Goal: Submit feedback/report problem

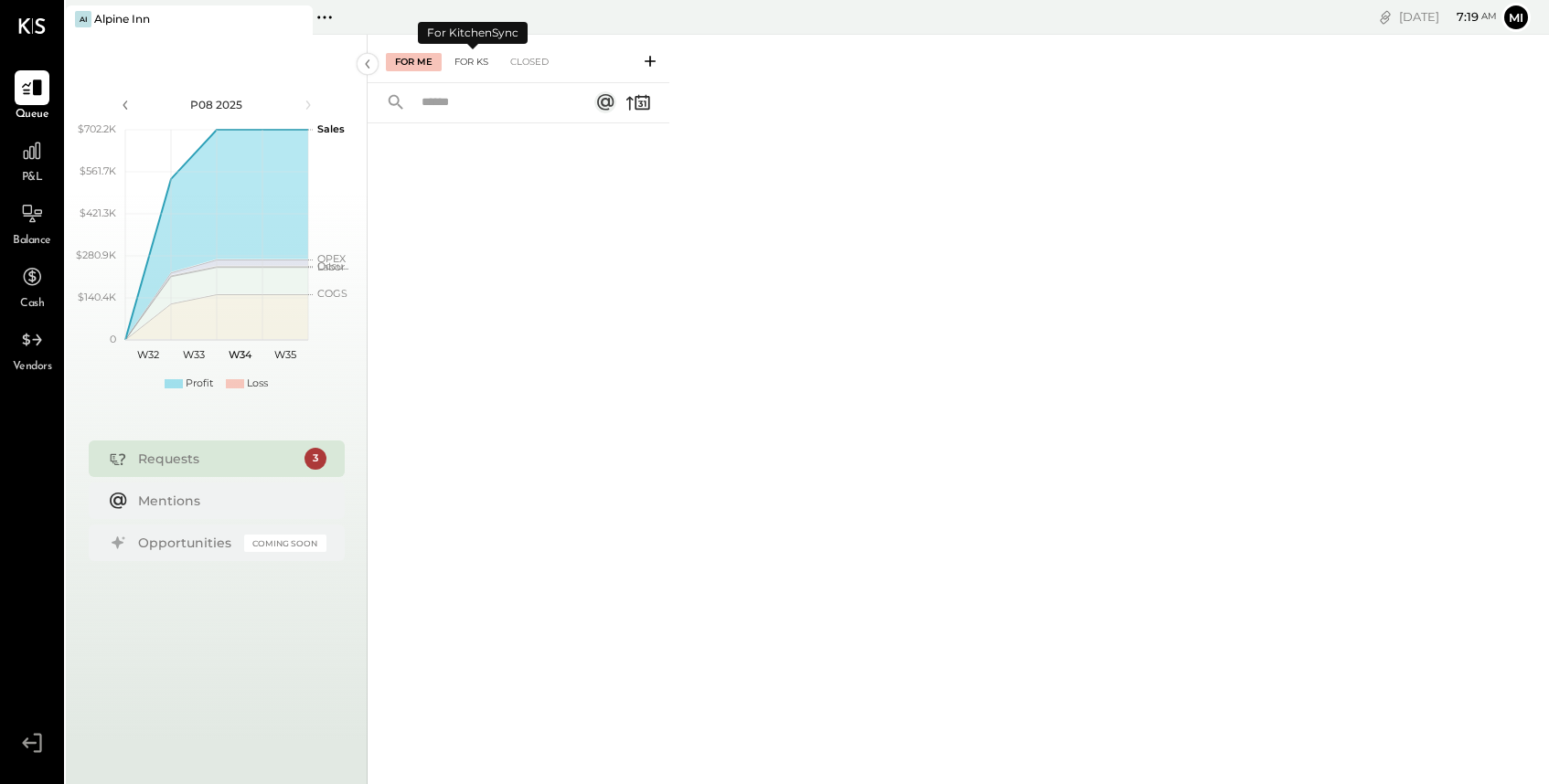
click at [474, 63] on div "For KS" at bounding box center [471, 61] width 52 height 18
click at [407, 62] on div "For Me" at bounding box center [413, 61] width 55 height 18
click at [31, 156] on icon at bounding box center [32, 150] width 24 height 24
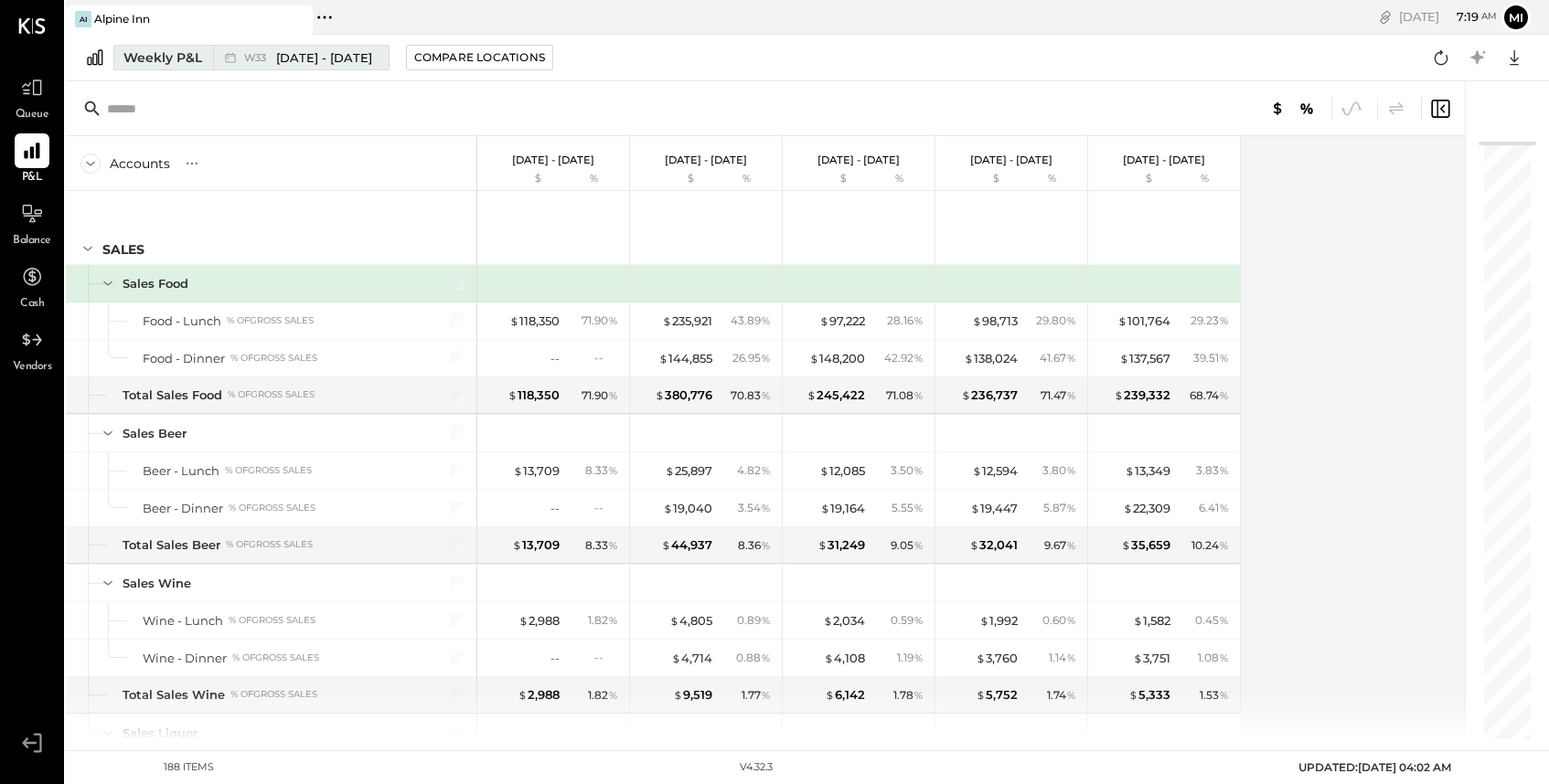
click at [135, 60] on div "Weekly P&L" at bounding box center [163, 57] width 78 height 18
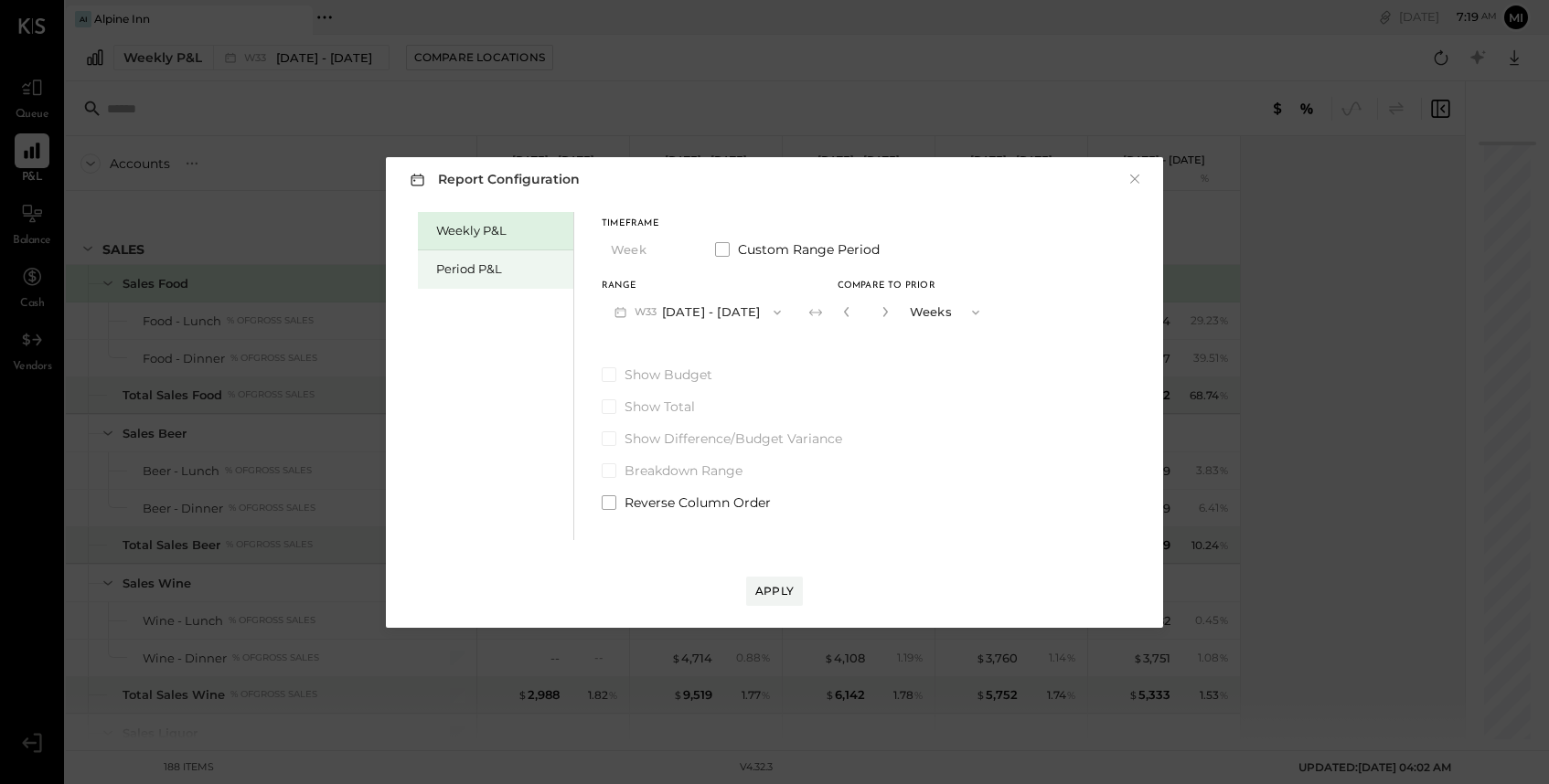
click at [471, 276] on div "Period P&L" at bounding box center [500, 269] width 128 height 17
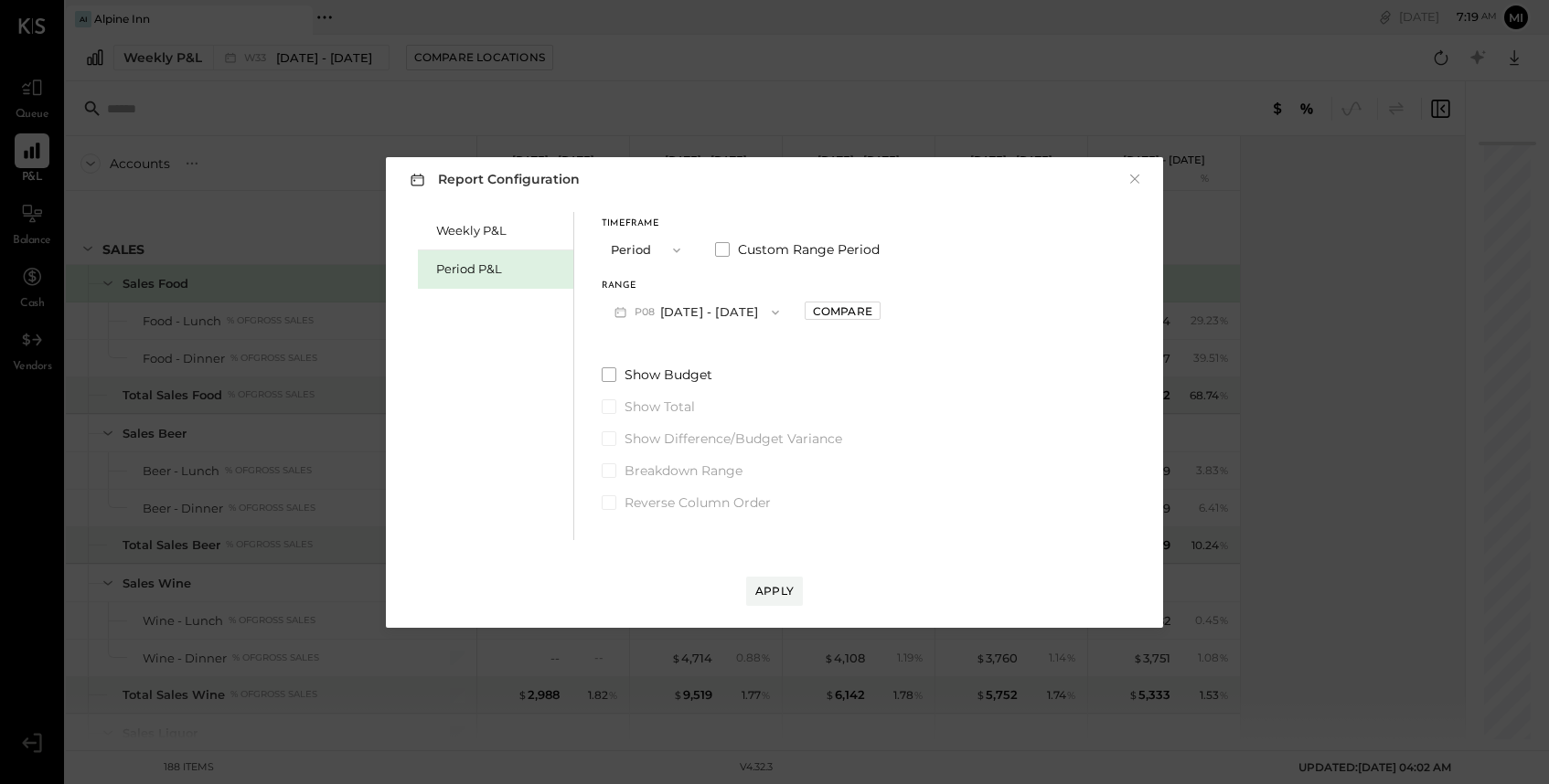
click at [768, 313] on icon "button" at bounding box center [774, 312] width 14 height 14
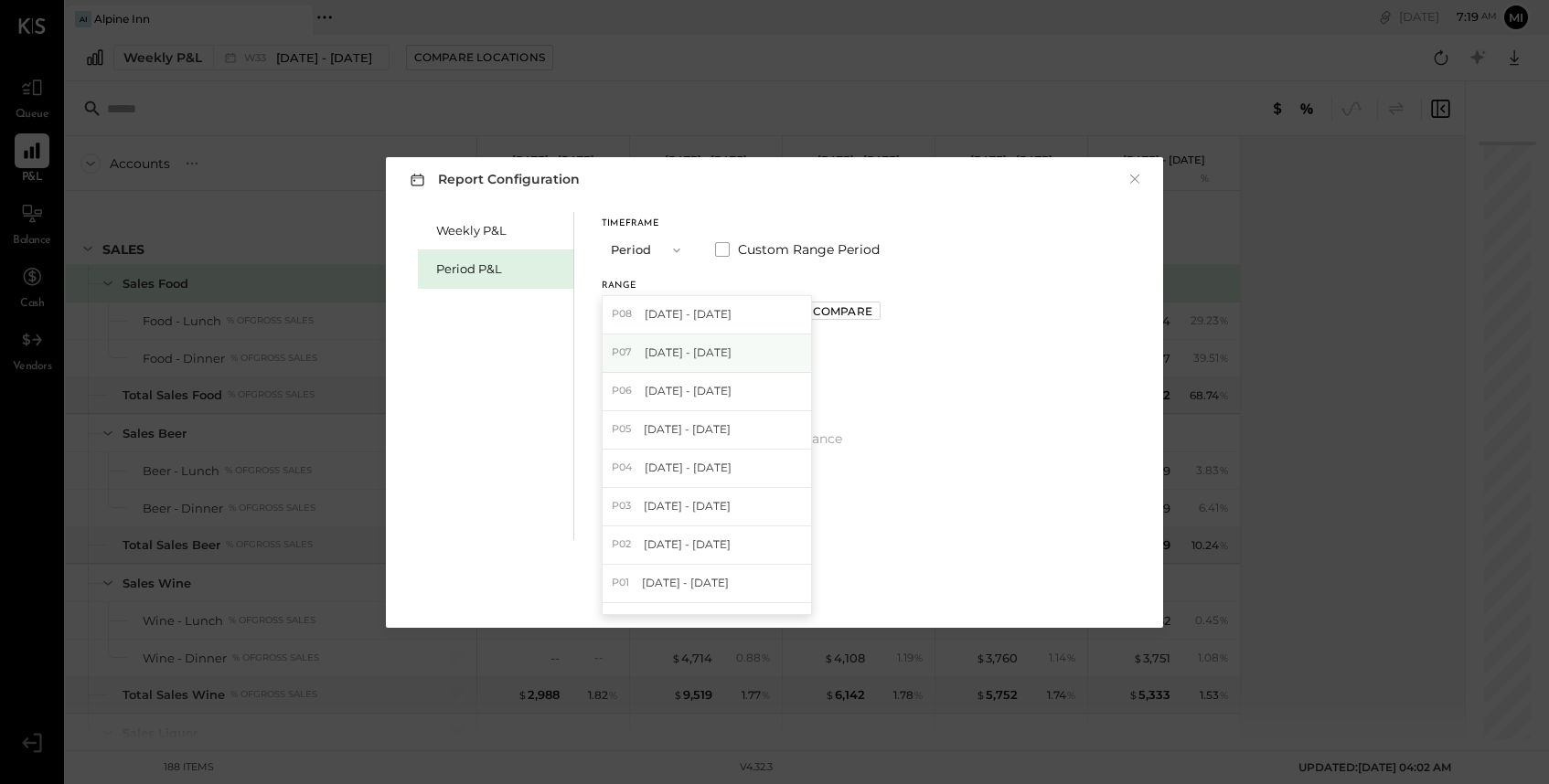
click at [724, 358] on span "[DATE] - [DATE]" at bounding box center [687, 352] width 87 height 15
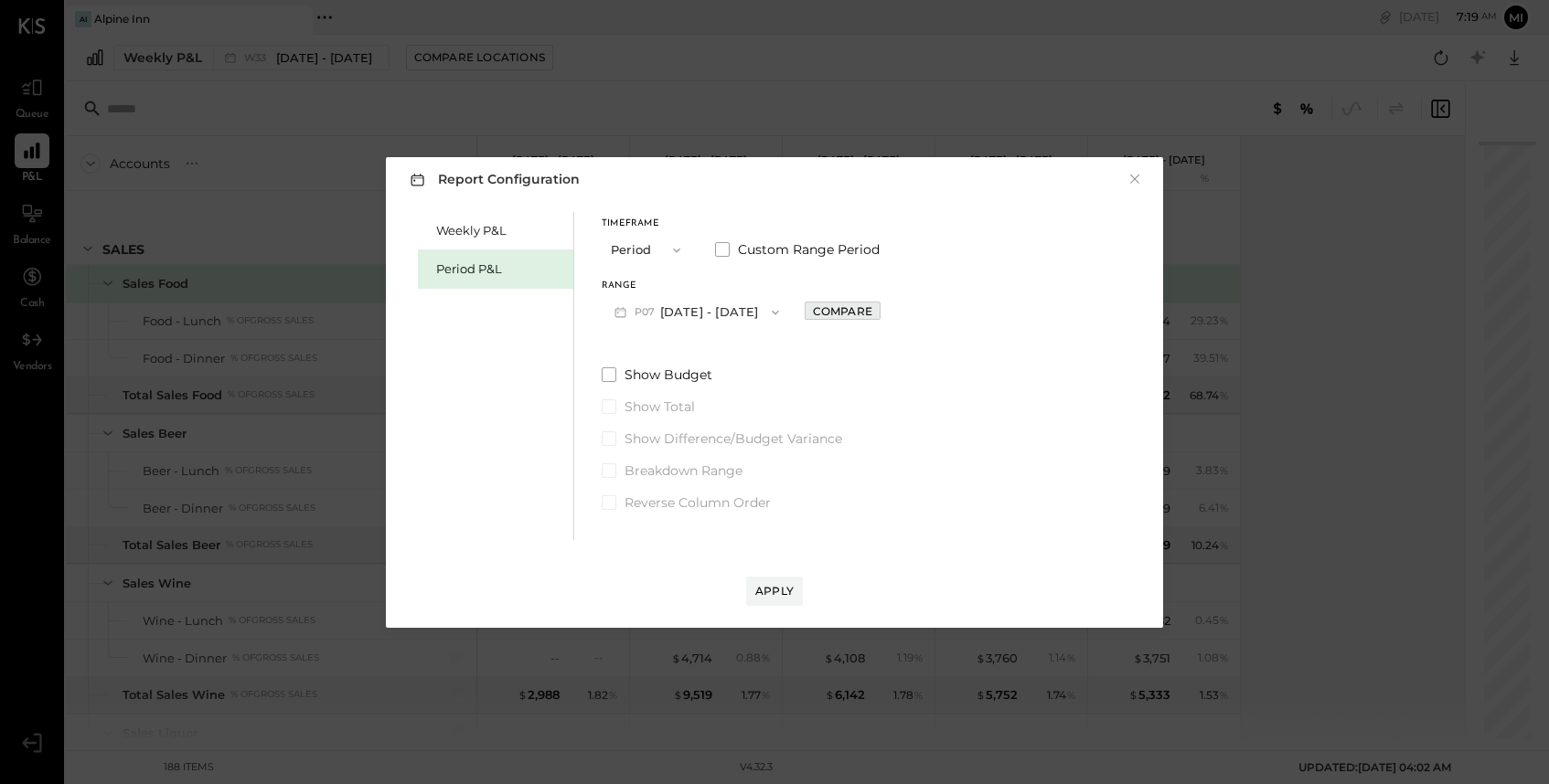
click at [872, 313] on div "Compare" at bounding box center [842, 311] width 59 height 15
click at [884, 312] on icon "button" at bounding box center [883, 312] width 5 height 11
type input "*"
click at [780, 593] on div "Apply" at bounding box center [774, 591] width 38 height 15
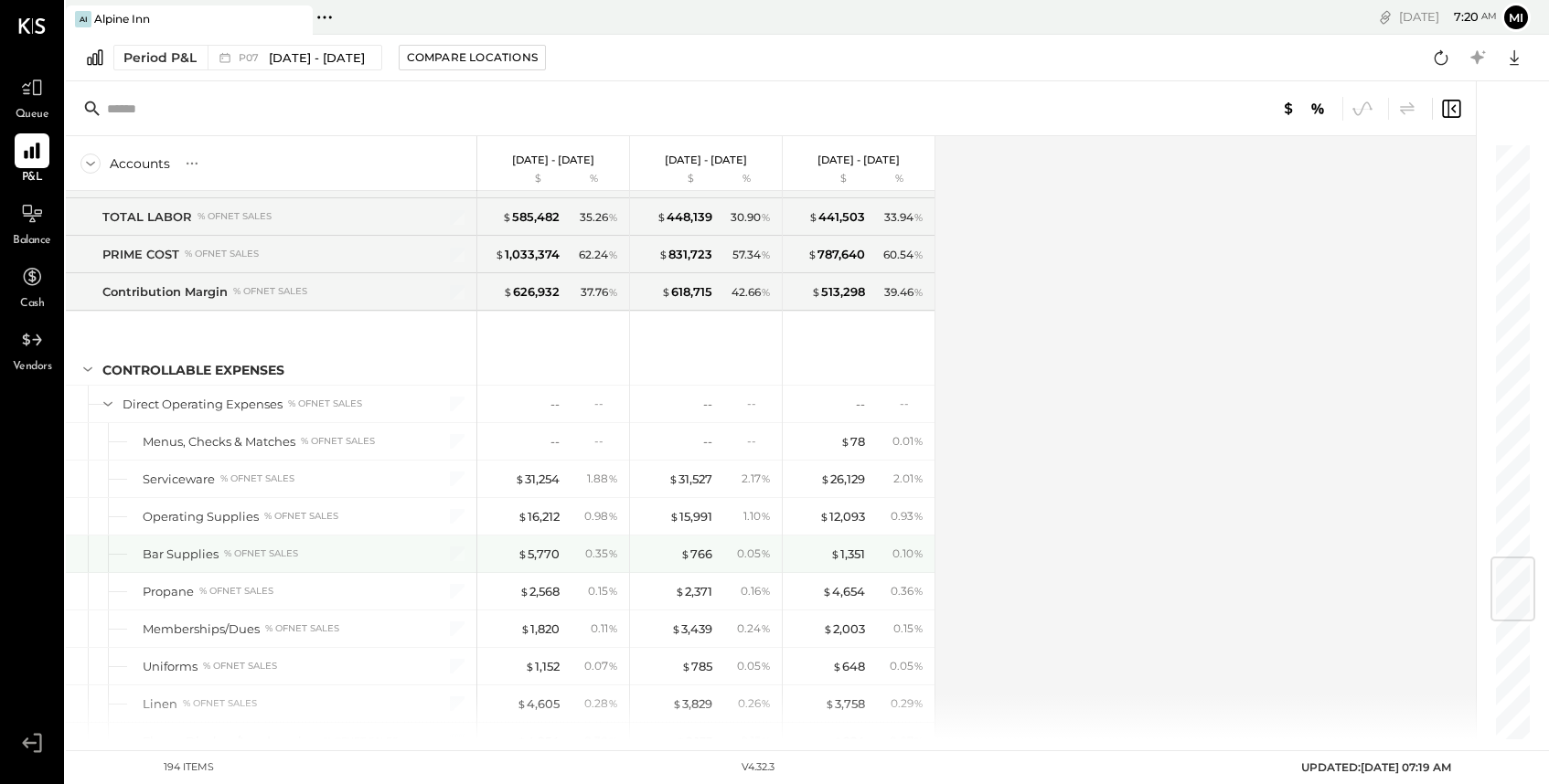
scroll to position [3476, 0]
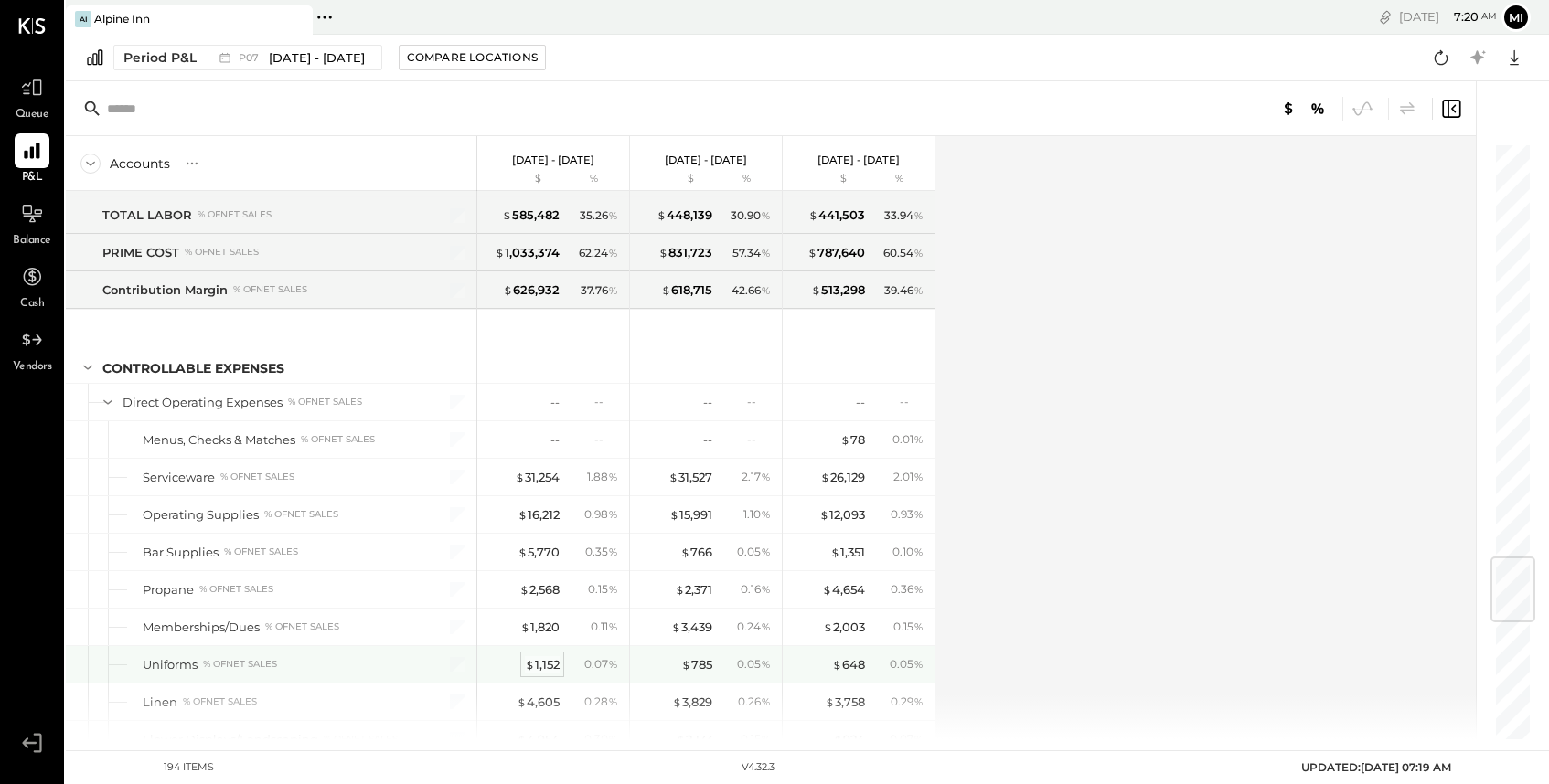
click at [550, 665] on div "$ 1,152" at bounding box center [542, 664] width 34 height 17
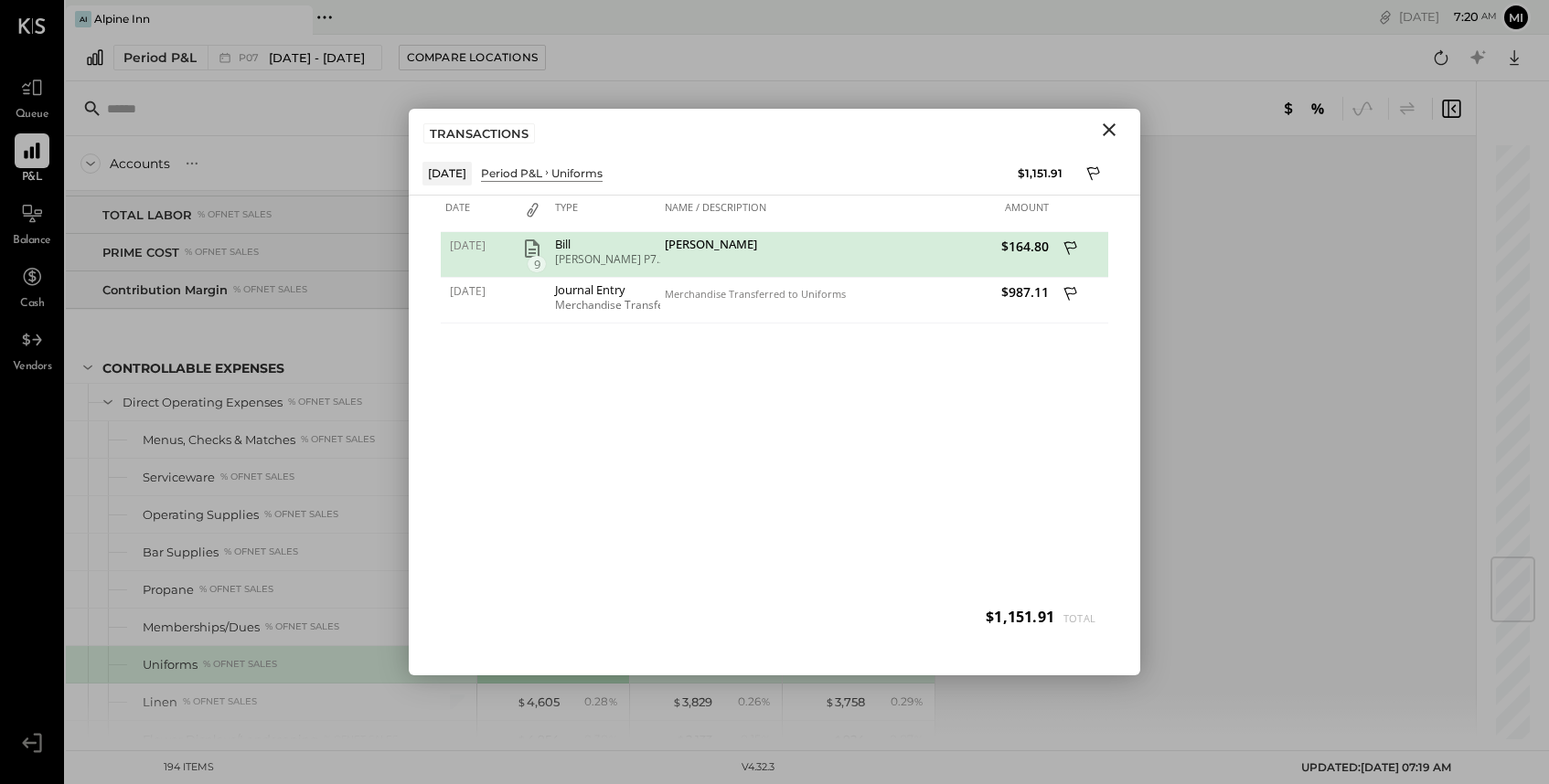
click at [531, 258] on span "9" at bounding box center [536, 264] width 18 height 16
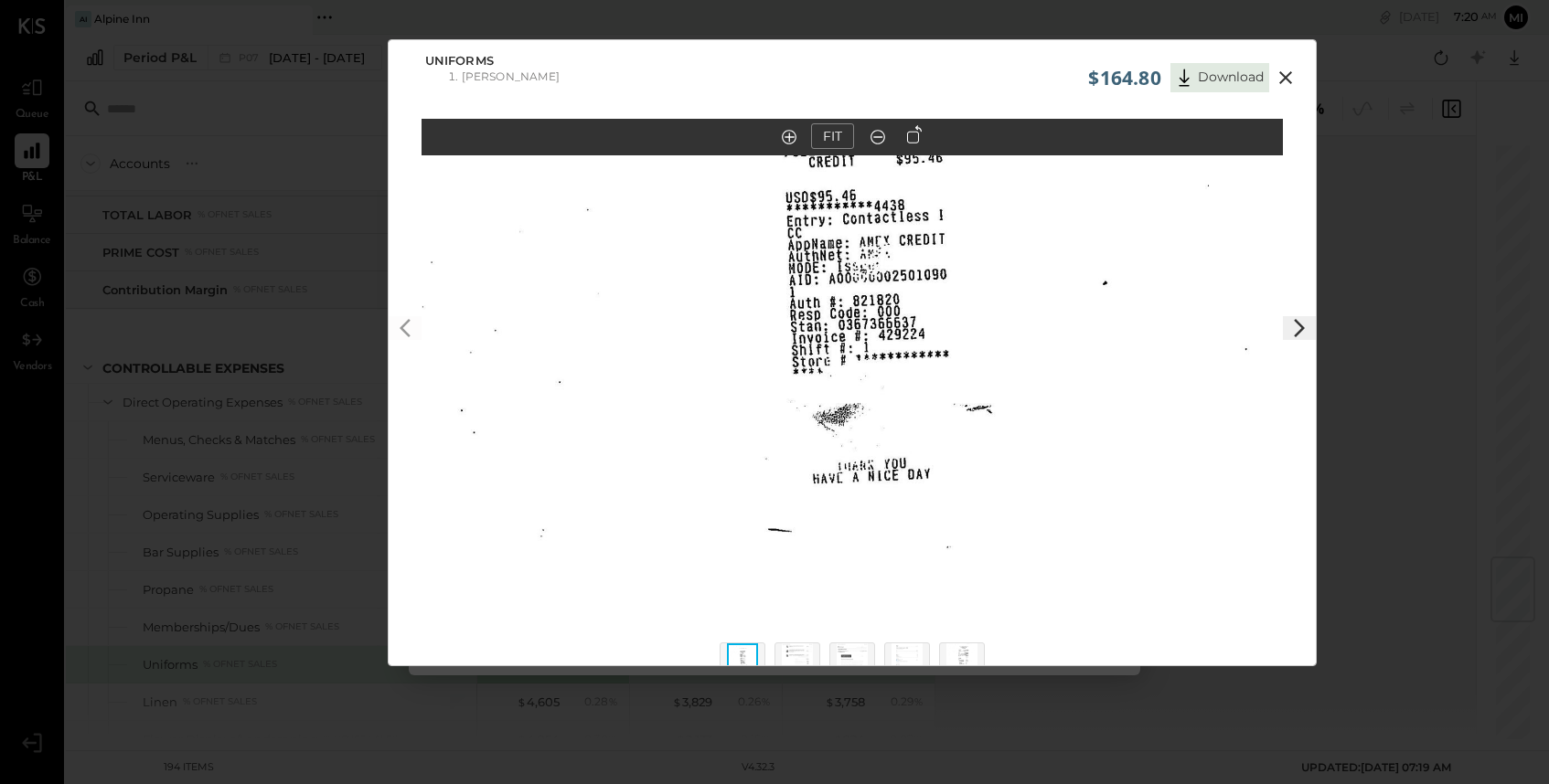
scroll to position [77, 0]
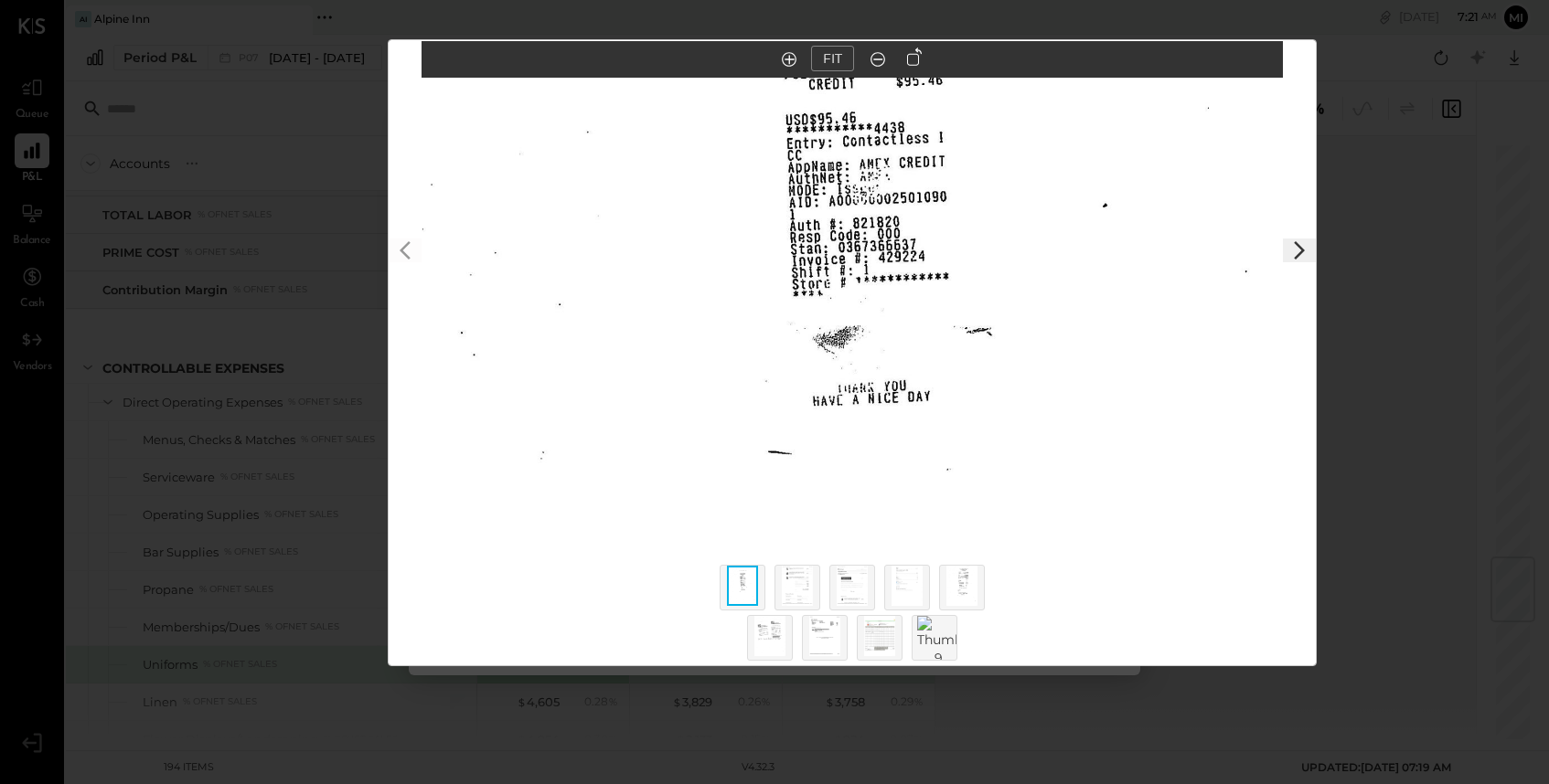
click at [803, 592] on img at bounding box center [796, 586] width 32 height 40
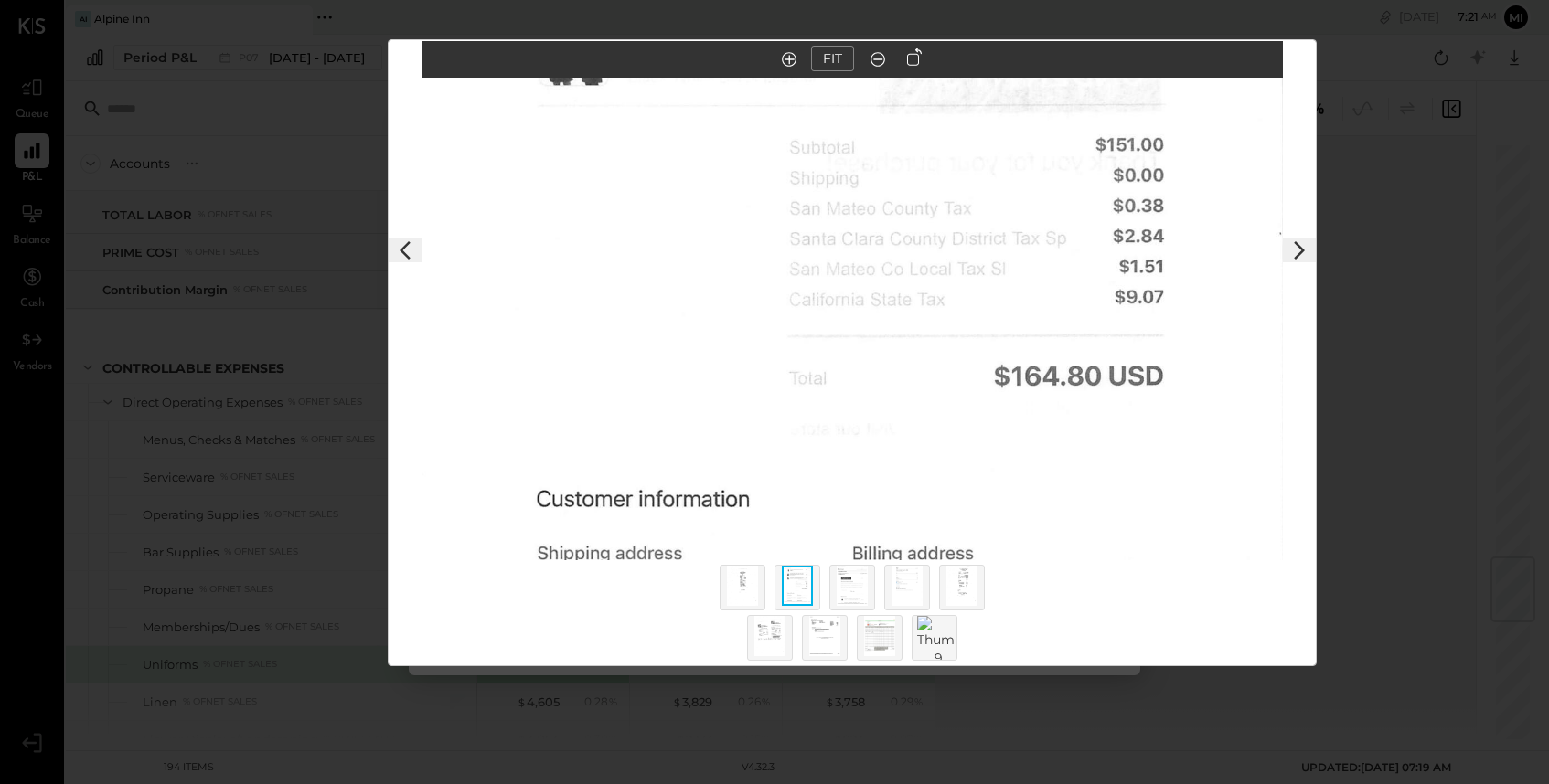
click at [832, 61] on button "FIT" at bounding box center [832, 58] width 43 height 26
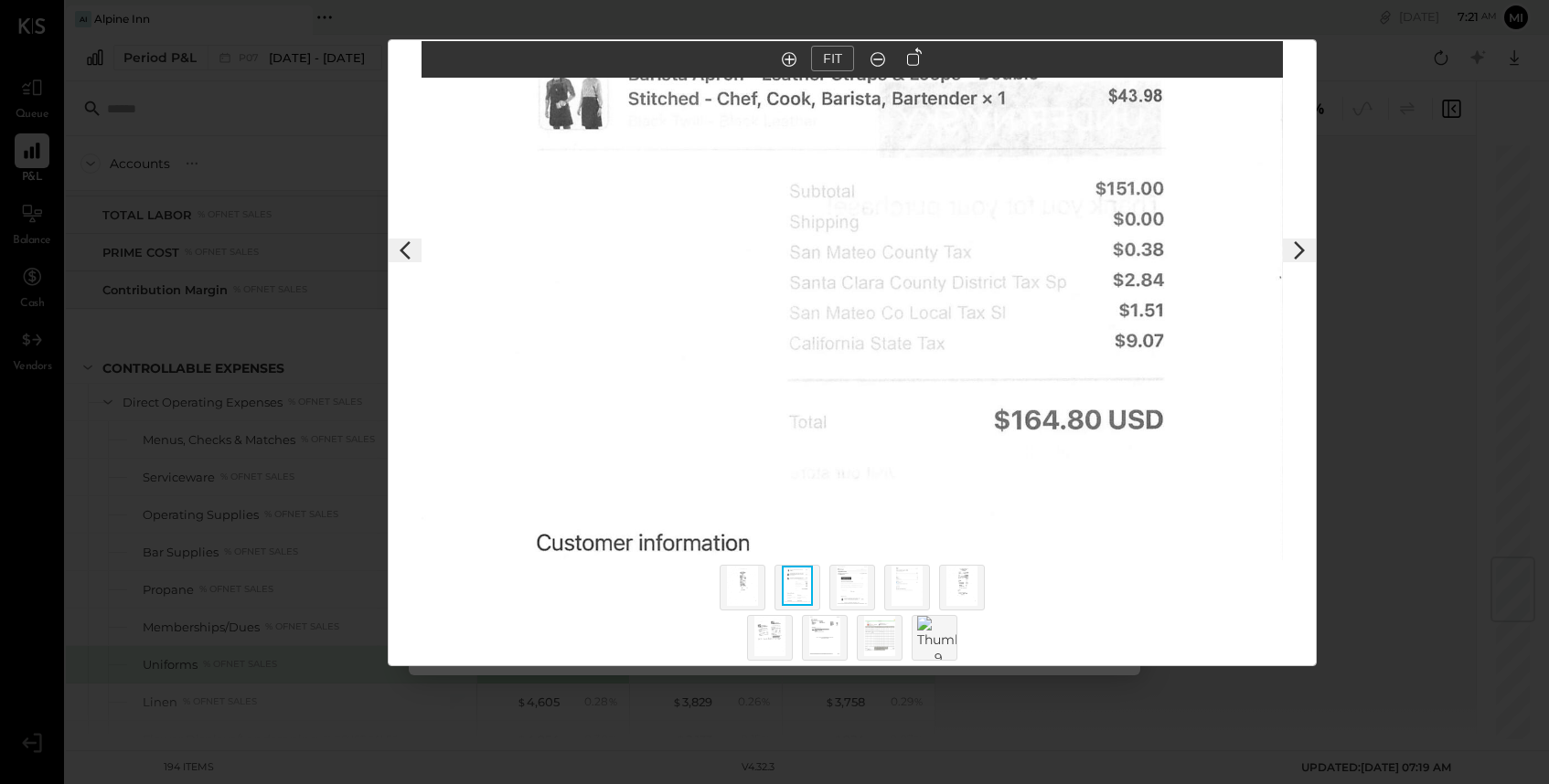
click at [853, 593] on img at bounding box center [852, 586] width 32 height 40
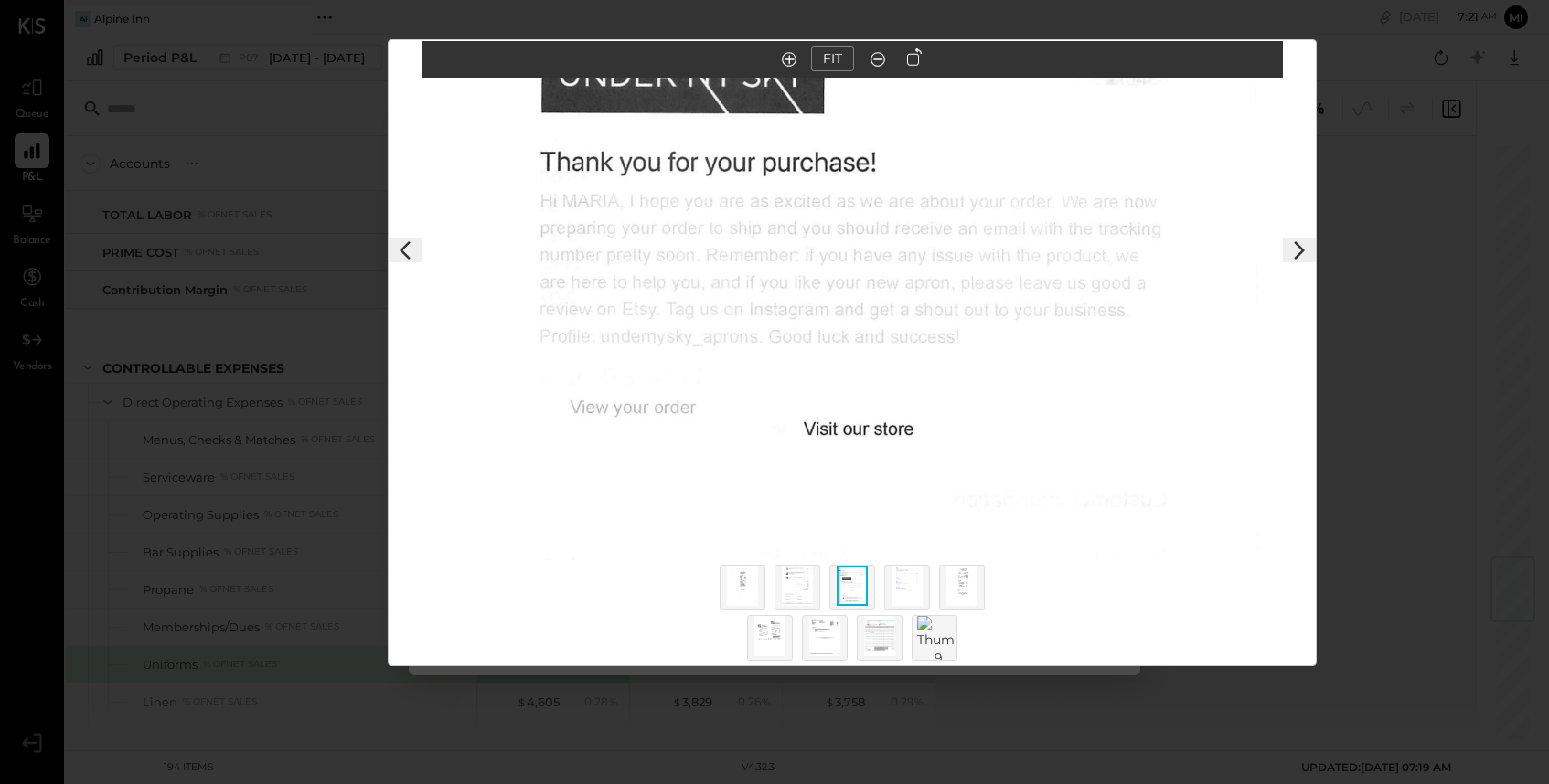
click at [823, 55] on button "FIT" at bounding box center [832, 58] width 43 height 26
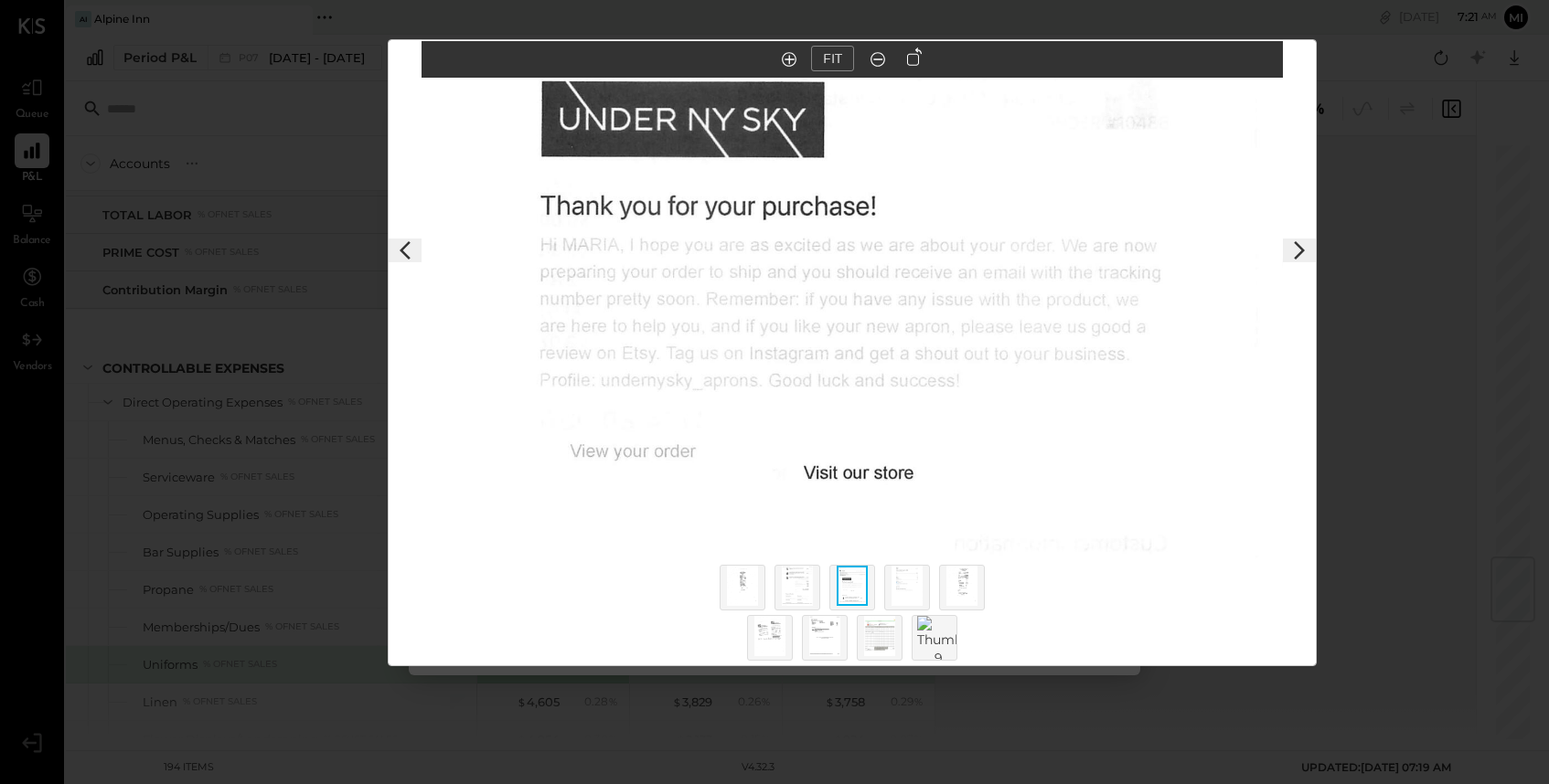
click at [1406, 218] on div "$164.80 Download Uniforms [PERSON_NAME]" at bounding box center [774, 392] width 1549 height 784
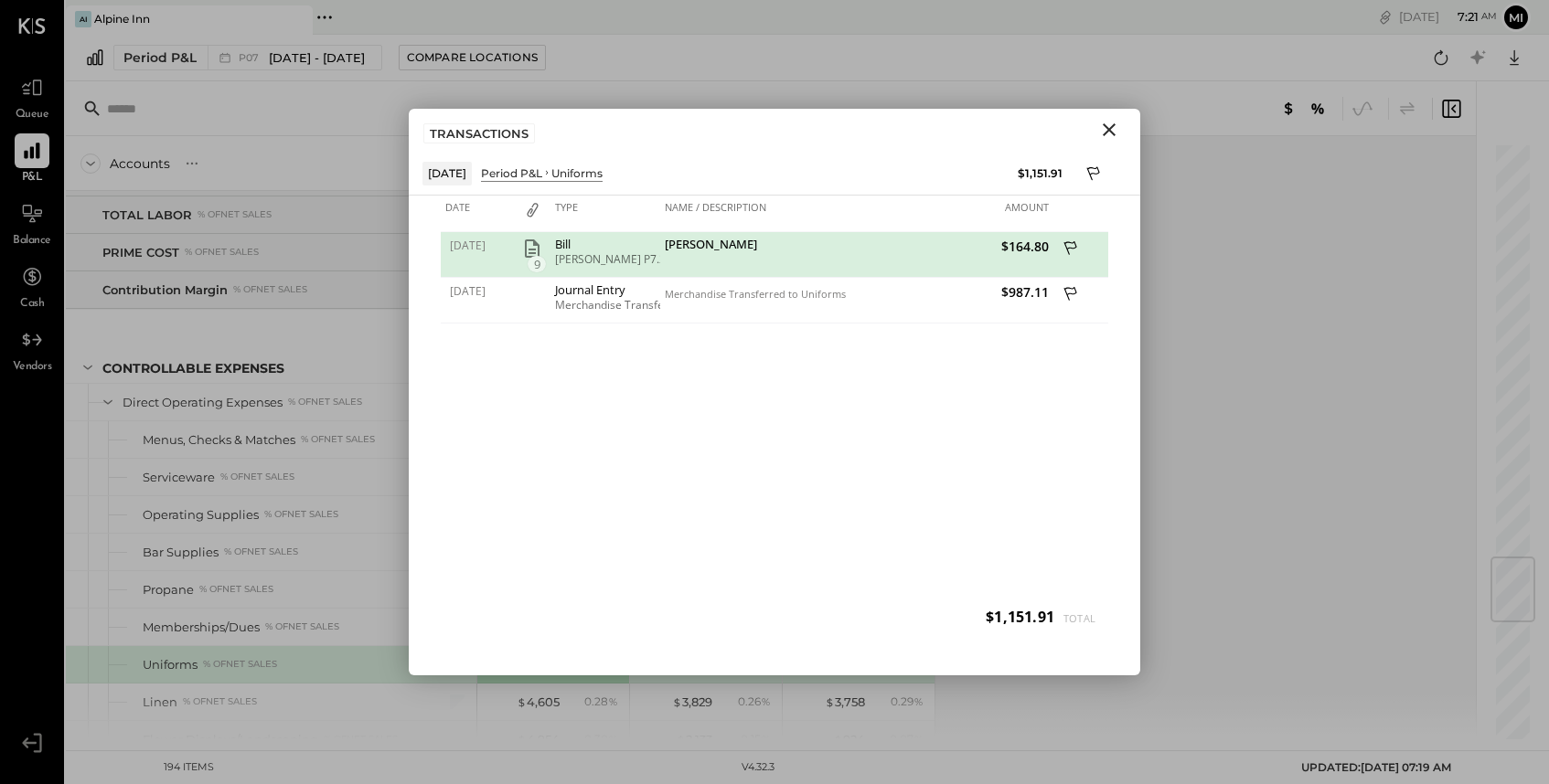
click at [1110, 135] on icon "Close" at bounding box center [1108, 129] width 22 height 22
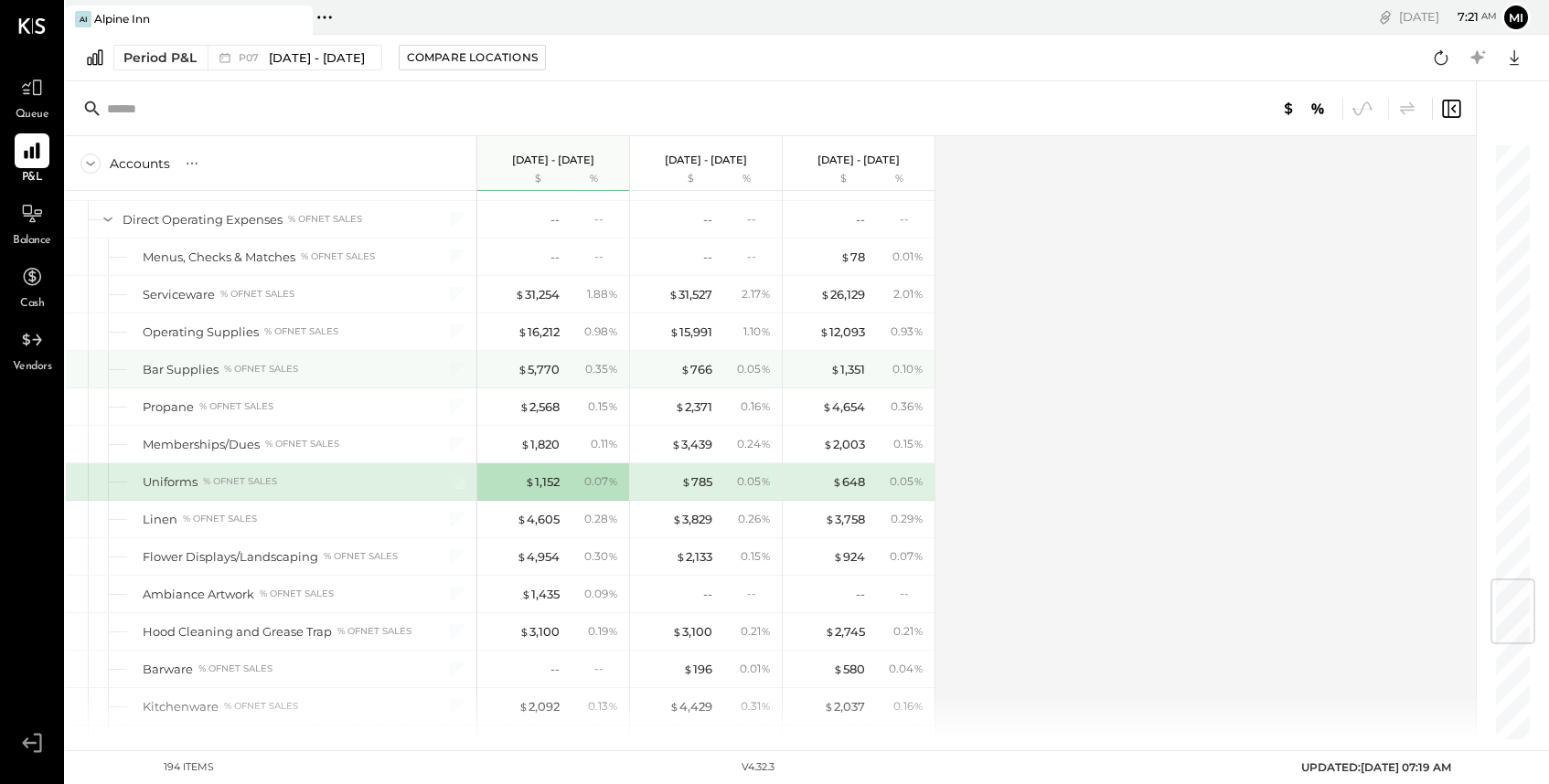
scroll to position [3660, 0]
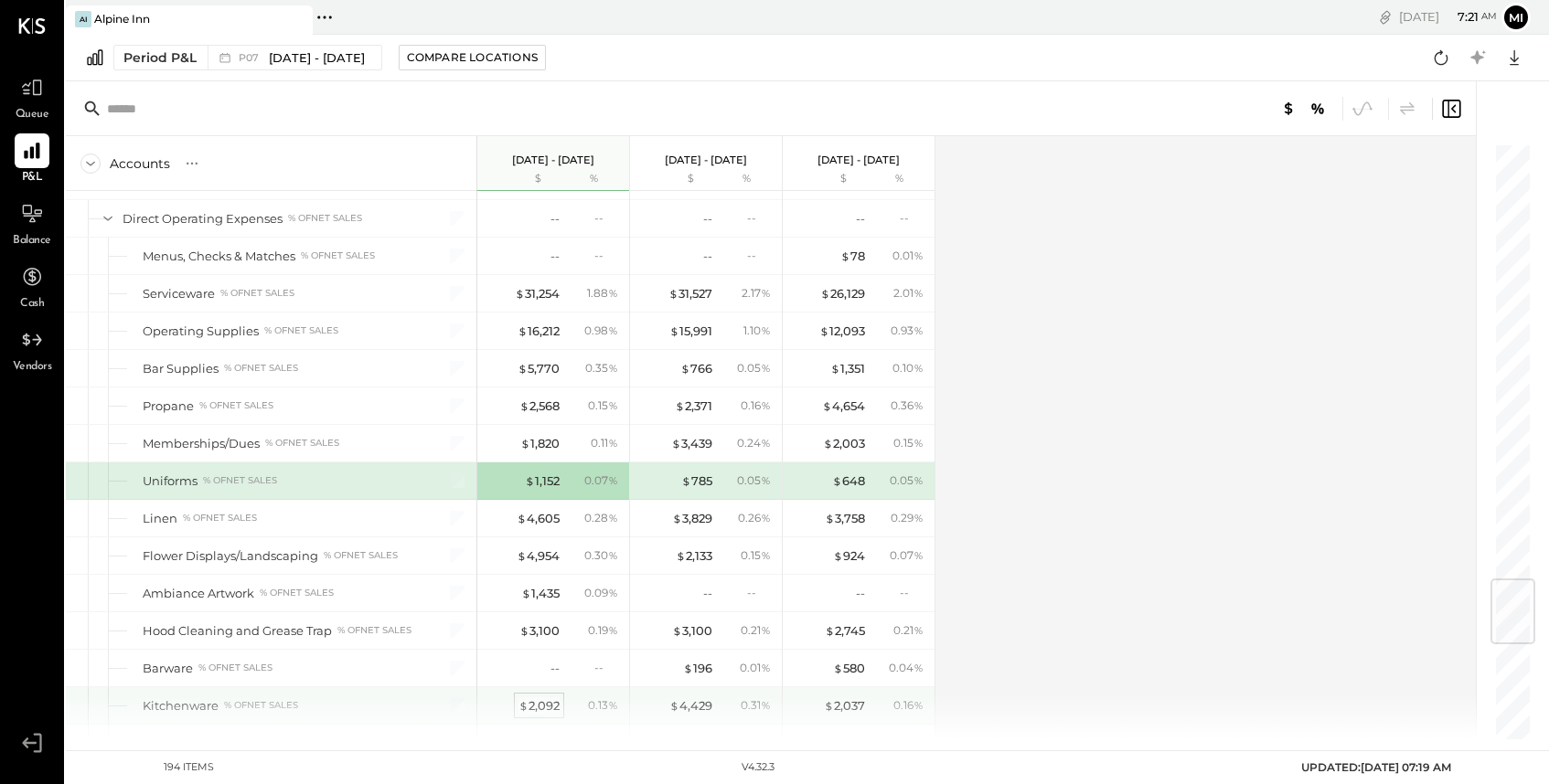
click at [541, 706] on div "$ 2,092" at bounding box center [538, 706] width 41 height 17
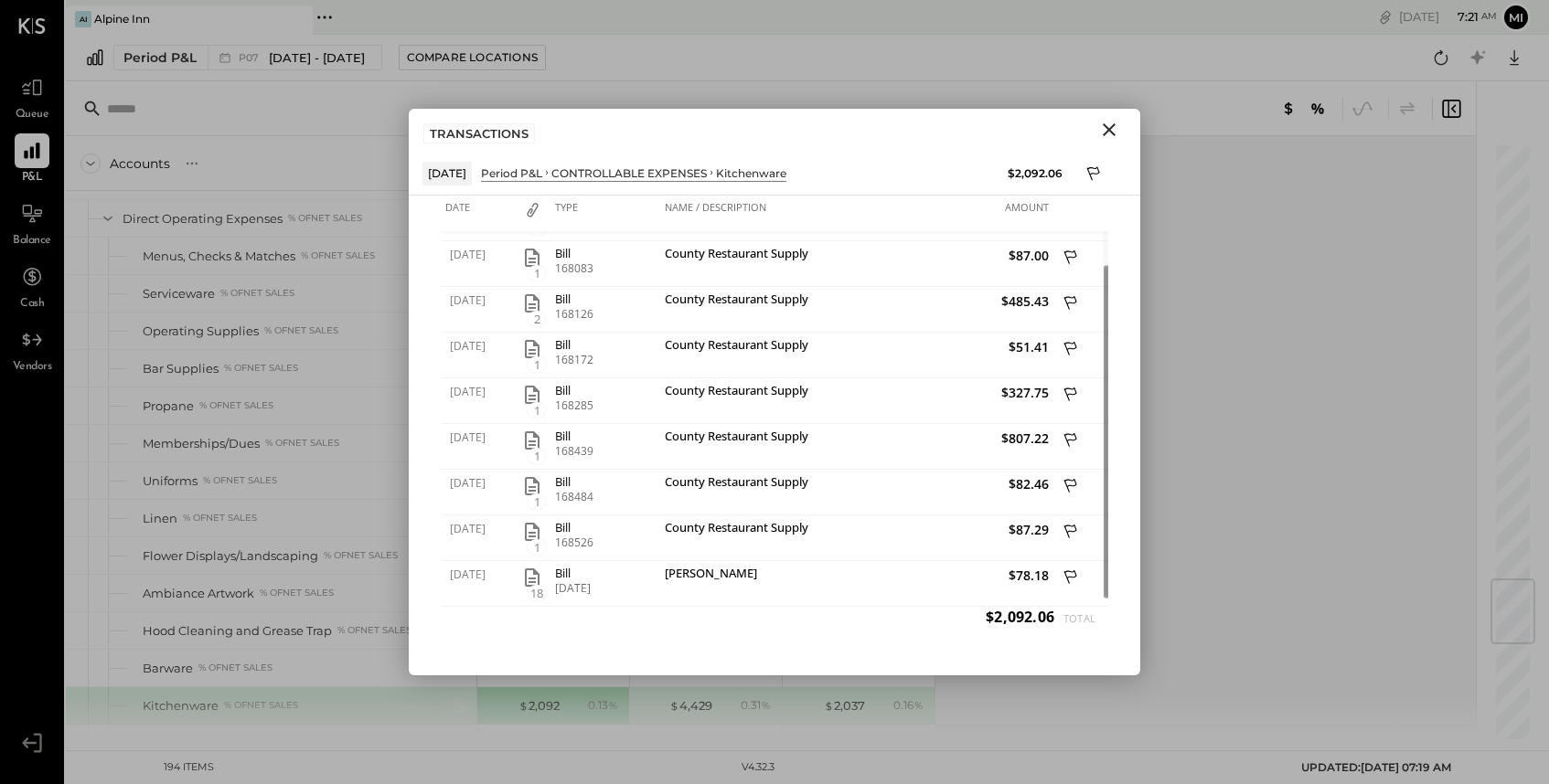
click at [1114, 126] on icon "Close" at bounding box center [1108, 129] width 22 height 22
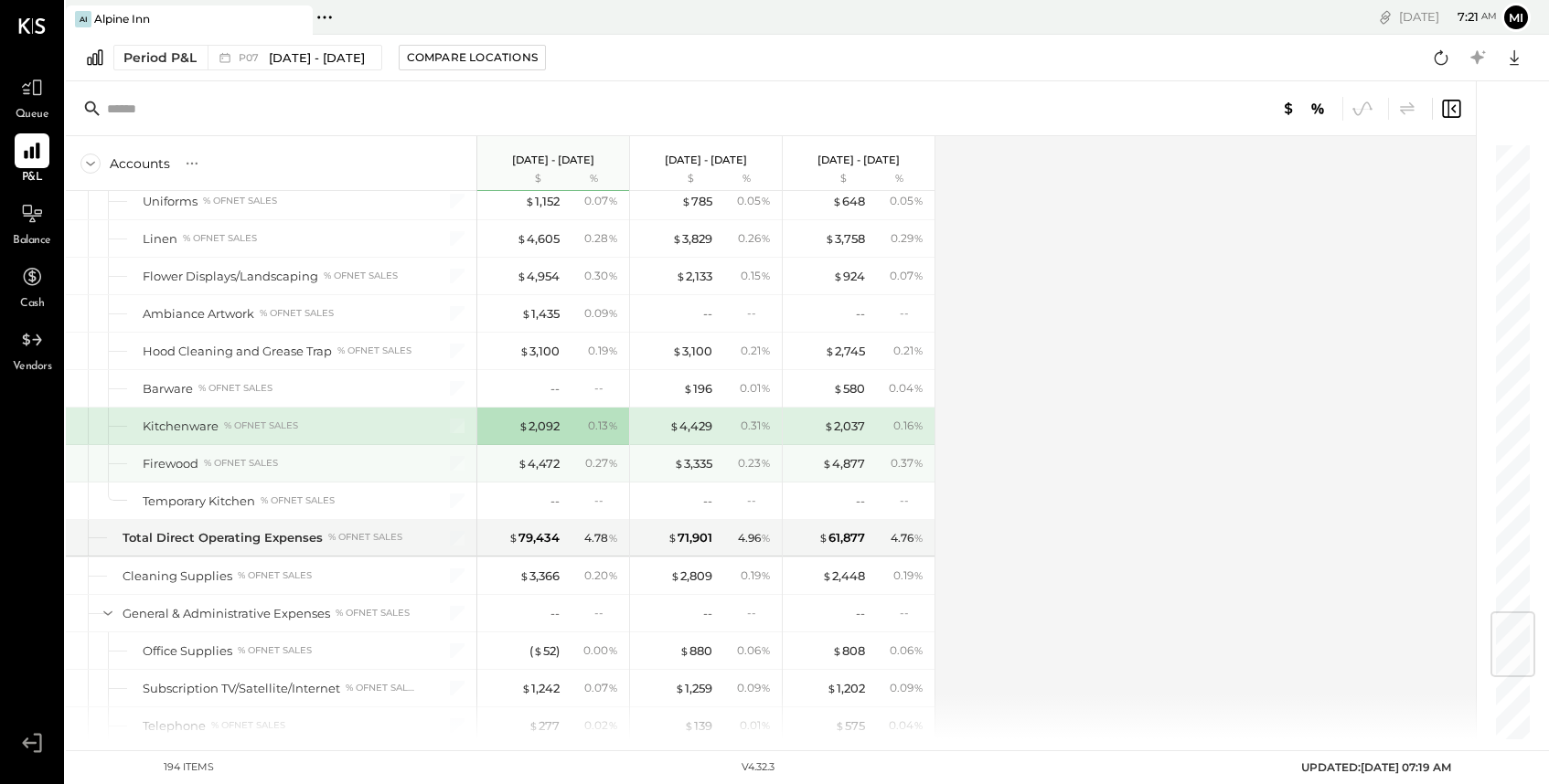
scroll to position [3945, 0]
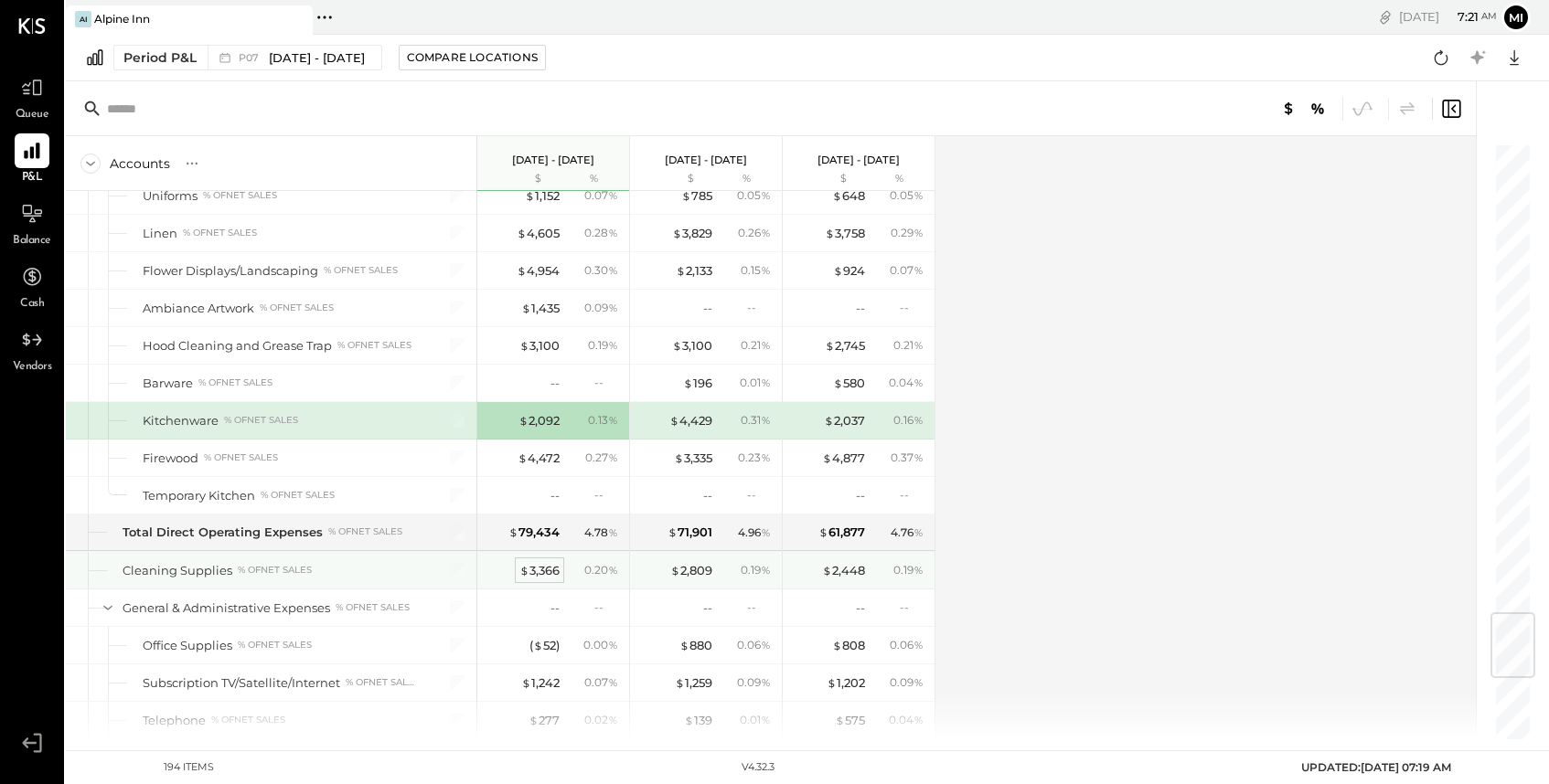
click at [548, 568] on div "$ 3,366" at bounding box center [539, 571] width 40 height 17
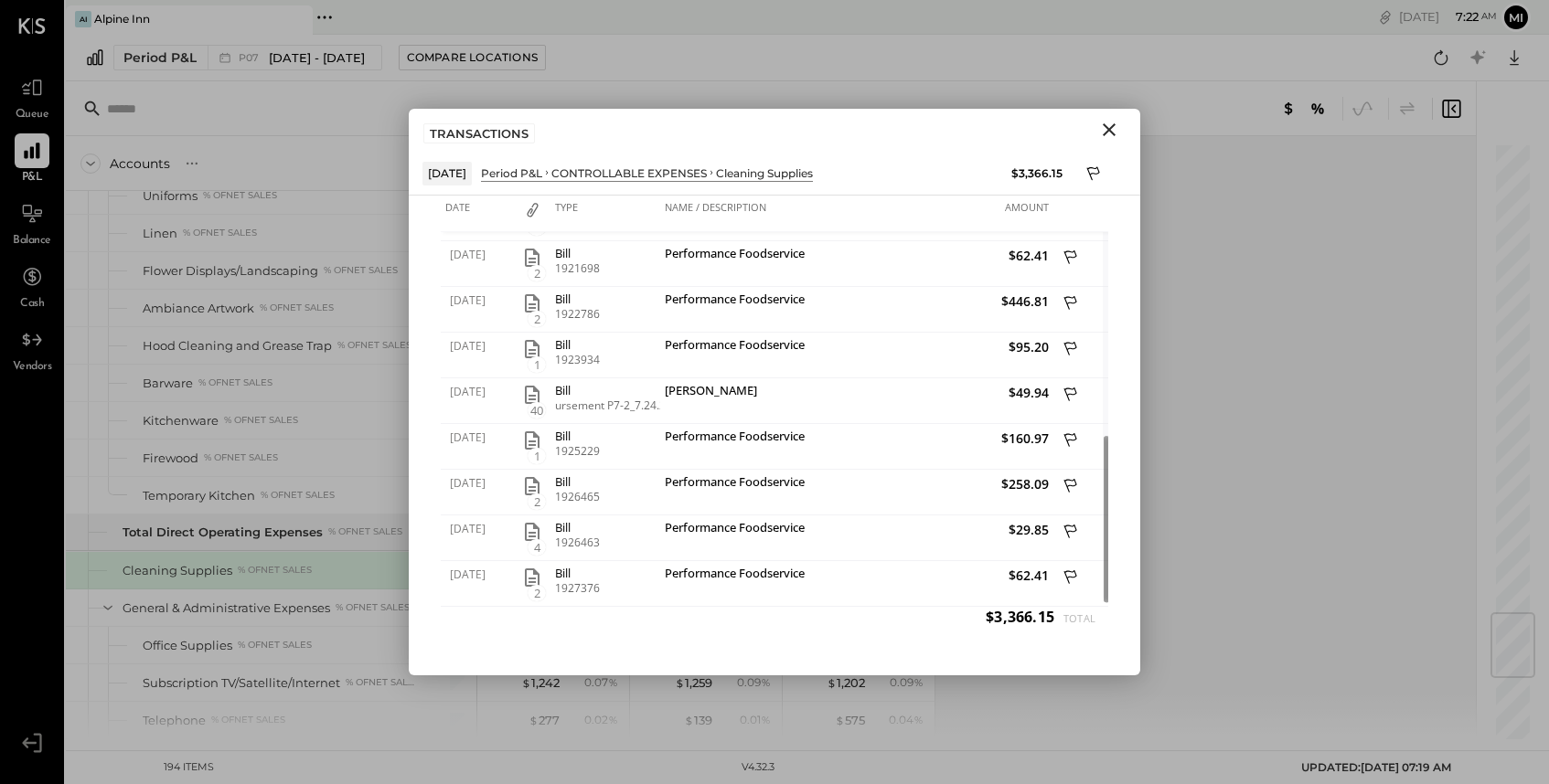
click at [1108, 136] on icon "Close" at bounding box center [1108, 129] width 22 height 22
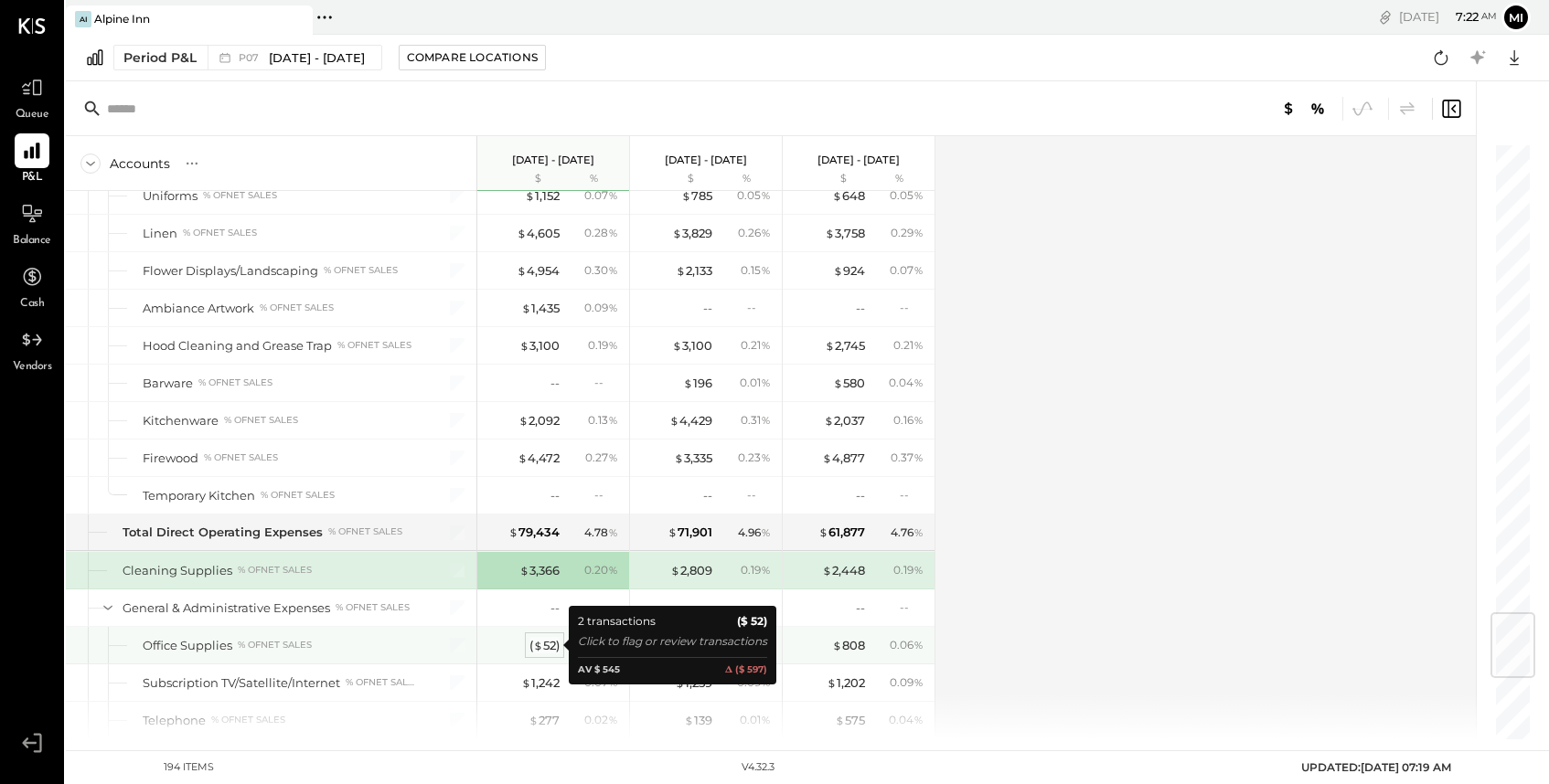
click at [552, 640] on div "( $ 52 )" at bounding box center [545, 645] width 31 height 17
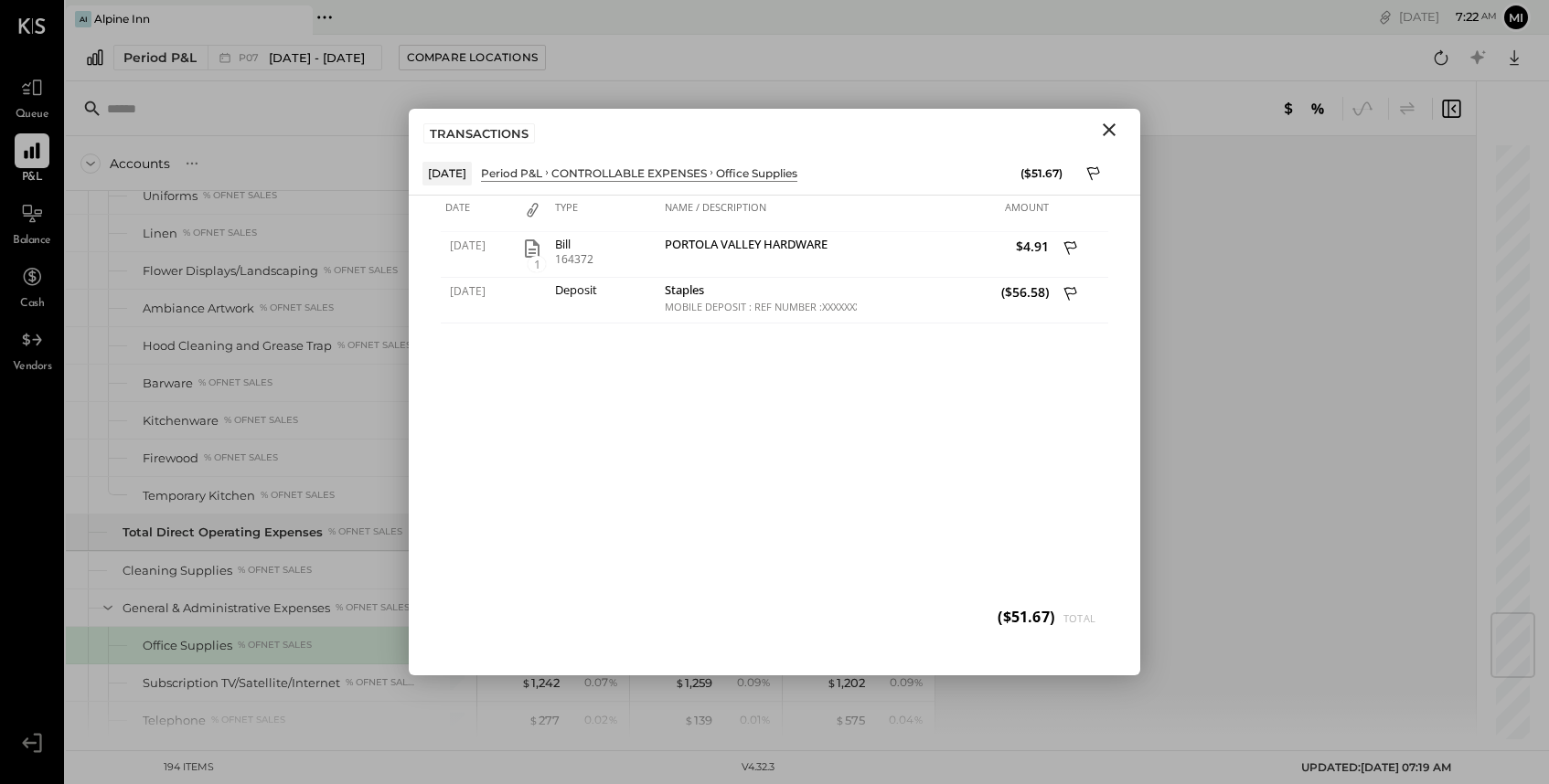
click at [1105, 134] on icon "Close" at bounding box center [1108, 129] width 12 height 12
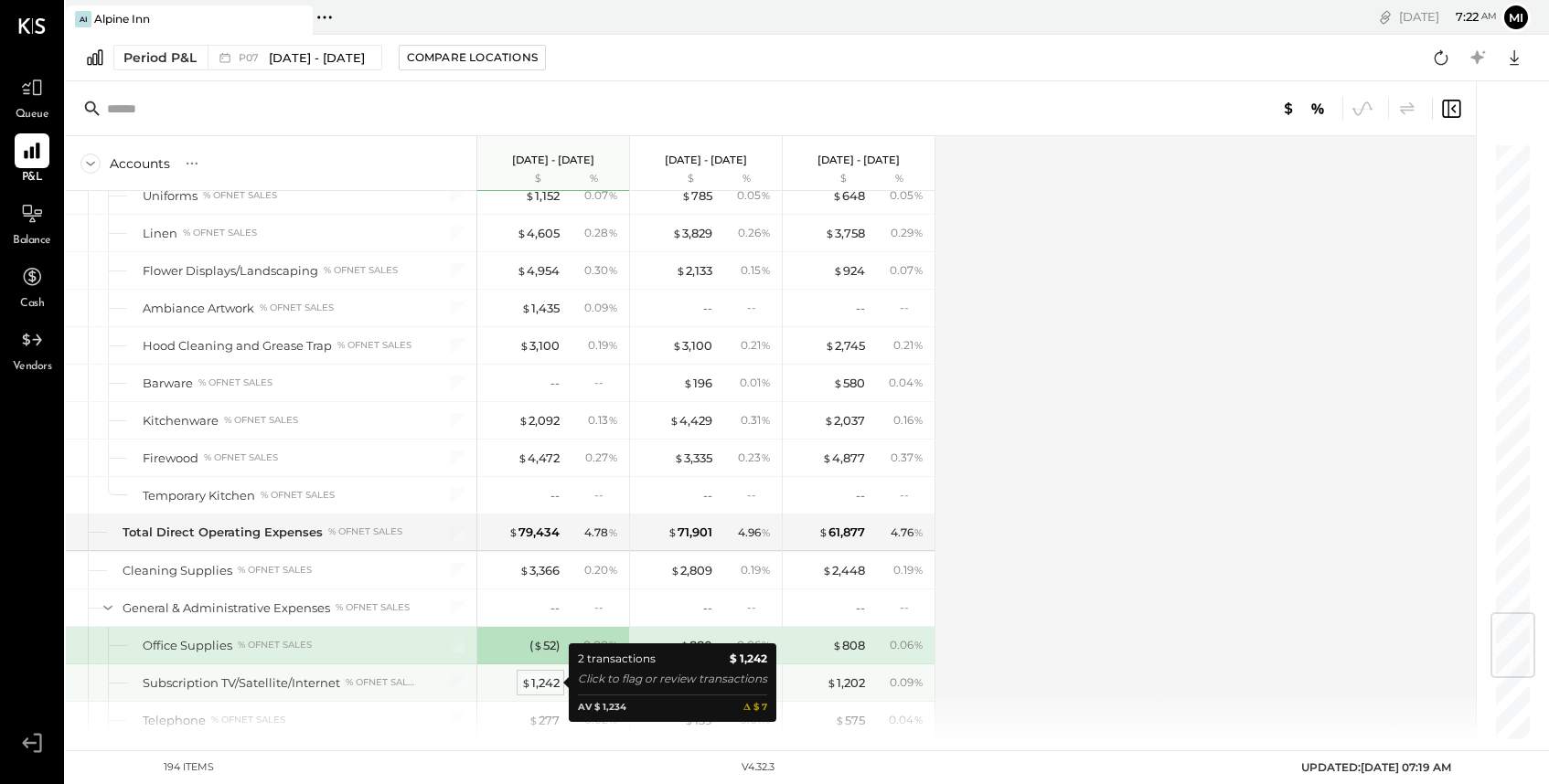
click at [544, 680] on div "$ 1,242" at bounding box center [540, 684] width 38 height 17
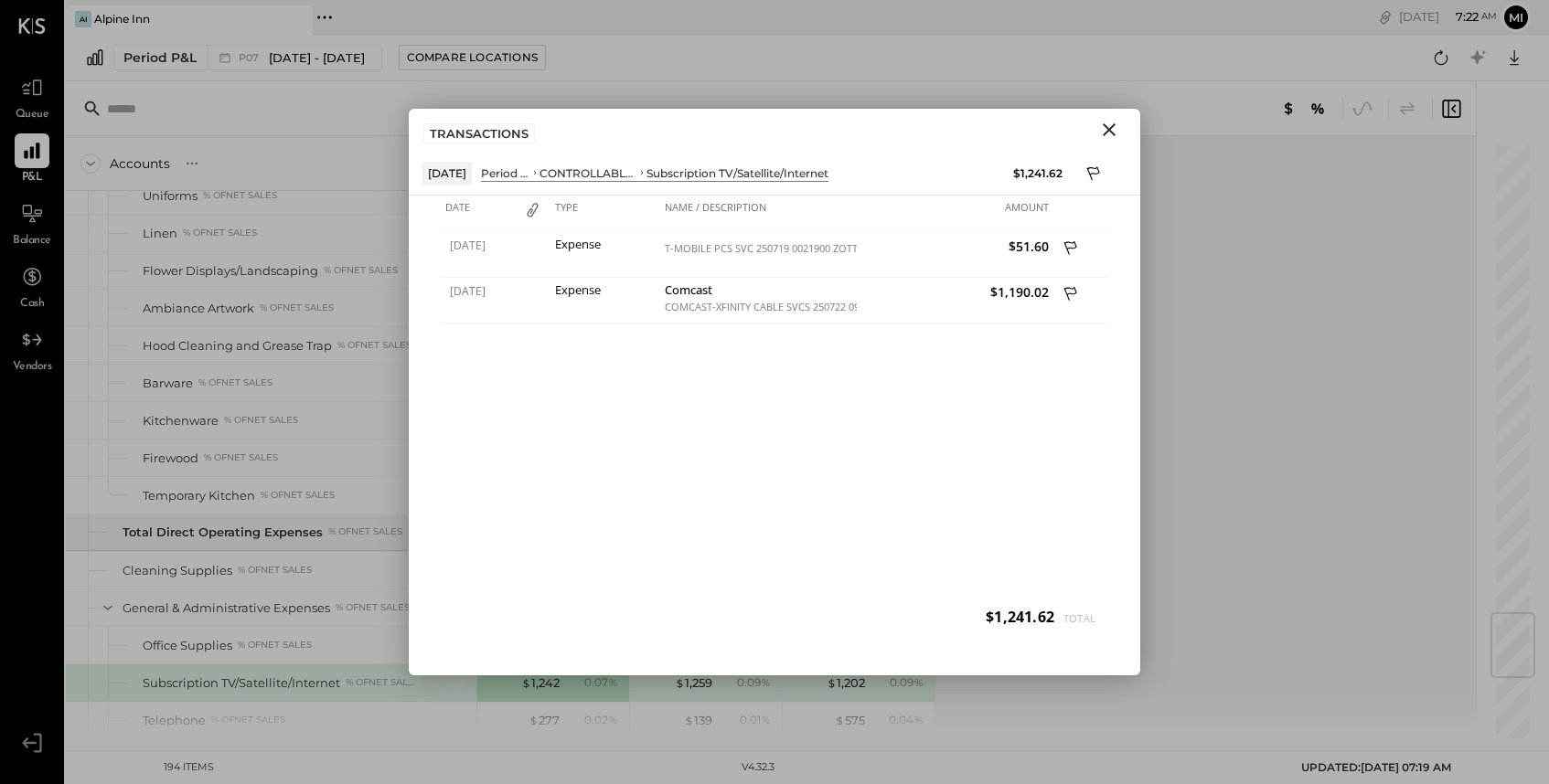
click at [1107, 130] on icon "Close" at bounding box center [1108, 129] width 12 height 12
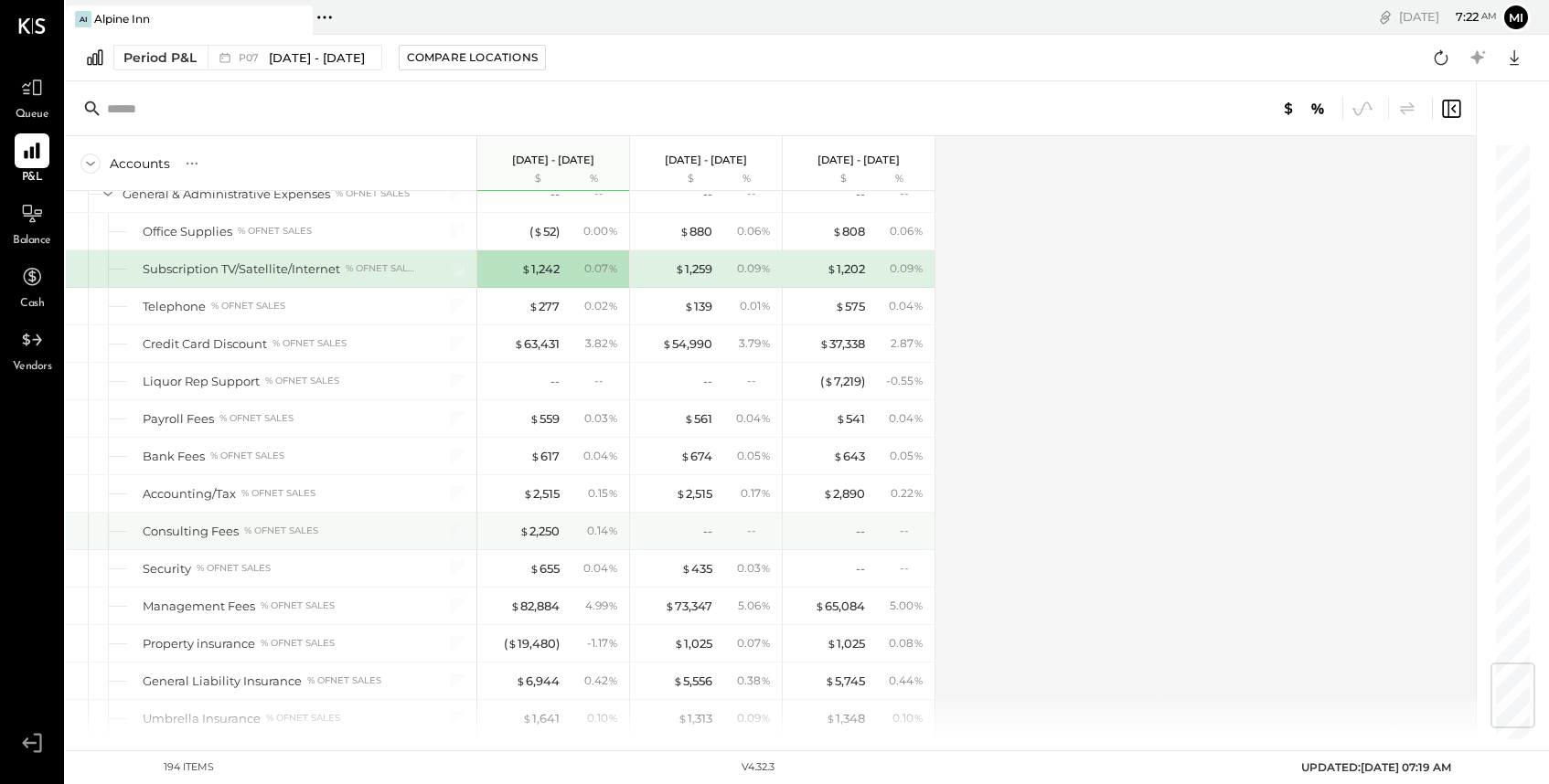
scroll to position [4369, 0]
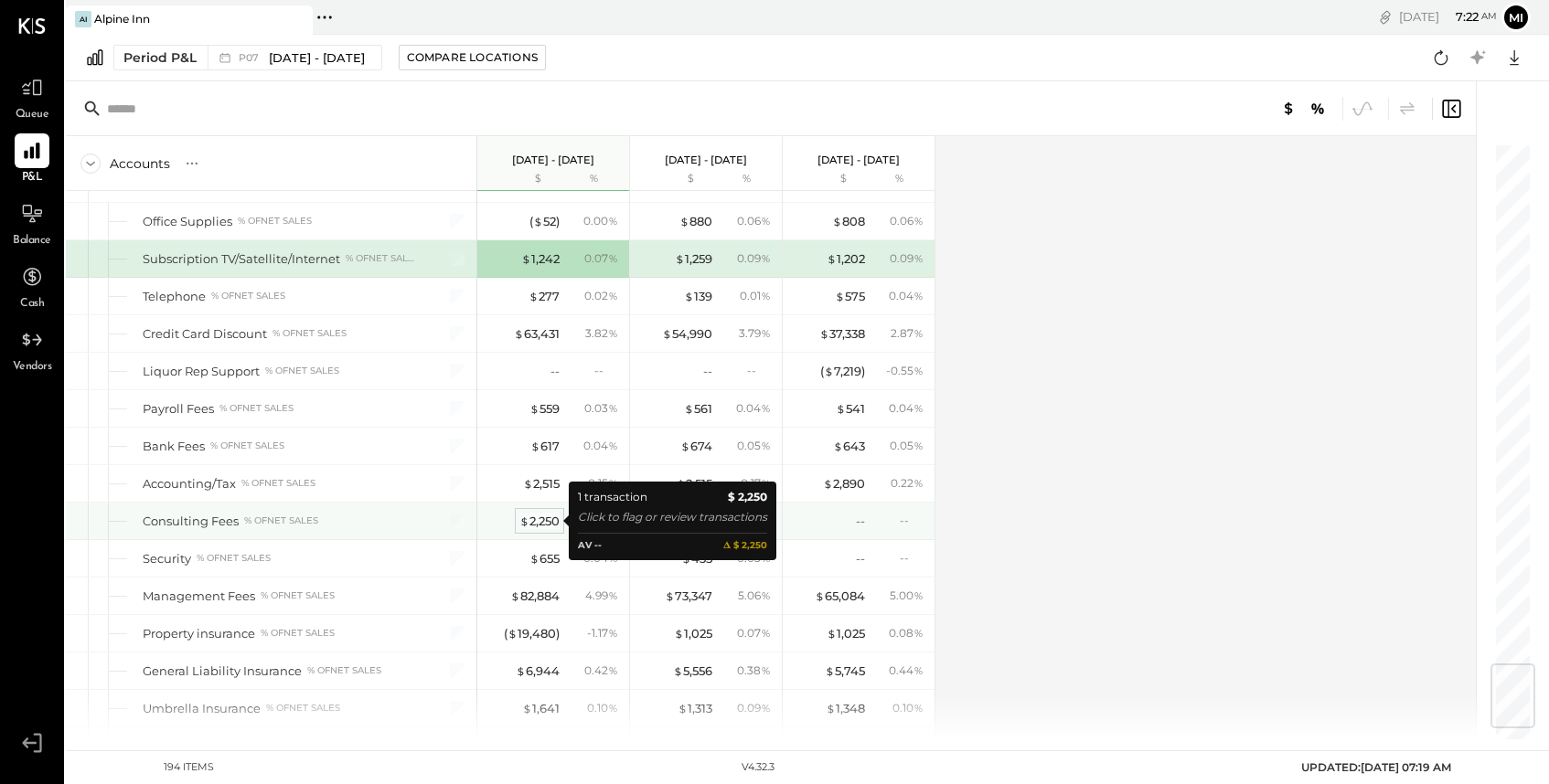
click at [533, 520] on div "$ 2,250" at bounding box center [539, 521] width 40 height 17
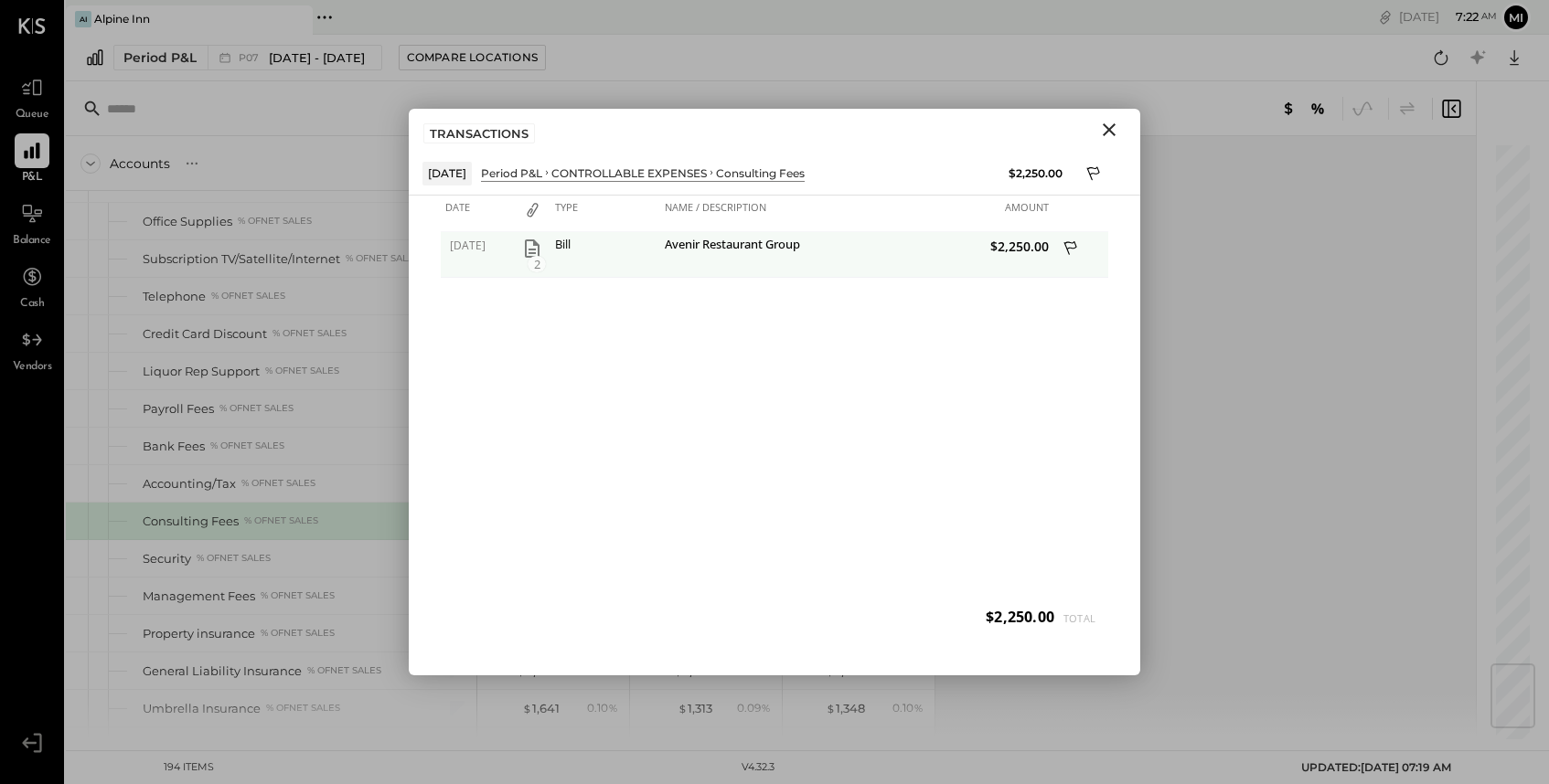
click at [534, 253] on icon "button" at bounding box center [532, 248] width 14 height 18
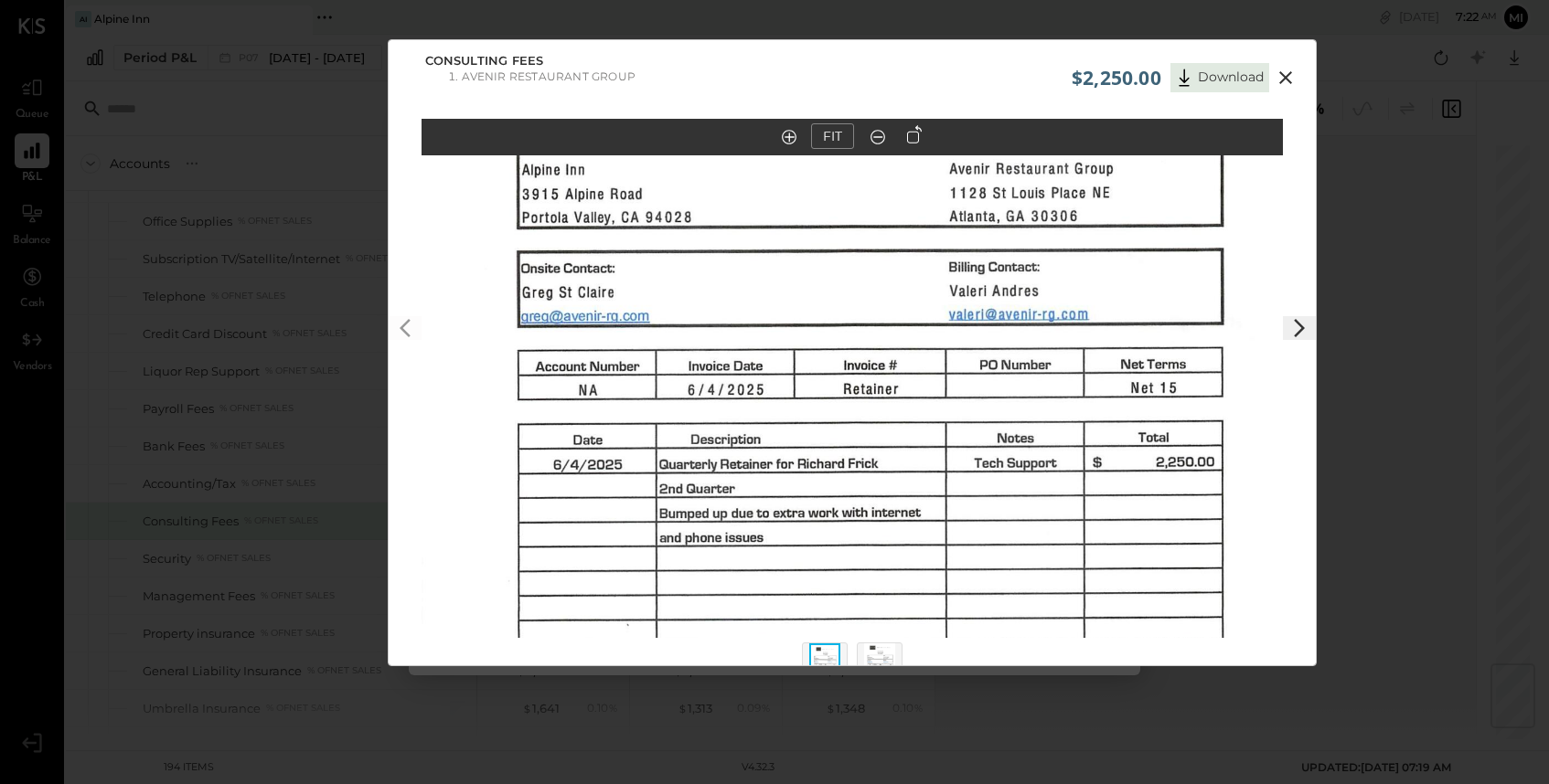
click at [1291, 80] on icon at bounding box center [1285, 77] width 22 height 22
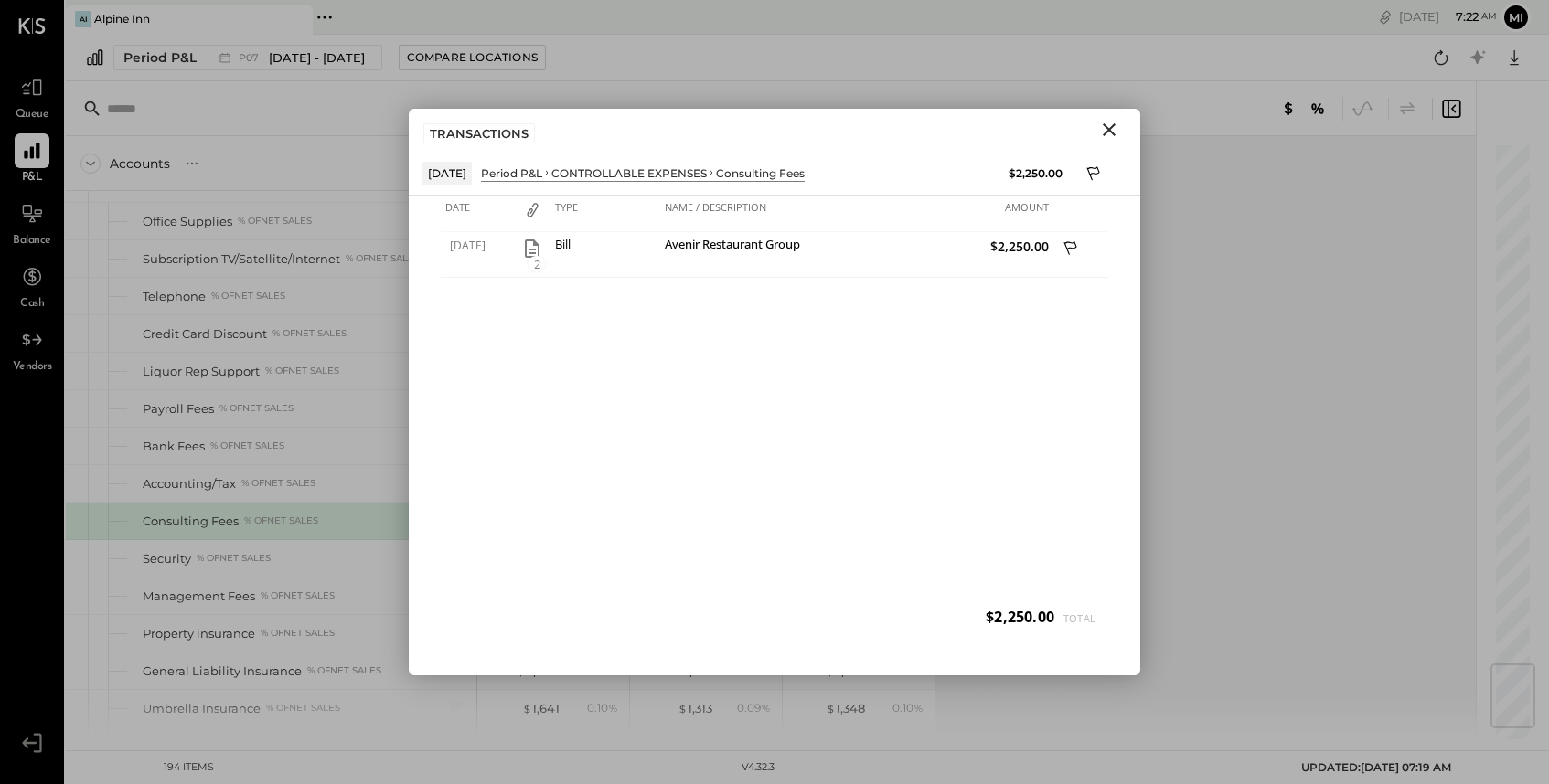
click at [1111, 132] on icon "Close" at bounding box center [1108, 129] width 12 height 12
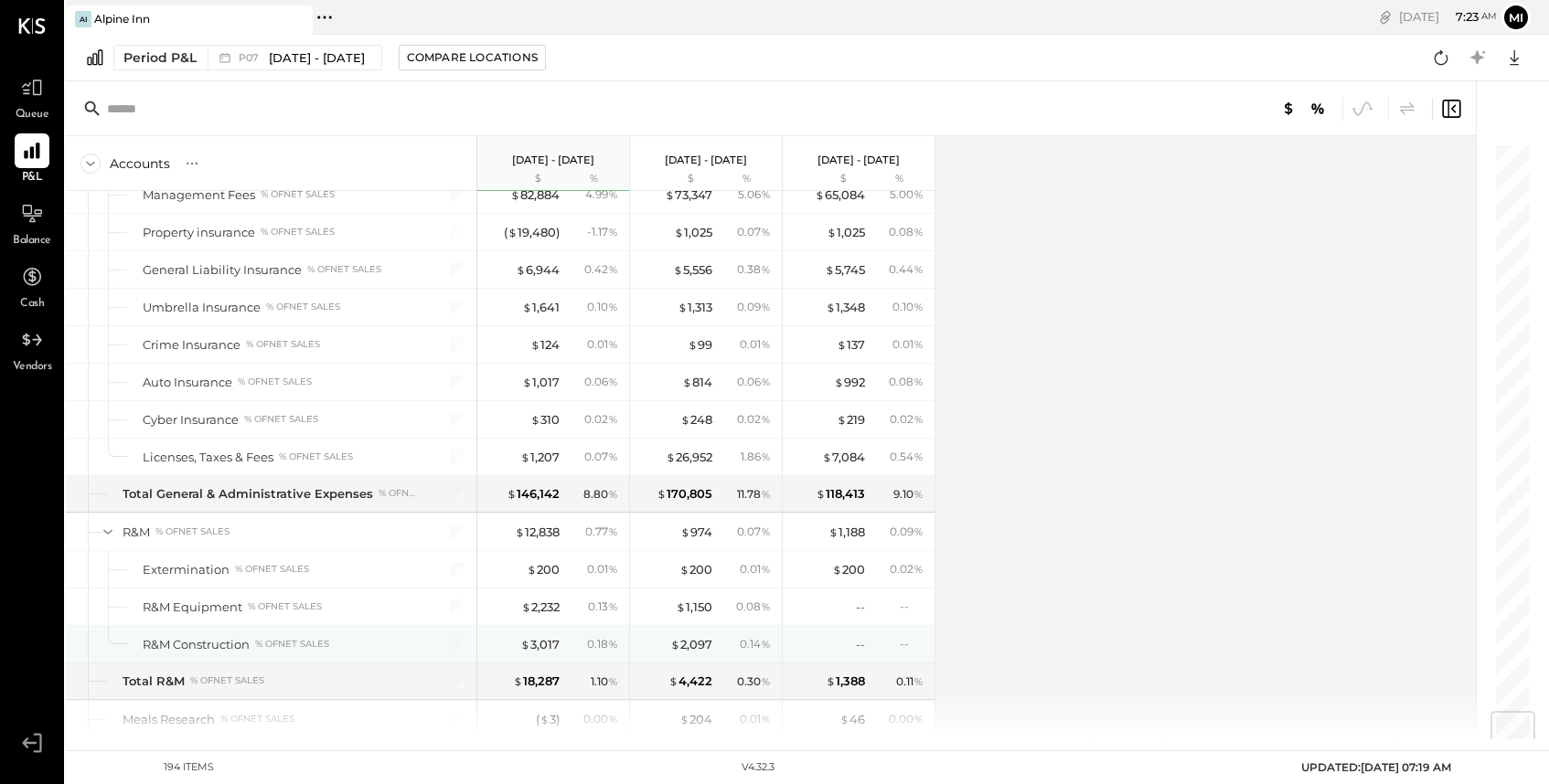
scroll to position [4773, 0]
click at [535, 642] on div "$ 3,017" at bounding box center [539, 643] width 39 height 17
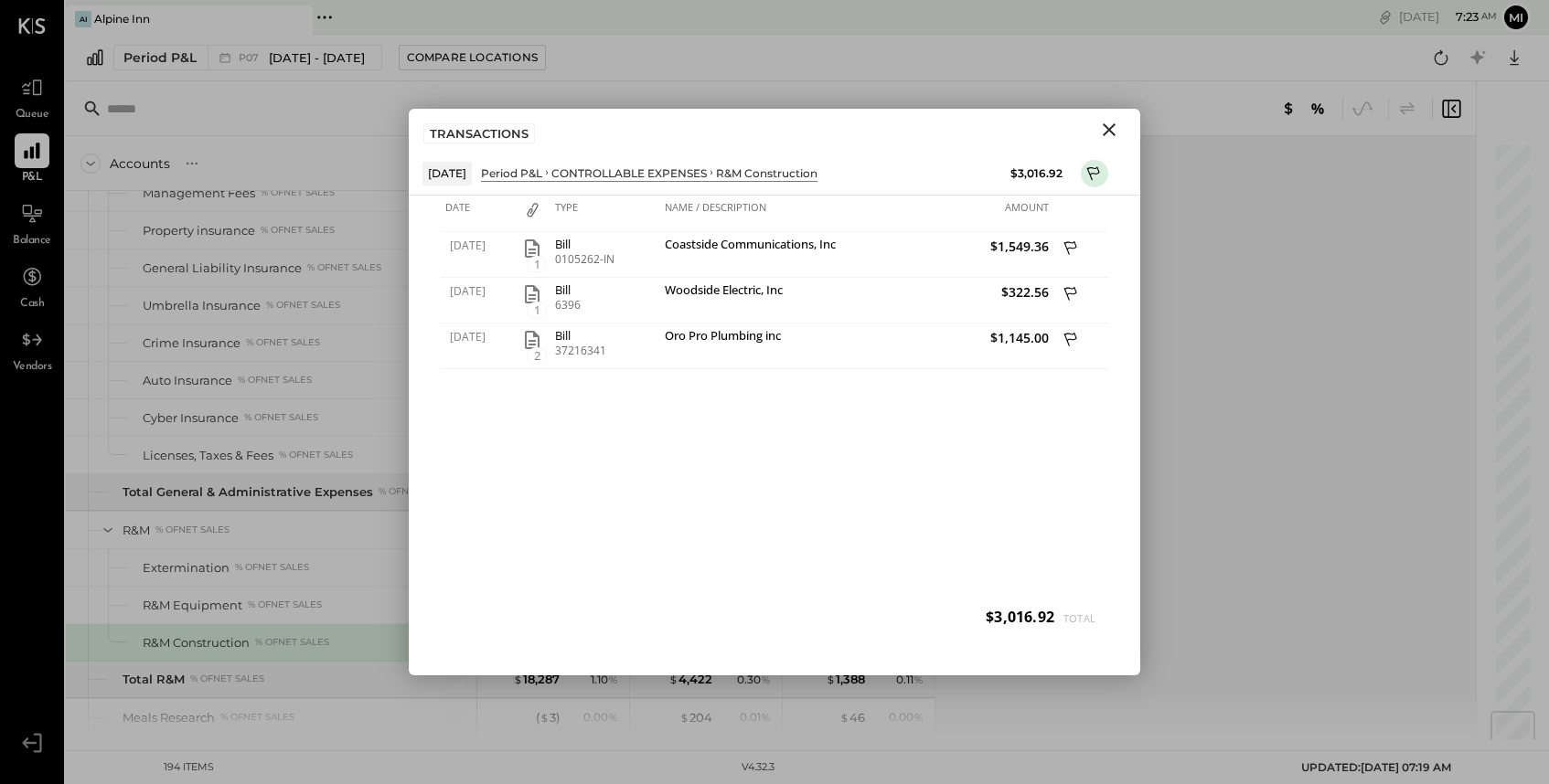
click at [1113, 129] on icon "Close" at bounding box center [1108, 129] width 22 height 22
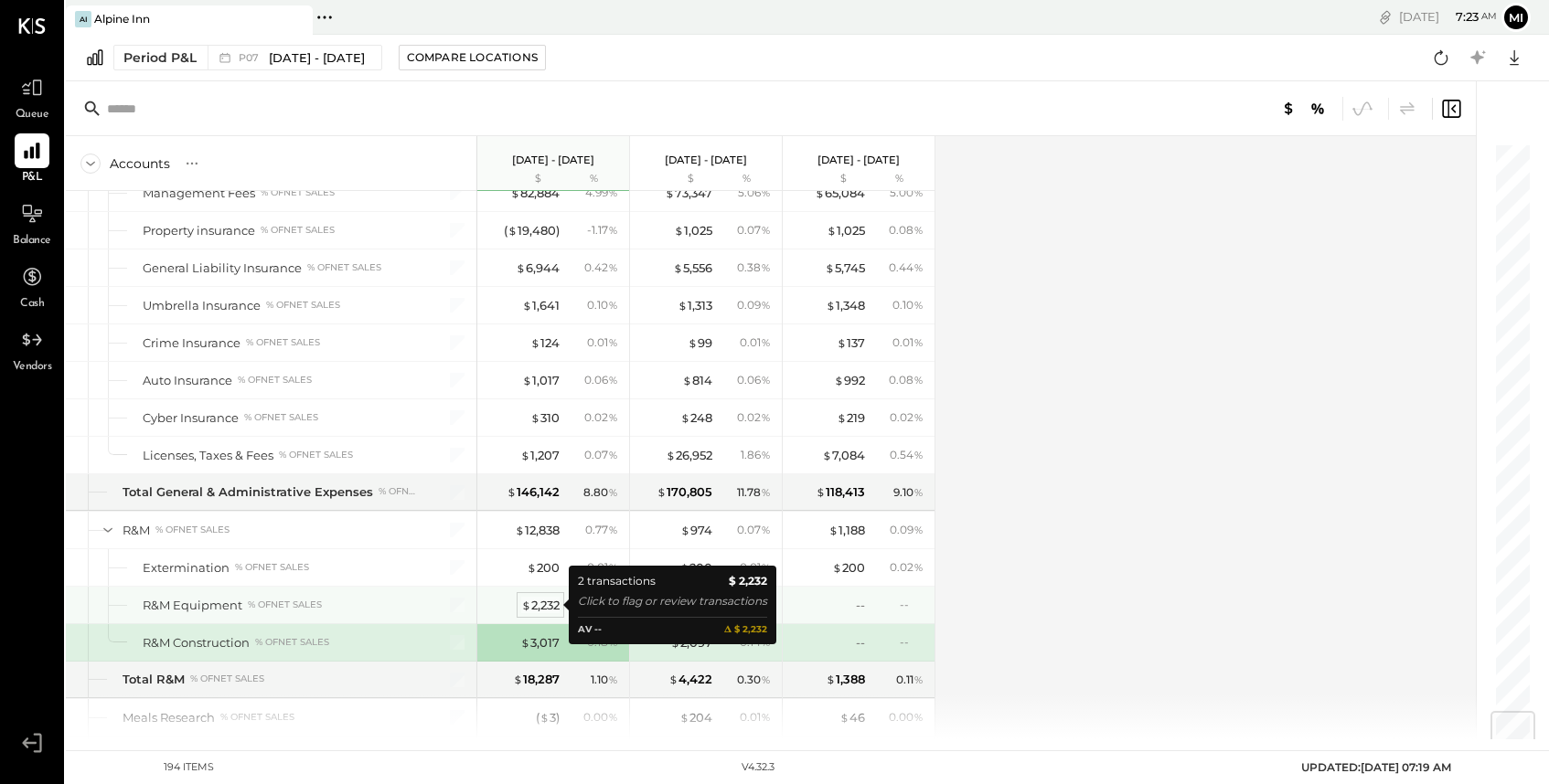
click at [544, 604] on div "$ 2,232" at bounding box center [540, 605] width 38 height 17
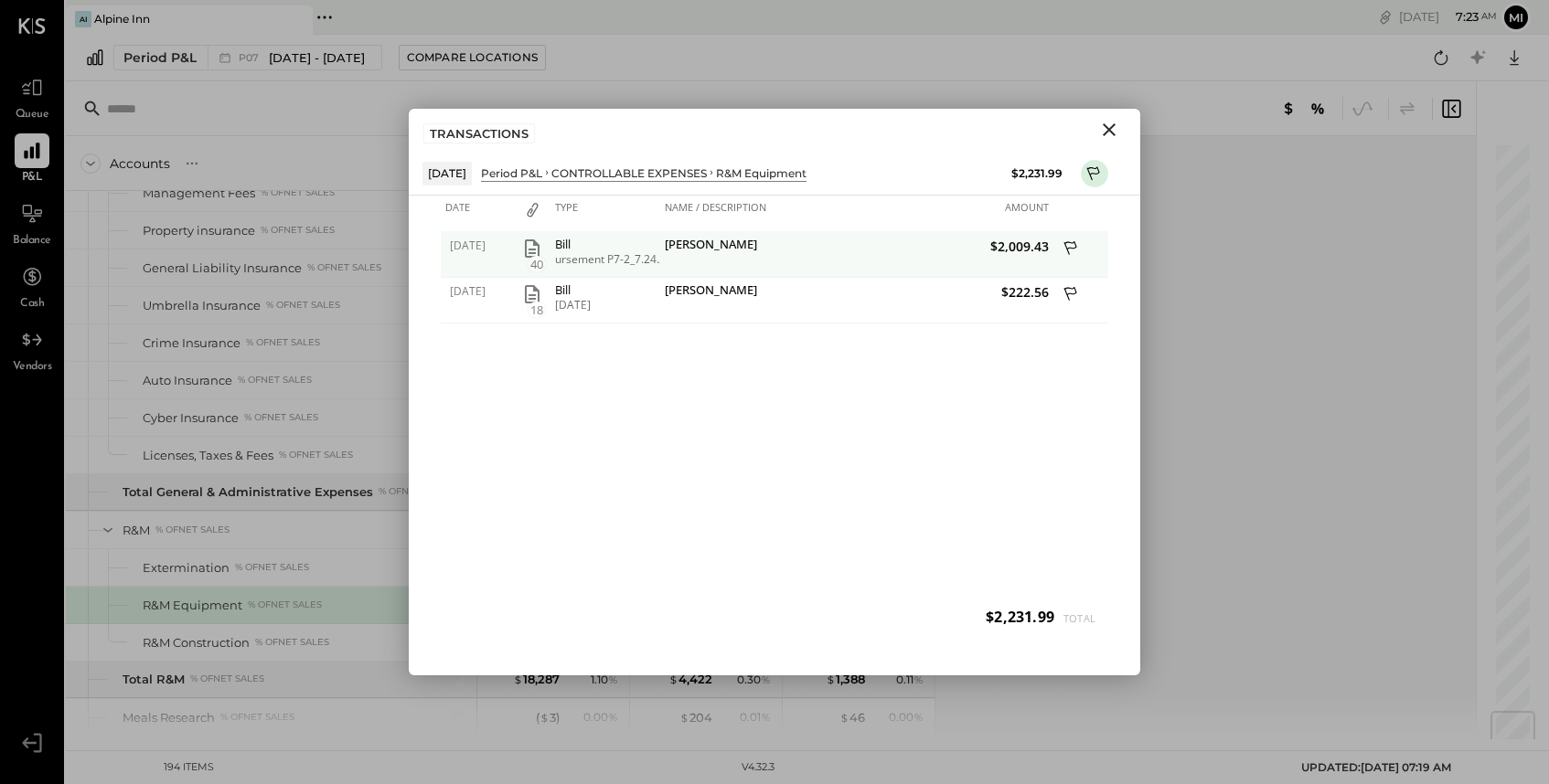
click at [531, 256] on span "40" at bounding box center [536, 264] width 18 height 16
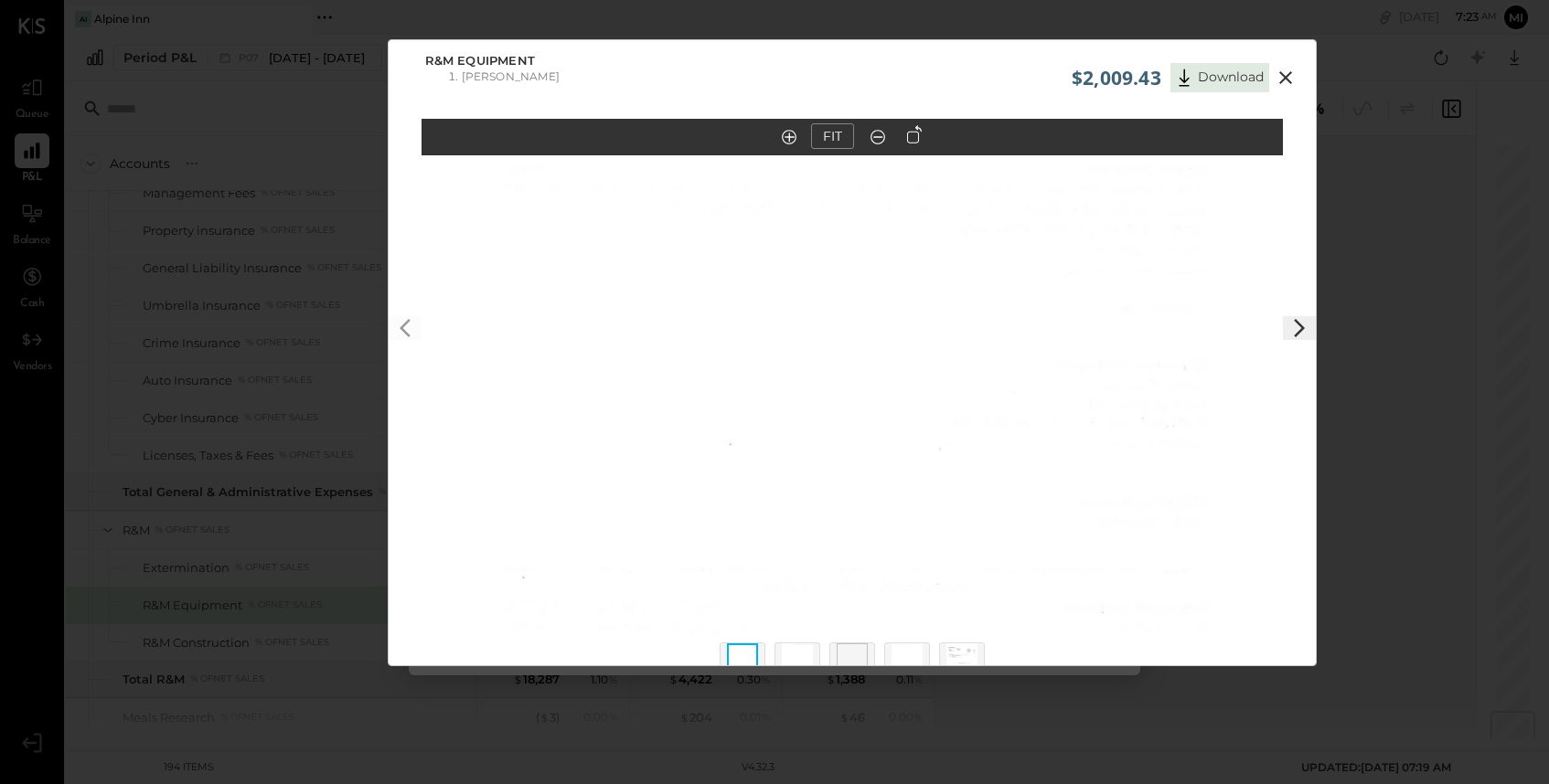
click at [1281, 74] on icon at bounding box center [1285, 77] width 22 height 22
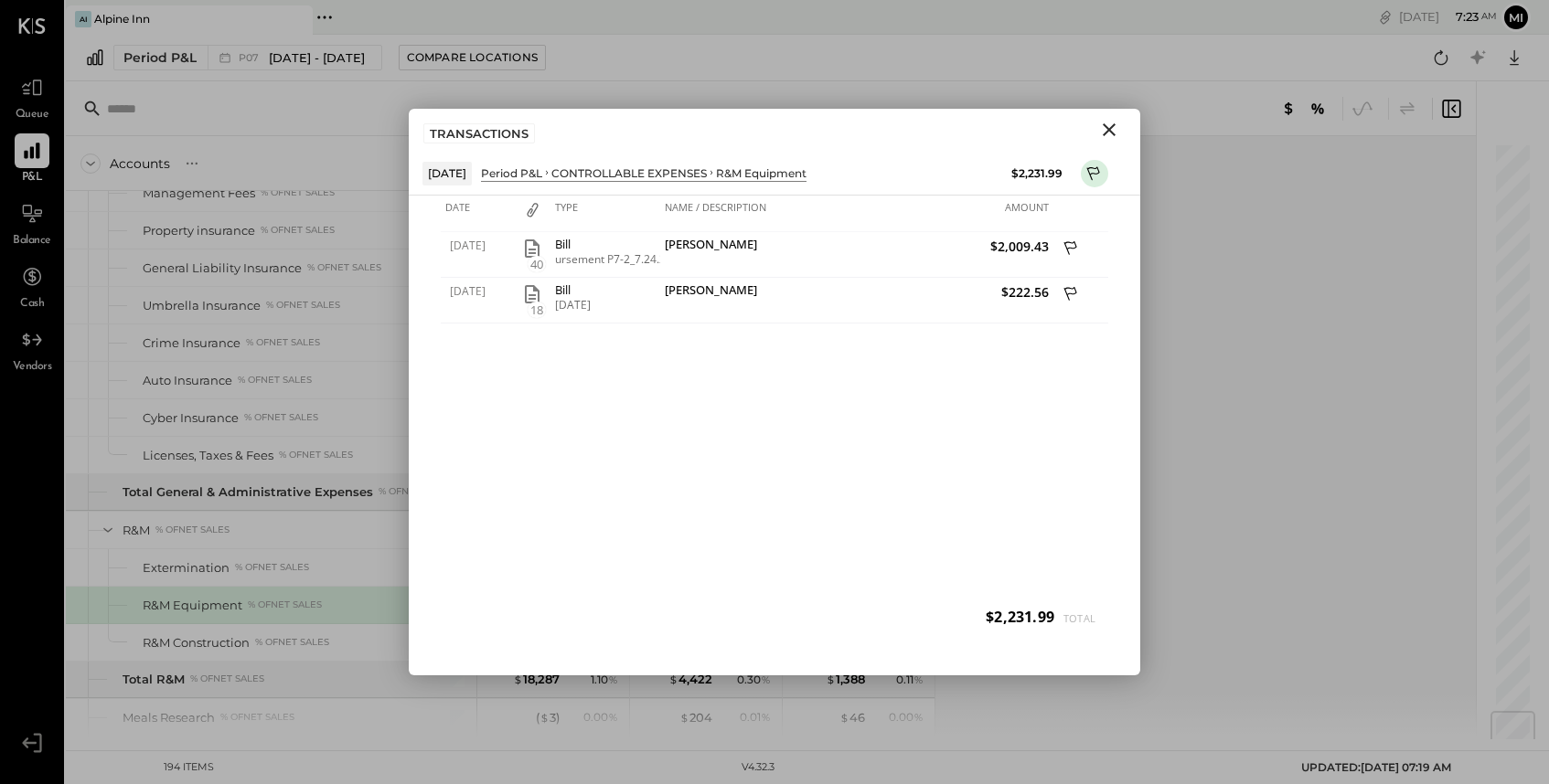
click at [1103, 135] on icon "Close" at bounding box center [1108, 129] width 12 height 12
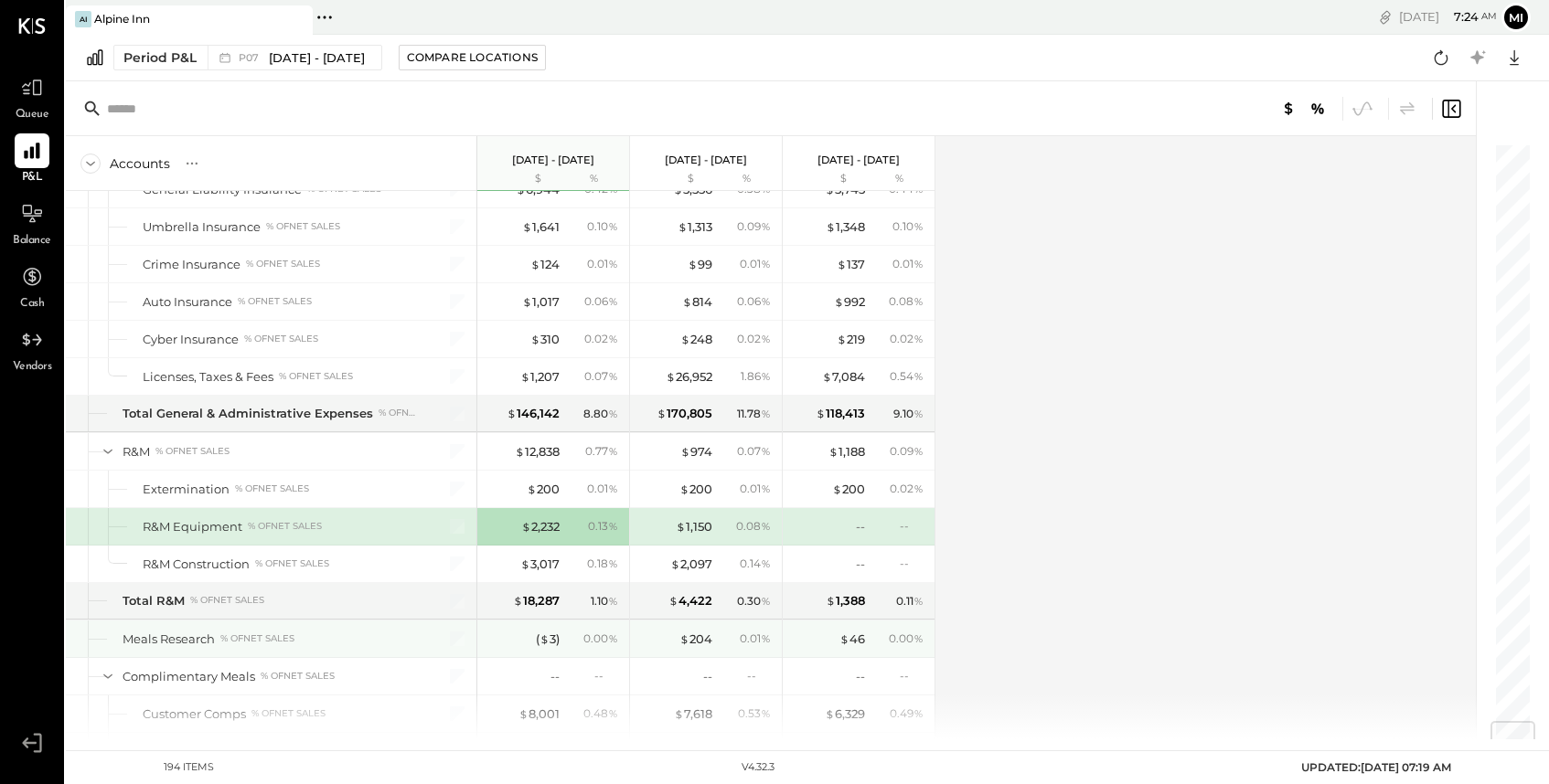
scroll to position [4892, 0]
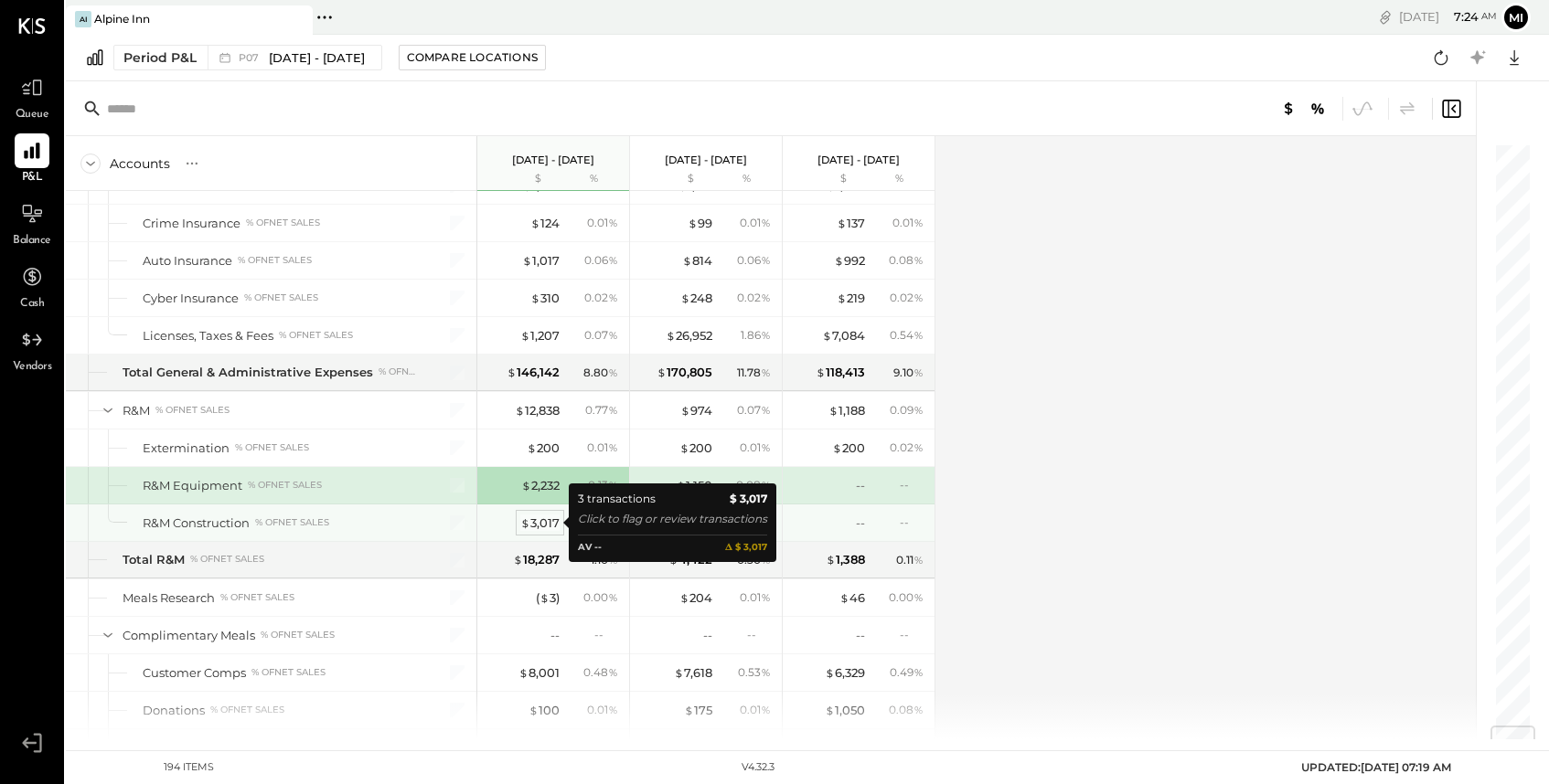
click at [535, 519] on div "$ 3,017" at bounding box center [539, 523] width 39 height 17
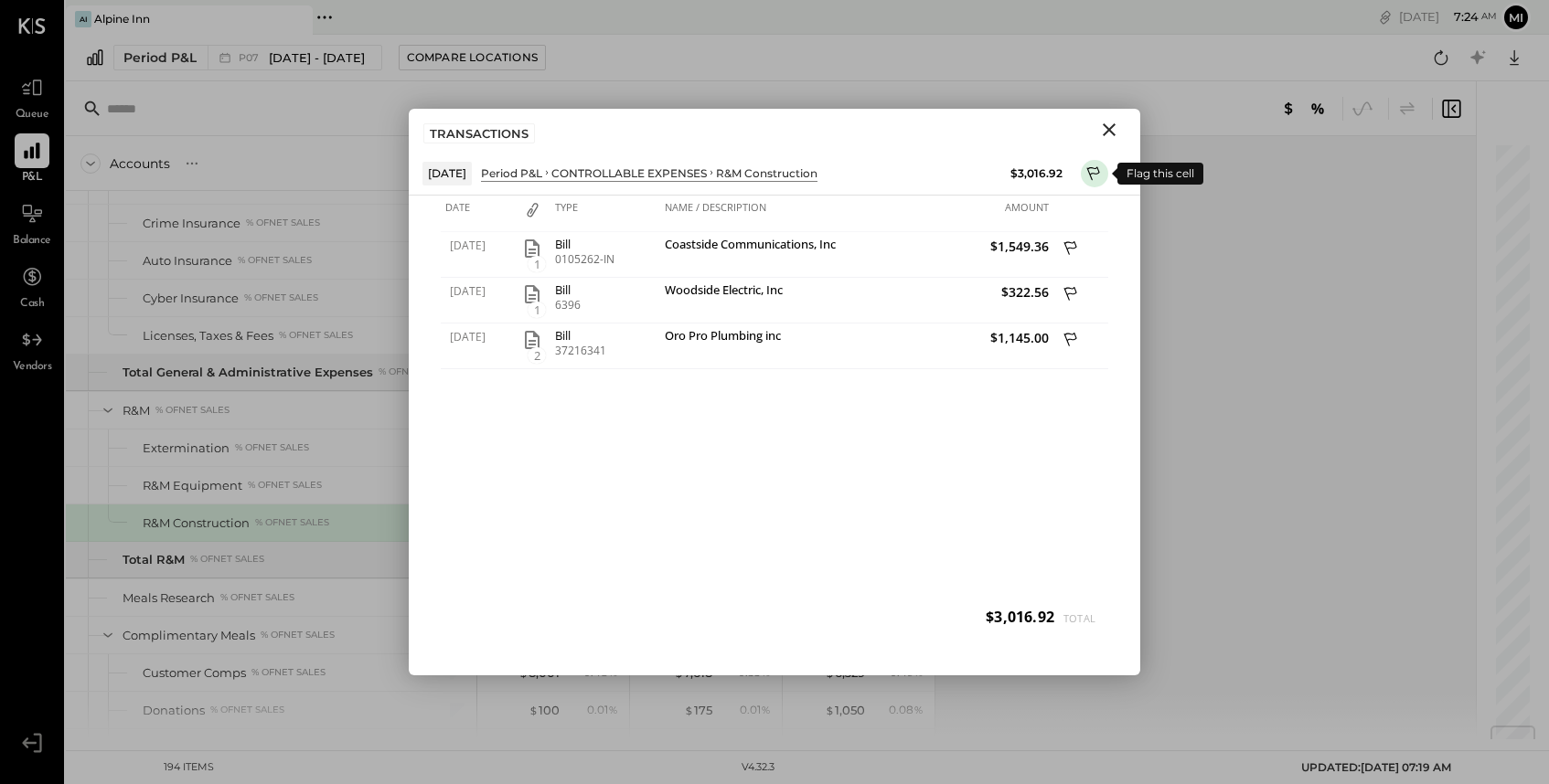
click at [1100, 171] on icon at bounding box center [1094, 175] width 16 height 22
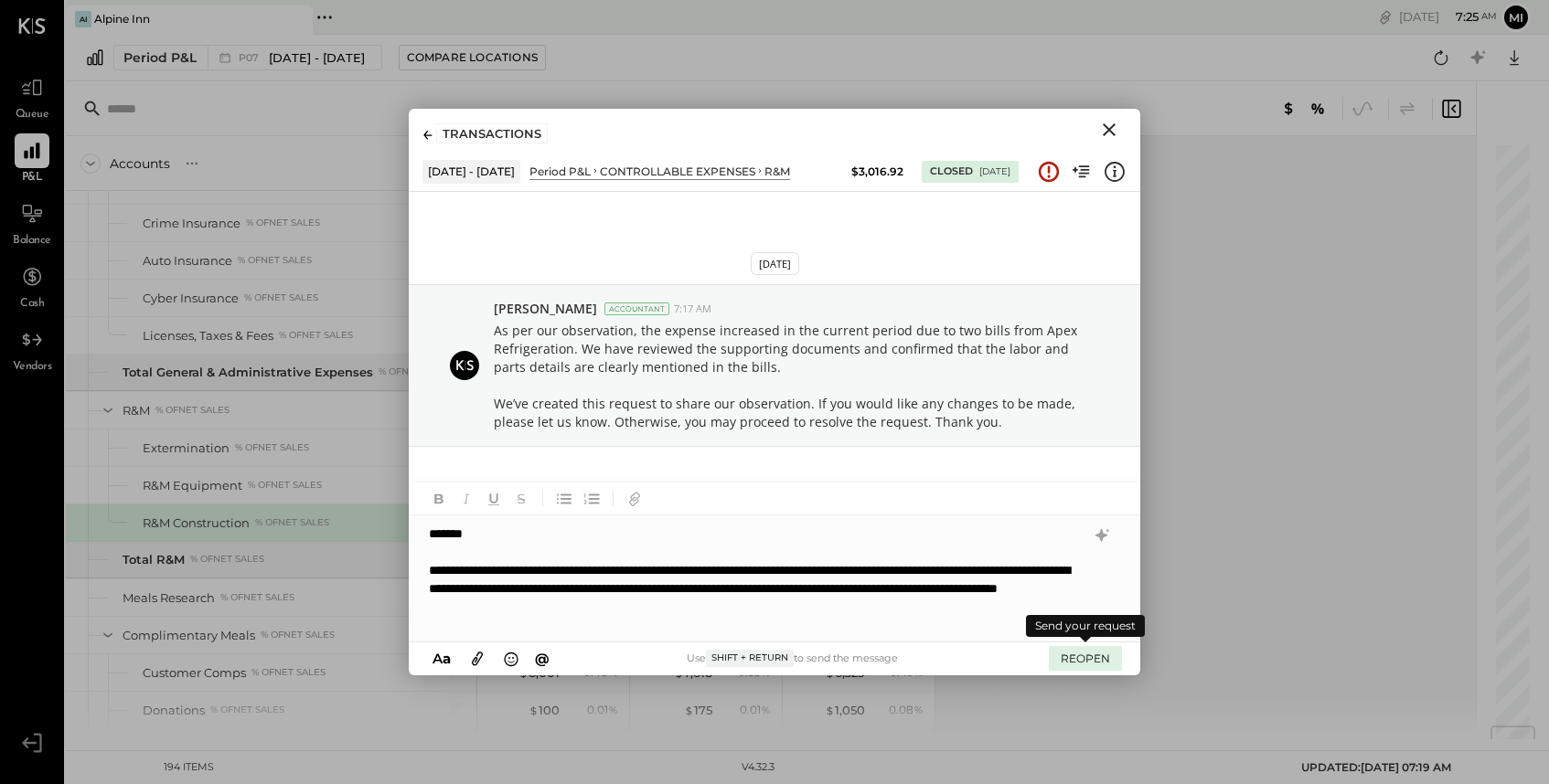
scroll to position [1, 0]
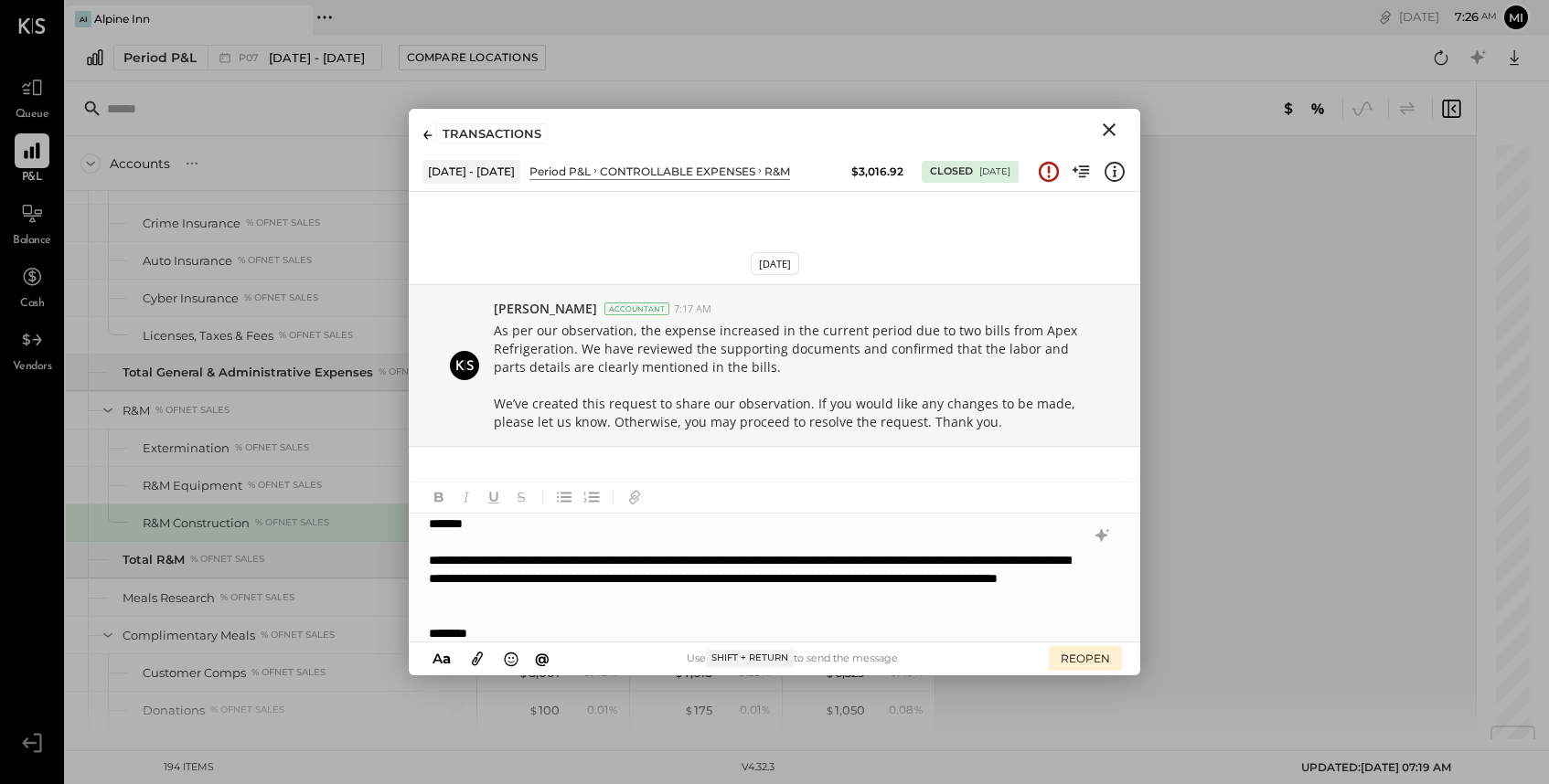
click at [832, 599] on div "**********" at bounding box center [754, 578] width 653 height 54
click at [1072, 659] on button "REOPEN" at bounding box center [1085, 659] width 73 height 25
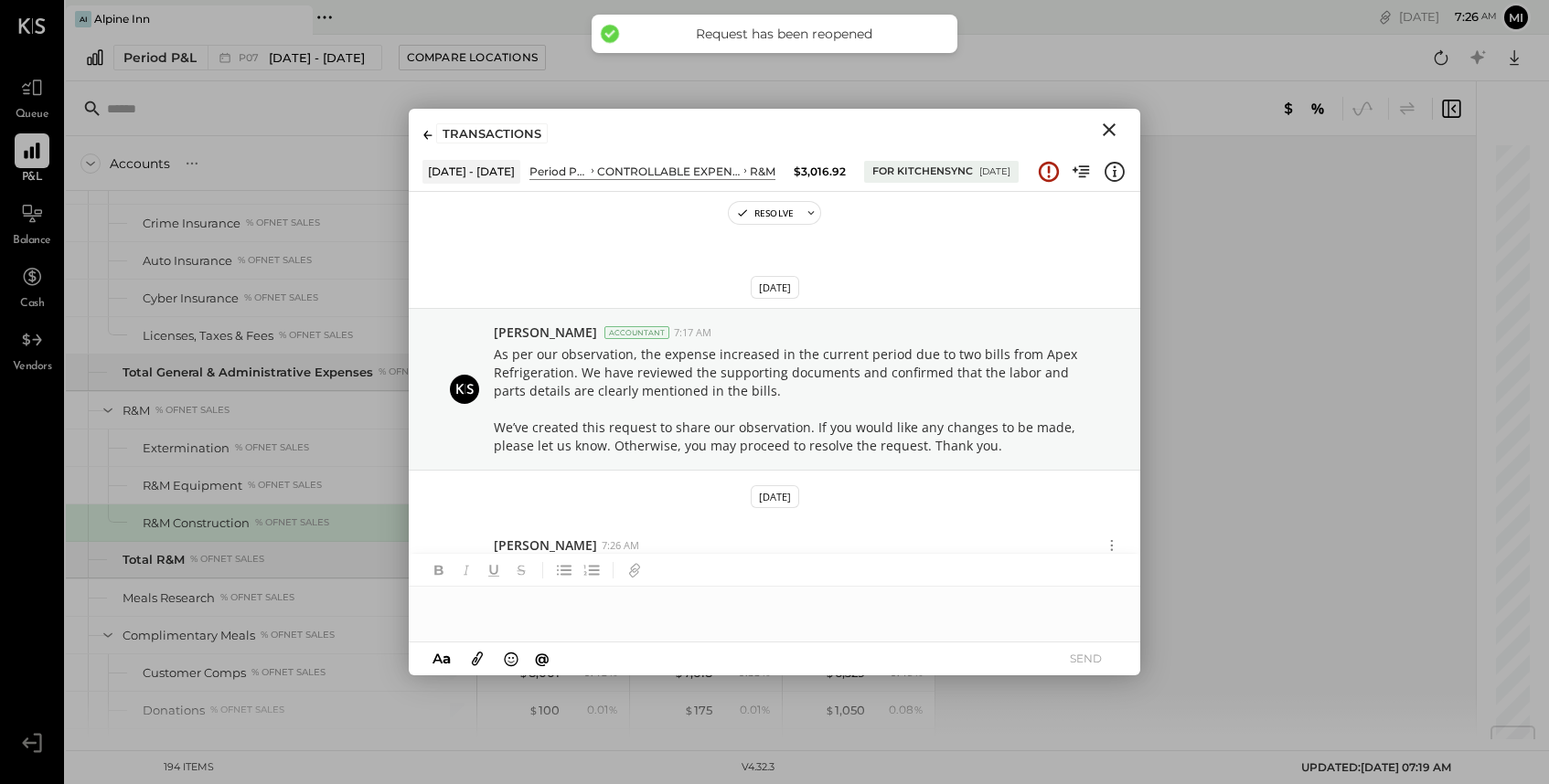
scroll to position [207, 0]
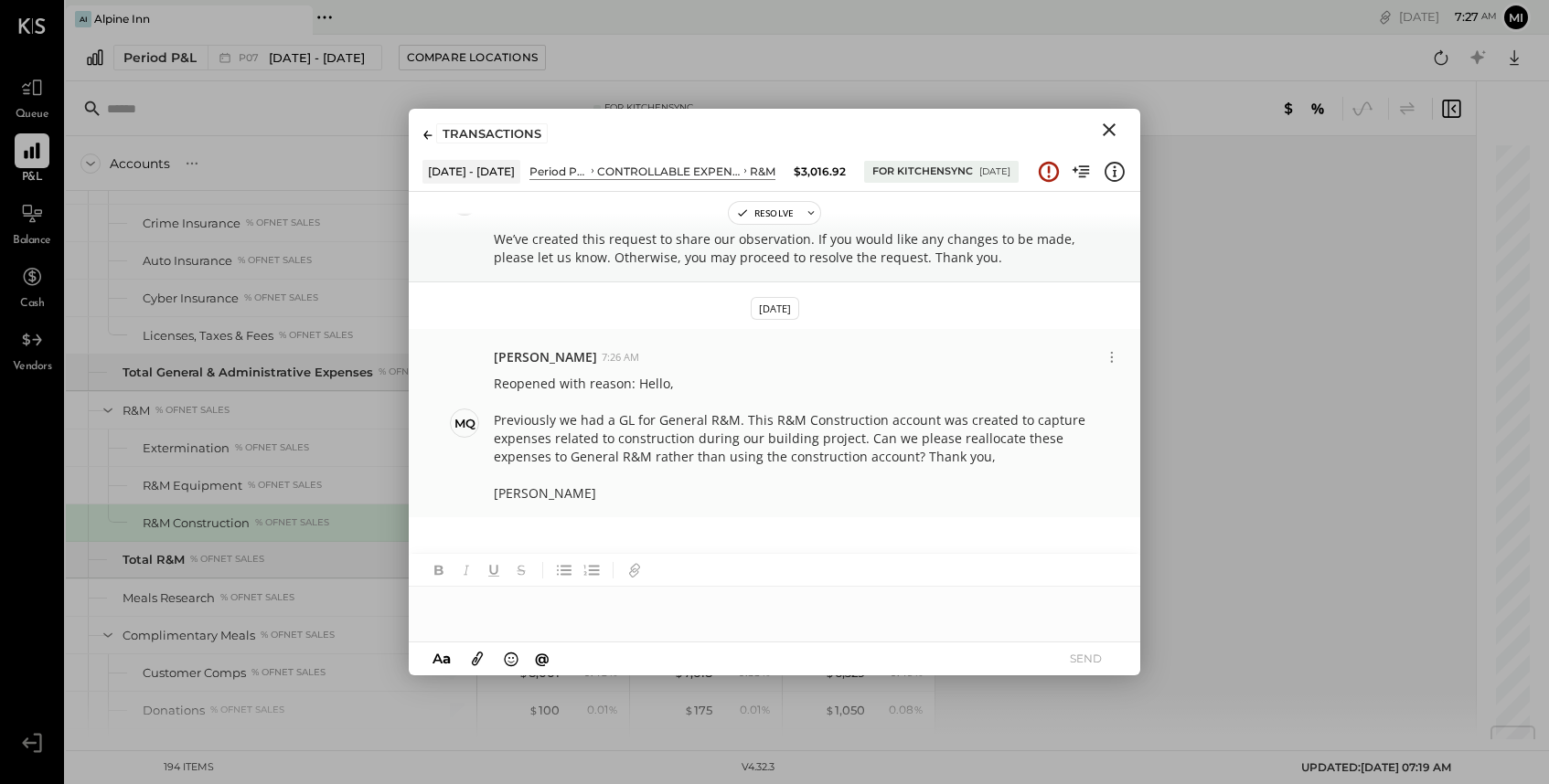
click at [896, 483] on div at bounding box center [793, 475] width 600 height 18
click at [1110, 129] on icon "Close" at bounding box center [1108, 129] width 12 height 12
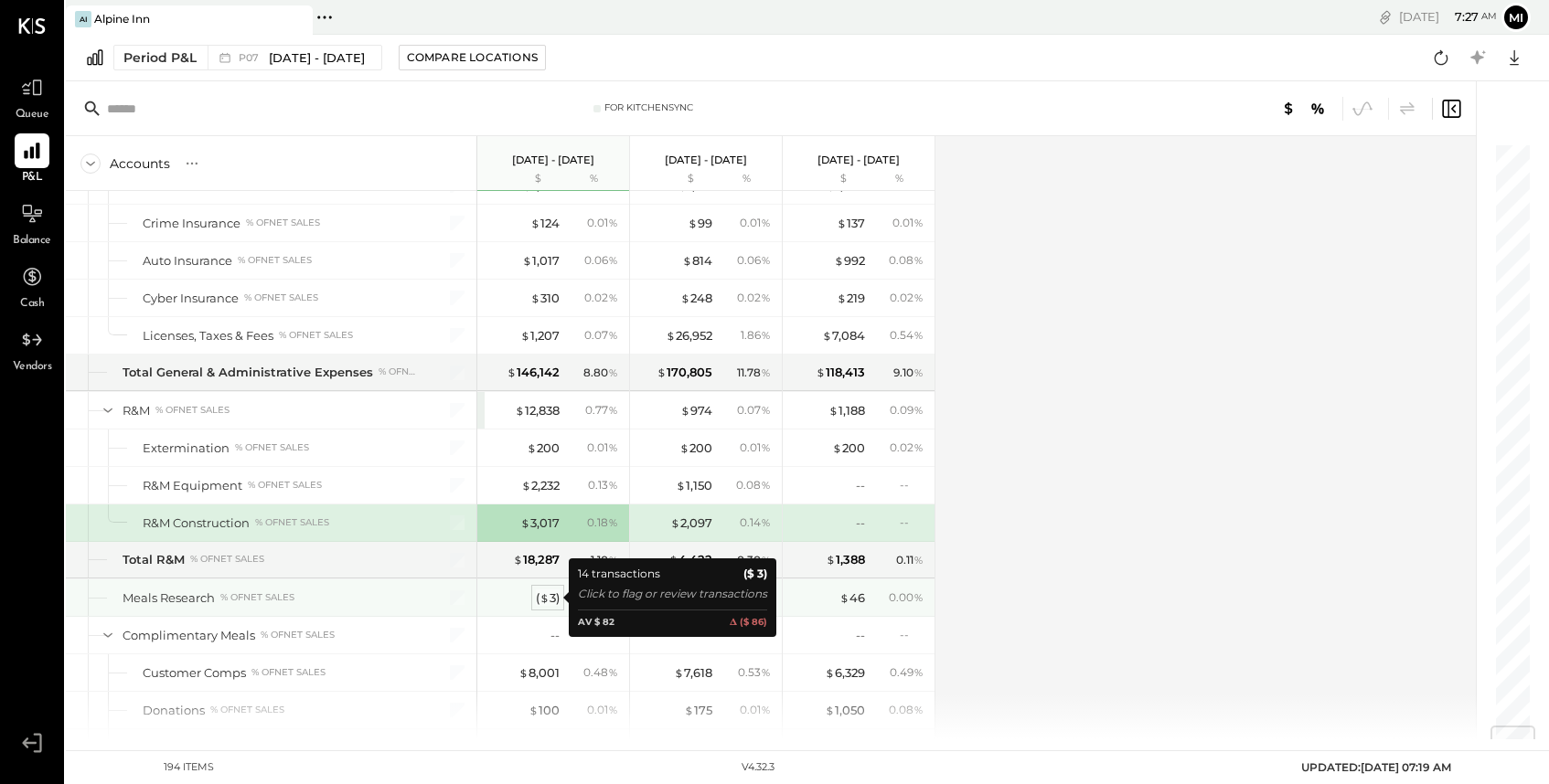
click at [551, 599] on div "( $ 3 )" at bounding box center [547, 599] width 24 height 17
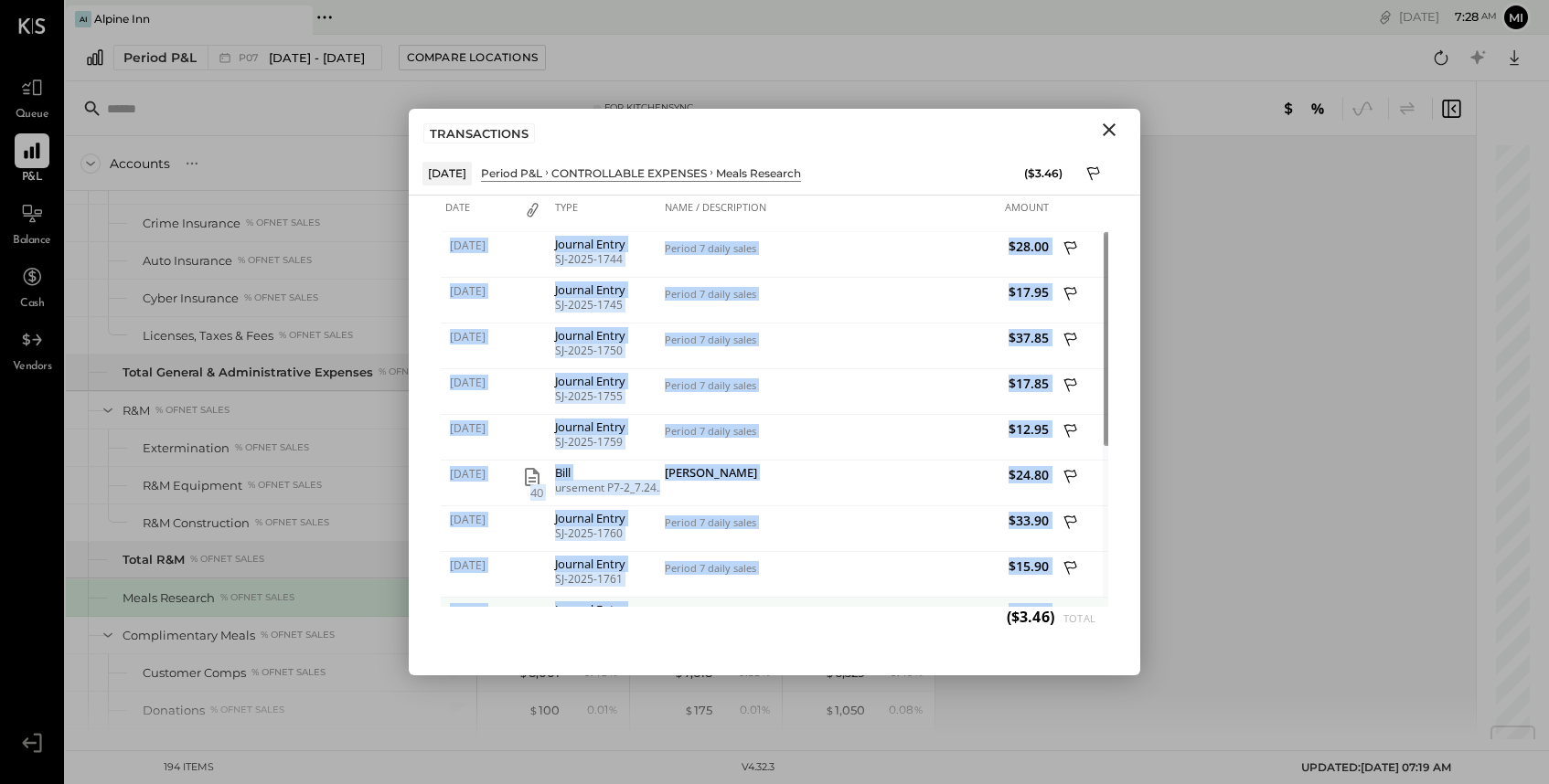
drag, startPoint x: 436, startPoint y: 239, endPoint x: 918, endPoint y: 599, distance: 601.6
click at [920, 600] on div "Date Type Name / Description Amount [DATE] Journal Entry SJ-2025-1744 Period 7 …" at bounding box center [774, 436] width 731 height 480
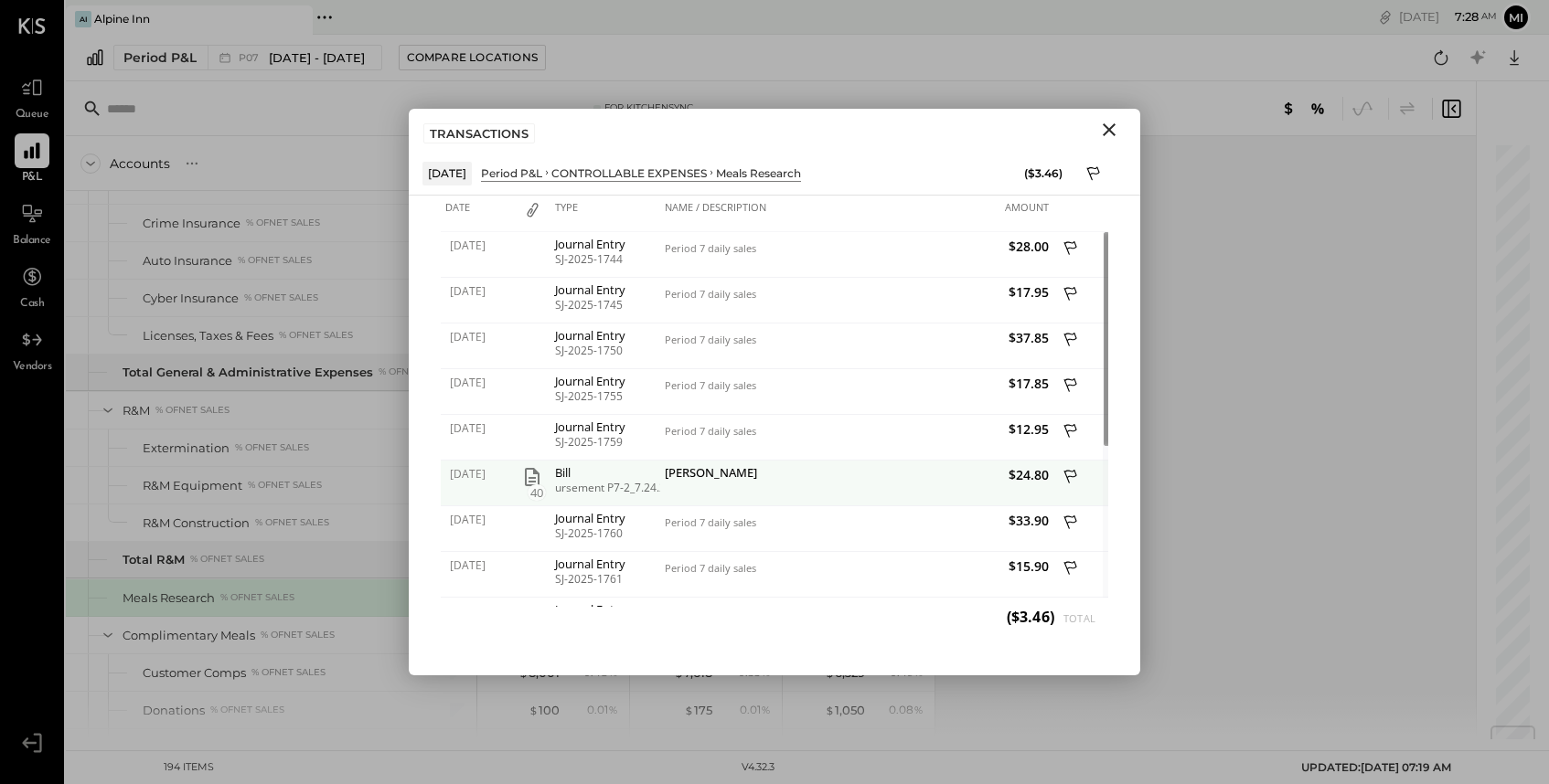
click at [907, 497] on div "$24.80" at bounding box center [955, 484] width 197 height 46
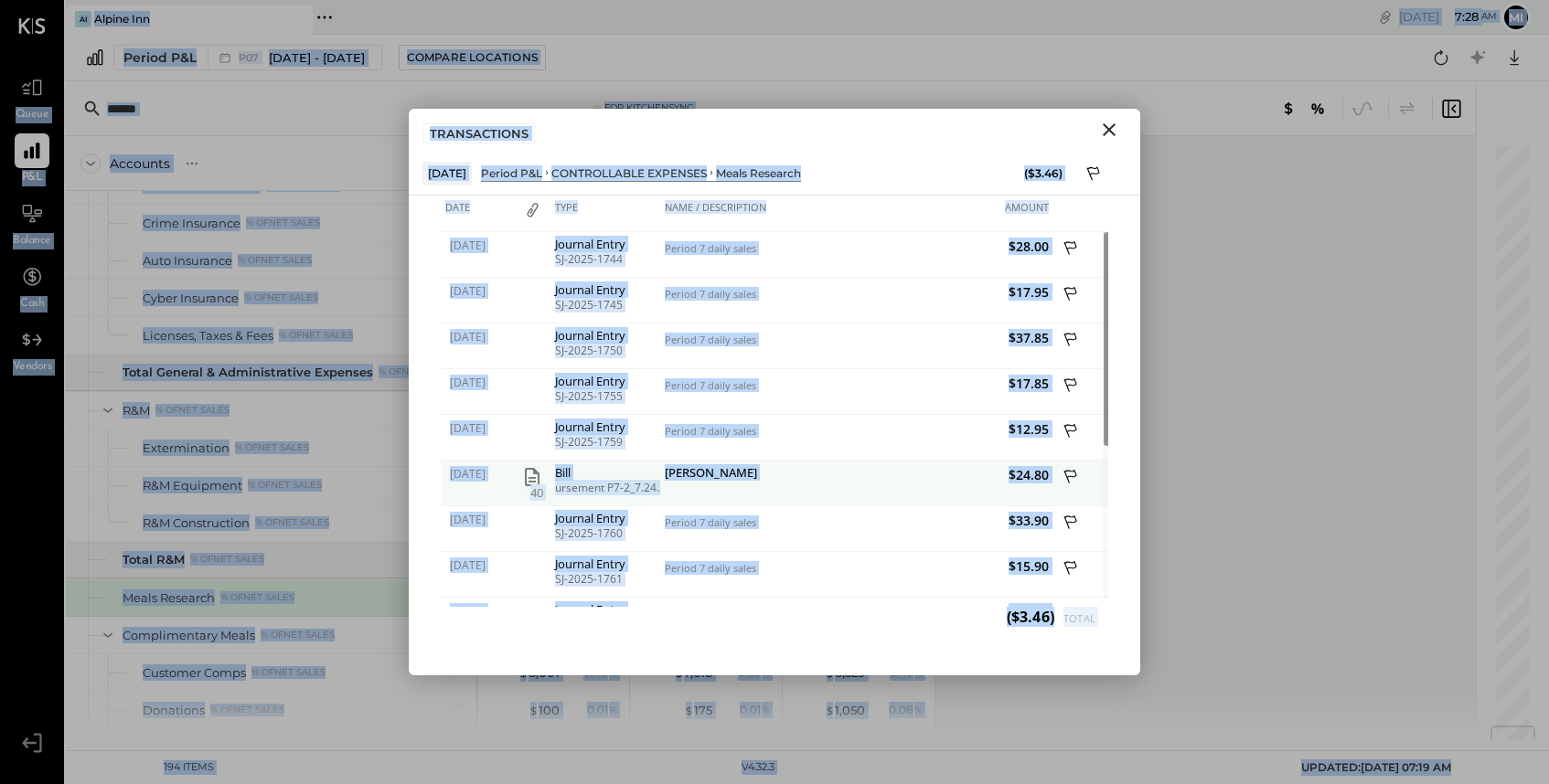
click at [907, 497] on div "$24.80" at bounding box center [955, 484] width 197 height 46
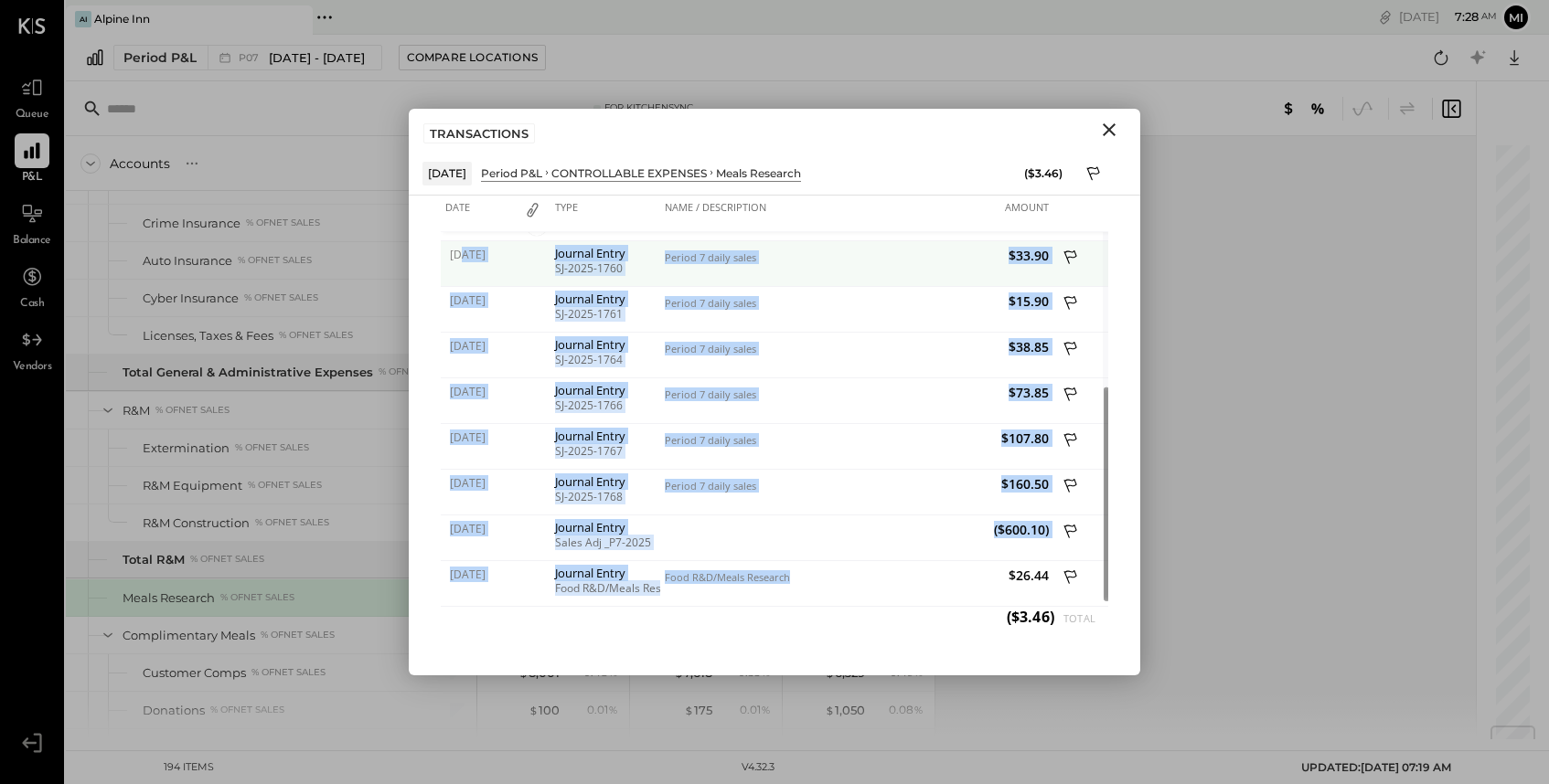
drag, startPoint x: 739, startPoint y: 597, endPoint x: 461, endPoint y: 248, distance: 446.2
click at [461, 248] on div "[DATE] Journal Entry SJ-2025-1744 Period 7 daily sales $28.00 [DATE] Journal En…" at bounding box center [774, 287] width 667 height 640
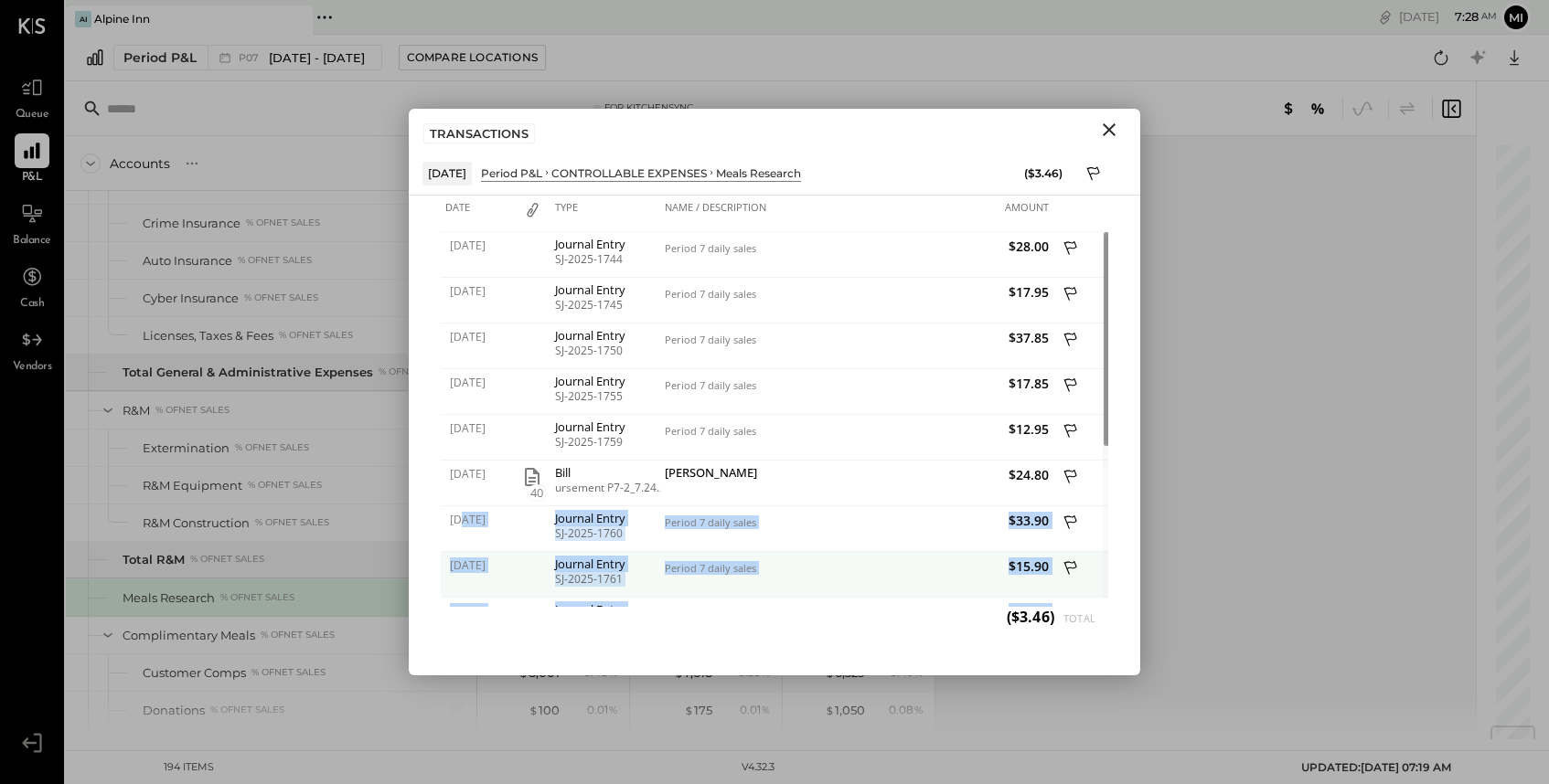
copy div "/25/2025 Journal Entry SJ-2025-1760 Period 7 daily sales $33.90 [DATE] Journal …"
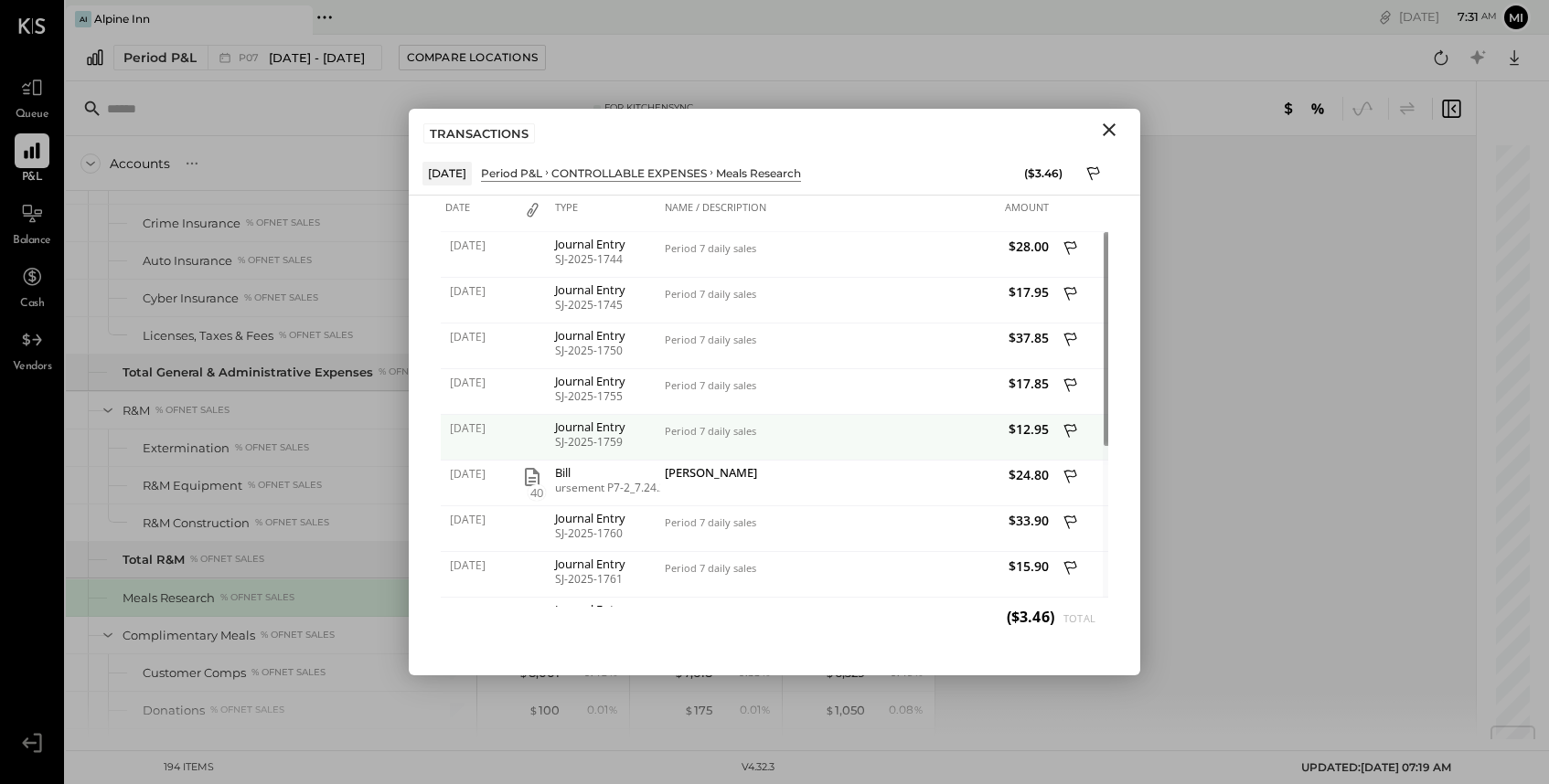
click at [807, 447] on div "Period 7 daily sales" at bounding box center [758, 438] width 197 height 46
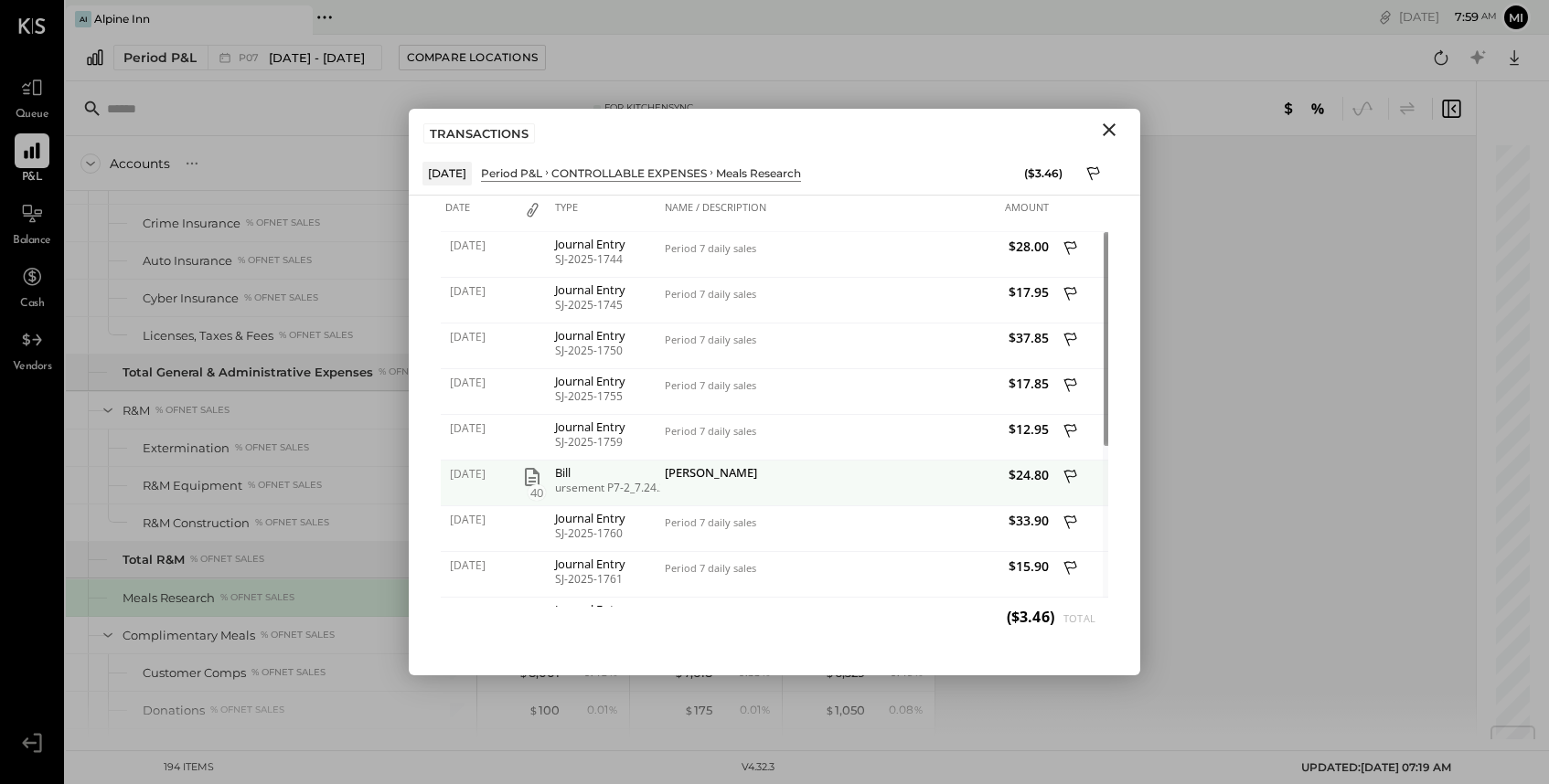
click at [531, 485] on span "40" at bounding box center [536, 492] width 18 height 16
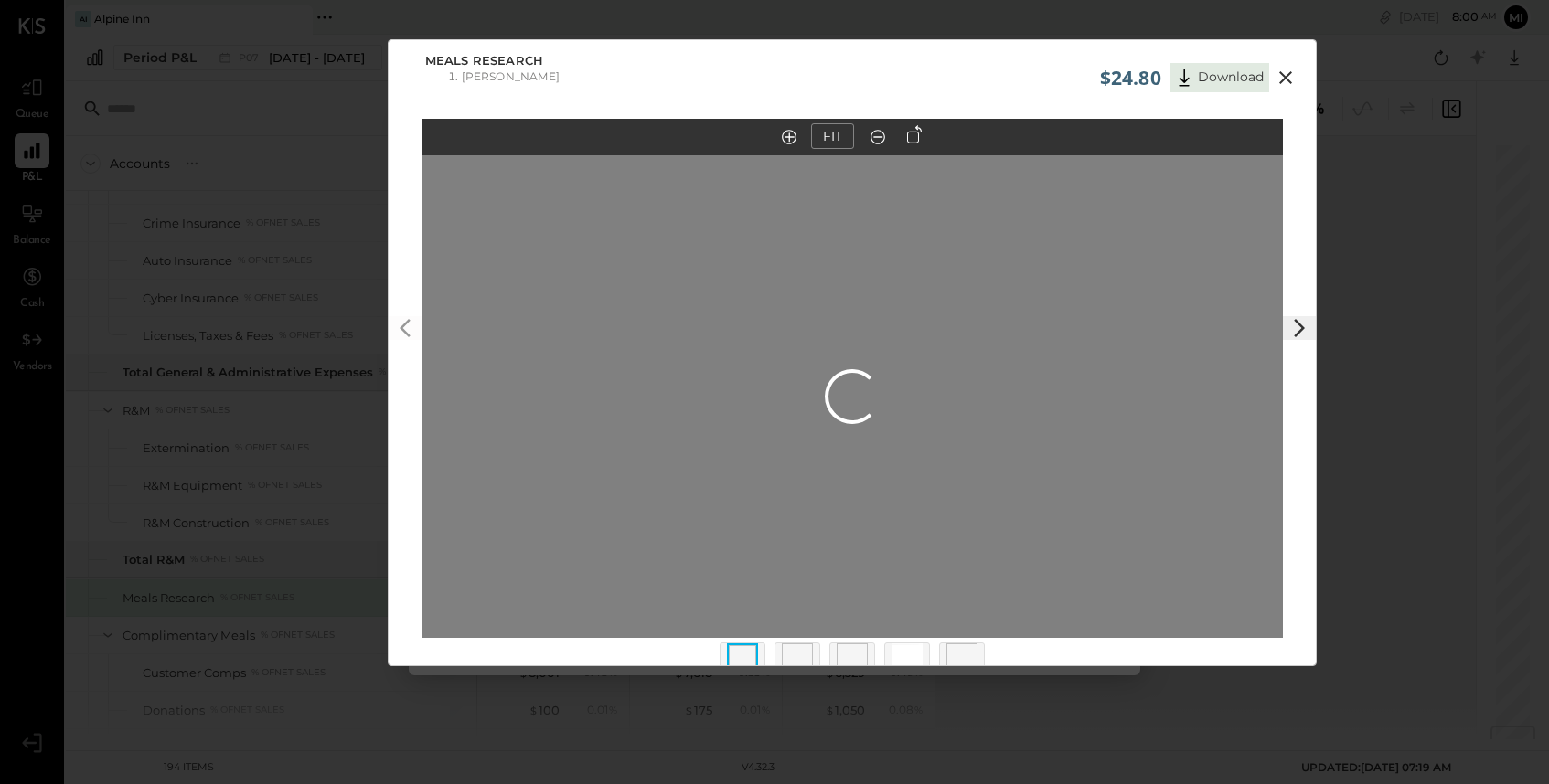
click at [1275, 76] on icon at bounding box center [1285, 77] width 22 height 22
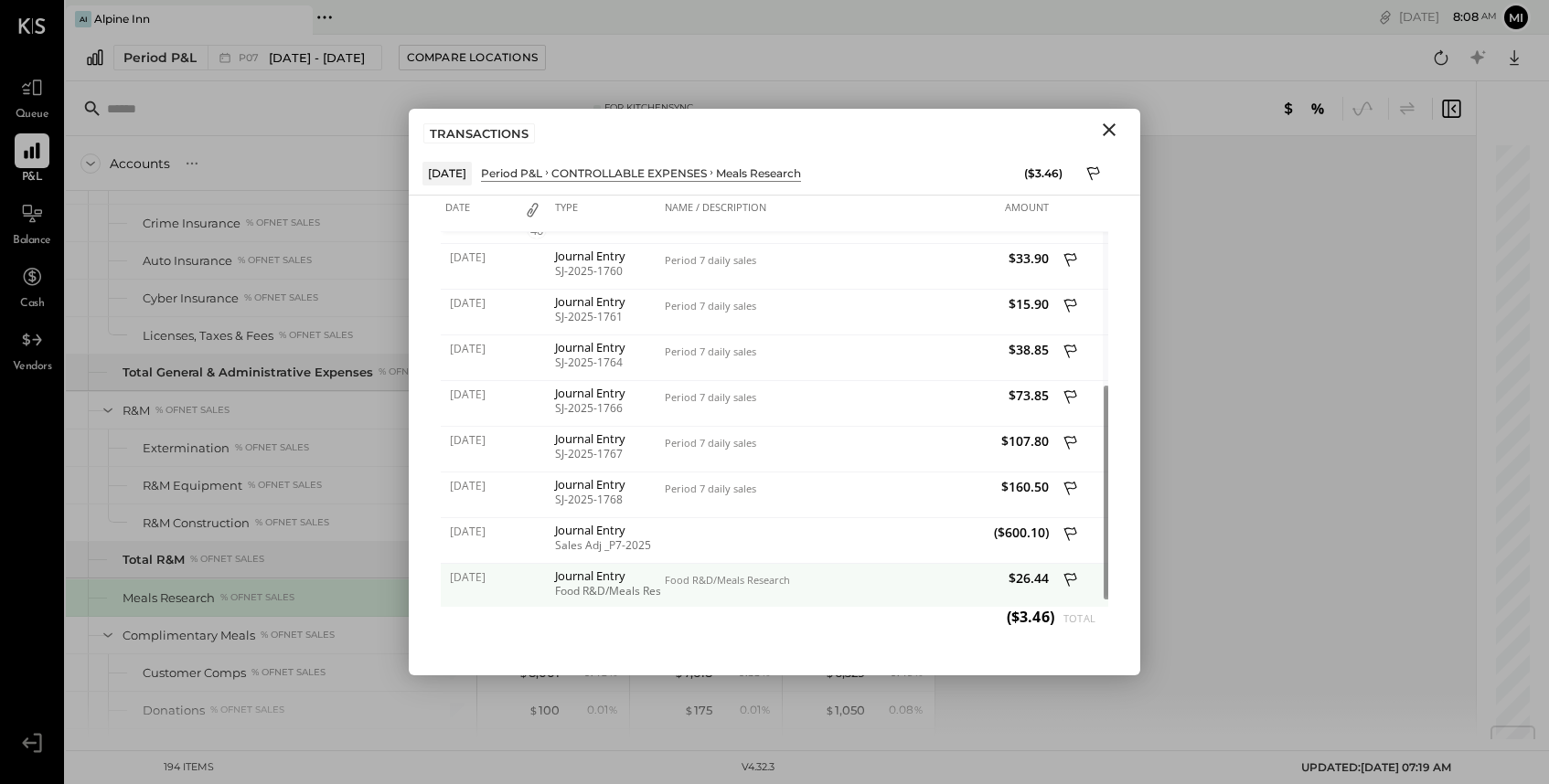
click at [1067, 581] on icon at bounding box center [1070, 579] width 12 height 13
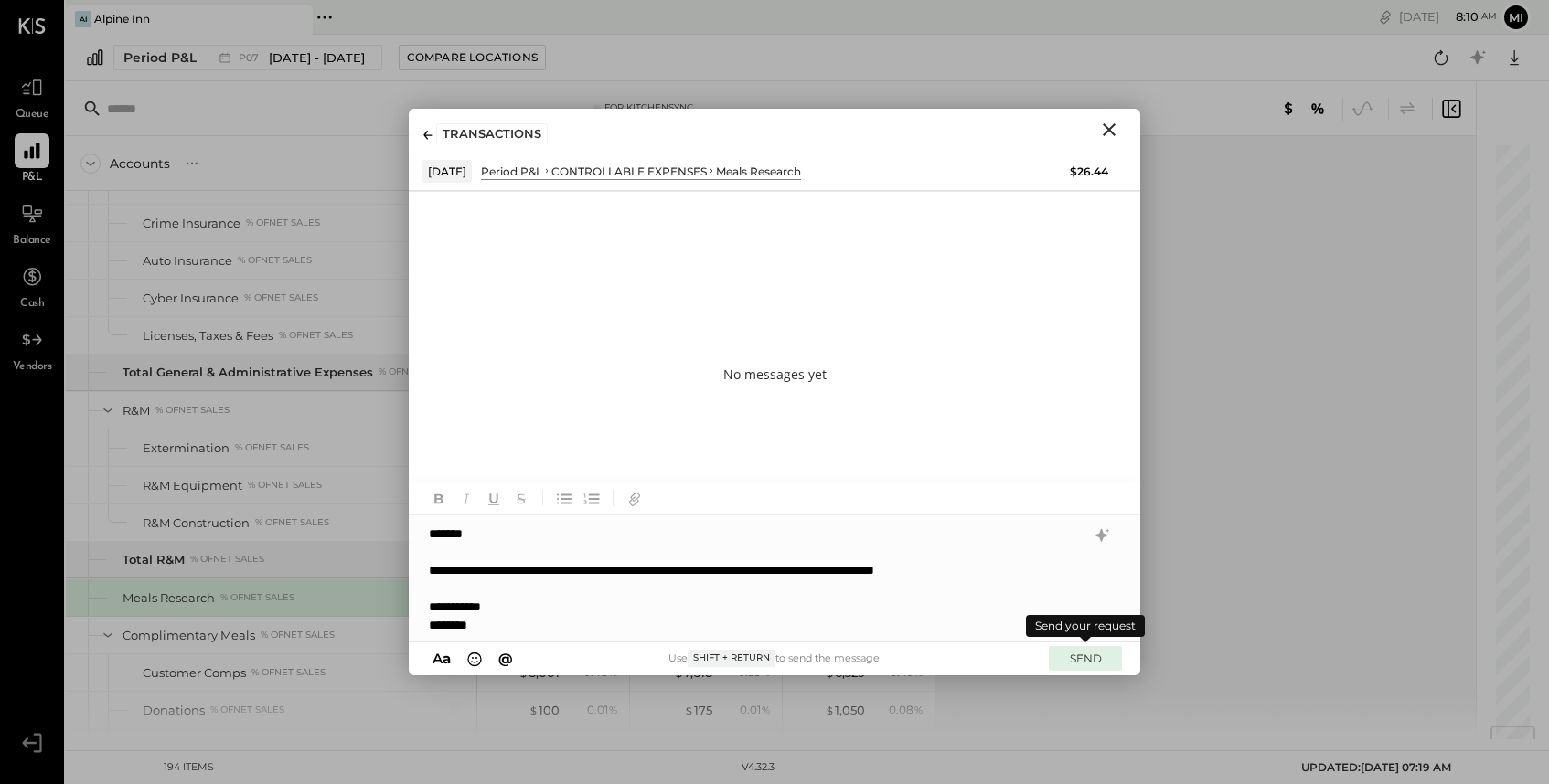
click at [1080, 663] on button "SEND" at bounding box center [1085, 659] width 73 height 25
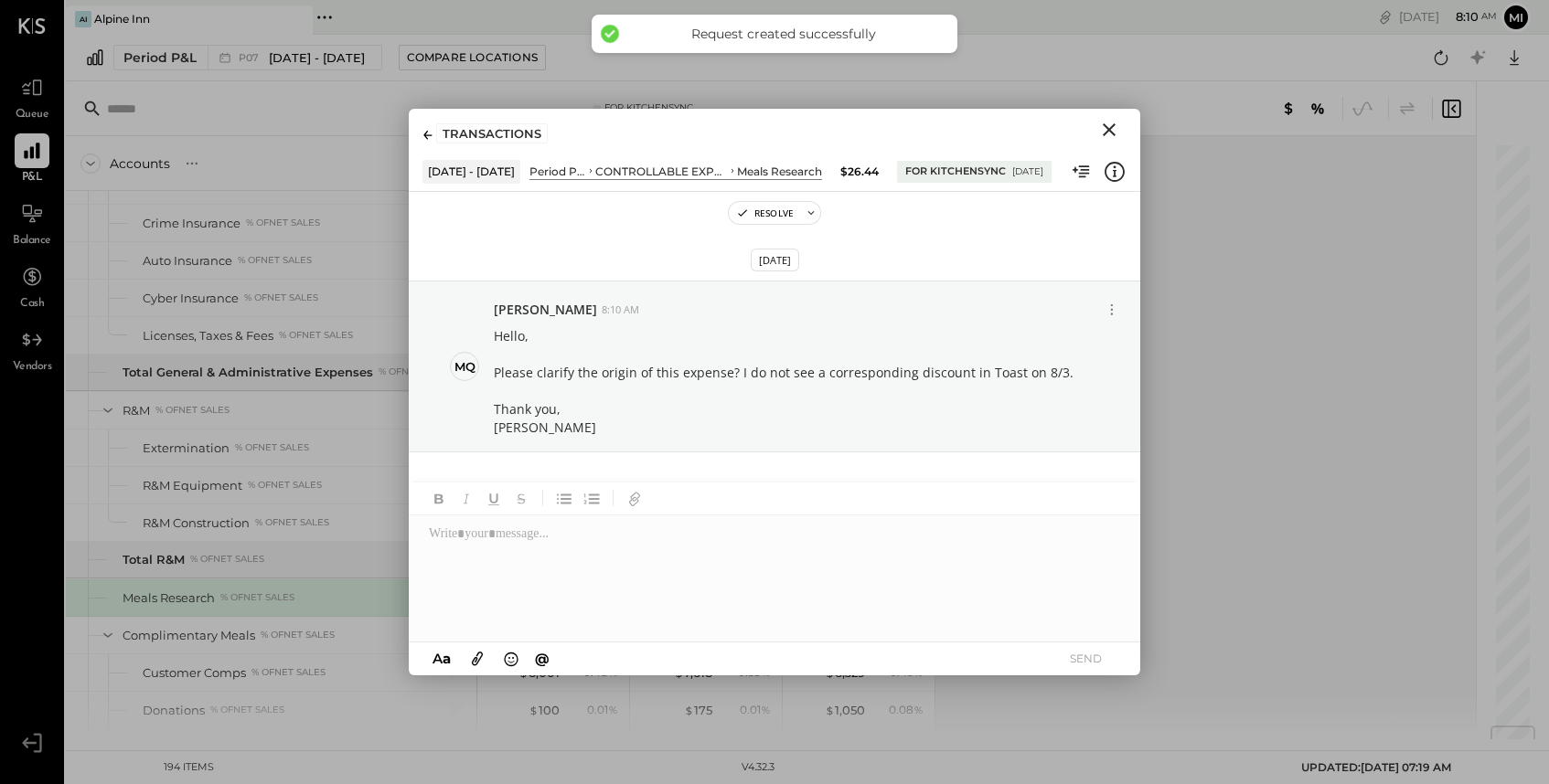
click at [1107, 127] on icon "Close" at bounding box center [1108, 129] width 12 height 12
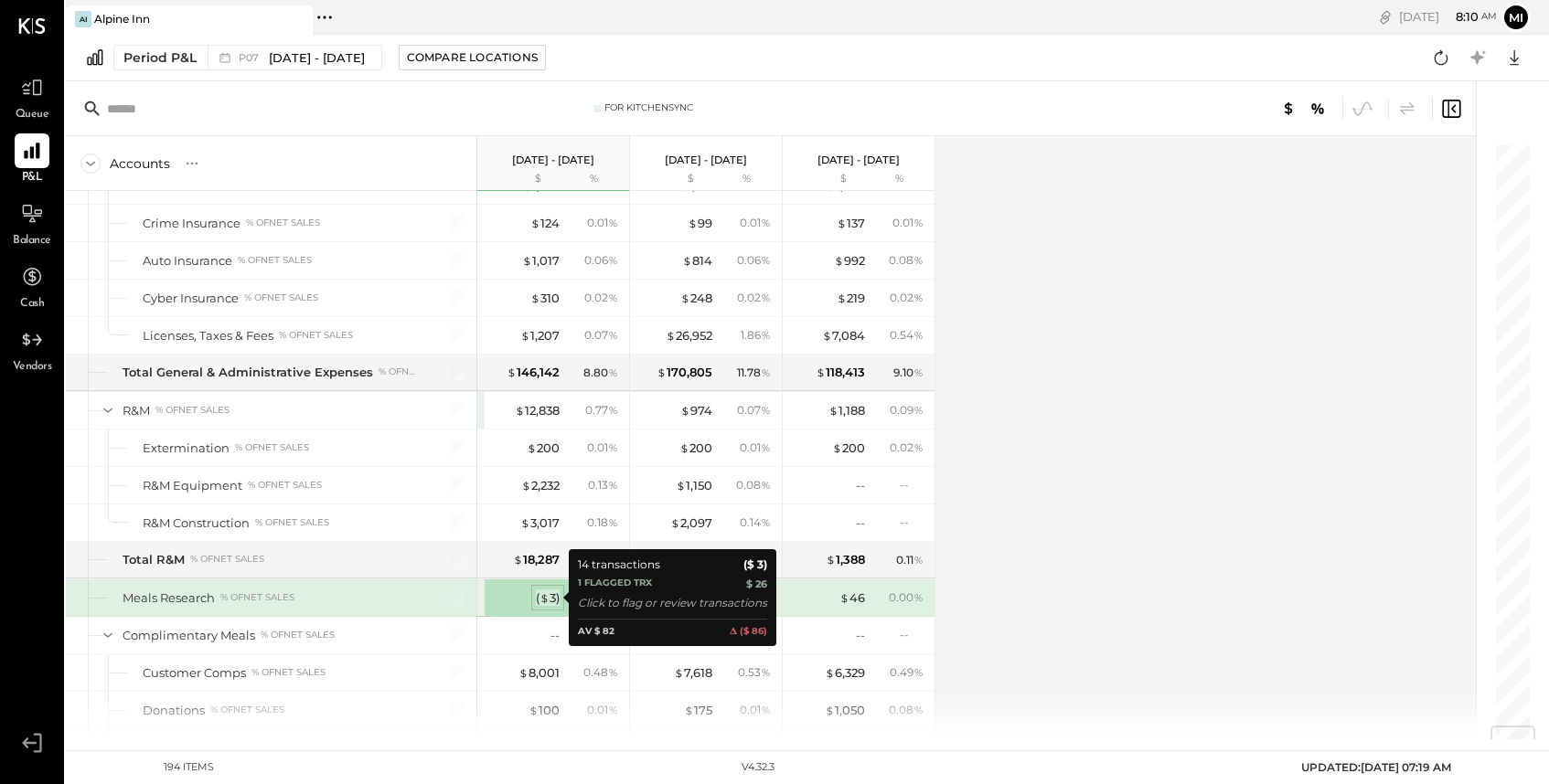
click at [552, 599] on div "( $ 3 )" at bounding box center [547, 599] width 24 height 17
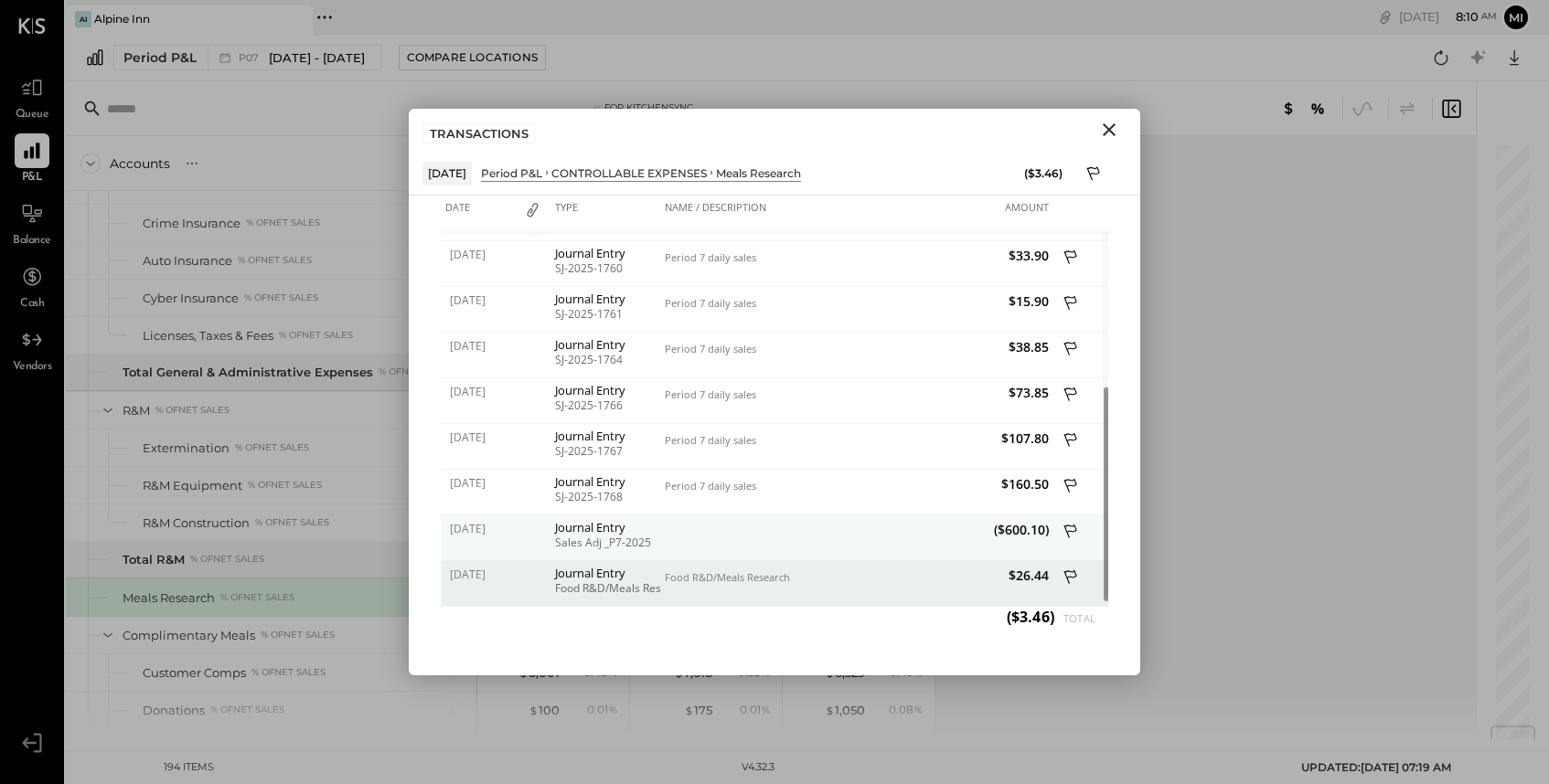
click at [1068, 528] on icon at bounding box center [1071, 534] width 16 height 23
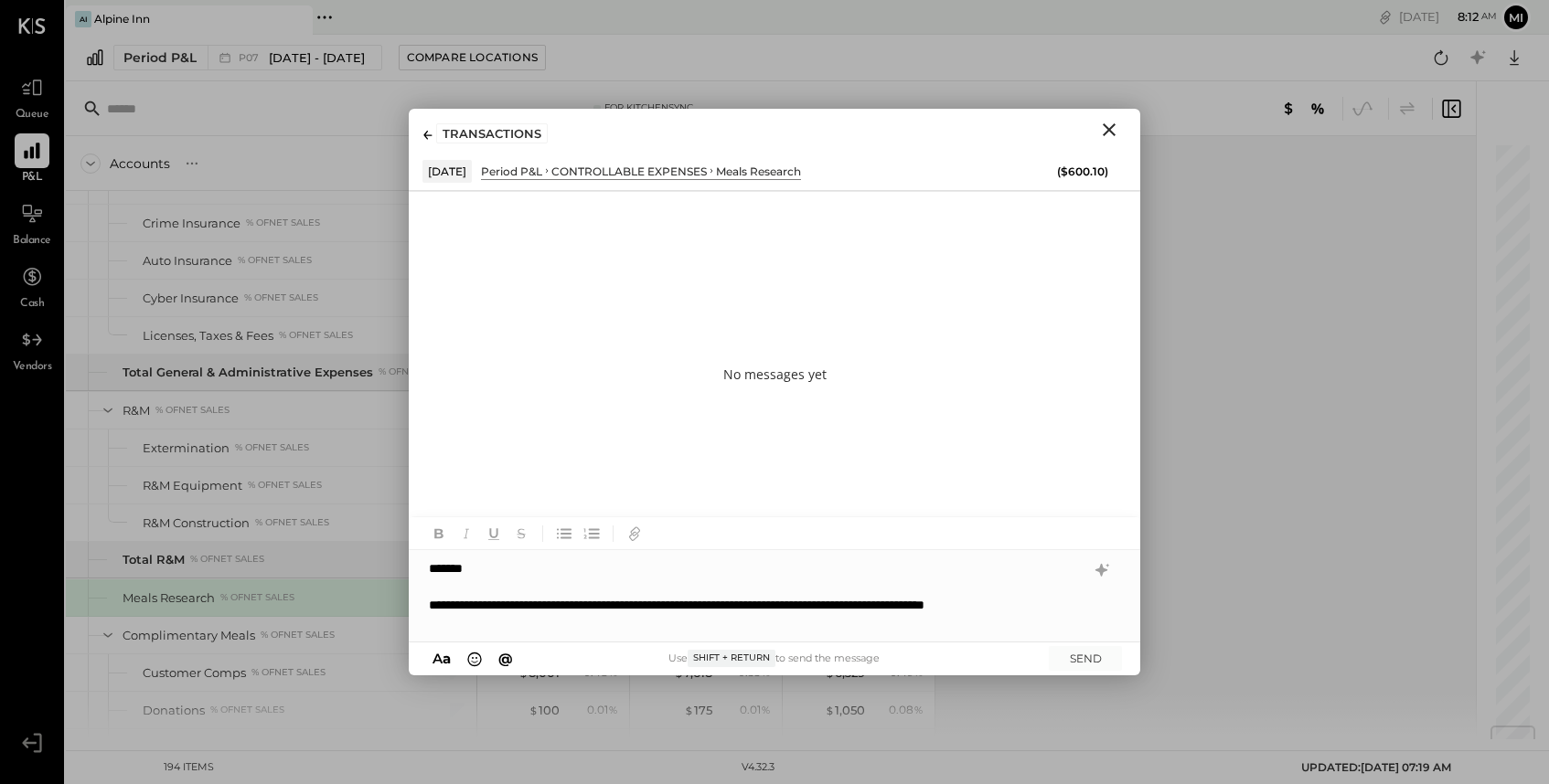
click at [1003, 611] on div "**********" at bounding box center [756, 614] width 656 height 36
click at [1018, 606] on div "**********" at bounding box center [756, 614] width 656 height 36
click at [772, 622] on div "**********" at bounding box center [756, 614] width 656 height 36
click at [956, 625] on div "**********" at bounding box center [756, 614] width 656 height 36
click at [948, 626] on div "**********" at bounding box center [756, 614] width 656 height 36
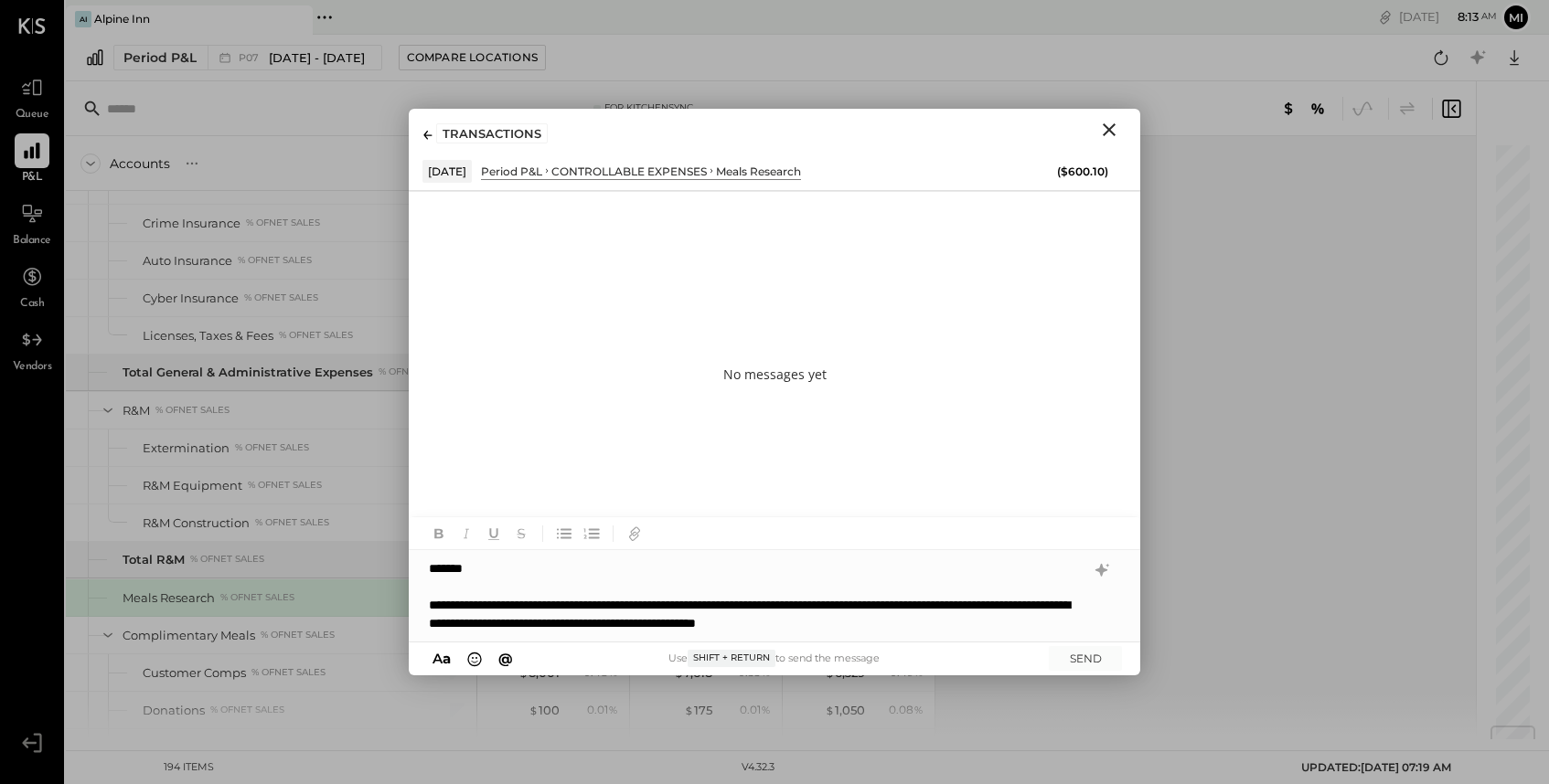
click at [1015, 628] on div "**********" at bounding box center [756, 614] width 656 height 36
click at [921, 622] on div "**********" at bounding box center [756, 614] width 656 height 36
click at [1086, 622] on div "**********" at bounding box center [774, 597] width 731 height 92
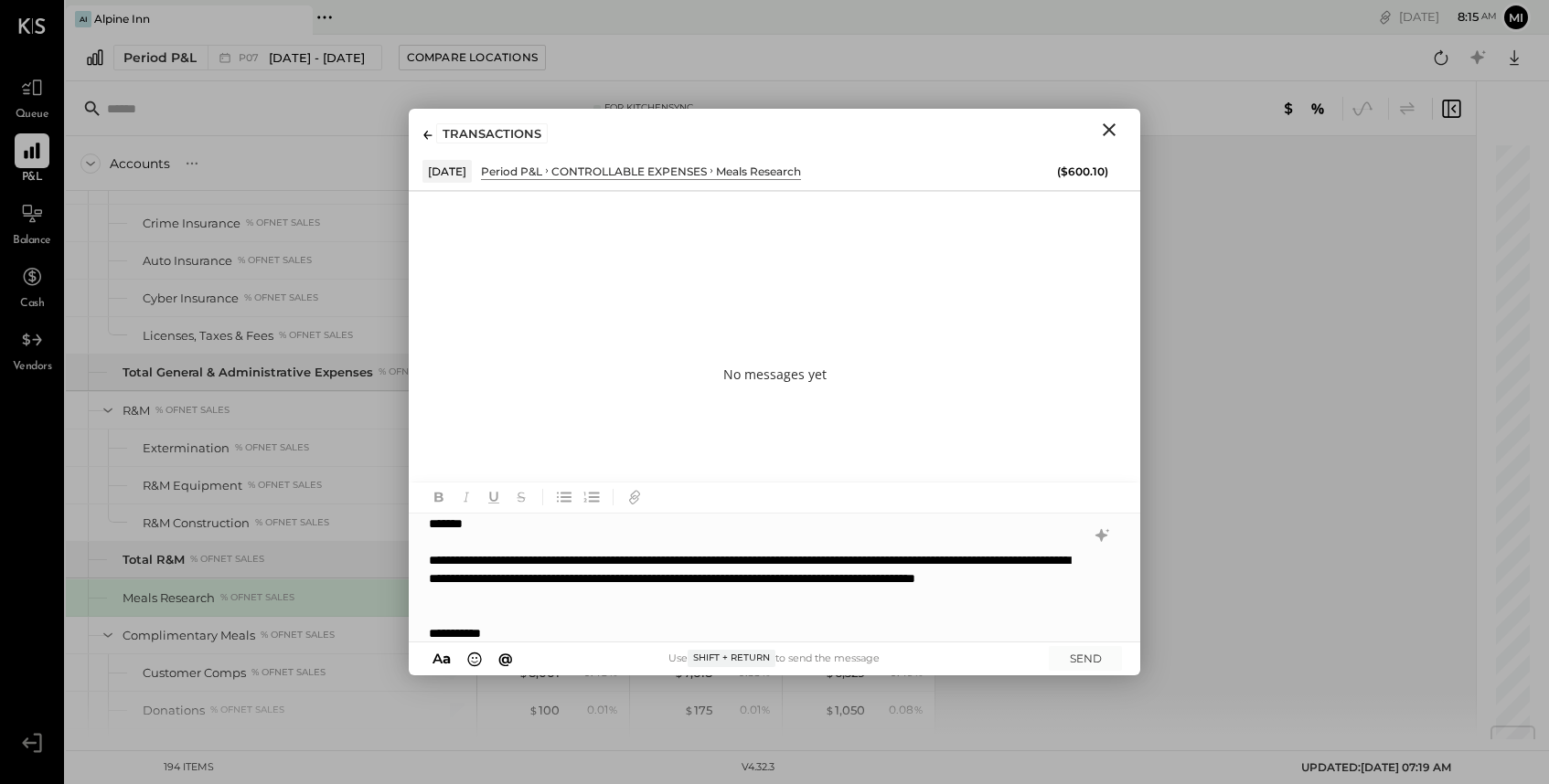
scroll to position [27, 0]
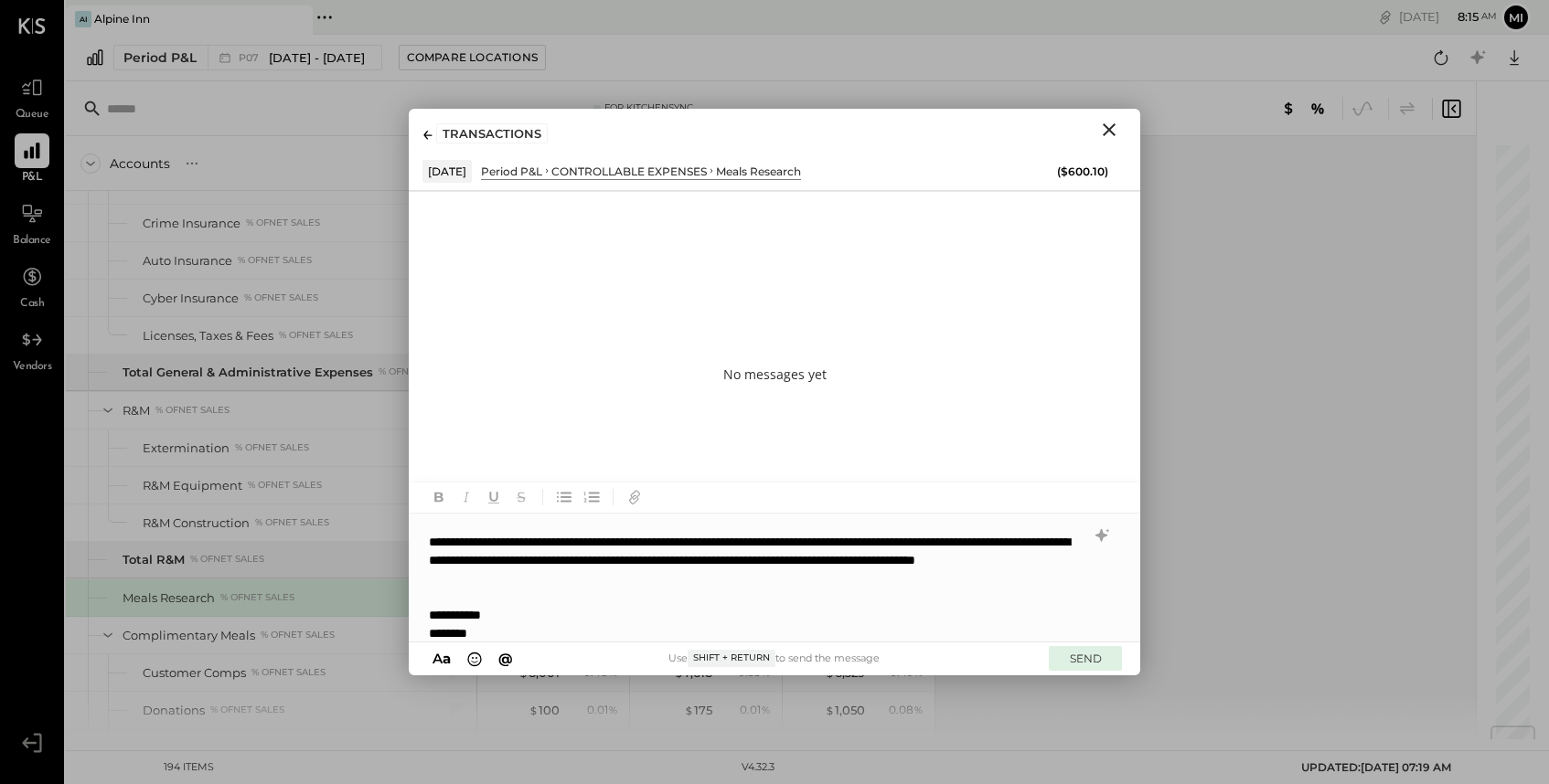
click at [1096, 660] on button "SEND" at bounding box center [1085, 659] width 73 height 25
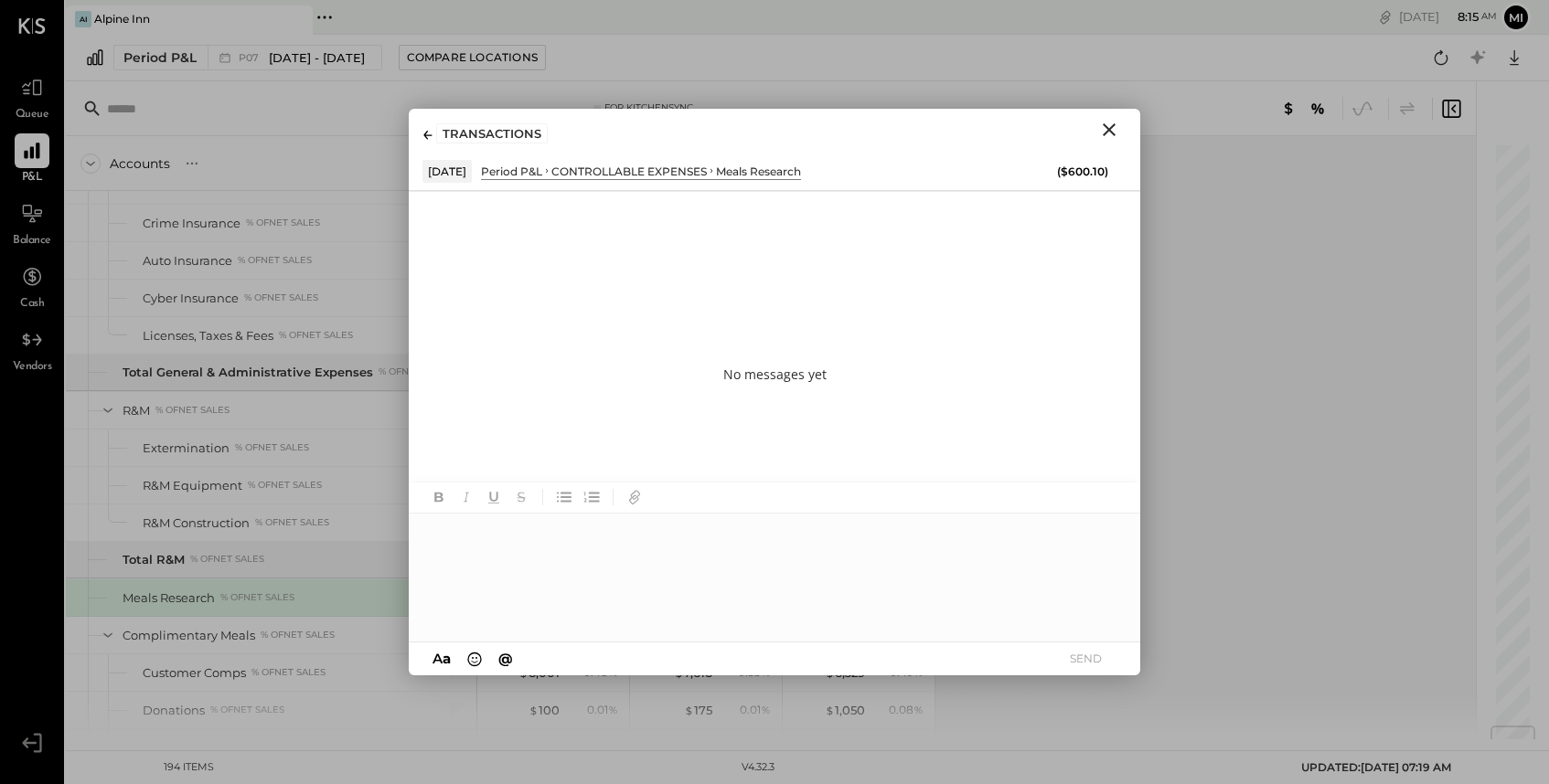
scroll to position [0, 0]
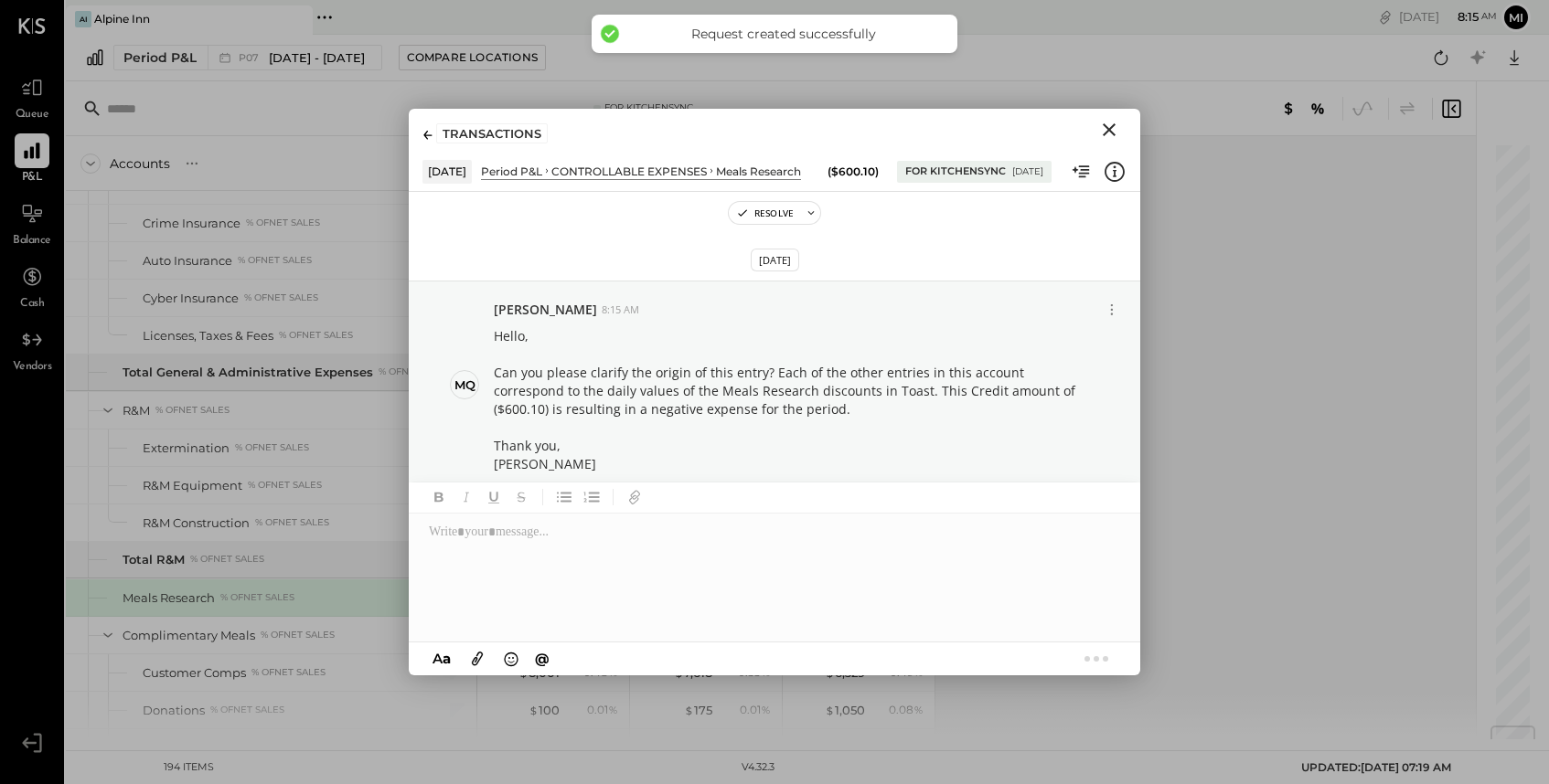
click at [1107, 131] on icon "Close" at bounding box center [1108, 129] width 12 height 12
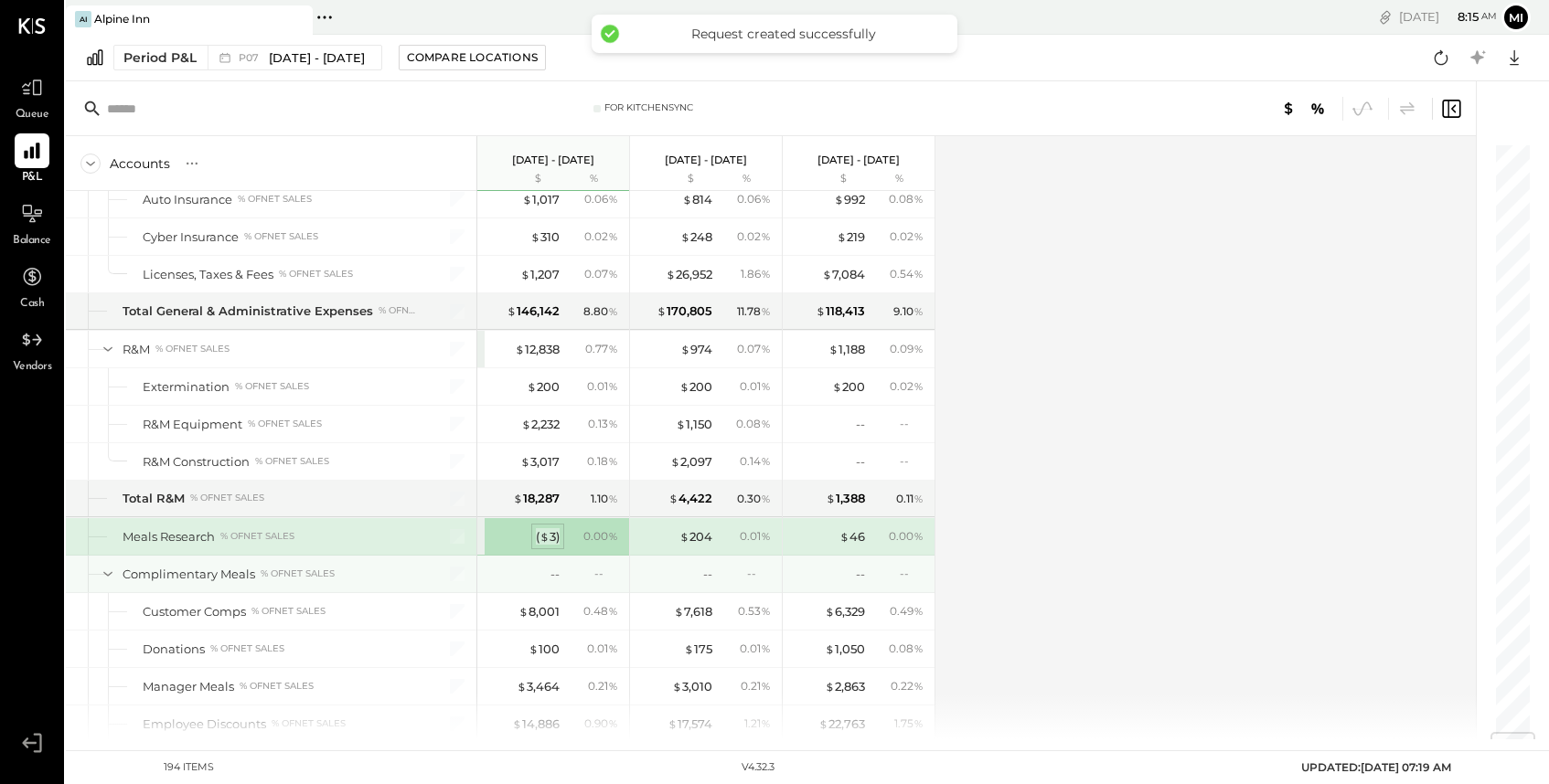
scroll to position [4957, 0]
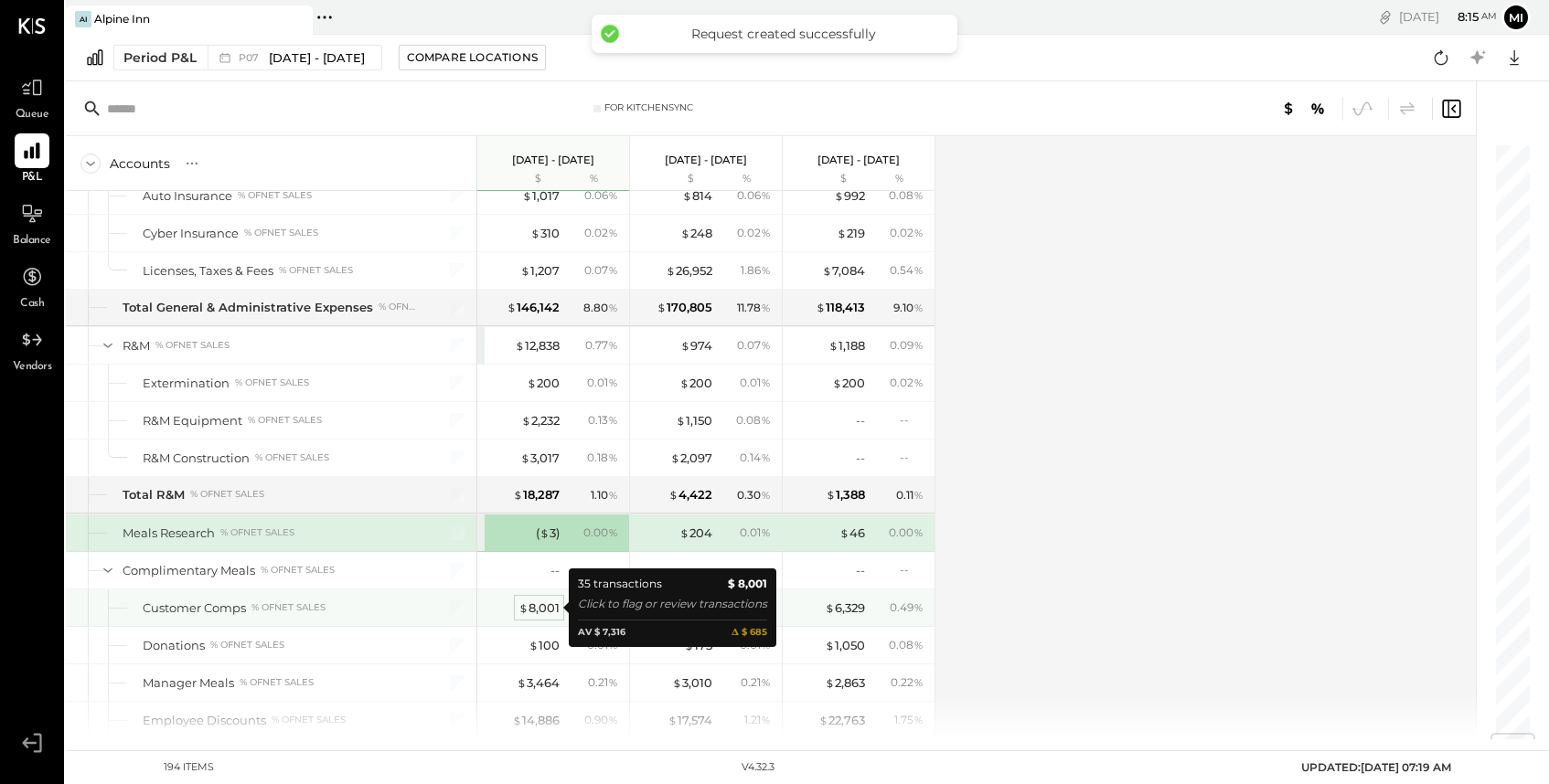
click at [546, 604] on div "$ 8,001" at bounding box center [538, 608] width 41 height 17
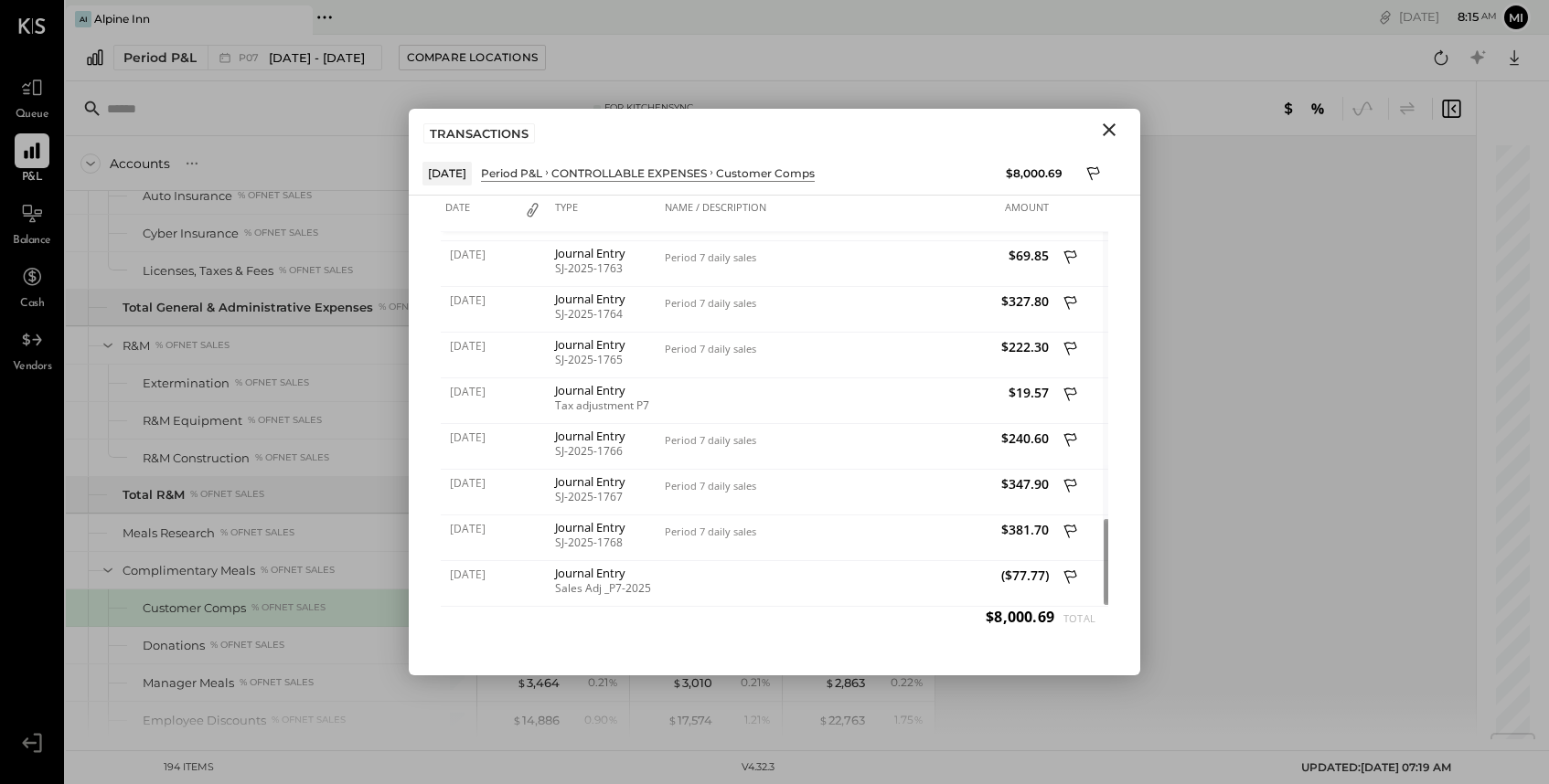
click at [1111, 129] on icon "Close" at bounding box center [1108, 129] width 22 height 22
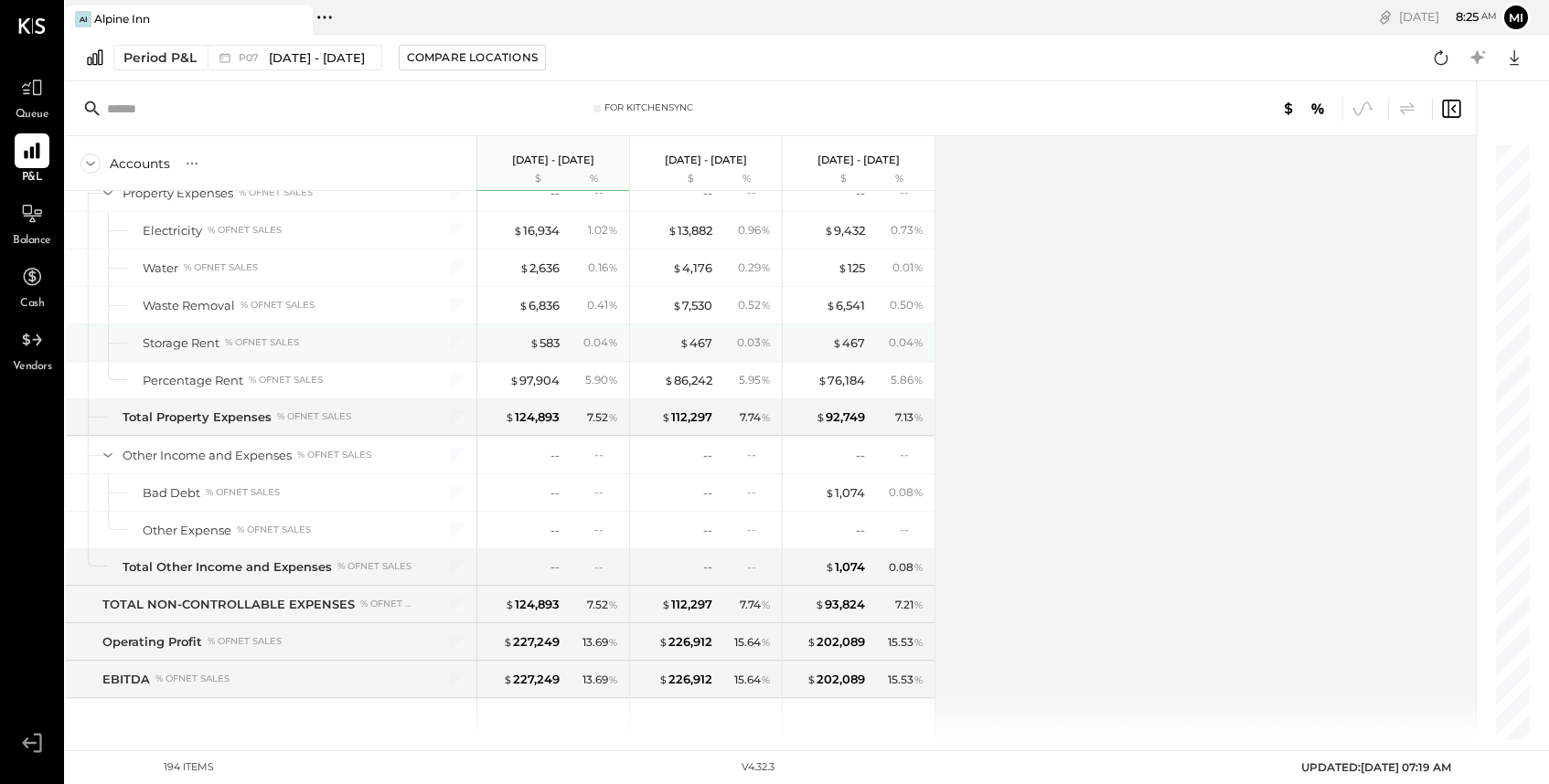
scroll to position [5779, 0]
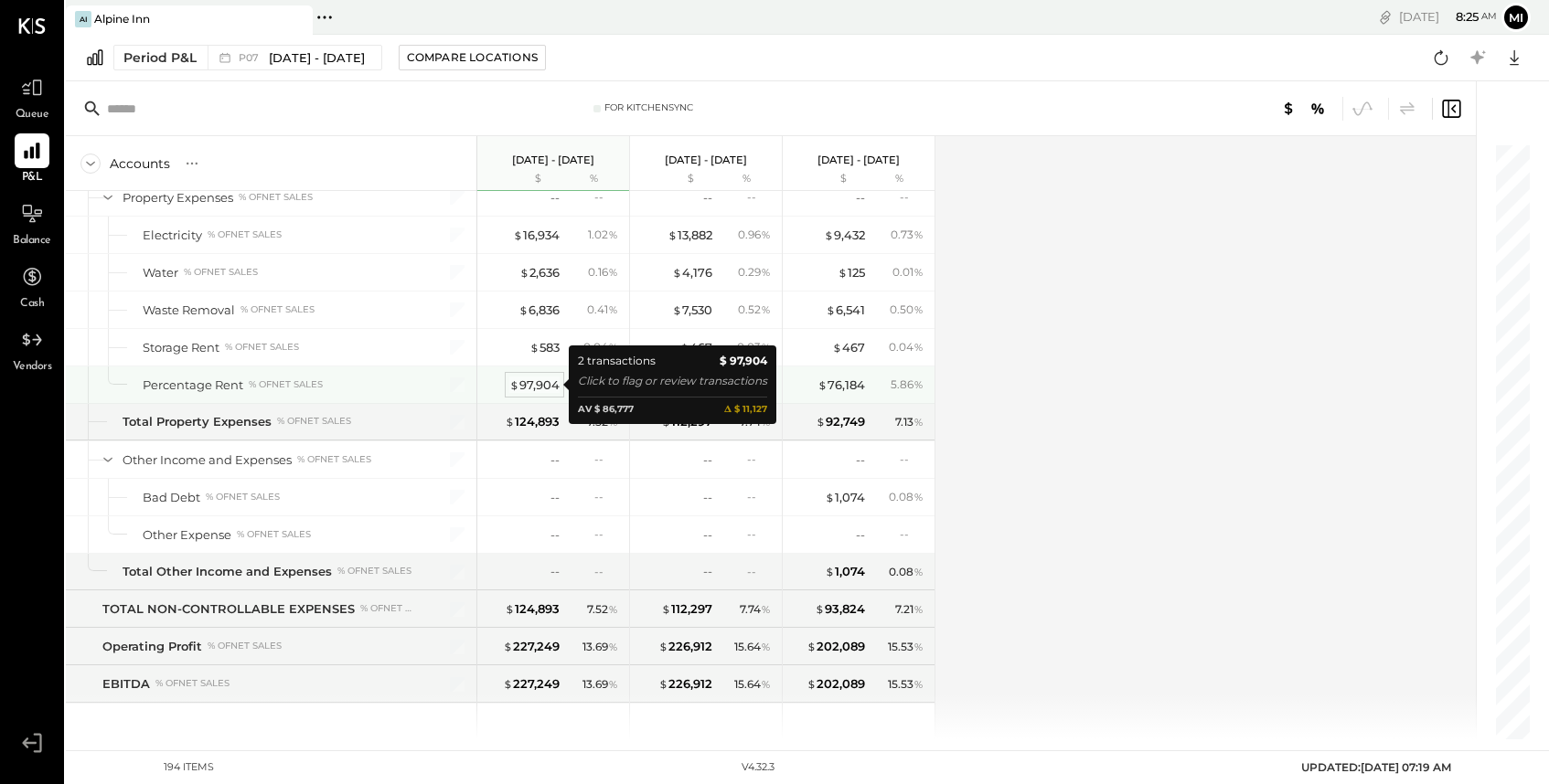
click at [525, 386] on div "$ 97,904" at bounding box center [535, 385] width 51 height 17
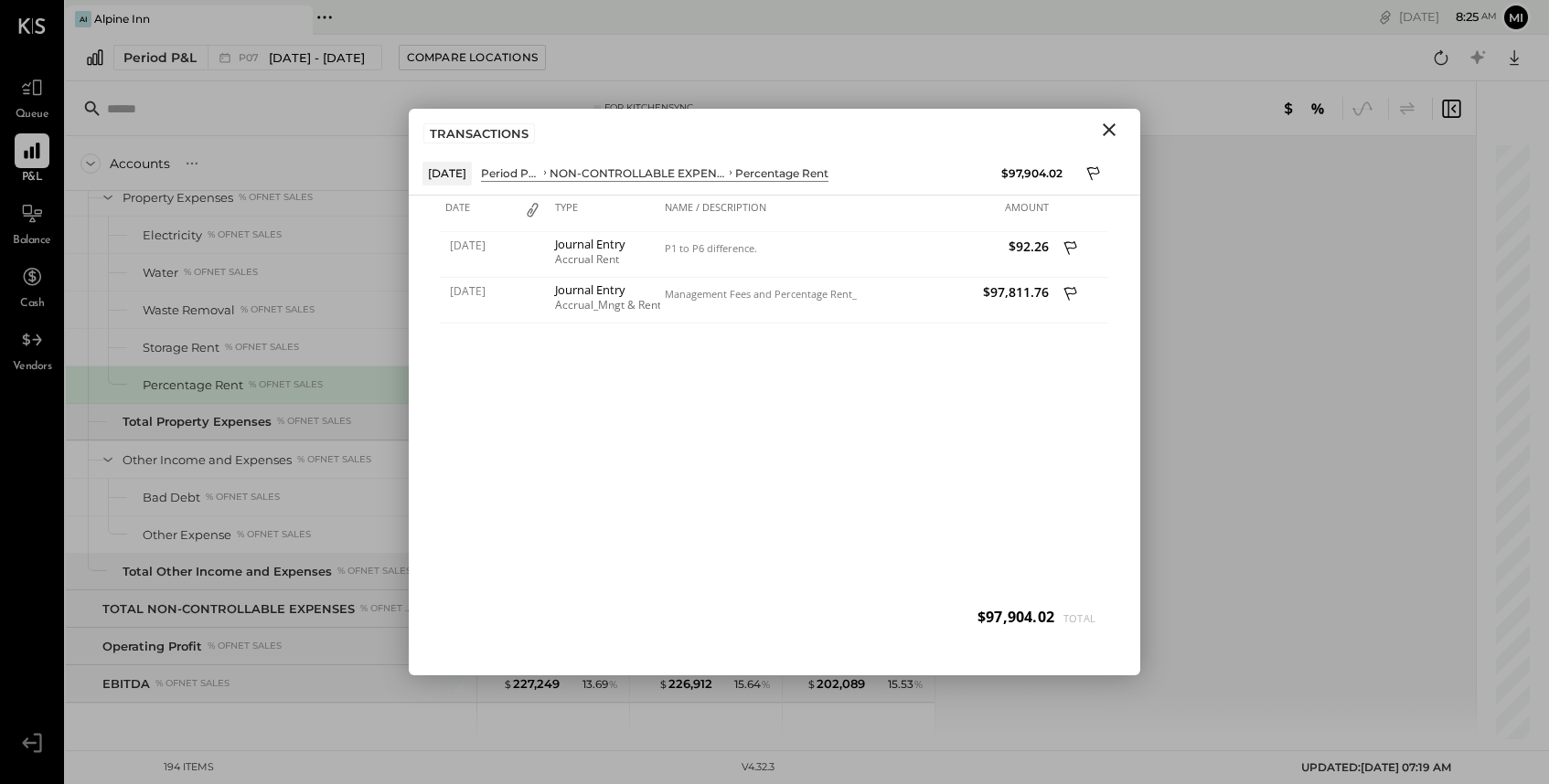
click at [1105, 131] on icon "Close" at bounding box center [1108, 129] width 22 height 22
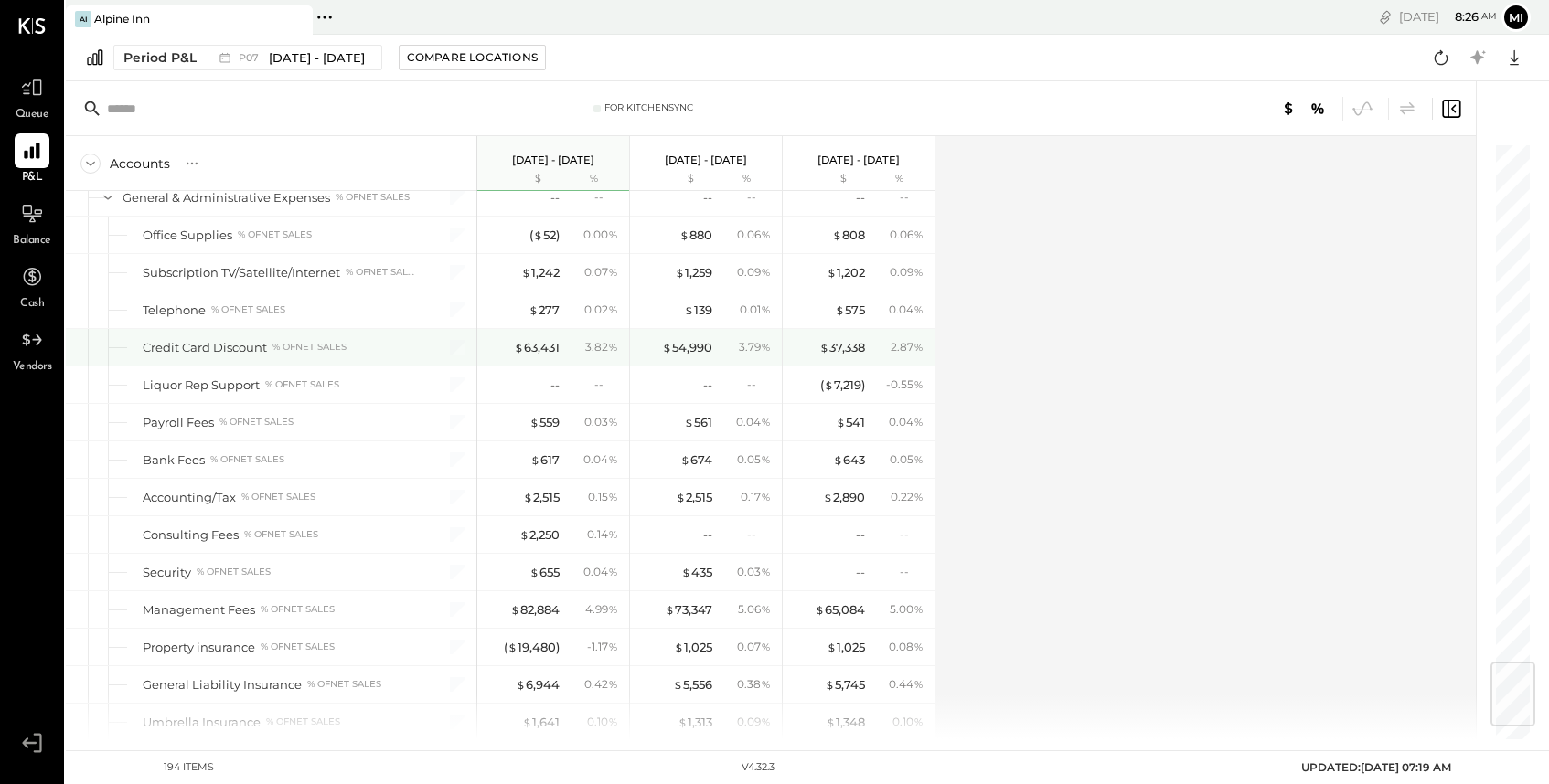
scroll to position [4344, 0]
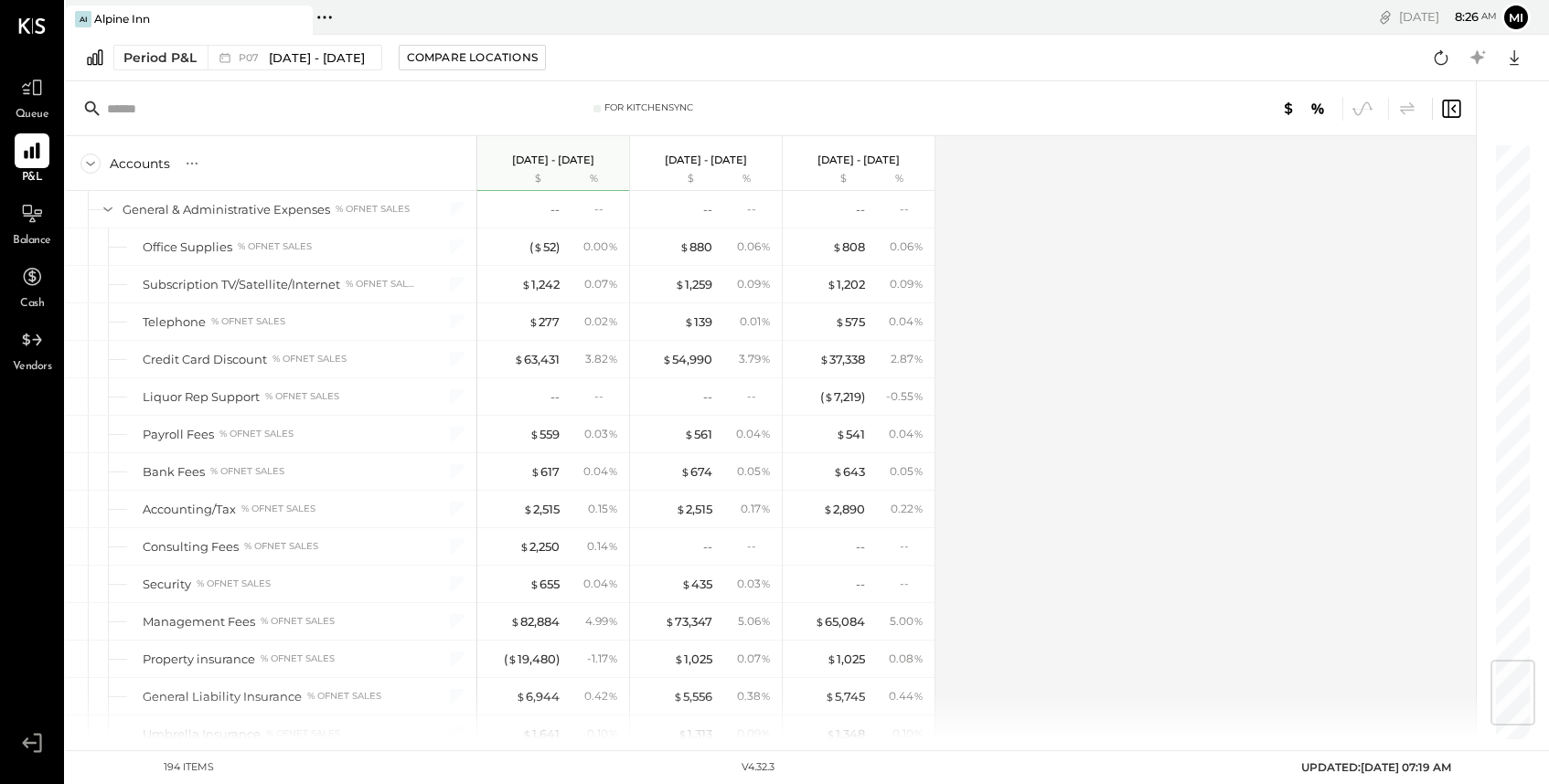
click at [134, 115] on input "text" at bounding box center [251, 109] width 288 height 33
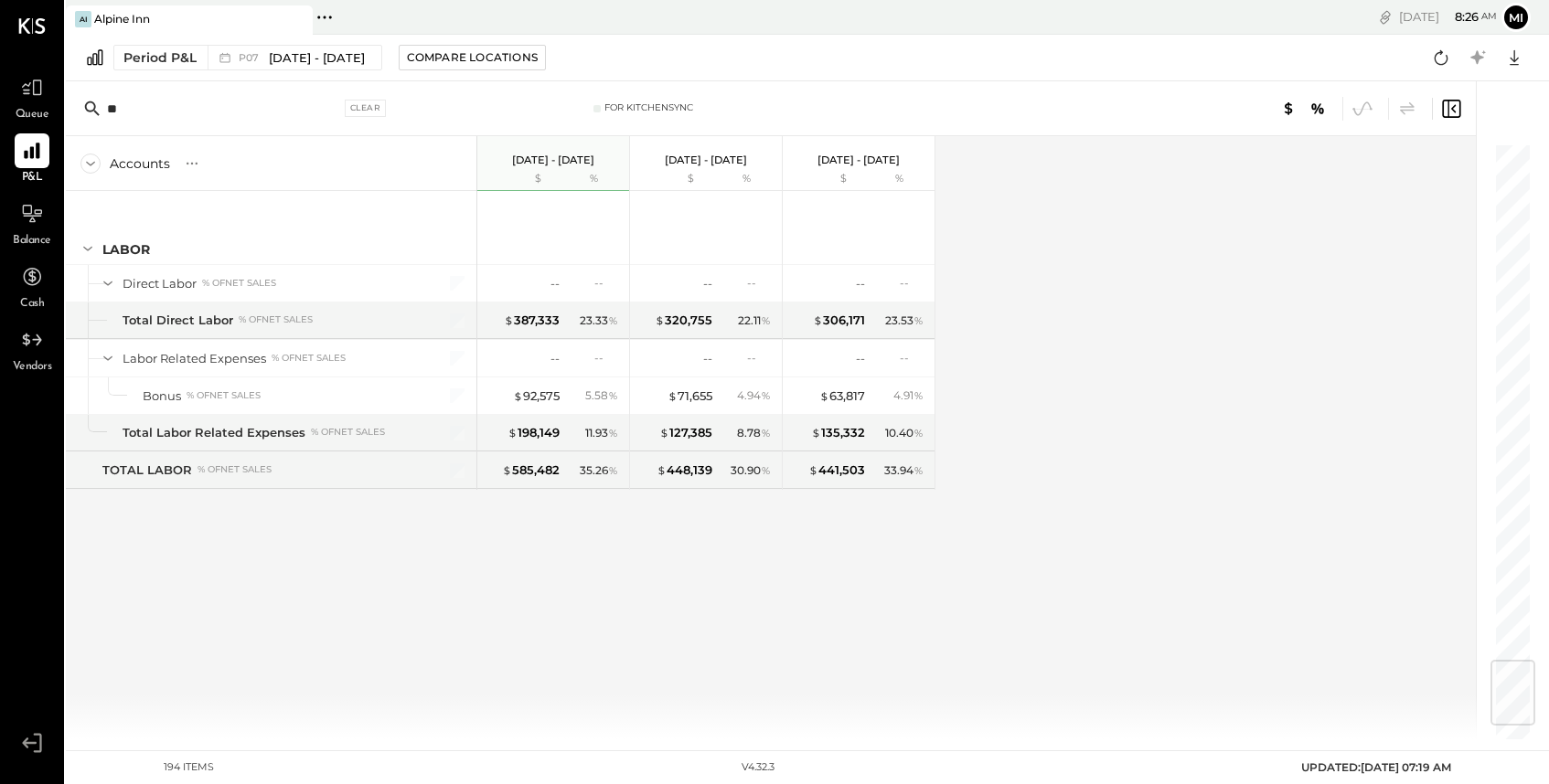
scroll to position [0, 0]
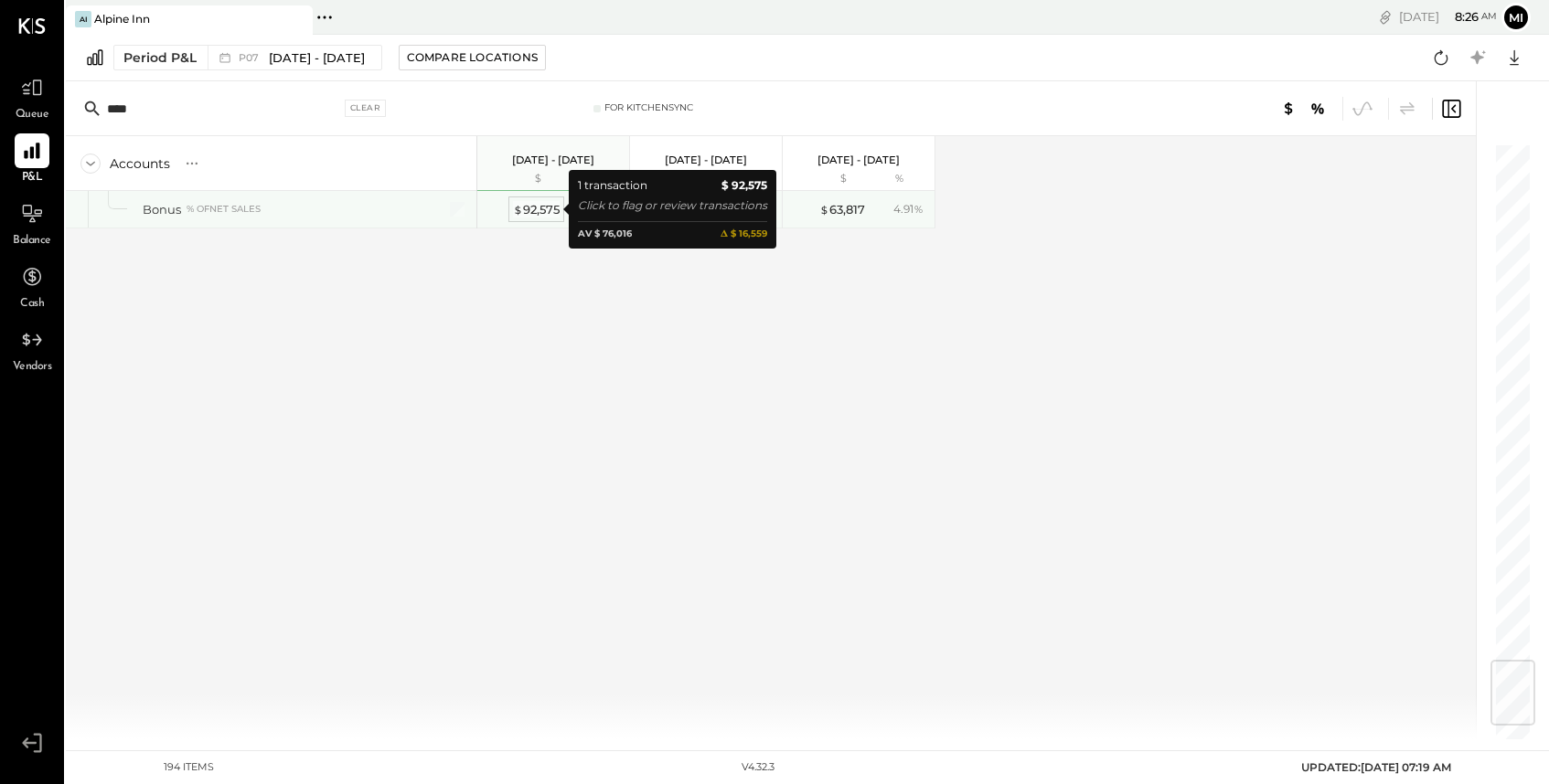
type input "****"
click at [535, 214] on div "$ 92,575" at bounding box center [535, 209] width 47 height 17
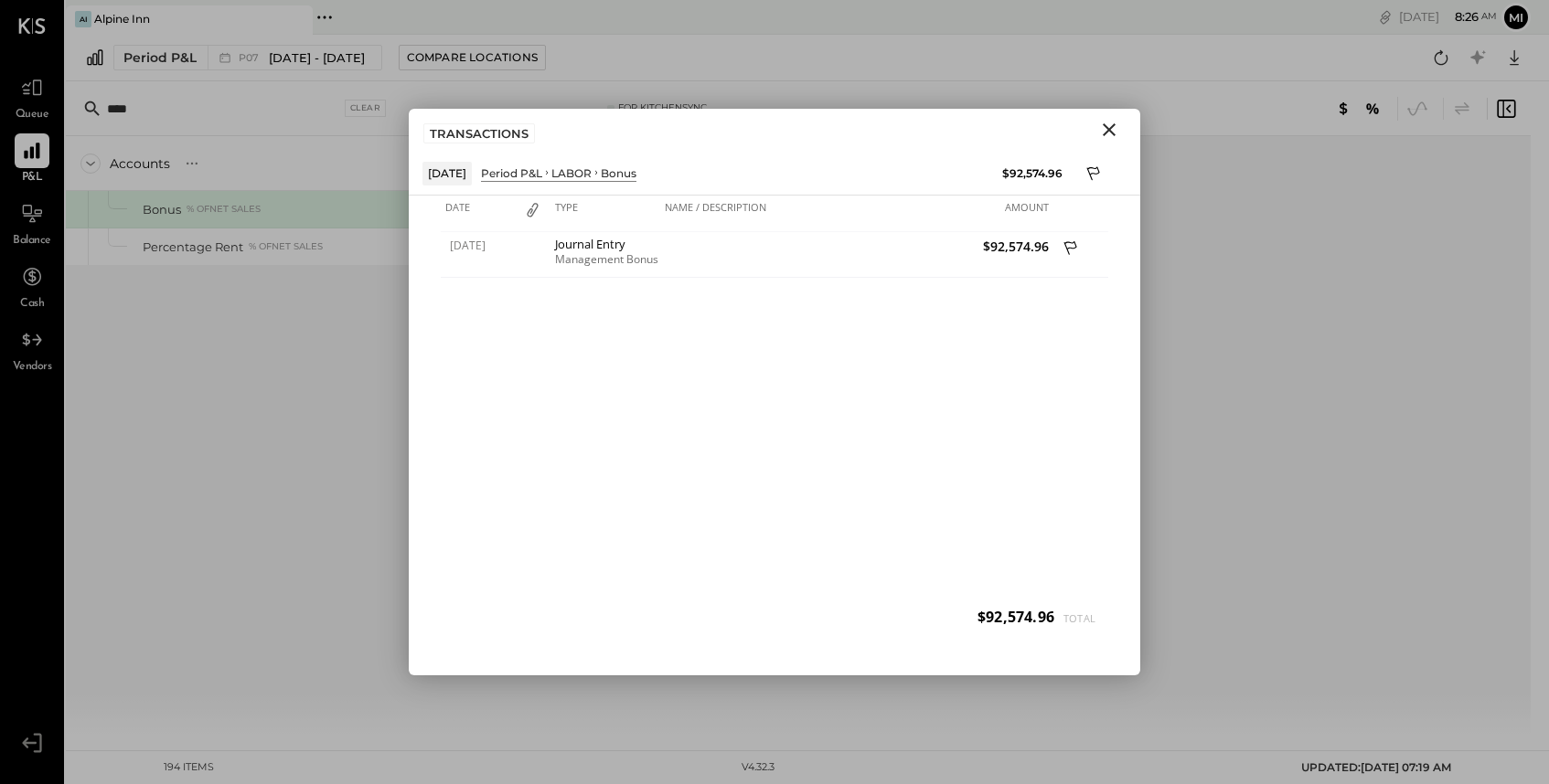
click at [1112, 134] on icon "Close" at bounding box center [1108, 129] width 22 height 22
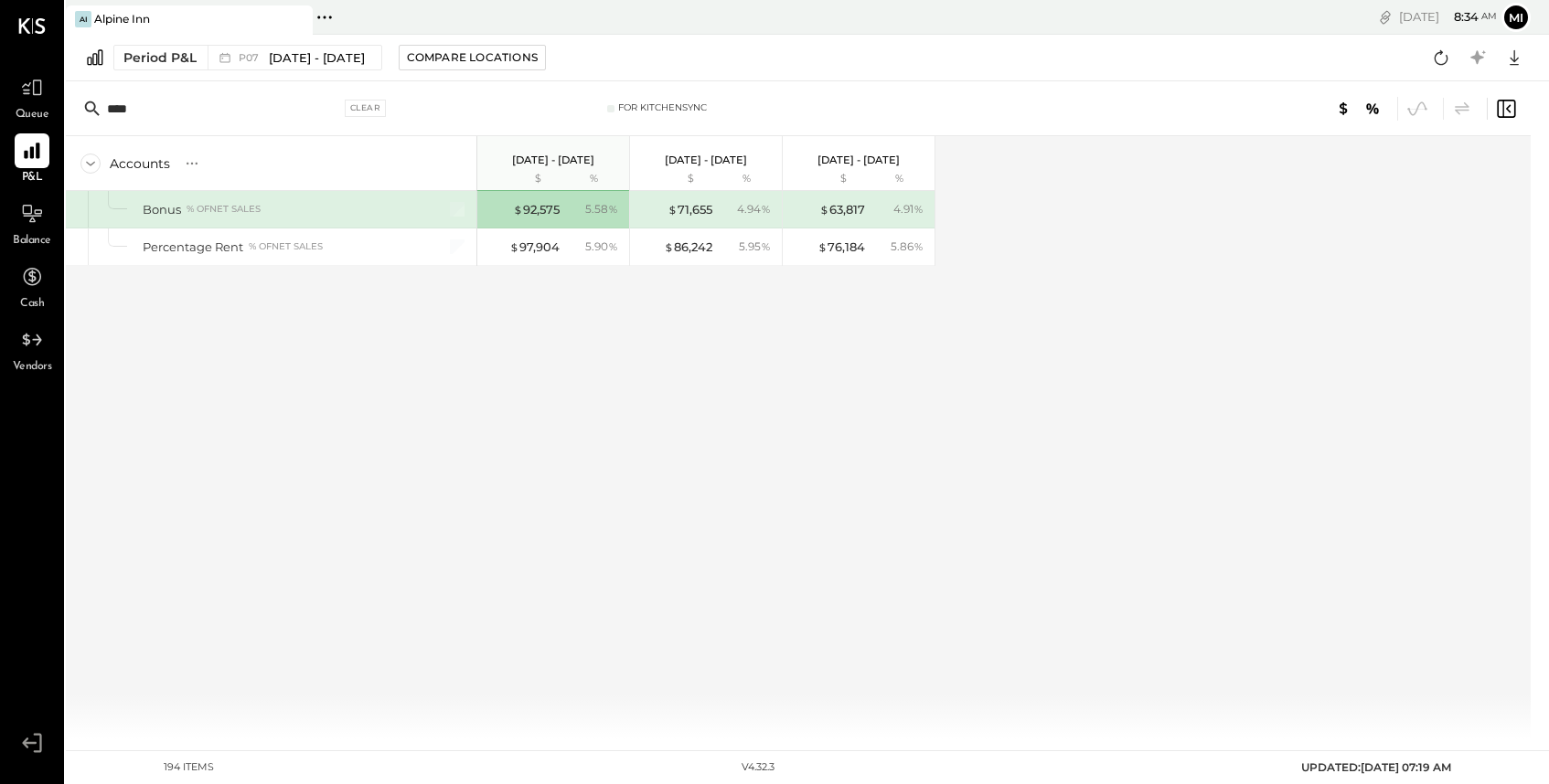
drag, startPoint x: 204, startPoint y: 107, endPoint x: 101, endPoint y: 107, distance: 103.0
click at [101, 108] on div "**** Clear" at bounding box center [238, 108] width 320 height 28
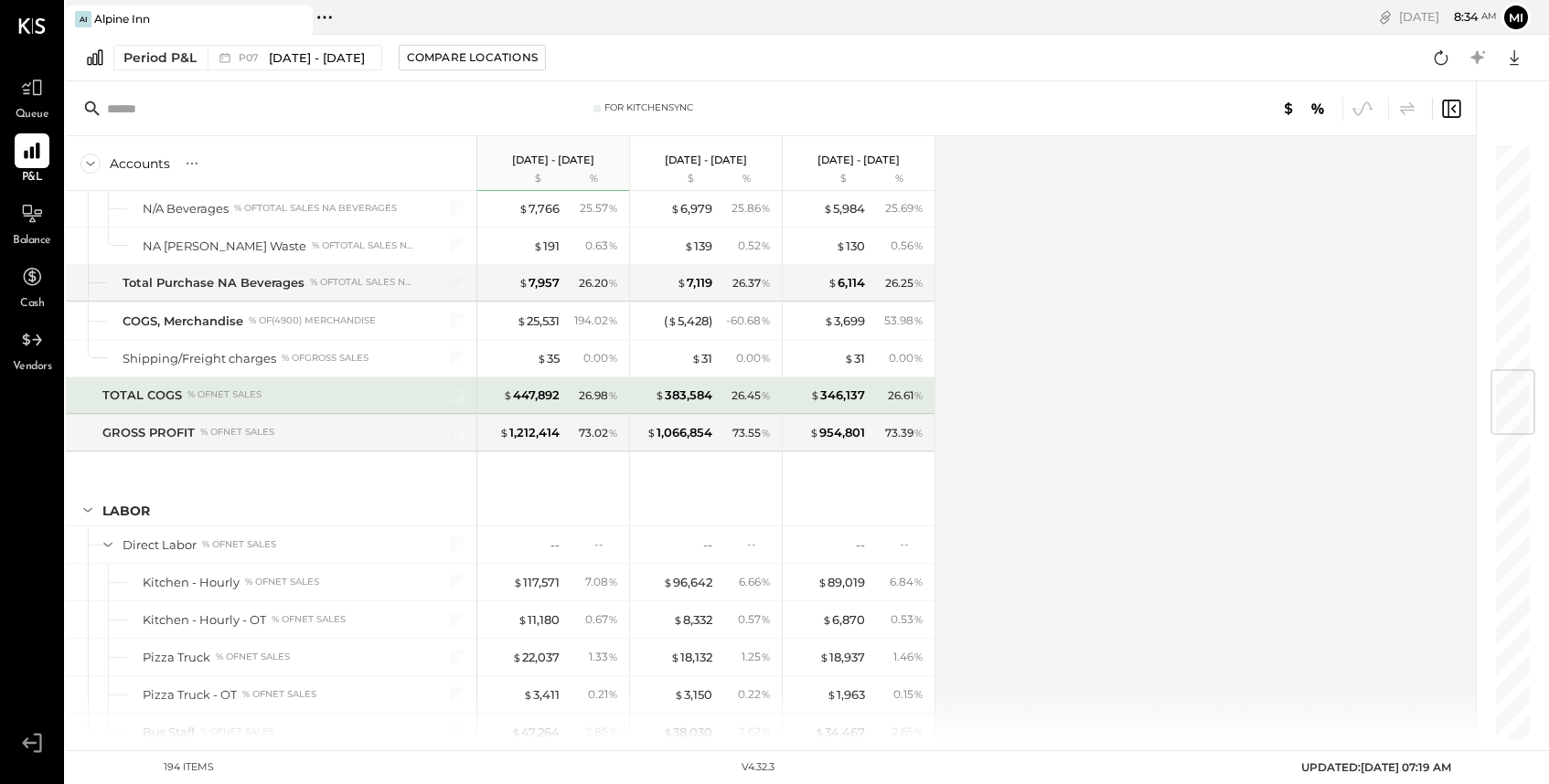
scroll to position [1914, 0]
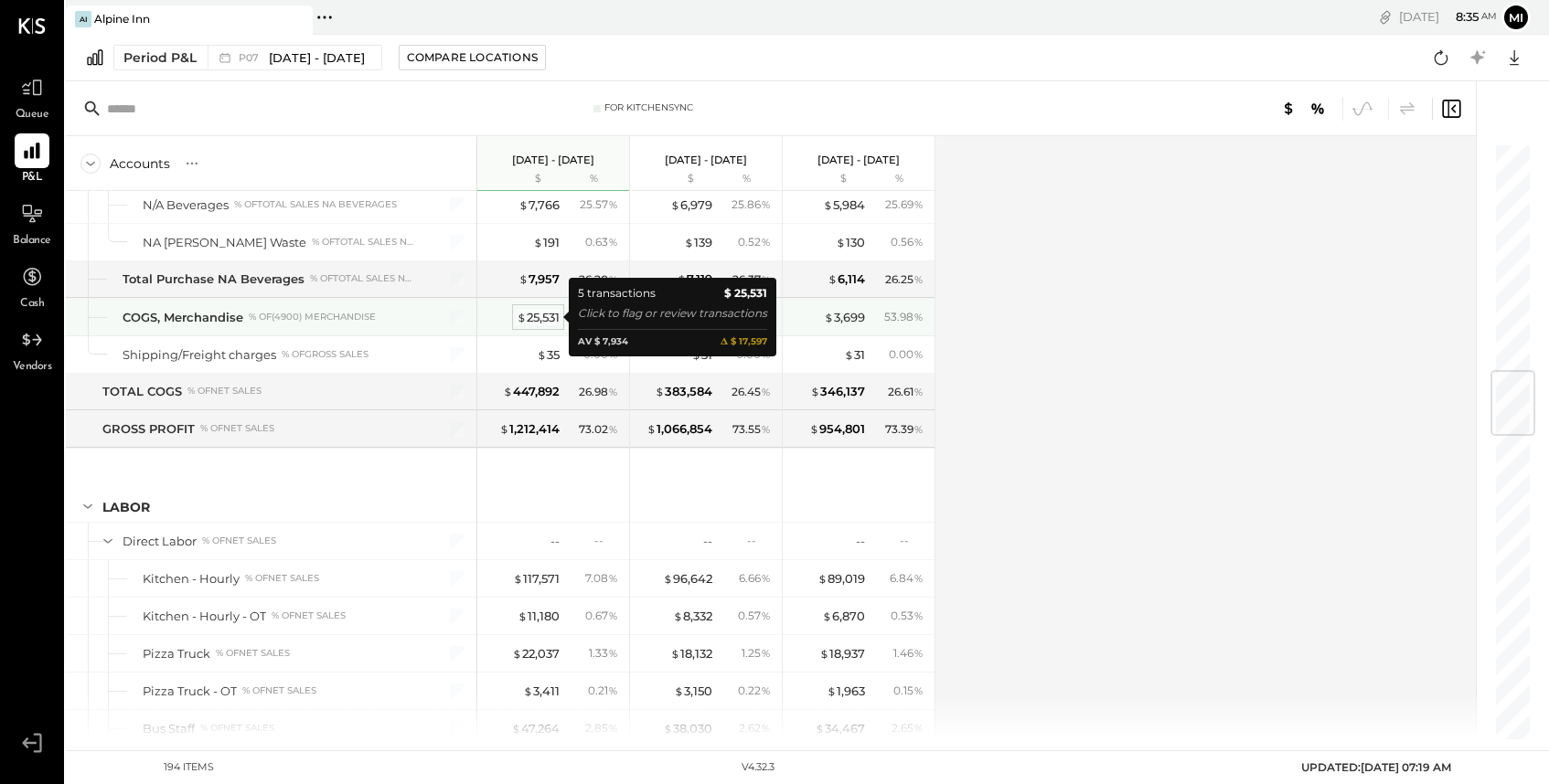
click at [533, 319] on div "$ 25,531" at bounding box center [537, 317] width 43 height 17
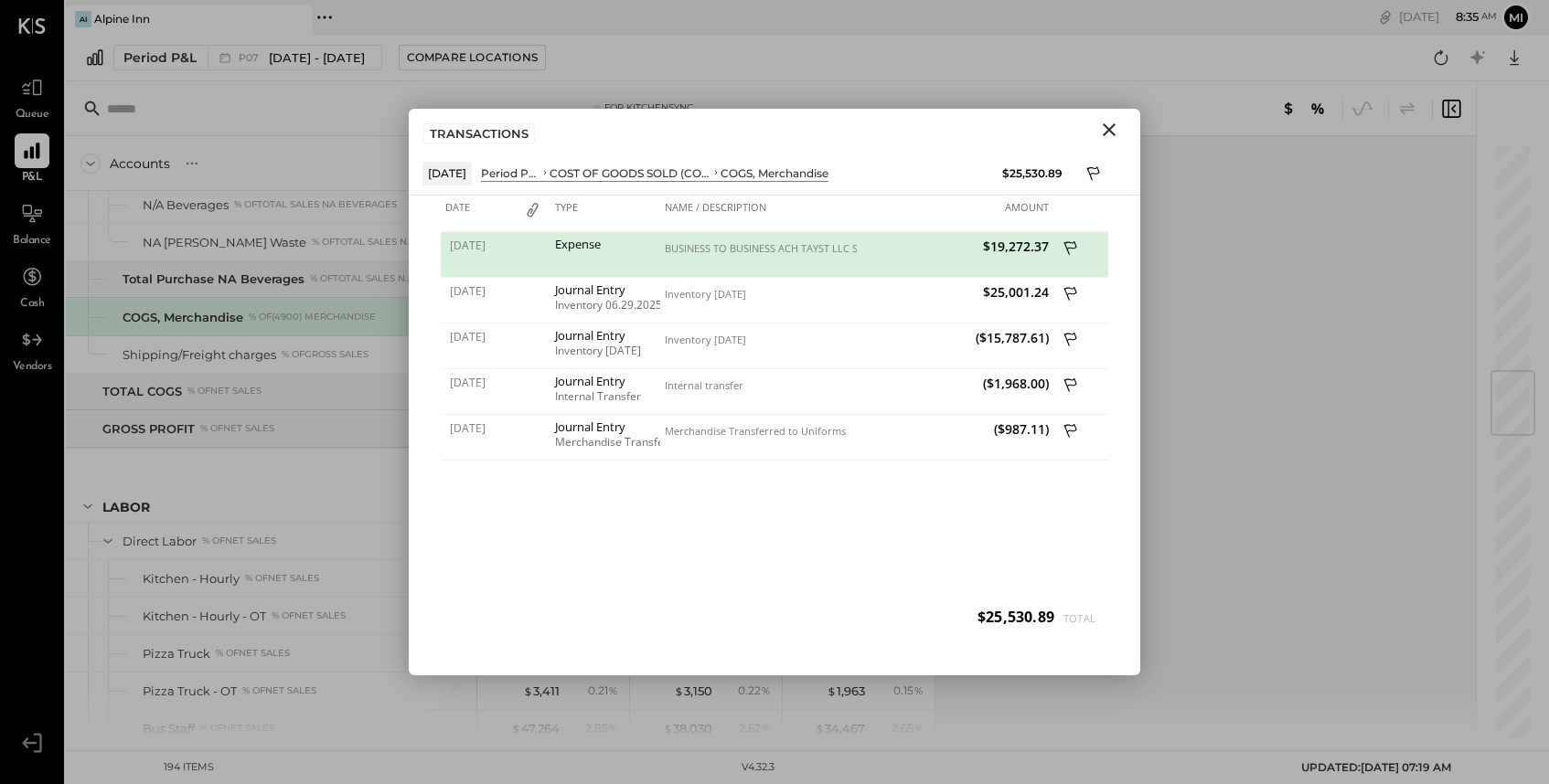
click at [1109, 130] on icon "Close" at bounding box center [1108, 129] width 12 height 12
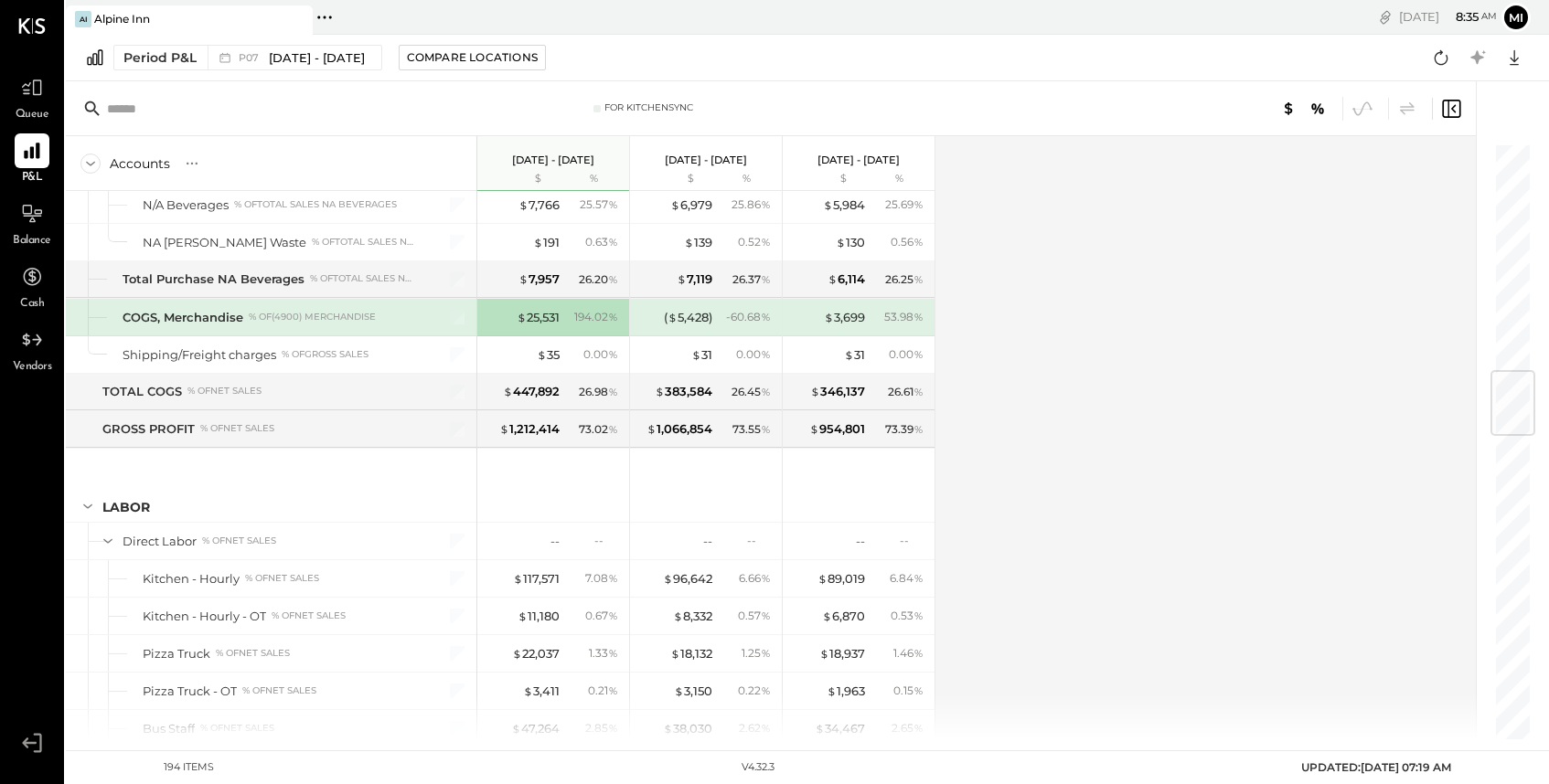
click at [128, 103] on input "text" at bounding box center [251, 109] width 288 height 33
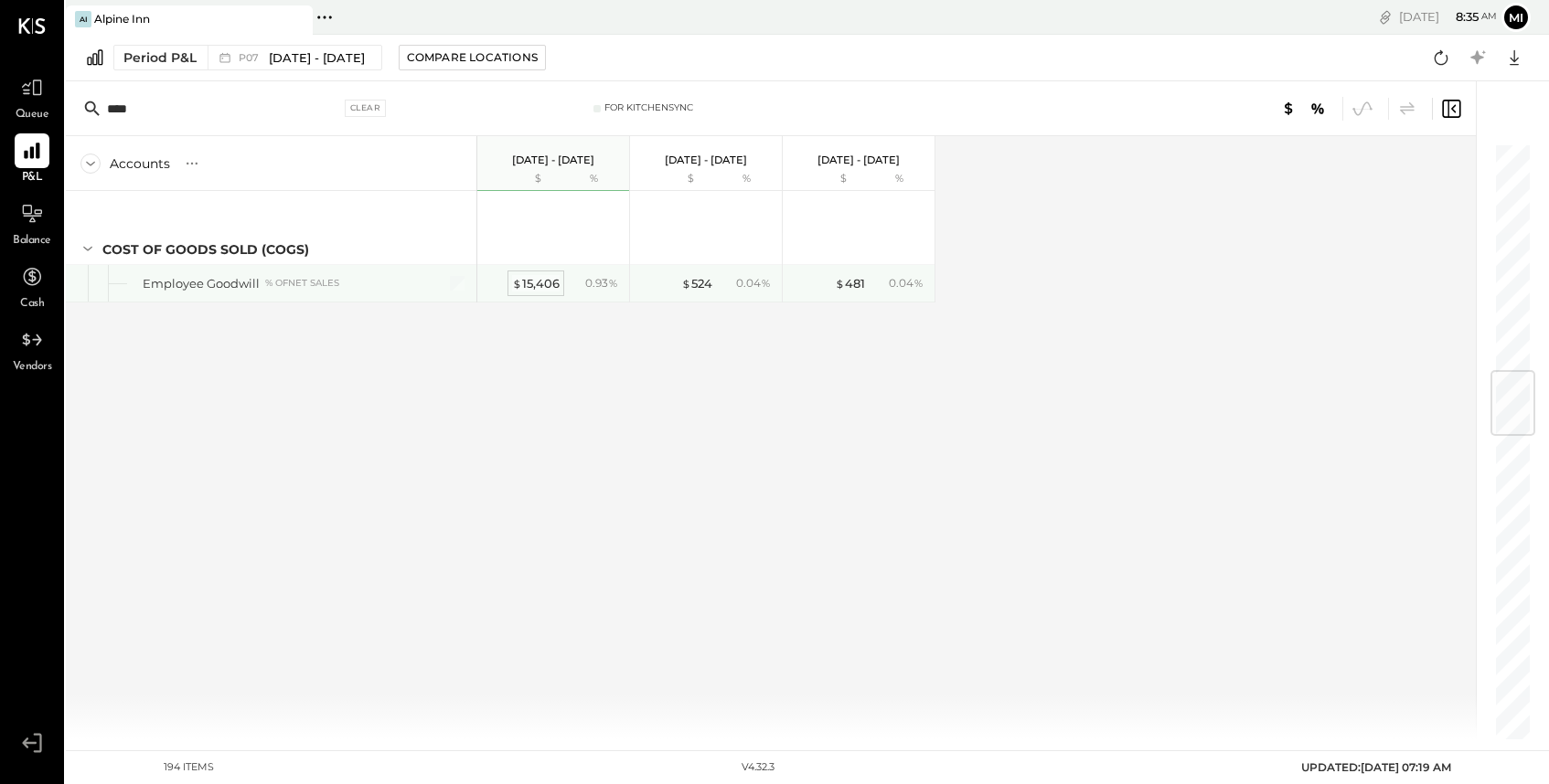
type input "****"
click at [542, 280] on div "$ 15,406" at bounding box center [535, 284] width 48 height 17
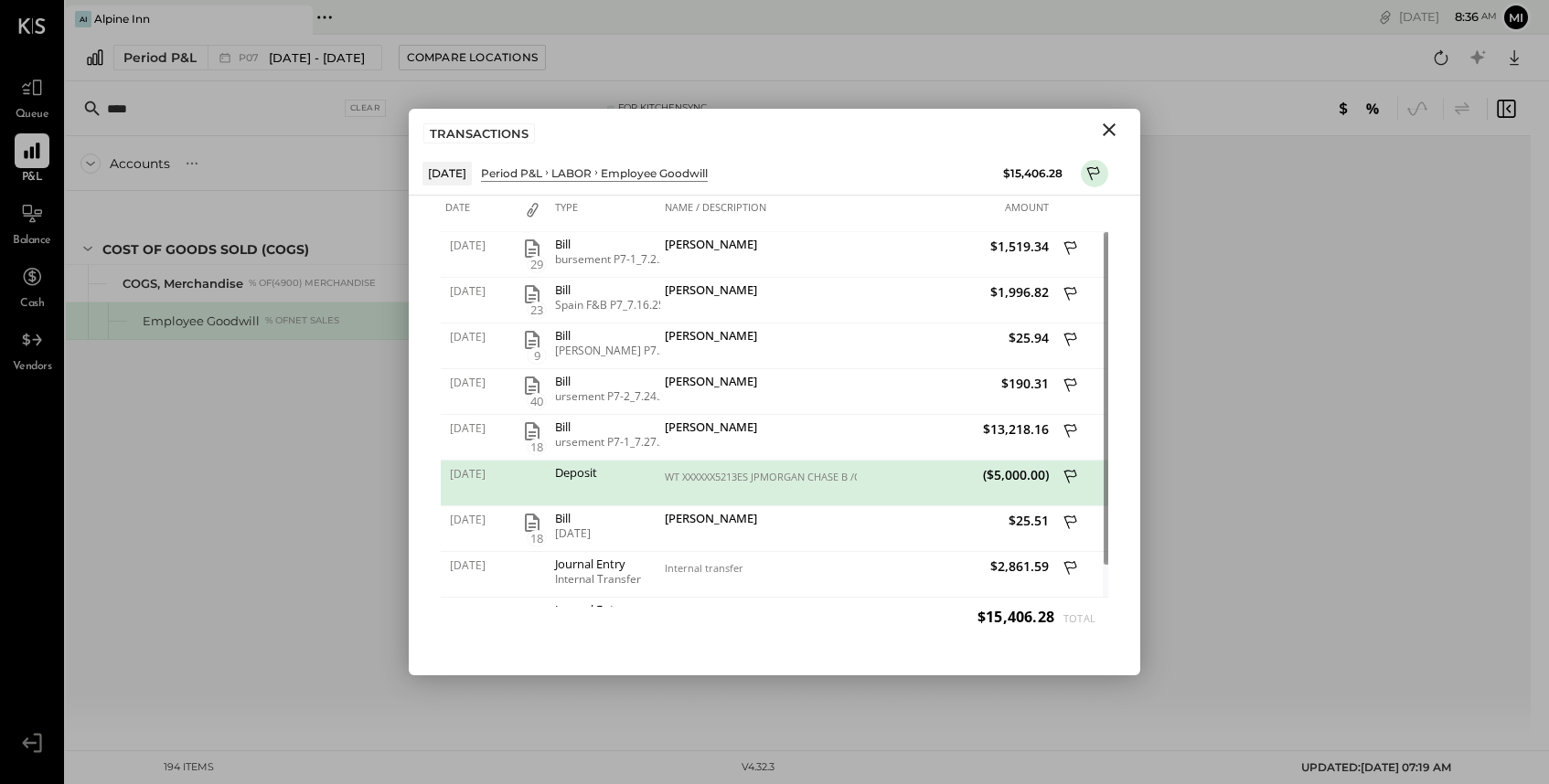
click at [1115, 130] on icon "Close" at bounding box center [1108, 129] width 22 height 22
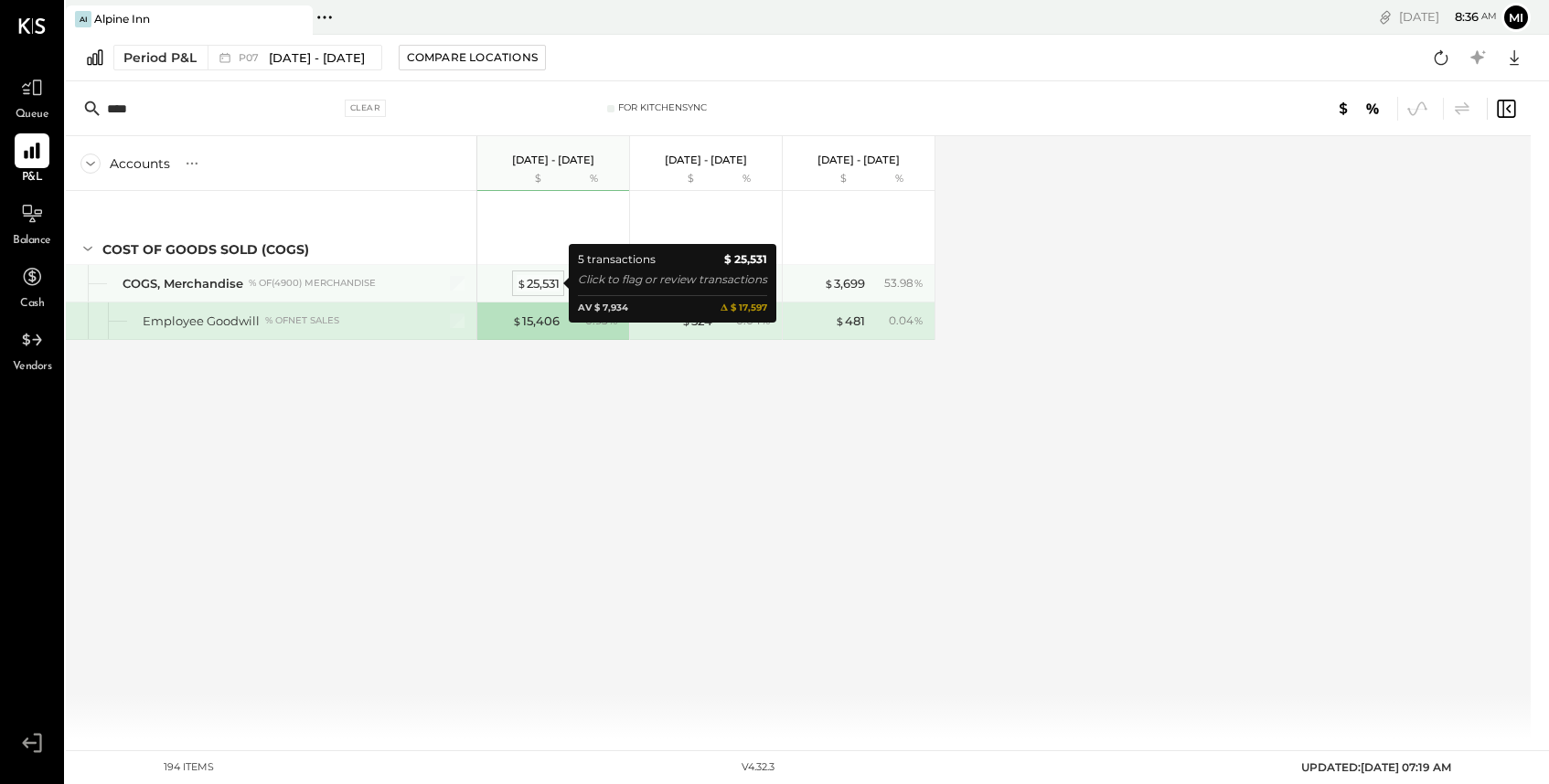
click at [546, 278] on div "$ 25,531" at bounding box center [537, 284] width 43 height 17
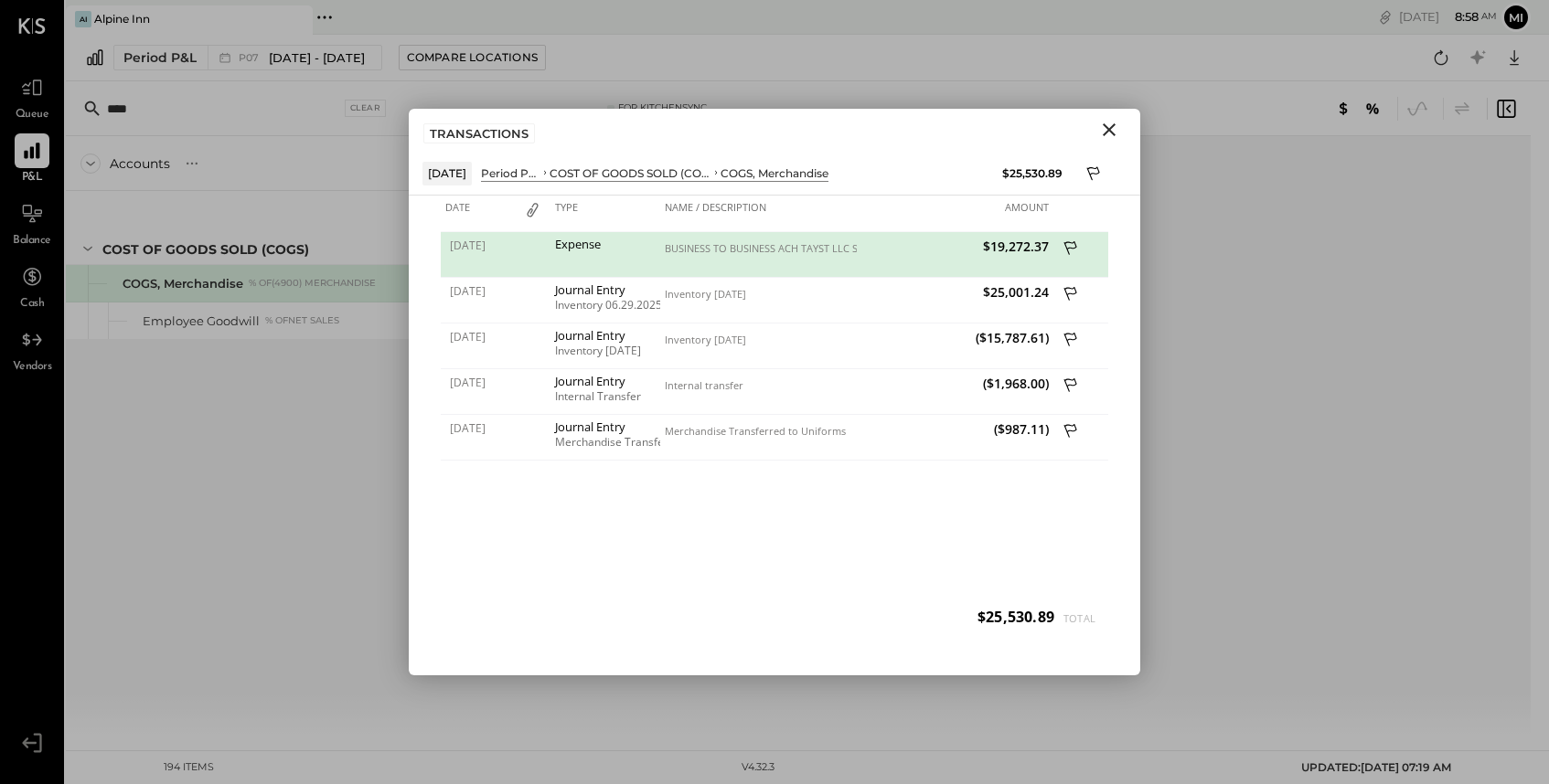
click at [1107, 128] on icon "Close" at bounding box center [1108, 129] width 12 height 12
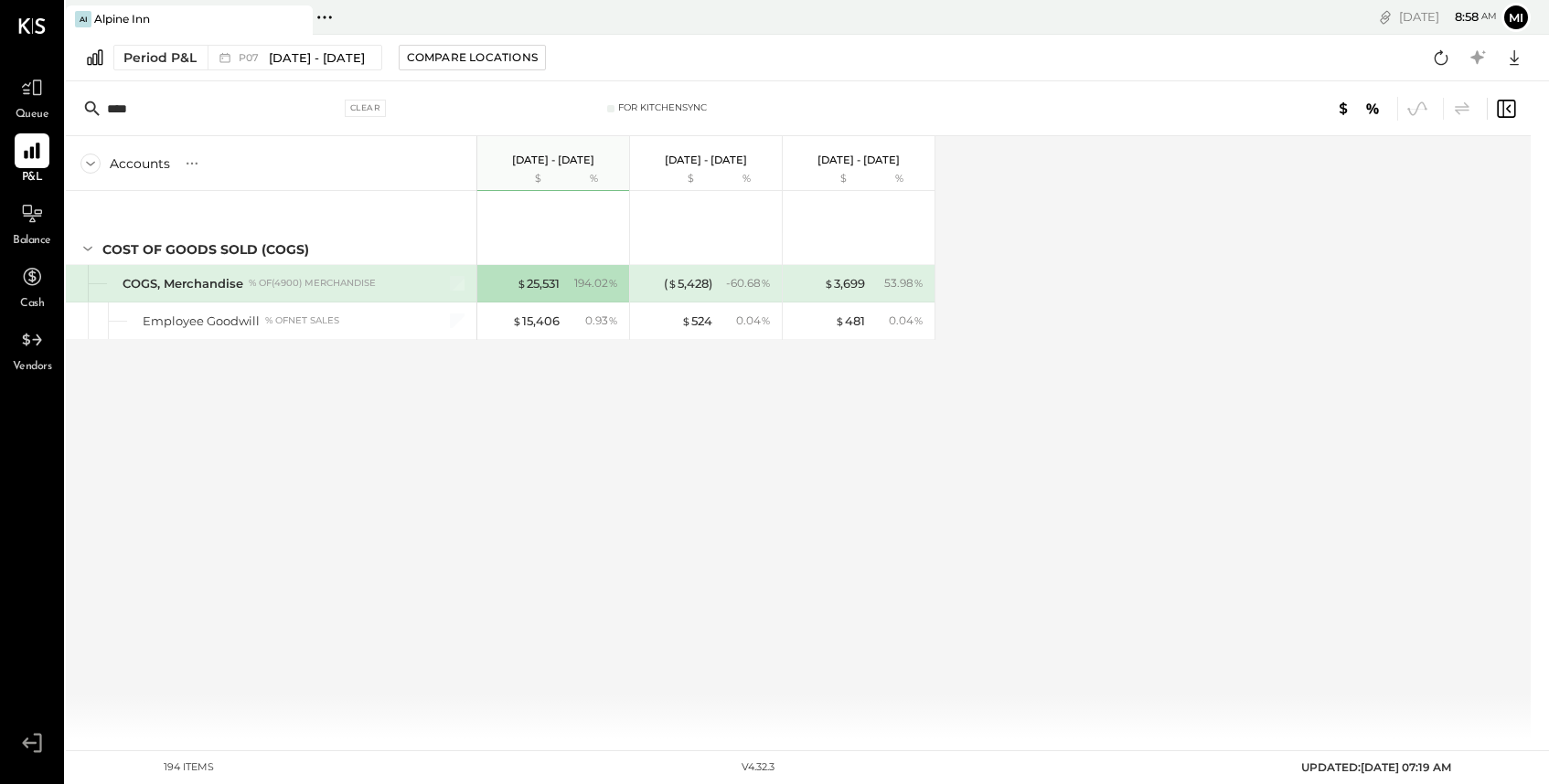
drag, startPoint x: 178, startPoint y: 106, endPoint x: 53, endPoint y: 102, distance: 125.1
click at [53, 102] on div "Queue P&L Balance Cash Vendors v 4.32.3 AI Alpine Inn Pinned Locations ( 1 ) [G…" at bounding box center [774, 392] width 1549 height 784
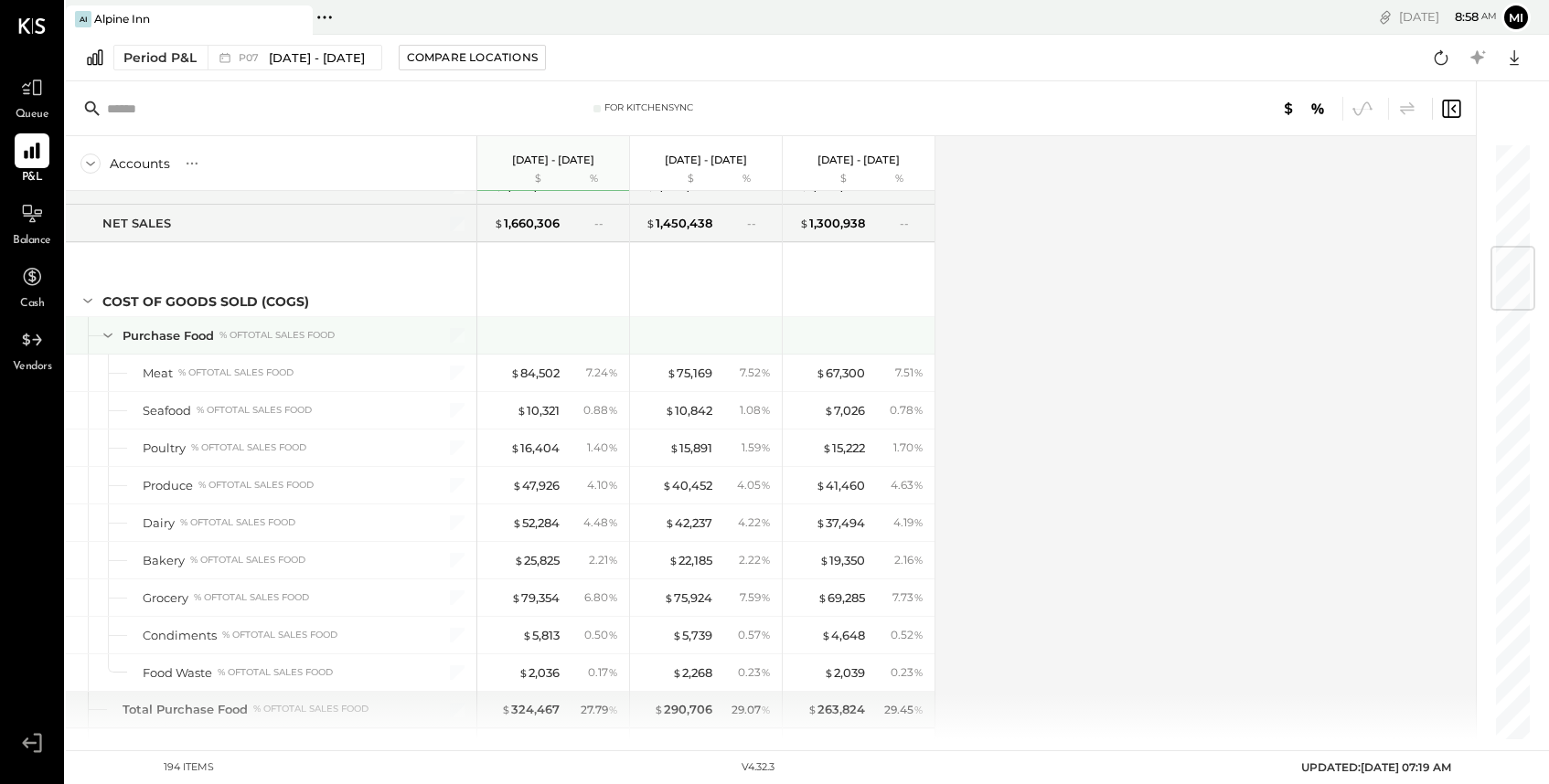
scroll to position [889, 0]
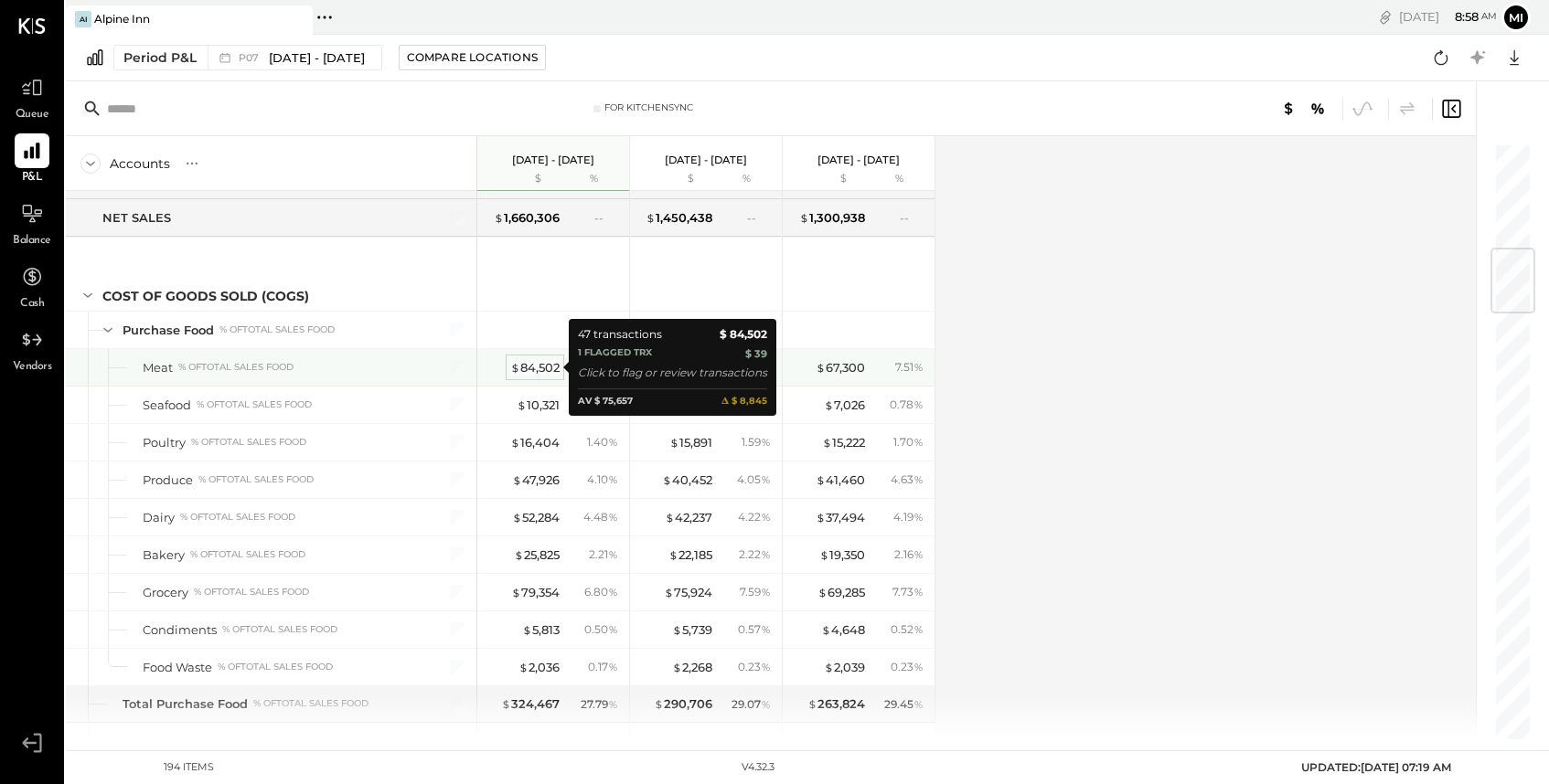
click at [539, 375] on div "$ 84,502" at bounding box center [535, 368] width 50 height 17
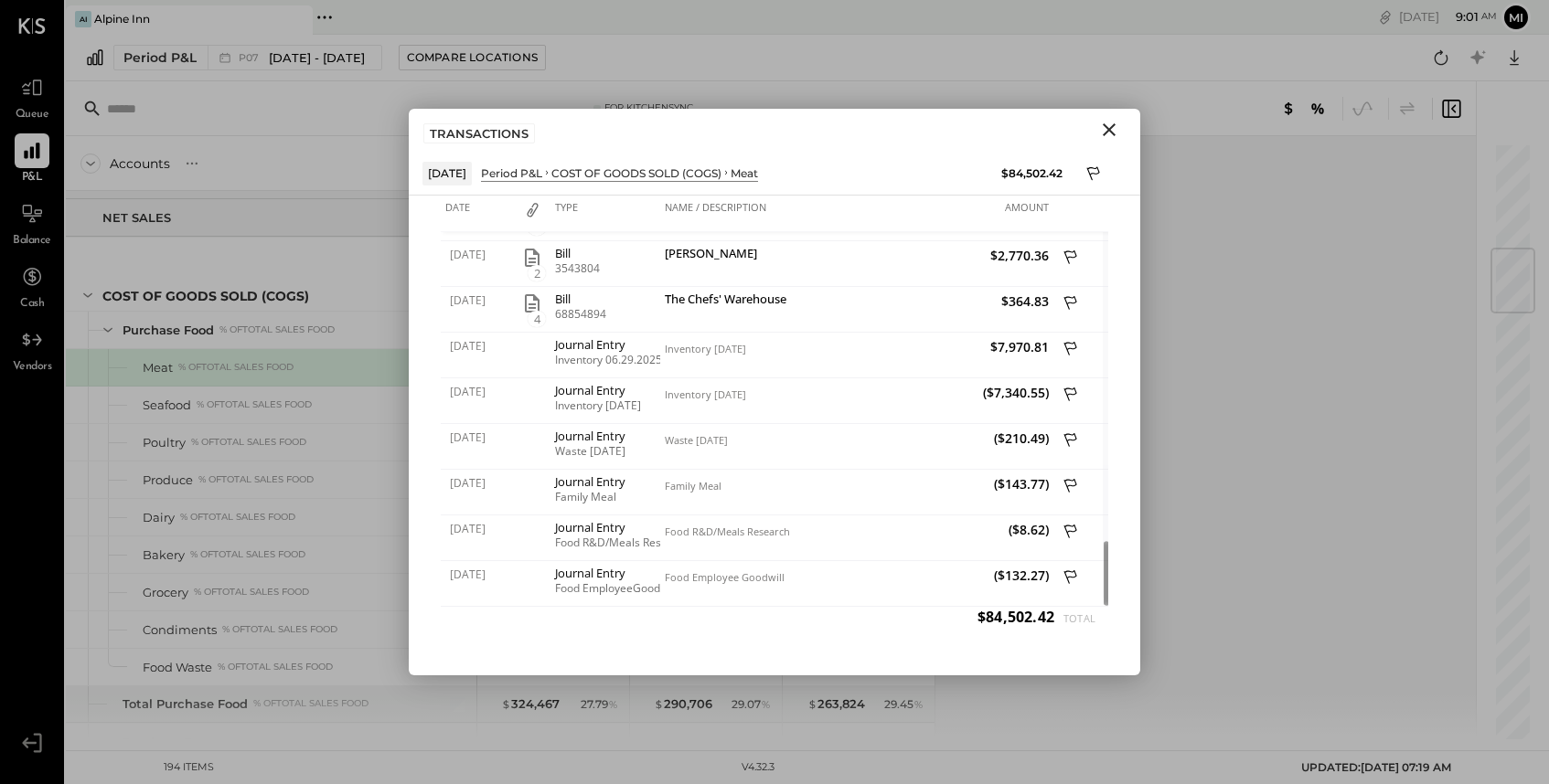
click at [1104, 129] on icon "Close" at bounding box center [1108, 129] width 22 height 22
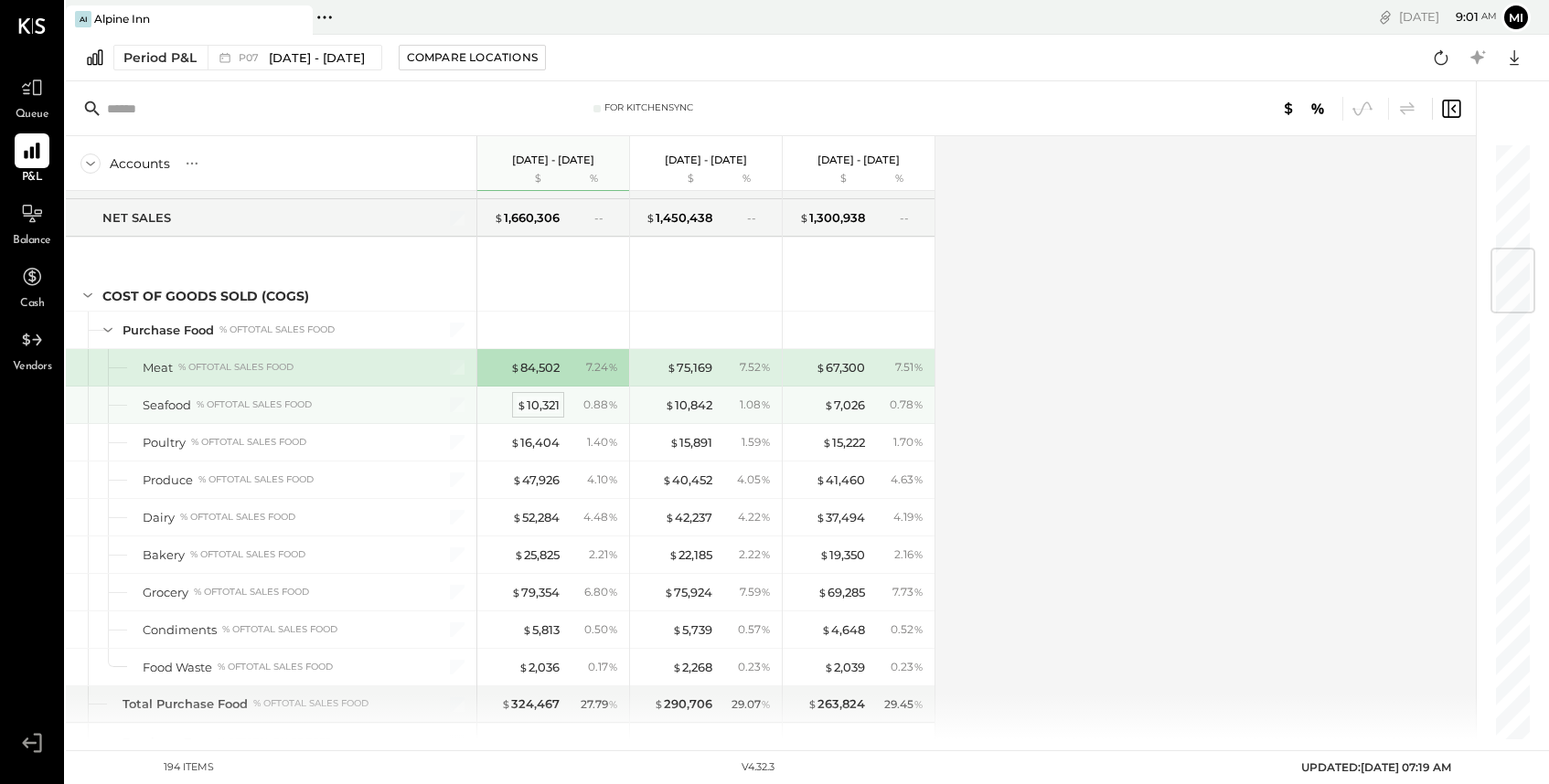
click at [538, 405] on div "$ 10,321" at bounding box center [537, 405] width 43 height 17
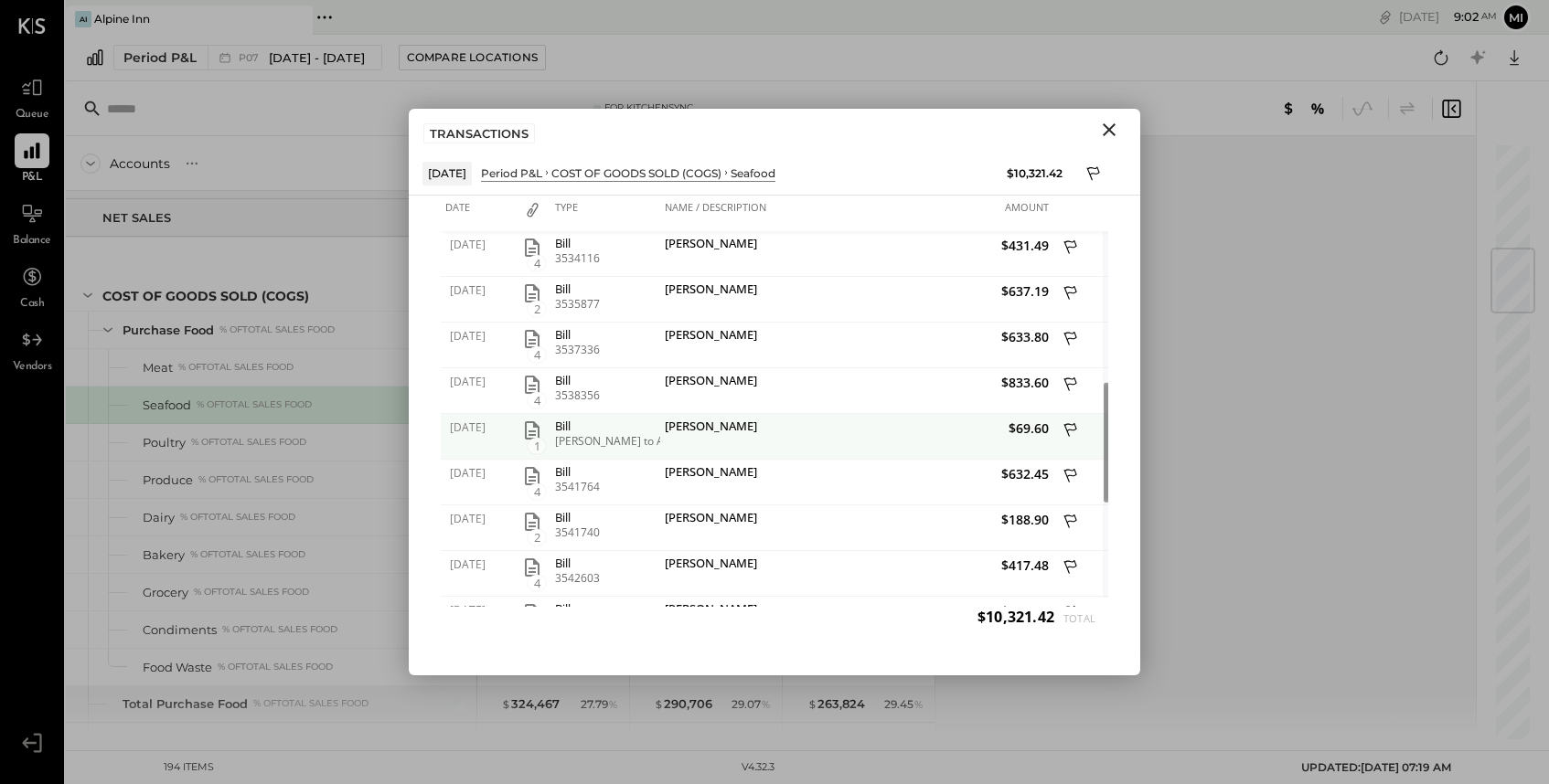
click at [533, 434] on icon "button" at bounding box center [532, 430] width 14 height 18
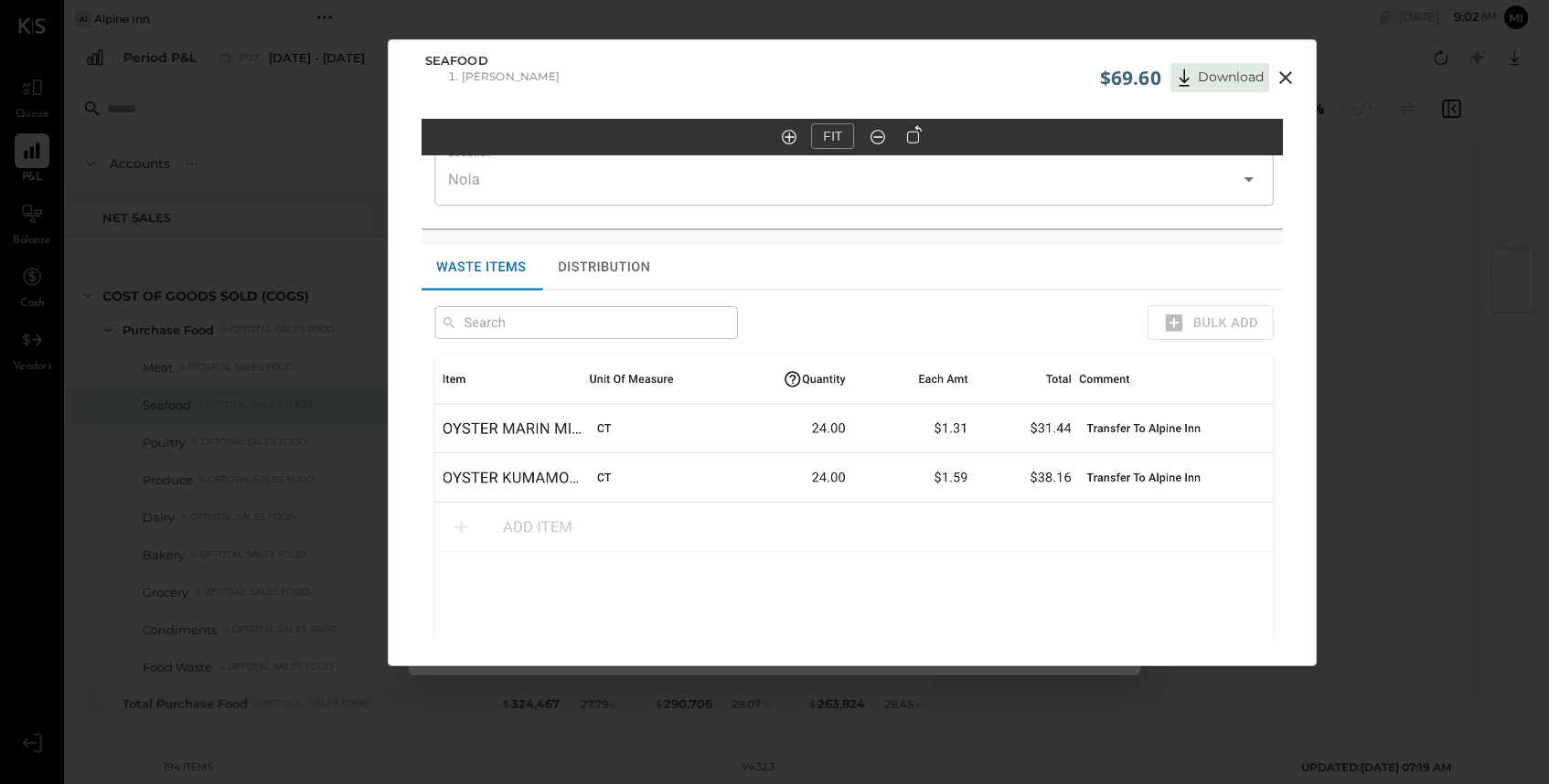
click at [1281, 74] on icon at bounding box center [1285, 77] width 22 height 22
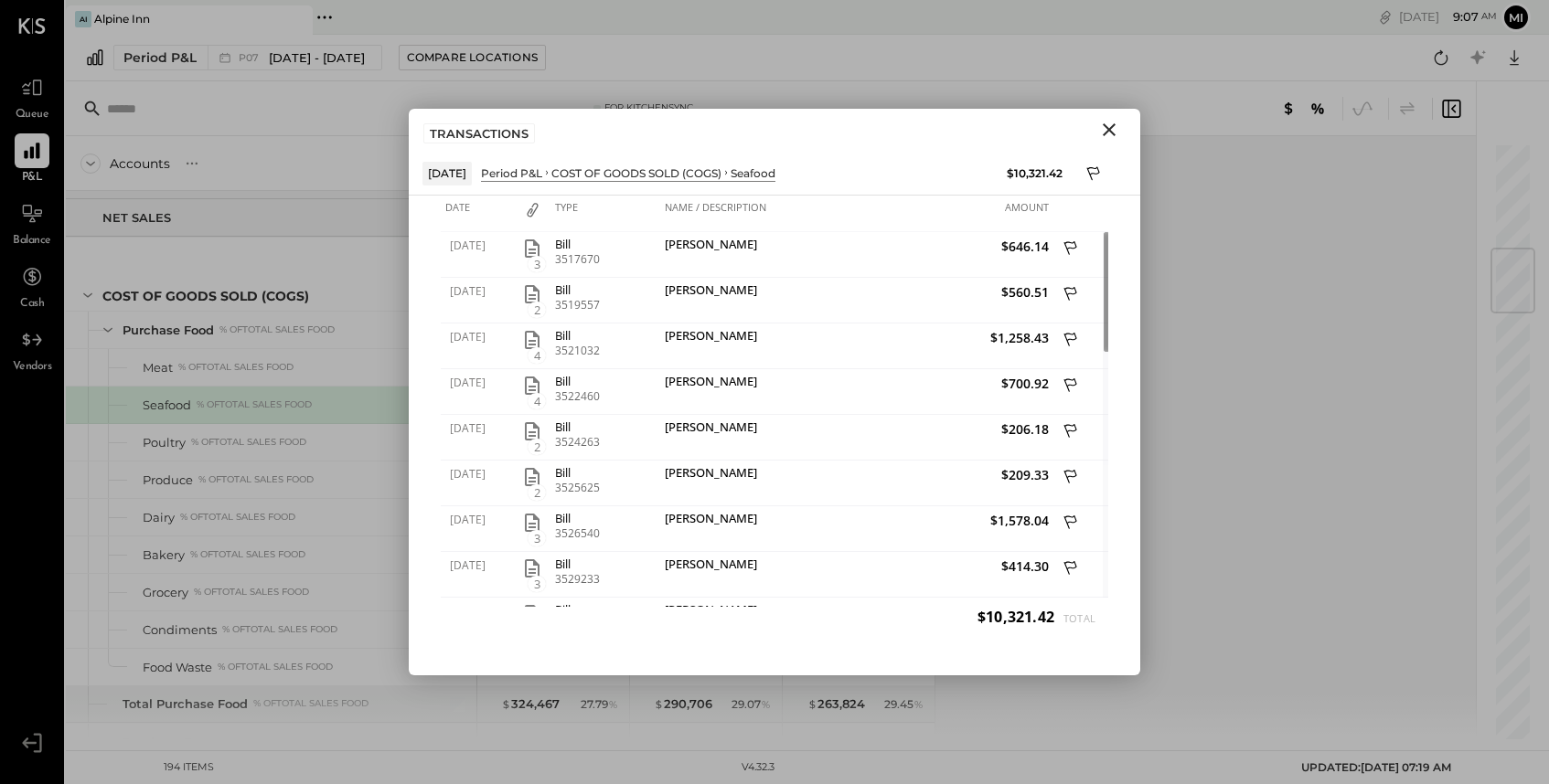
click at [1102, 135] on icon "Close" at bounding box center [1108, 129] width 22 height 22
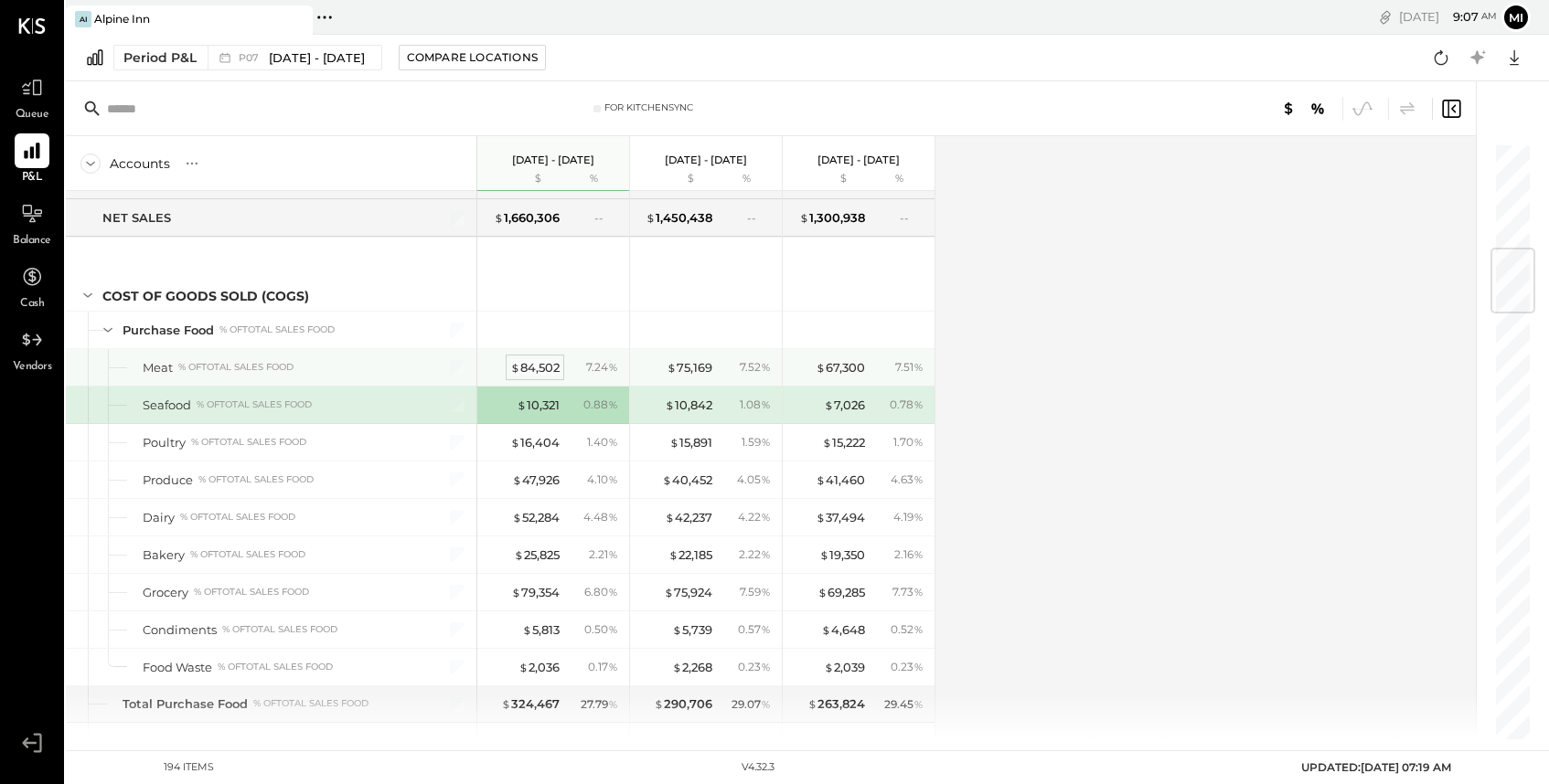
click at [547, 372] on div "$ 84,502" at bounding box center [535, 368] width 50 height 17
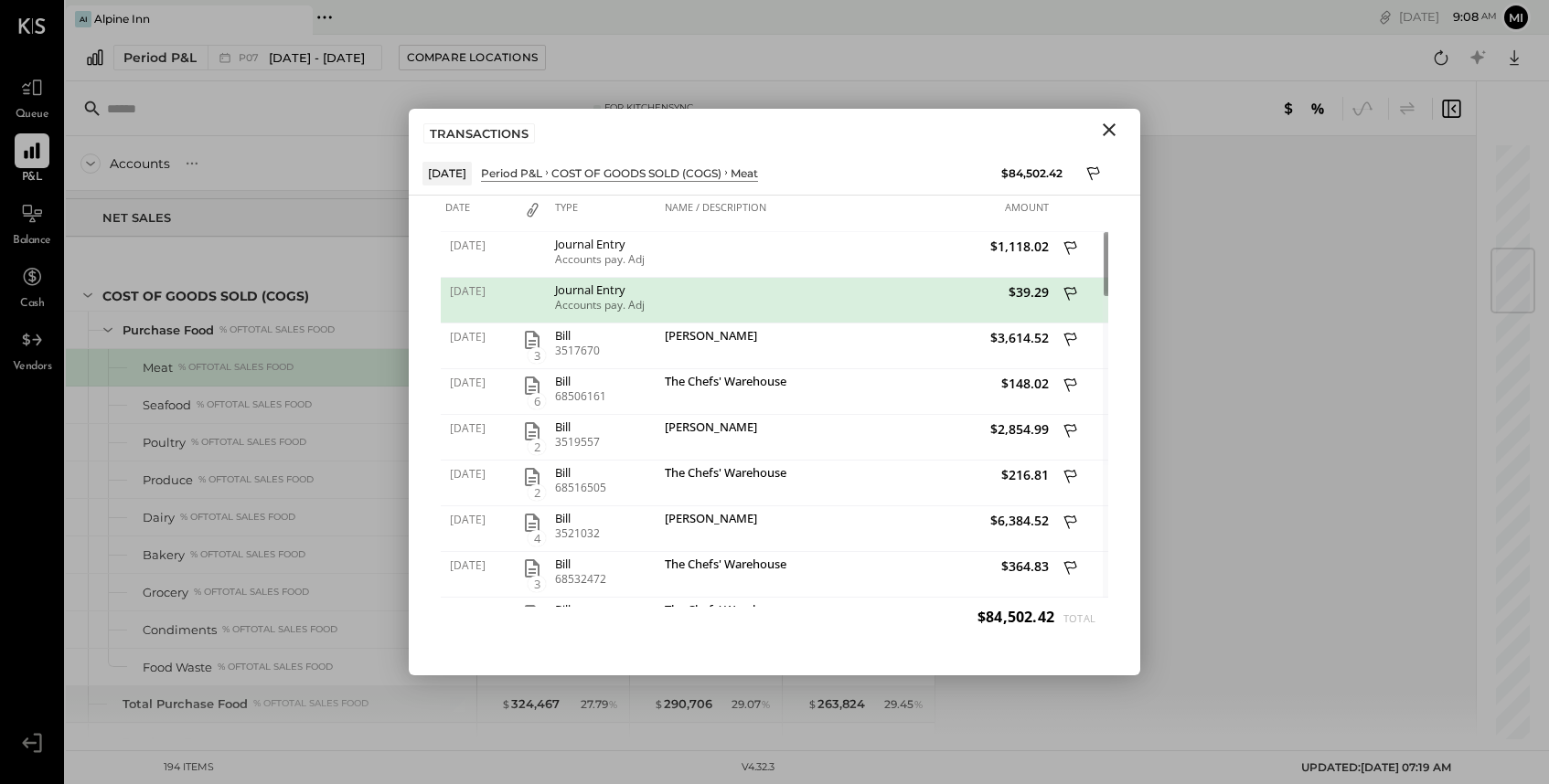
click at [1113, 135] on icon "Close" at bounding box center [1108, 129] width 12 height 12
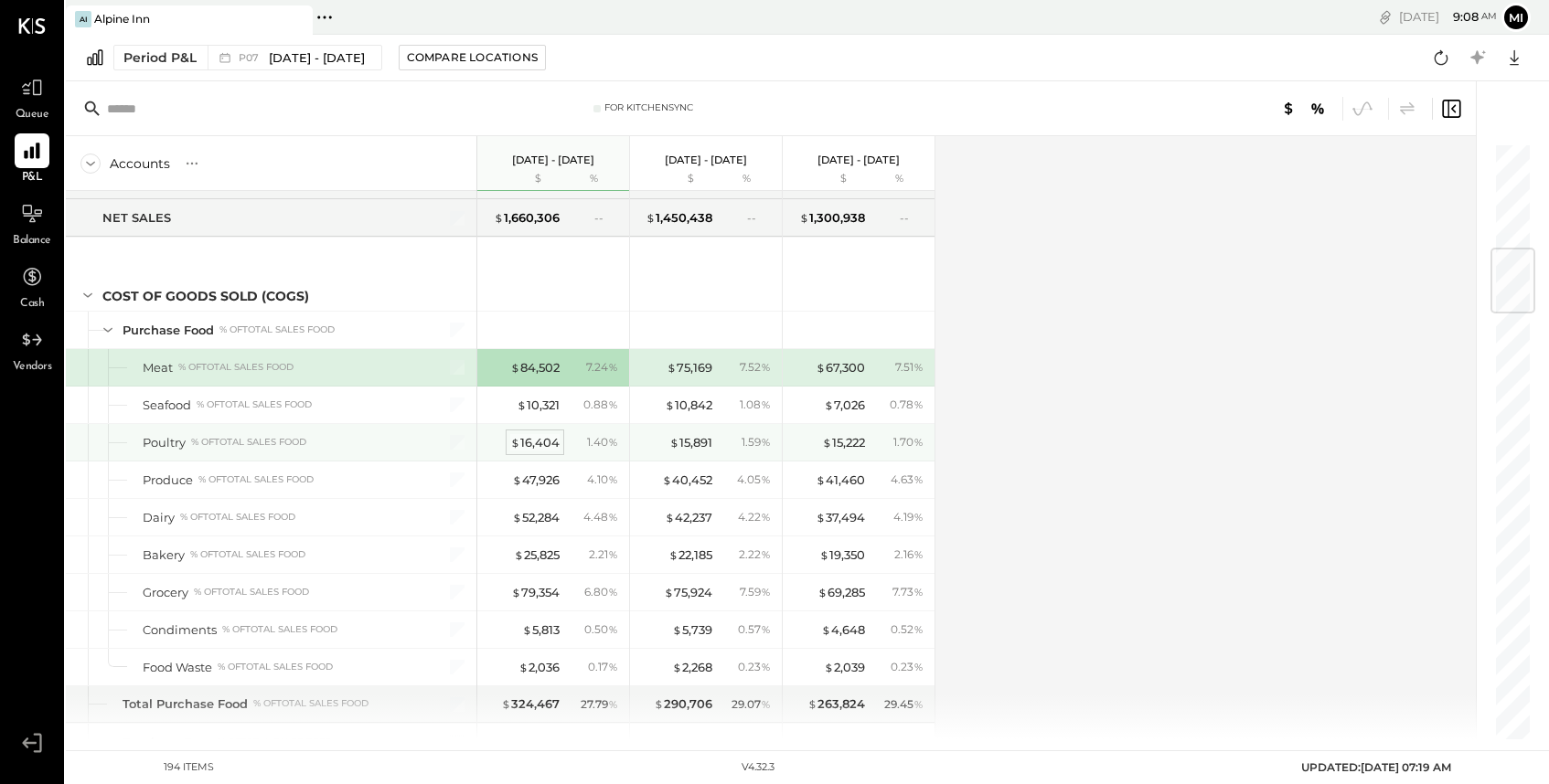
click at [541, 447] on div "$ 16,404" at bounding box center [535, 443] width 50 height 17
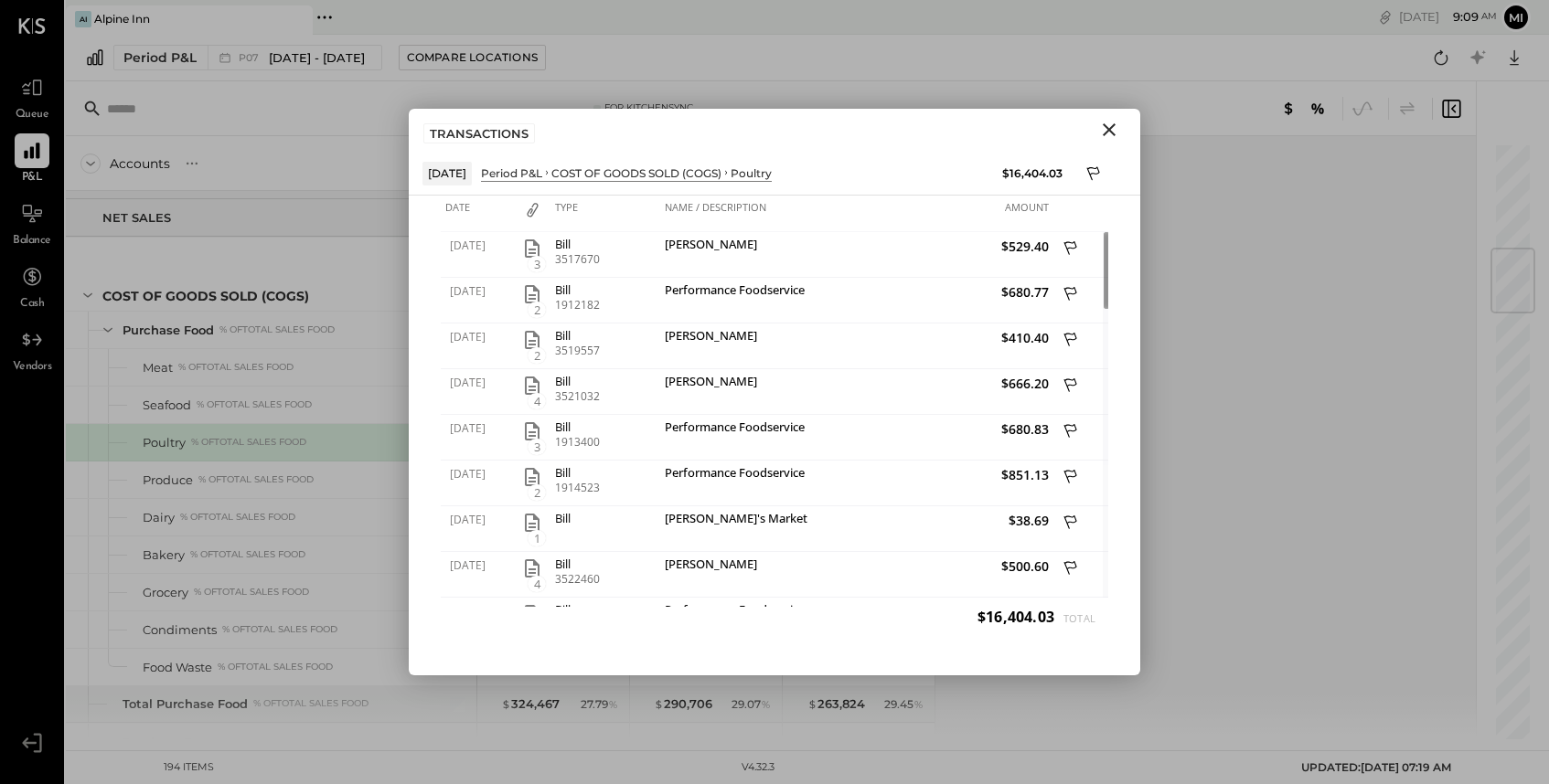
click at [1103, 133] on icon "Close" at bounding box center [1108, 129] width 22 height 22
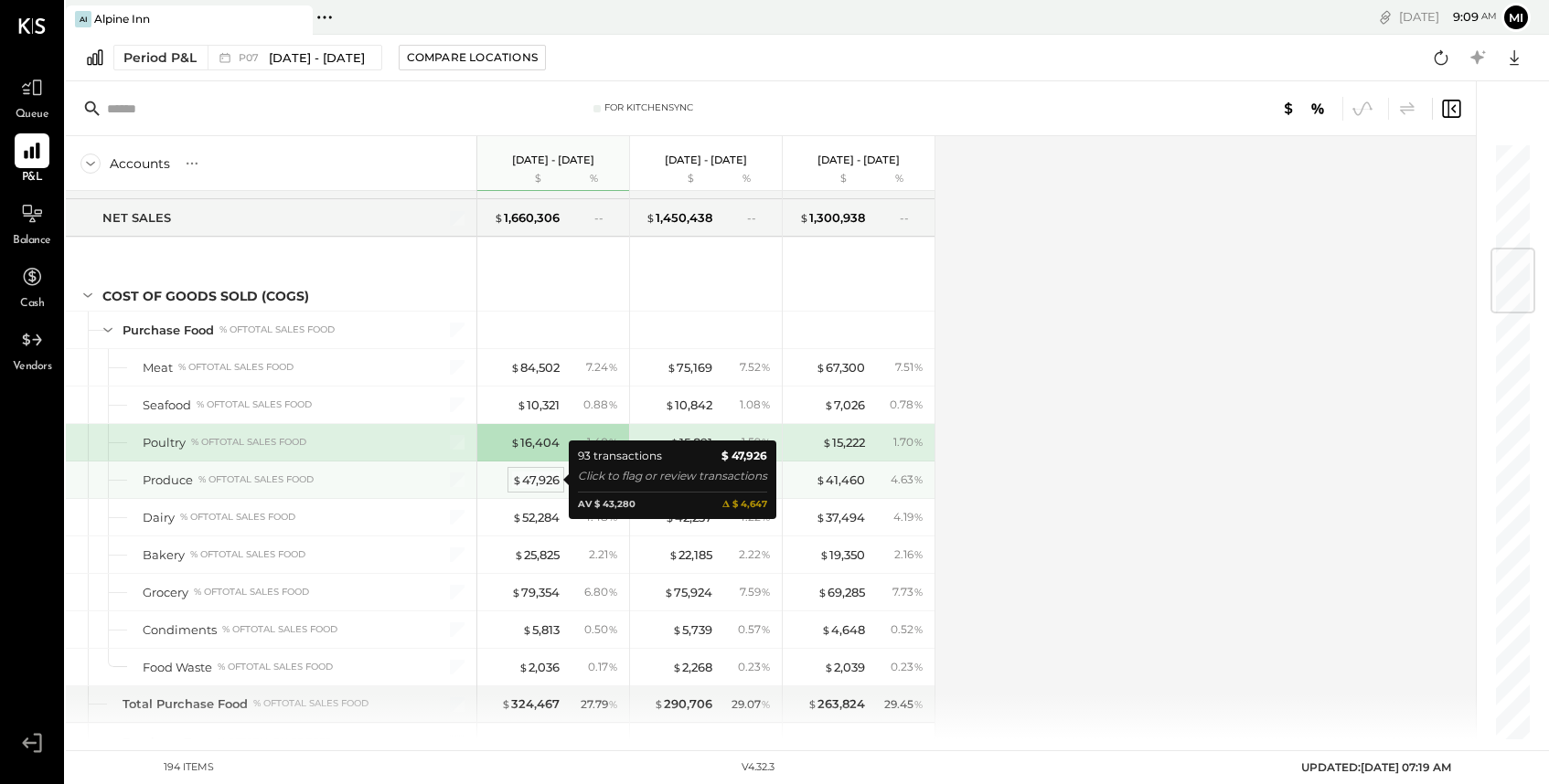
click at [543, 483] on div "$ 47,926" at bounding box center [535, 480] width 48 height 17
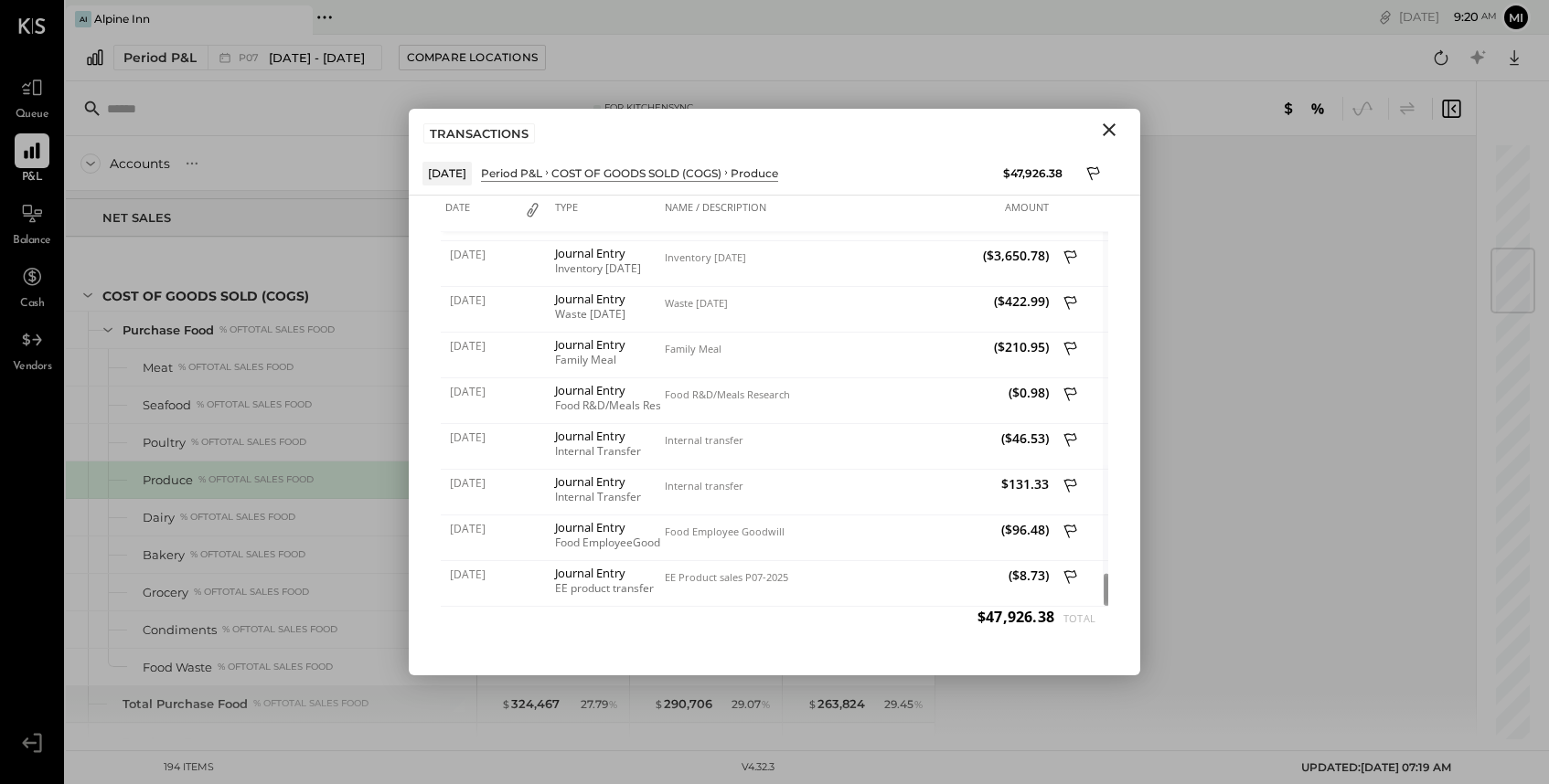
click at [1115, 126] on icon "Close" at bounding box center [1108, 129] width 22 height 22
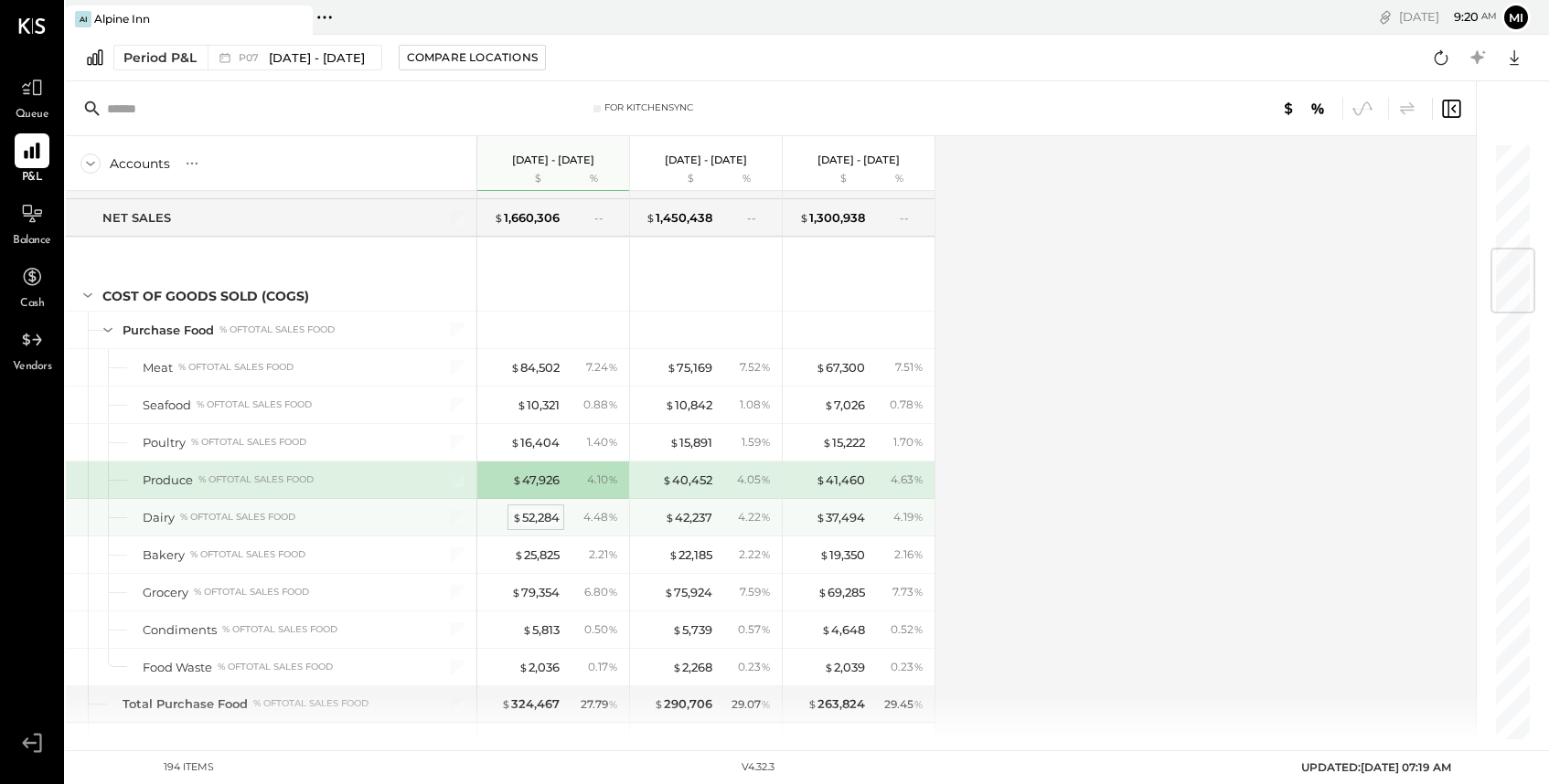
click at [533, 518] on div "$ 52,284" at bounding box center [535, 518] width 48 height 17
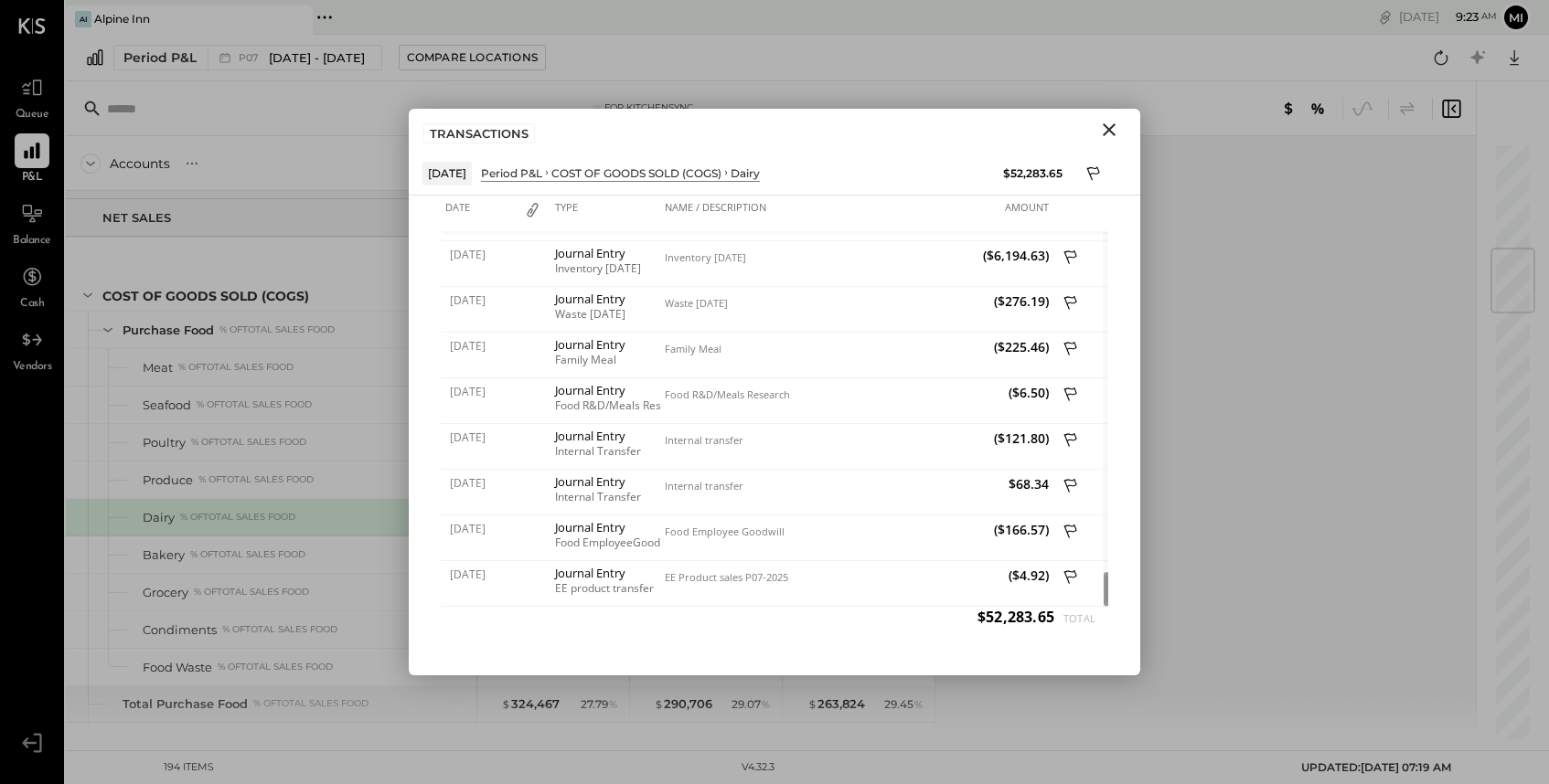
click at [1116, 124] on icon "Close" at bounding box center [1108, 129] width 22 height 22
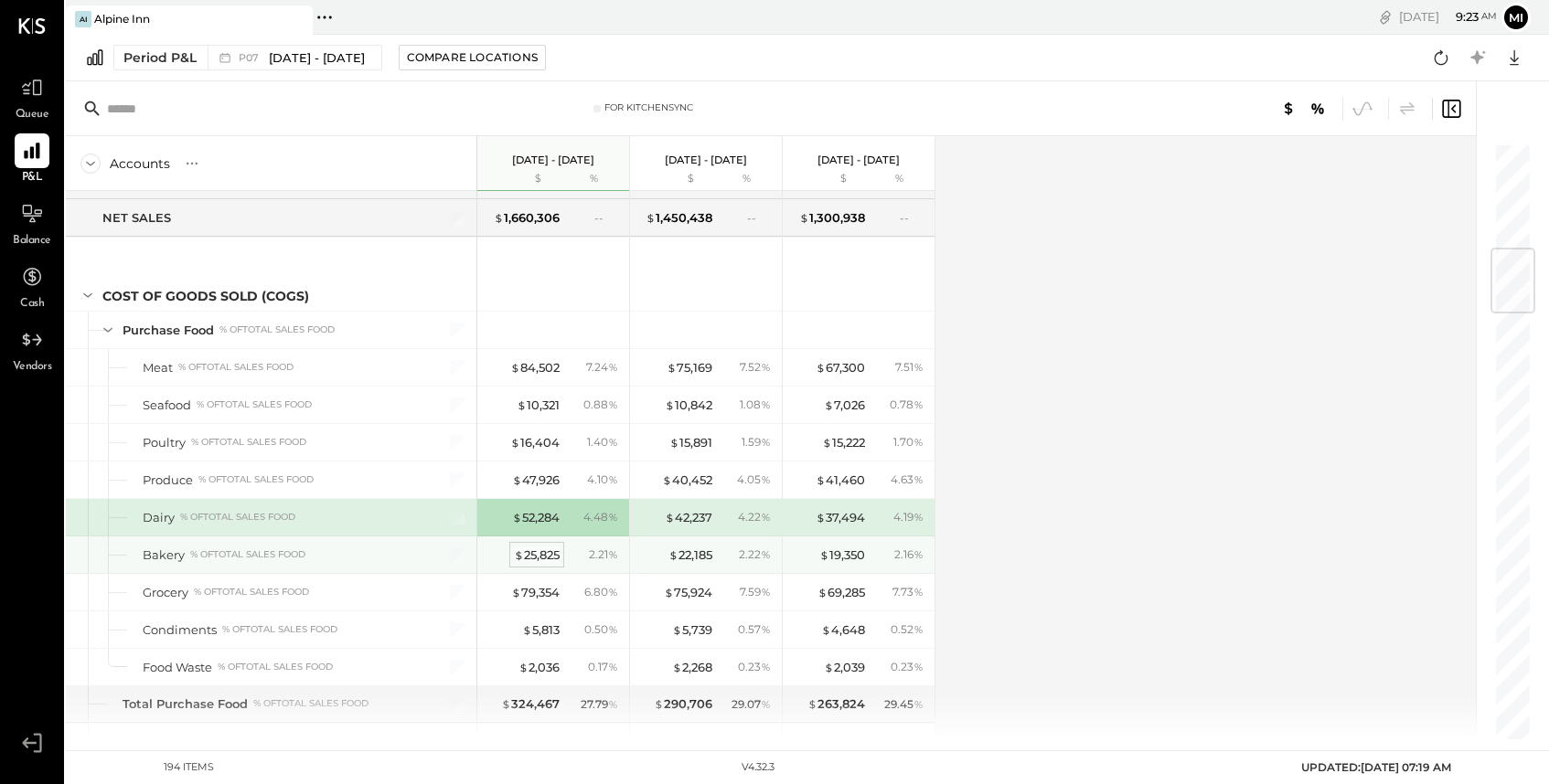
click at [539, 554] on div "$ 25,825" at bounding box center [536, 555] width 46 height 17
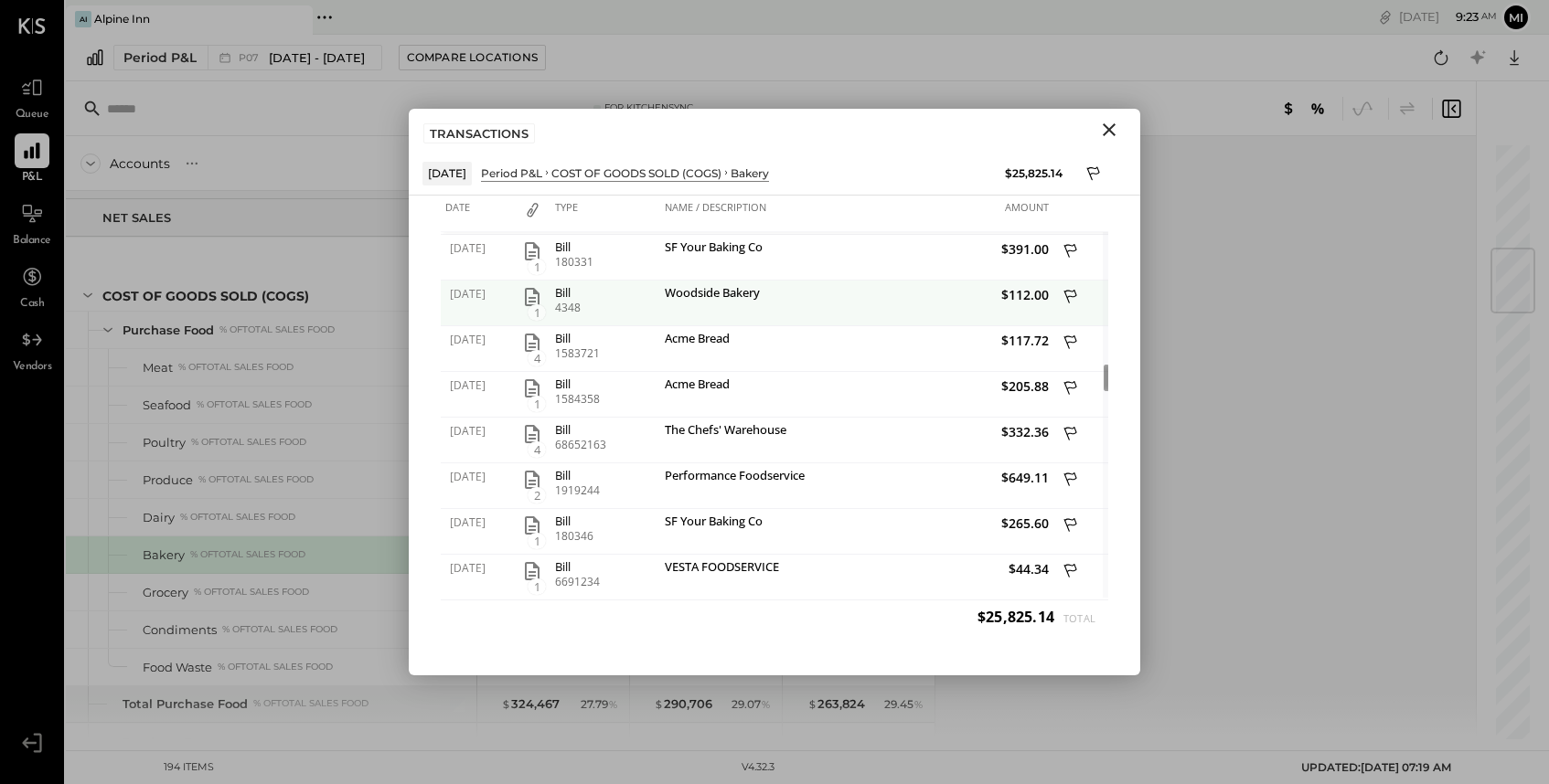
click at [530, 303] on icon "button" at bounding box center [532, 296] width 22 height 22
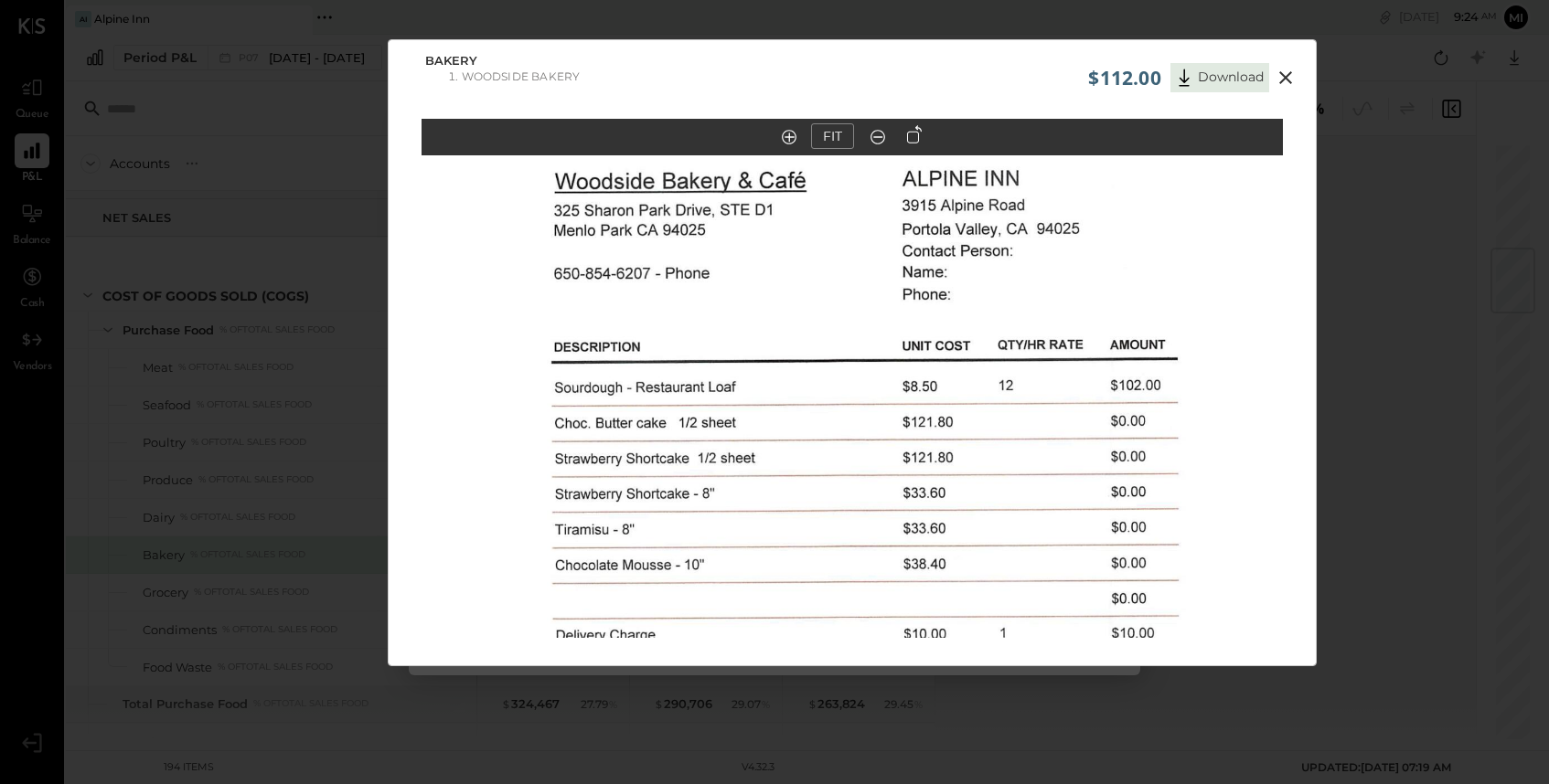
click at [1279, 74] on icon at bounding box center [1285, 77] width 12 height 12
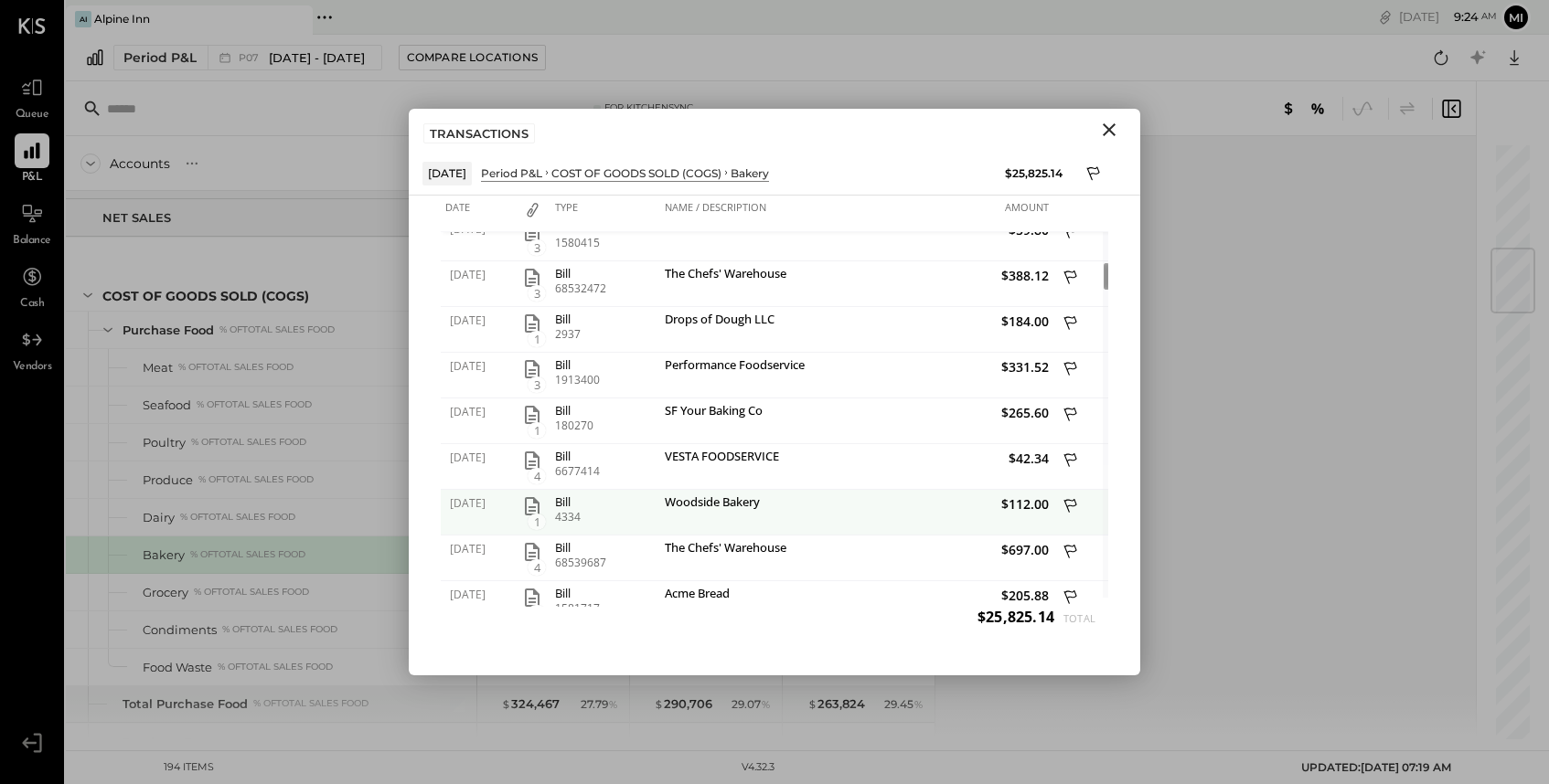
click at [528, 509] on icon "button" at bounding box center [532, 506] width 22 height 22
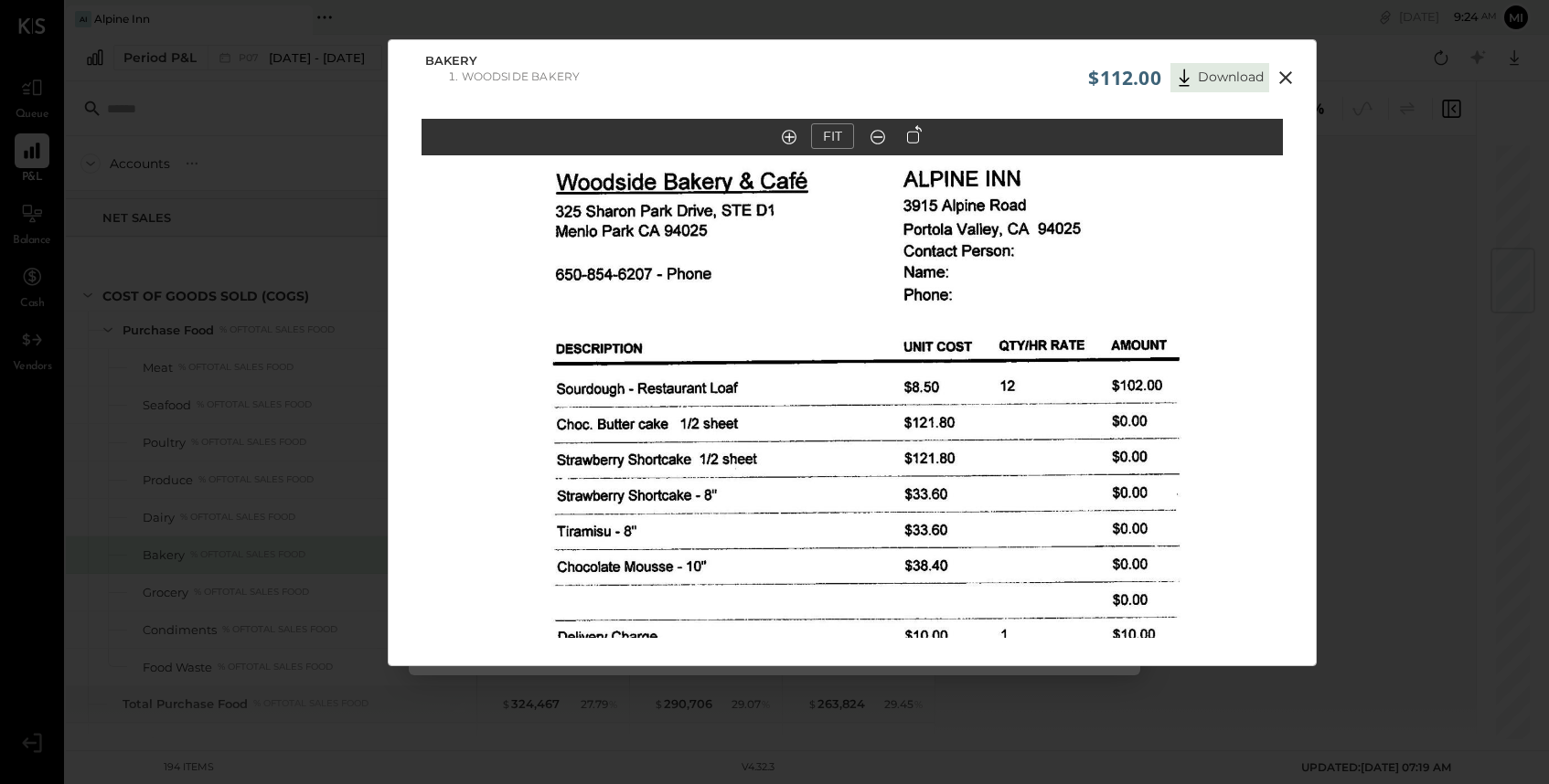
click at [1276, 75] on icon at bounding box center [1285, 77] width 22 height 22
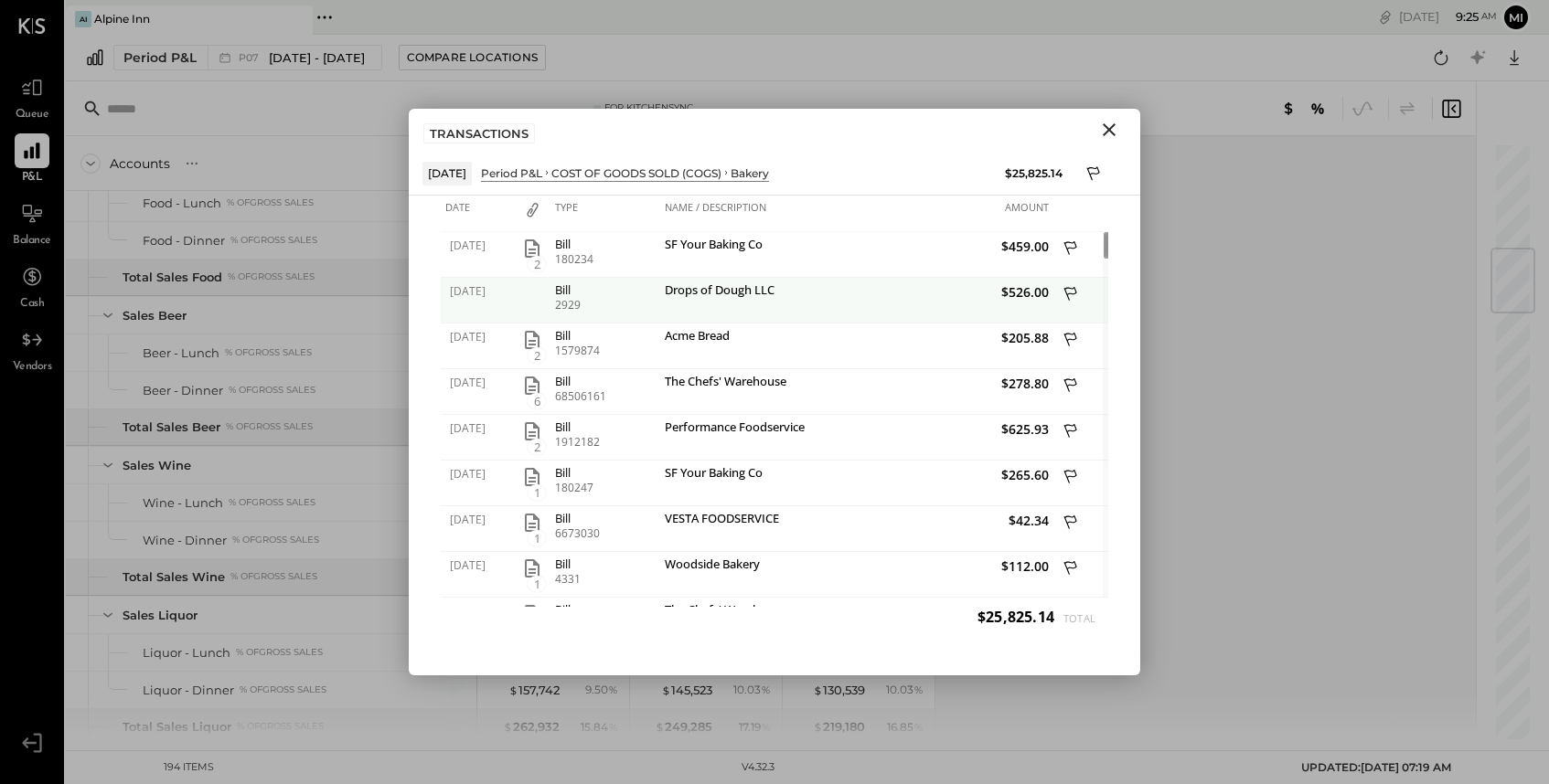
scroll to position [3938, 0]
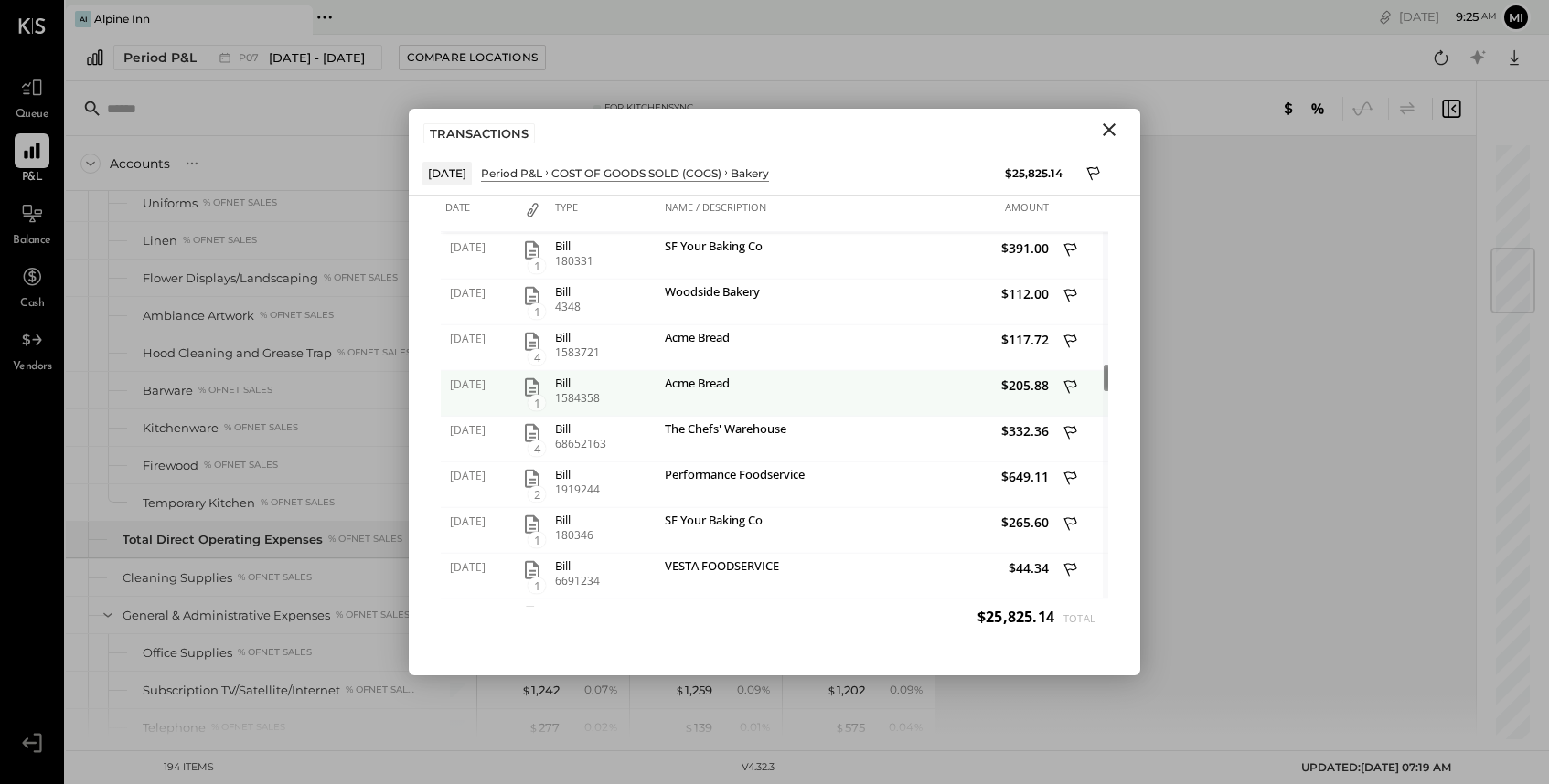
drag, startPoint x: 1106, startPoint y: 252, endPoint x: 1090, endPoint y: 385, distance: 134.0
click at [1090, 385] on div "[DATE] 2 Bill 180234 SF Your Baking Co $459.00 [DATE] Bill 2929 Drops of Dough …" at bounding box center [774, 420] width 667 height 375
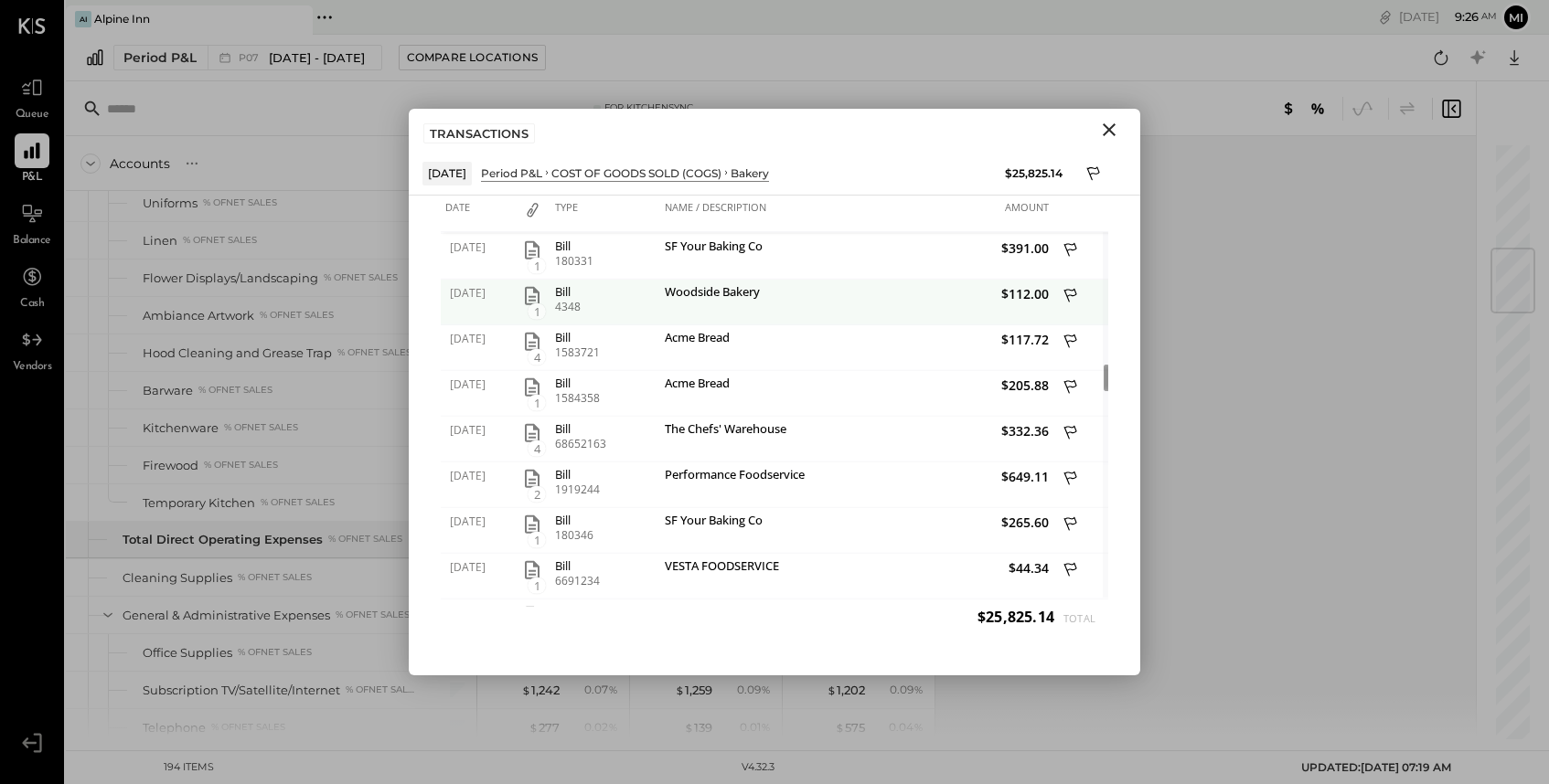
click at [534, 301] on icon "button" at bounding box center [532, 295] width 14 height 18
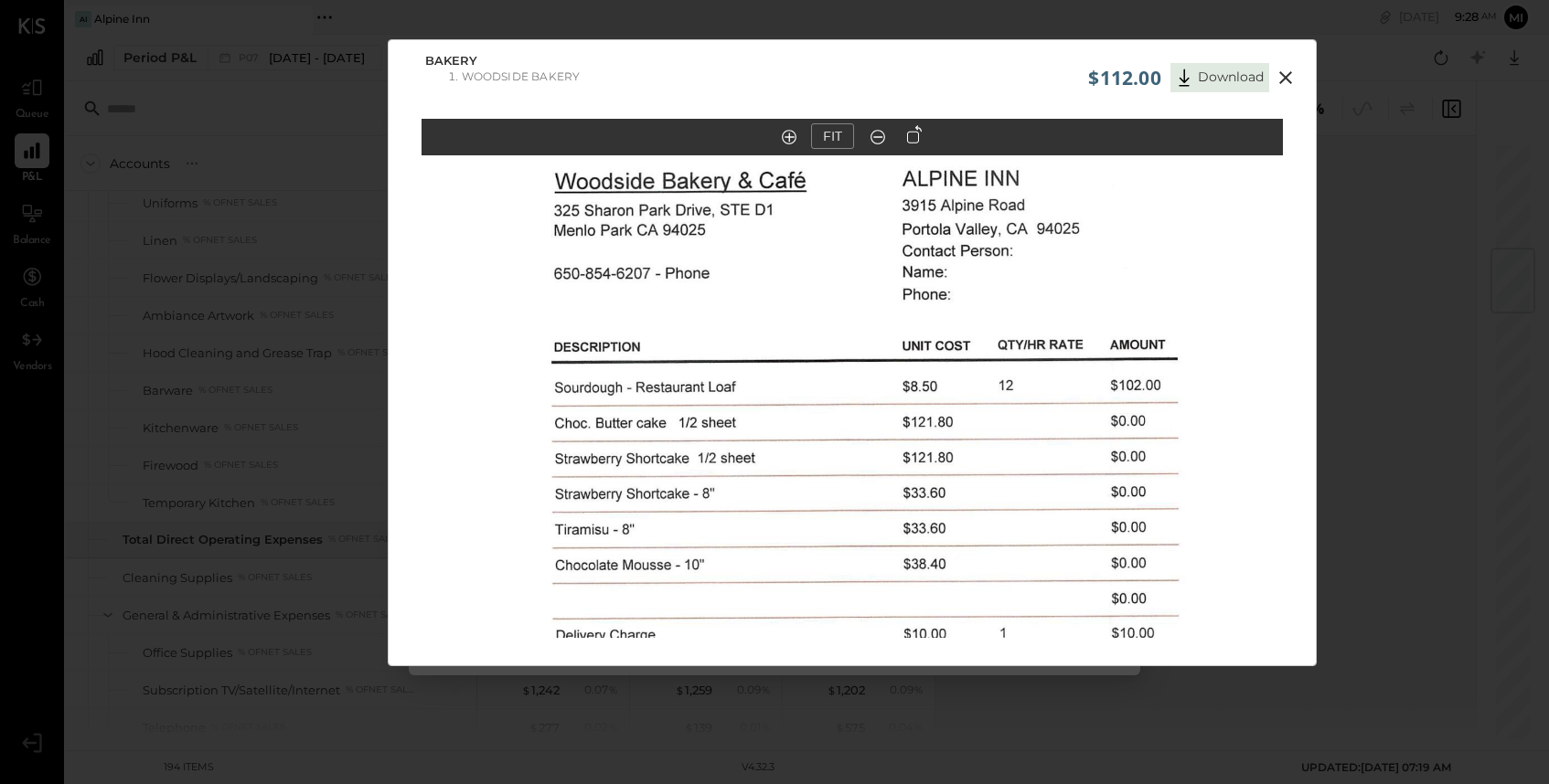
scroll to position [41, 0]
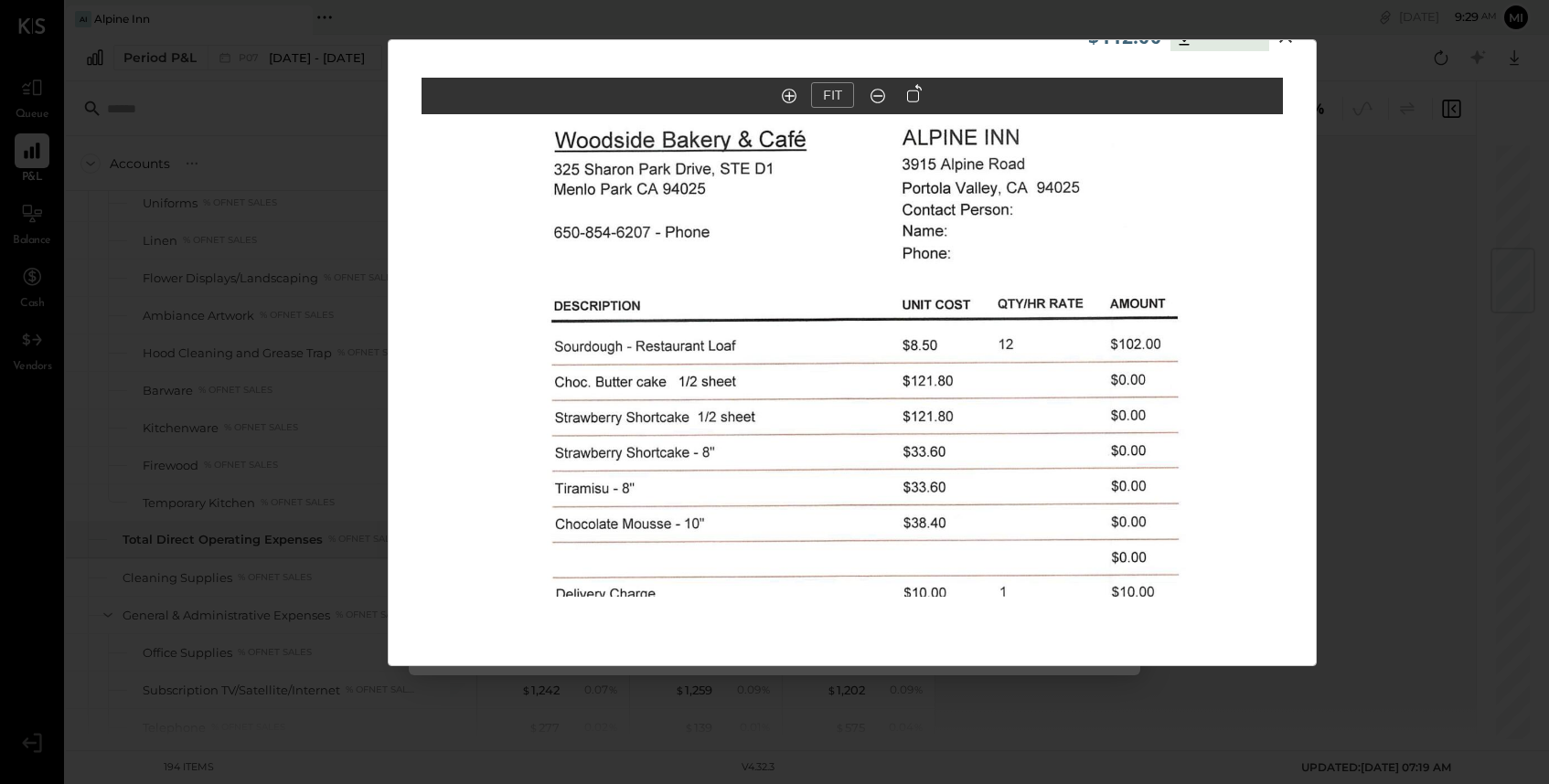
click at [261, 158] on div "$112.00 Download Bakery Woodside Bakery FIT" at bounding box center [774, 392] width 1549 height 784
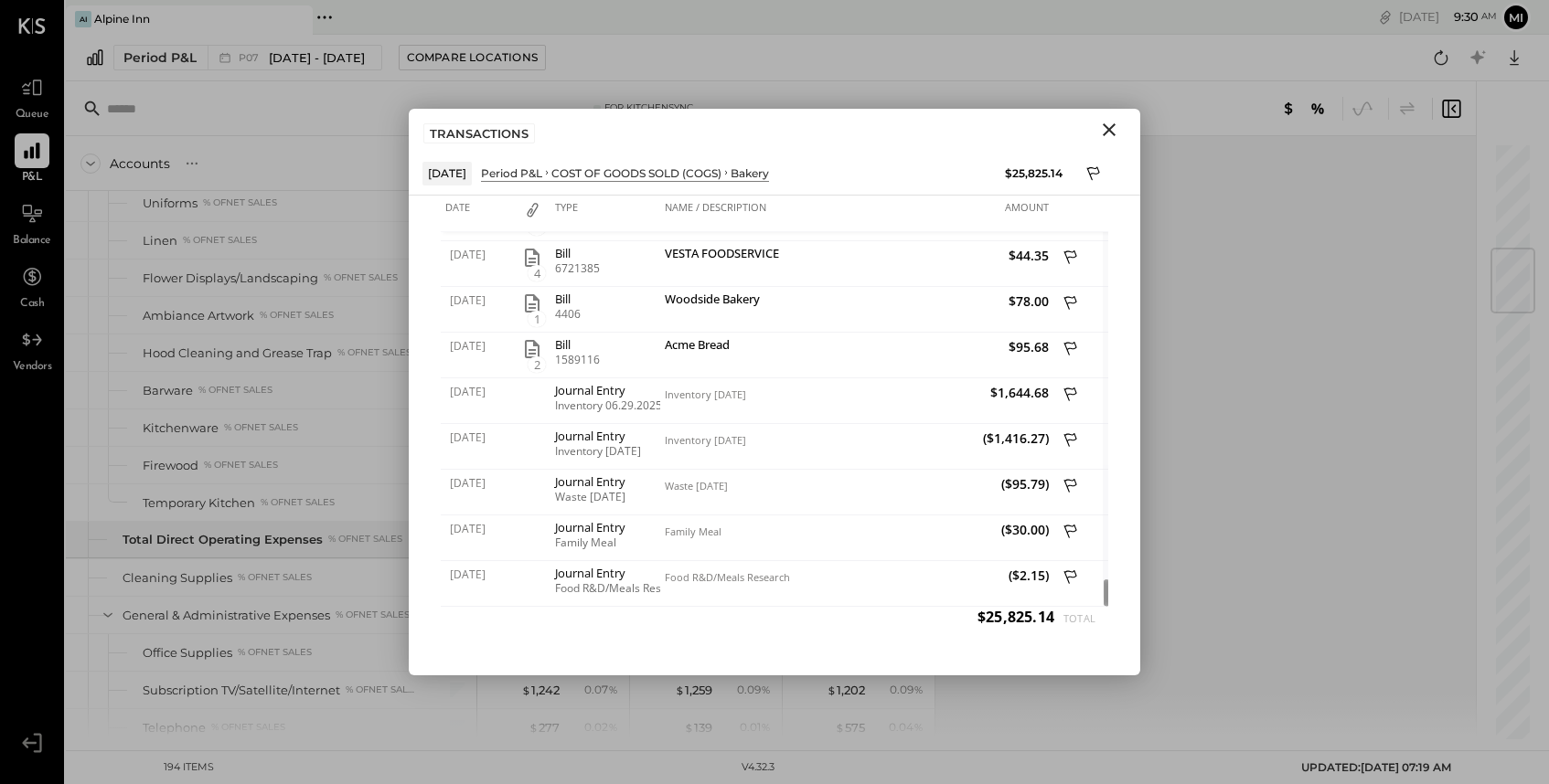
click at [1112, 124] on icon "Close" at bounding box center [1108, 129] width 22 height 22
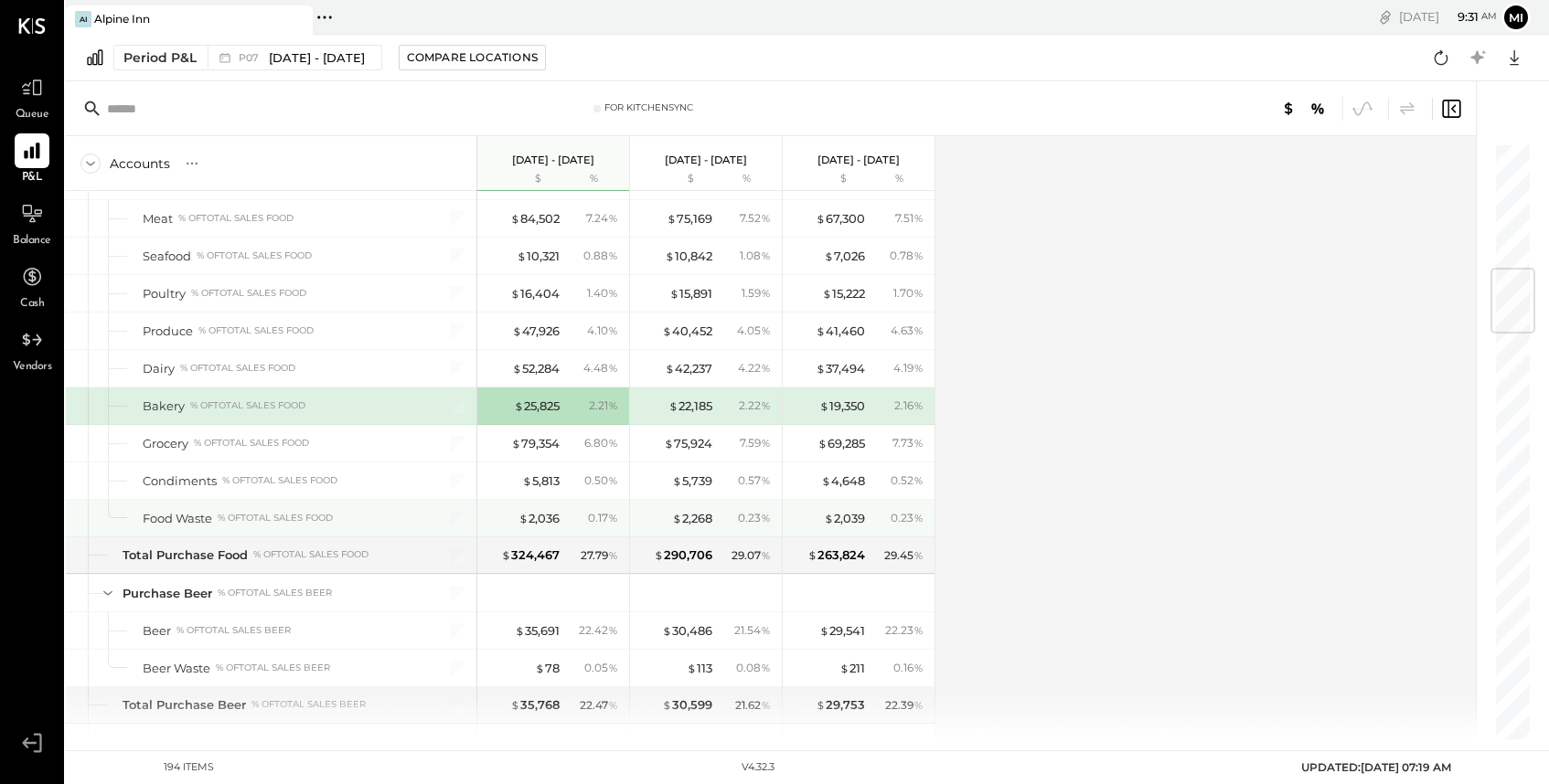
scroll to position [1077, 0]
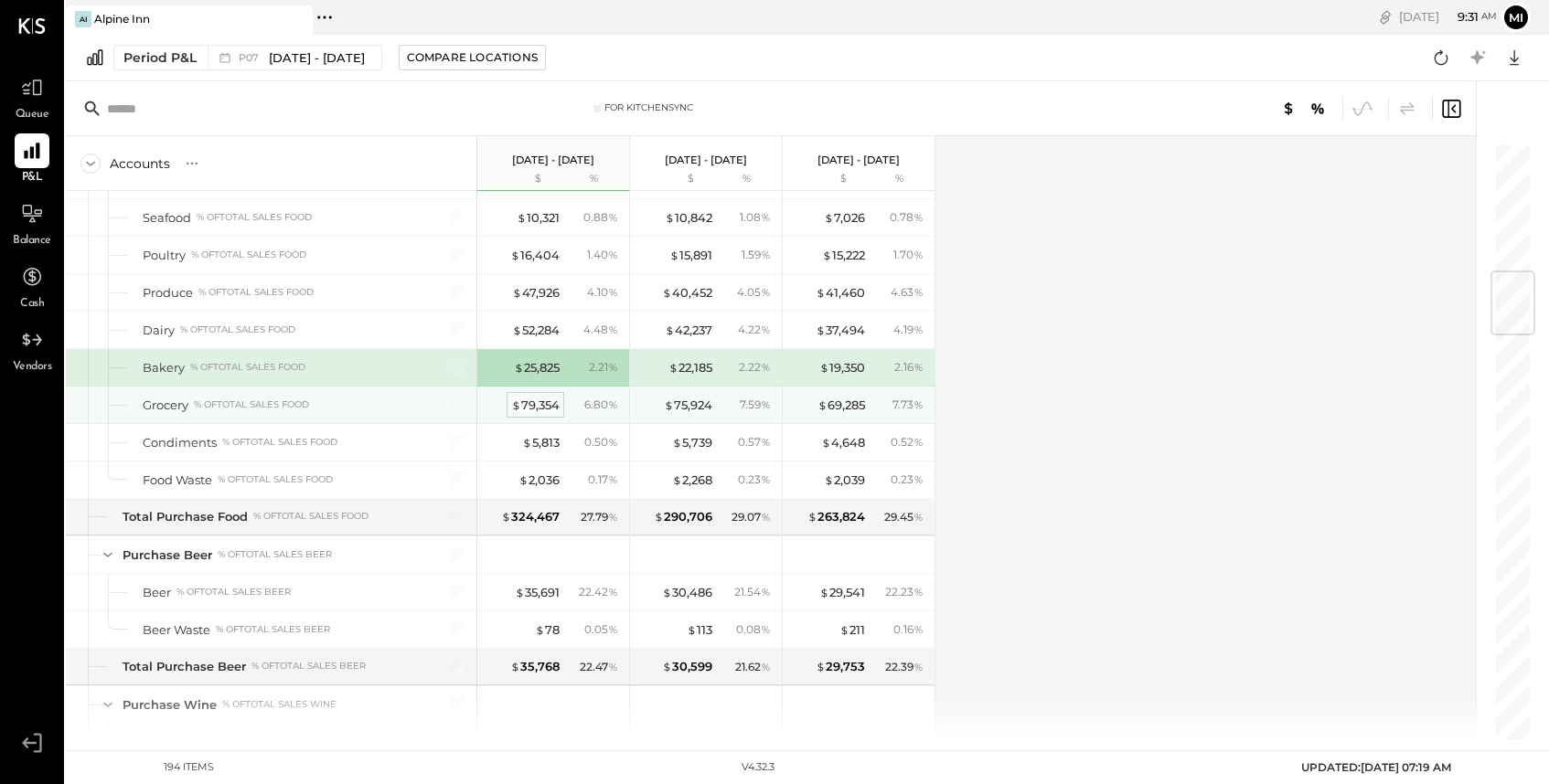
click at [549, 406] on div "$ 79,354" at bounding box center [535, 405] width 49 height 17
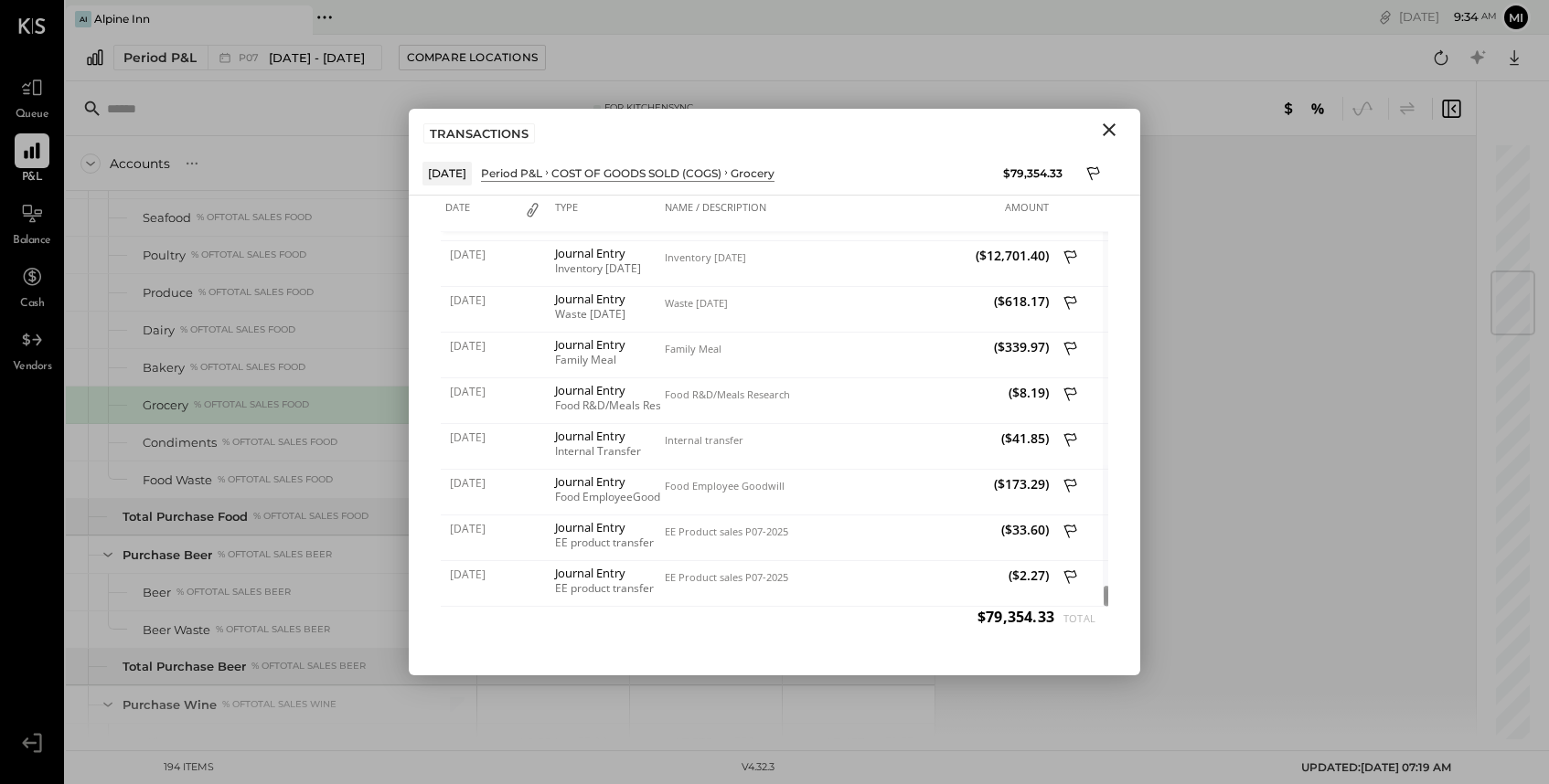
click at [1107, 131] on icon "Close" at bounding box center [1108, 129] width 12 height 12
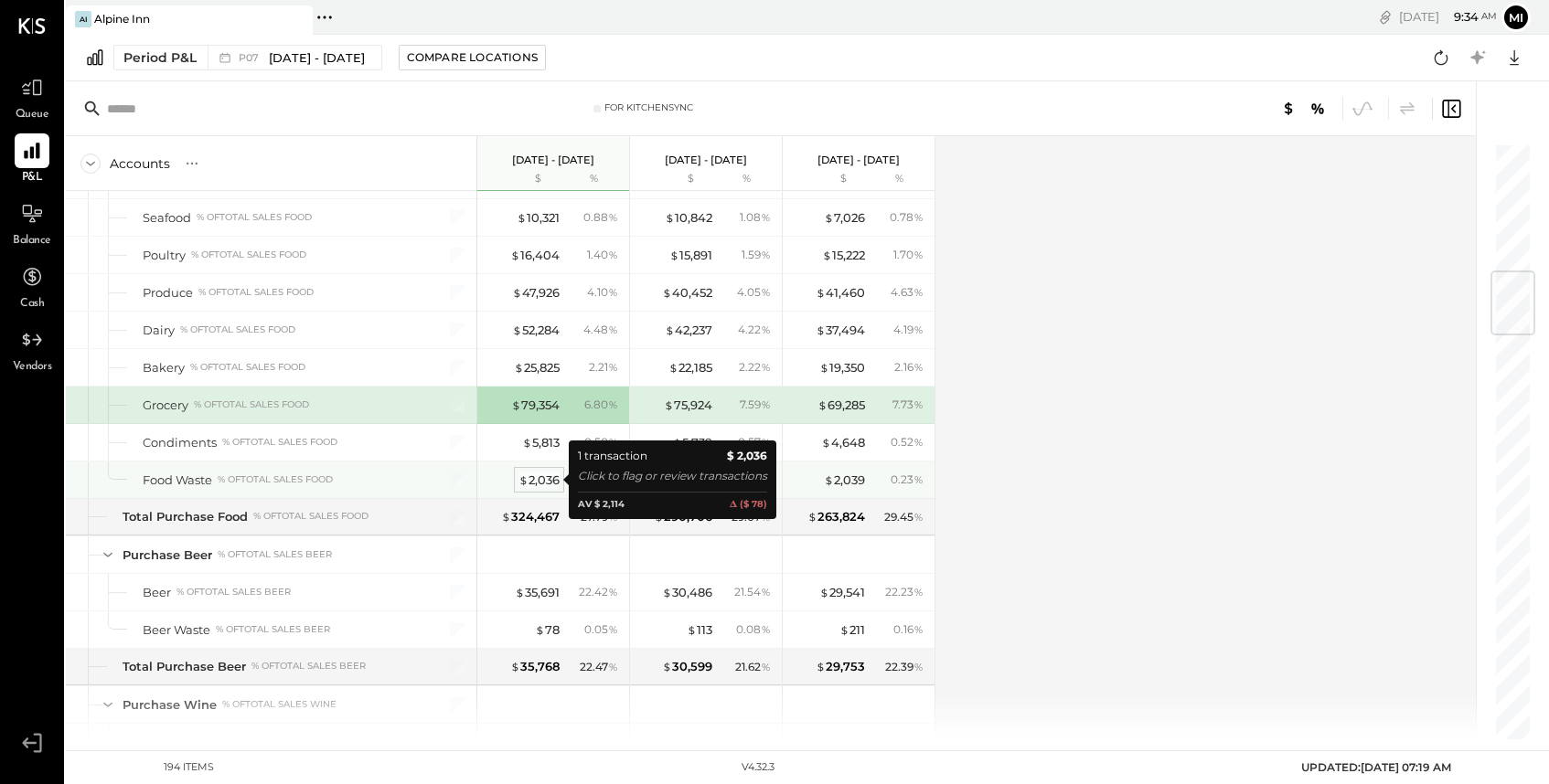
click at [544, 478] on div "$ 2,036" at bounding box center [538, 480] width 41 height 17
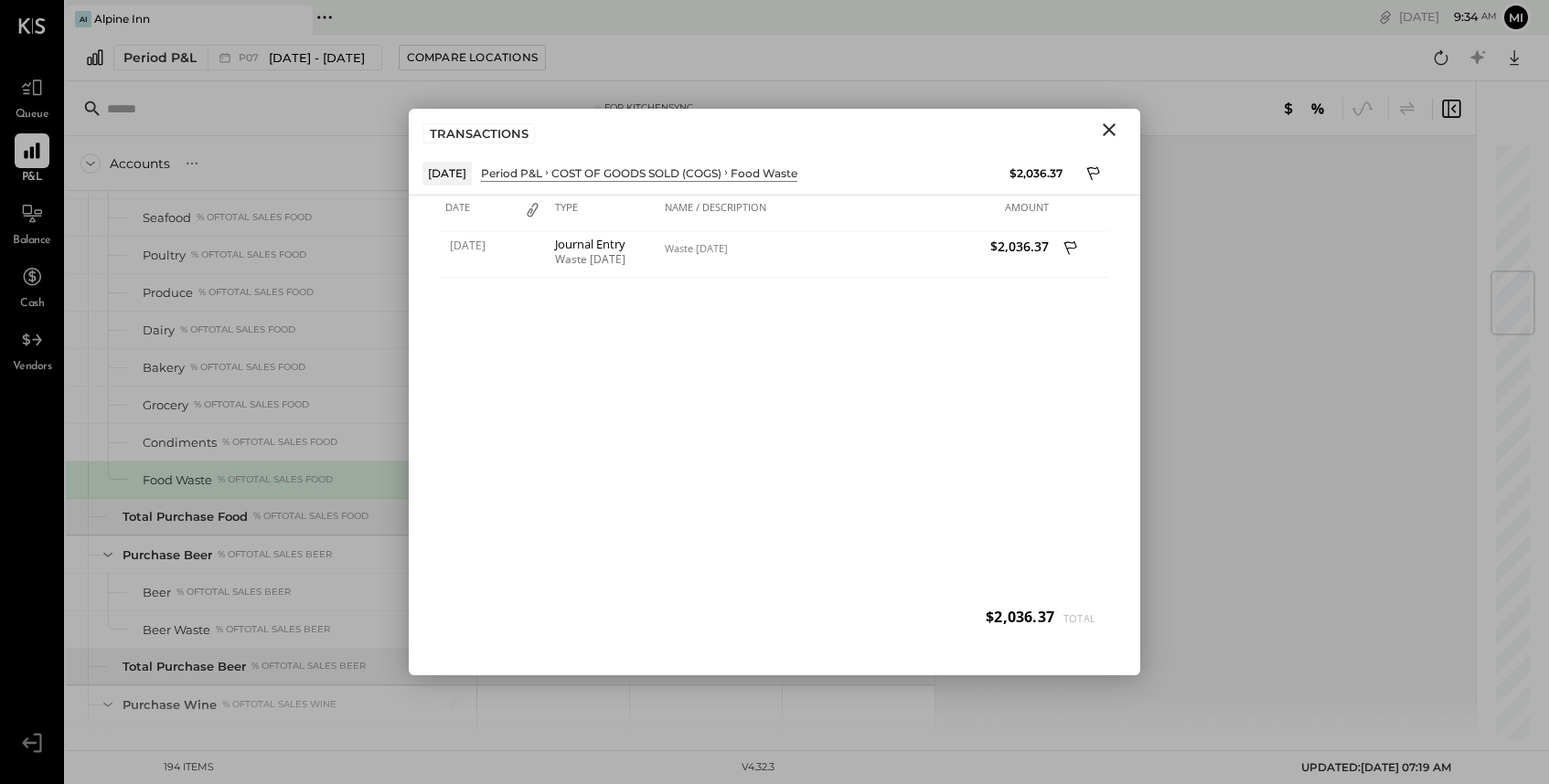
click at [1107, 127] on icon "Close" at bounding box center [1108, 129] width 12 height 12
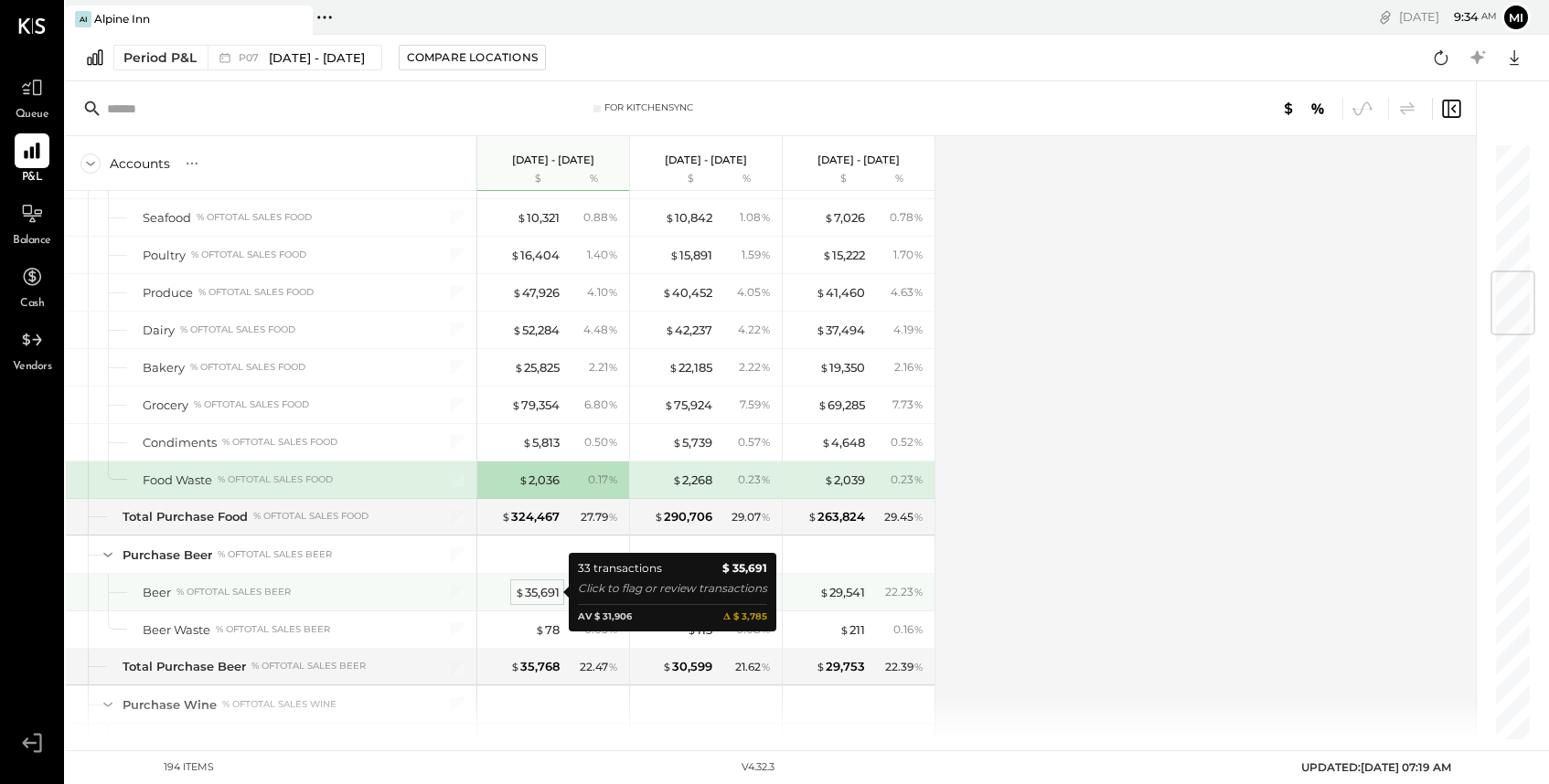
click at [538, 592] on div "$ 35,691" at bounding box center [536, 593] width 45 height 17
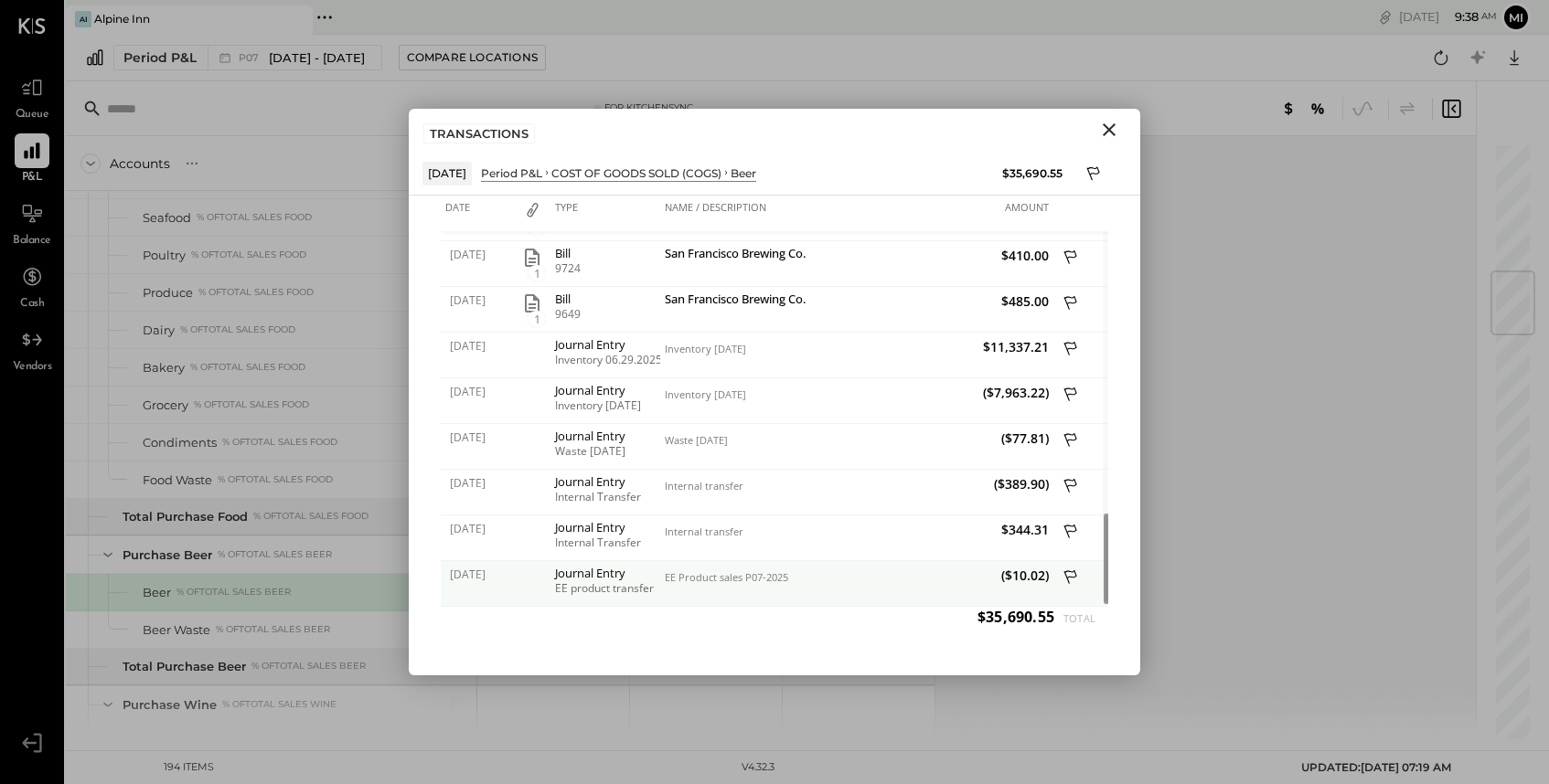
click at [1064, 572] on icon at bounding box center [1070, 577] width 12 height 13
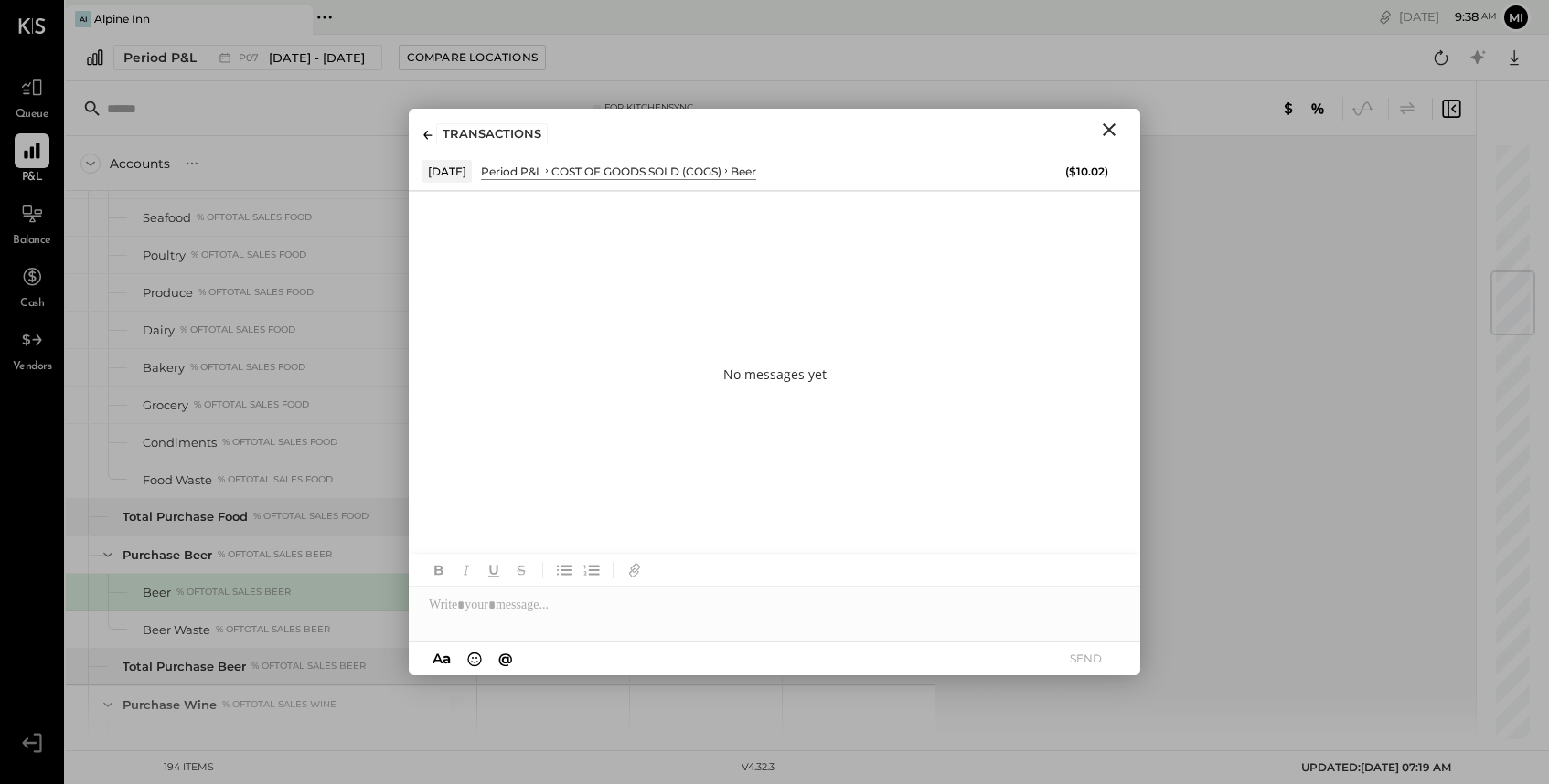
click at [424, 138] on icon at bounding box center [428, 136] width 10 height 10
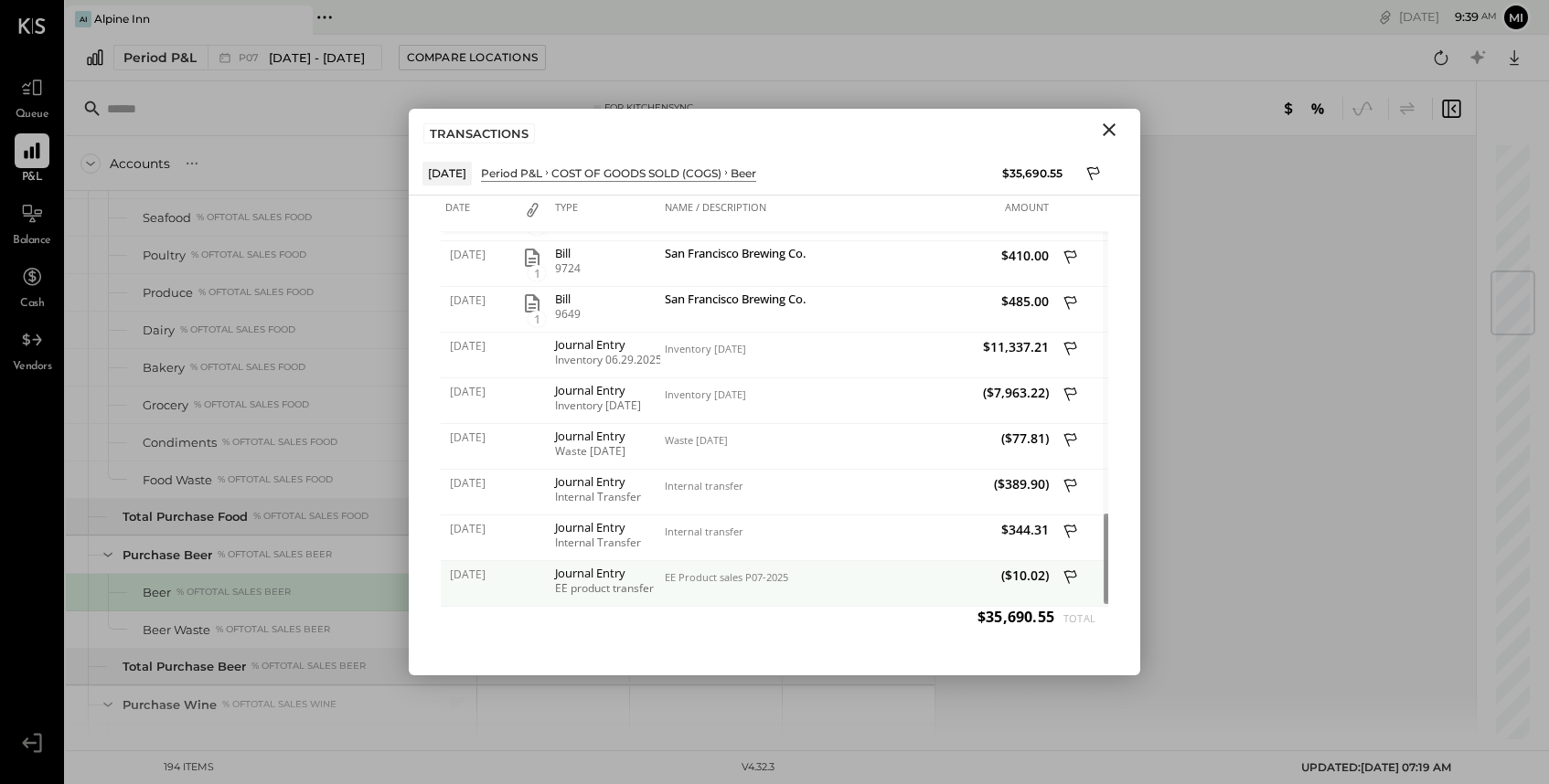
click at [1067, 577] on icon at bounding box center [1070, 577] width 12 height 13
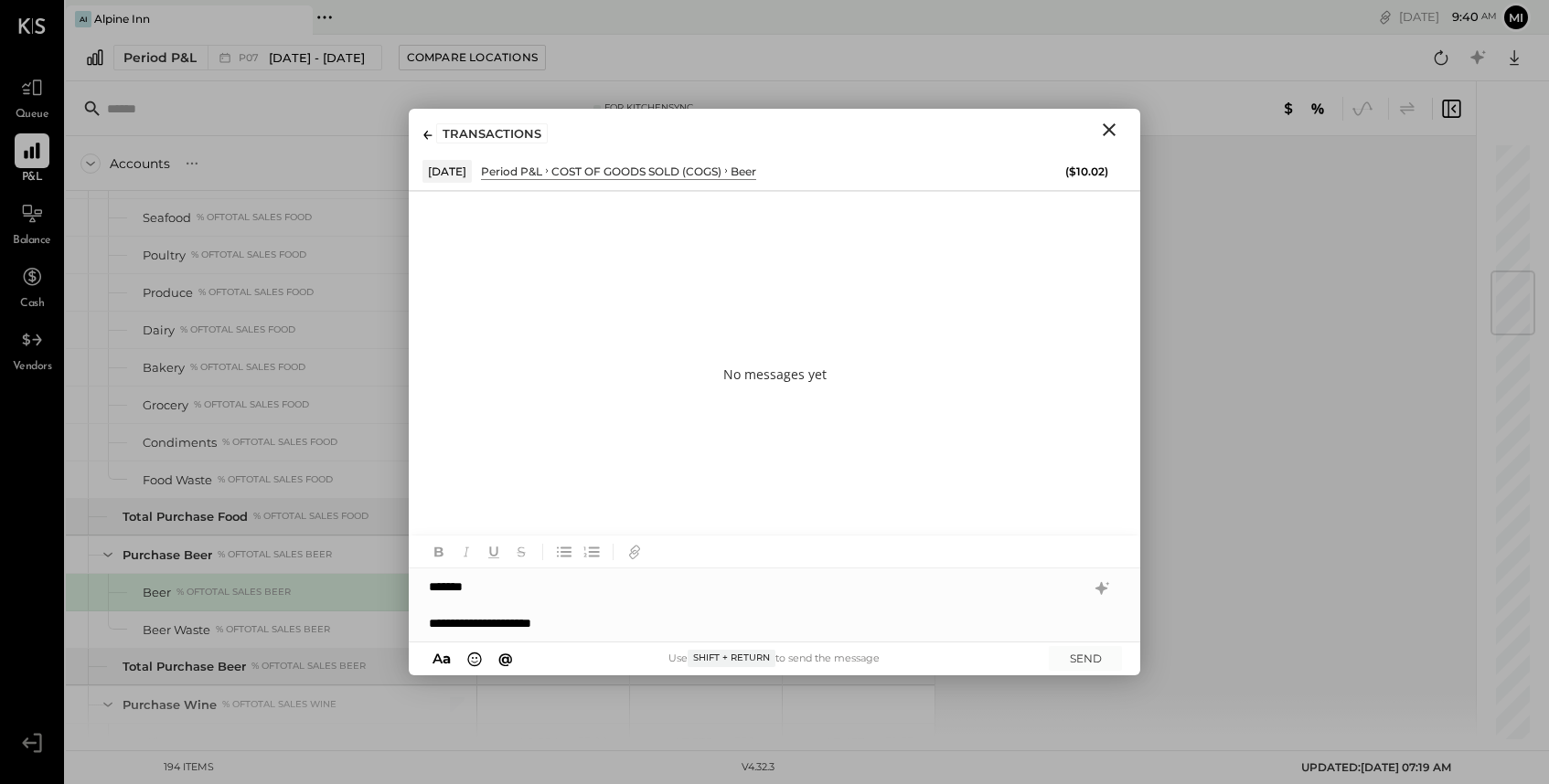
click at [1107, 133] on icon "Close" at bounding box center [1108, 129] width 22 height 22
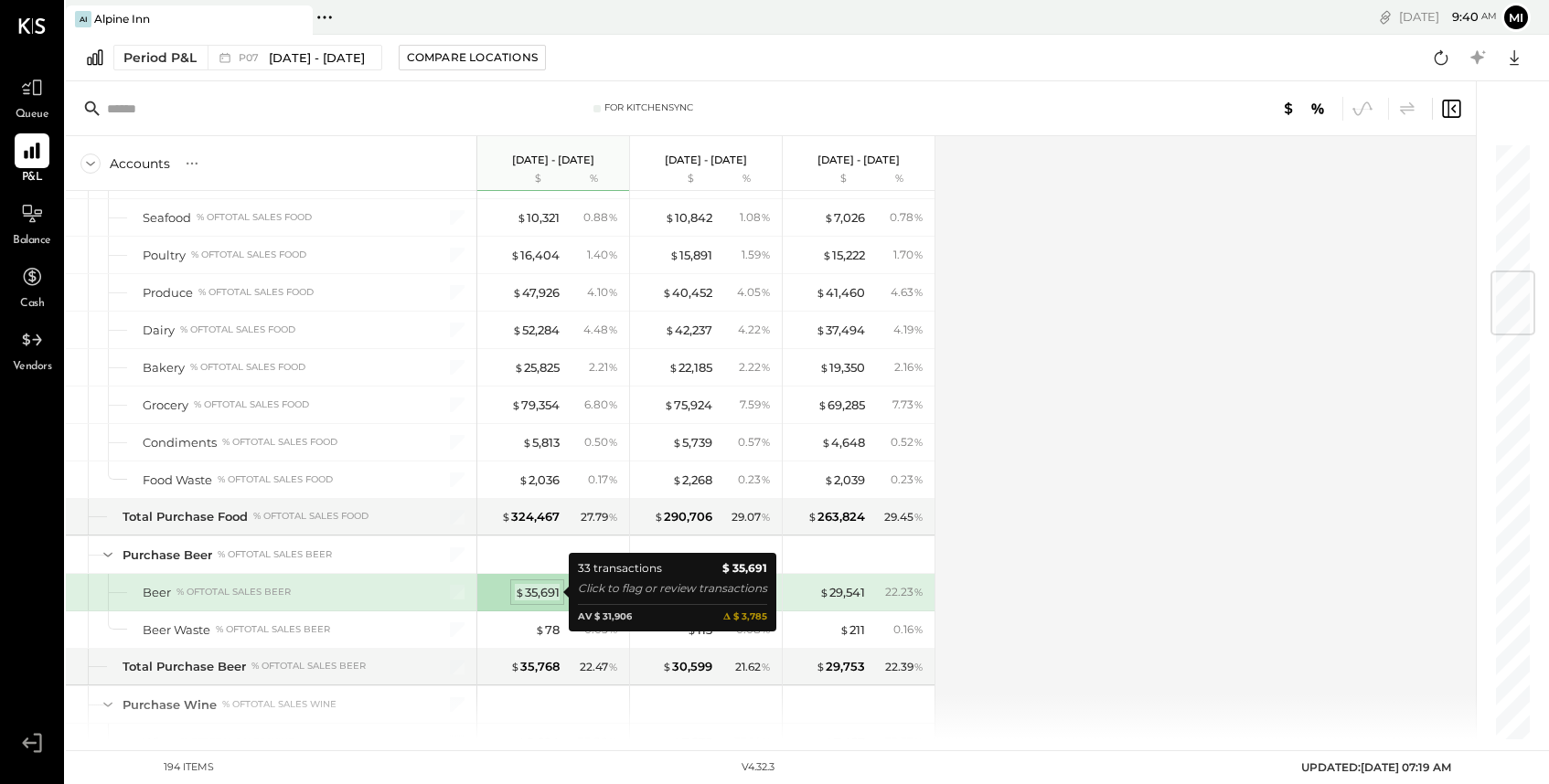
click at [522, 593] on span "$" at bounding box center [519, 592] width 11 height 14
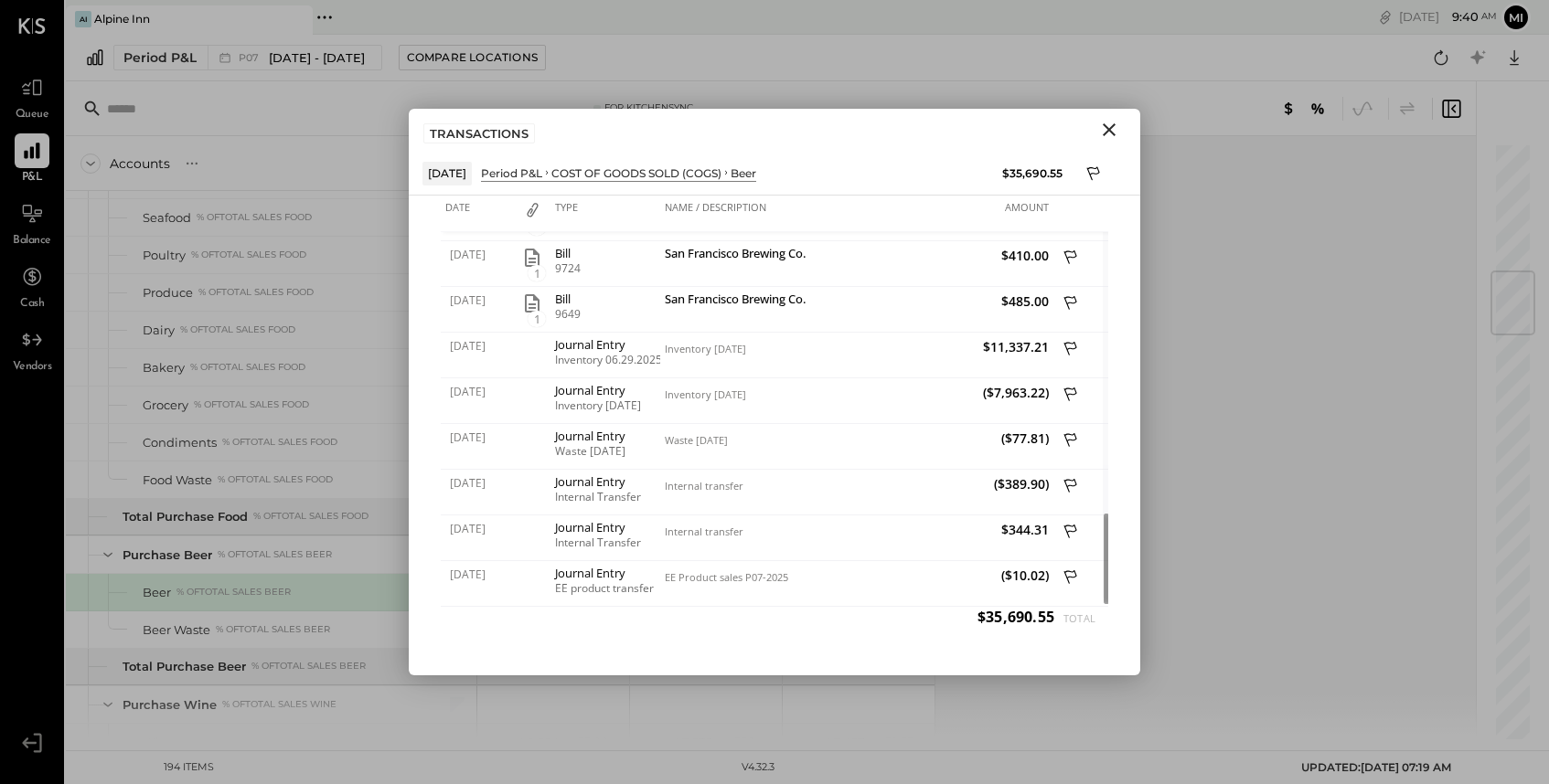
click at [1115, 131] on icon "Close" at bounding box center [1108, 129] width 22 height 22
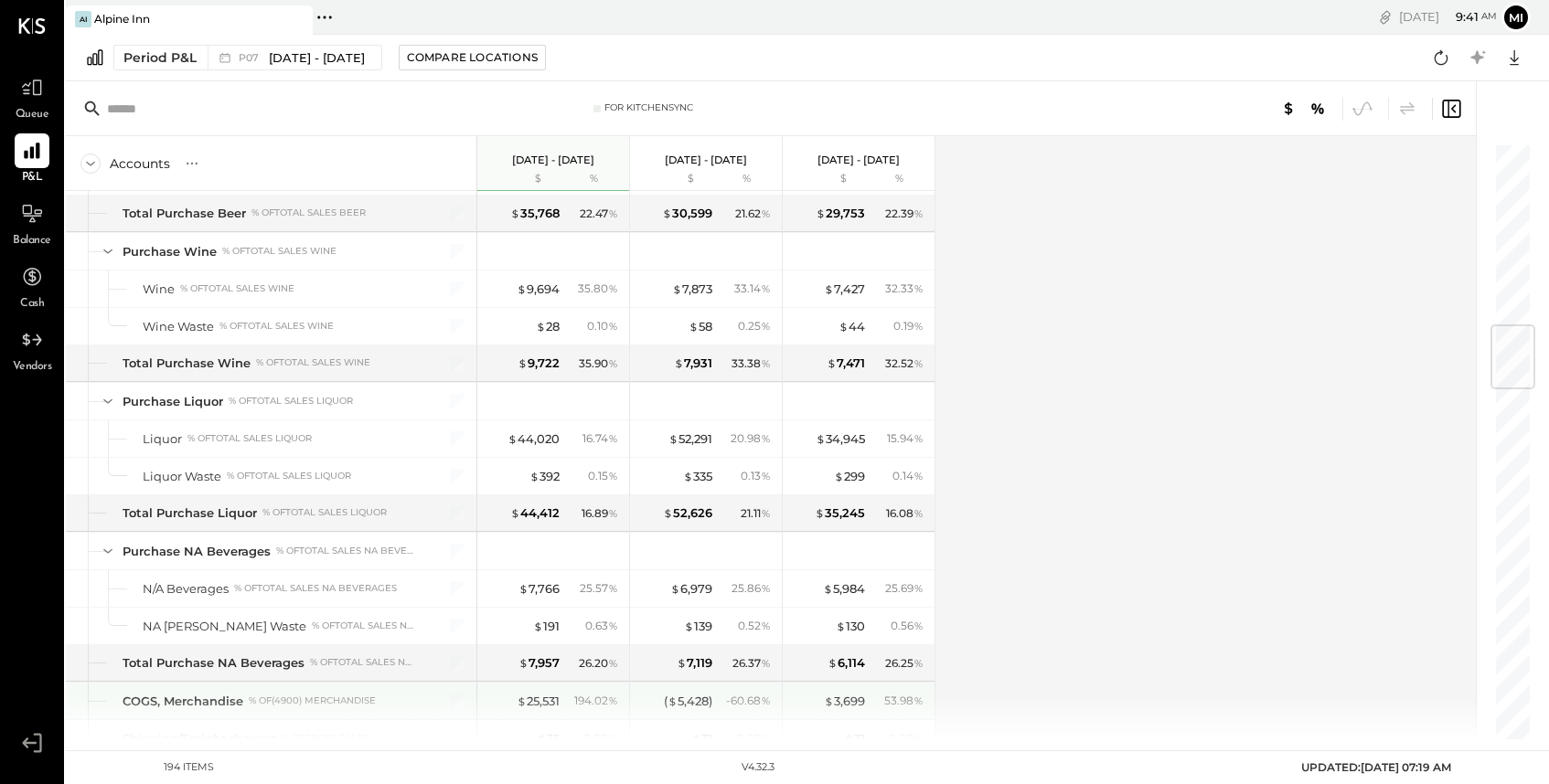
scroll to position [1537, 0]
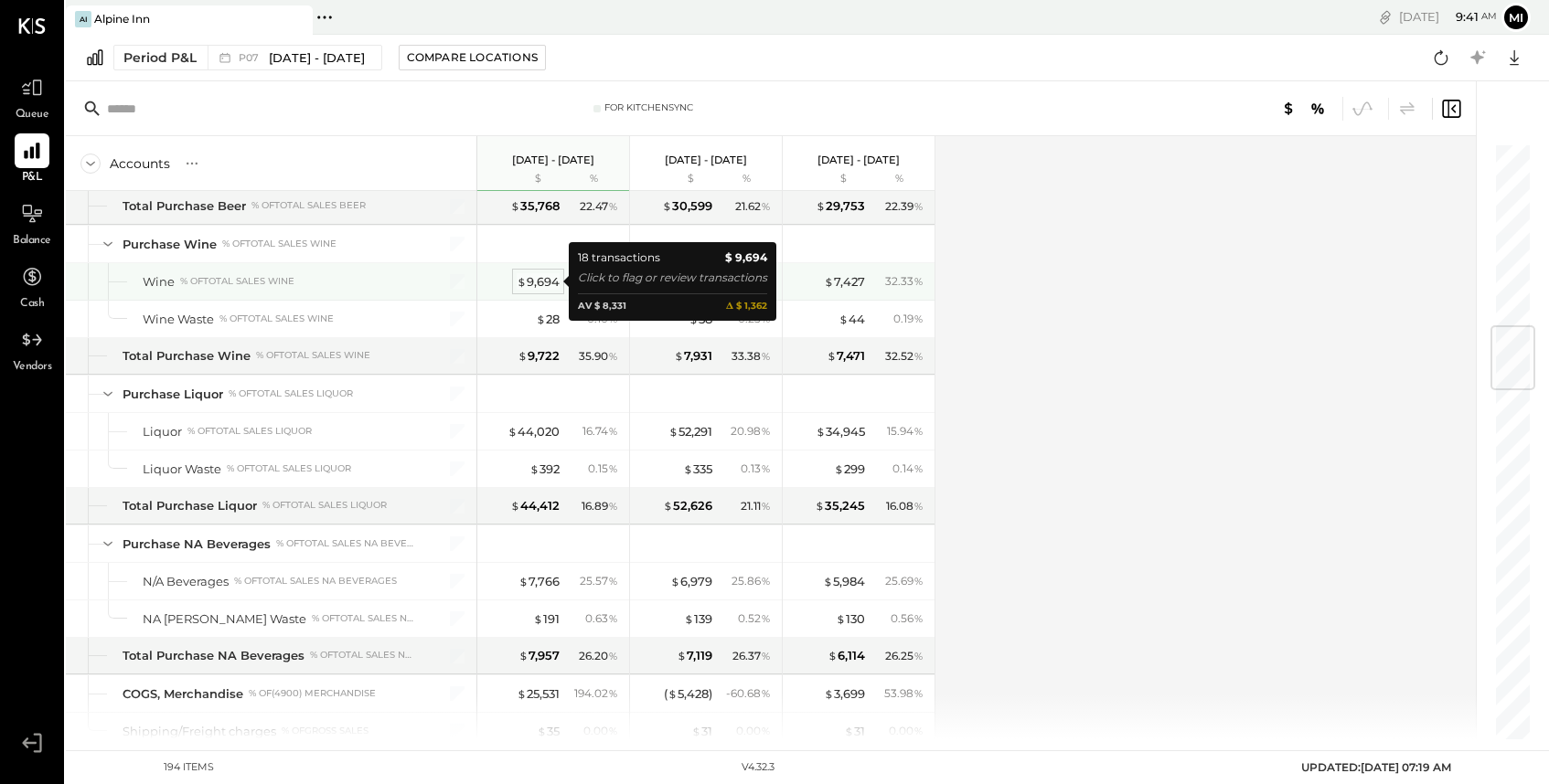
click at [542, 279] on div "$ 9,694" at bounding box center [537, 282] width 43 height 17
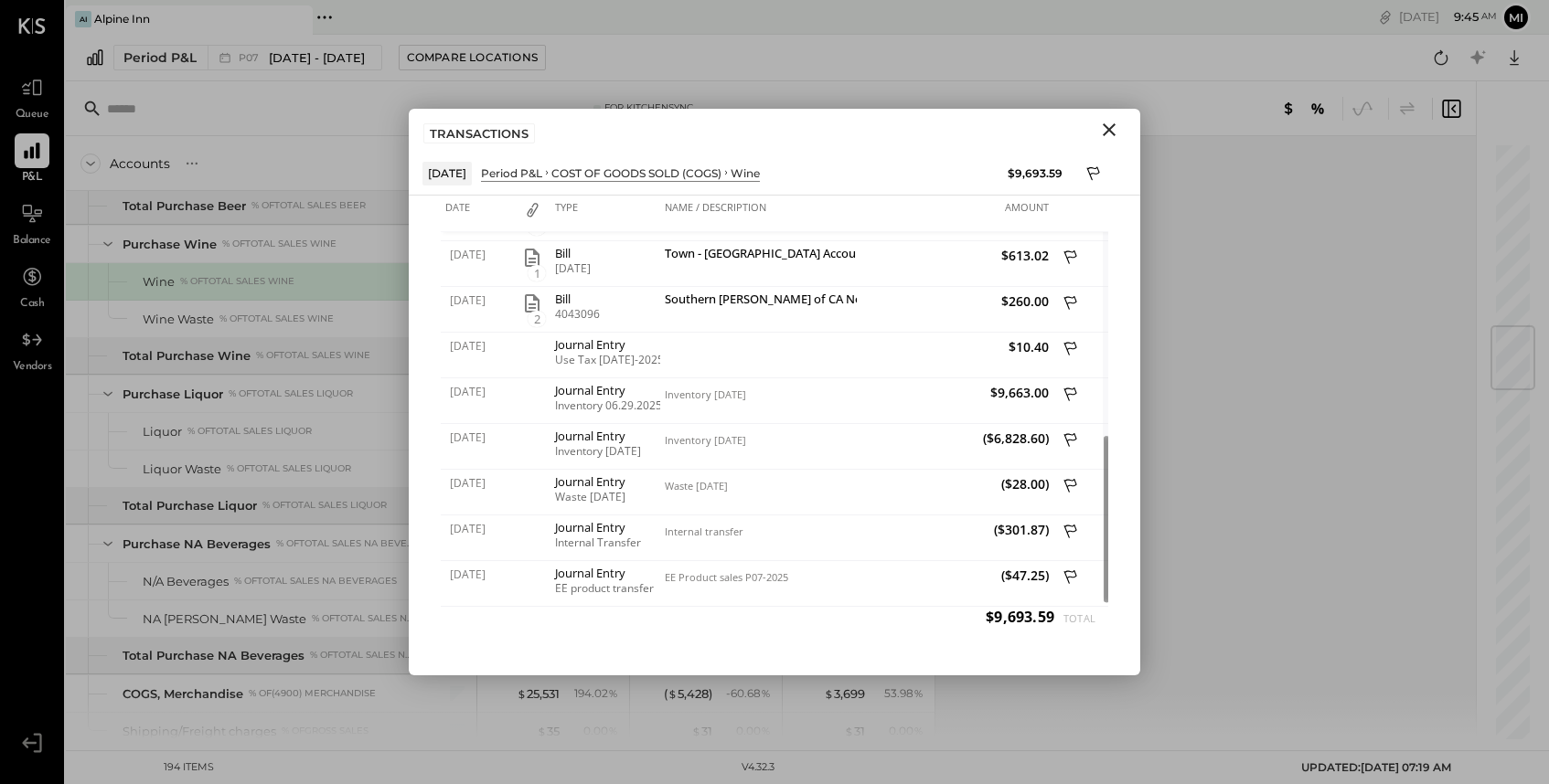
click at [1109, 130] on icon "Close" at bounding box center [1108, 129] width 12 height 12
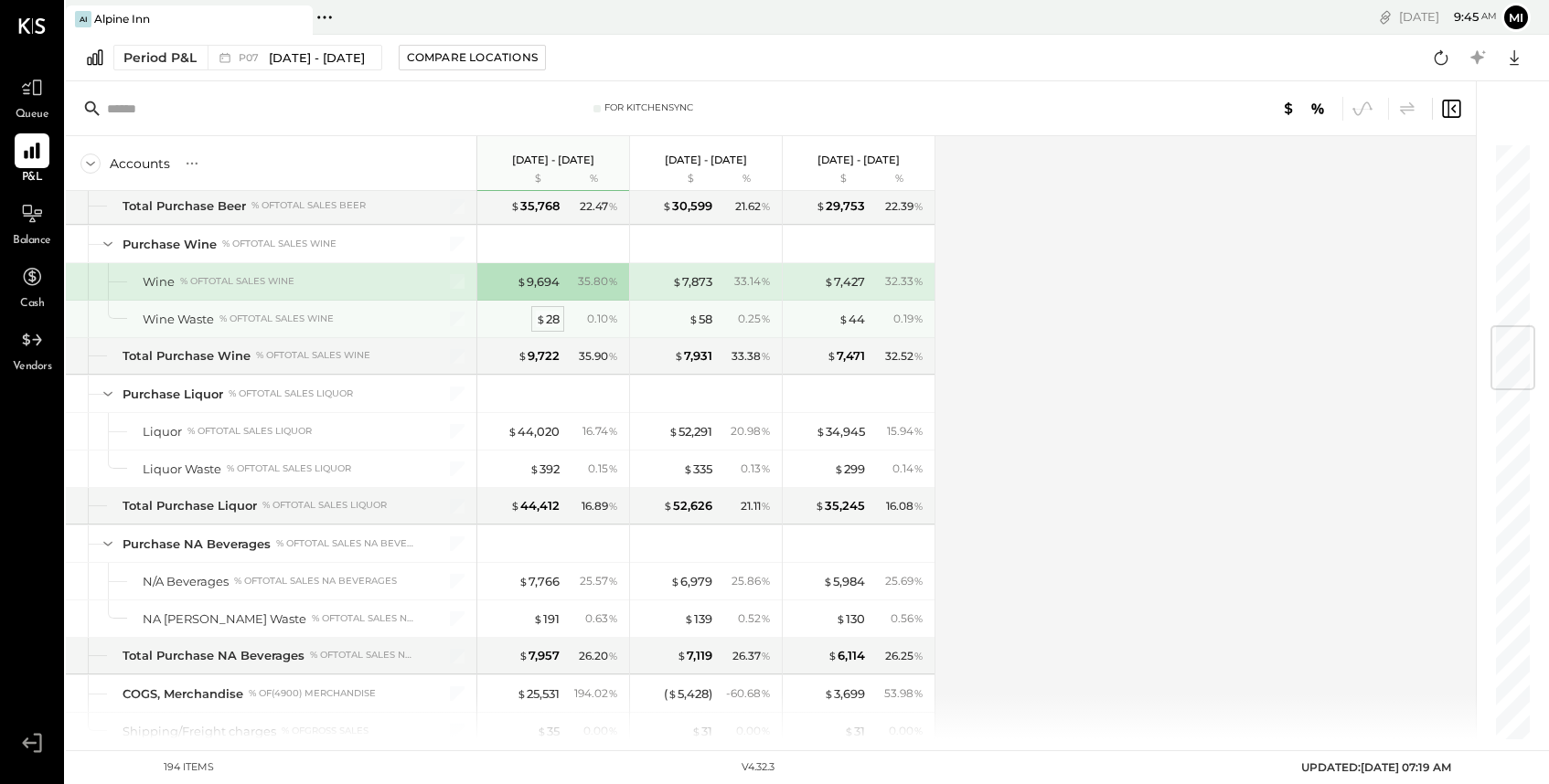
click at [538, 321] on span "$" at bounding box center [540, 318] width 11 height 14
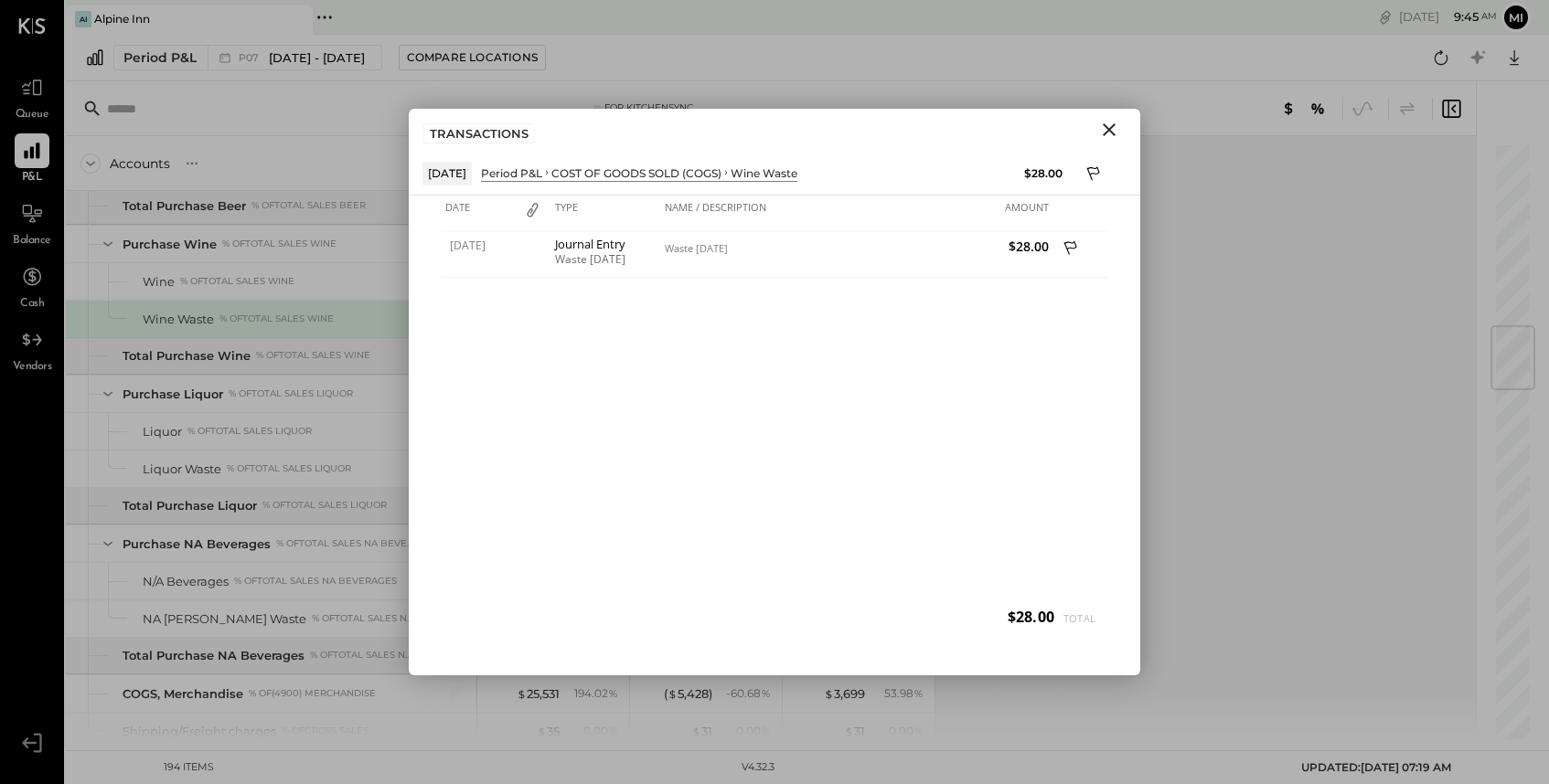
click at [1109, 125] on icon "Close" at bounding box center [1108, 129] width 22 height 22
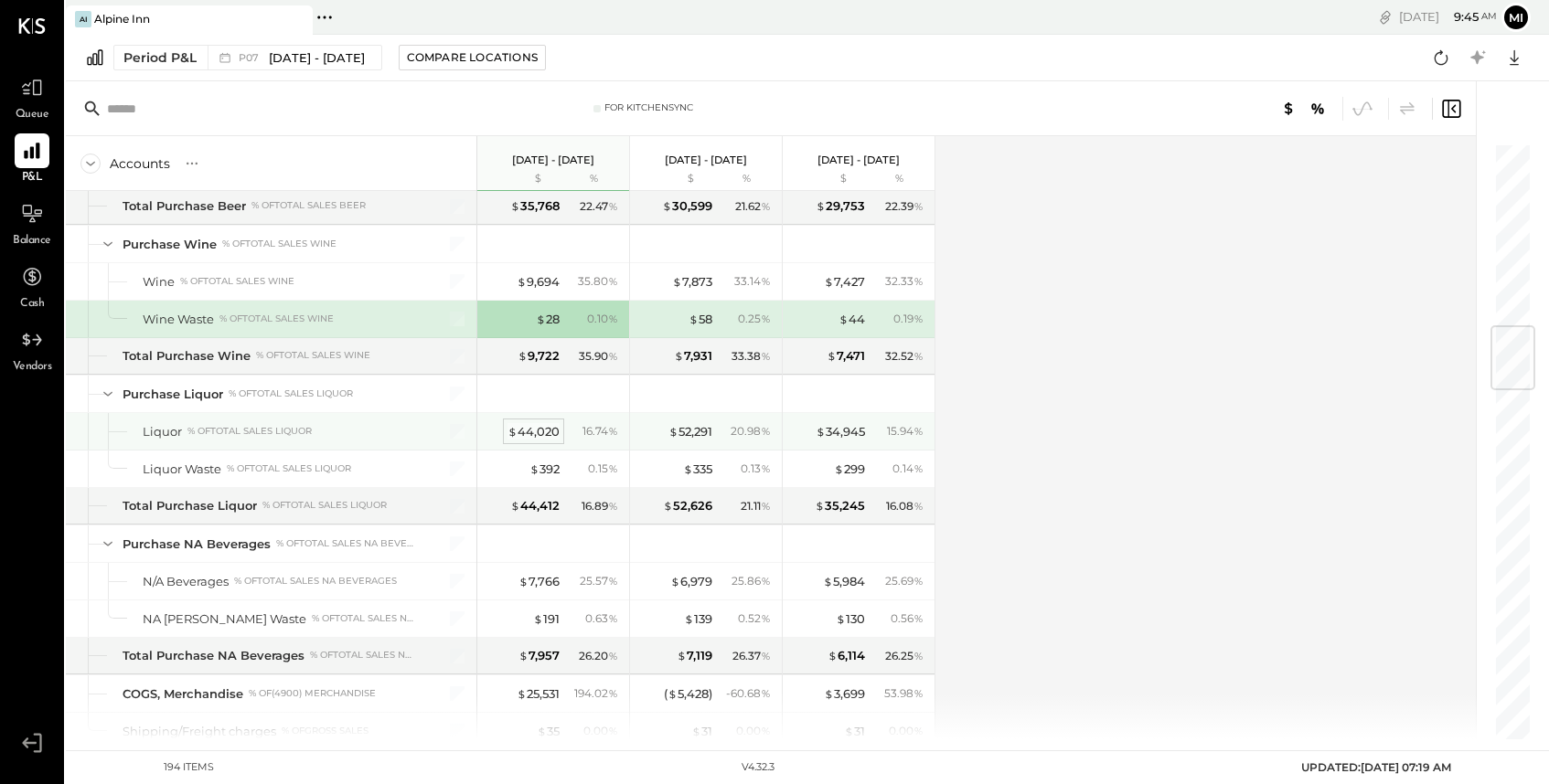
click at [532, 427] on div "$ 44,020" at bounding box center [534, 432] width 52 height 17
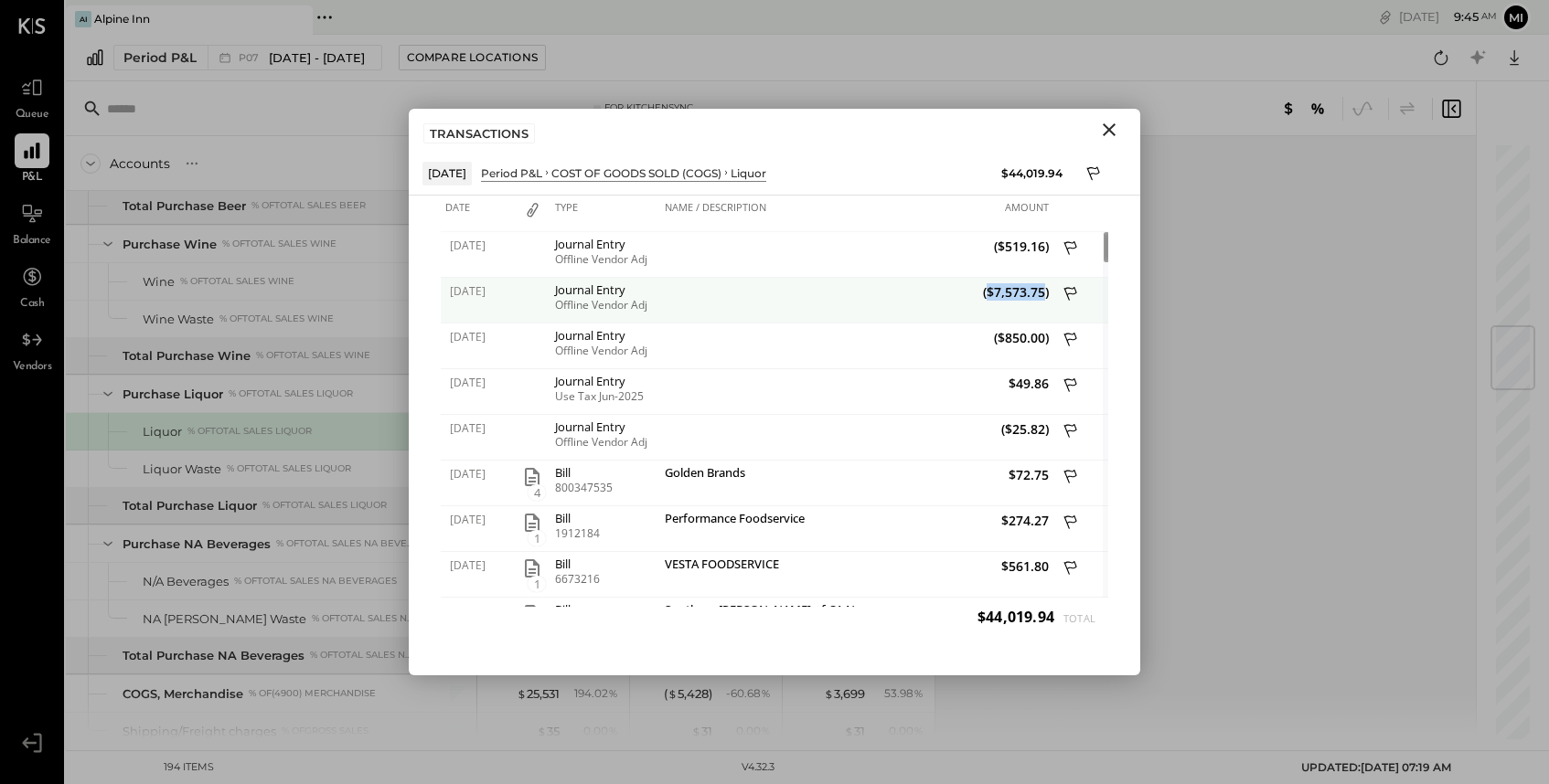
drag, startPoint x: 1045, startPoint y: 293, endPoint x: 987, endPoint y: 296, distance: 58.1
click at [987, 296] on span "($7,573.75)" at bounding box center [955, 292] width 187 height 17
copy span "$7,573.75"
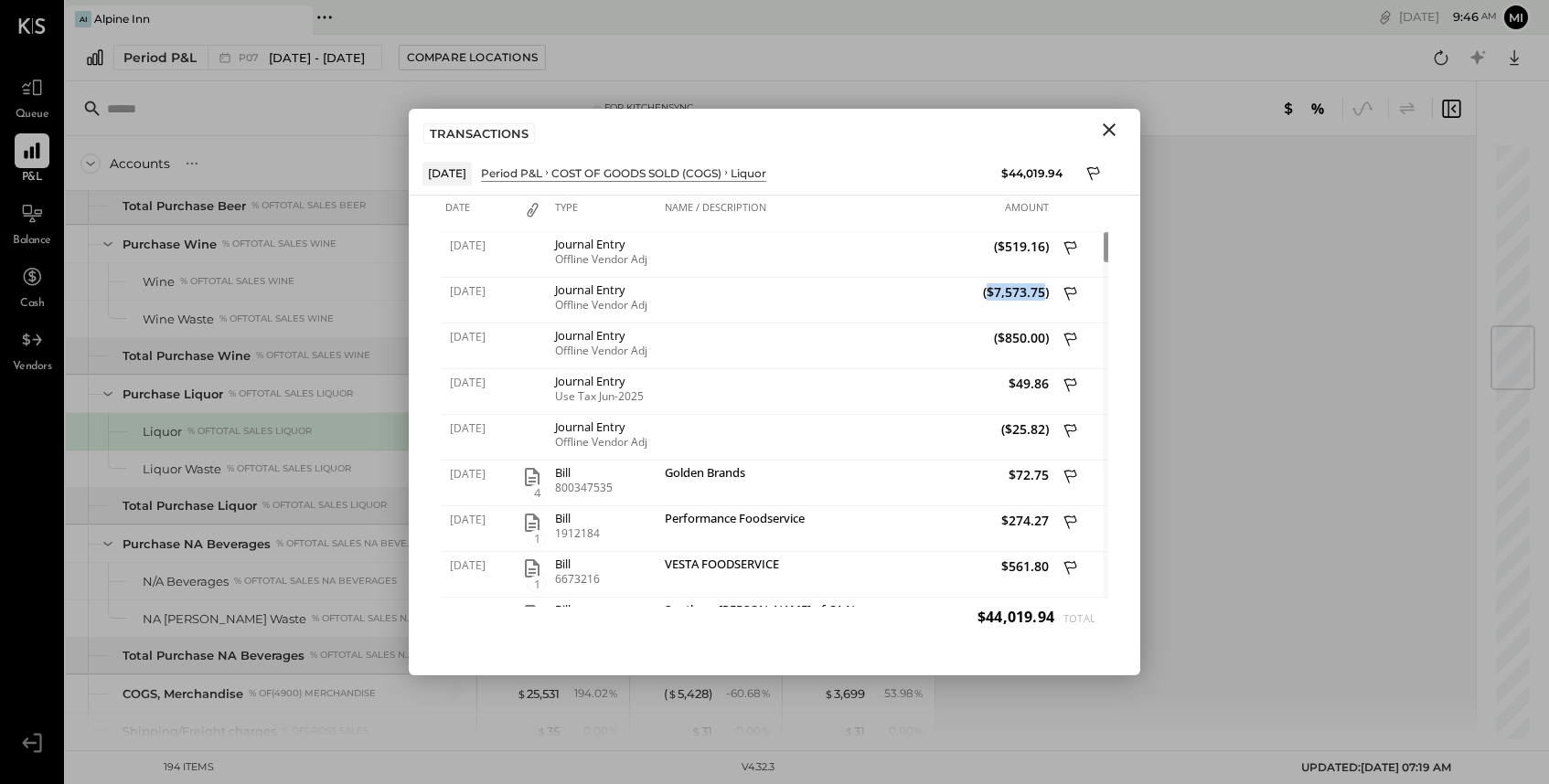
click at [1114, 131] on icon "Close" at bounding box center [1108, 129] width 22 height 22
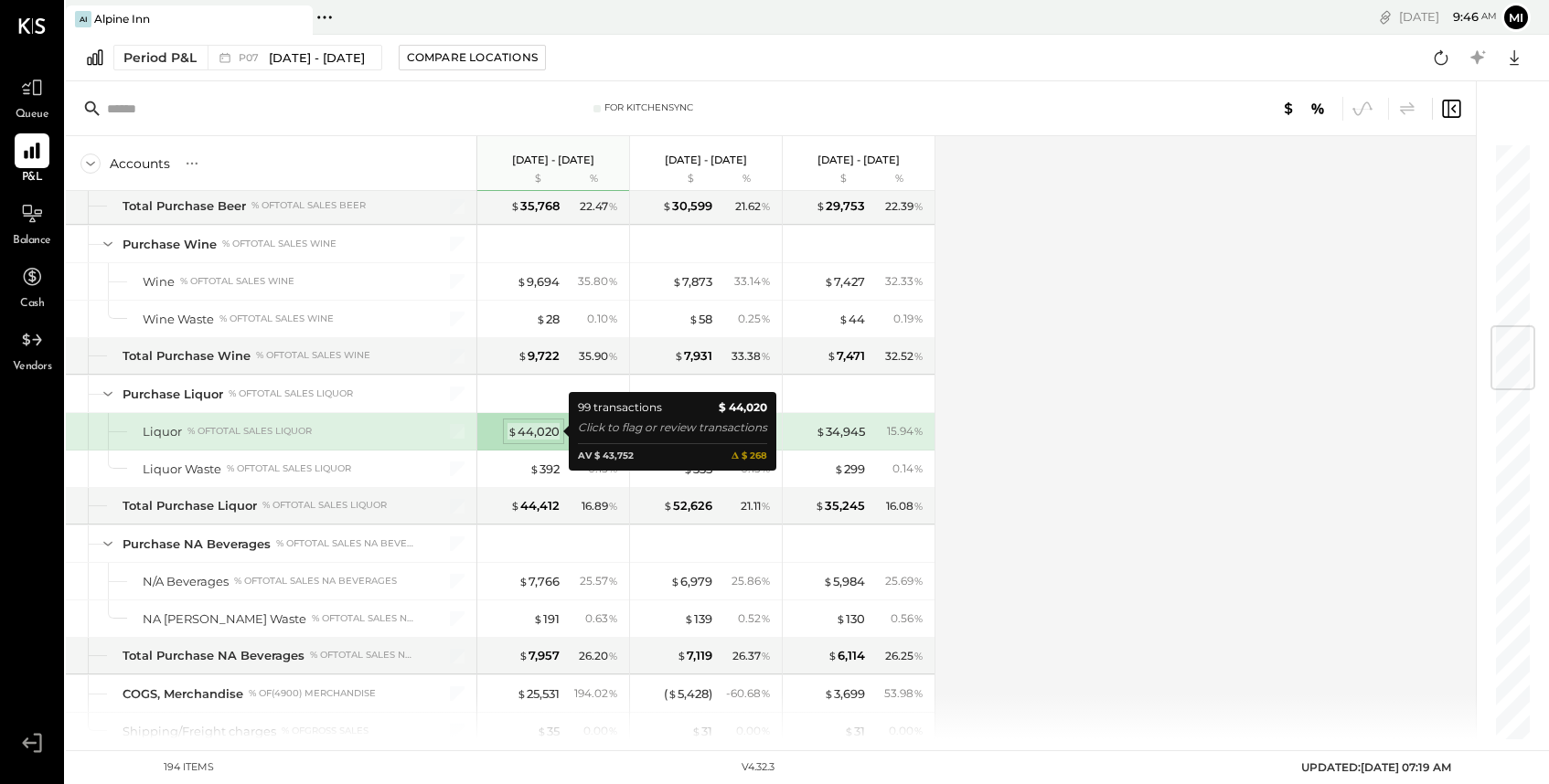
click at [531, 427] on div "$ 44,020" at bounding box center [534, 432] width 52 height 17
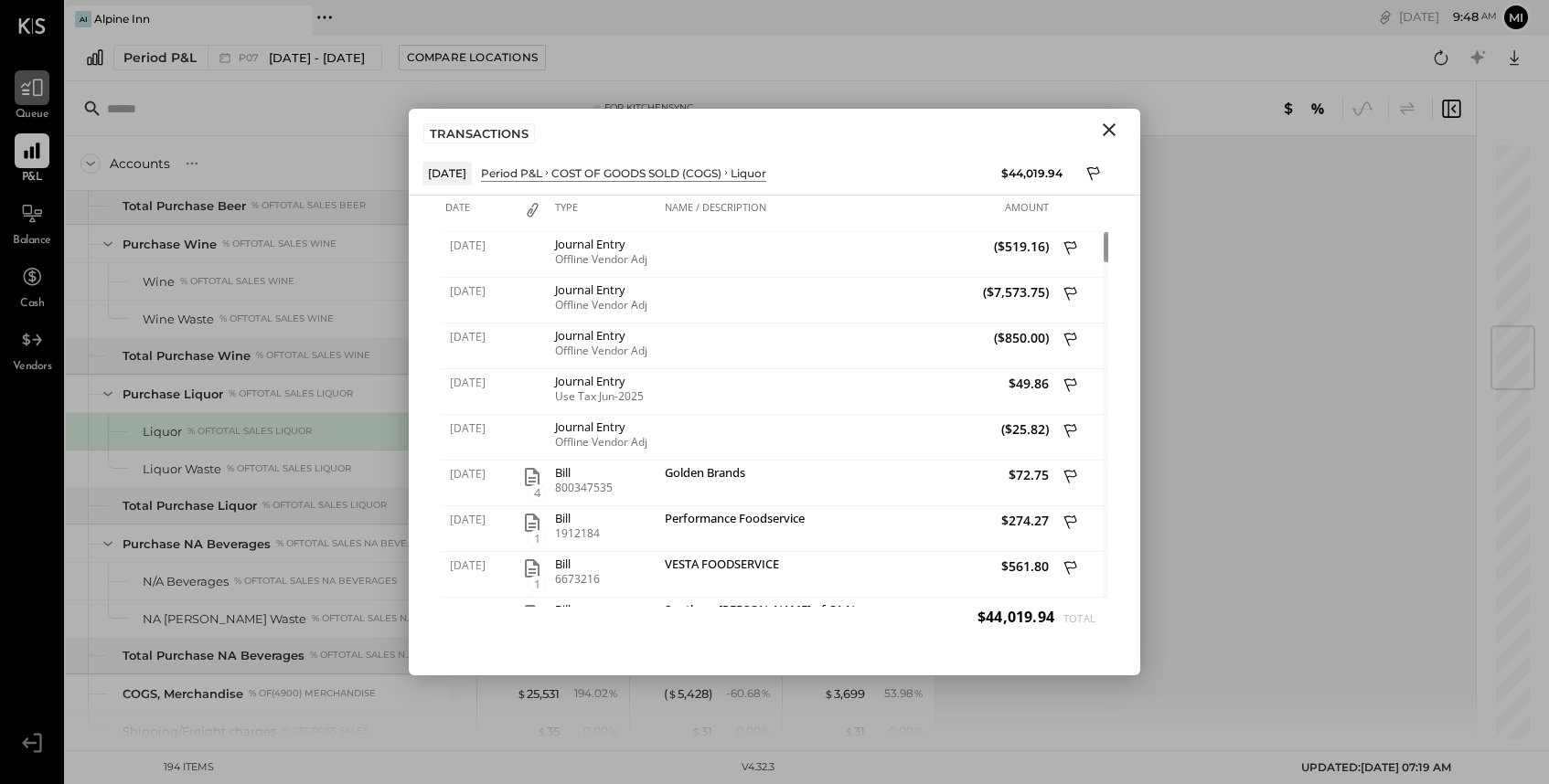
click at [31, 101] on div at bounding box center [32, 88] width 34 height 34
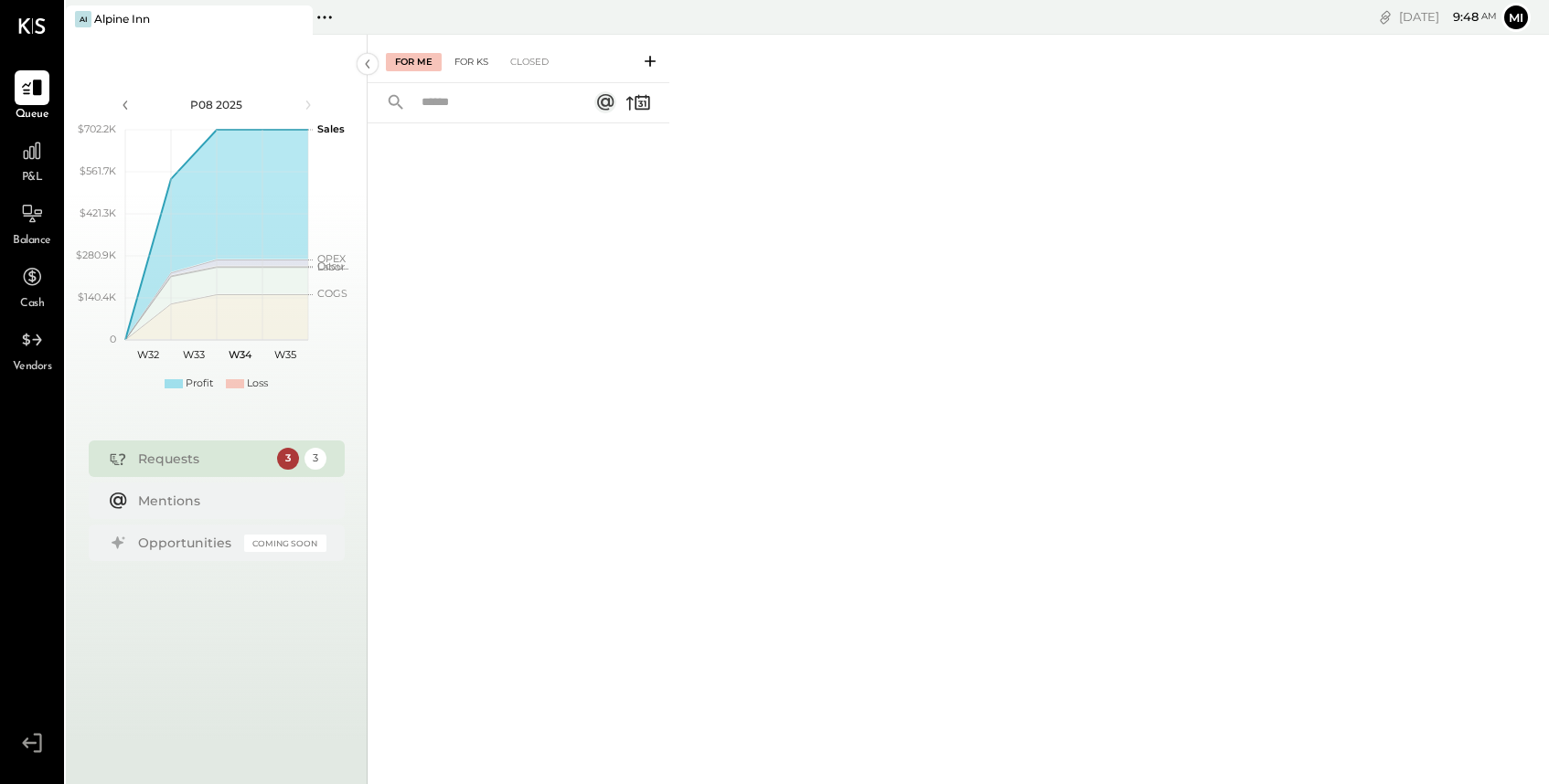
click at [472, 66] on div "For KS" at bounding box center [471, 61] width 52 height 18
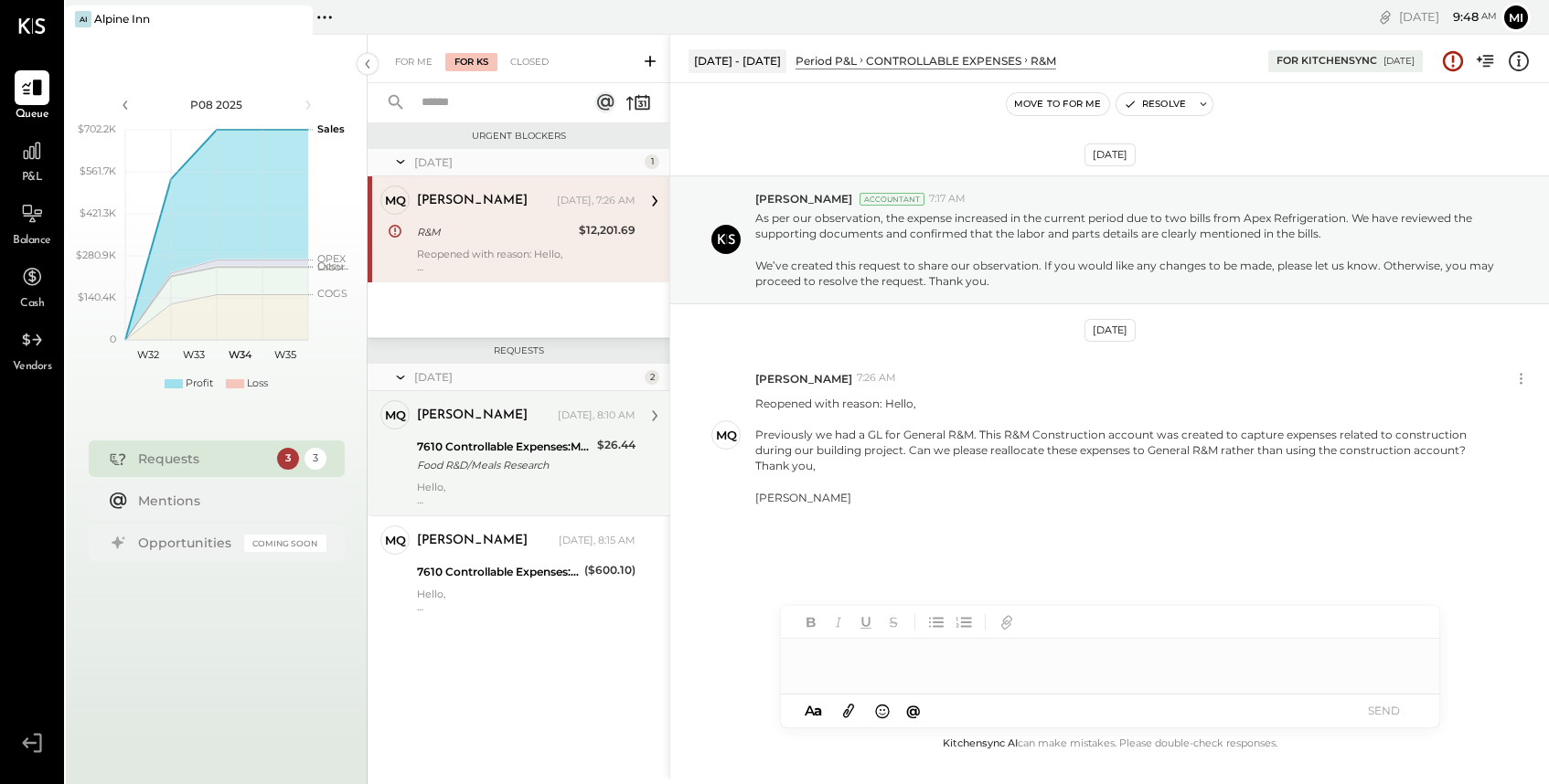
click at [529, 456] on div "Food R&D/Meals Research" at bounding box center [504, 465] width 175 height 18
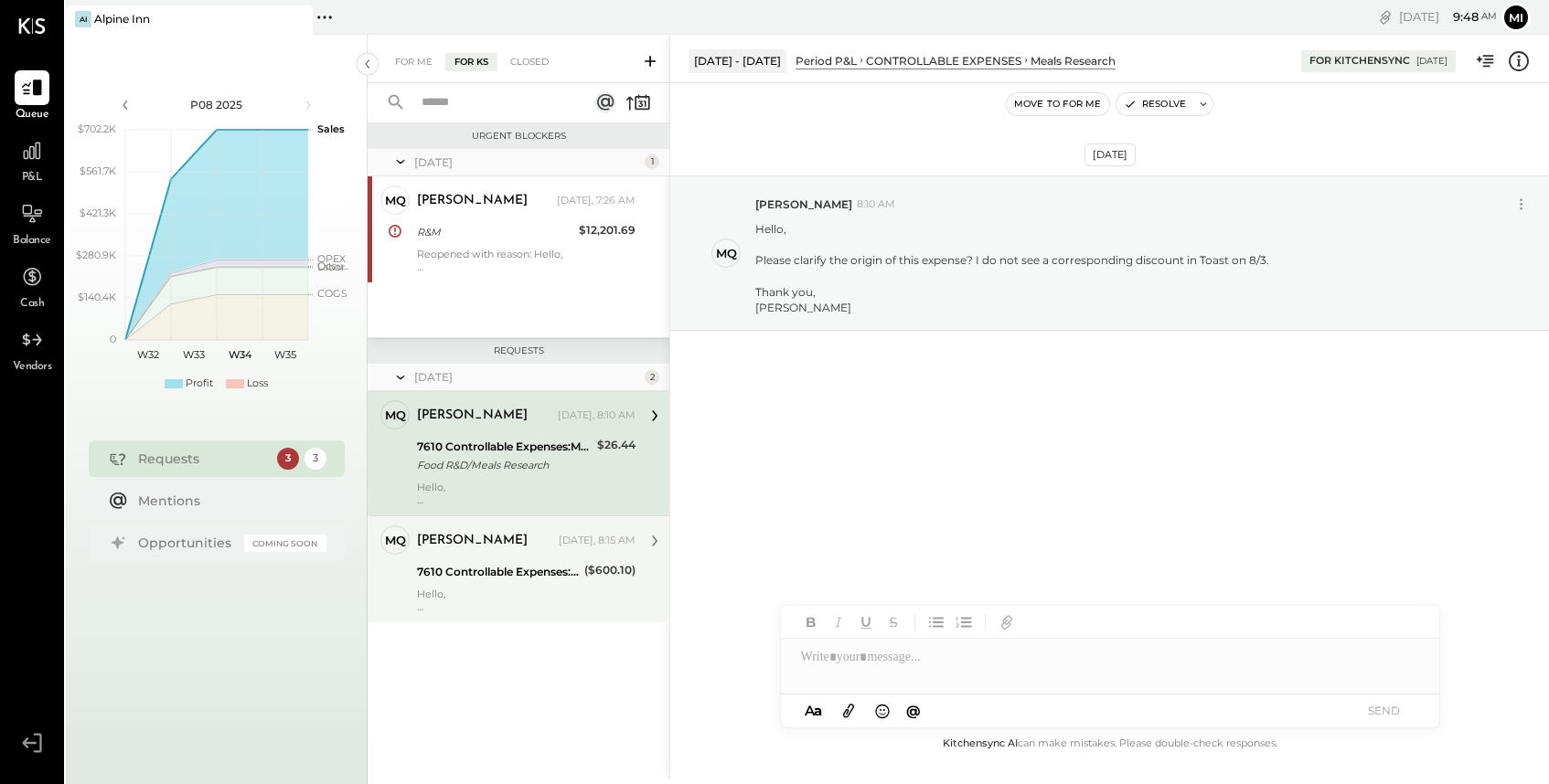
click at [522, 570] on div "7610 Controllable Expenses:Meals Research" at bounding box center [497, 572] width 162 height 18
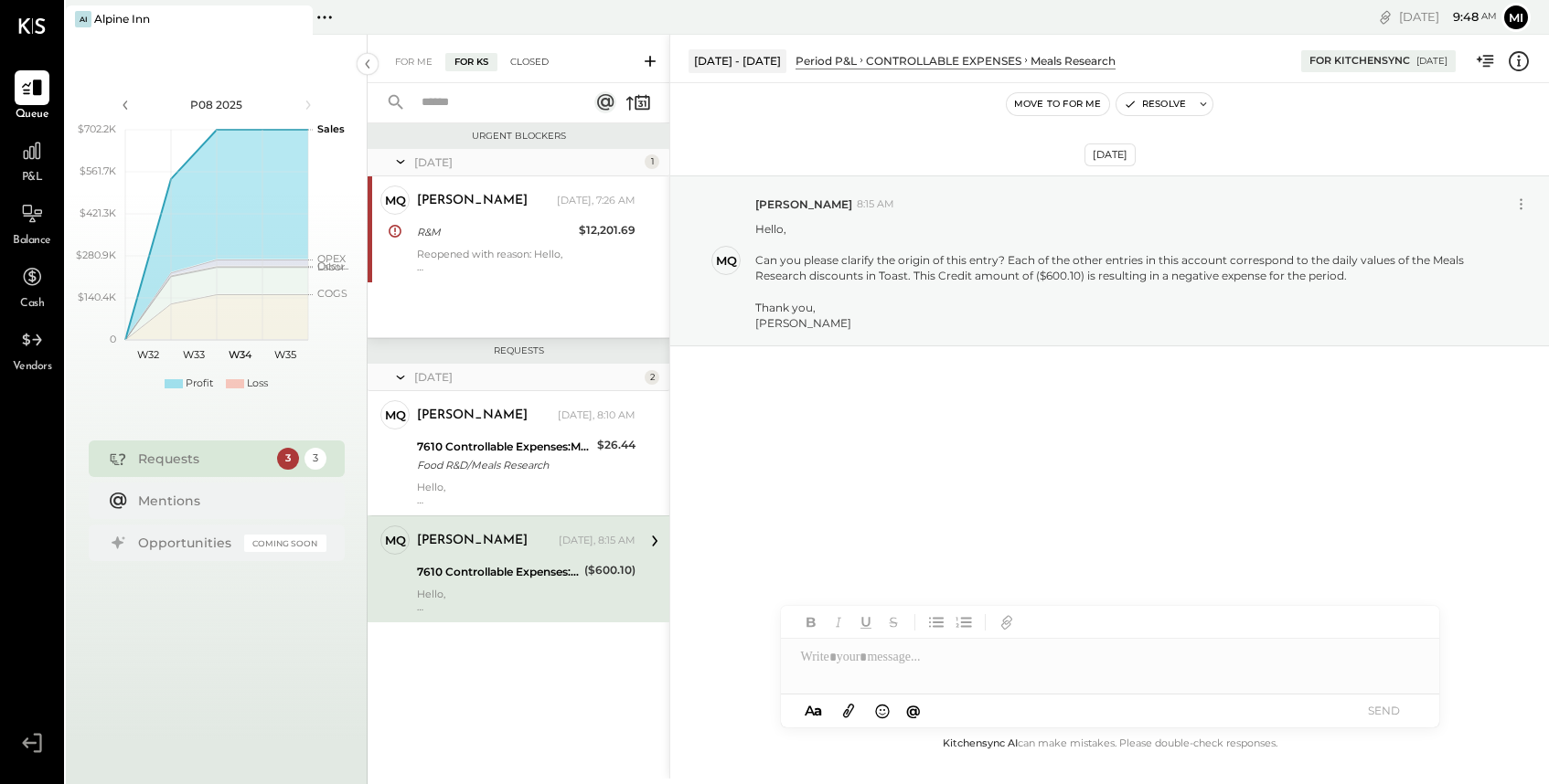
click at [525, 60] on div "Closed" at bounding box center [529, 61] width 56 height 18
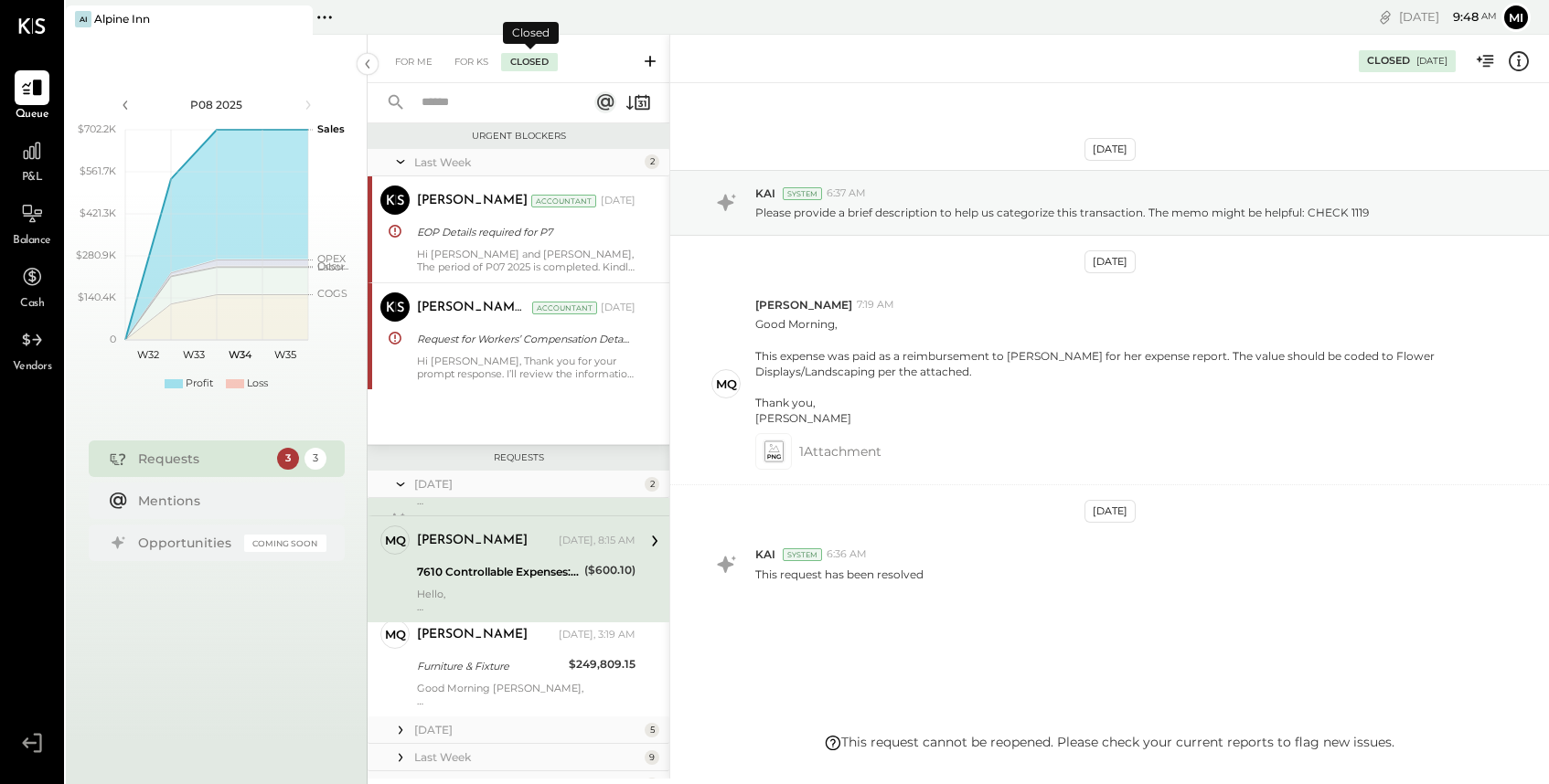
scroll to position [61, 0]
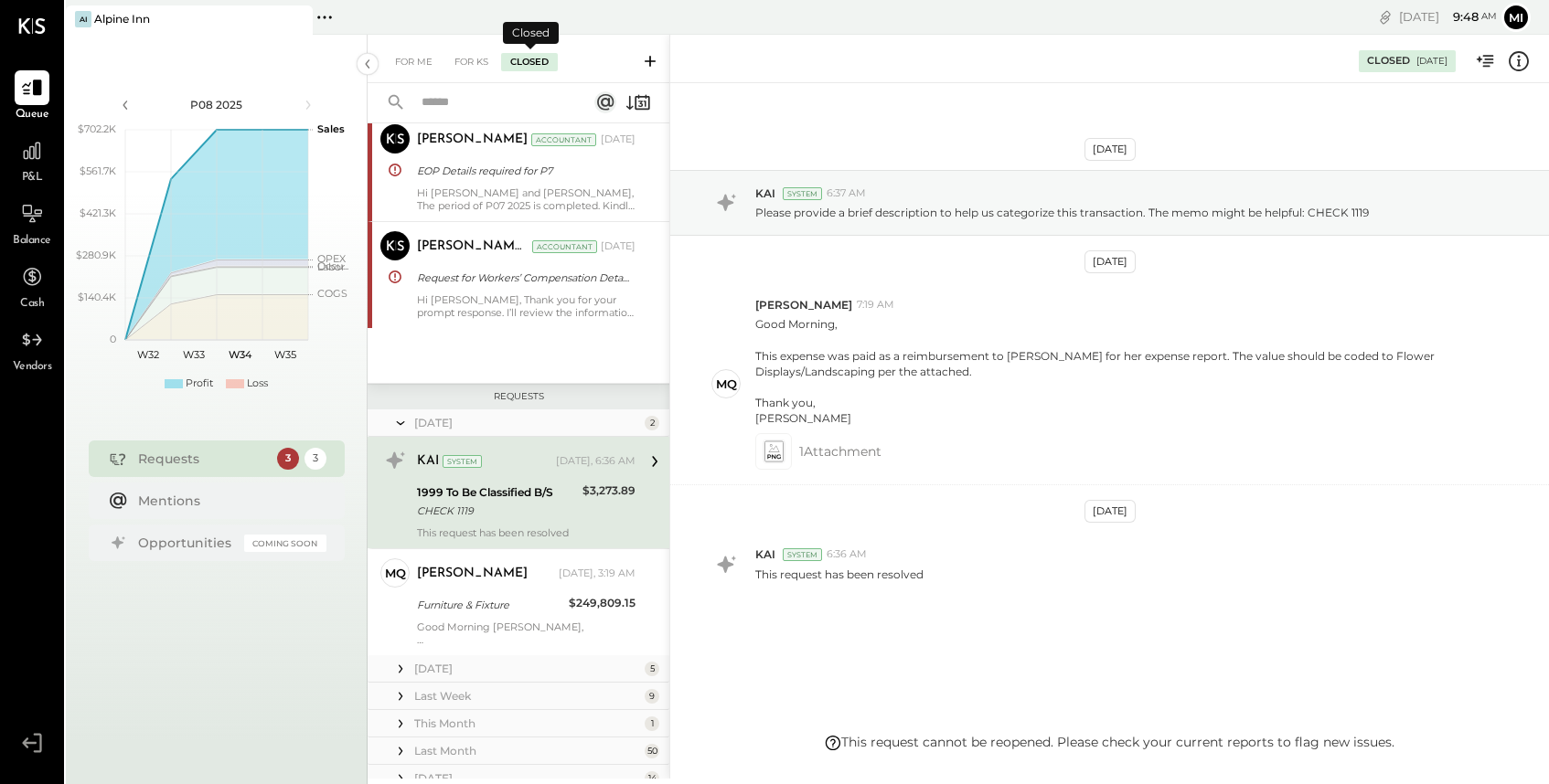
click at [469, 97] on input "text" at bounding box center [492, 103] width 165 height 31
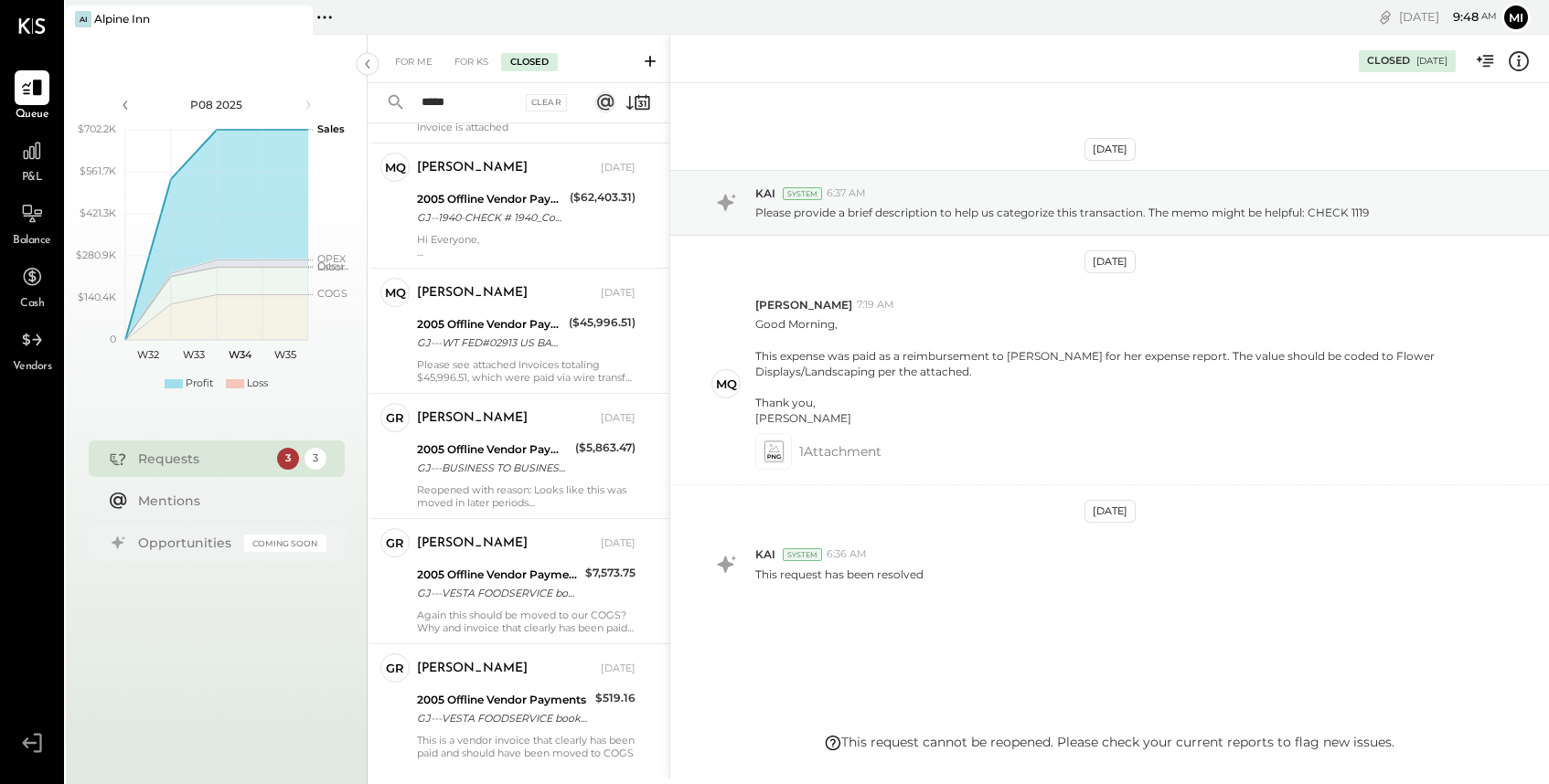
scroll to position [759, 0]
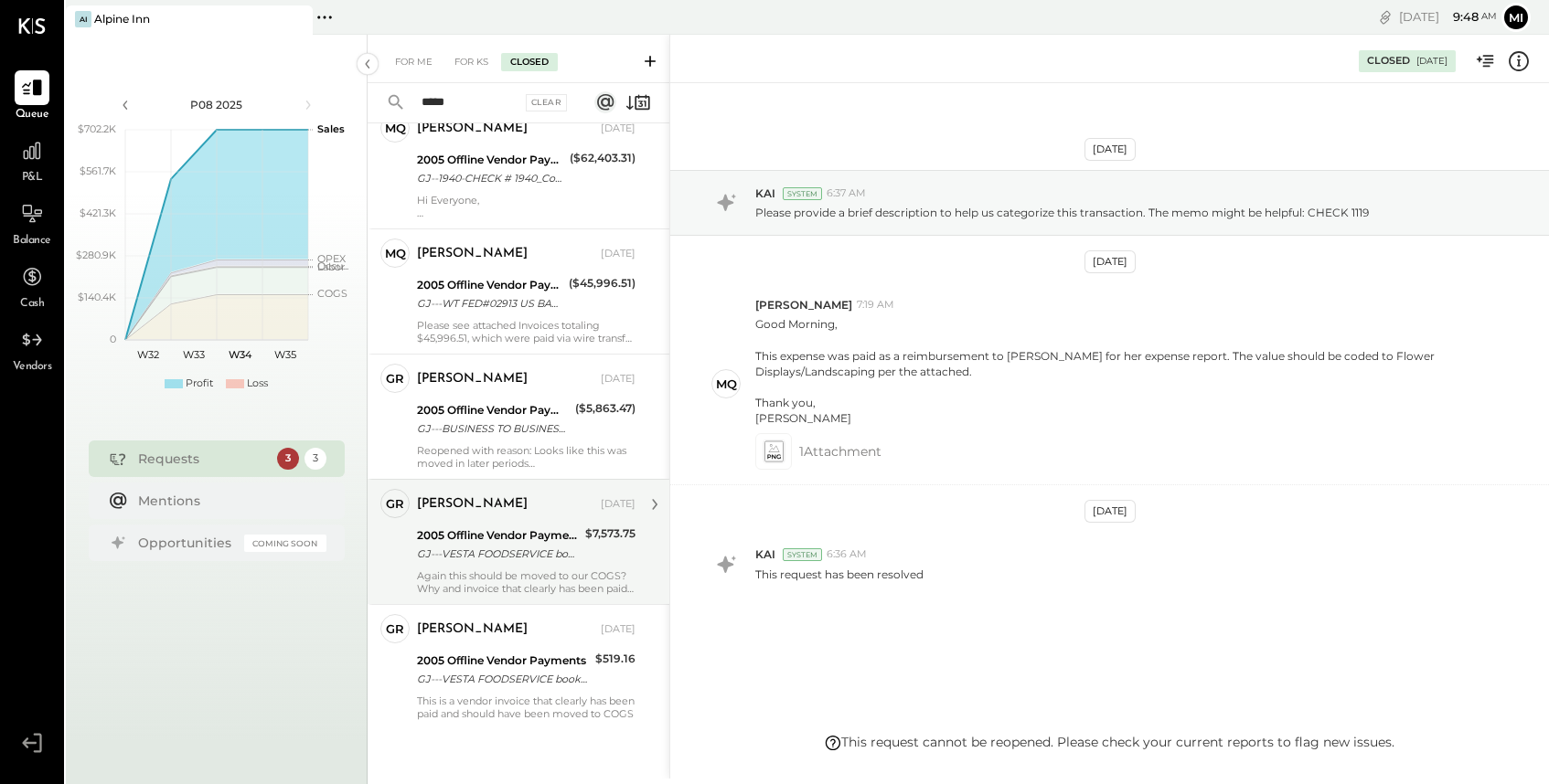
type input "*****"
click at [510, 556] on div "GJ---VESTA FOODSERVICE booked on [DATE]" at bounding box center [498, 554] width 163 height 18
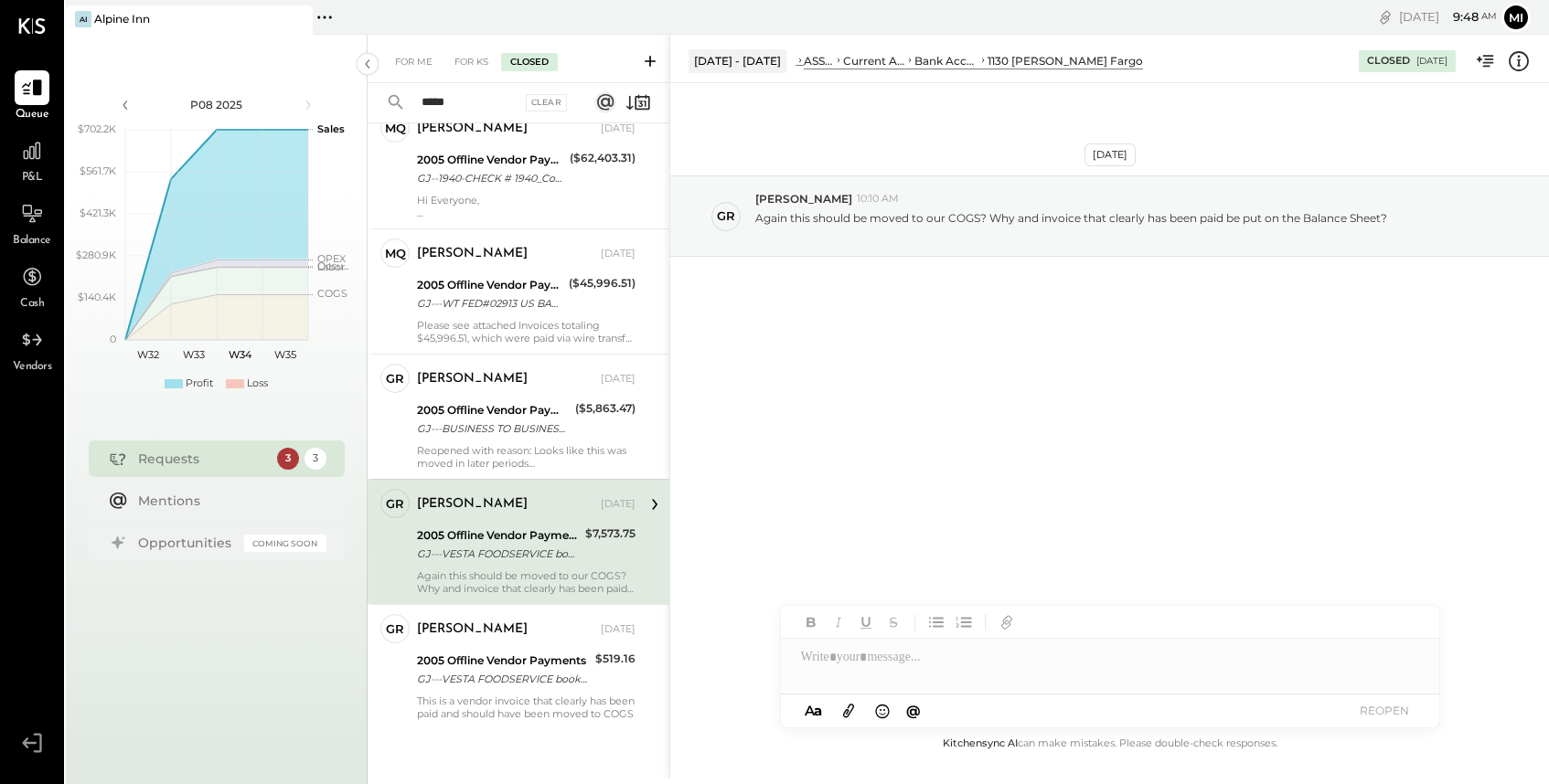
click at [566, 521] on div "[PERSON_NAME] [DATE] 2005 Offline Vendor Payments GJ---VESTA FOODSERVICE booked…" at bounding box center [526, 541] width 218 height 106
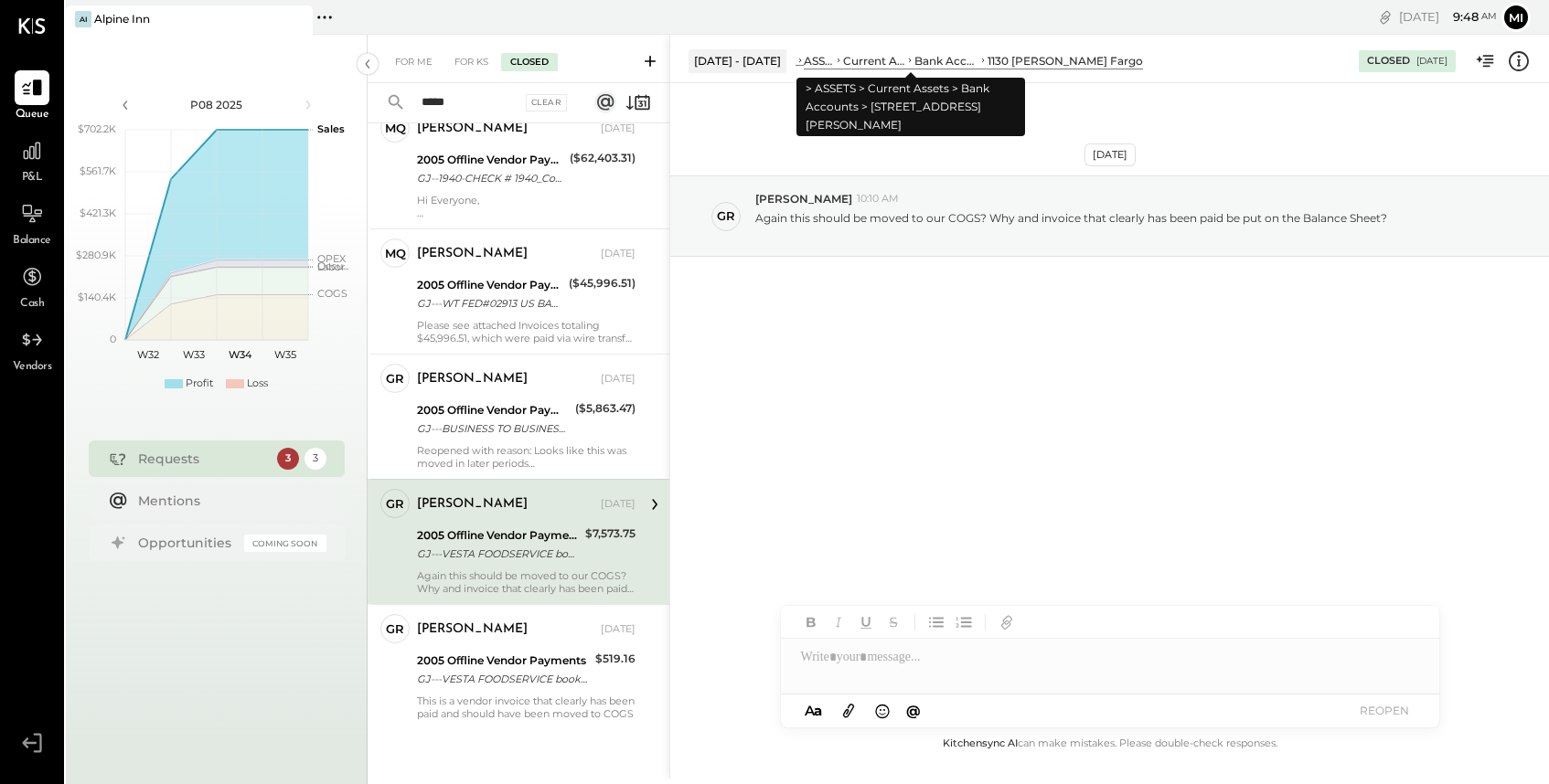
click at [905, 60] on div "Current Assets" at bounding box center [873, 60] width 62 height 15
click at [905, 64] on div "Current Assets" at bounding box center [873, 60] width 62 height 15
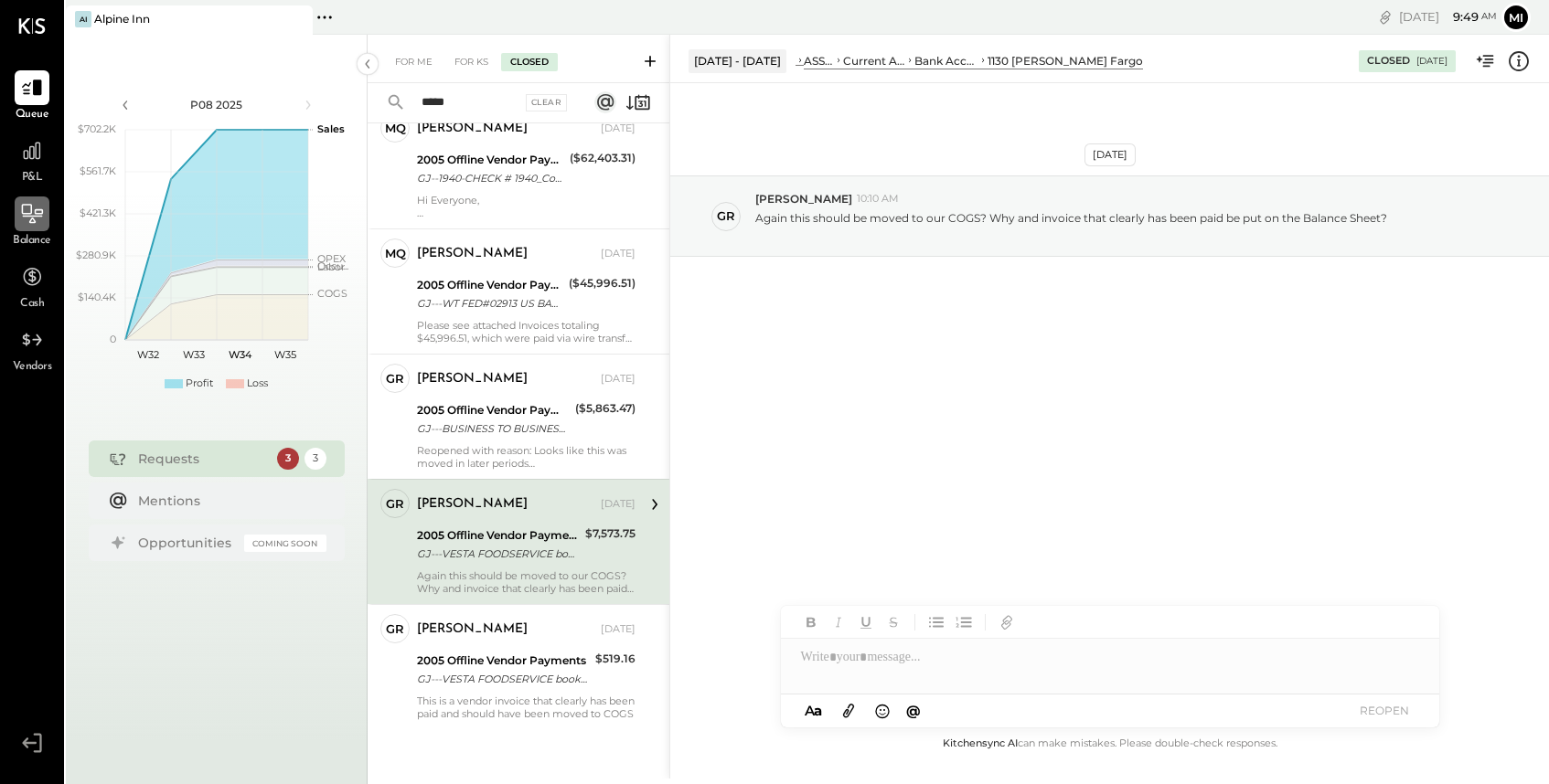
click at [35, 229] on div at bounding box center [32, 214] width 34 height 34
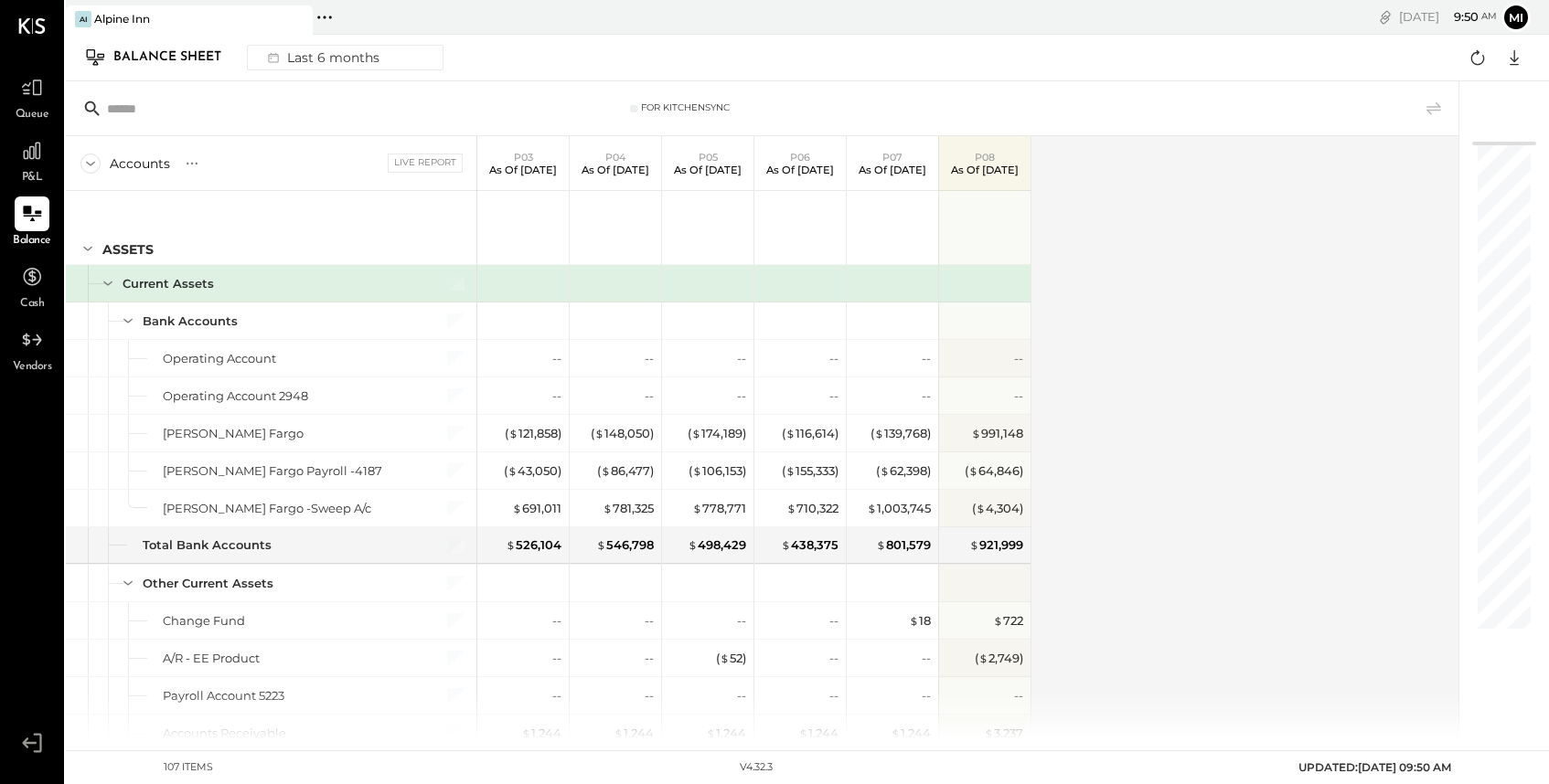
click at [137, 115] on input "text" at bounding box center [251, 109] width 288 height 33
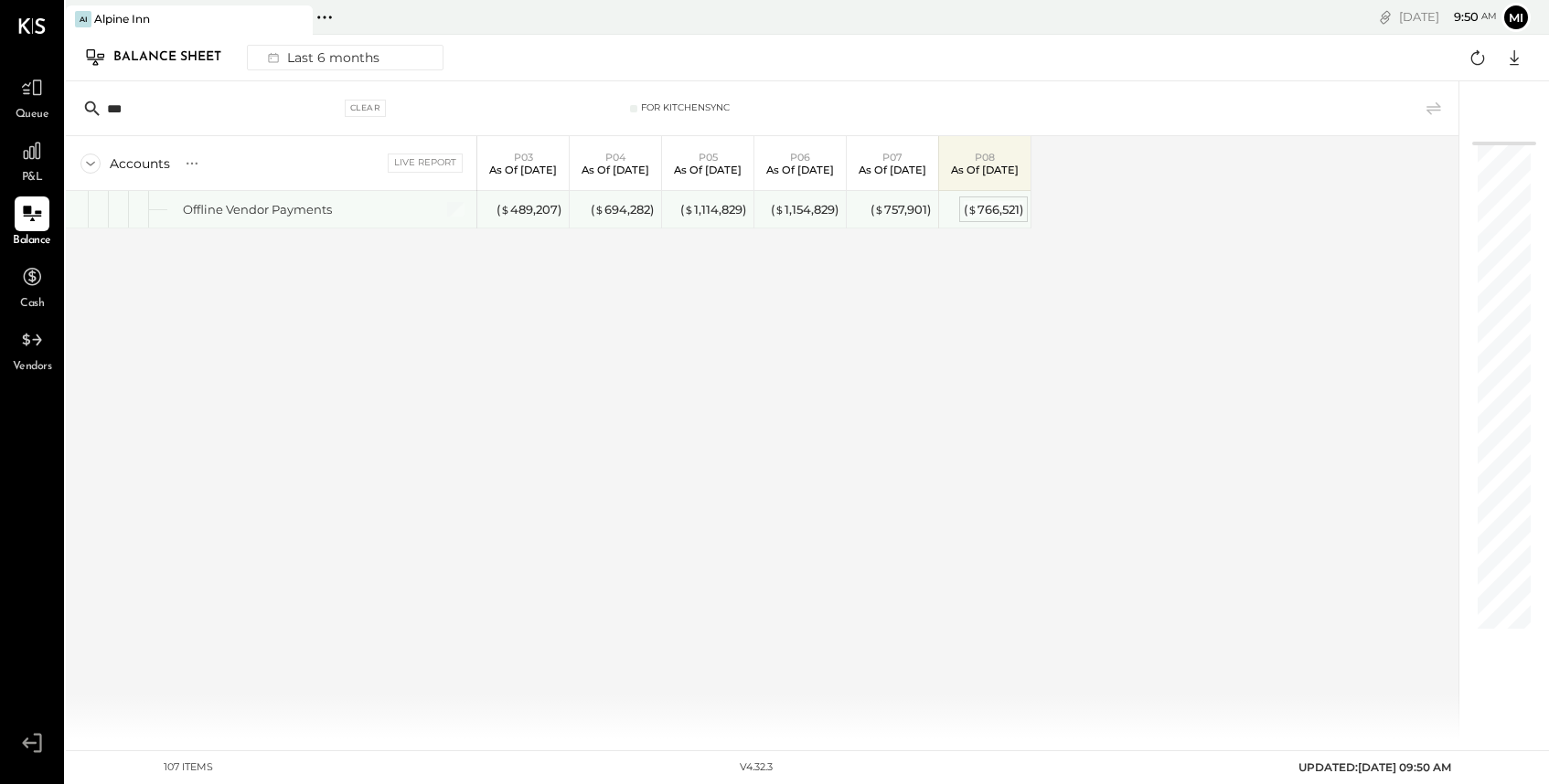
type input "***"
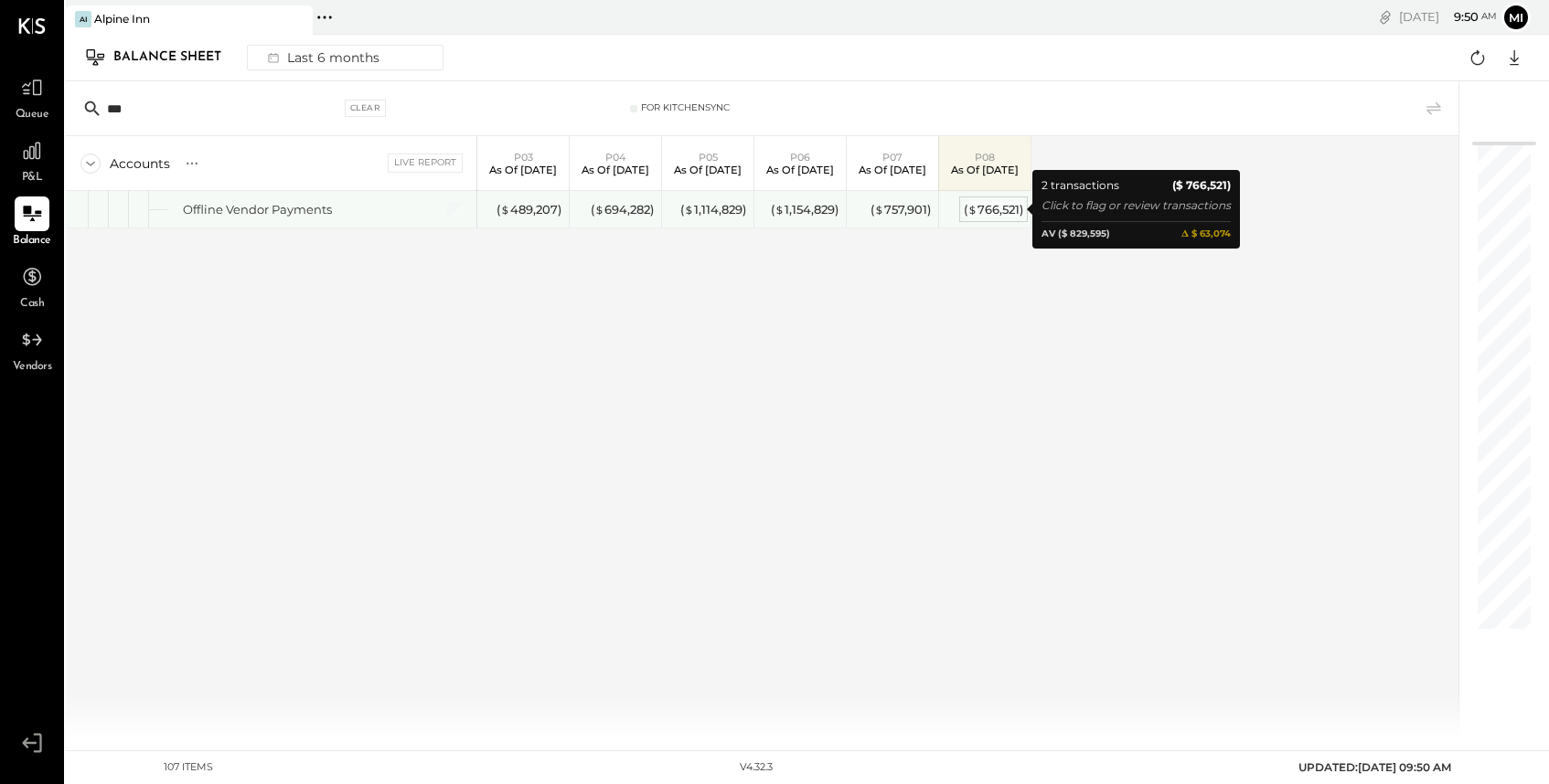
click at [993, 212] on div "( $ 766,521 )" at bounding box center [993, 209] width 59 height 17
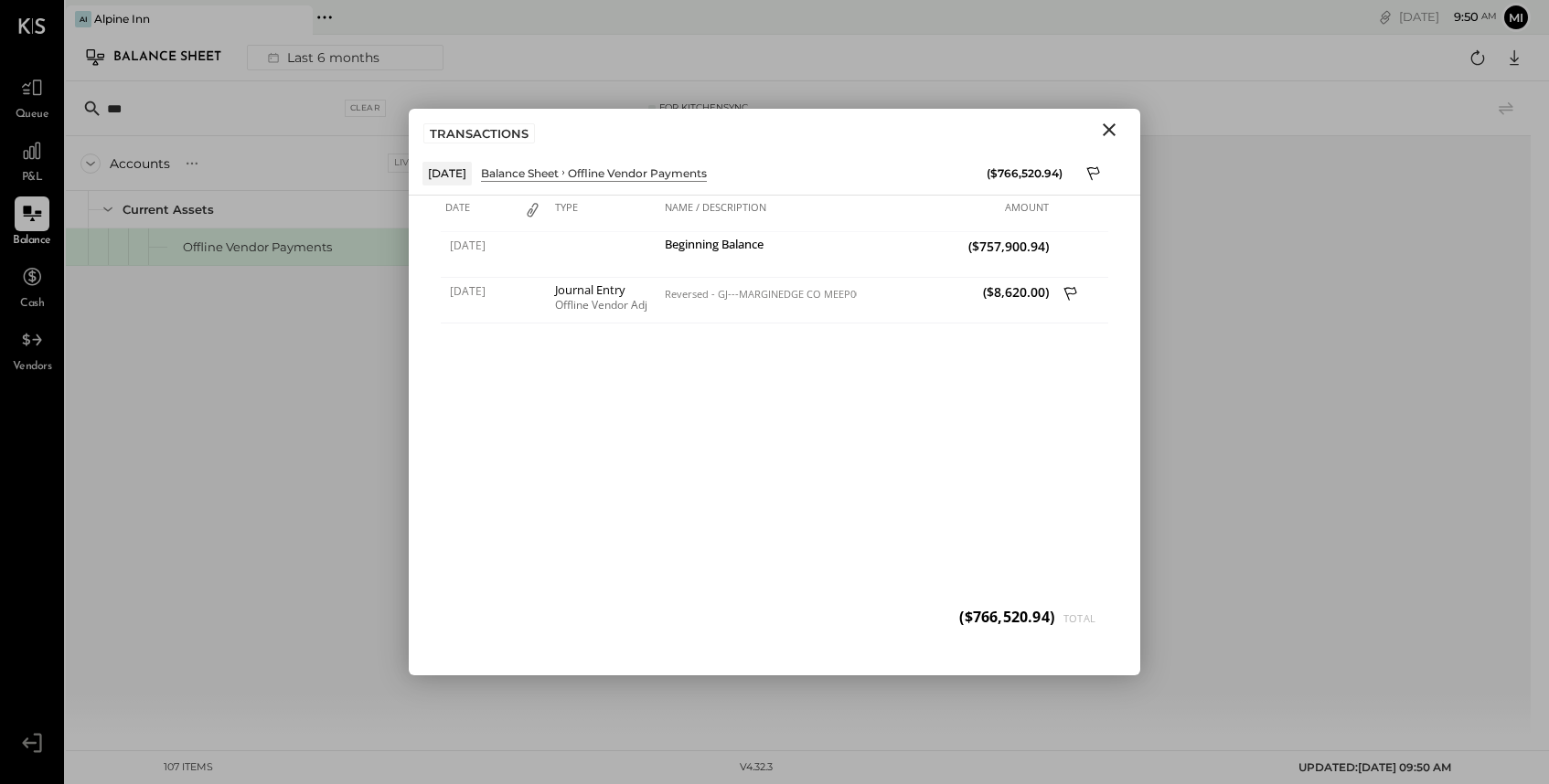
click at [1110, 135] on icon "Close" at bounding box center [1108, 129] width 22 height 22
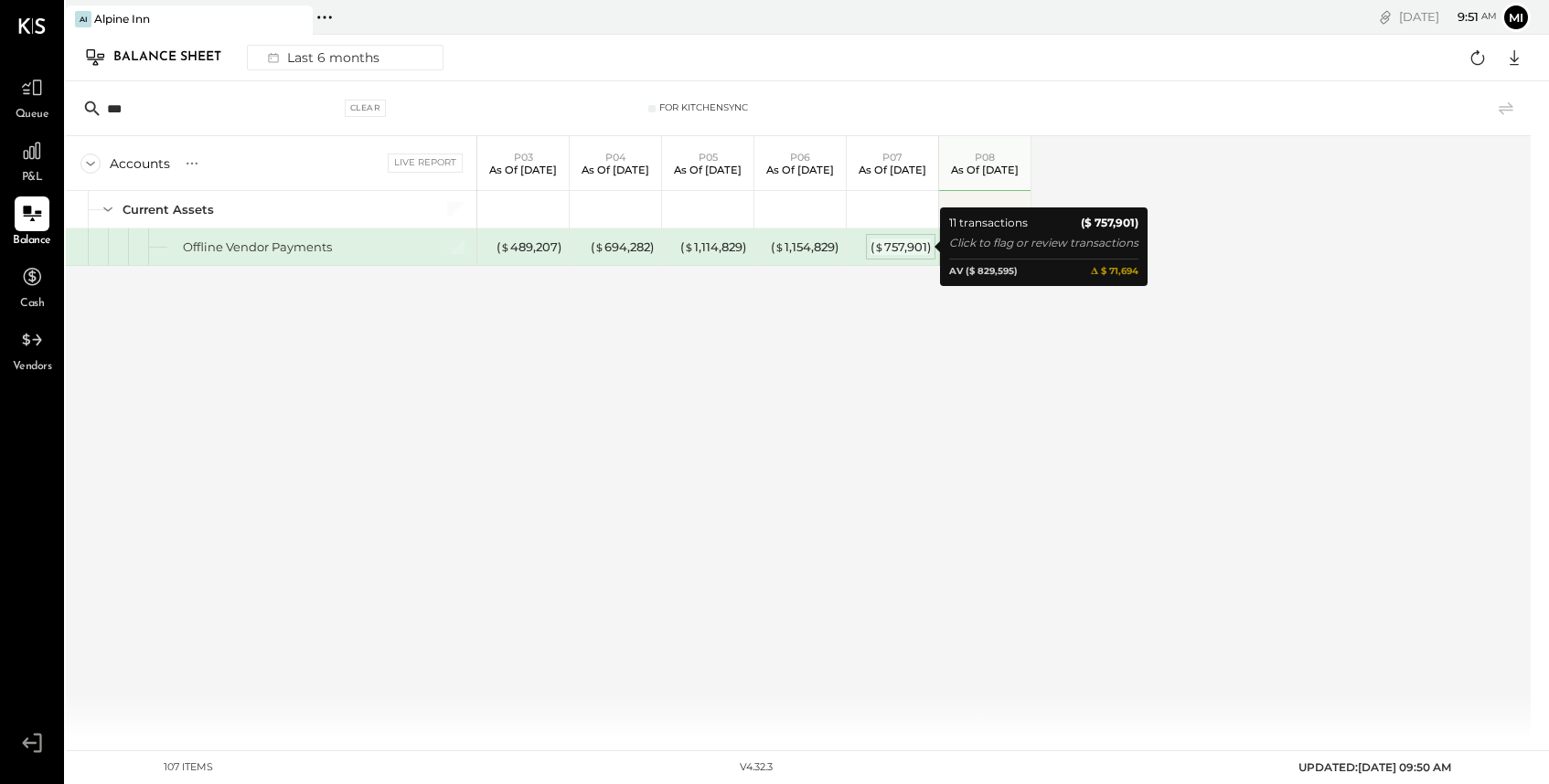
click at [885, 244] on div "( $ 757,901 )" at bounding box center [900, 248] width 60 height 17
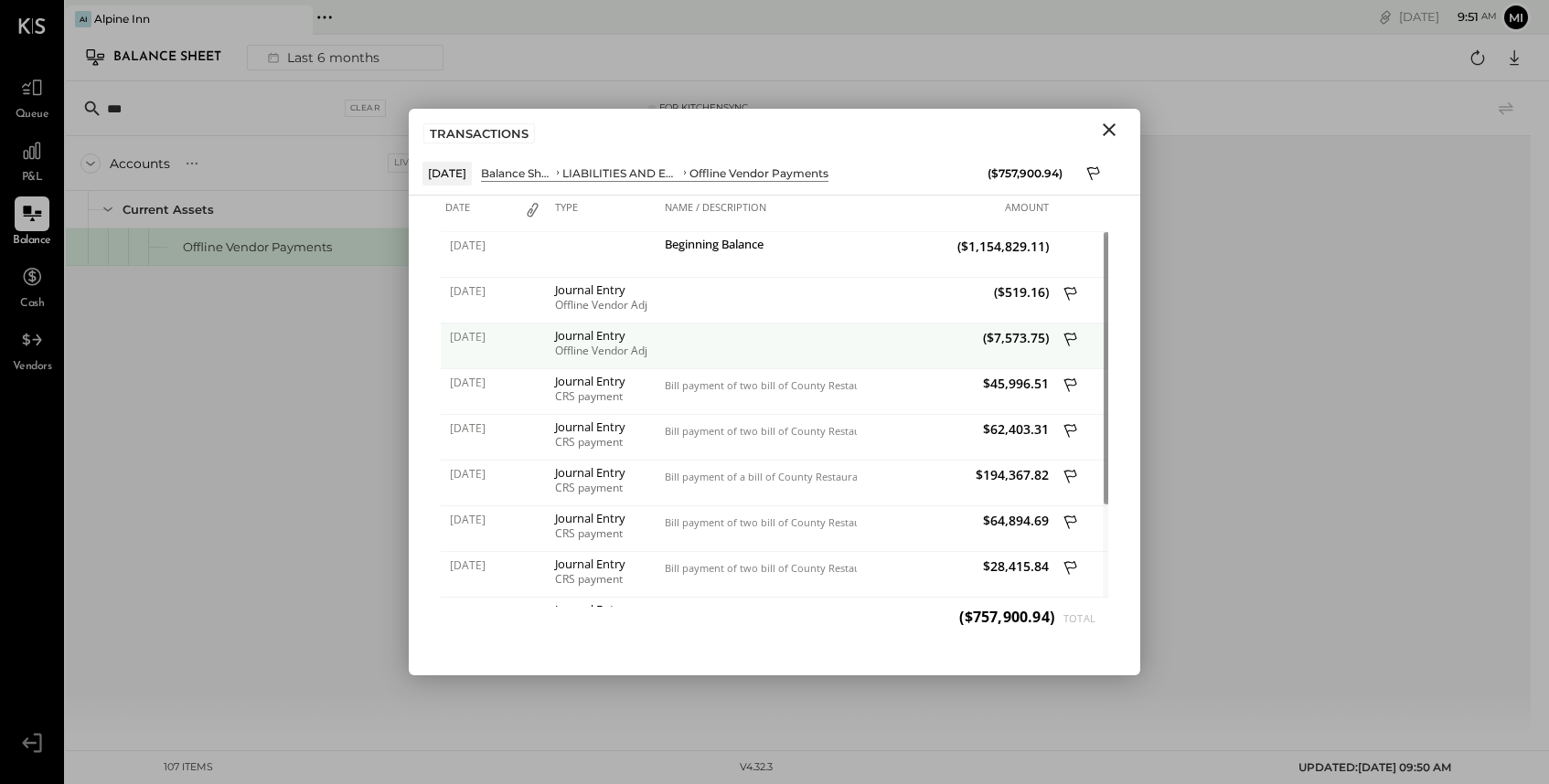
click at [871, 346] on div "($7,573.75)" at bounding box center [955, 346] width 197 height 46
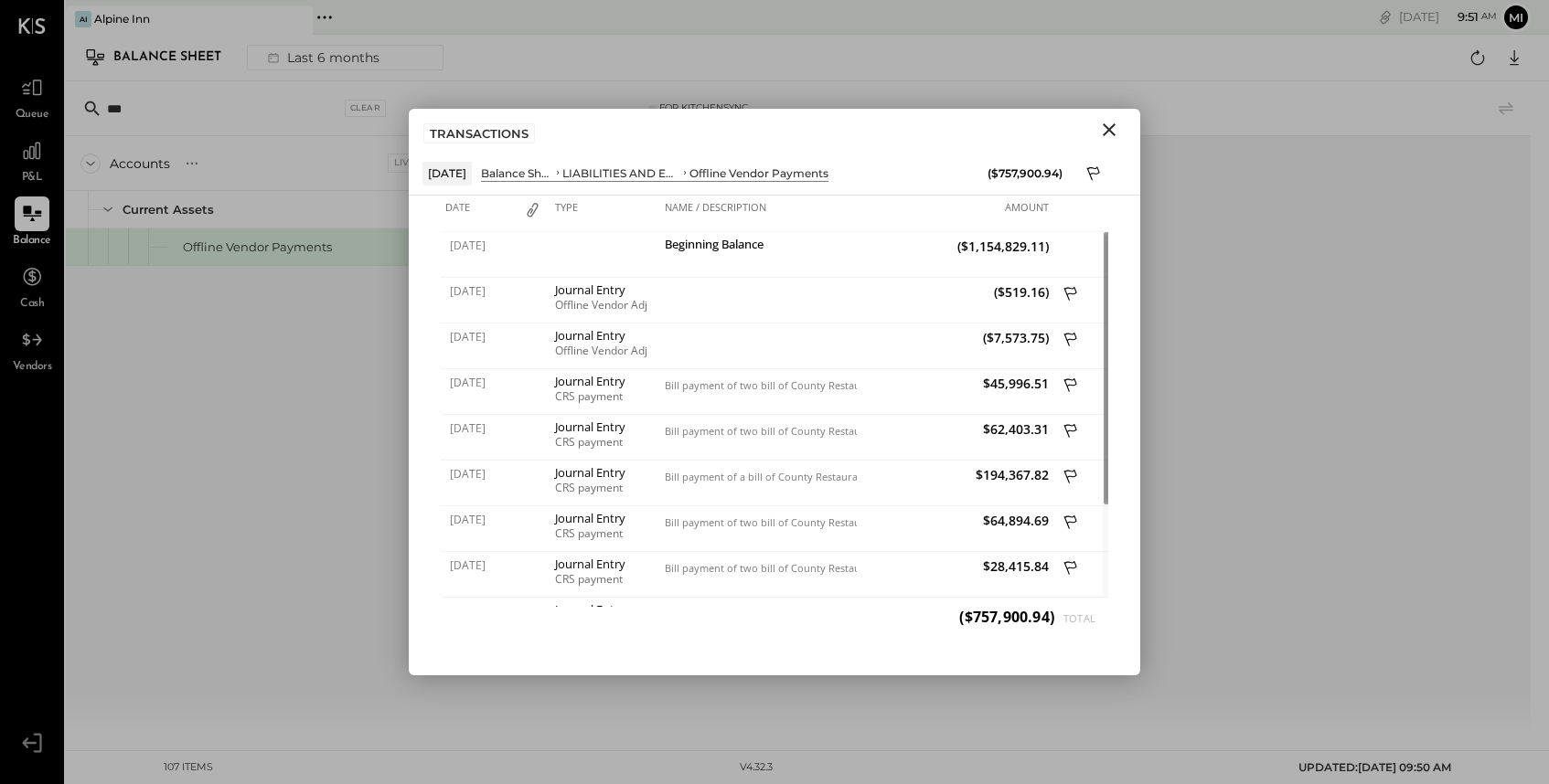
click at [1113, 138] on icon "Close" at bounding box center [1108, 129] width 22 height 22
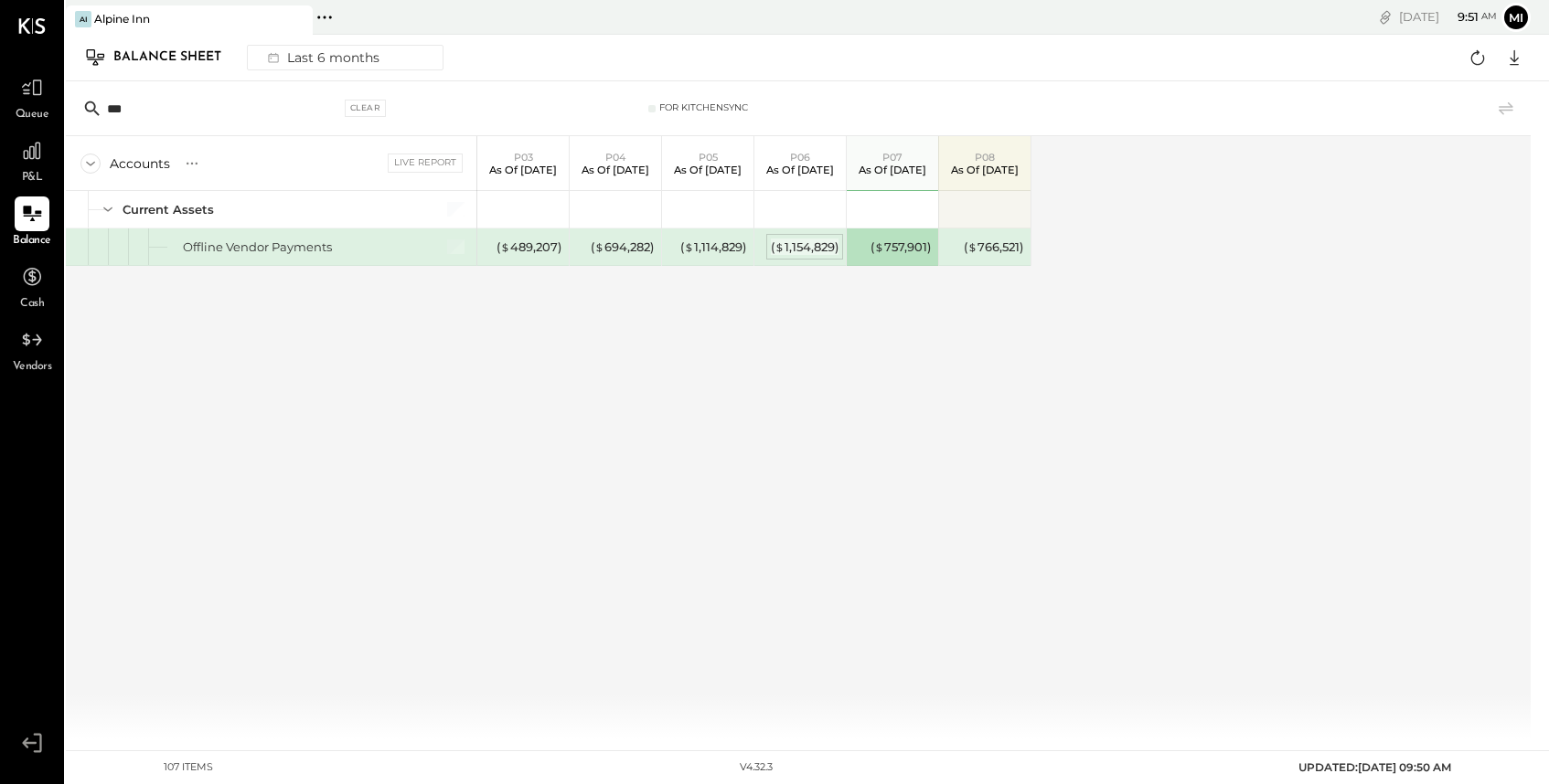
click at [793, 248] on div "( $ 1,154,829 )" at bounding box center [804, 248] width 68 height 17
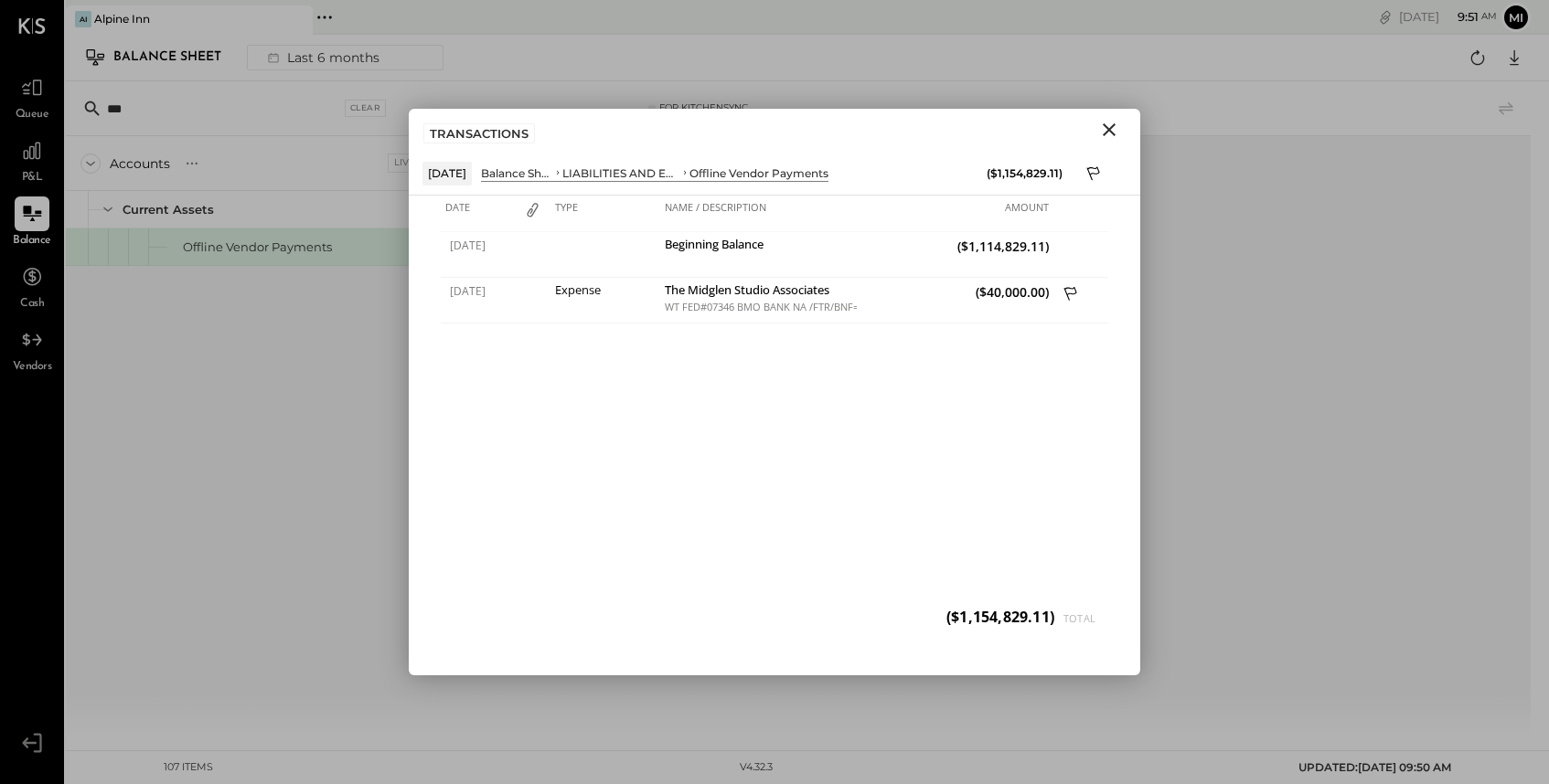
click at [1111, 122] on icon "Close" at bounding box center [1108, 129] width 22 height 22
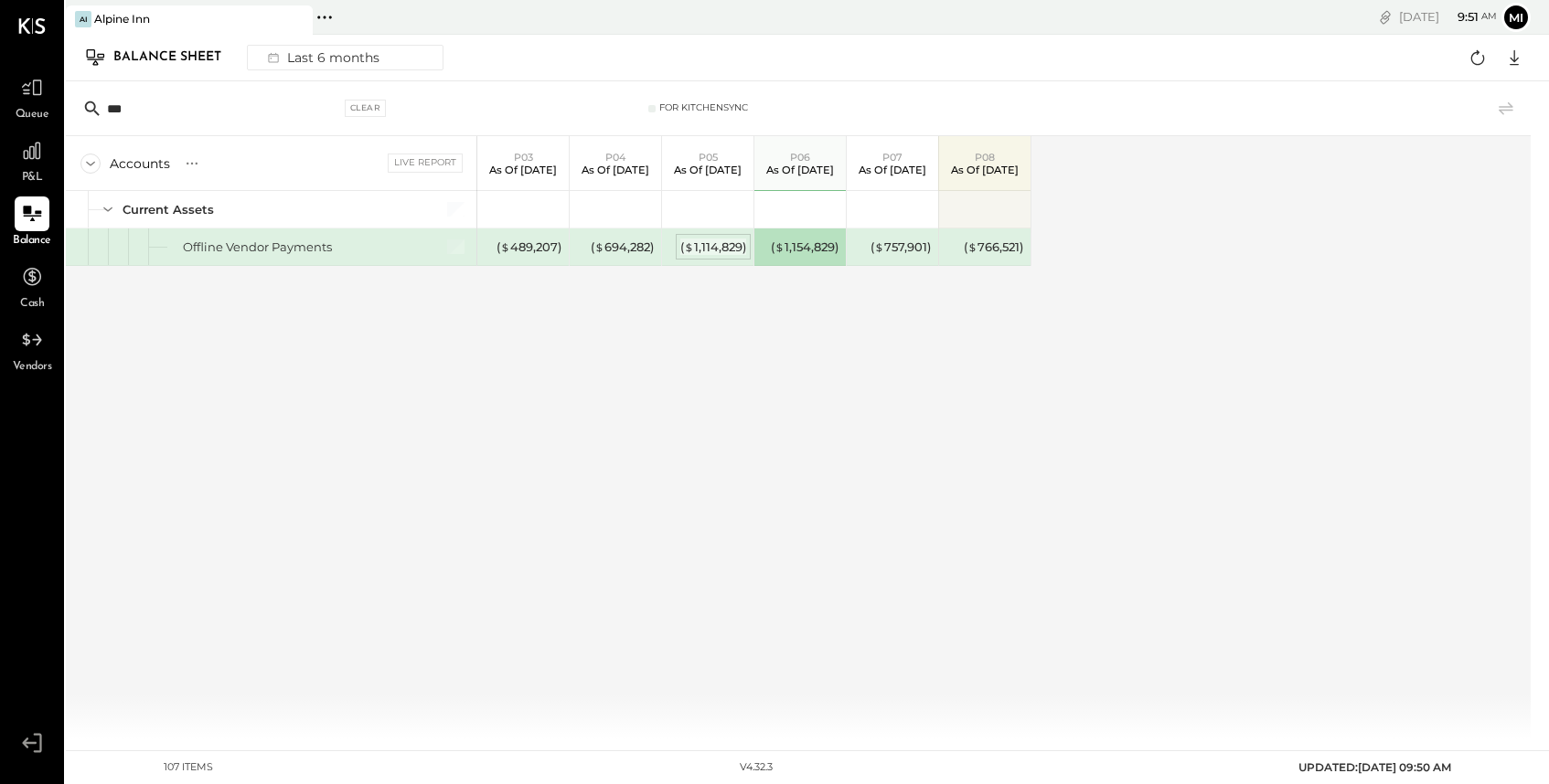
click at [704, 245] on div "( $ 1,114,829 )" at bounding box center [712, 248] width 66 height 17
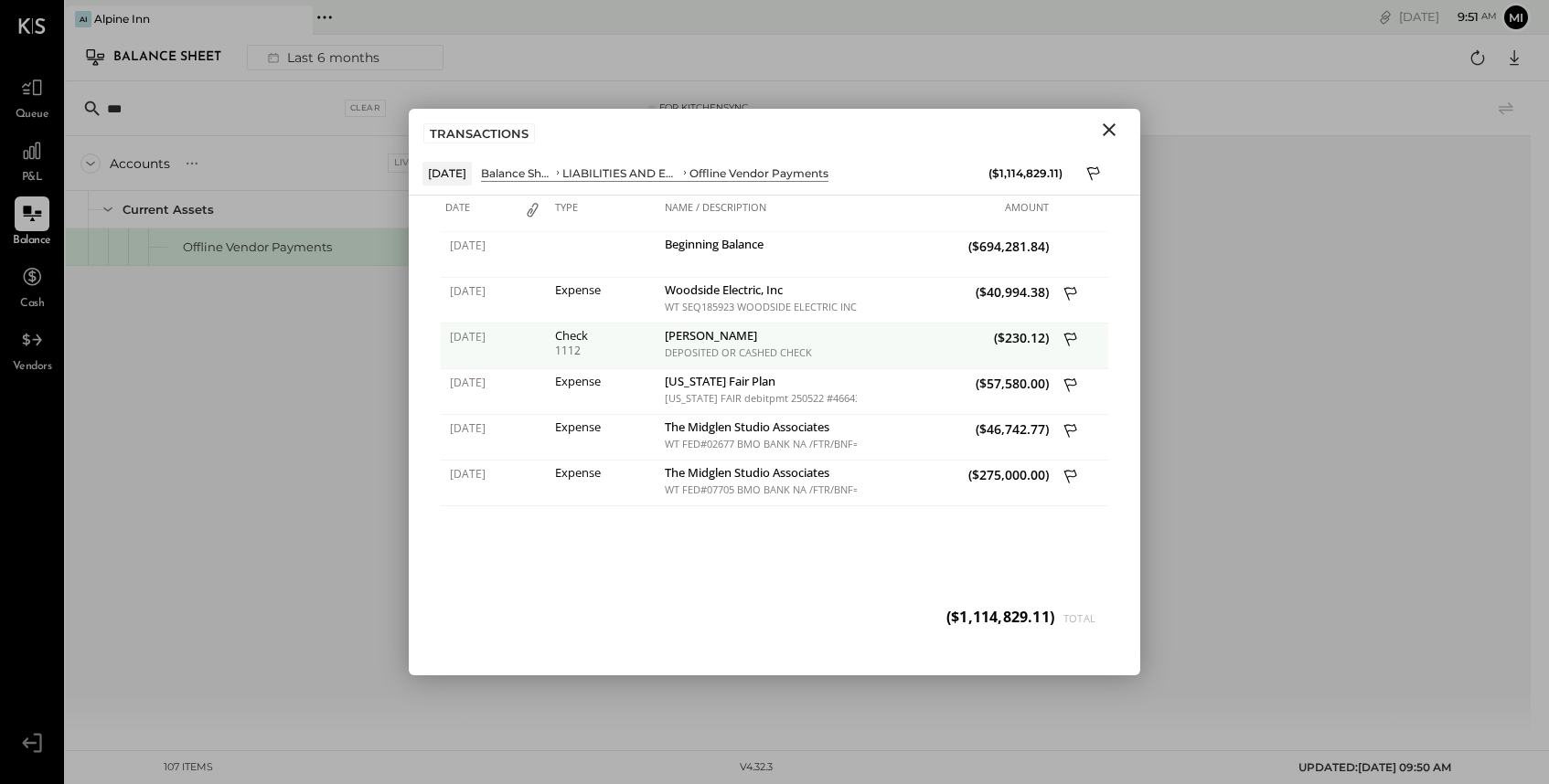
click at [573, 344] on div "1112" at bounding box center [604, 350] width 100 height 12
click at [703, 342] on div "[PERSON_NAME]" at bounding box center [758, 338] width 187 height 17
click at [1117, 129] on icon "Close" at bounding box center [1108, 129] width 22 height 22
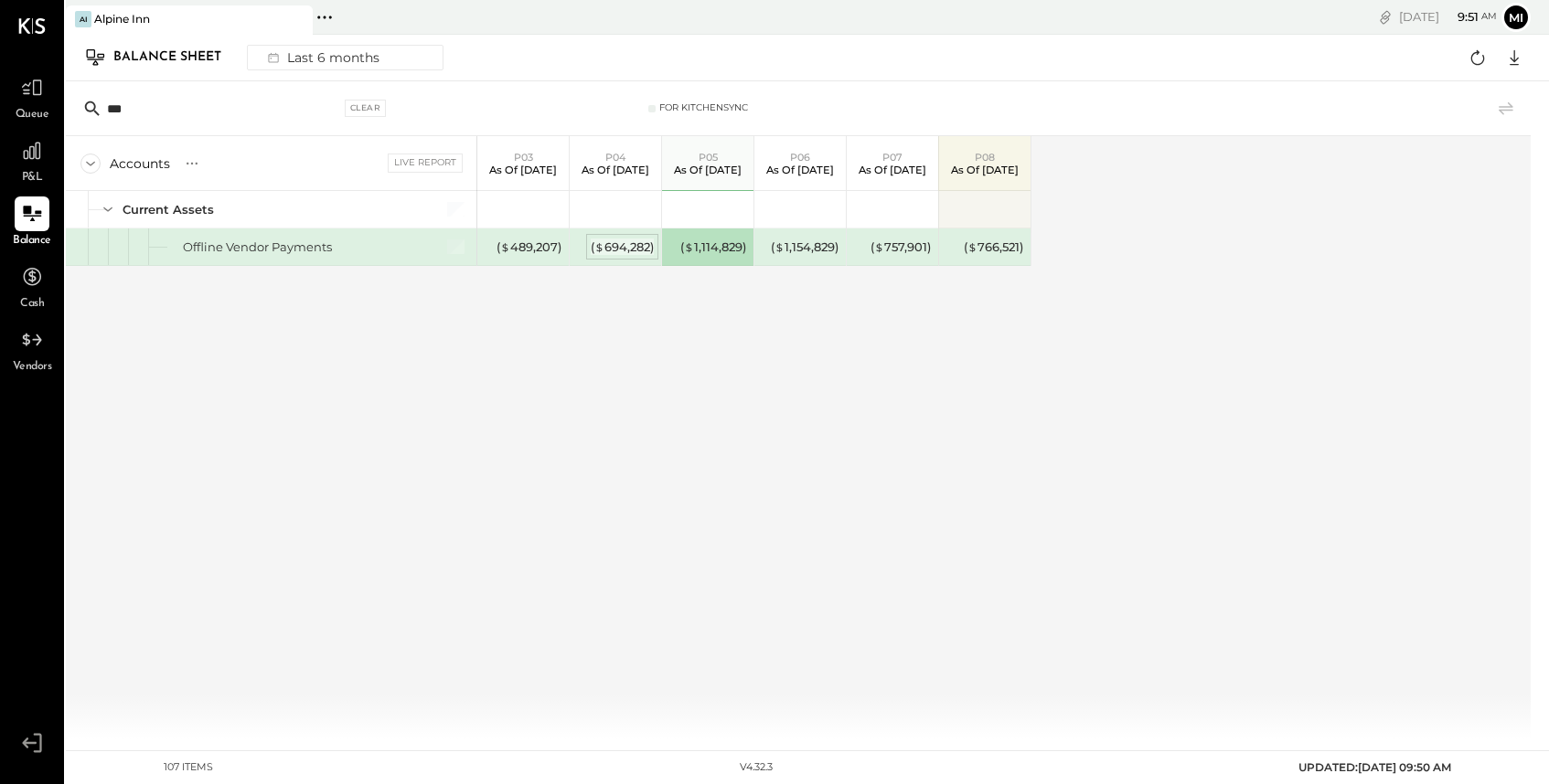
click at [615, 250] on div "( $ 694,282 )" at bounding box center [622, 248] width 63 height 17
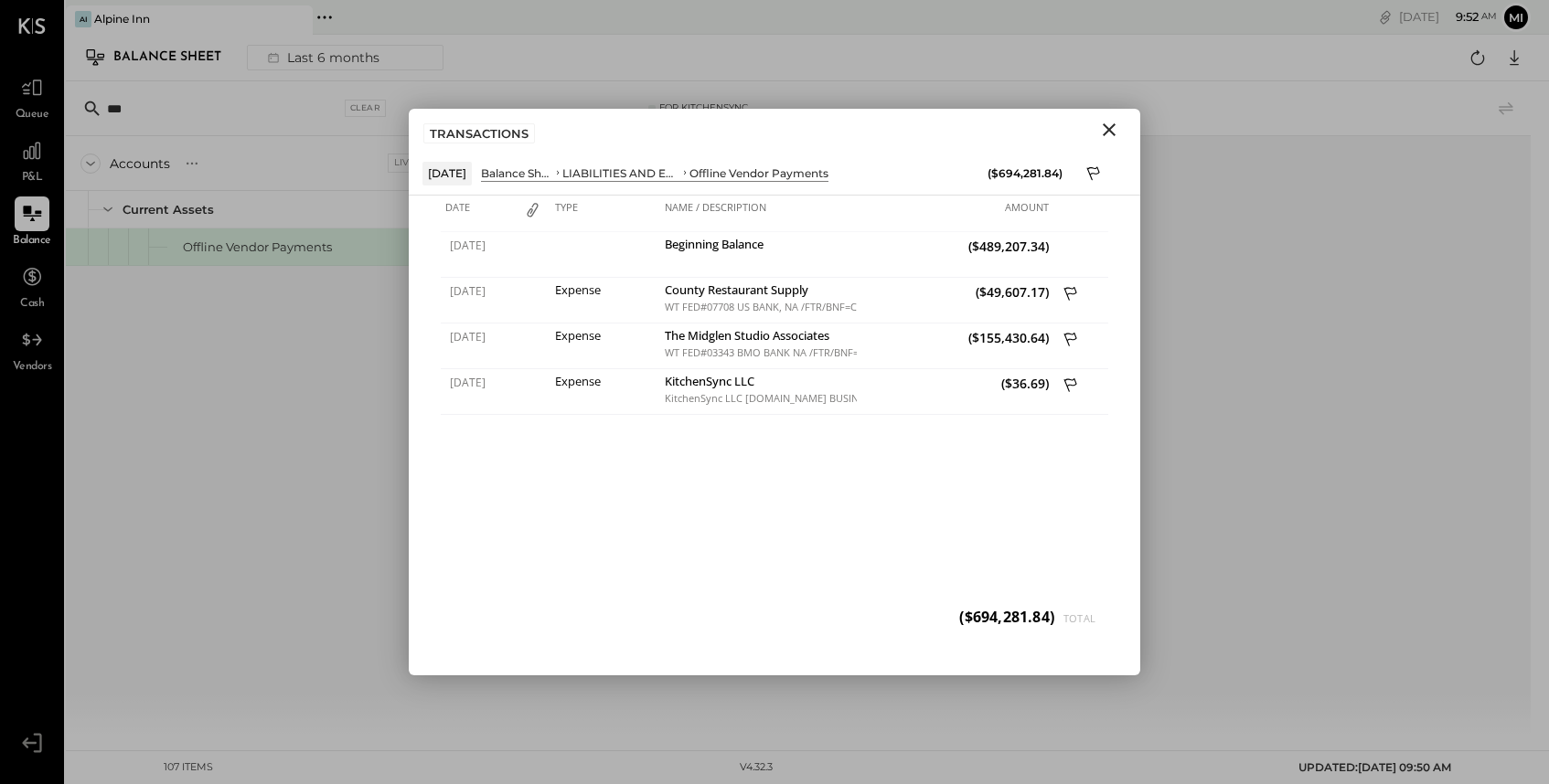
click at [1111, 135] on icon "Close" at bounding box center [1108, 129] width 22 height 22
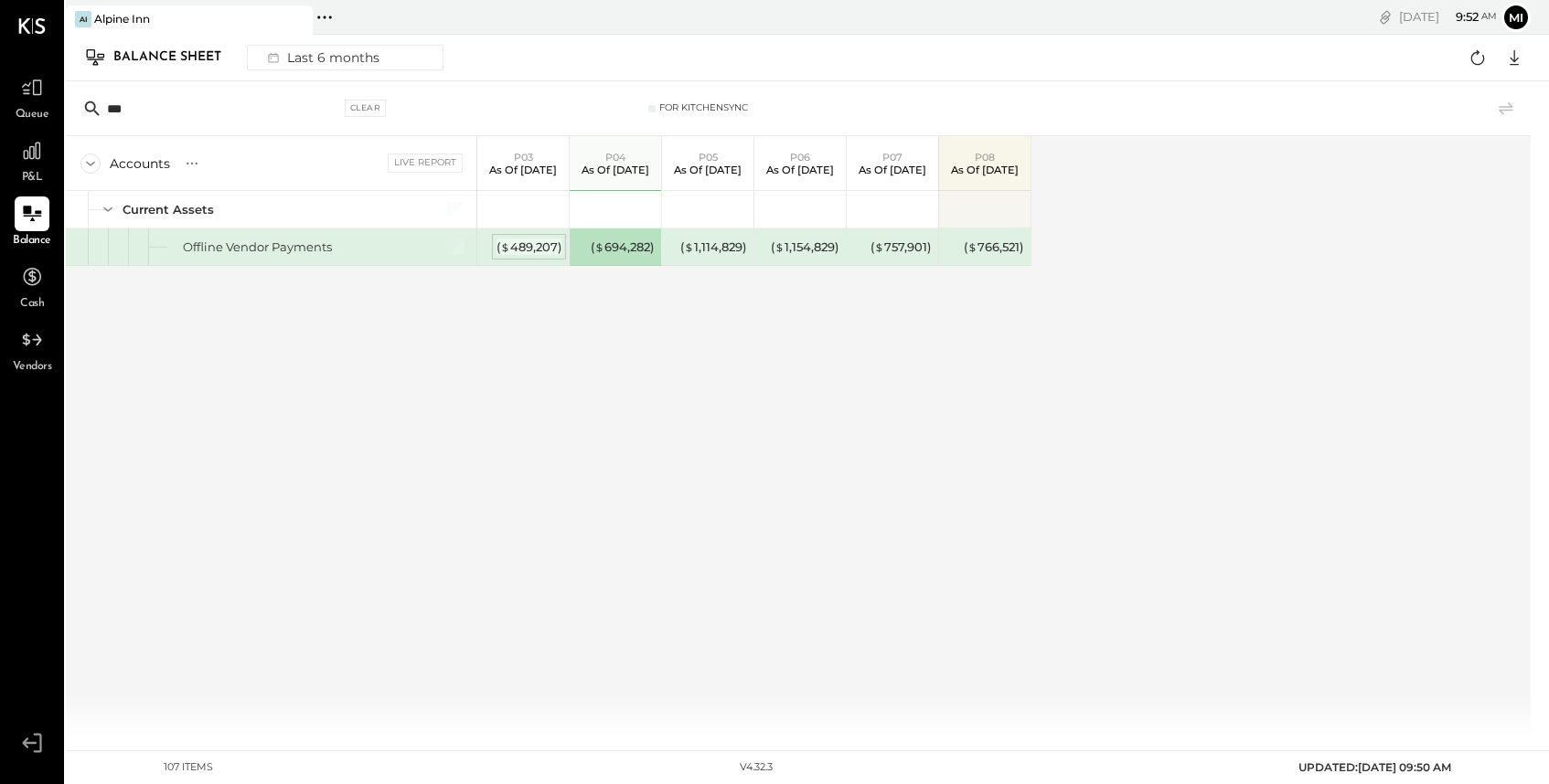
click at [534, 247] on div "( $ 489,207 )" at bounding box center [529, 248] width 65 height 17
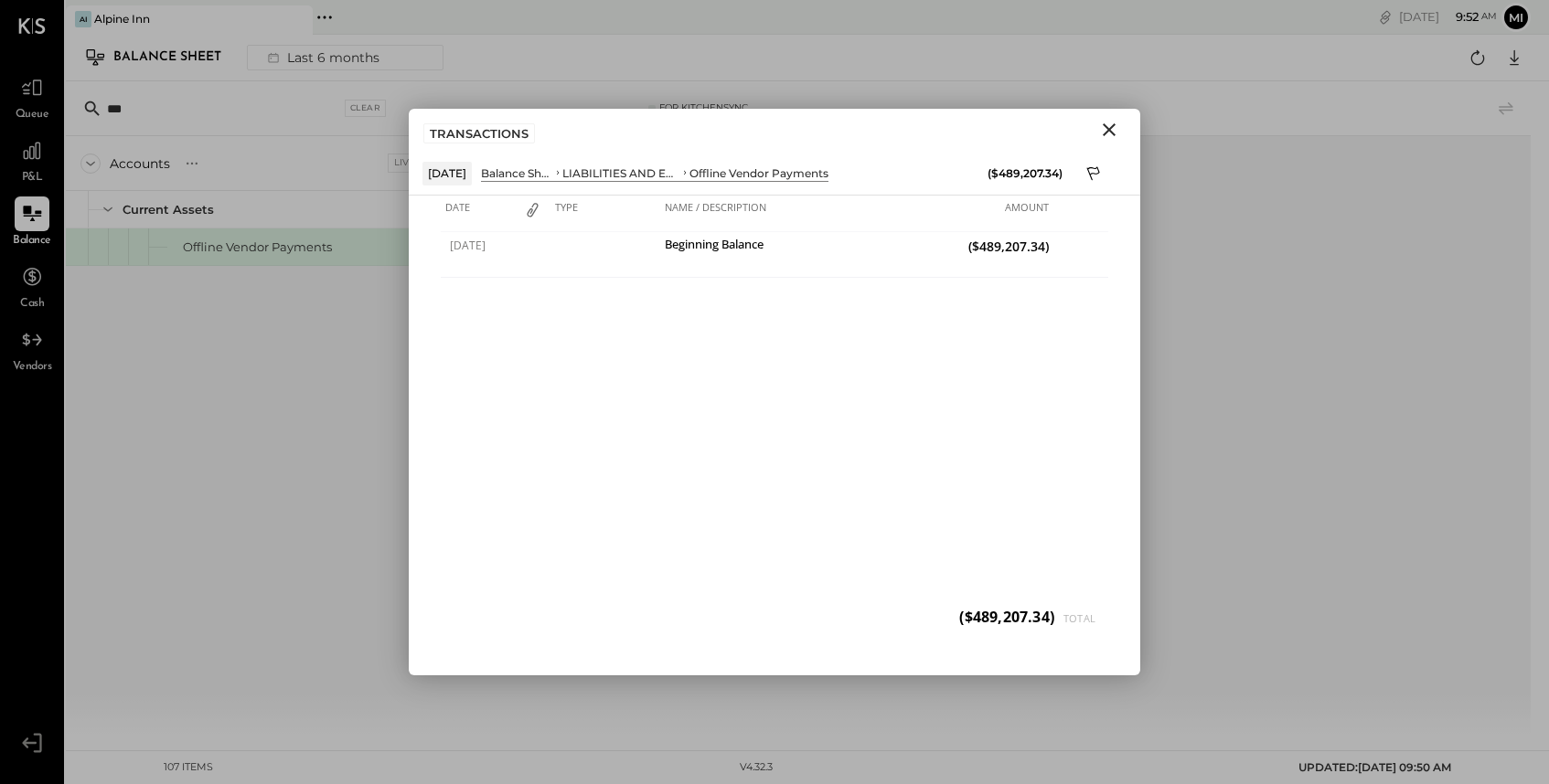
click at [1099, 131] on icon "Close" at bounding box center [1108, 129] width 22 height 22
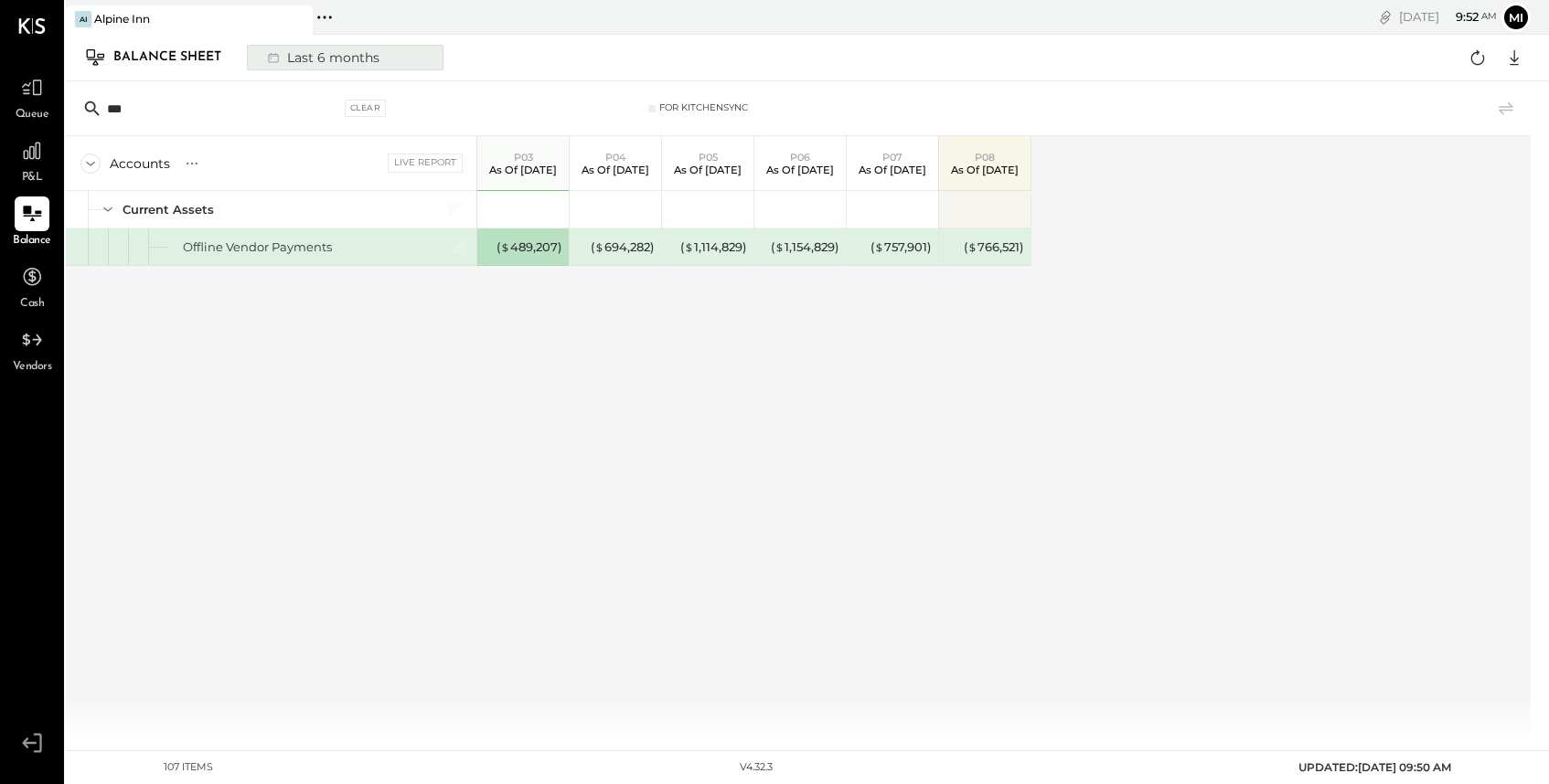
click at [365, 61] on div "Last 6 months" at bounding box center [322, 57] width 130 height 24
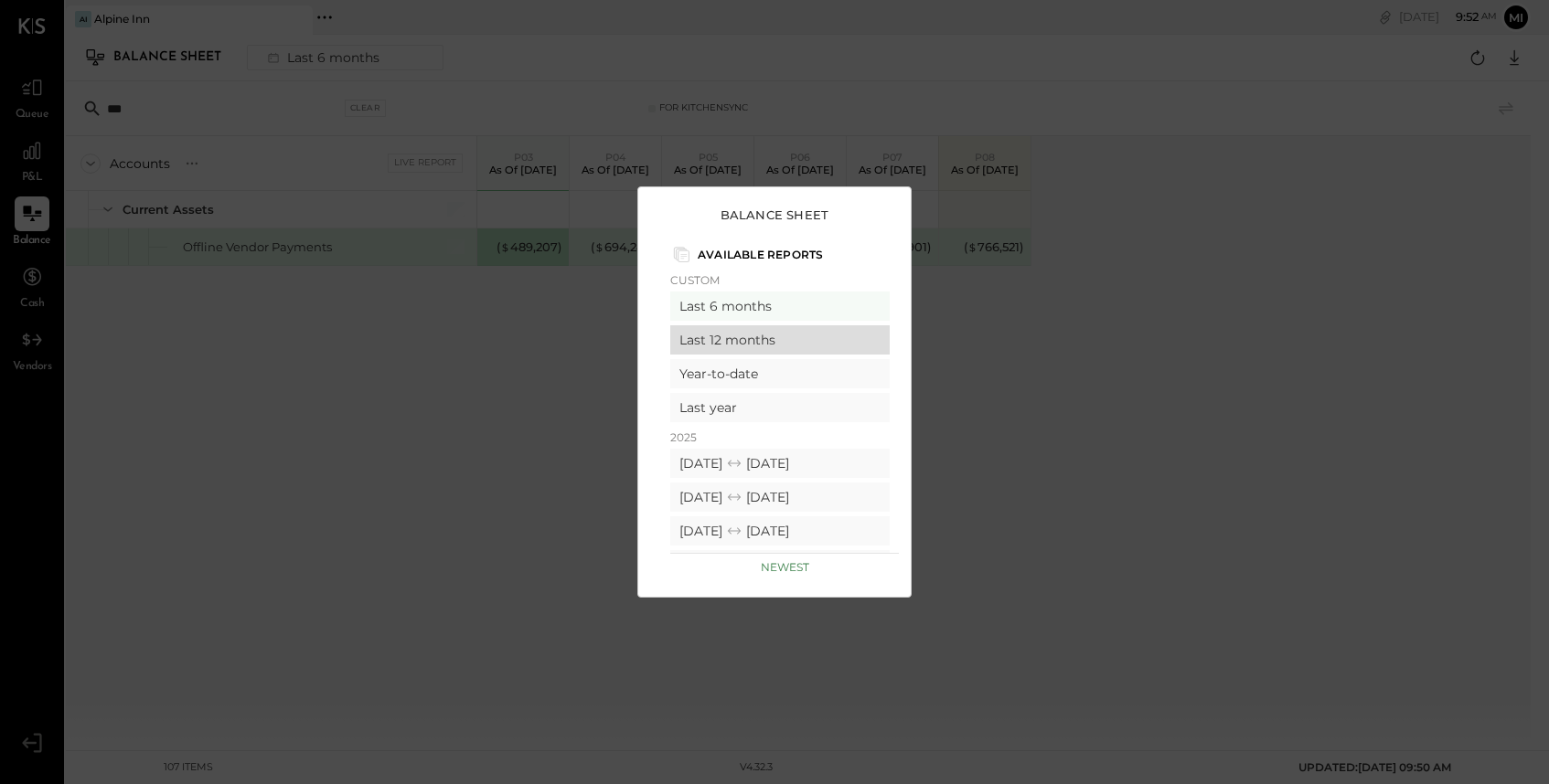
click at [753, 333] on div "Last 12 months" at bounding box center [779, 339] width 219 height 30
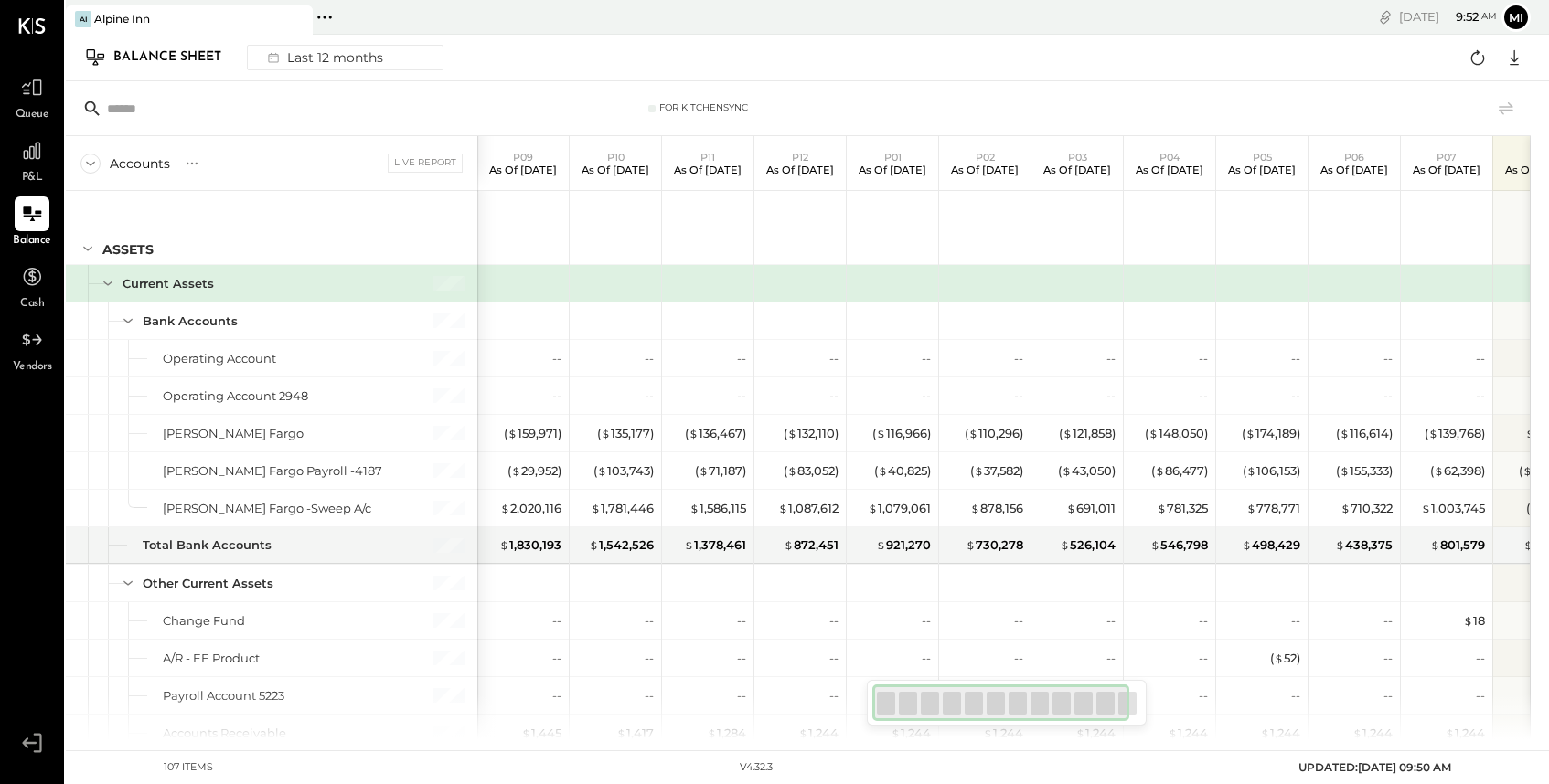
click at [181, 102] on input "text" at bounding box center [251, 109] width 288 height 33
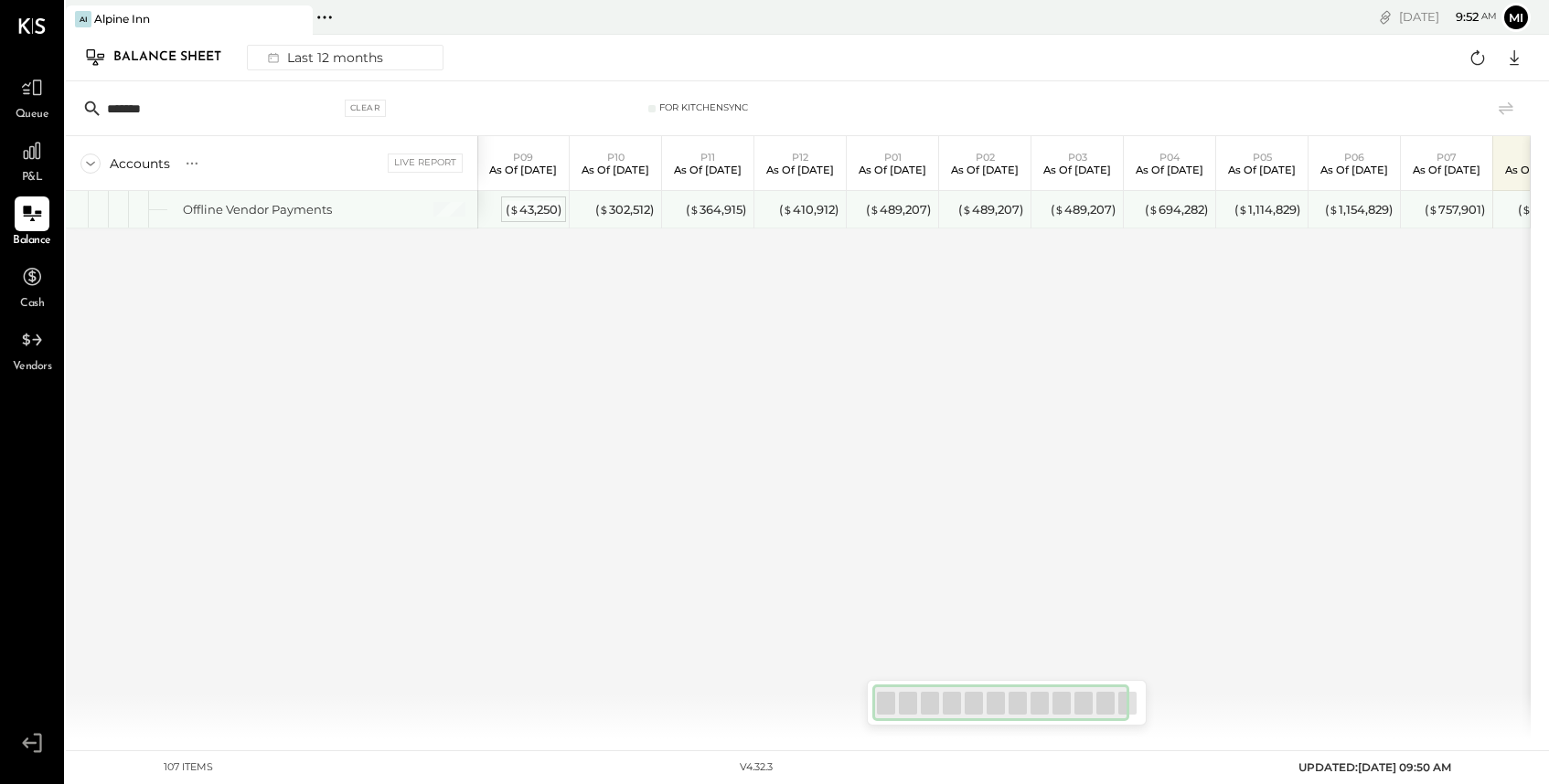
type input "*******"
click at [533, 212] on div "( $ 43,250 )" at bounding box center [534, 209] width 55 height 17
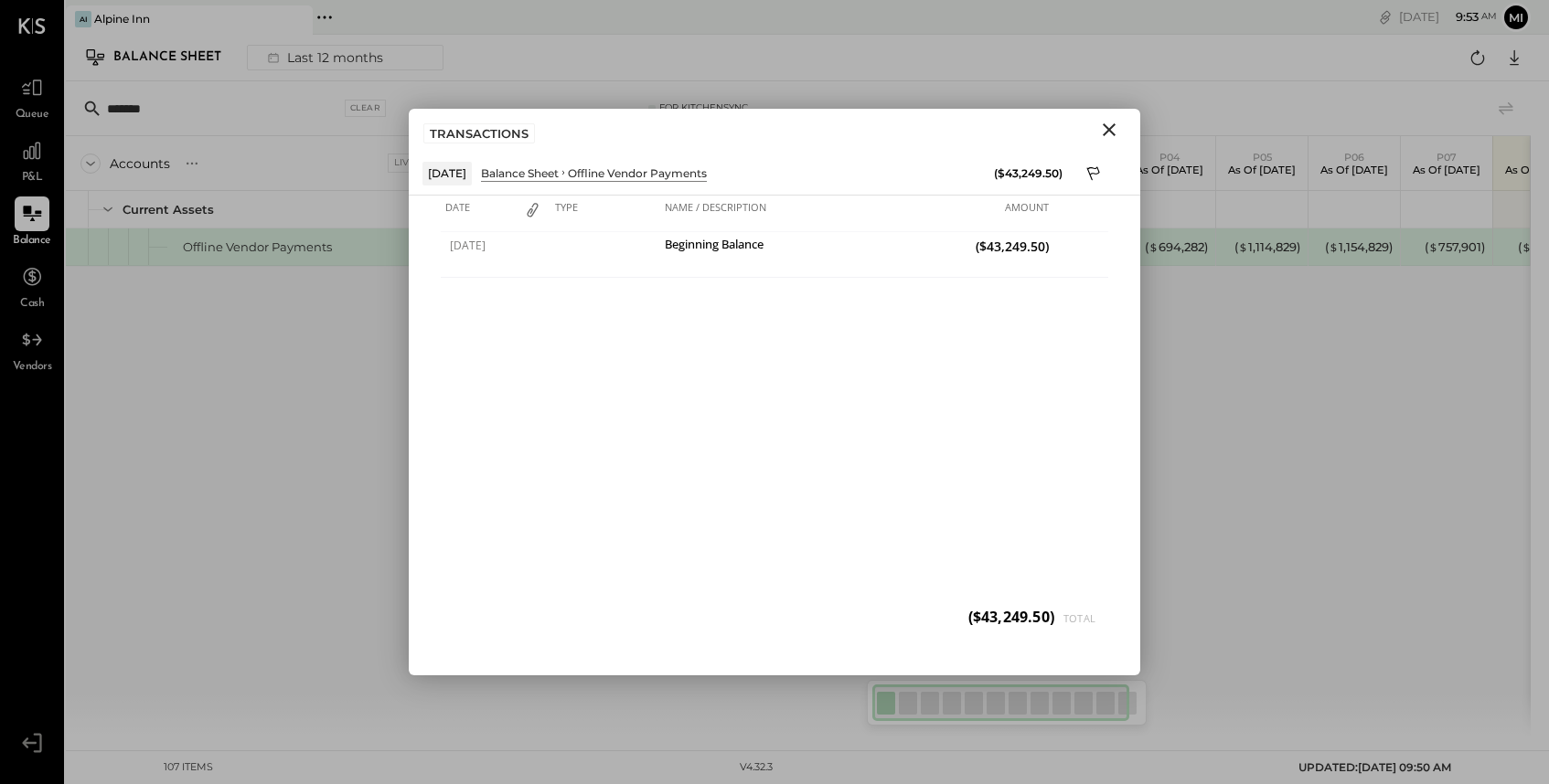
click at [1104, 131] on icon "Close" at bounding box center [1108, 129] width 22 height 22
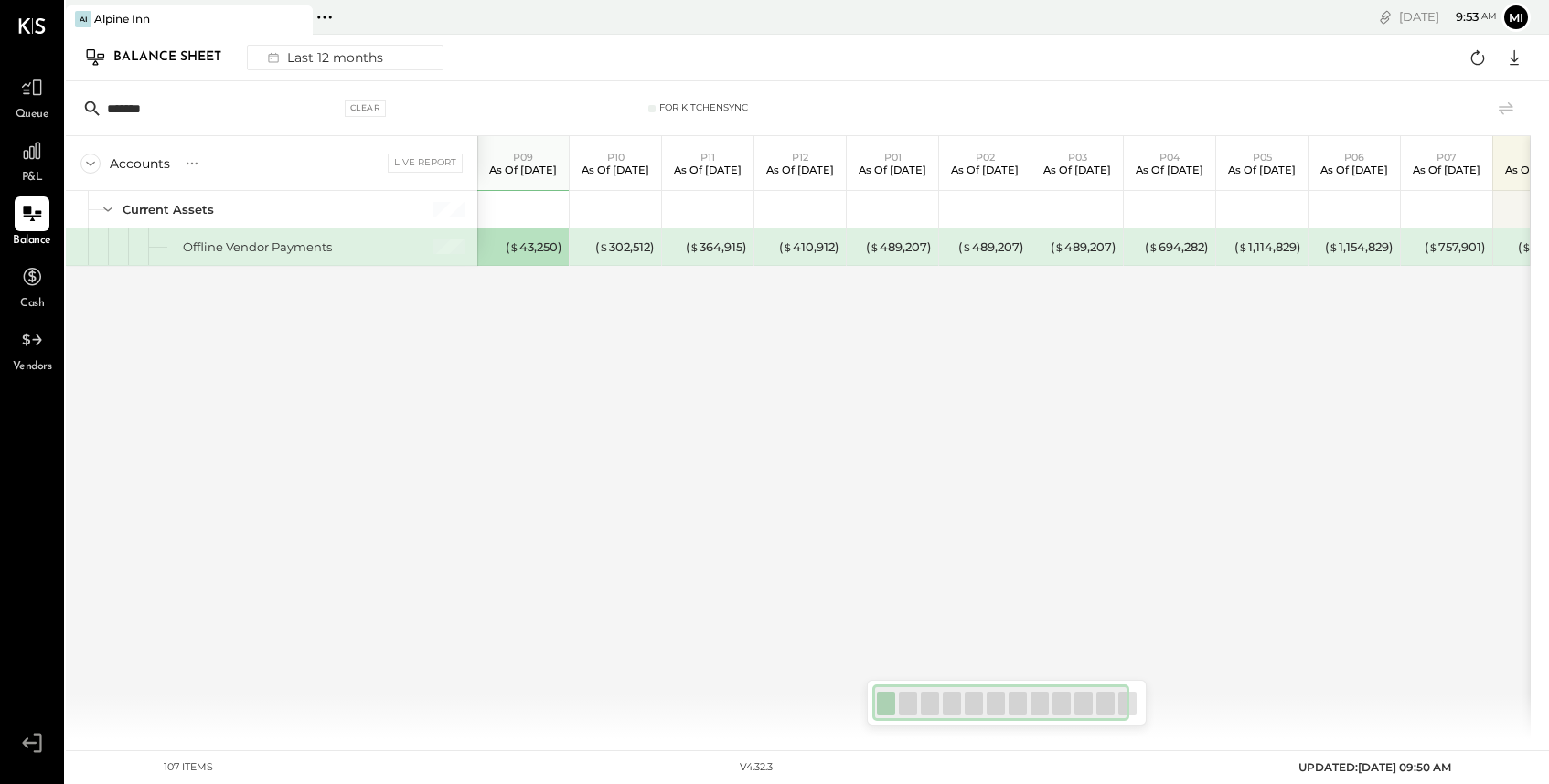
click at [631, 257] on div "( $ 302,512 )" at bounding box center [617, 247] width 73 height 36
click at [631, 246] on div "( $ 302,512 )" at bounding box center [623, 248] width 58 height 17
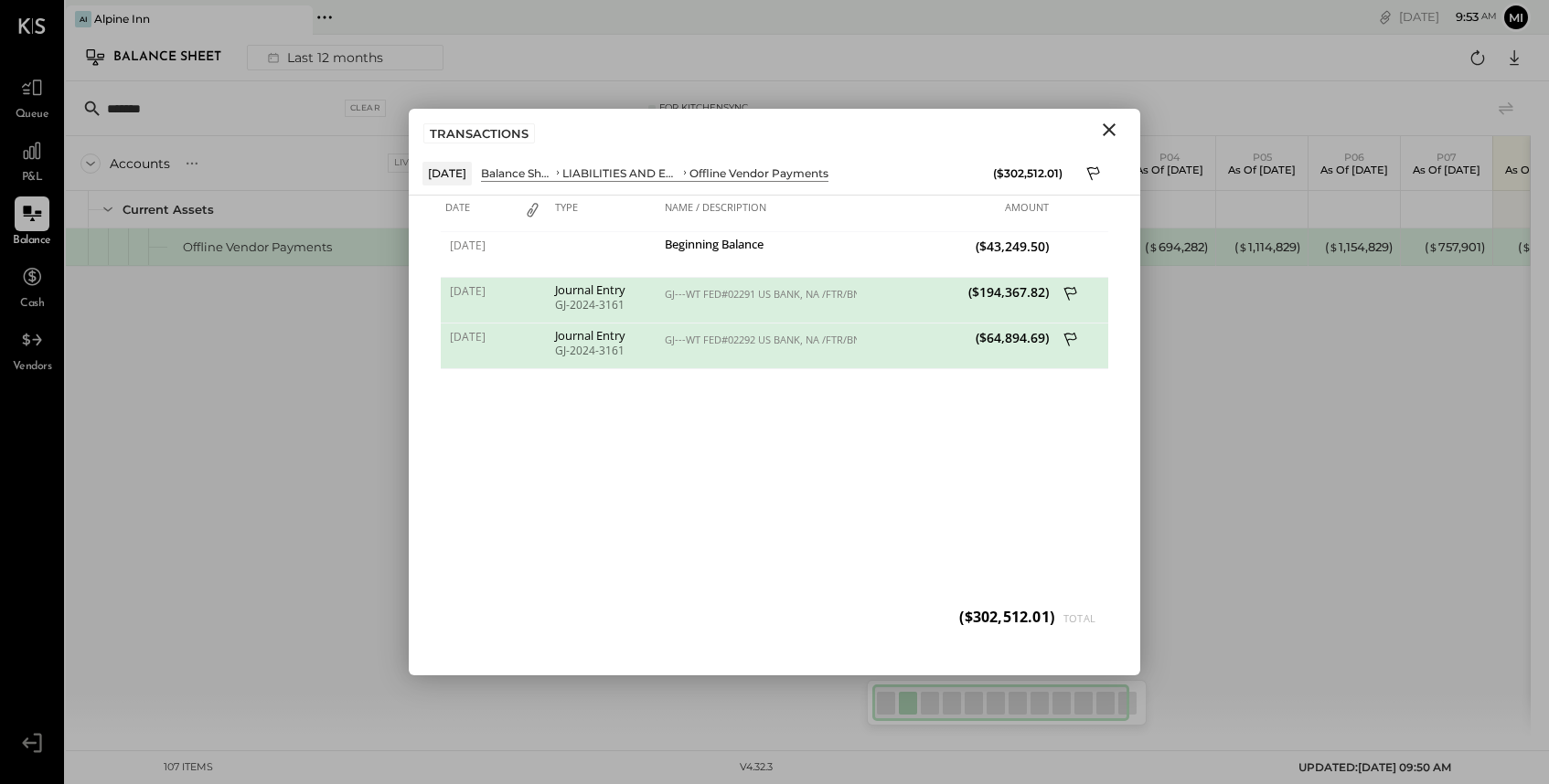
click at [700, 416] on div "[DATE] Beginning Balance ($43,249.50) [DATE] Journal Entry GJ-2024-3161 GJ---WT…" at bounding box center [774, 438] width 667 height 411
click at [664, 299] on div "GJ---WT FED#02291 US BANK, NA /FTR/BNF=CRS County Restaurant Supply SRF# OW0000…" at bounding box center [758, 301] width 197 height 46
click at [665, 300] on div "GJ---WT FED#02291 US BANK, NA /FTR/BNF=CRS County Restaurant Supply SRF# OW0000…" at bounding box center [758, 294] width 187 height 12
click at [755, 402] on div "[DATE] Beginning Balance ($43,249.50) [DATE] Journal Entry GJ-2024-3161 GJ---WT…" at bounding box center [774, 438] width 667 height 411
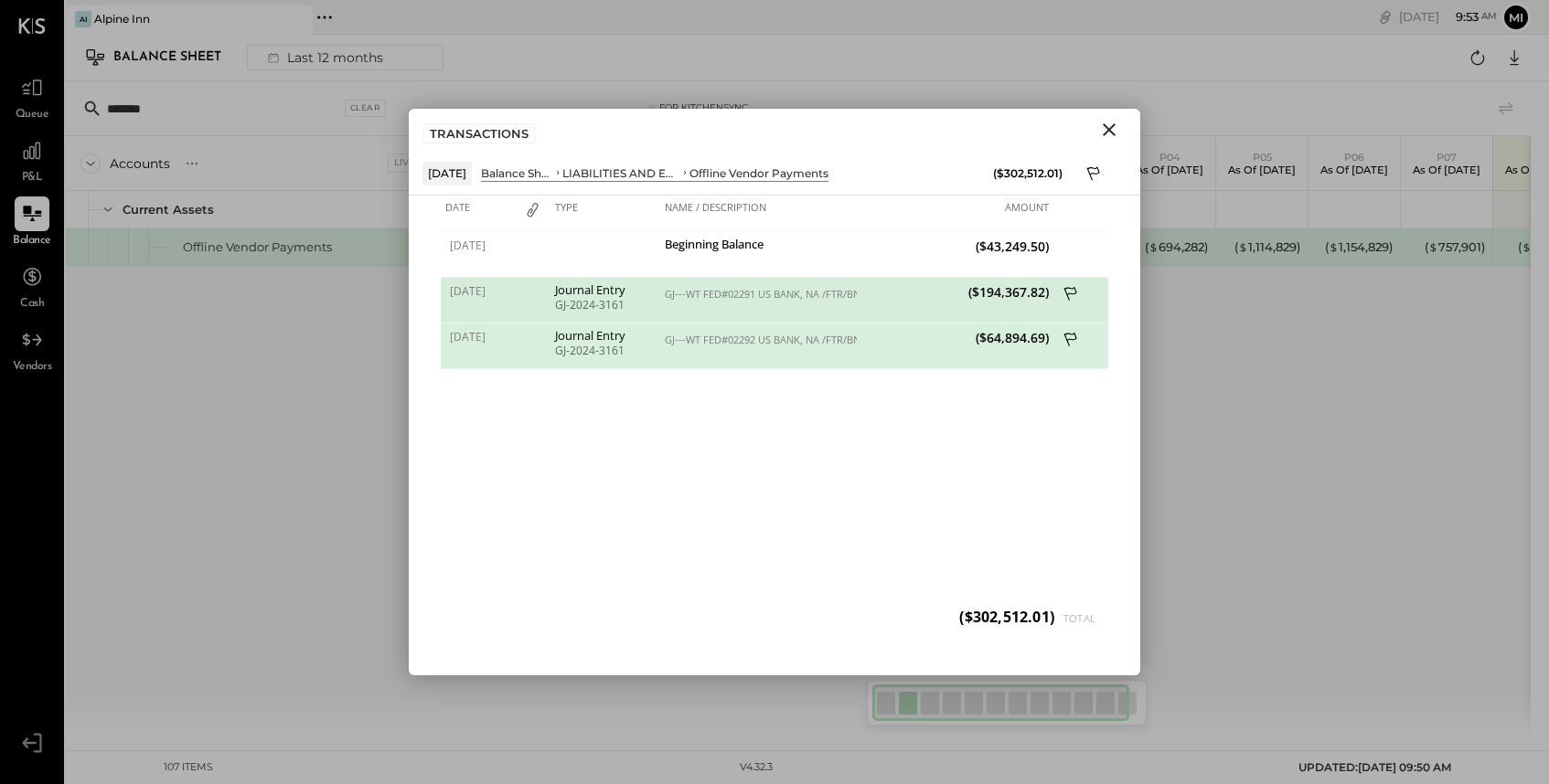
click at [1071, 295] on icon at bounding box center [1071, 295] width 16 height 23
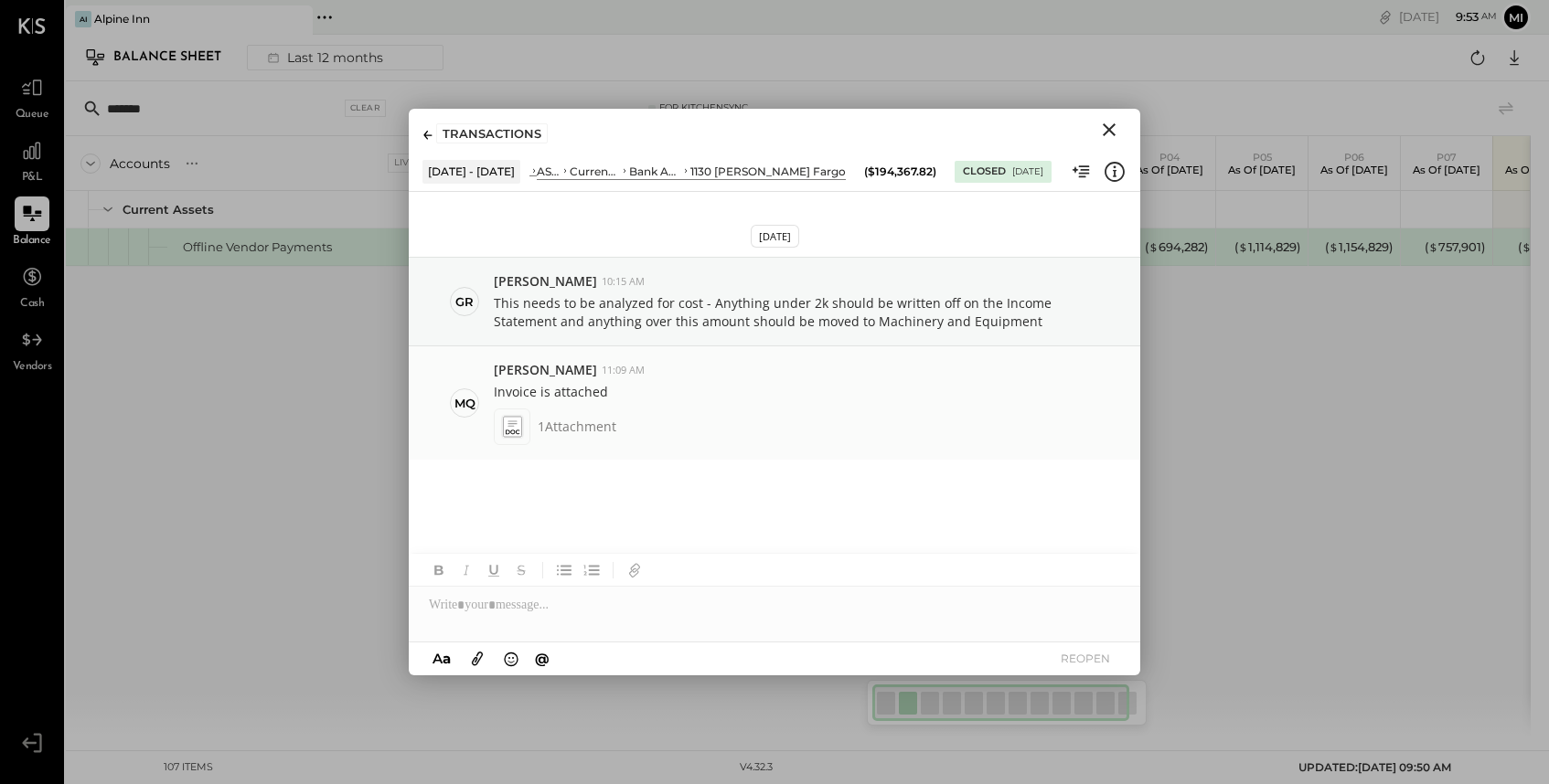
click at [514, 428] on icon at bounding box center [512, 426] width 19 height 21
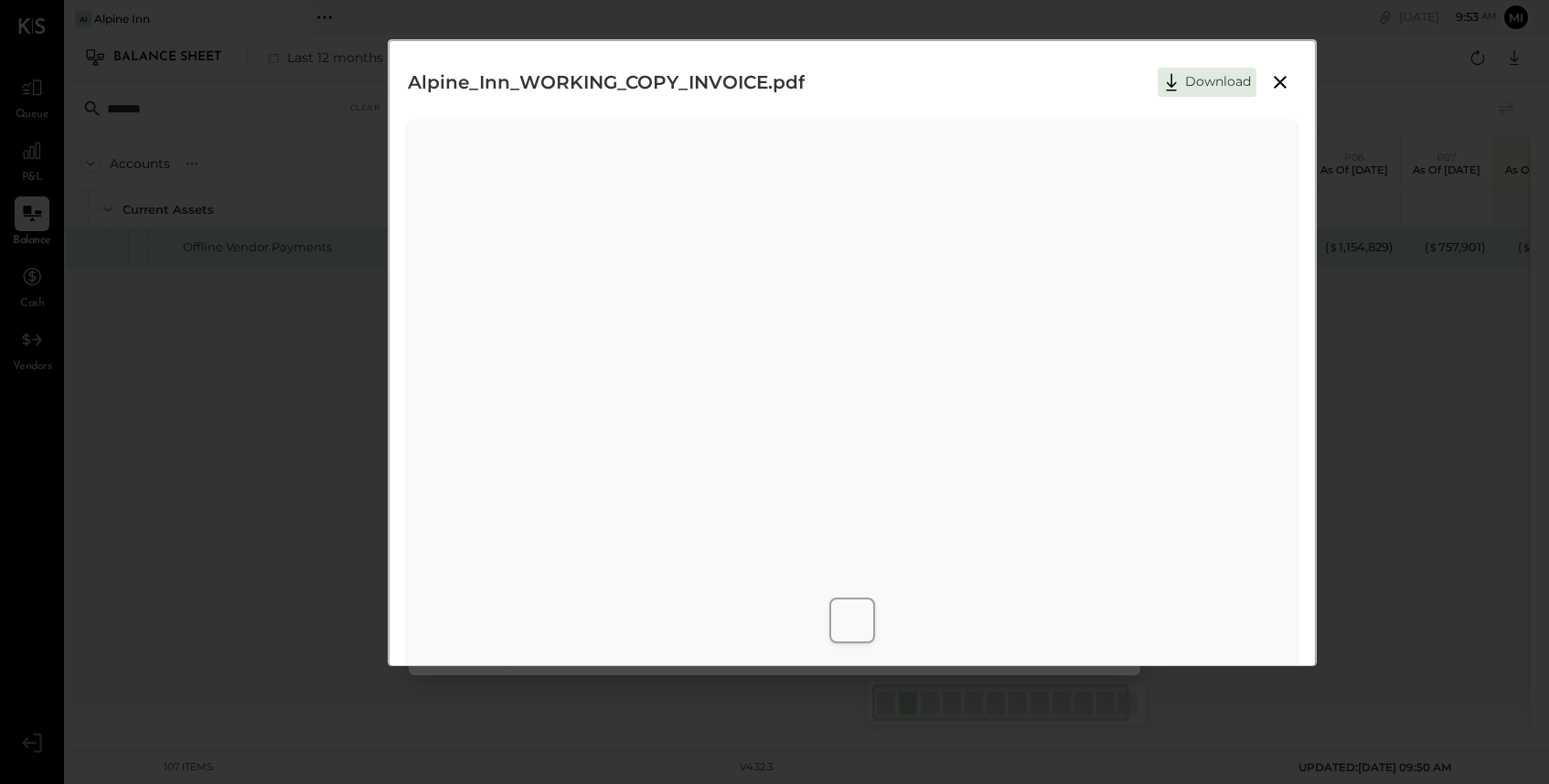
click at [1278, 83] on icon at bounding box center [1279, 81] width 12 height 12
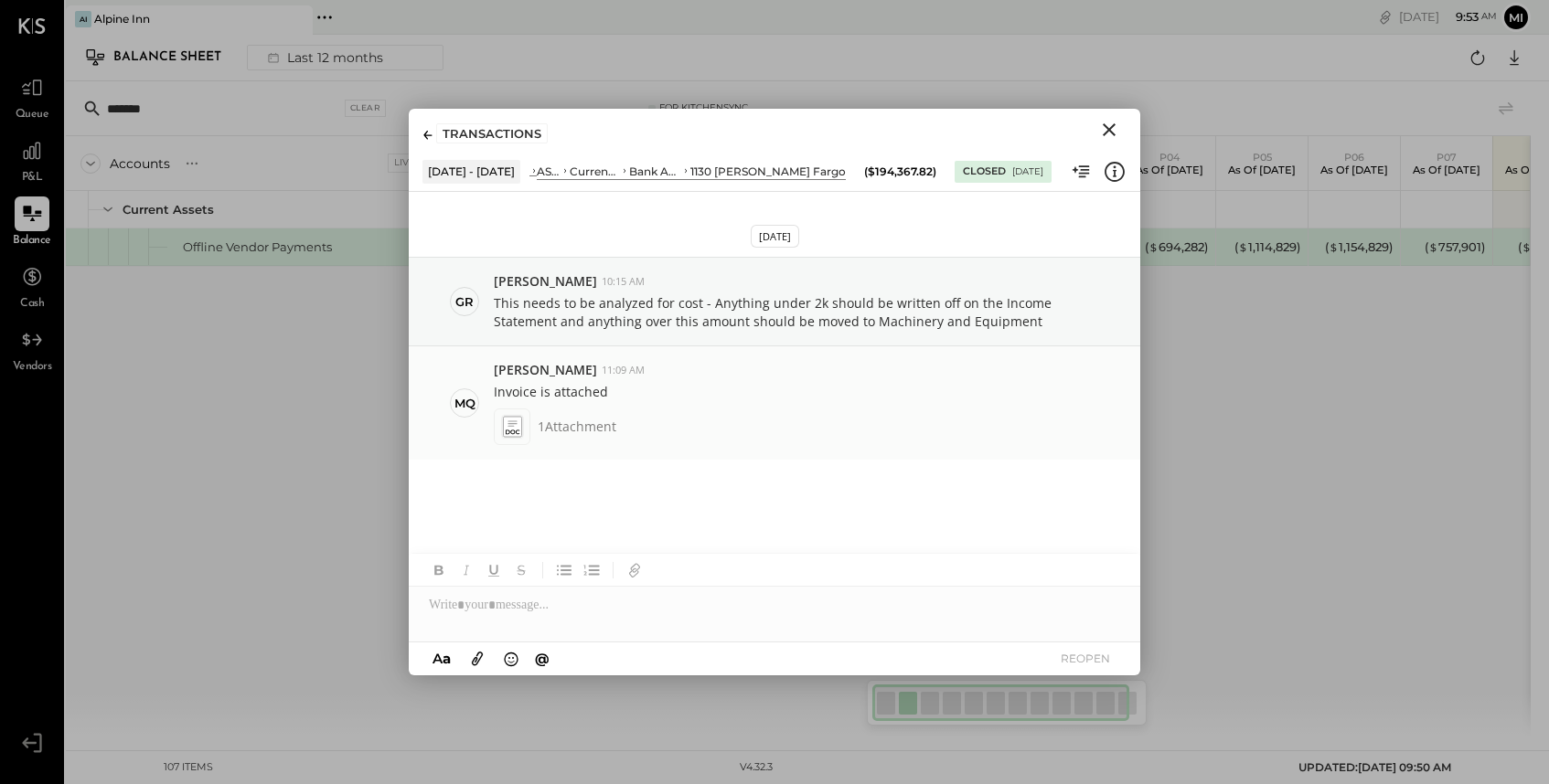
click at [512, 424] on icon at bounding box center [513, 424] width 10 height 6
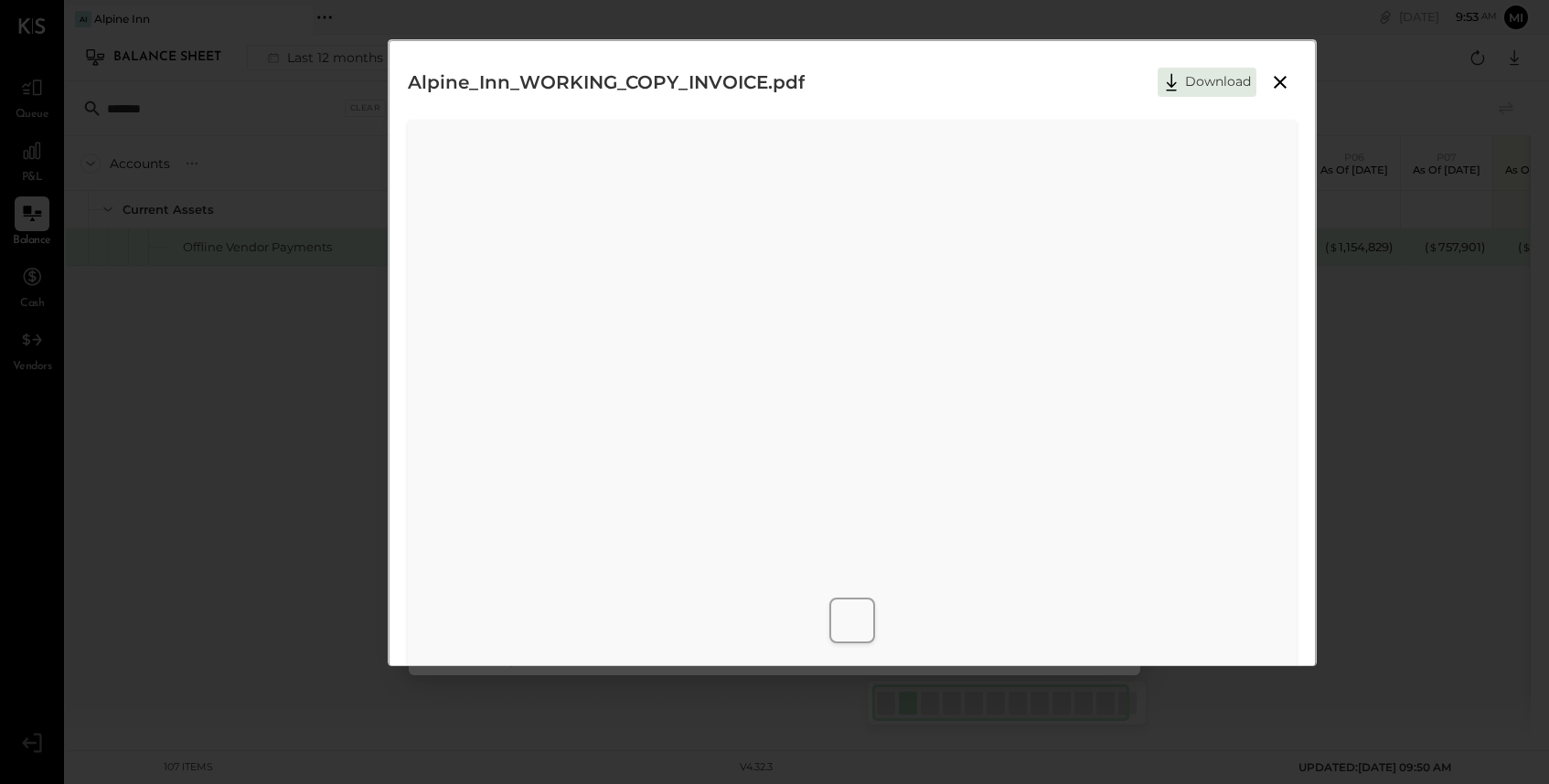
click at [1278, 80] on icon at bounding box center [1279, 82] width 22 height 22
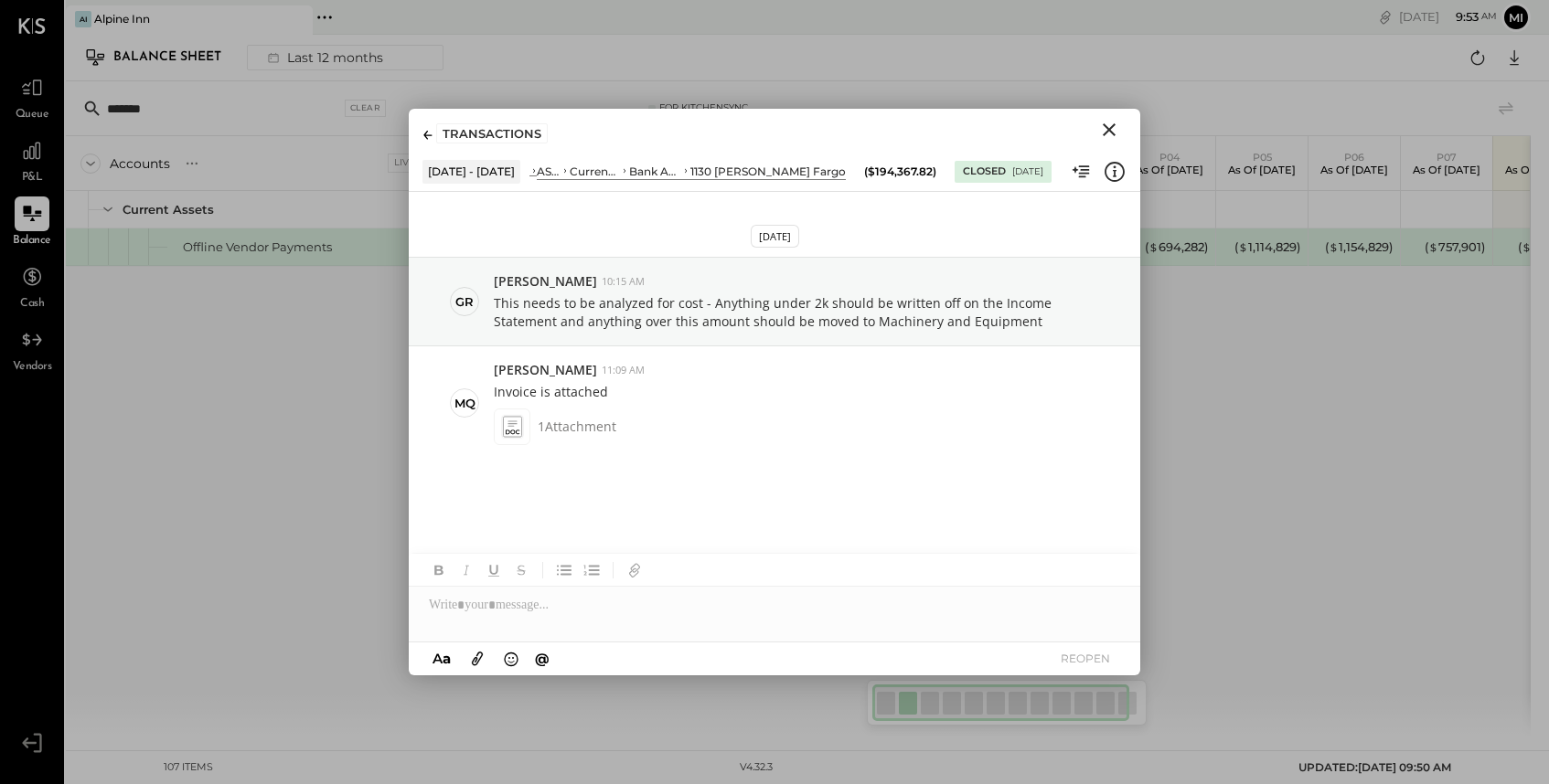
click at [1109, 131] on icon "Close" at bounding box center [1108, 129] width 12 height 12
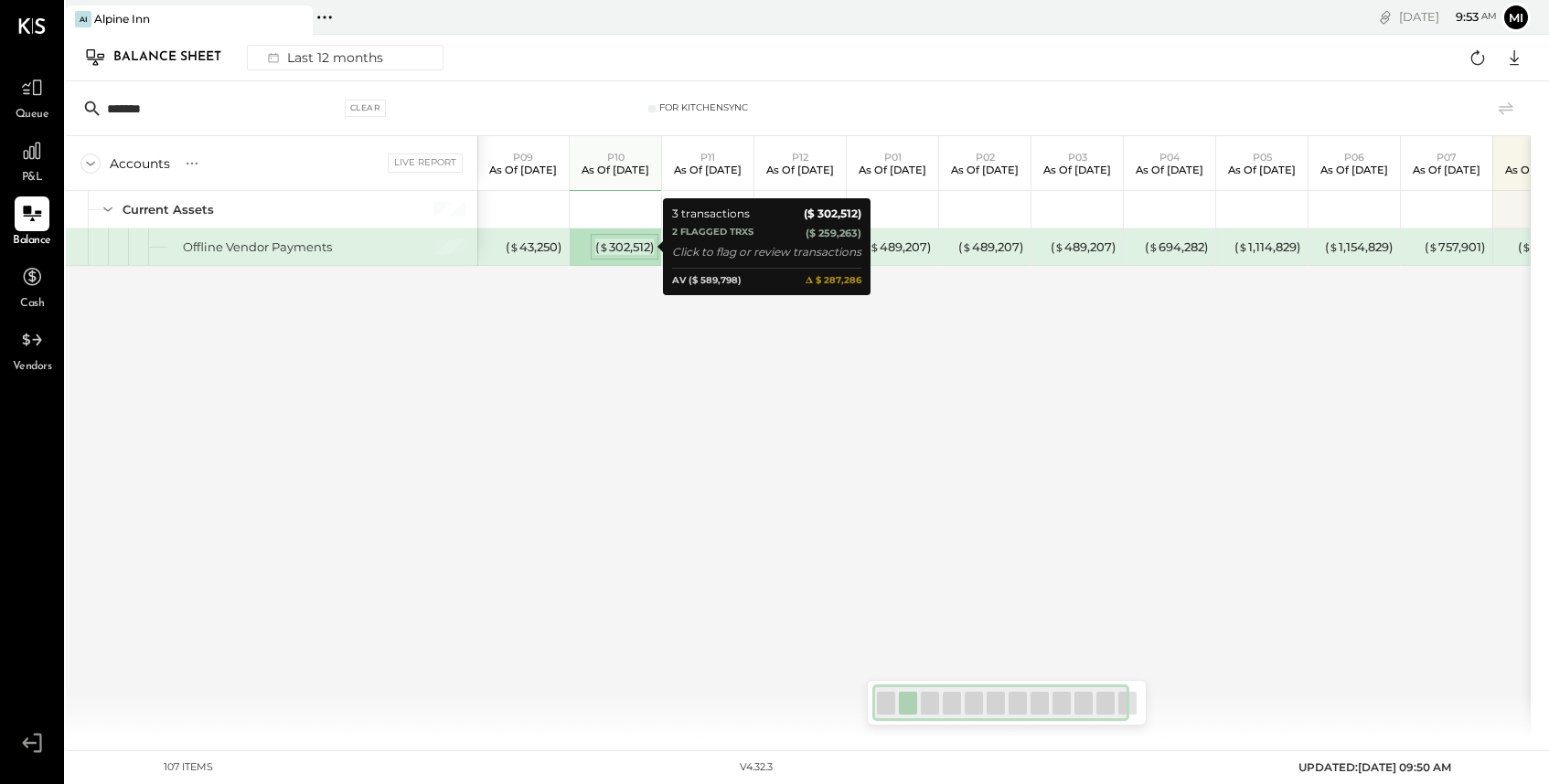
click at [620, 246] on div "( $ 302,512 )" at bounding box center [623, 248] width 58 height 17
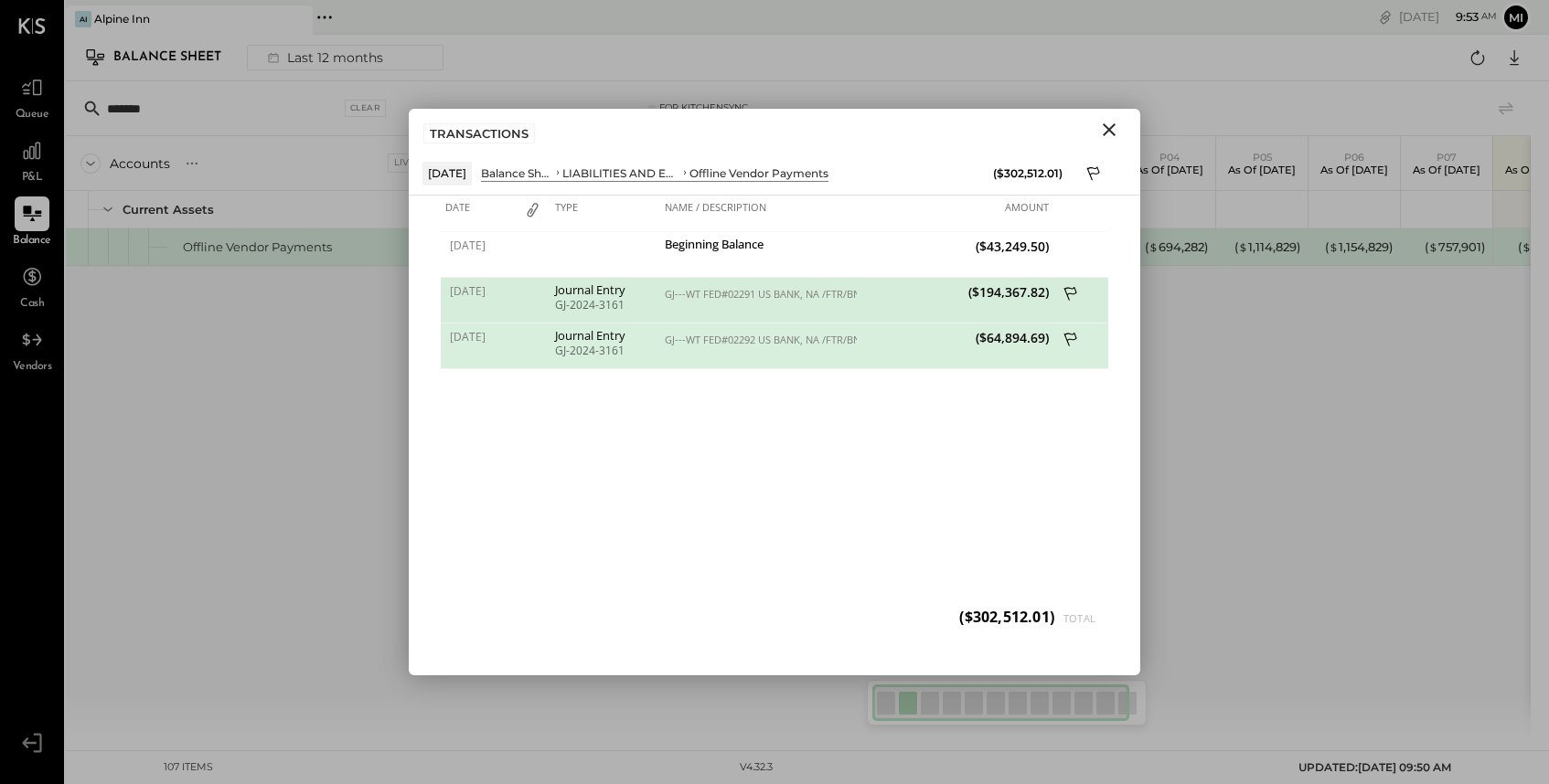
click at [1074, 288] on icon at bounding box center [1070, 294] width 12 height 13
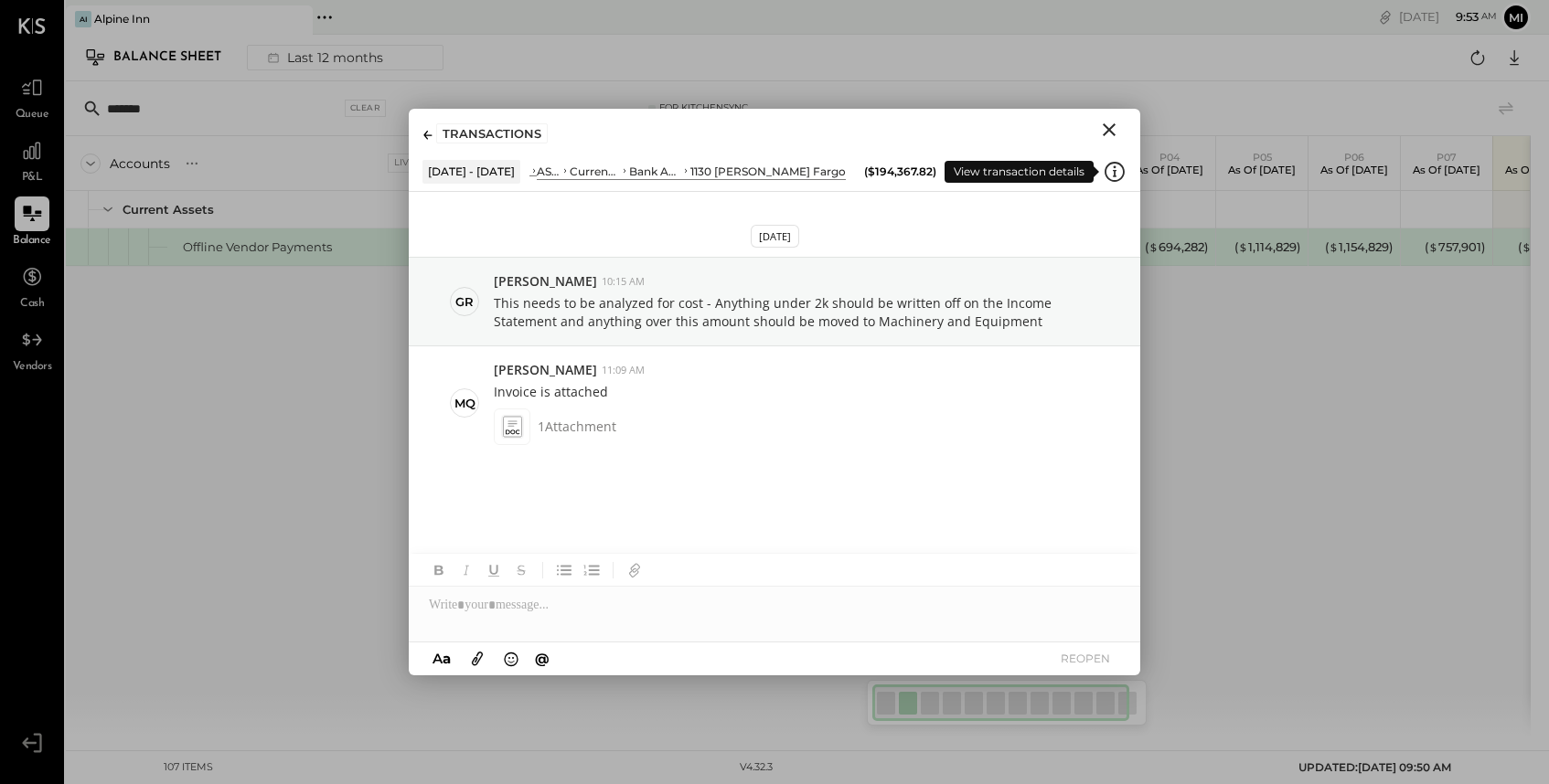
click at [1111, 173] on icon at bounding box center [1114, 171] width 24 height 24
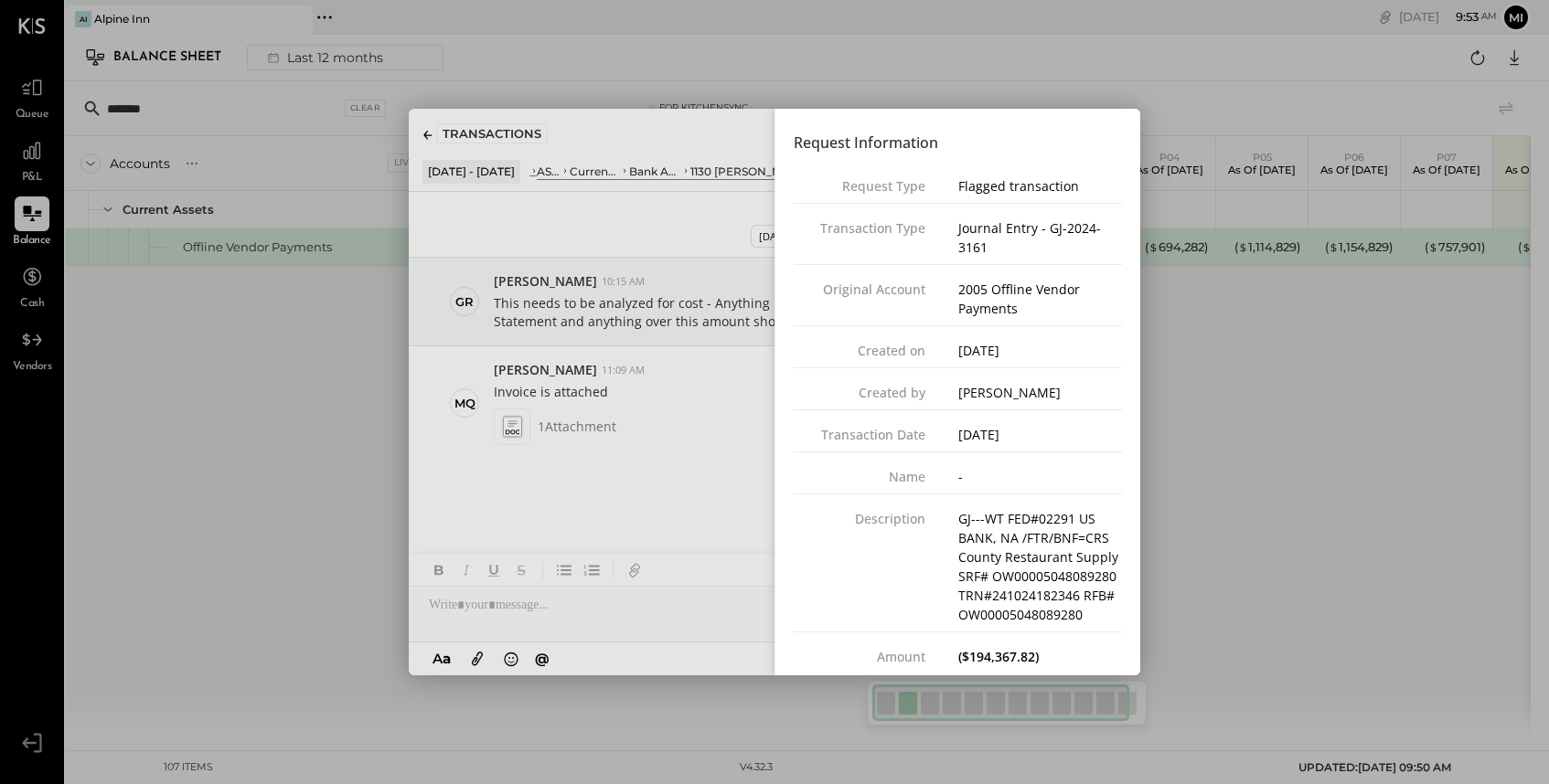
click at [707, 417] on div "Close panel" at bounding box center [774, 392] width 731 height 567
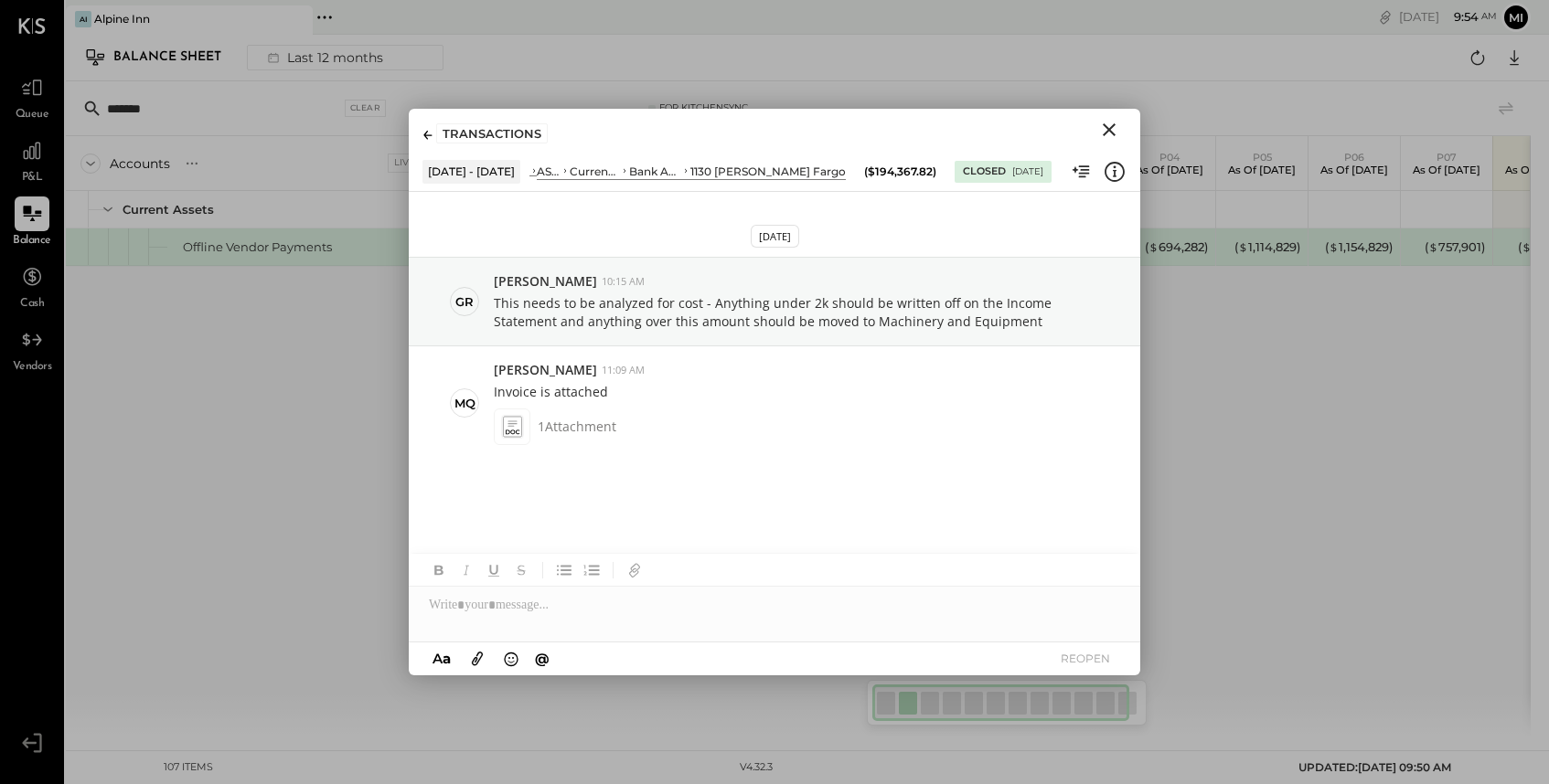
click at [861, 506] on div "Jul 9th, 2025 gr greg 10:15 AM This needs to be analyzed for cost - Anything un…" at bounding box center [774, 370] width 731 height 320
click at [1107, 127] on icon "Close" at bounding box center [1108, 129] width 12 height 12
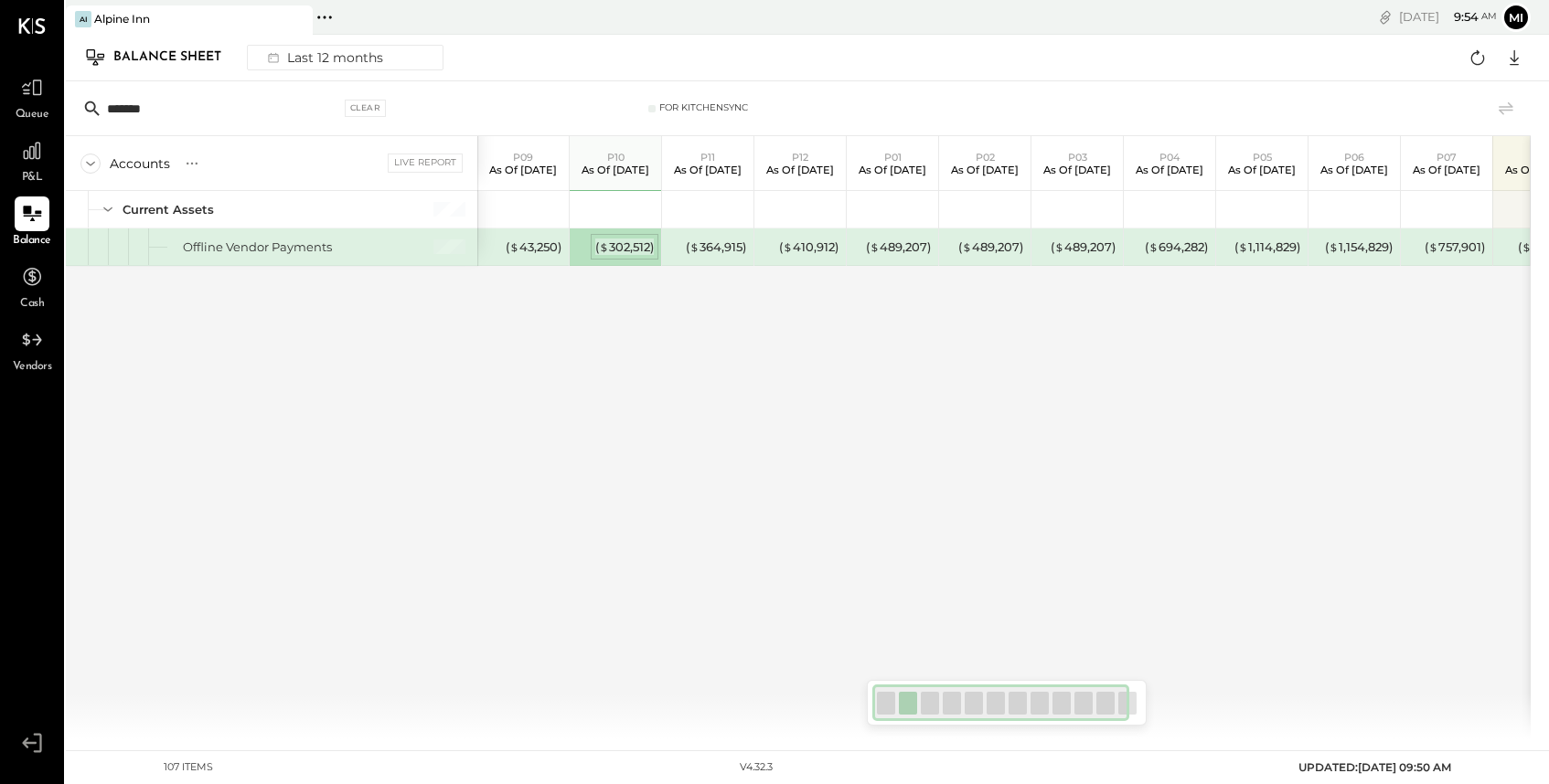
click at [613, 243] on div "( $ 302,512 )" at bounding box center [623, 248] width 58 height 17
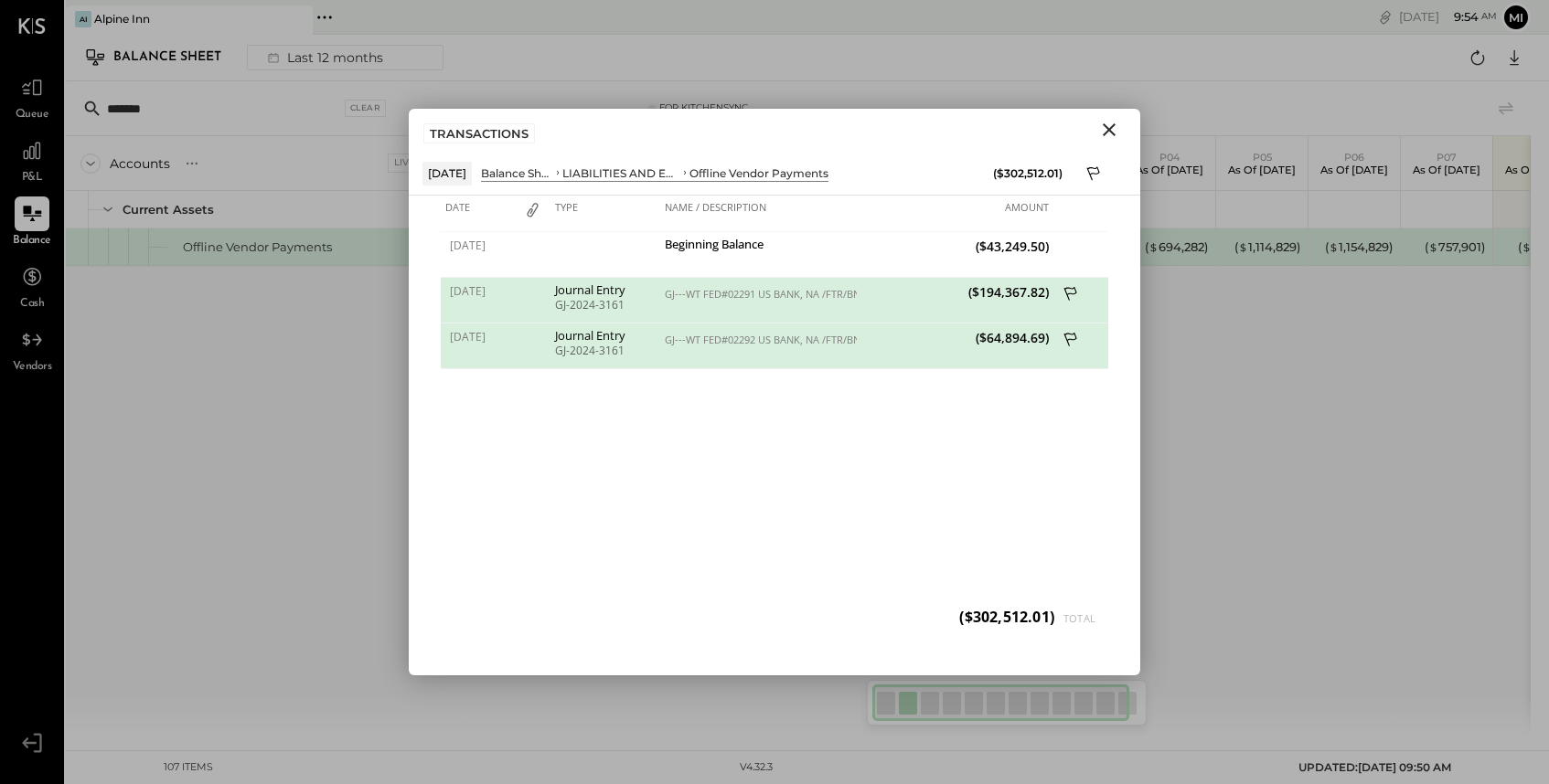
click at [1112, 124] on icon "Close" at bounding box center [1108, 129] width 12 height 12
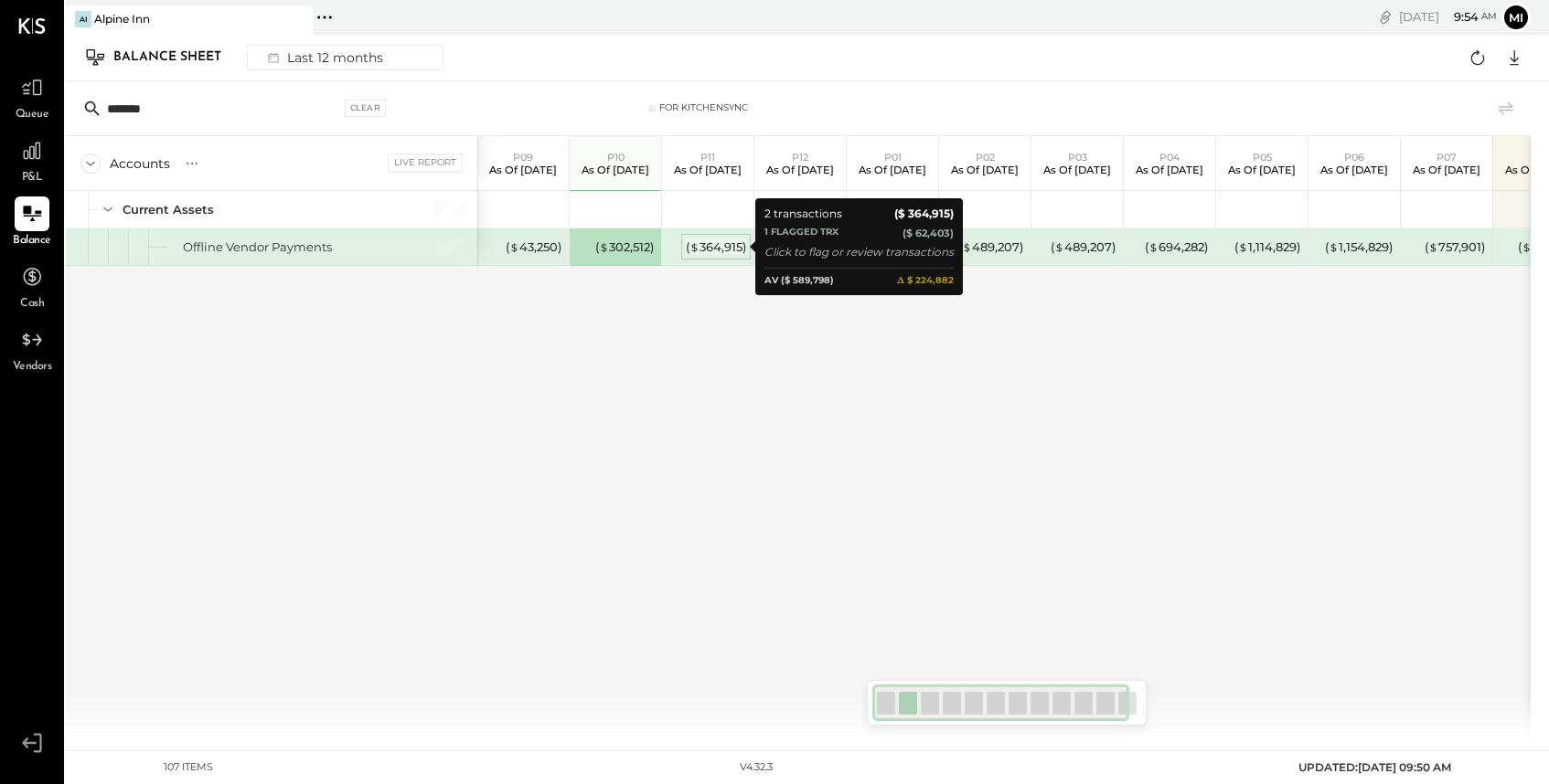
click at [713, 250] on div "( $ 364,915 )" at bounding box center [715, 248] width 60 height 17
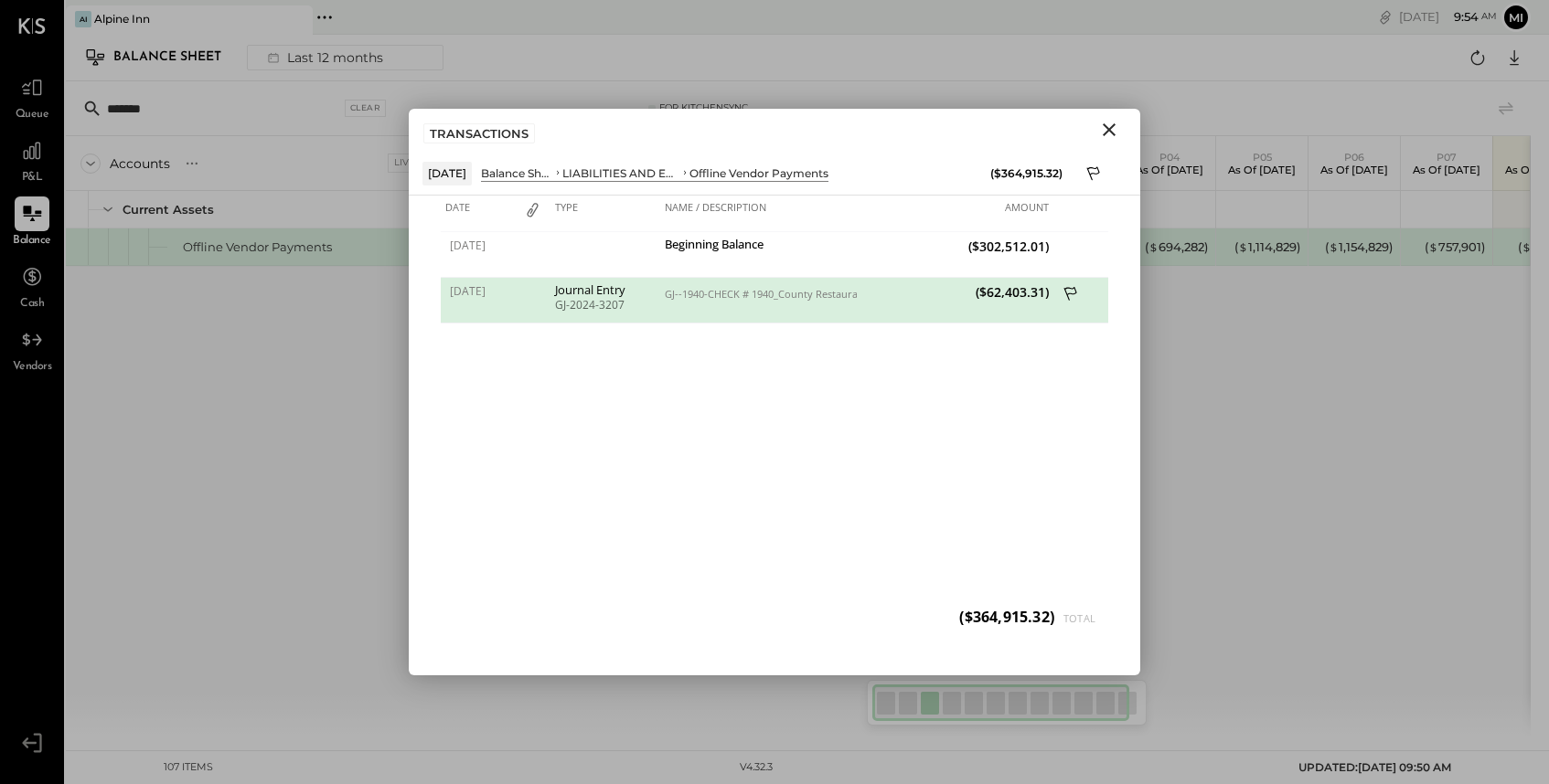
click at [1106, 126] on icon "Close" at bounding box center [1108, 129] width 12 height 12
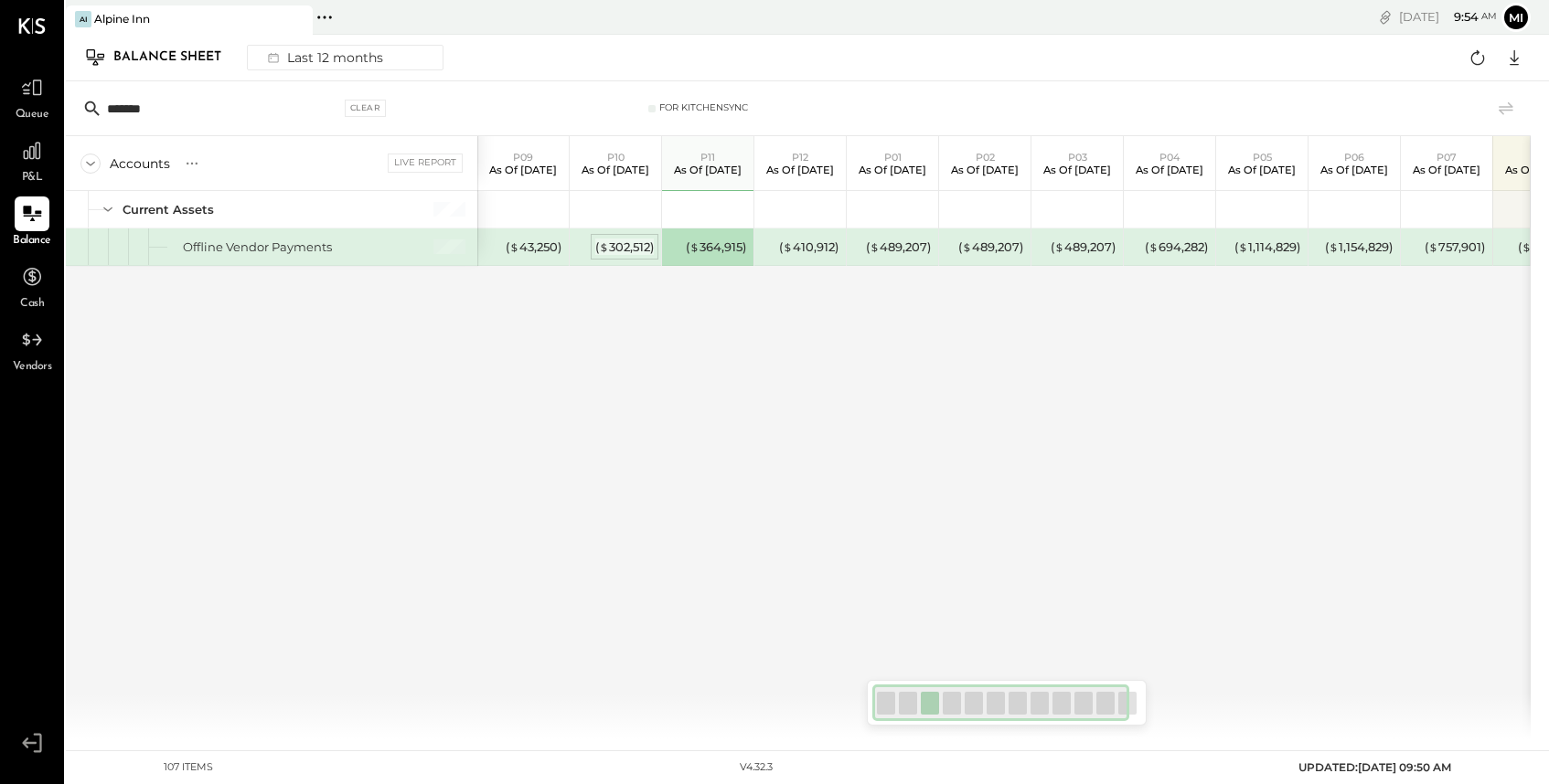
click at [600, 255] on div "( $ 302,512 )" at bounding box center [623, 248] width 58 height 17
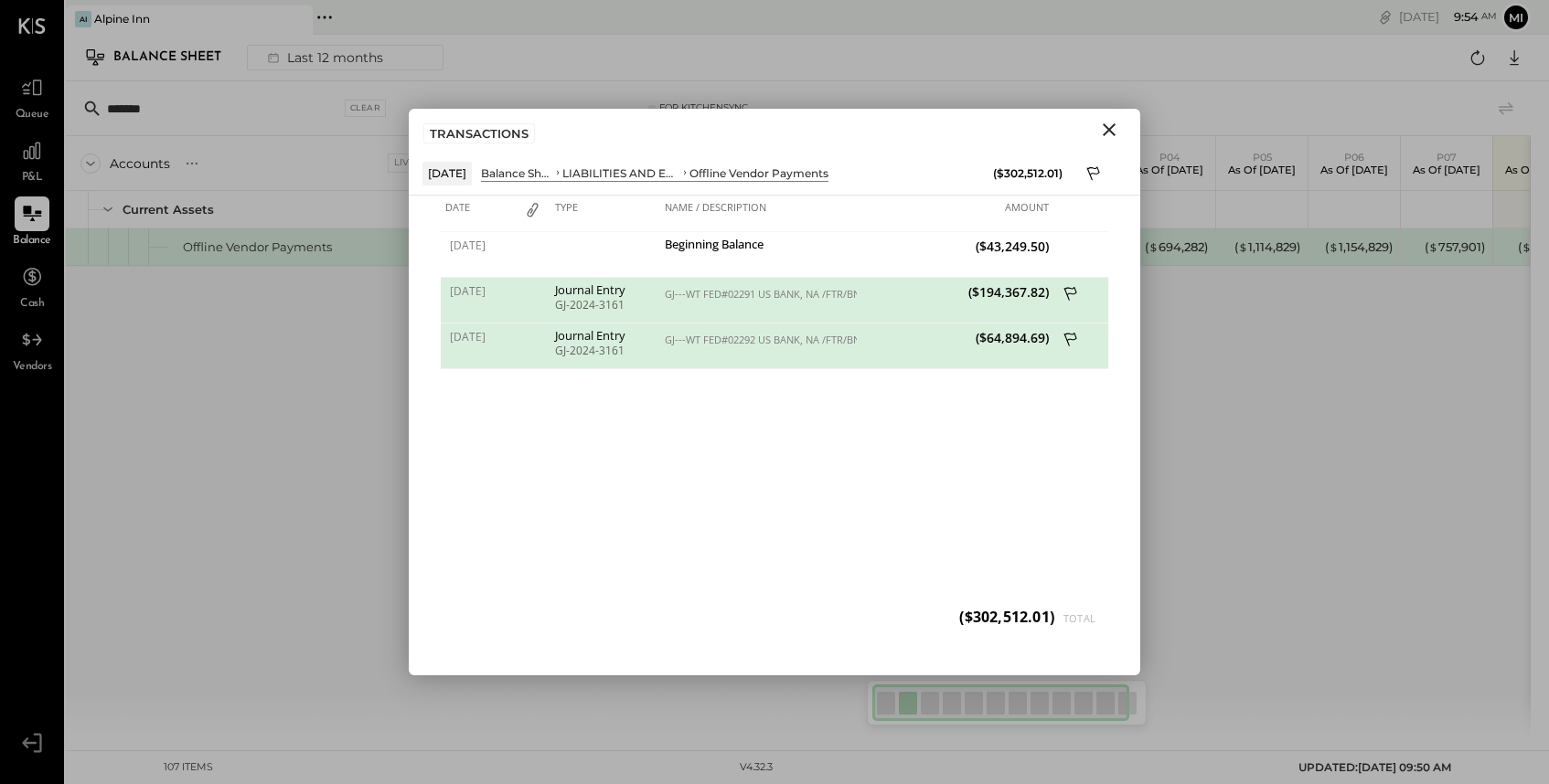
click at [1113, 131] on icon "Close" at bounding box center [1108, 129] width 22 height 22
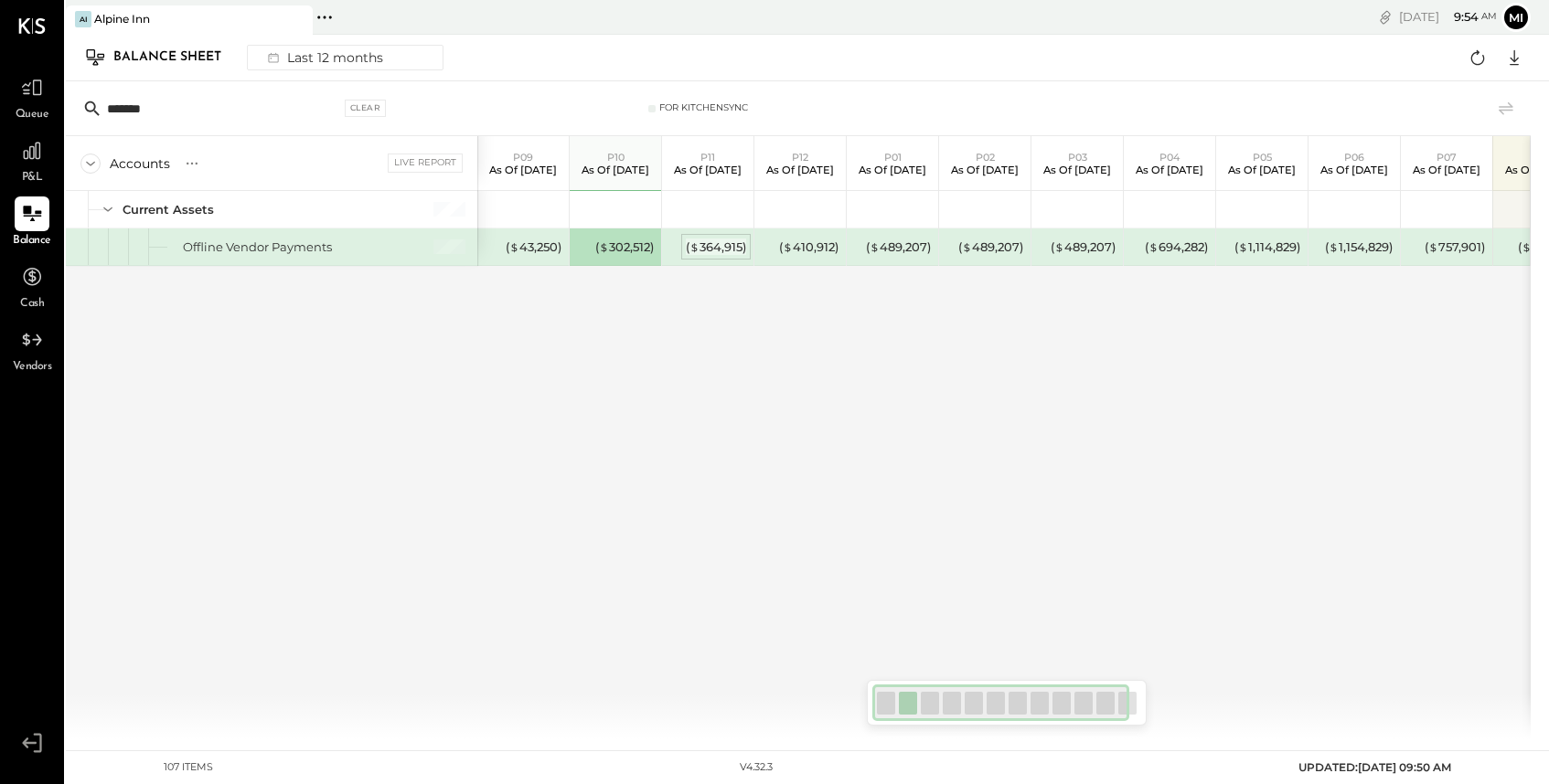
click at [712, 244] on div "( $ 364,915 )" at bounding box center [715, 248] width 60 height 17
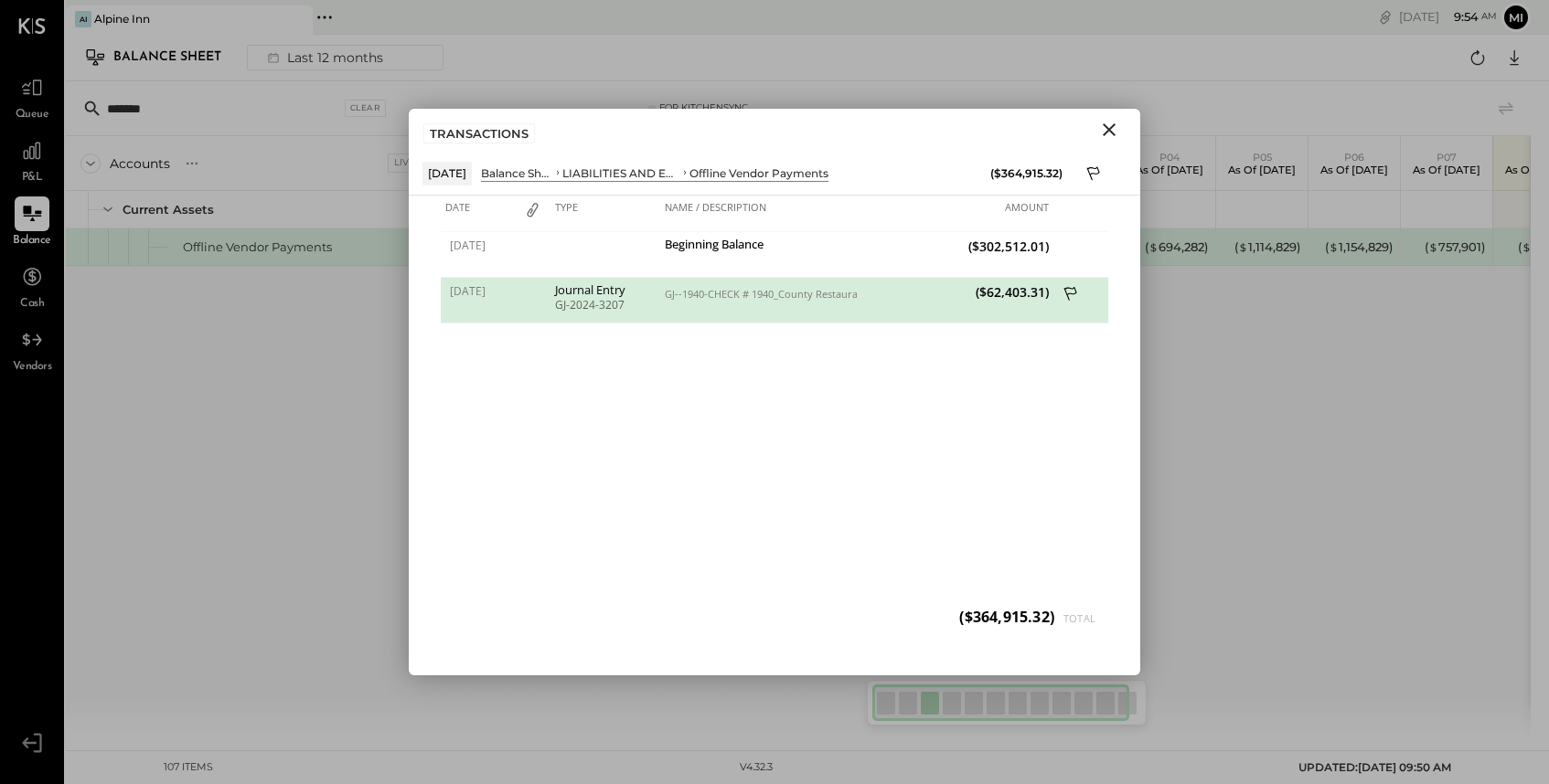
click at [1065, 288] on icon at bounding box center [1070, 294] width 12 height 13
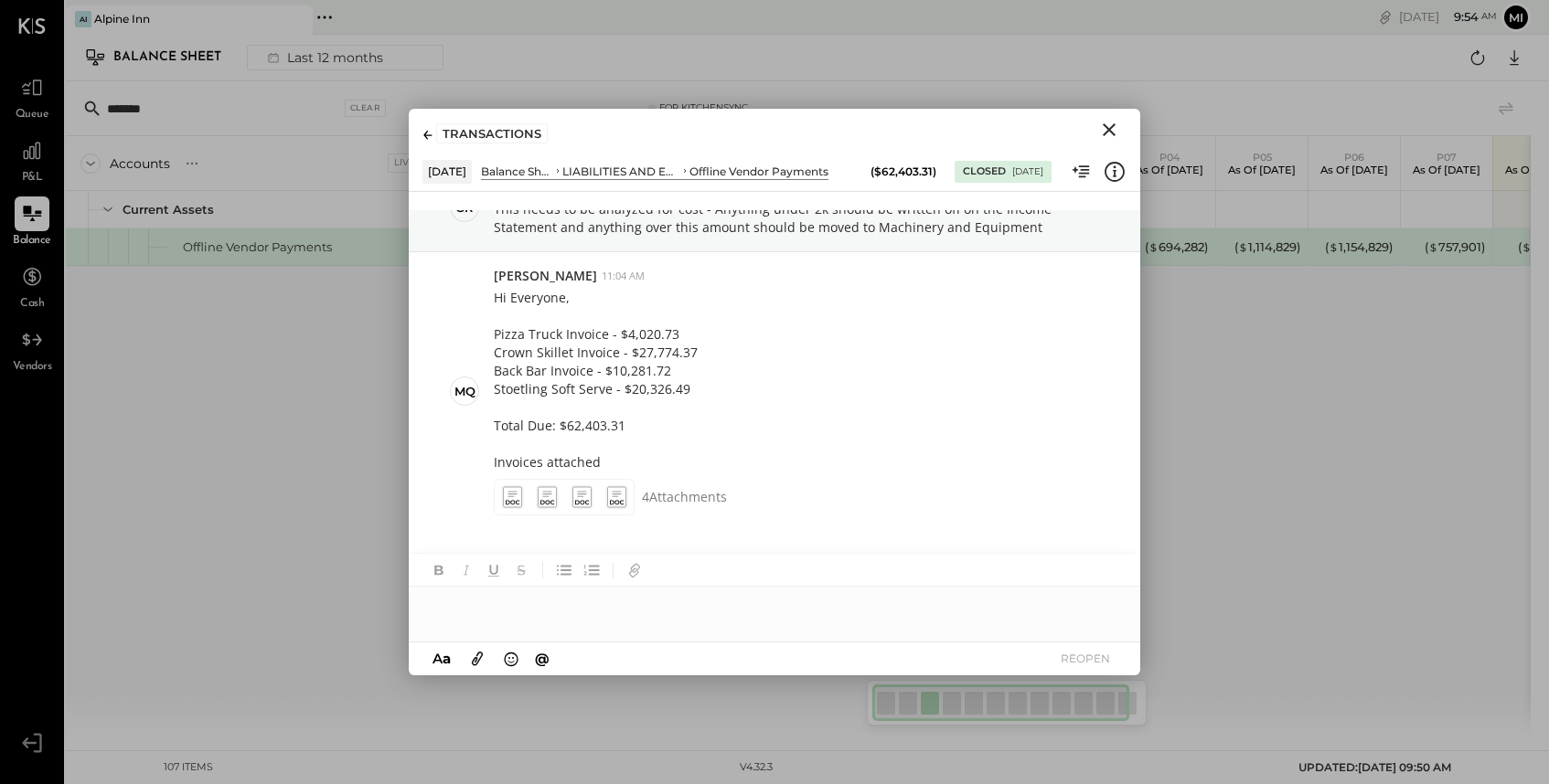
scroll to position [94, 0]
click at [1106, 127] on icon "Close" at bounding box center [1108, 129] width 12 height 12
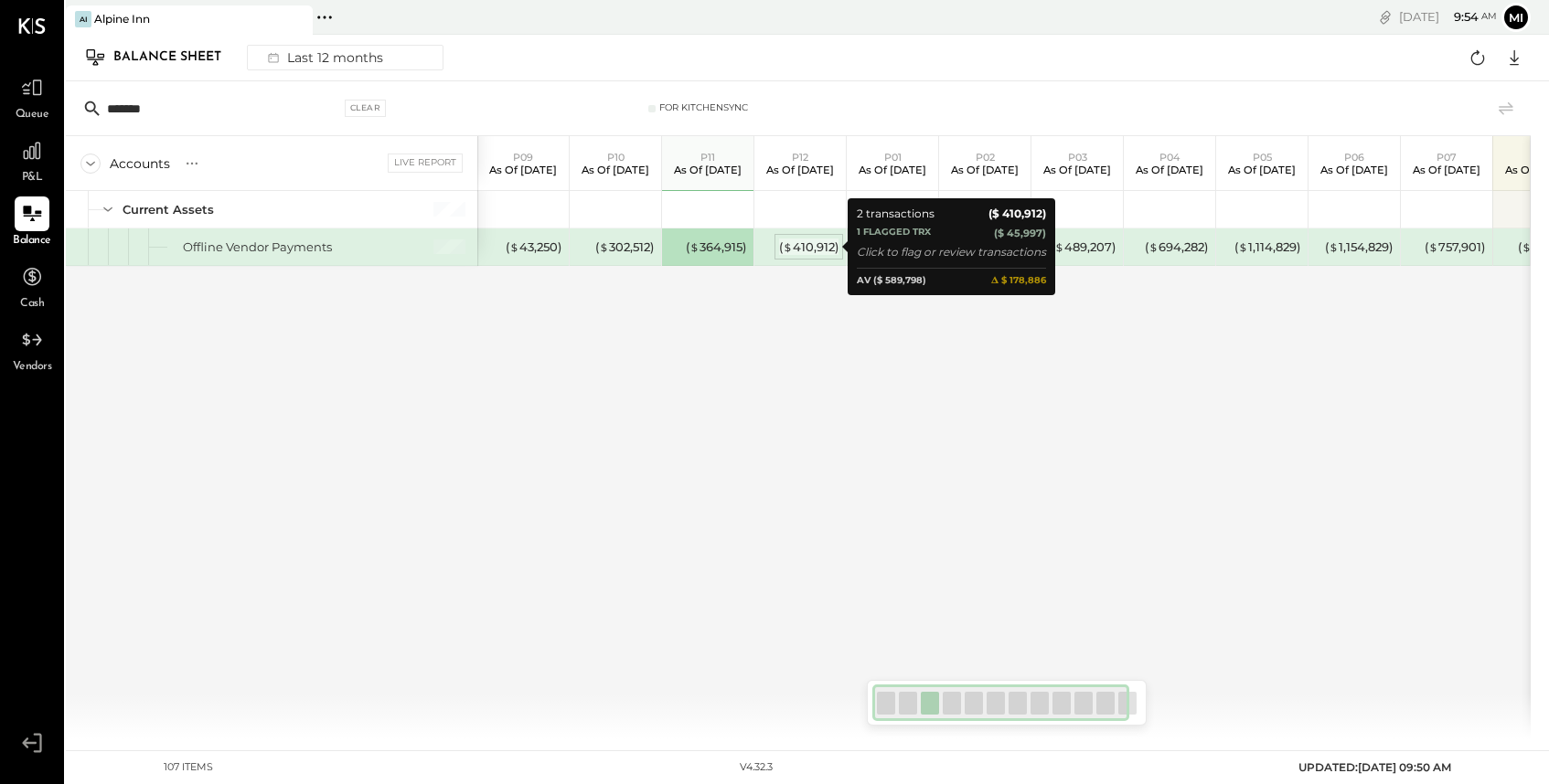
click at [803, 243] on div "( $ 410,912 )" at bounding box center [809, 248] width 59 height 17
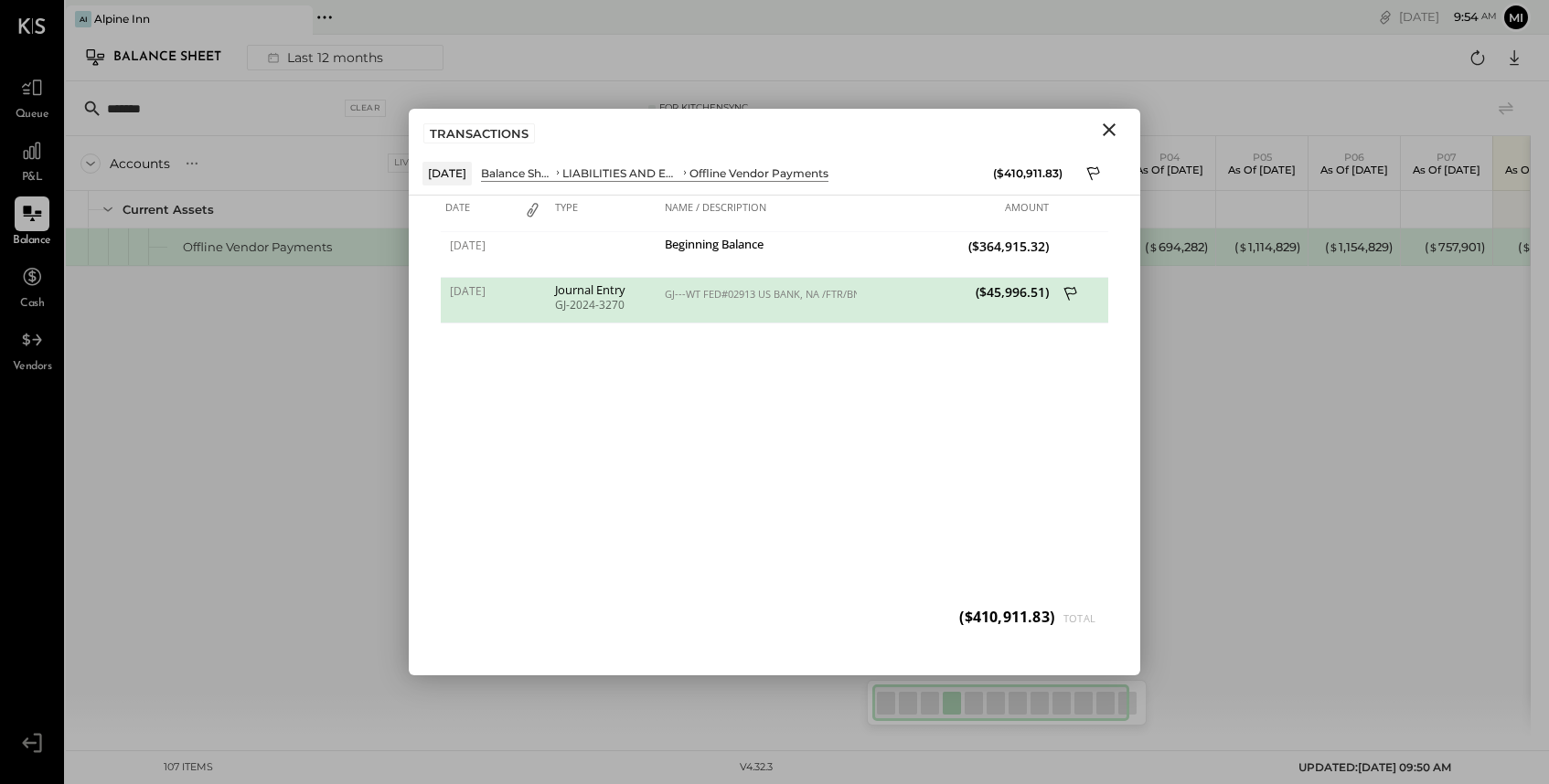
click at [1076, 293] on icon at bounding box center [1071, 295] width 16 height 23
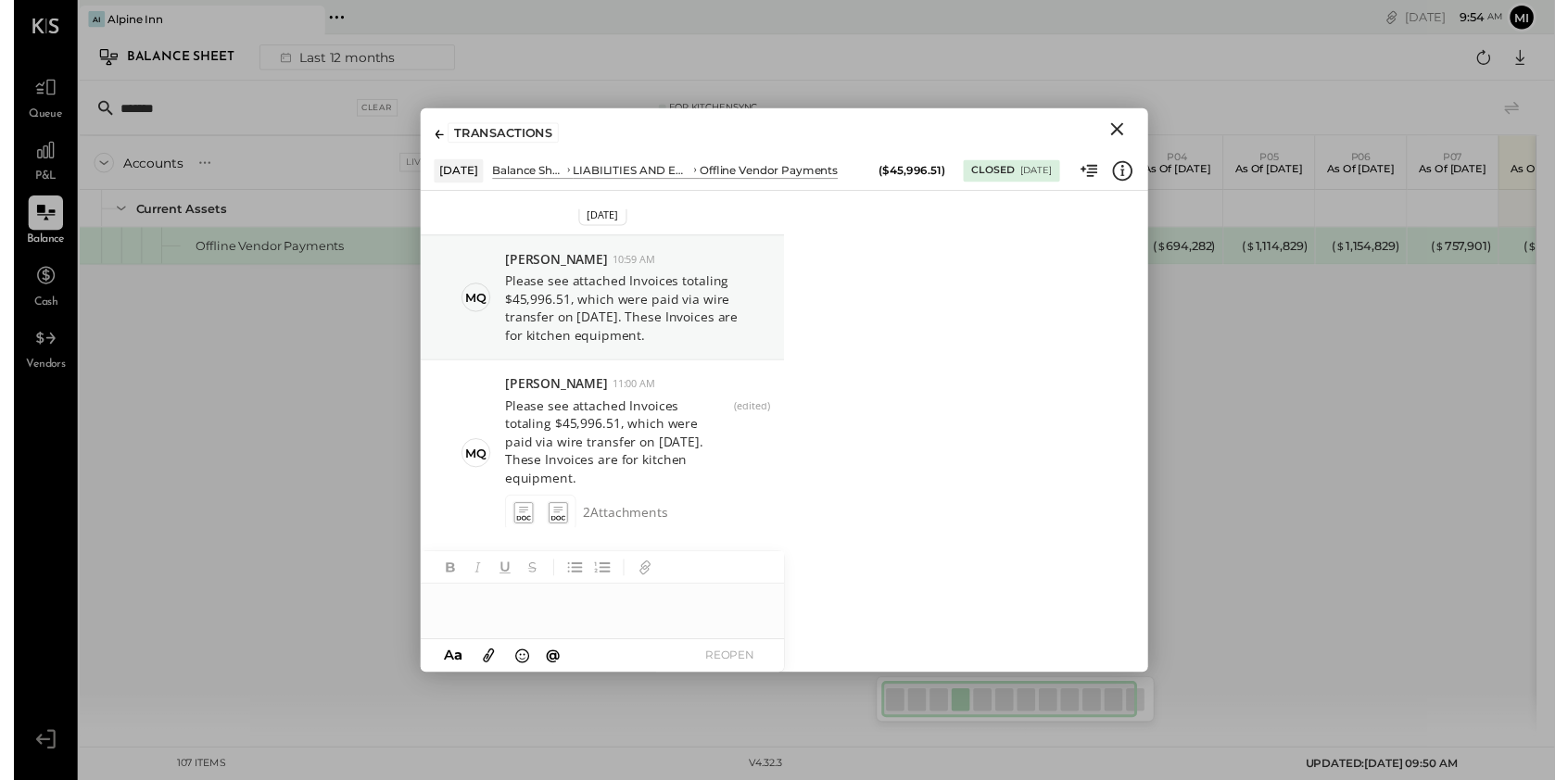
scroll to position [0, 0]
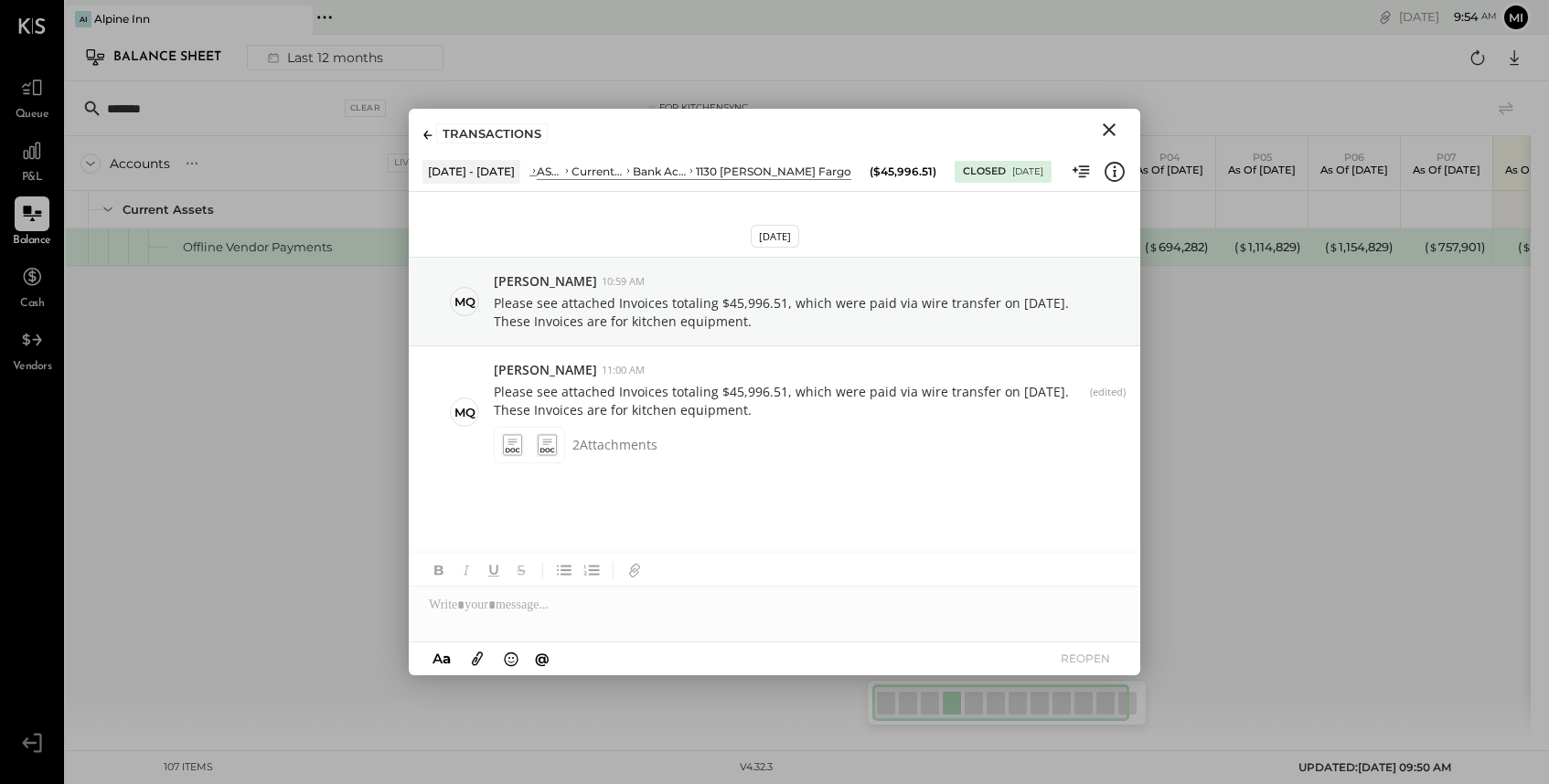
click at [1109, 127] on icon "Close" at bounding box center [1108, 129] width 22 height 22
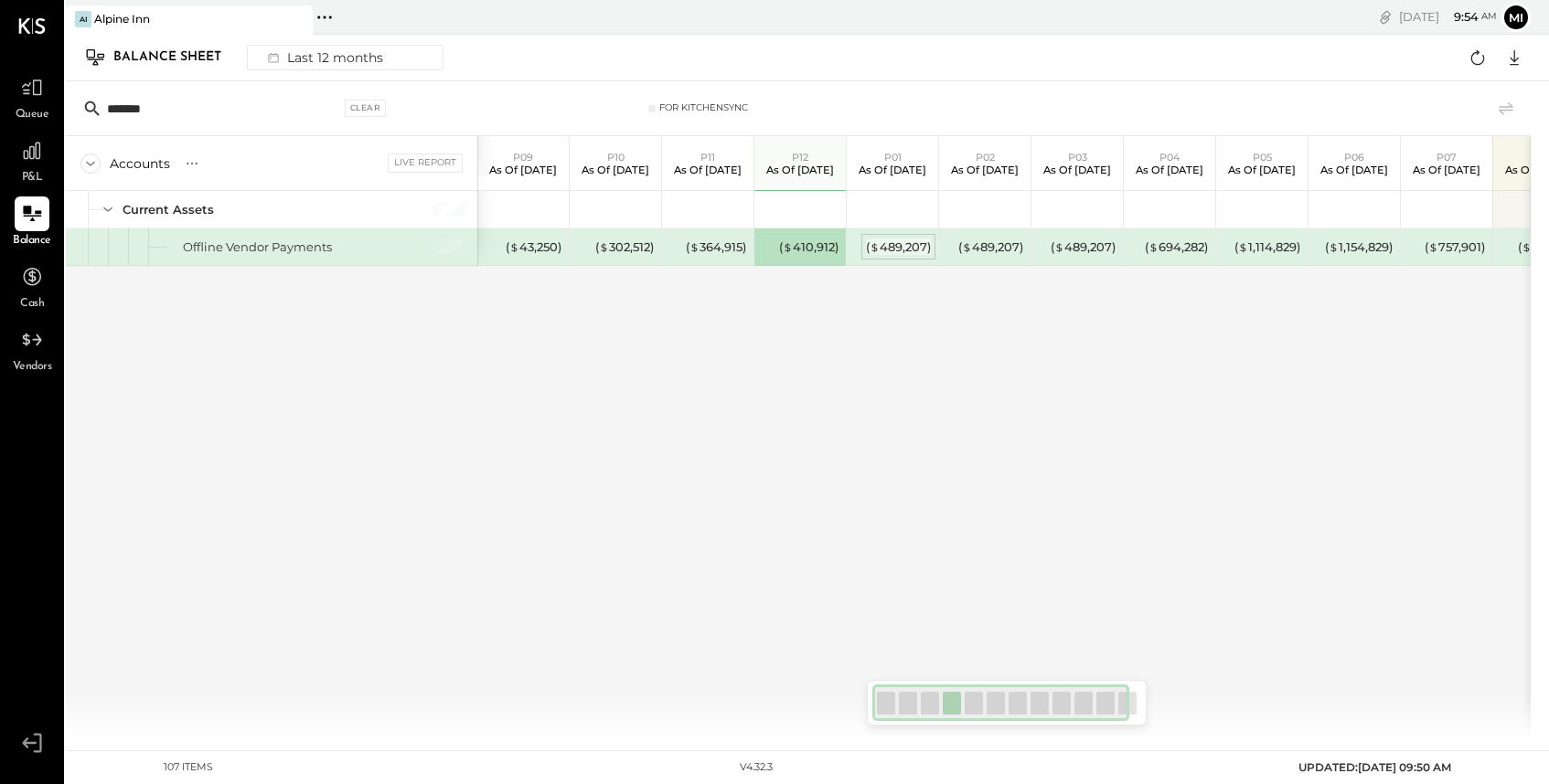
click at [908, 241] on div "( $ 489,207 )" at bounding box center [898, 248] width 65 height 17
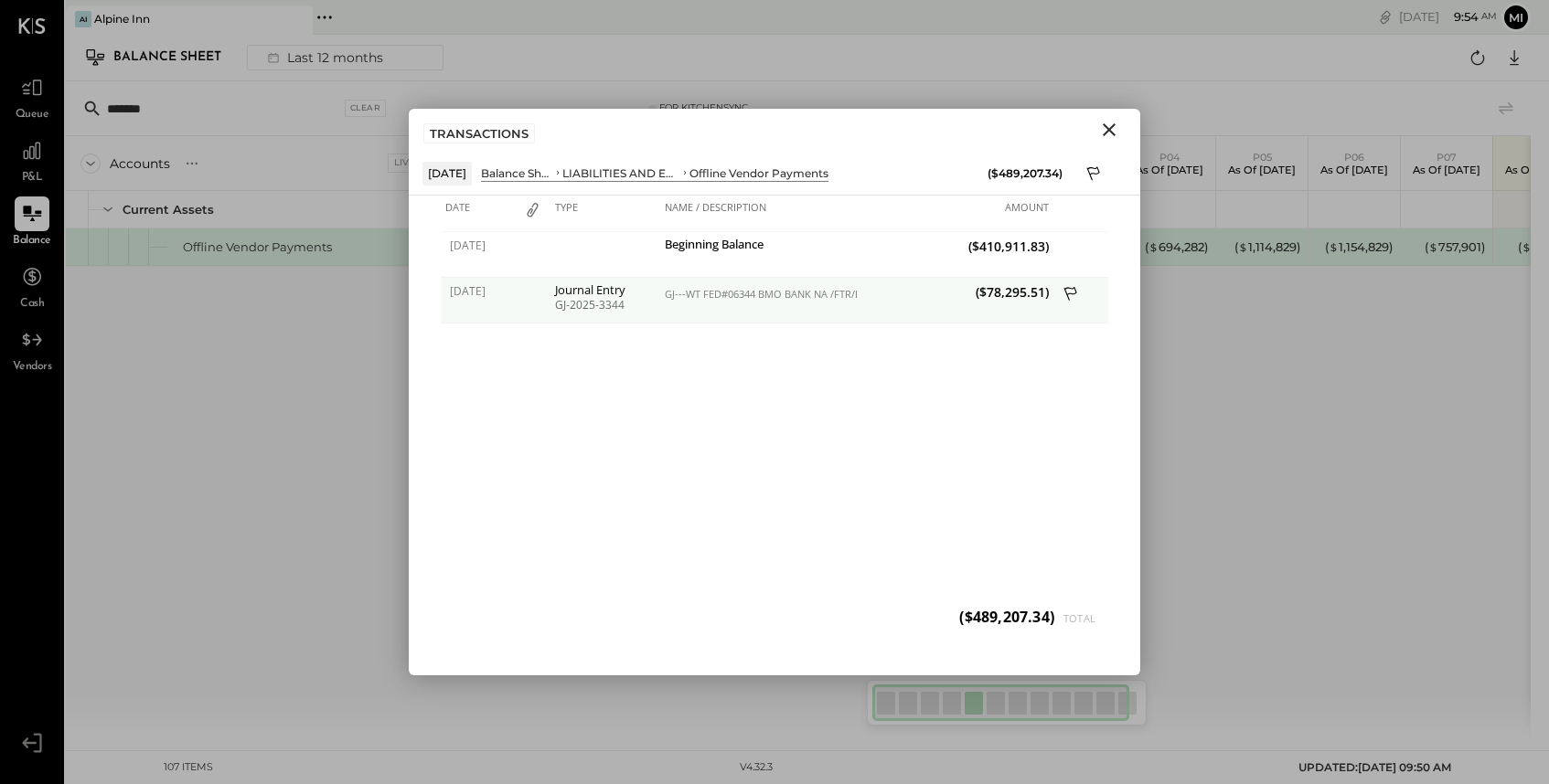
click at [1071, 294] on icon at bounding box center [1070, 294] width 12 height 13
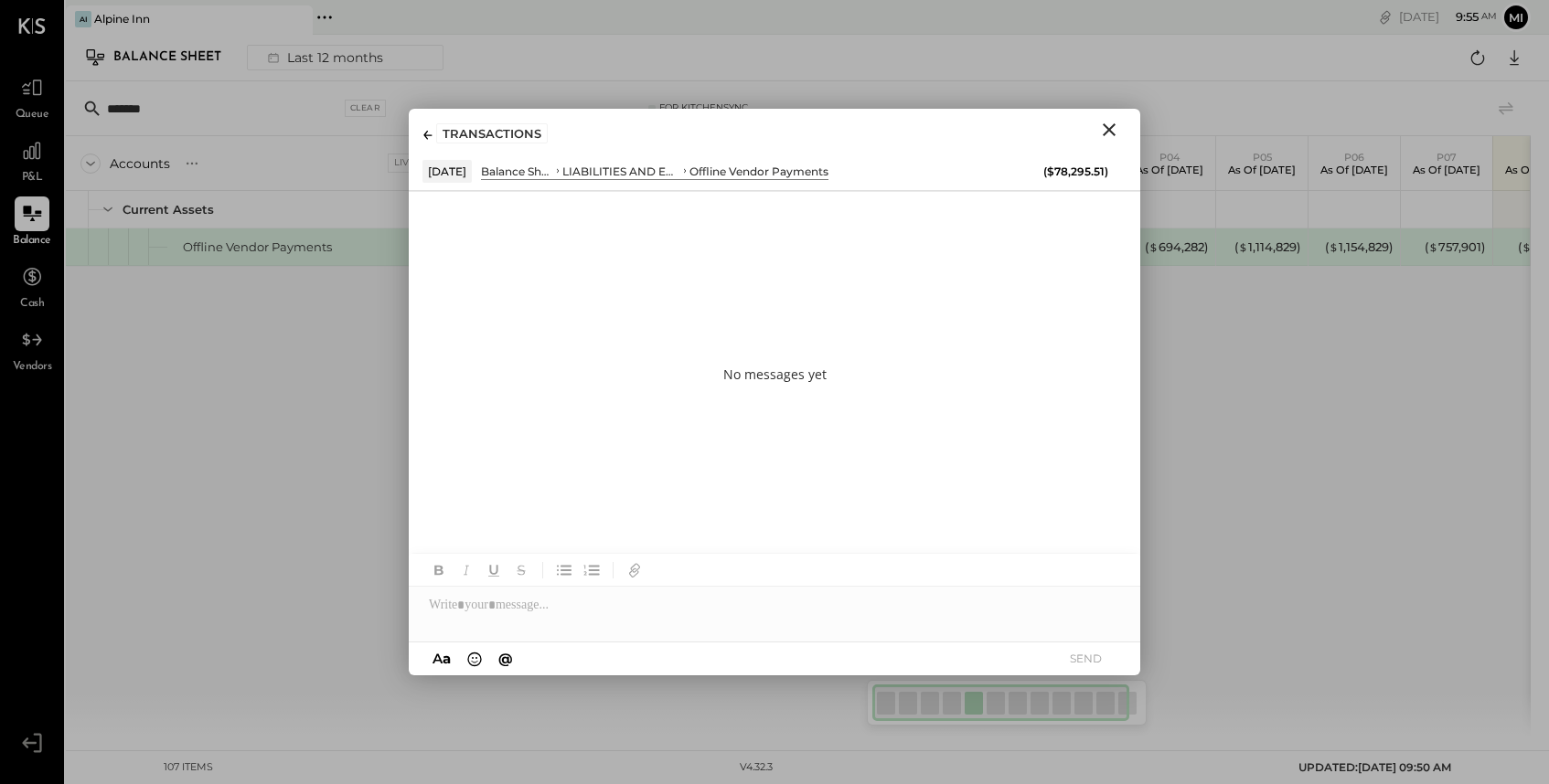
click at [1113, 128] on icon "Close" at bounding box center [1108, 129] width 22 height 22
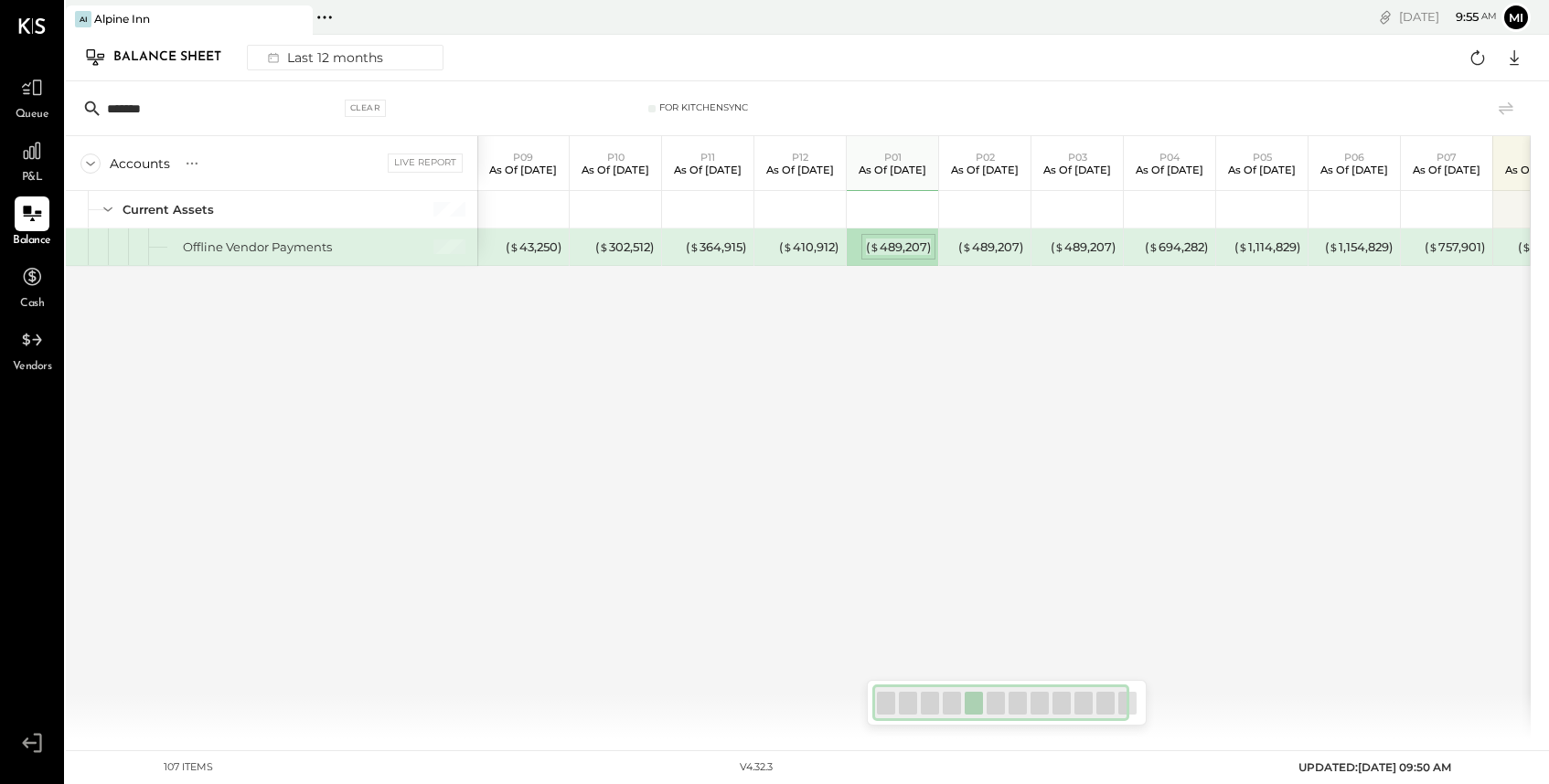
click at [889, 249] on div "( $ 489,207 )" at bounding box center [898, 248] width 65 height 17
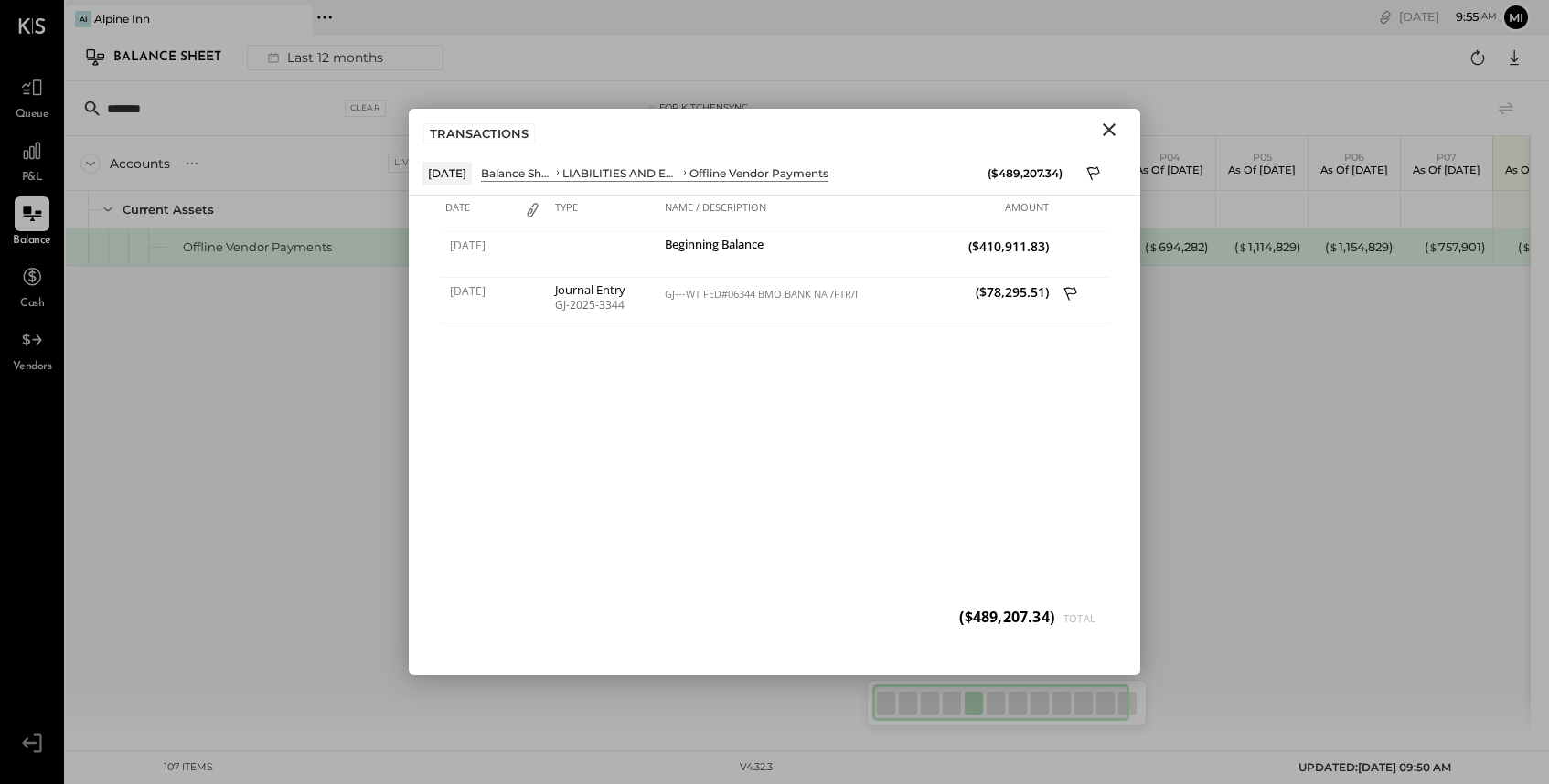
click at [1105, 126] on icon "Close" at bounding box center [1108, 129] width 12 height 12
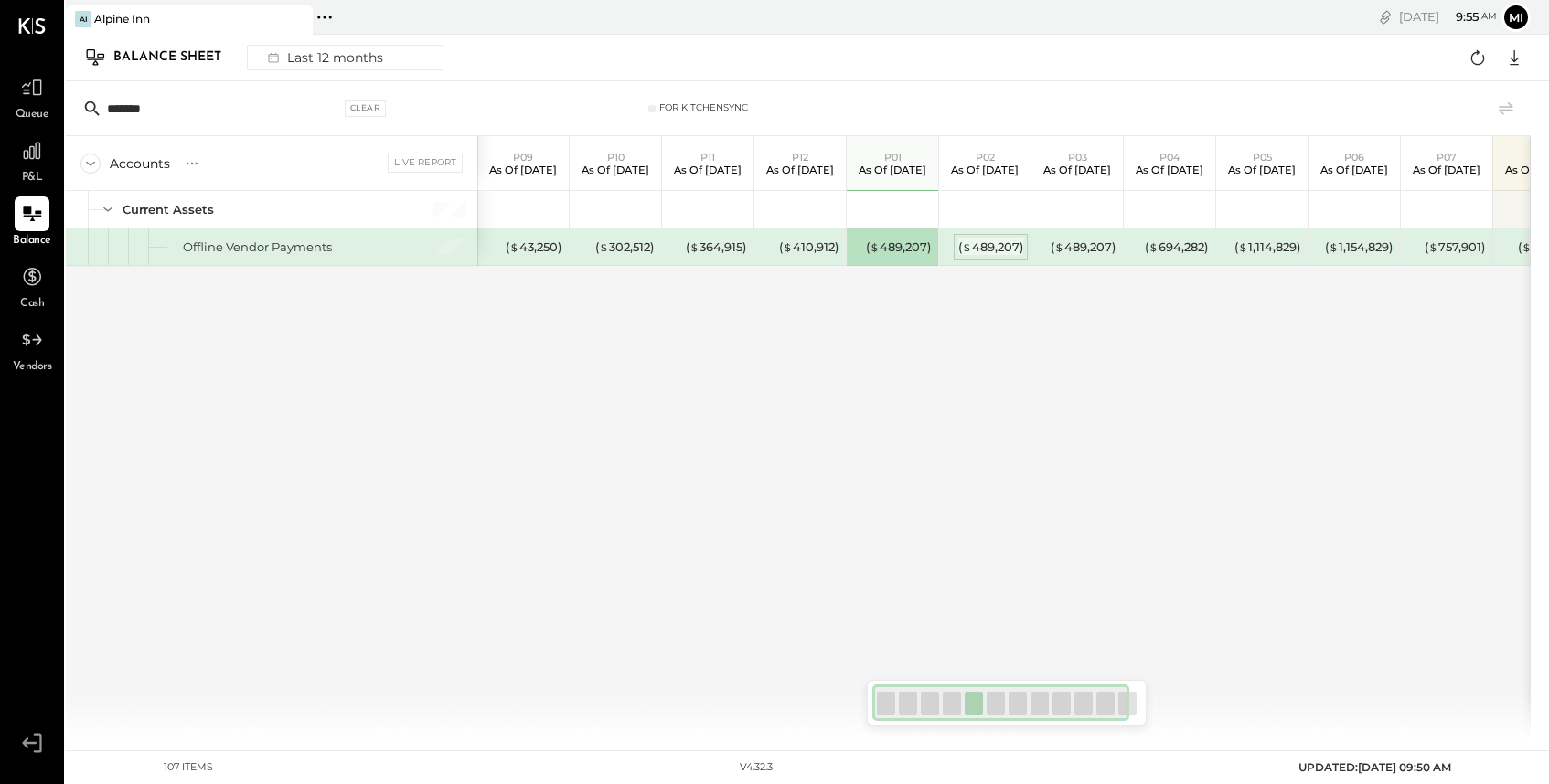
click at [983, 239] on div "( $ 489,207 )" at bounding box center [991, 248] width 65 height 17
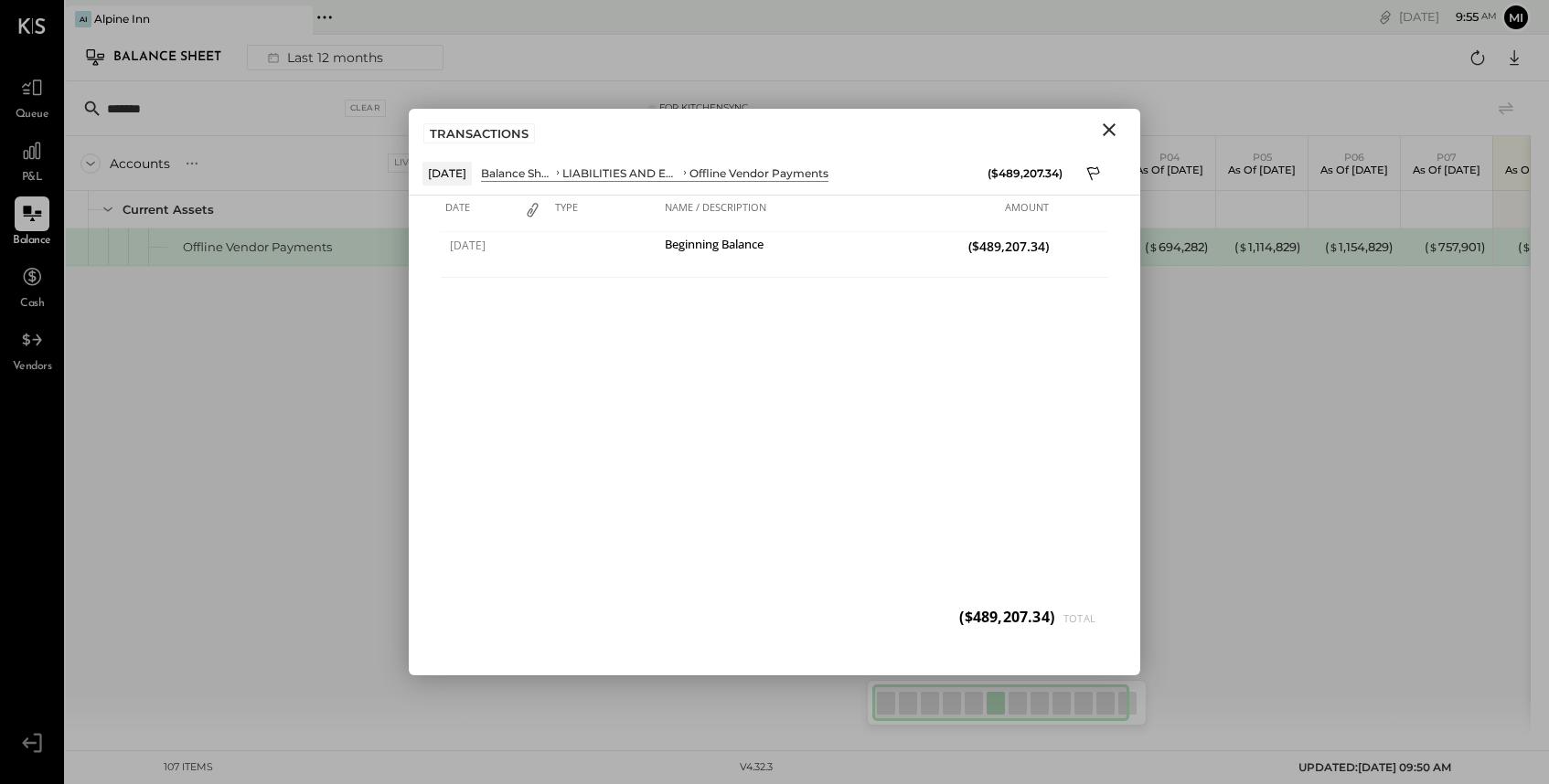
click at [1107, 126] on icon "Close" at bounding box center [1108, 129] width 22 height 22
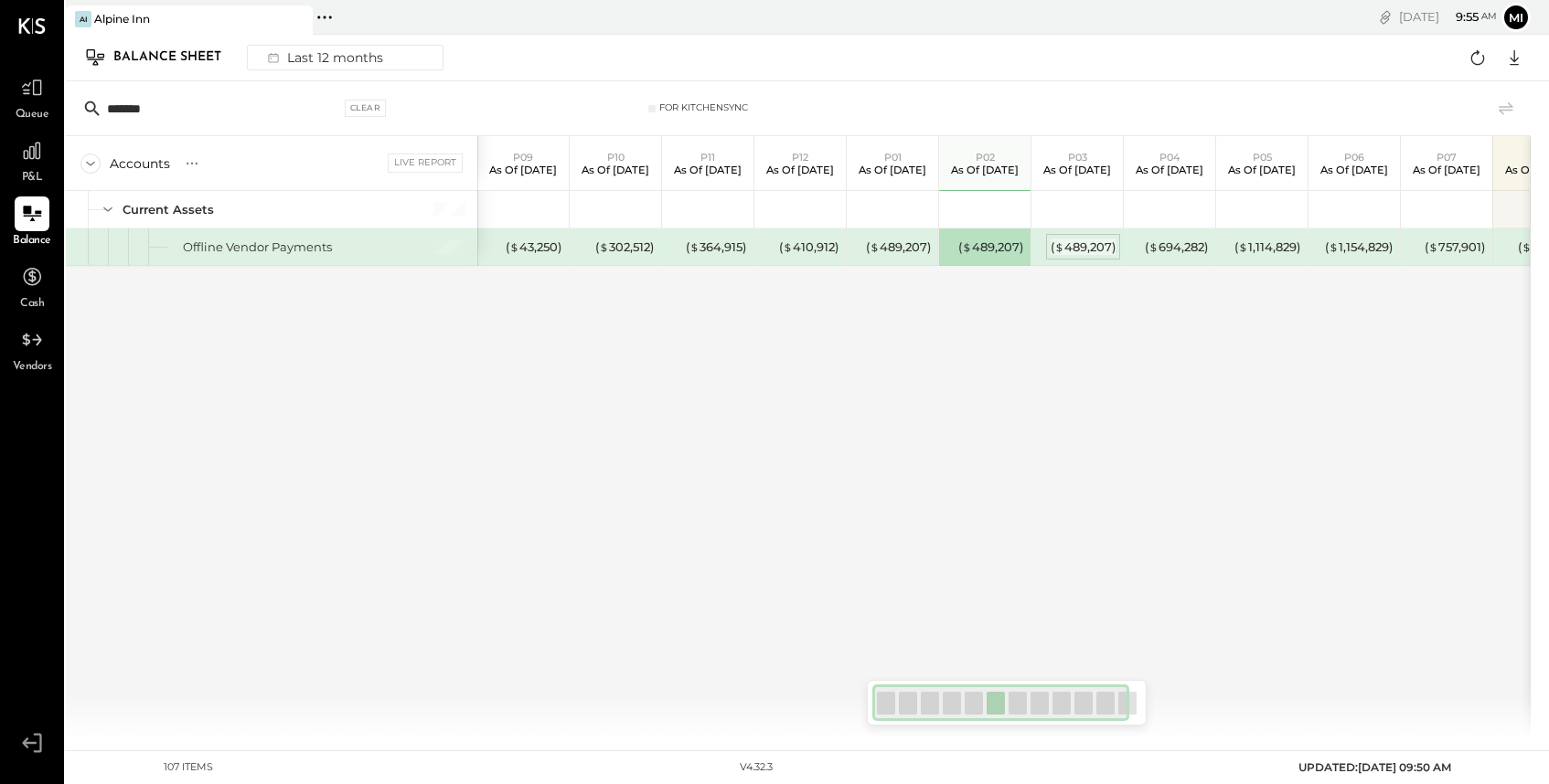
click at [1079, 241] on div "( $ 489,207 )" at bounding box center [1083, 248] width 65 height 17
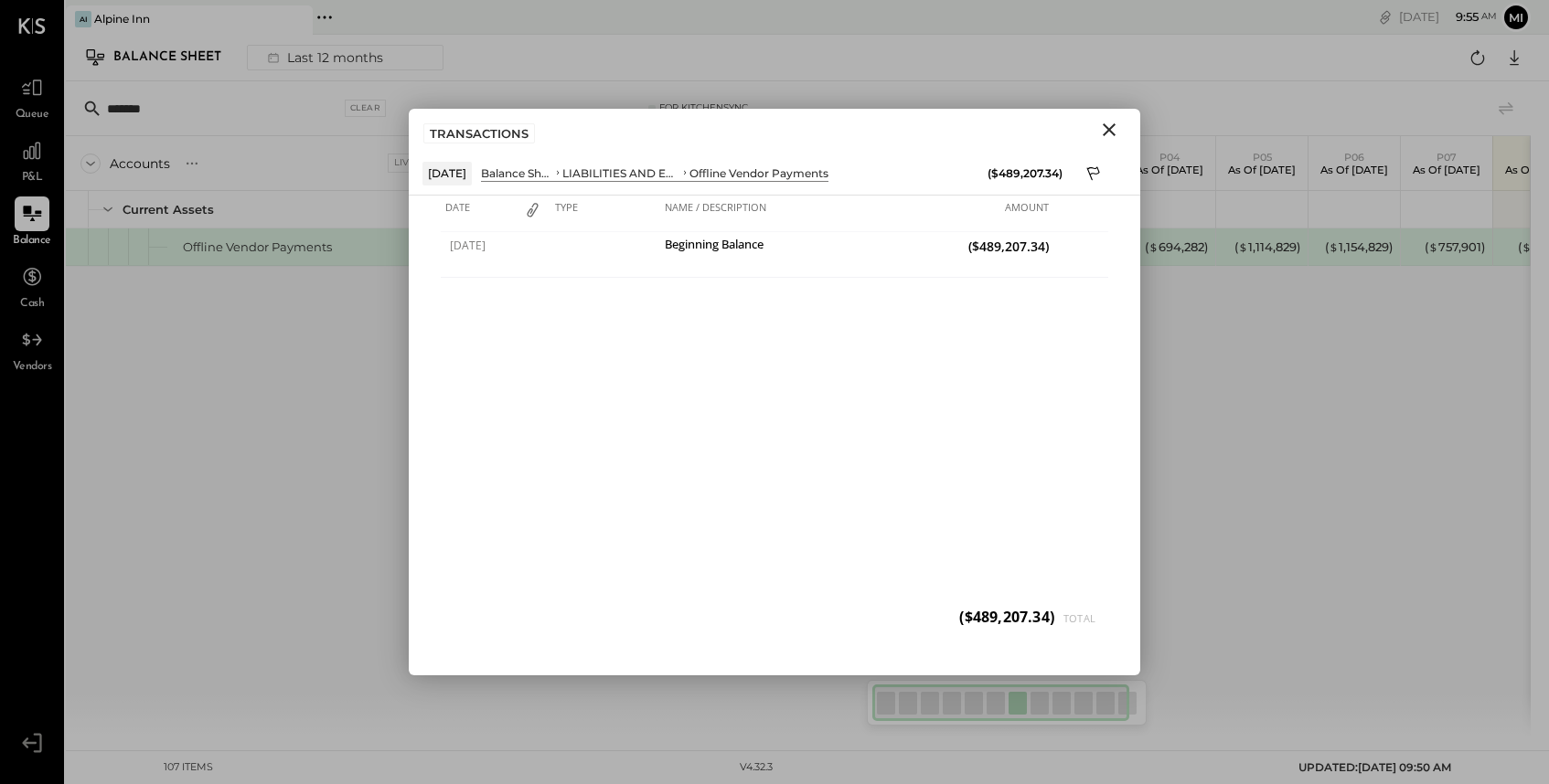
click at [1109, 127] on icon "Close" at bounding box center [1108, 129] width 22 height 22
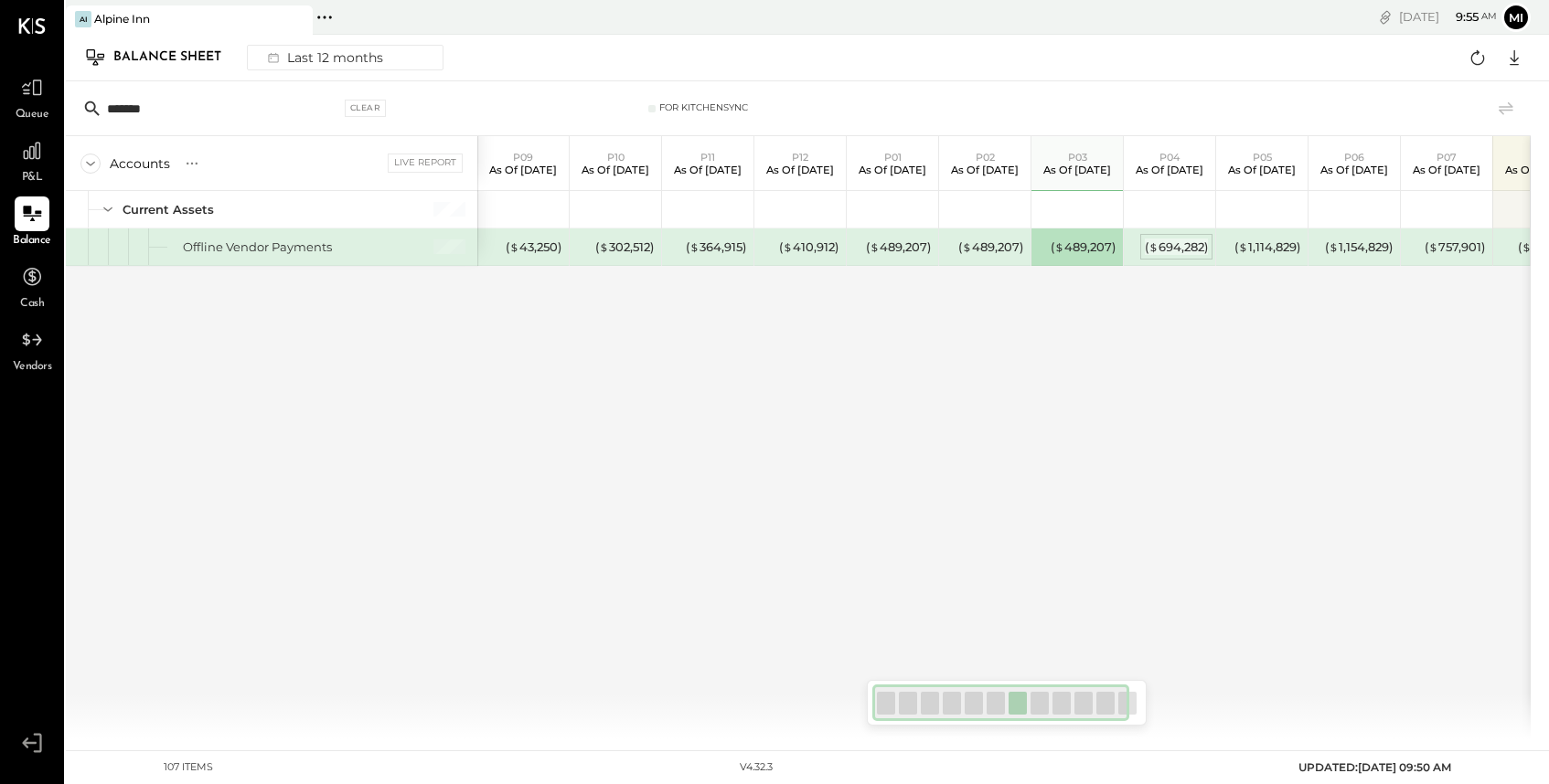
click at [1158, 241] on div "( $ 694,282 )" at bounding box center [1176, 248] width 63 height 17
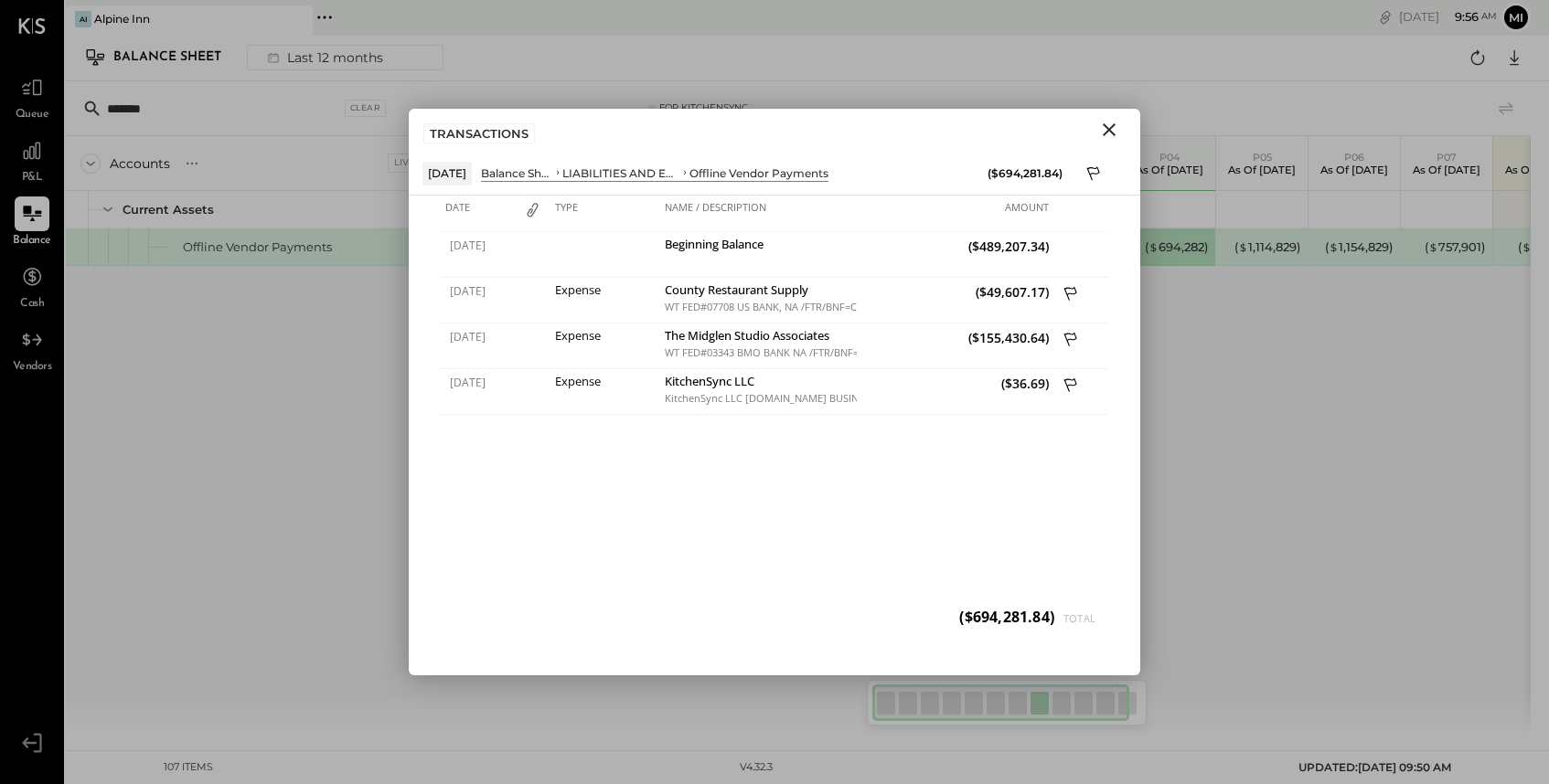
click at [1115, 122] on icon "Close" at bounding box center [1108, 129] width 22 height 22
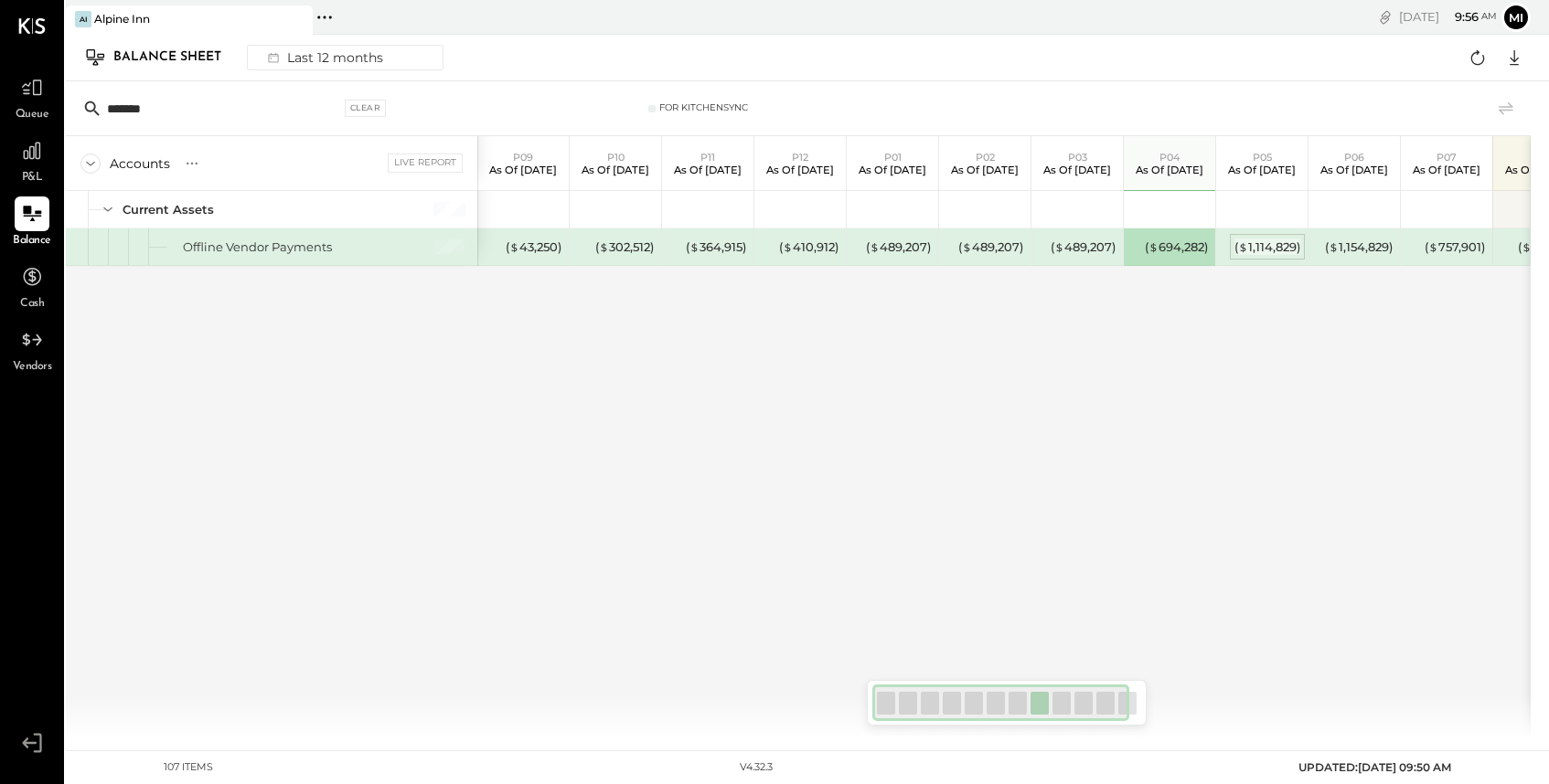
click at [1257, 248] on div "( $ 1,114,829 )" at bounding box center [1267, 248] width 66 height 17
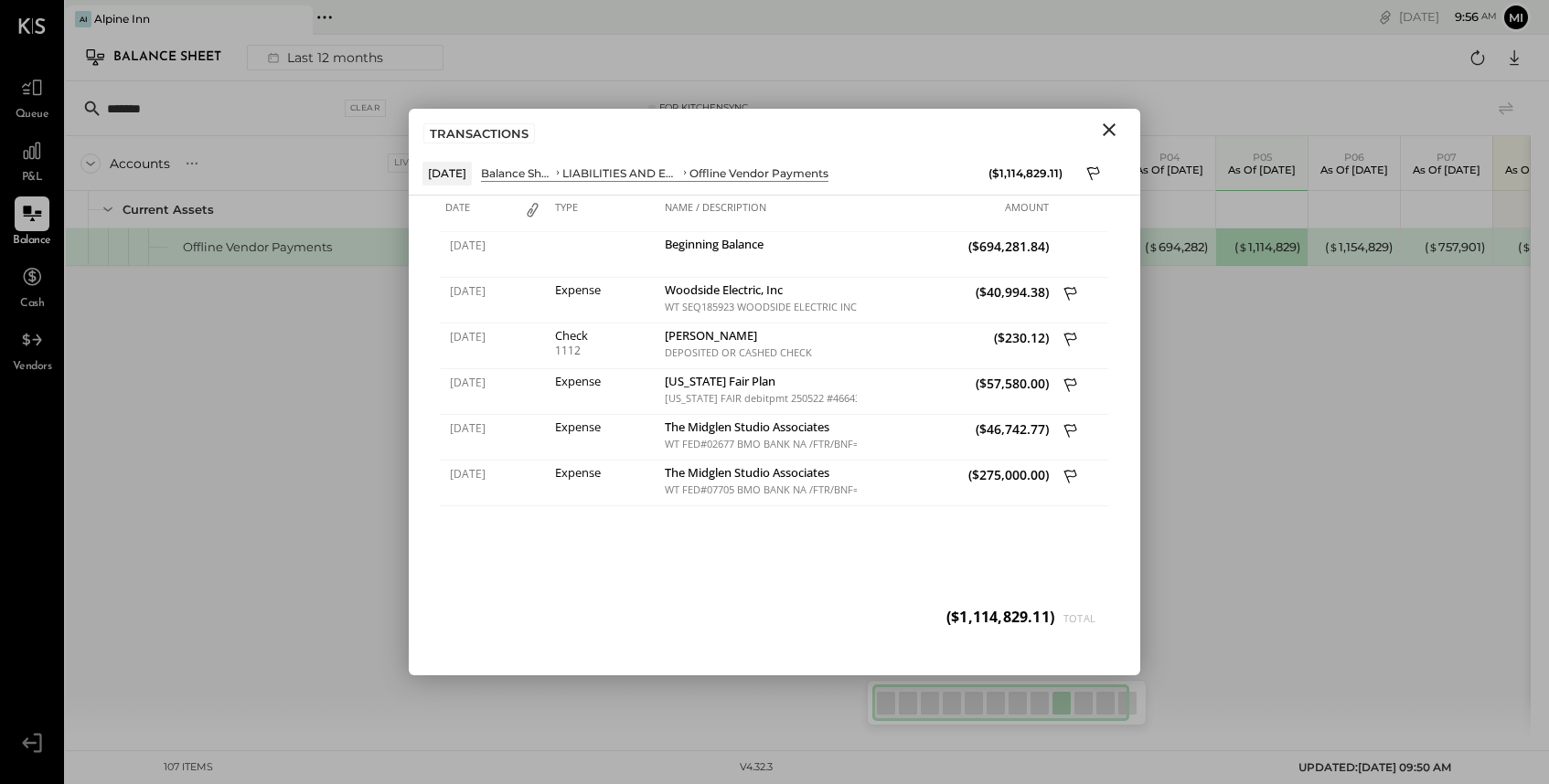
click at [1113, 129] on icon "Close" at bounding box center [1108, 129] width 22 height 22
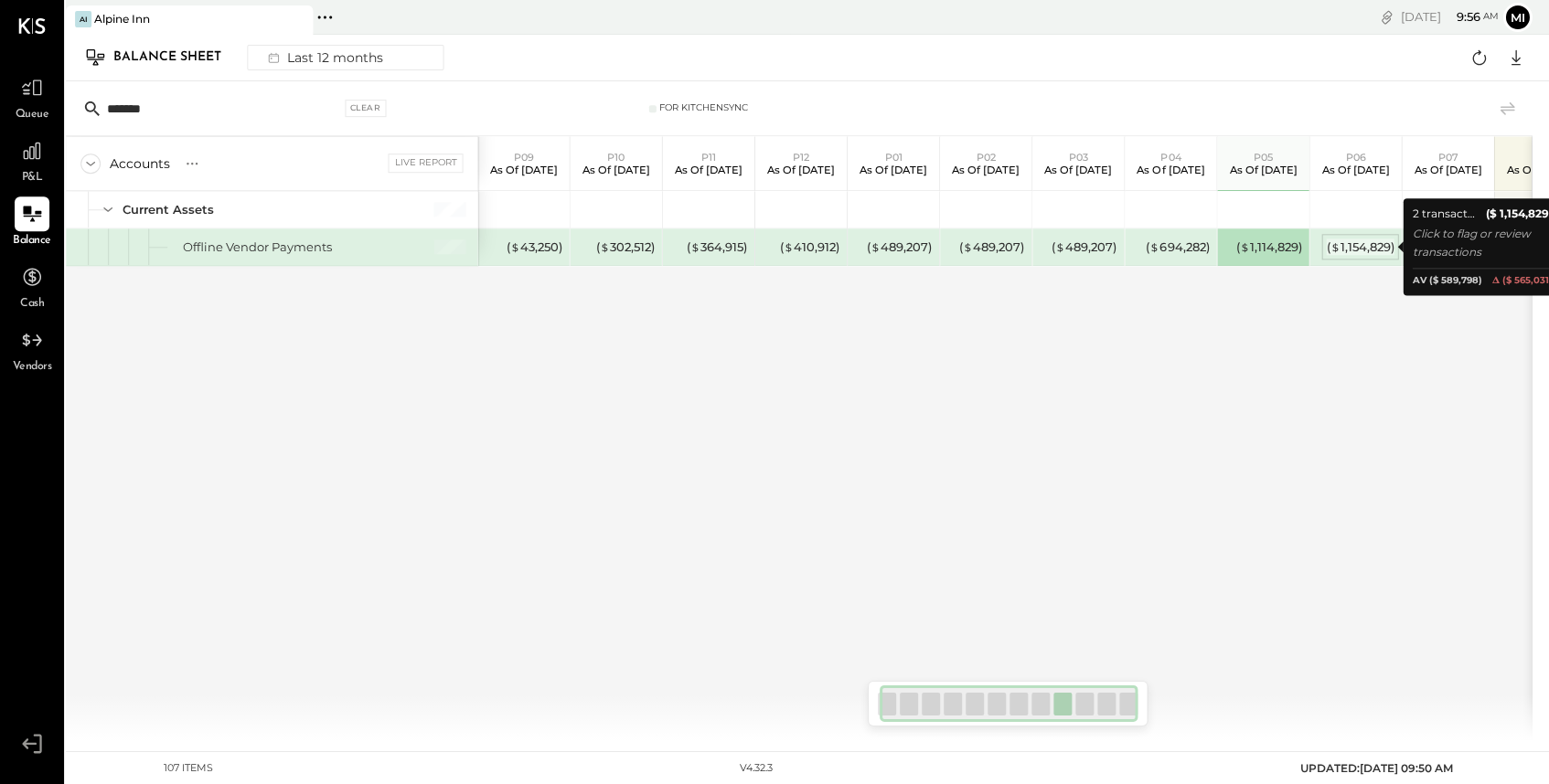
scroll to position [0, 55]
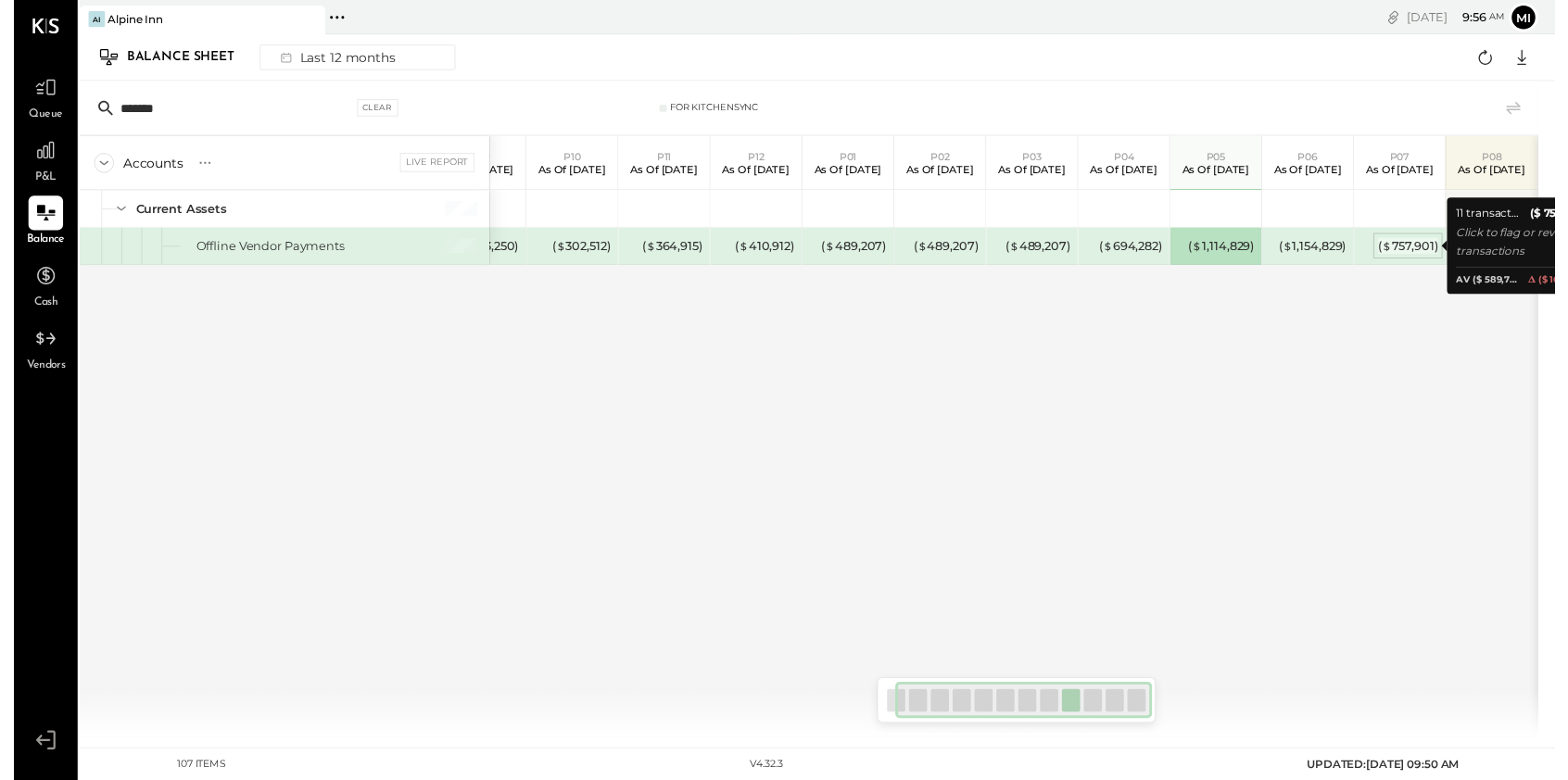
click at [1422, 251] on div "( $ 757,901 )" at bounding box center [1418, 251] width 61 height 17
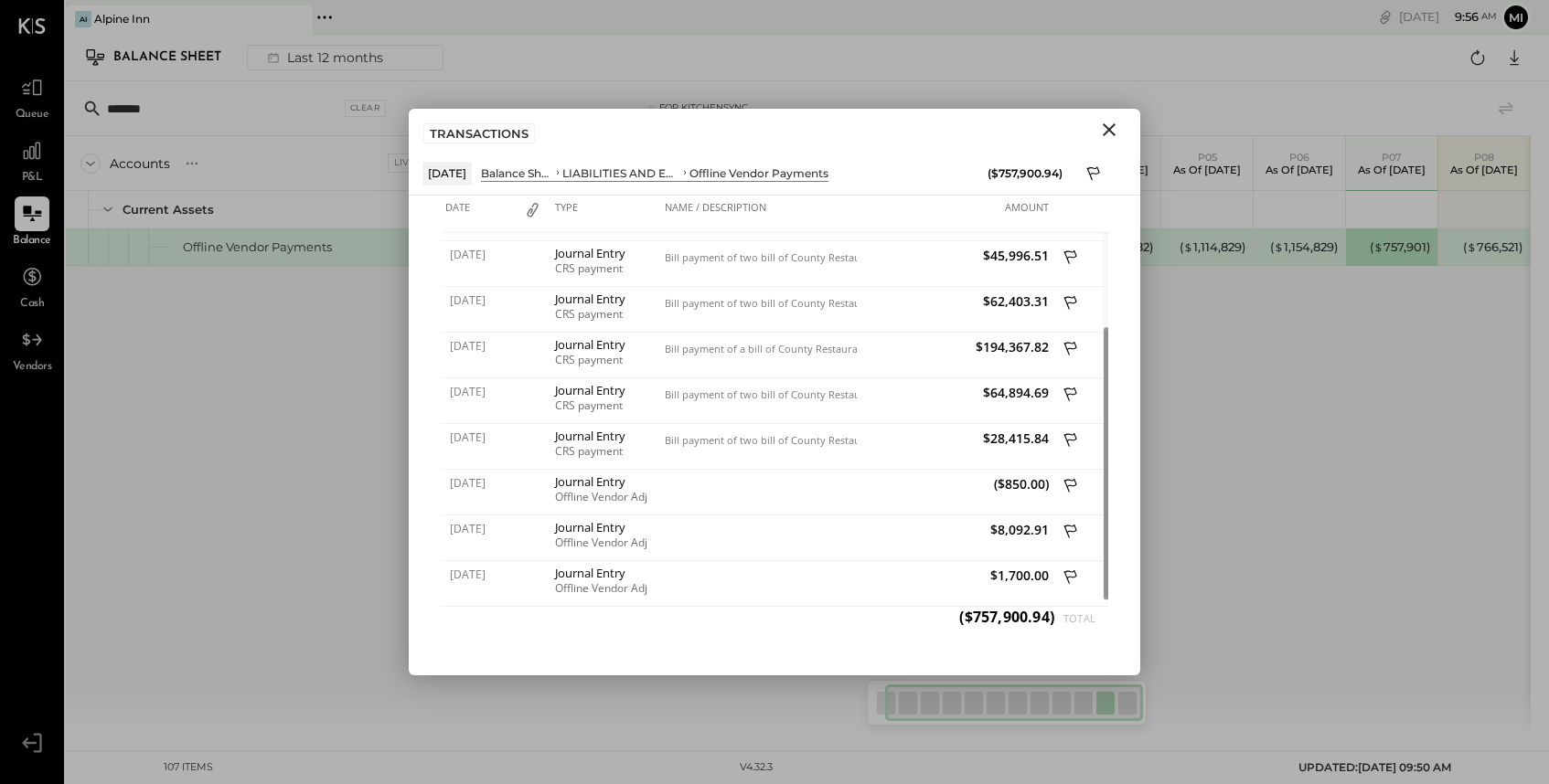
click at [1241, 470] on div "Accounts S GL Live Report P09 As of Sep 29th 2024 P10 As of Nov 3rd 2024 P11 As…" at bounding box center [798, 437] width 1465 height 603
click at [1501, 244] on div "( $ 766,521 )" at bounding box center [1493, 248] width 59 height 17
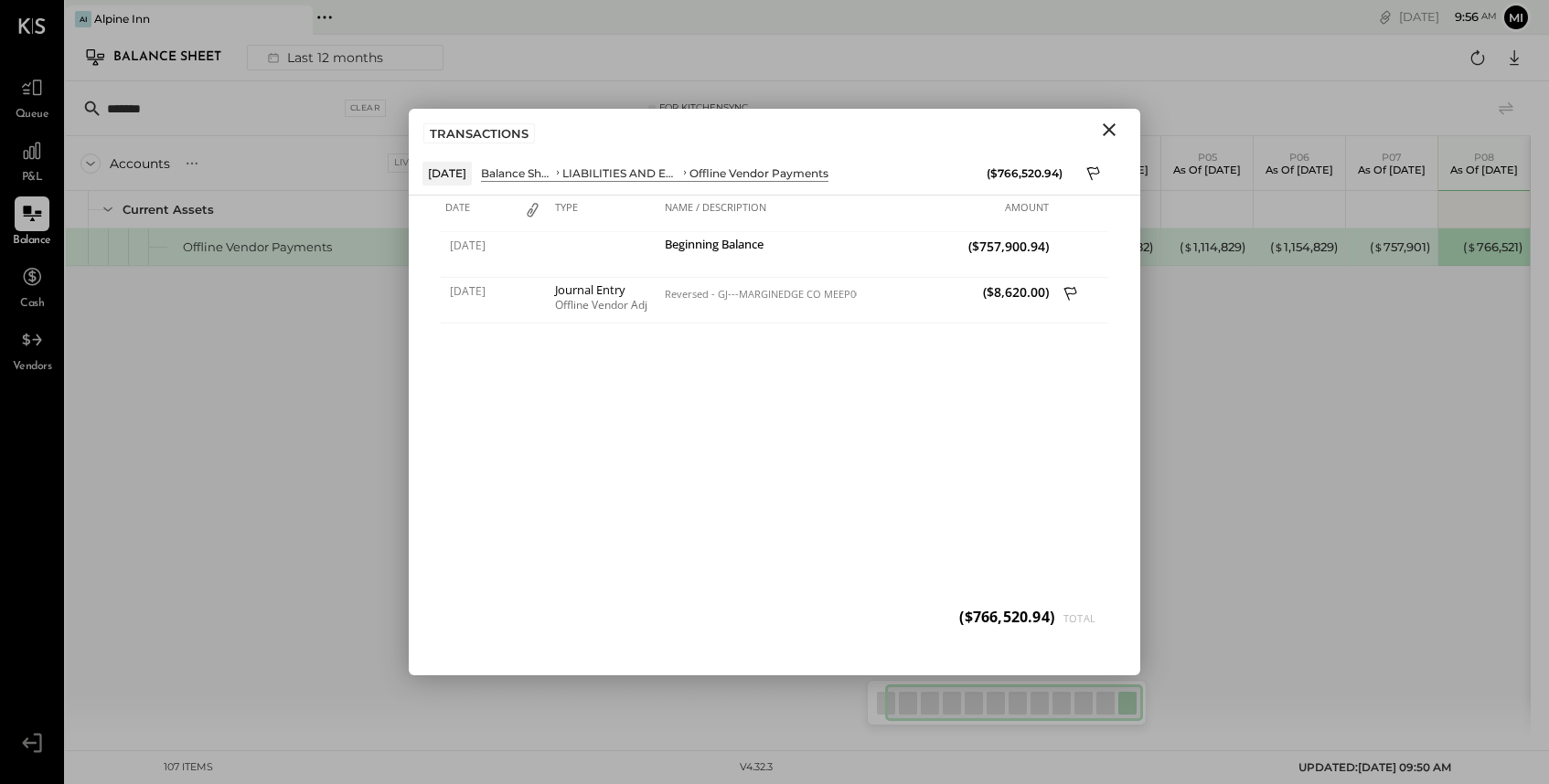
click at [1104, 132] on icon "Close" at bounding box center [1108, 129] width 22 height 22
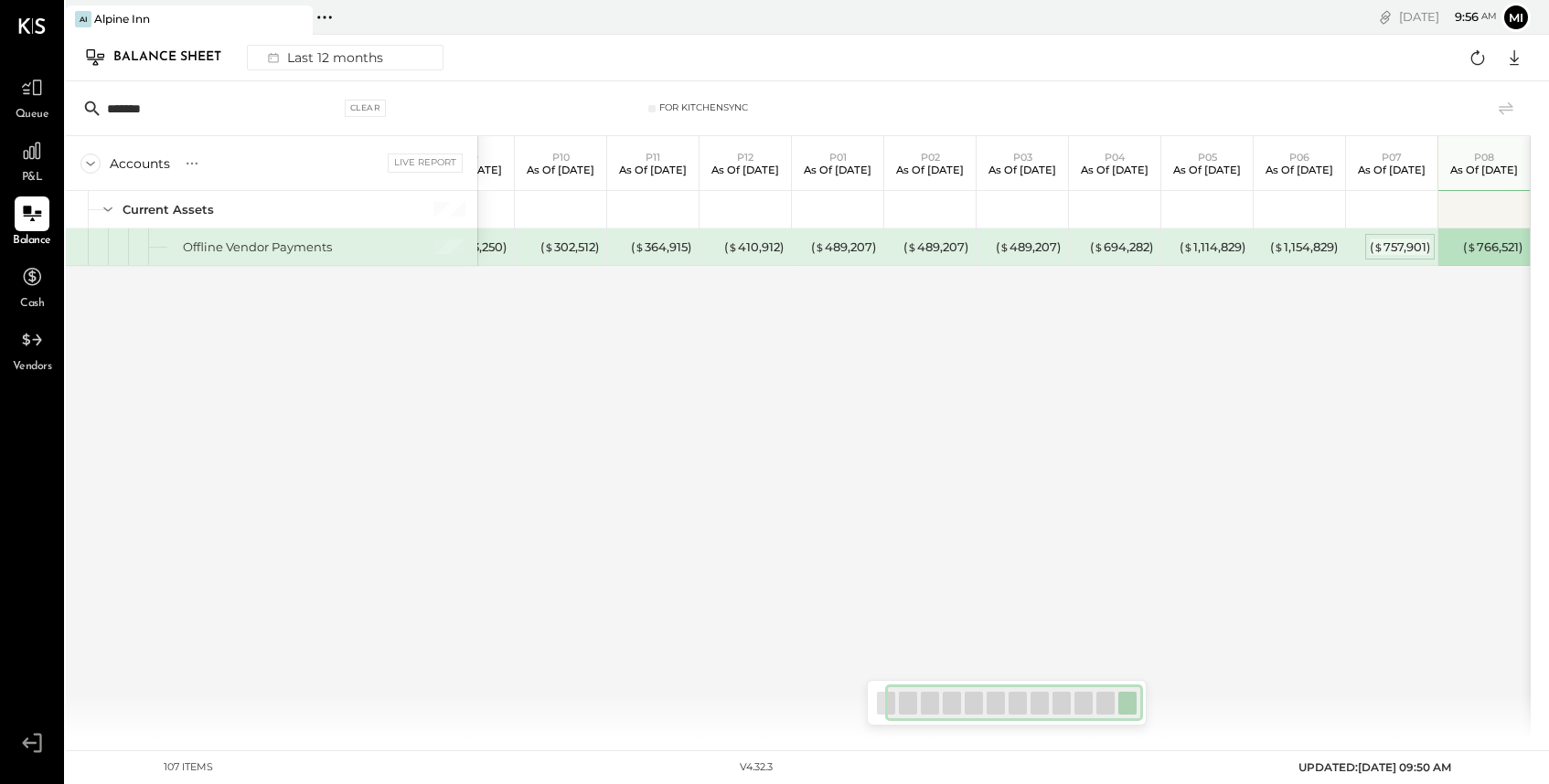
click at [1393, 242] on div "( $ 757,901 )" at bounding box center [1399, 248] width 60 height 17
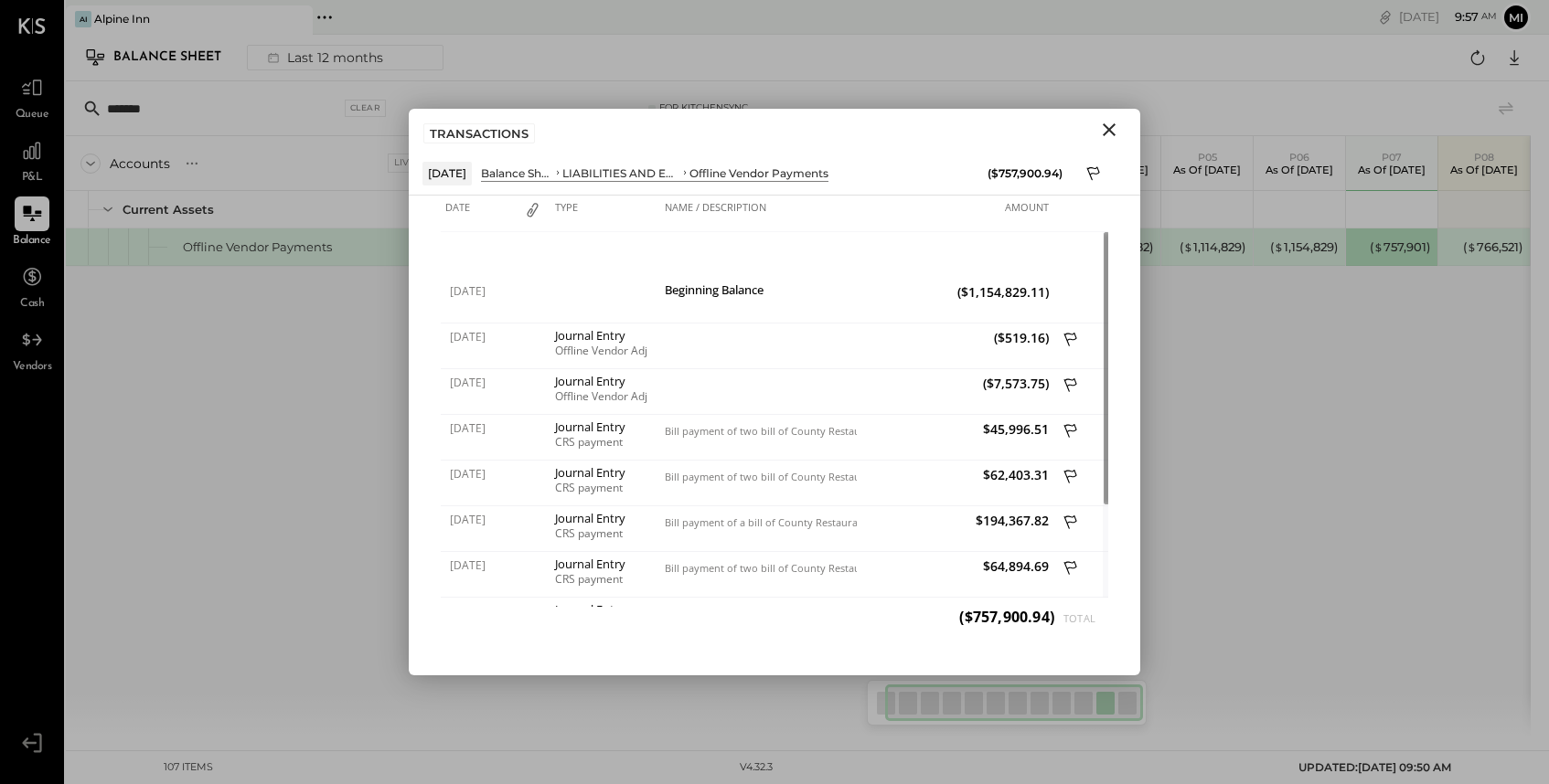
click at [1112, 135] on icon "Close" at bounding box center [1108, 129] width 22 height 22
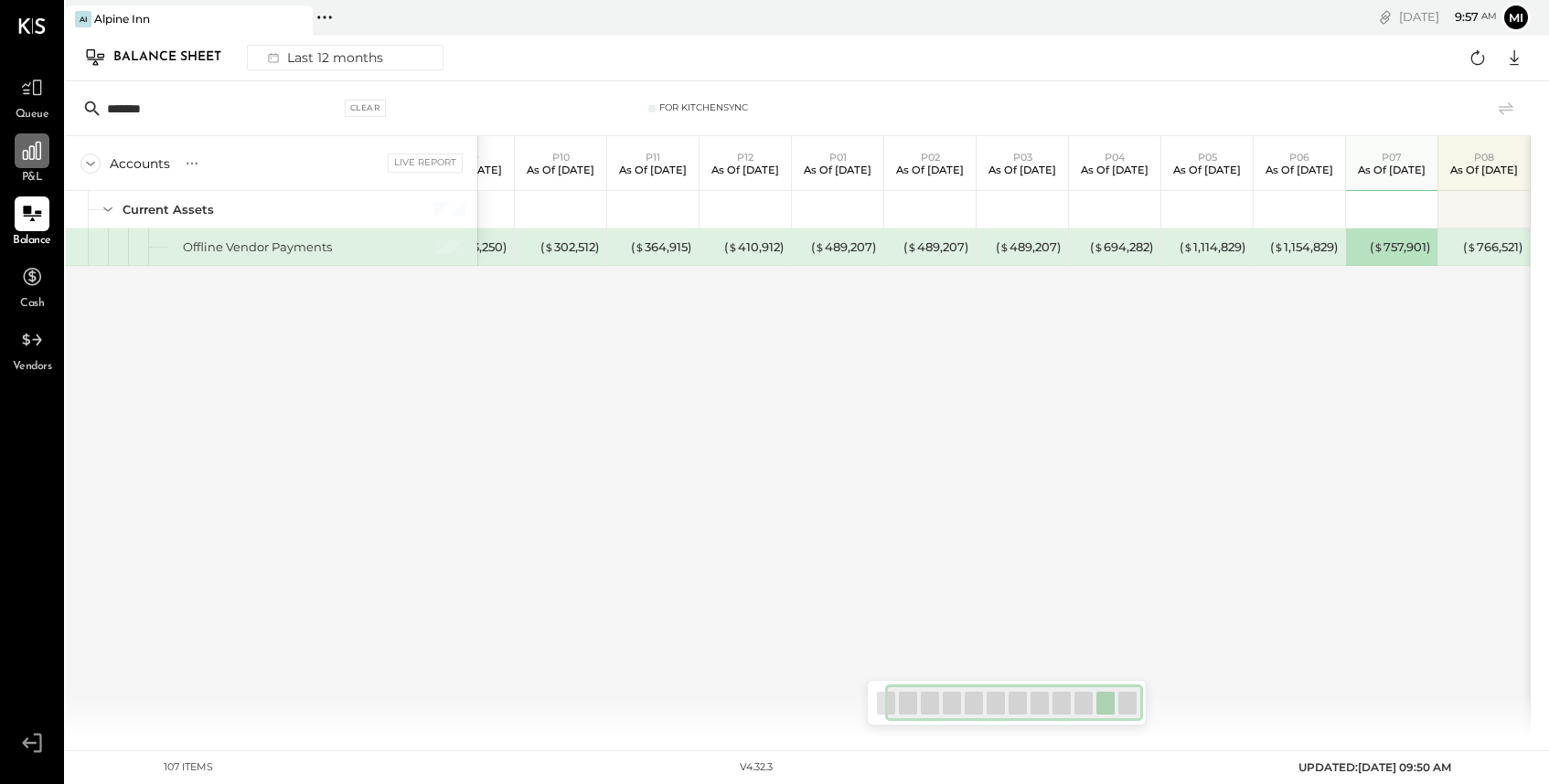
click at [28, 163] on div at bounding box center [32, 151] width 34 height 34
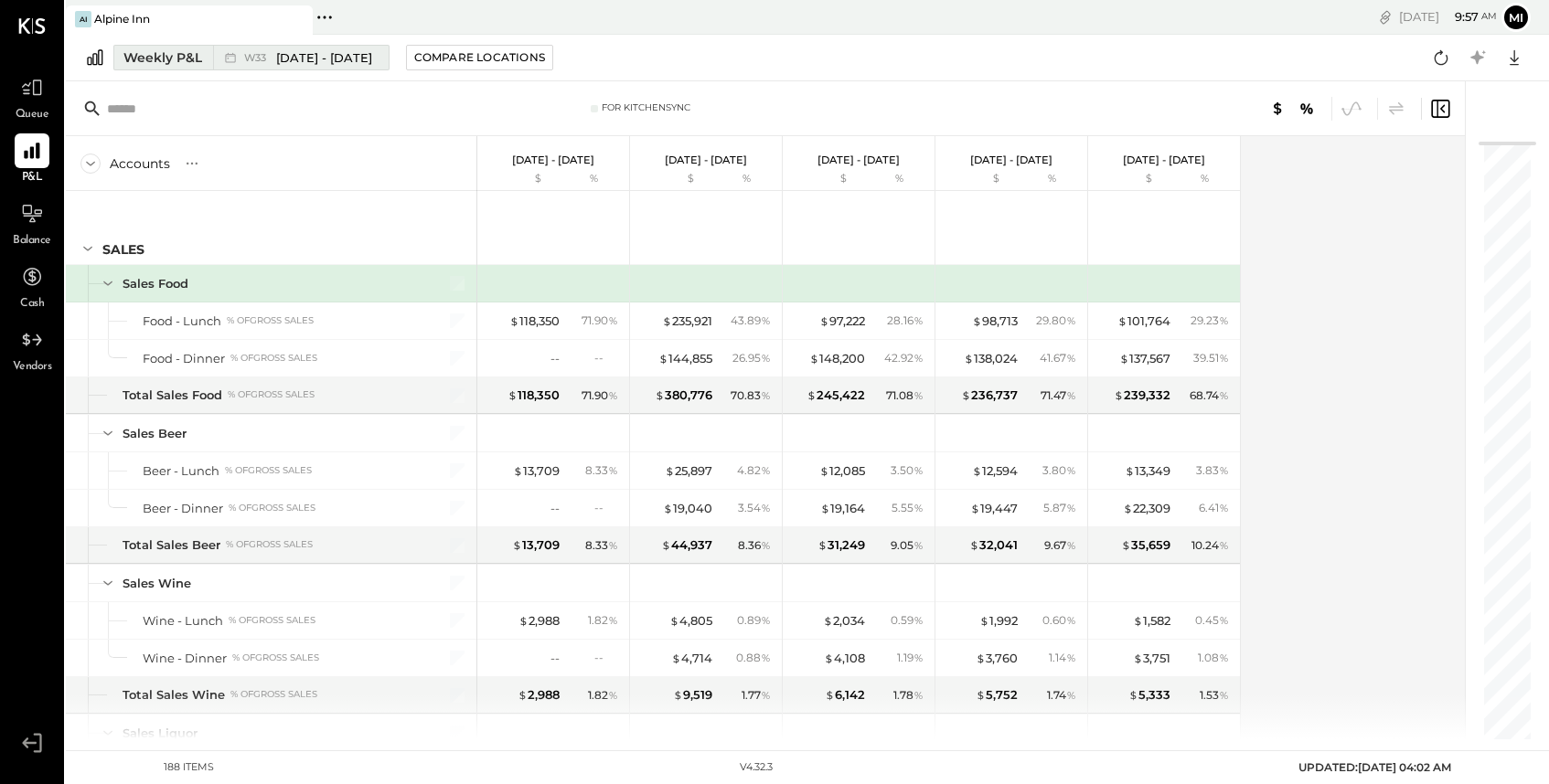
click at [163, 57] on div "Weekly P&L" at bounding box center [163, 57] width 78 height 18
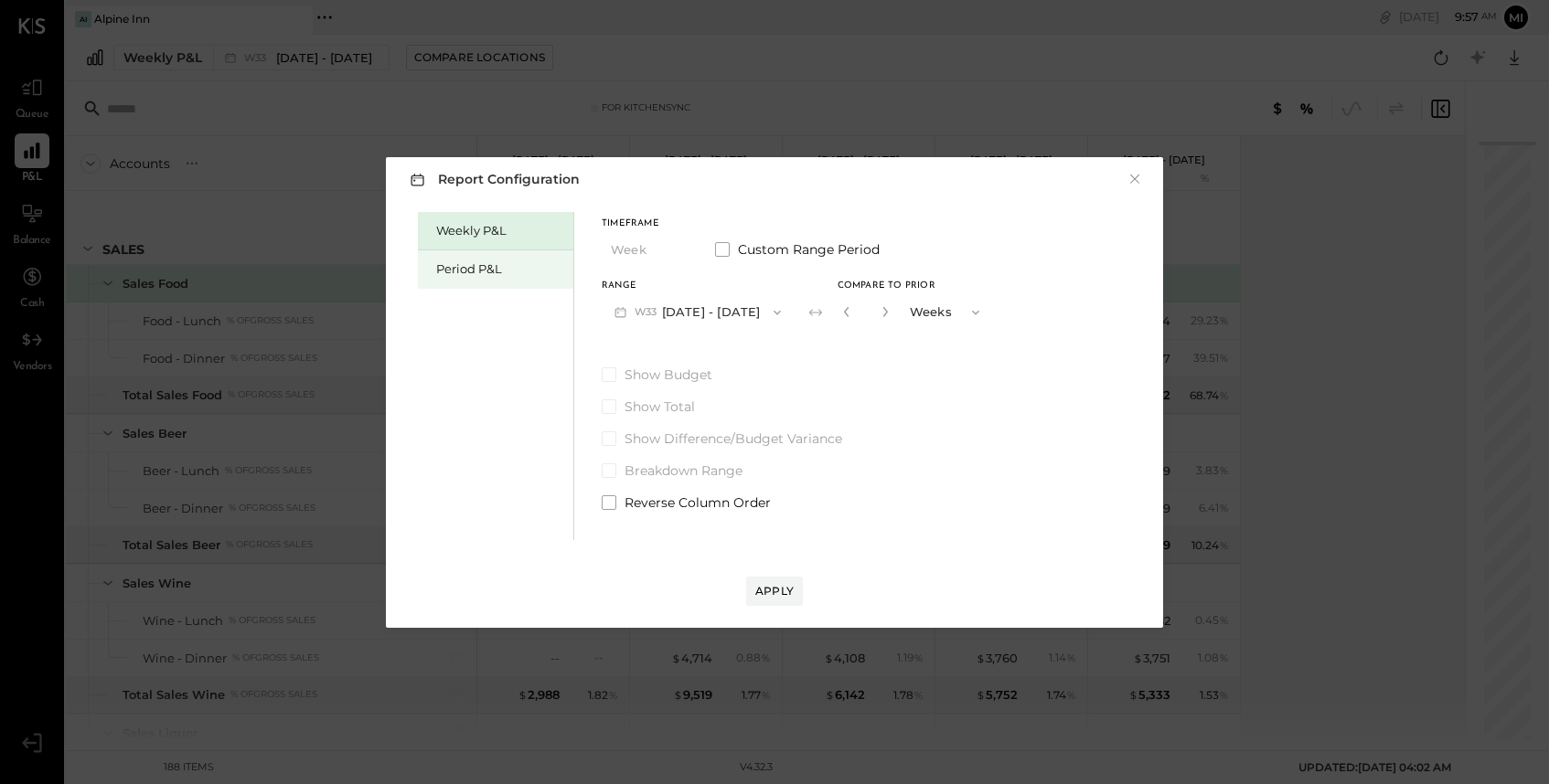
click at [476, 272] on div "Period P&L" at bounding box center [500, 269] width 128 height 17
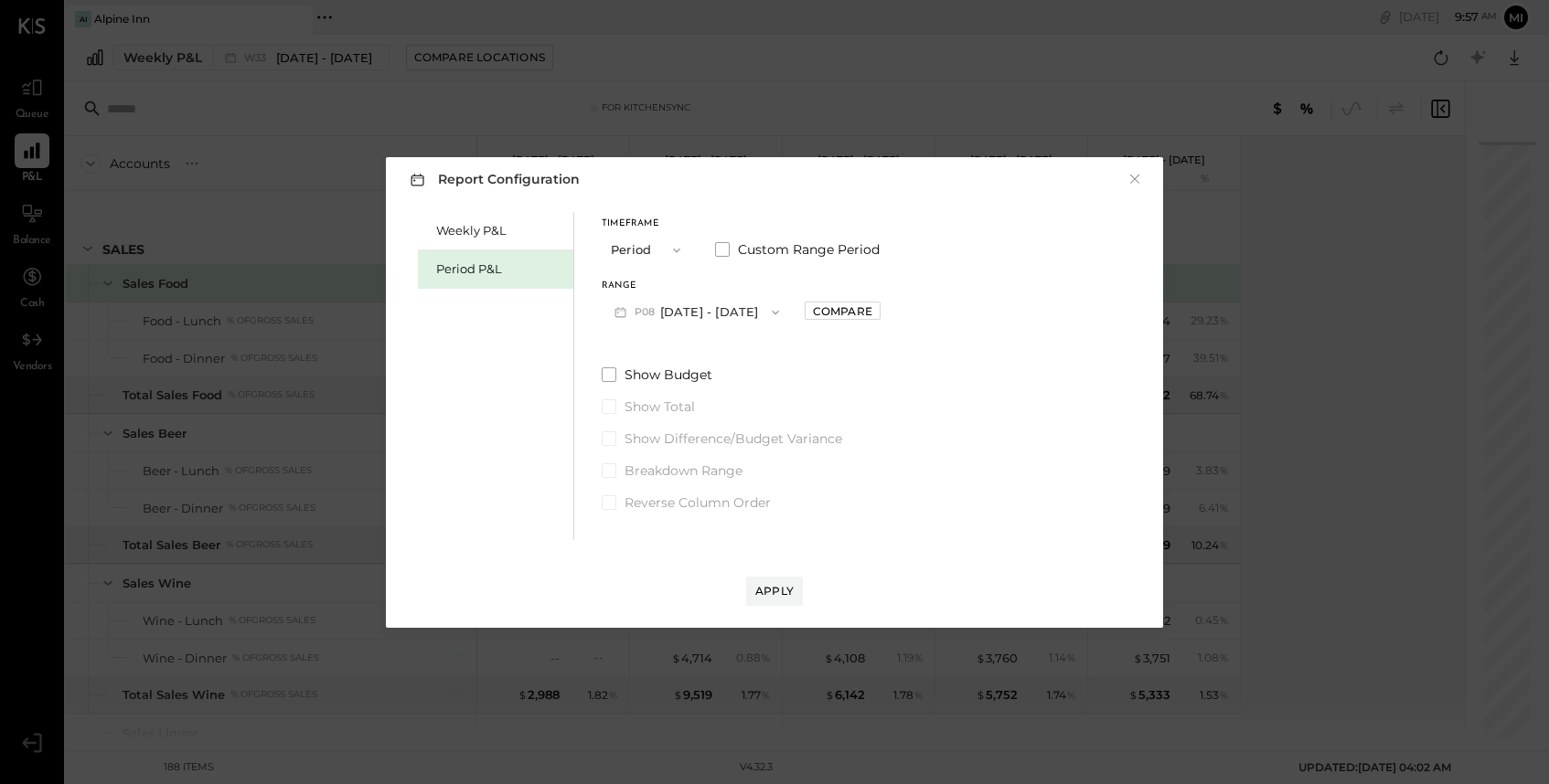
click at [774, 309] on icon "button" at bounding box center [774, 312] width 14 height 14
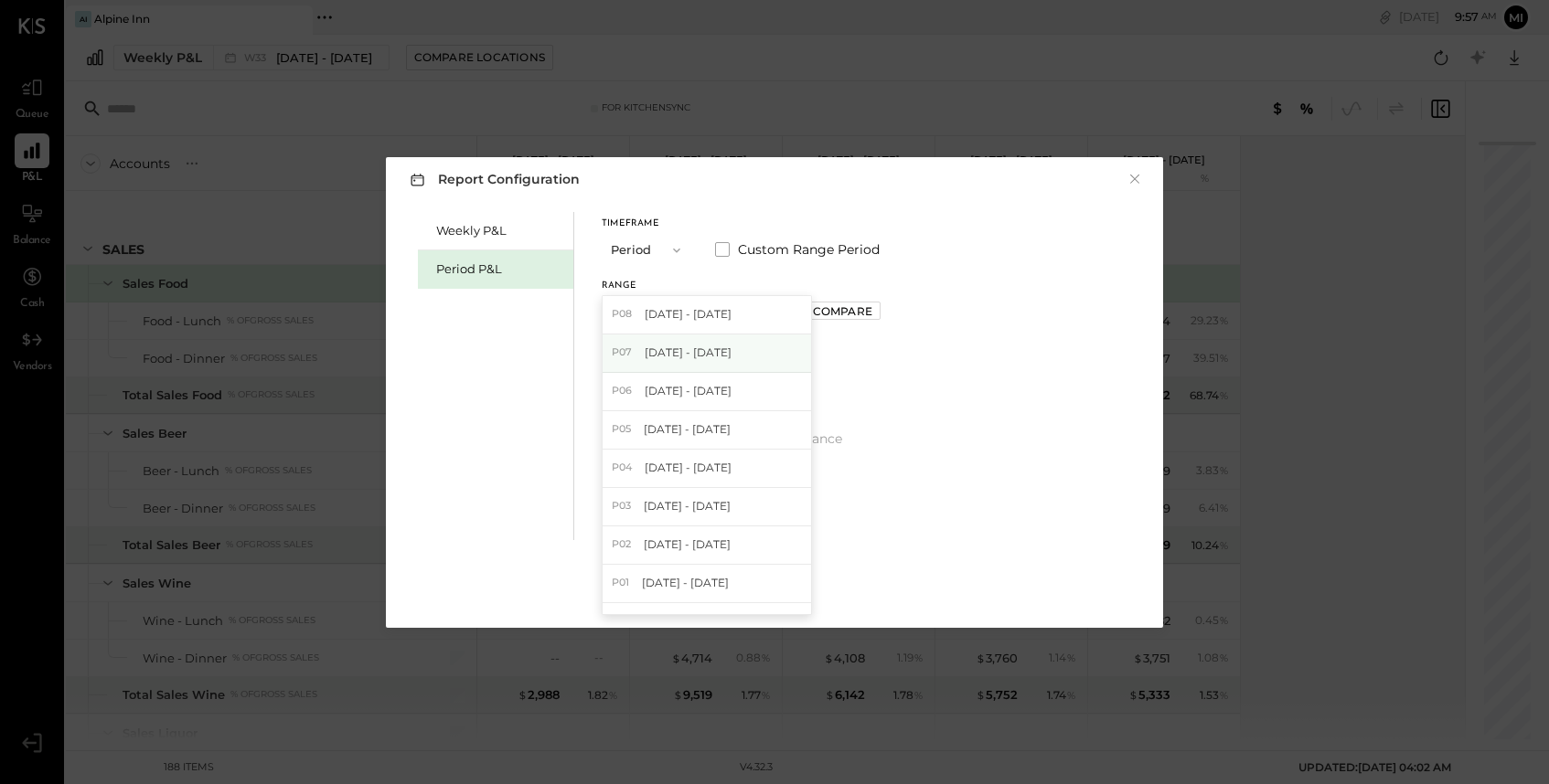
click at [687, 358] on span "[DATE] - [DATE]" at bounding box center [687, 352] width 87 height 15
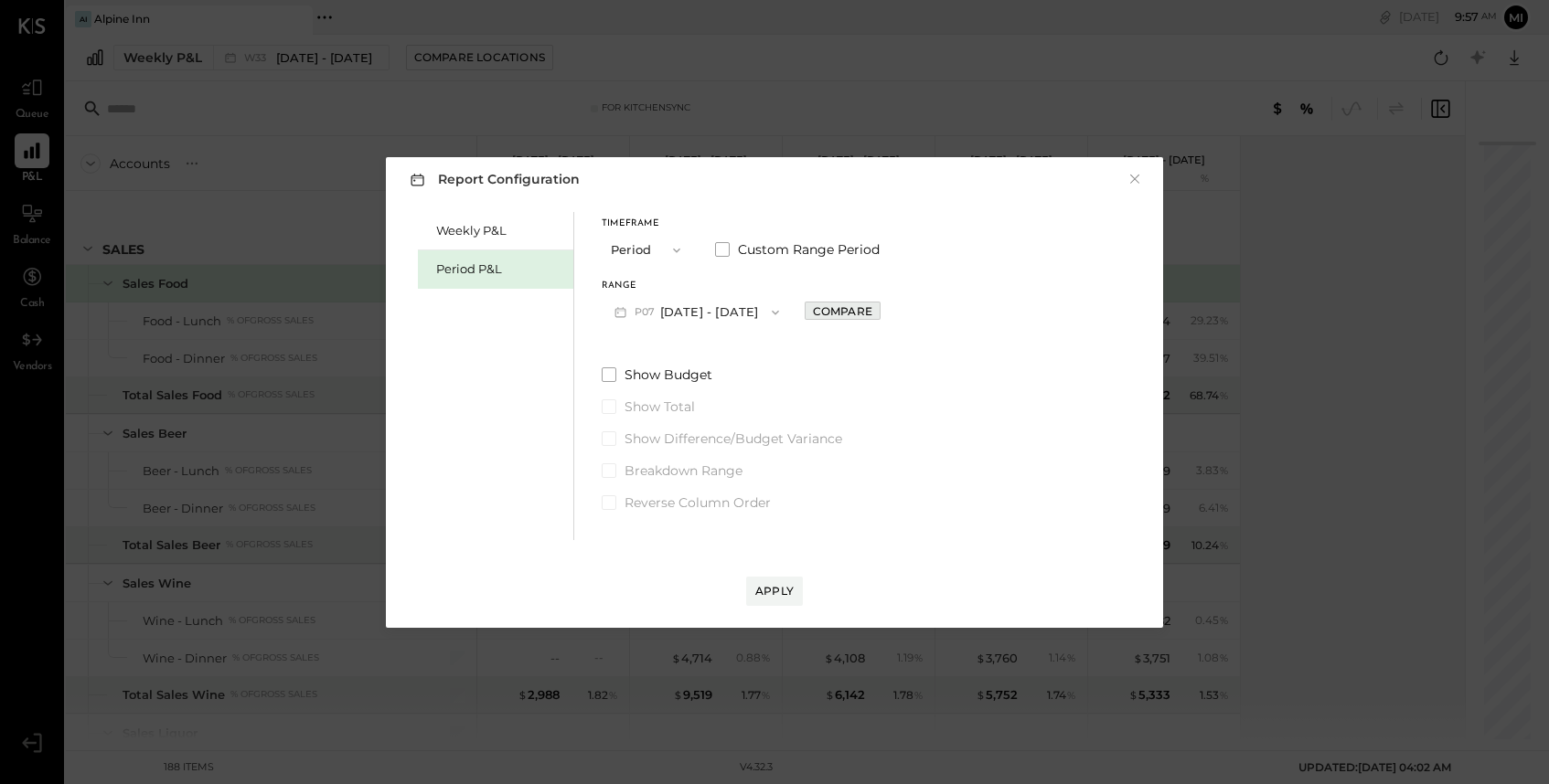
click at [863, 302] on button "Compare" at bounding box center [841, 310] width 76 height 18
click at [884, 314] on icon "button" at bounding box center [883, 312] width 5 height 11
type input "*"
click at [781, 596] on div "Apply" at bounding box center [774, 591] width 38 height 15
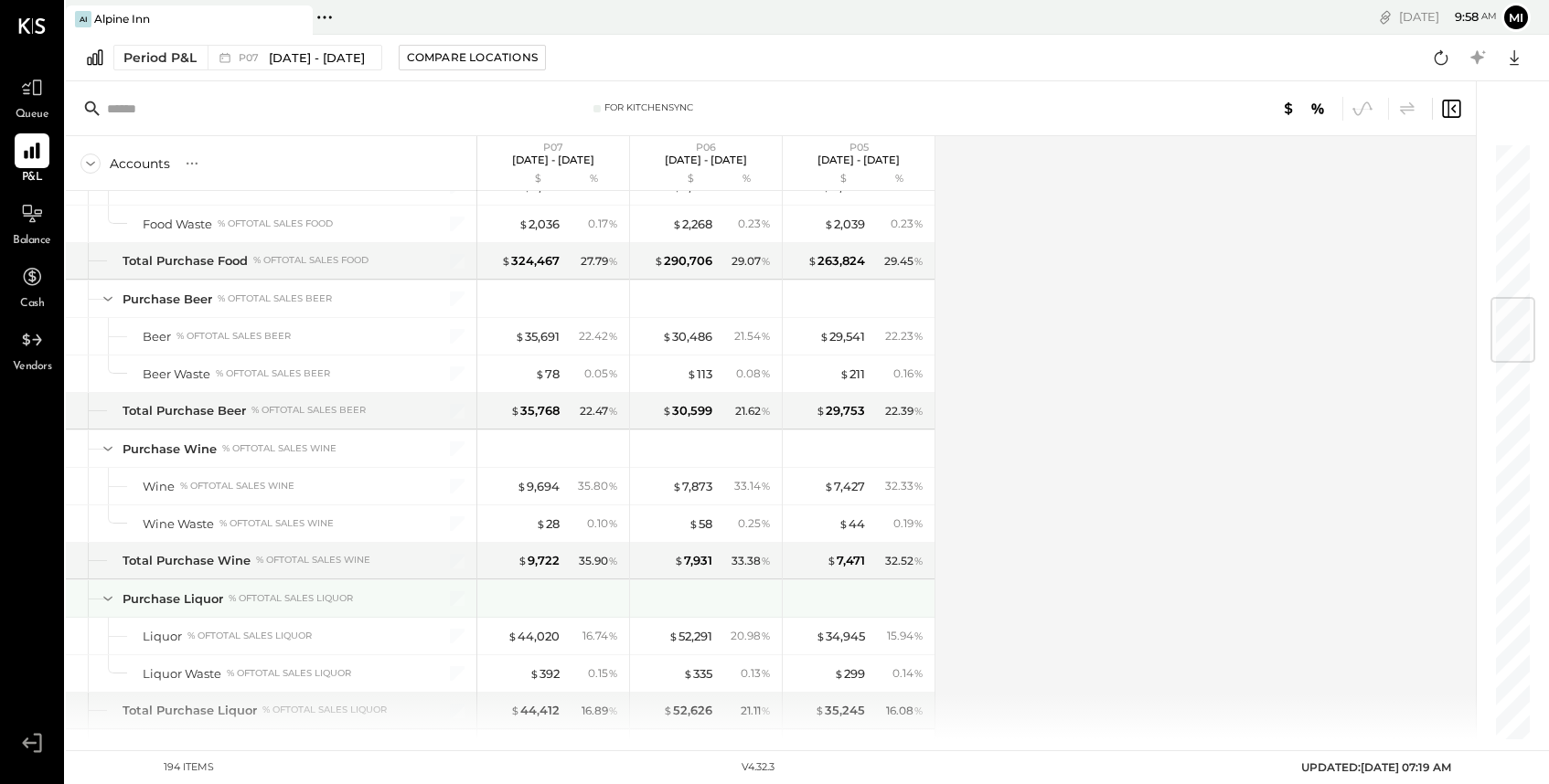
scroll to position [1382, 0]
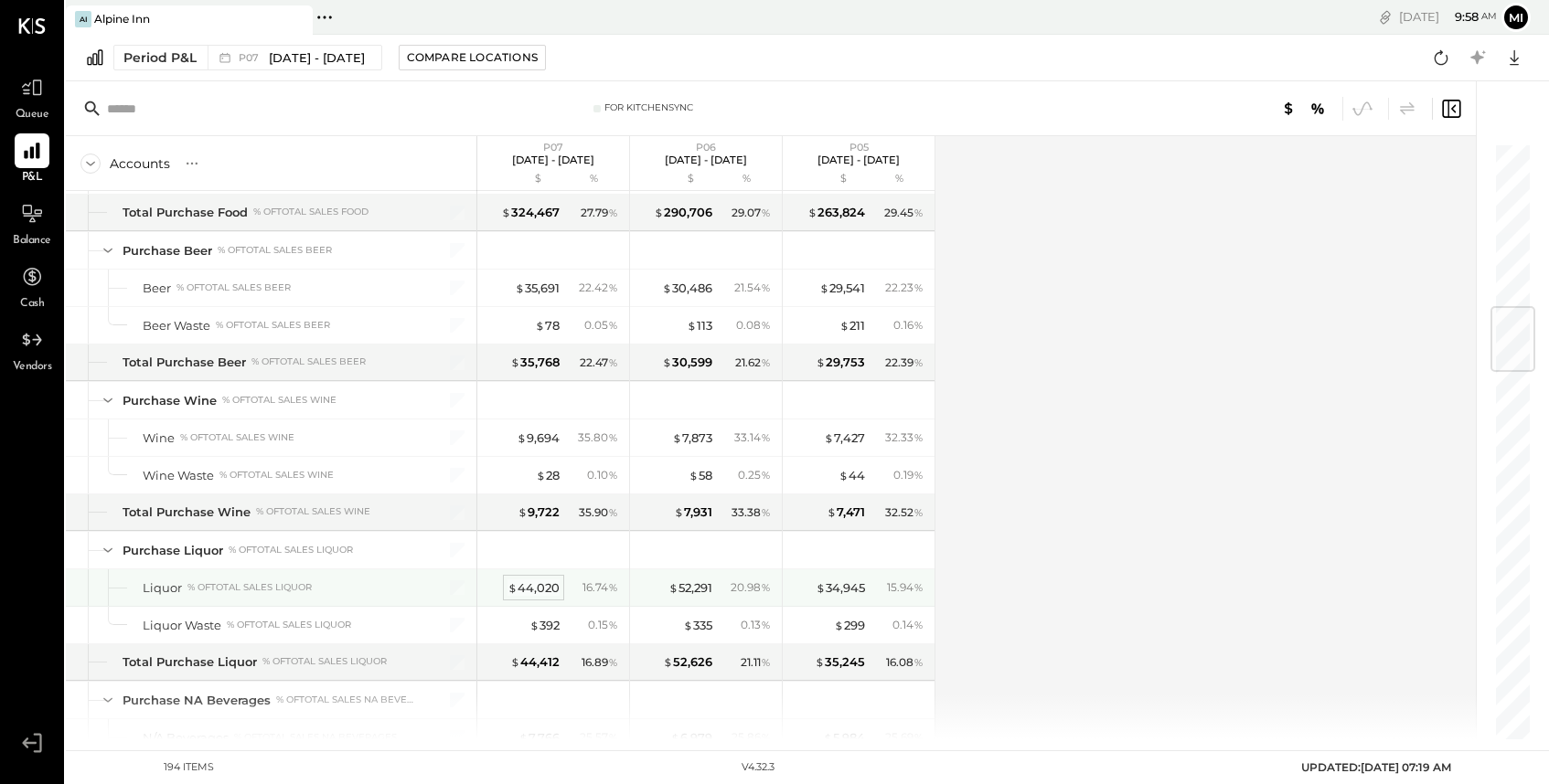
click at [535, 587] on div "$ 44,020" at bounding box center [534, 588] width 52 height 17
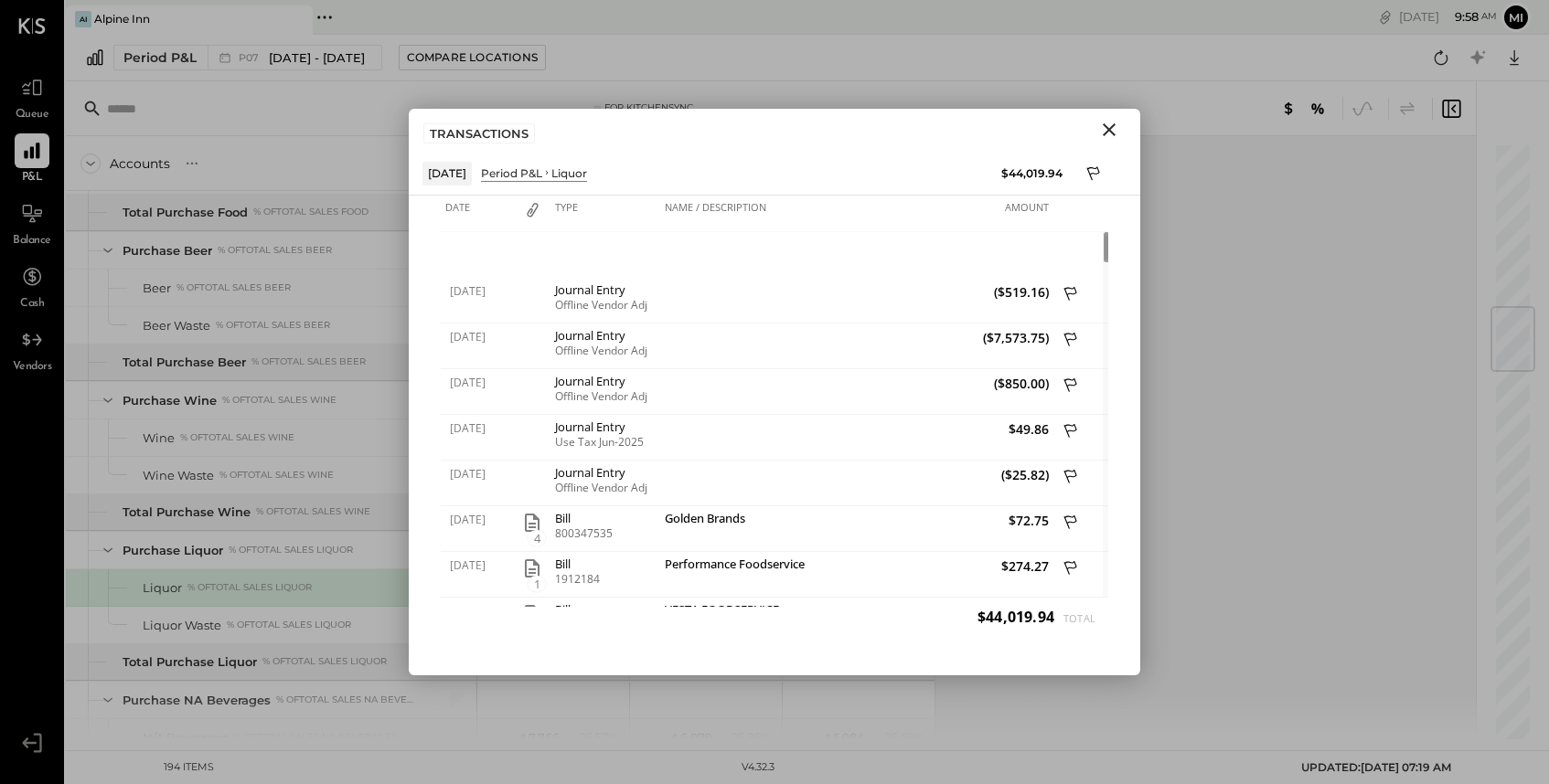
click at [542, 178] on div "Period P&L" at bounding box center [512, 173] width 61 height 15
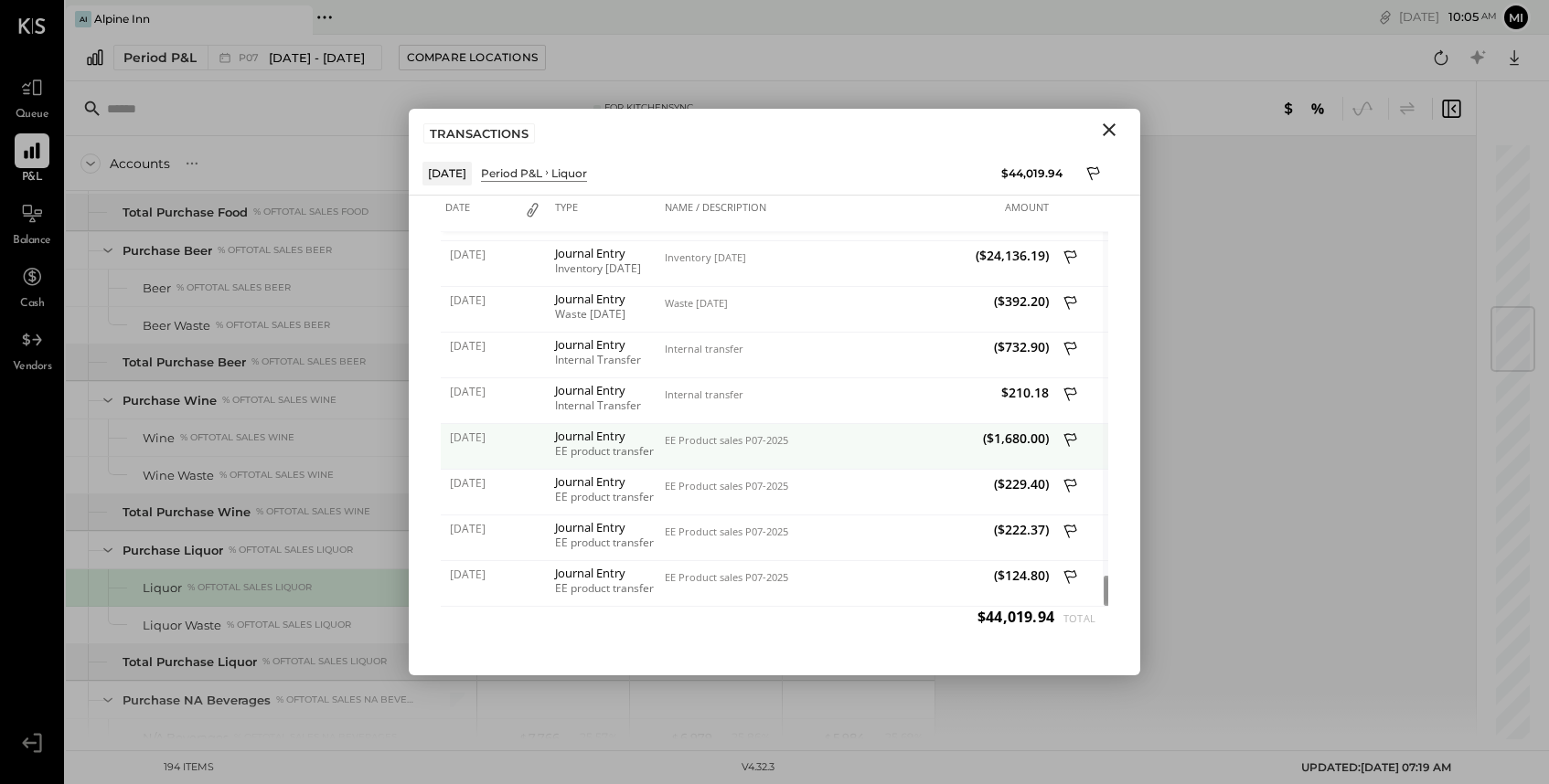
click at [1069, 444] on icon at bounding box center [1071, 442] width 16 height 23
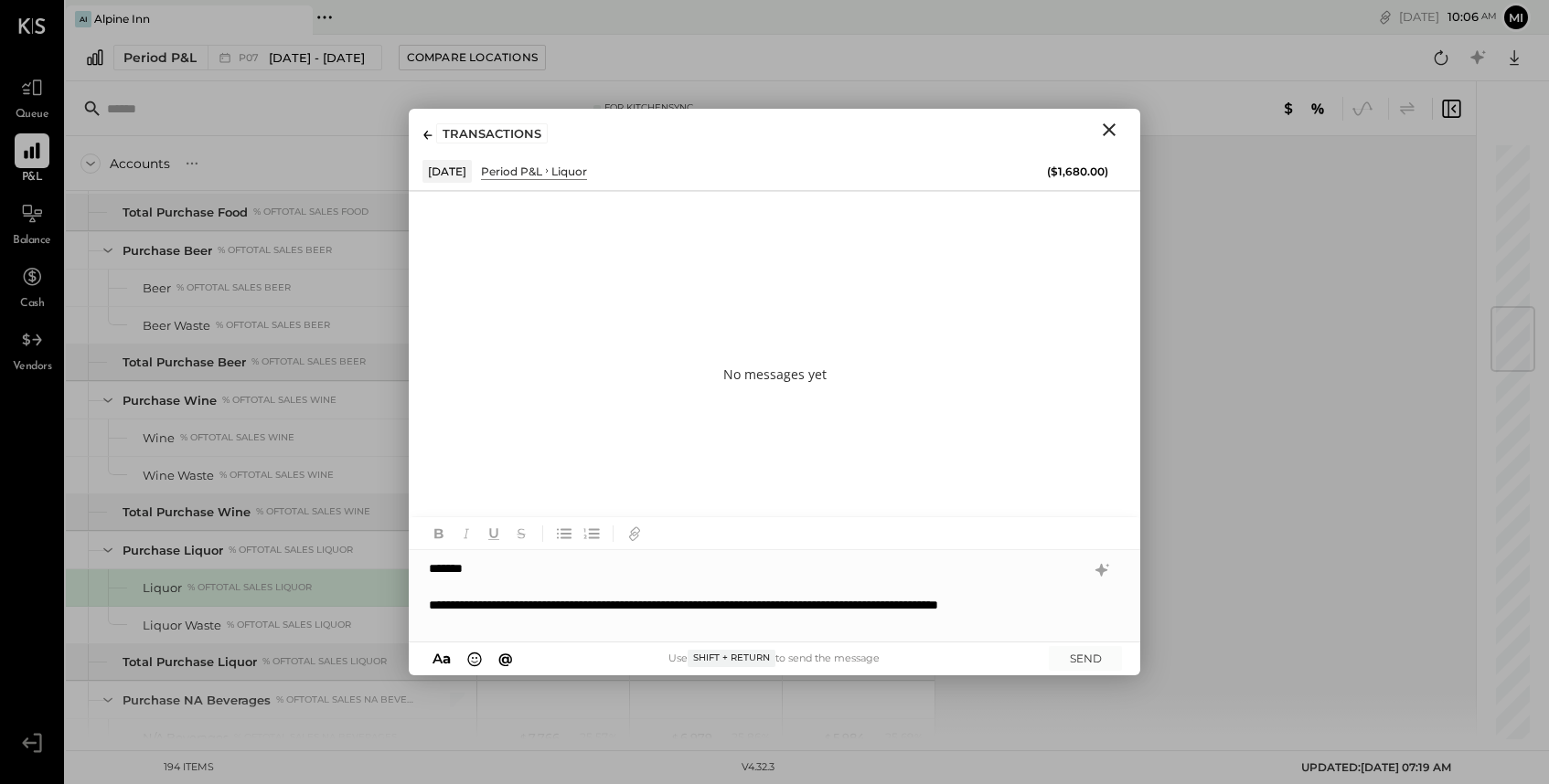
click at [836, 609] on div "**********" at bounding box center [756, 614] width 656 height 36
click at [831, 606] on div "**********" at bounding box center [756, 614] width 656 height 36
click at [573, 615] on div "**********" at bounding box center [756, 614] width 656 height 36
click at [814, 624] on div "**********" at bounding box center [756, 614] width 656 height 36
click at [997, 626] on div "**********" at bounding box center [756, 614] width 656 height 36
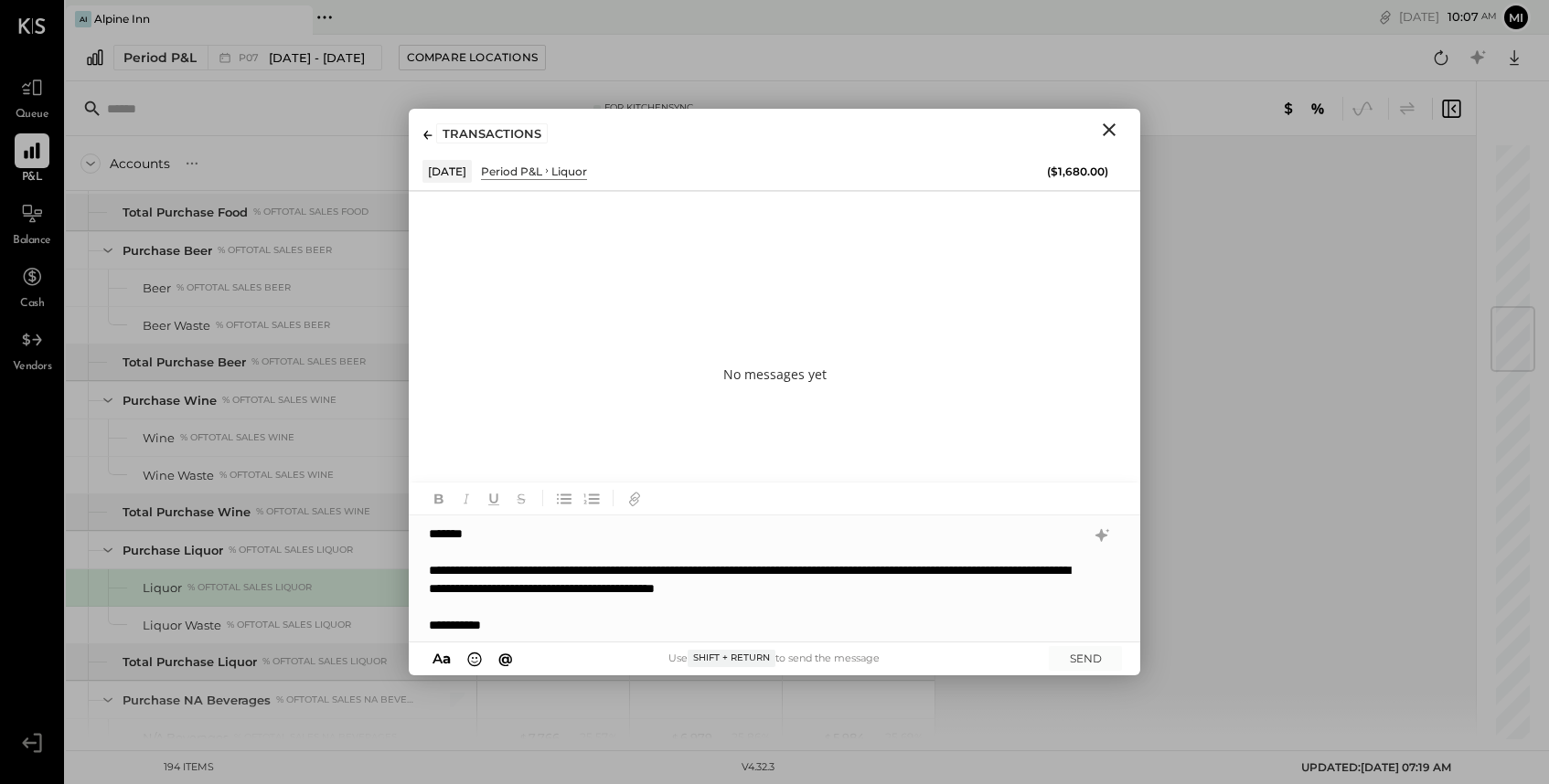
scroll to position [1, 0]
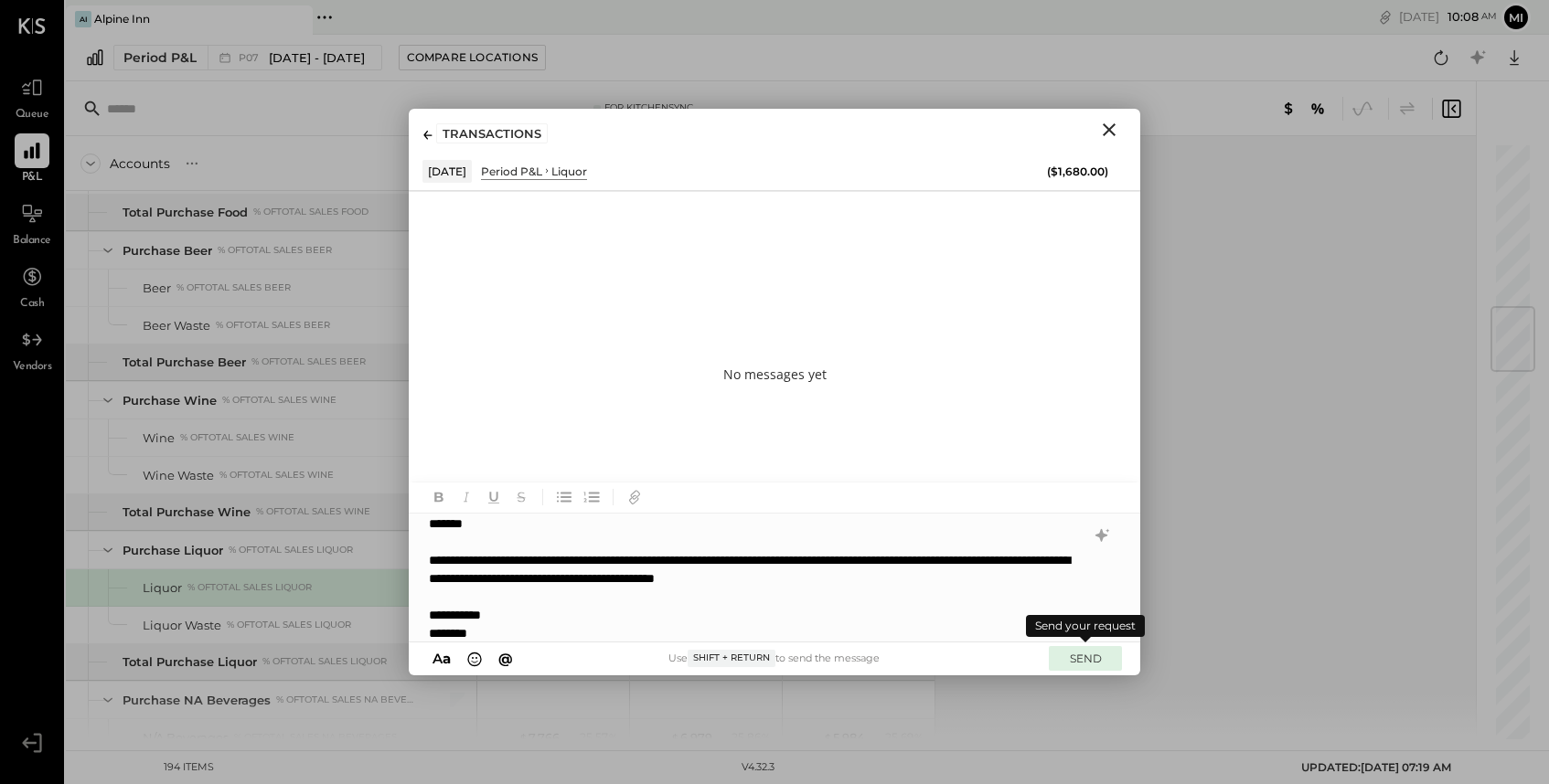
click at [1092, 661] on button "SEND" at bounding box center [1085, 659] width 73 height 25
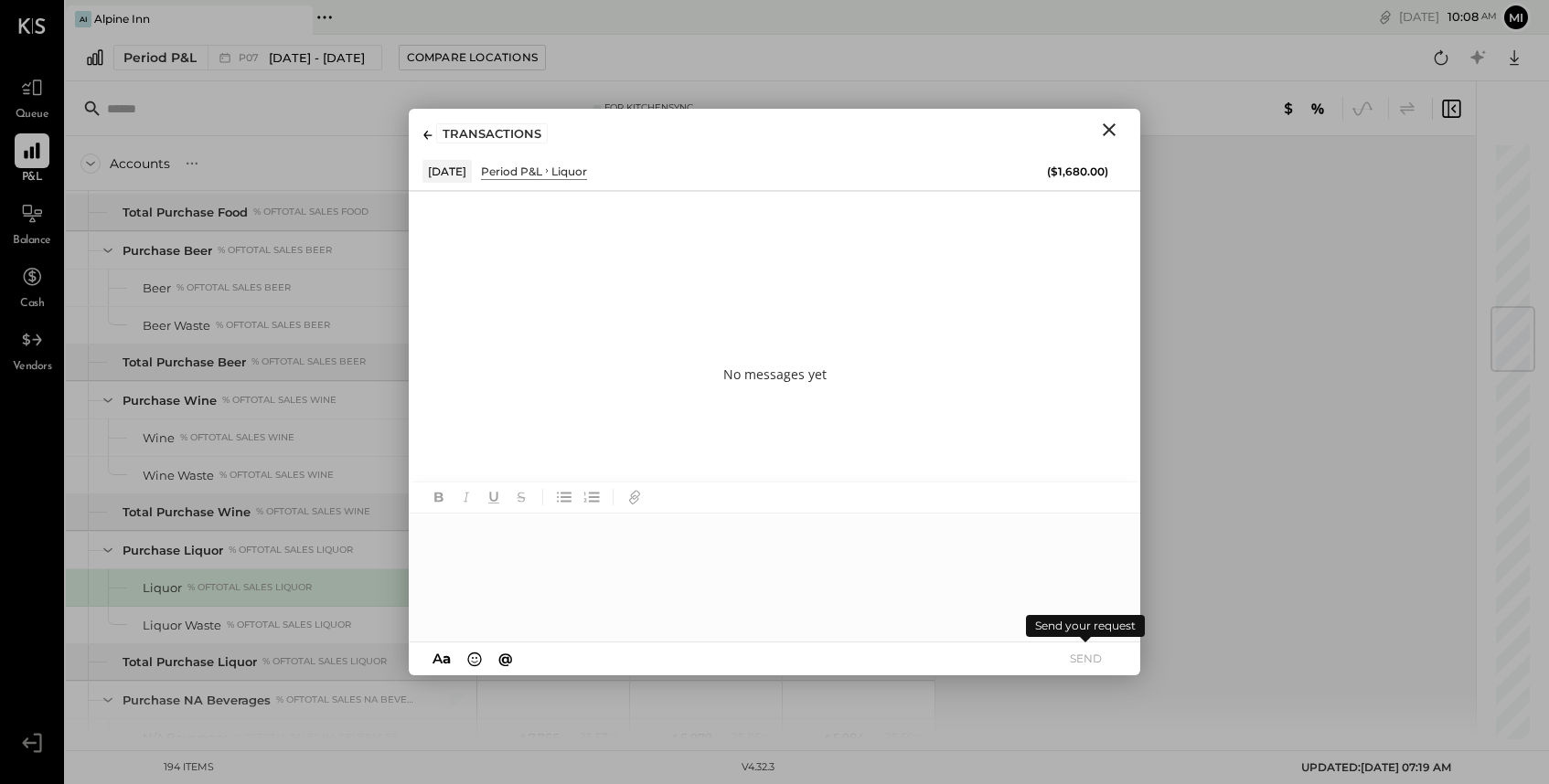
scroll to position [0, 0]
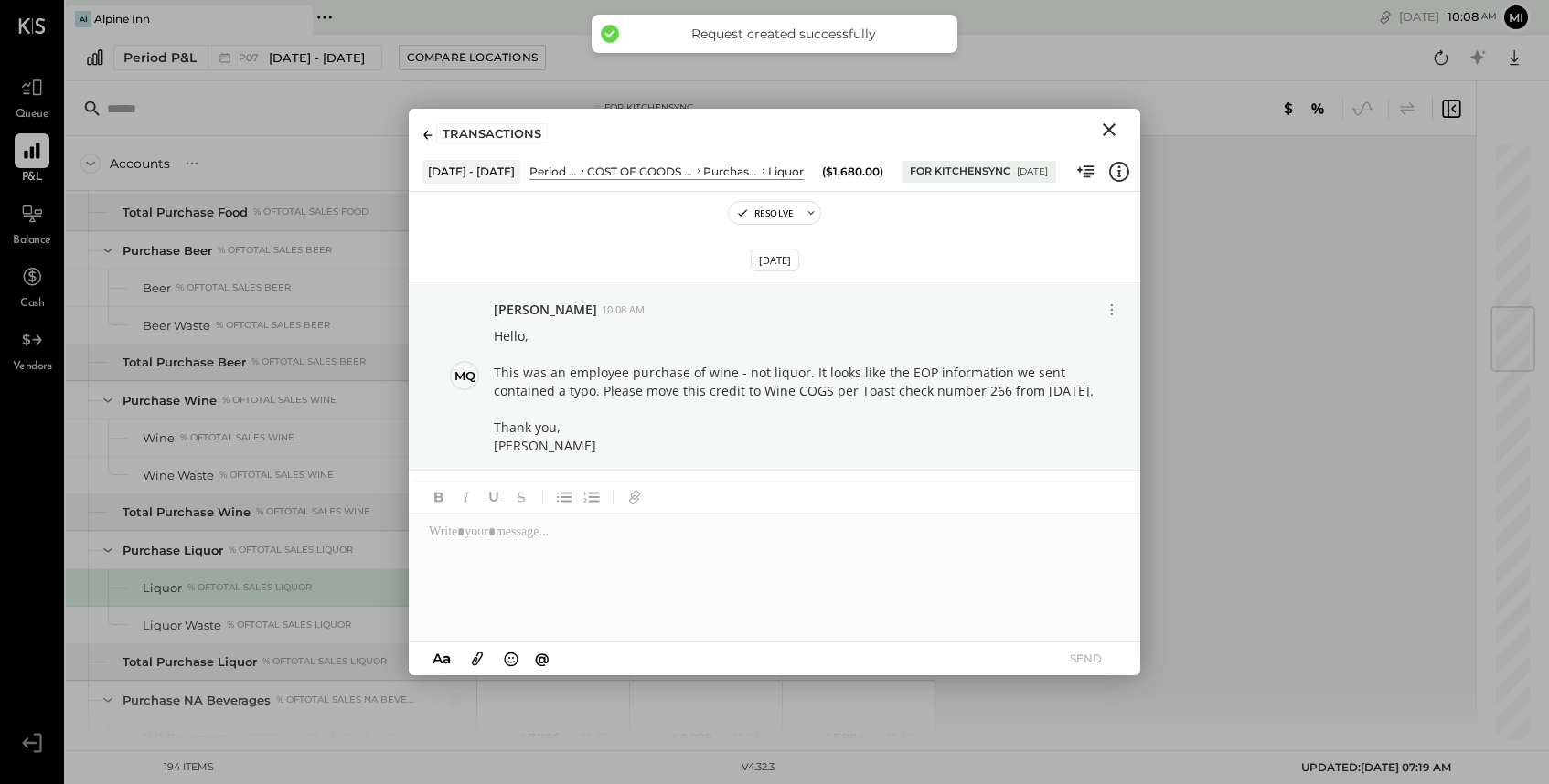
click at [670, 169] on div "COST OF GOODS SOLD (COGS)" at bounding box center [641, 171] width 107 height 15
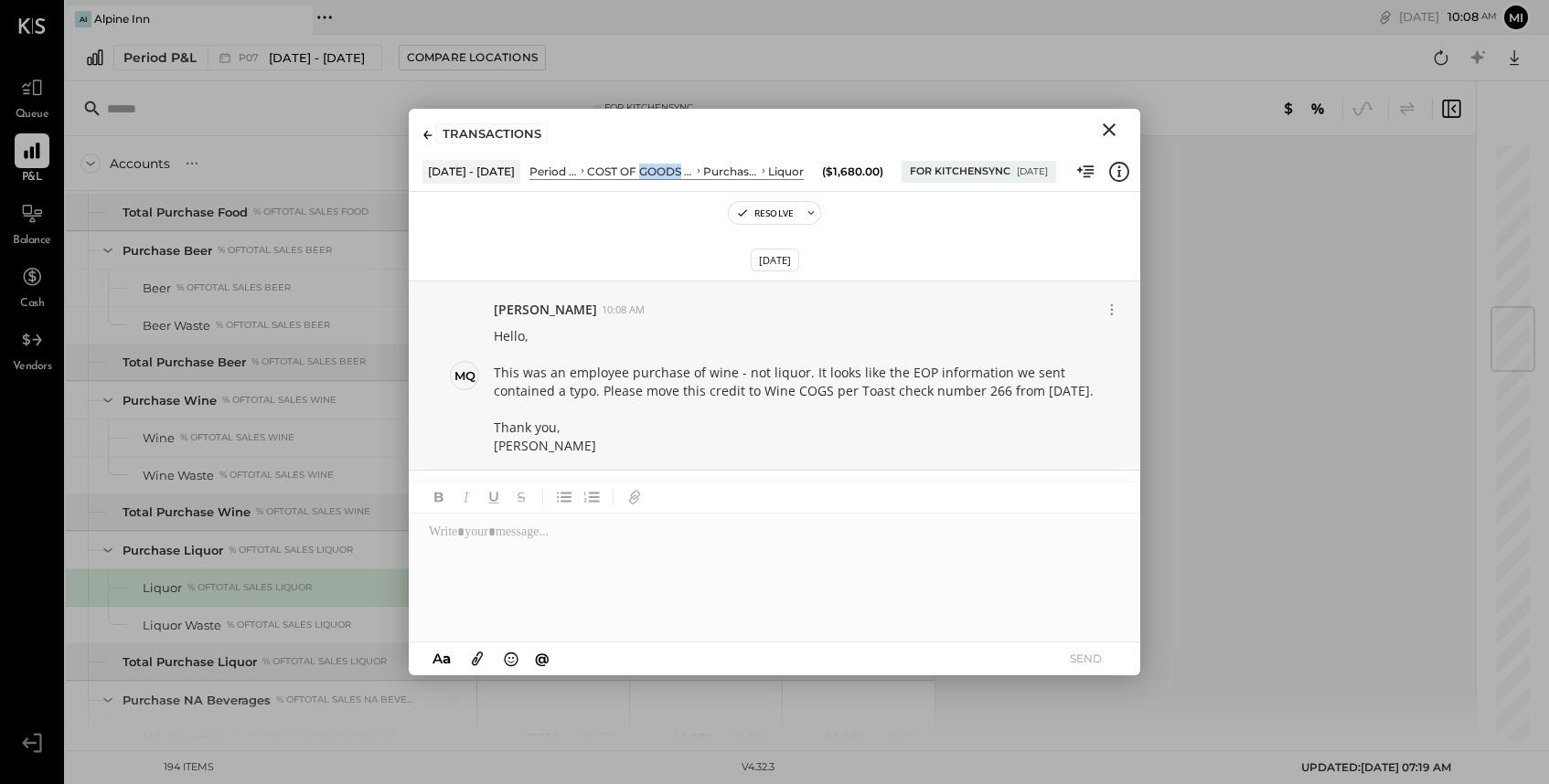
click at [1106, 132] on icon "Close" at bounding box center [1108, 129] width 12 height 12
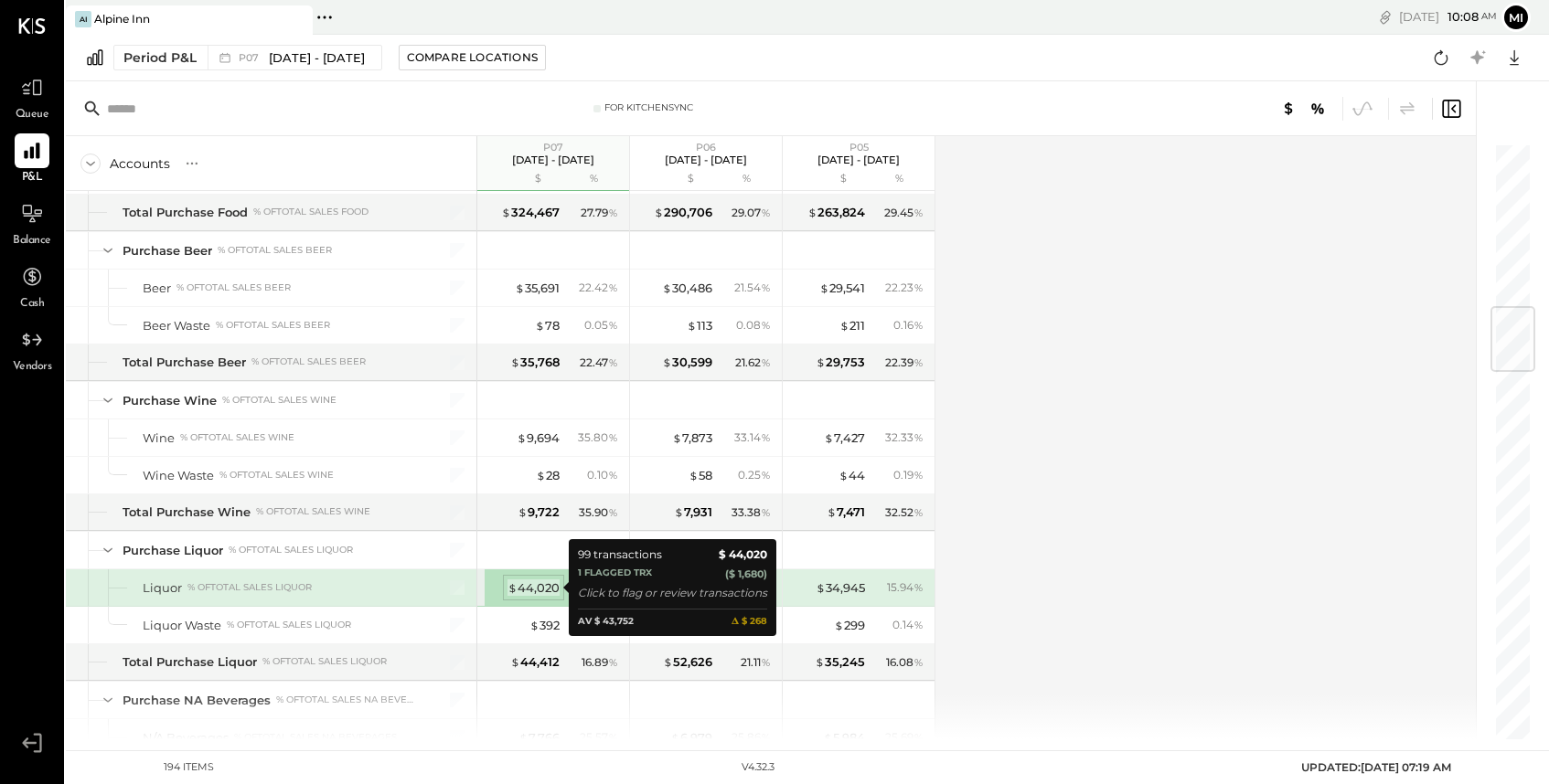
click at [534, 588] on div "$ 44,020" at bounding box center [534, 588] width 52 height 17
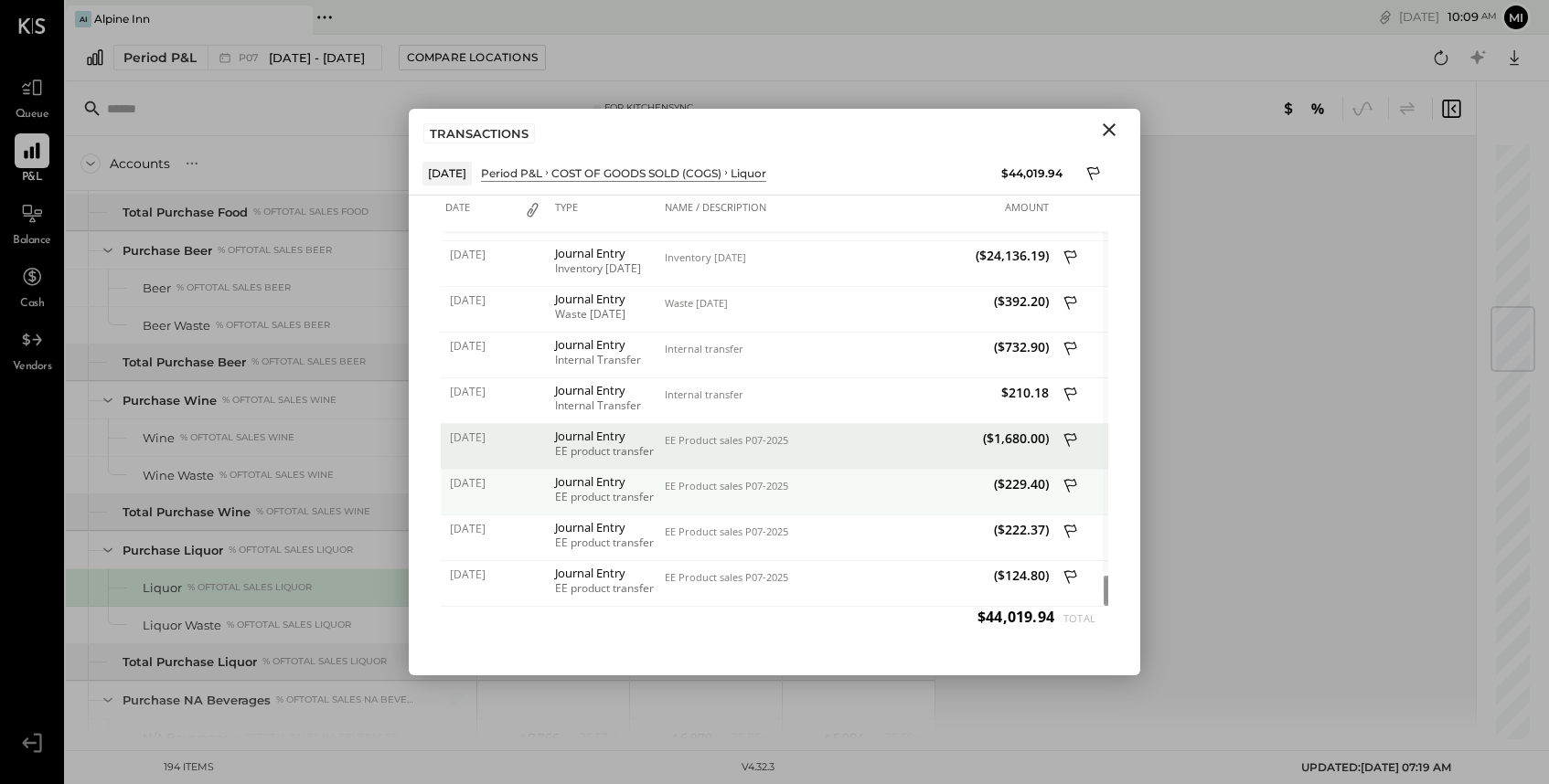
click at [781, 490] on div "EE Product sales P07-2025" at bounding box center [758, 486] width 187 height 12
click at [778, 492] on div "EE Product sales P07-2025" at bounding box center [758, 486] width 187 height 12
drag, startPoint x: 1046, startPoint y: 486, endPoint x: 991, endPoint y: 484, distance: 55.0
click at [991, 485] on span "($229.40)" at bounding box center [955, 484] width 187 height 17
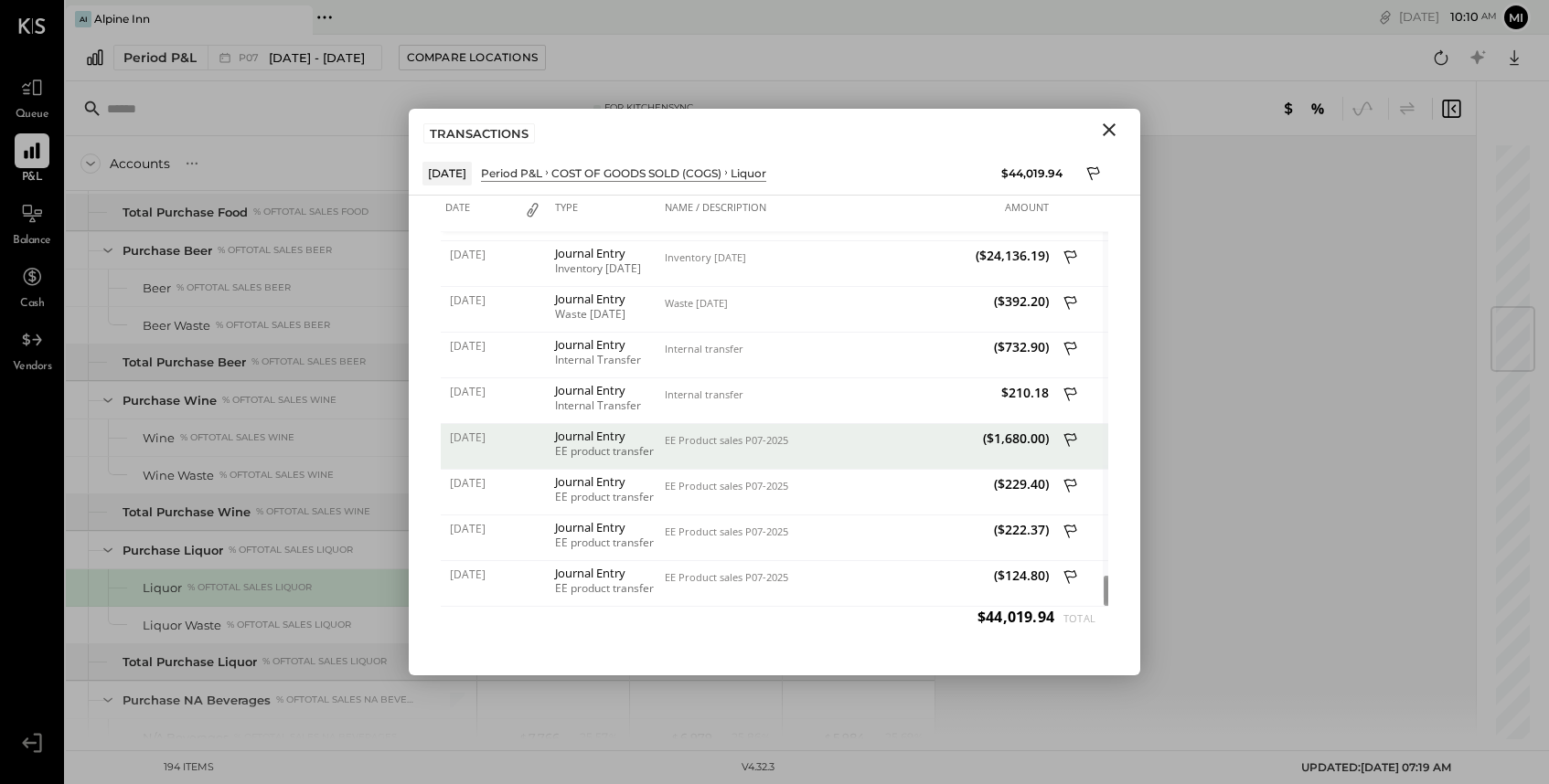
click at [69, 96] on div "For KitchenSync" at bounding box center [771, 108] width 1409 height 54
click at [10, 98] on div "Queue" at bounding box center [32, 97] width 53 height 53
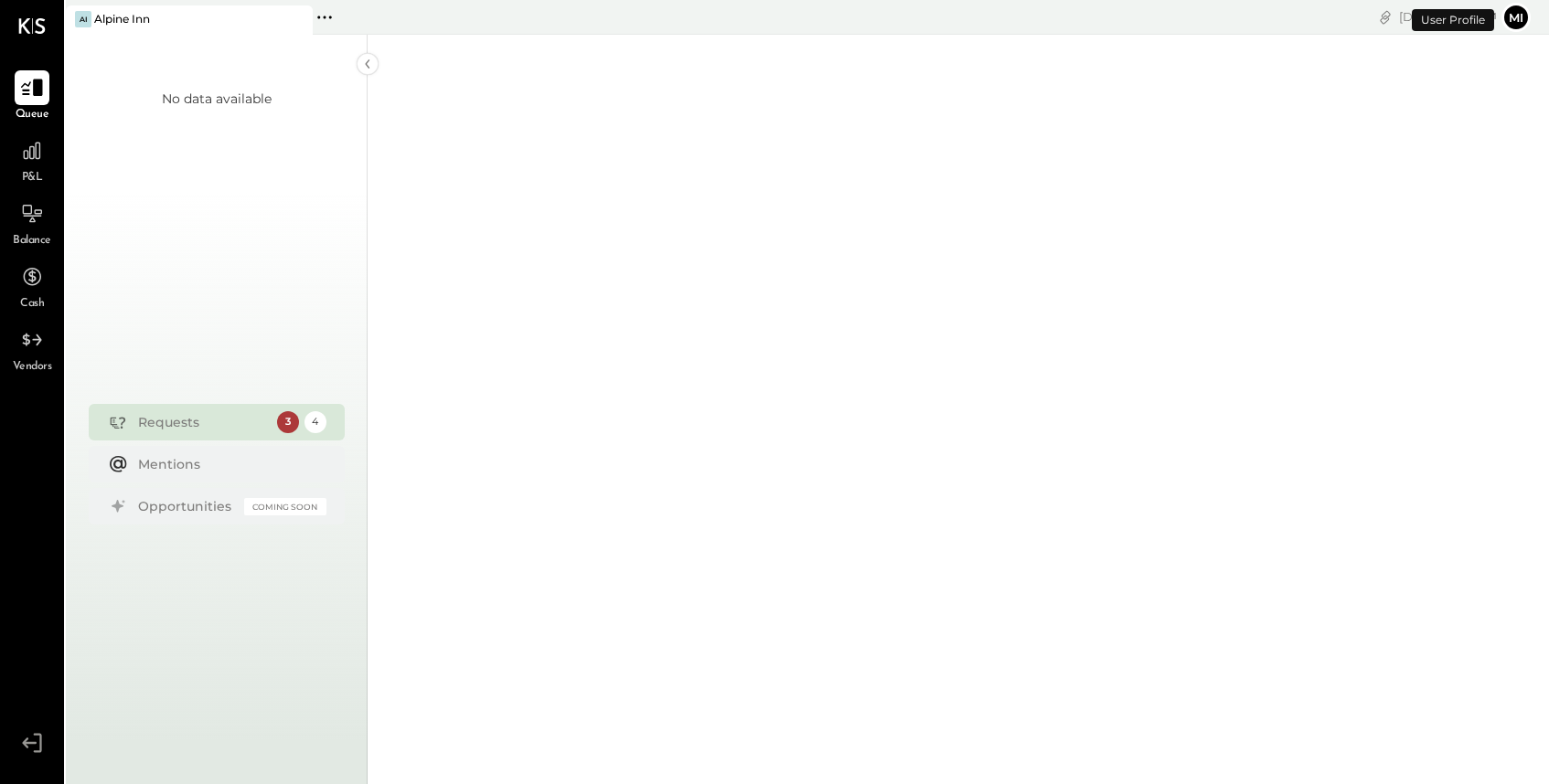
click at [23, 98] on icon at bounding box center [32, 87] width 24 height 24
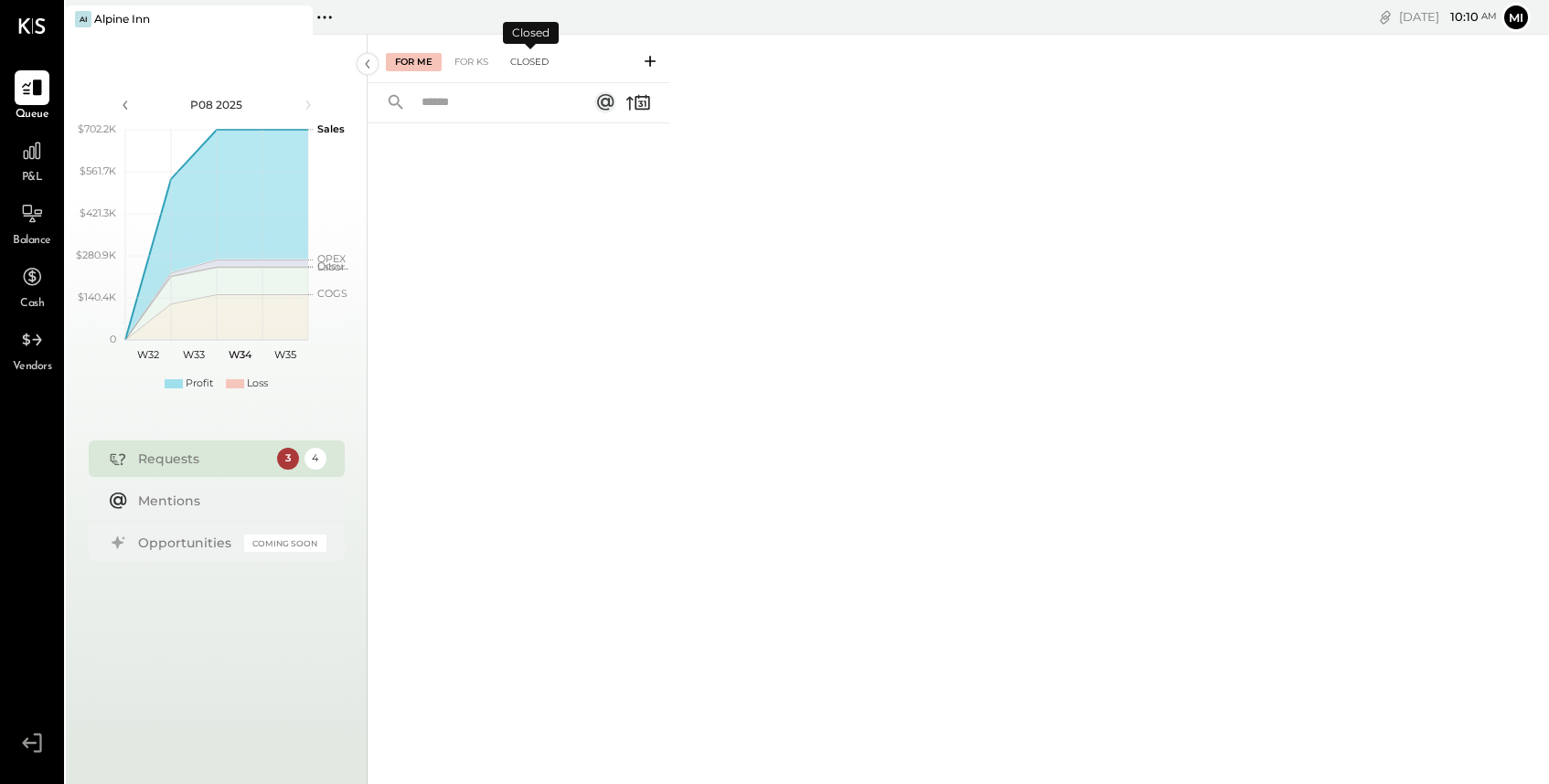
click at [535, 62] on div "Closed" at bounding box center [529, 61] width 56 height 18
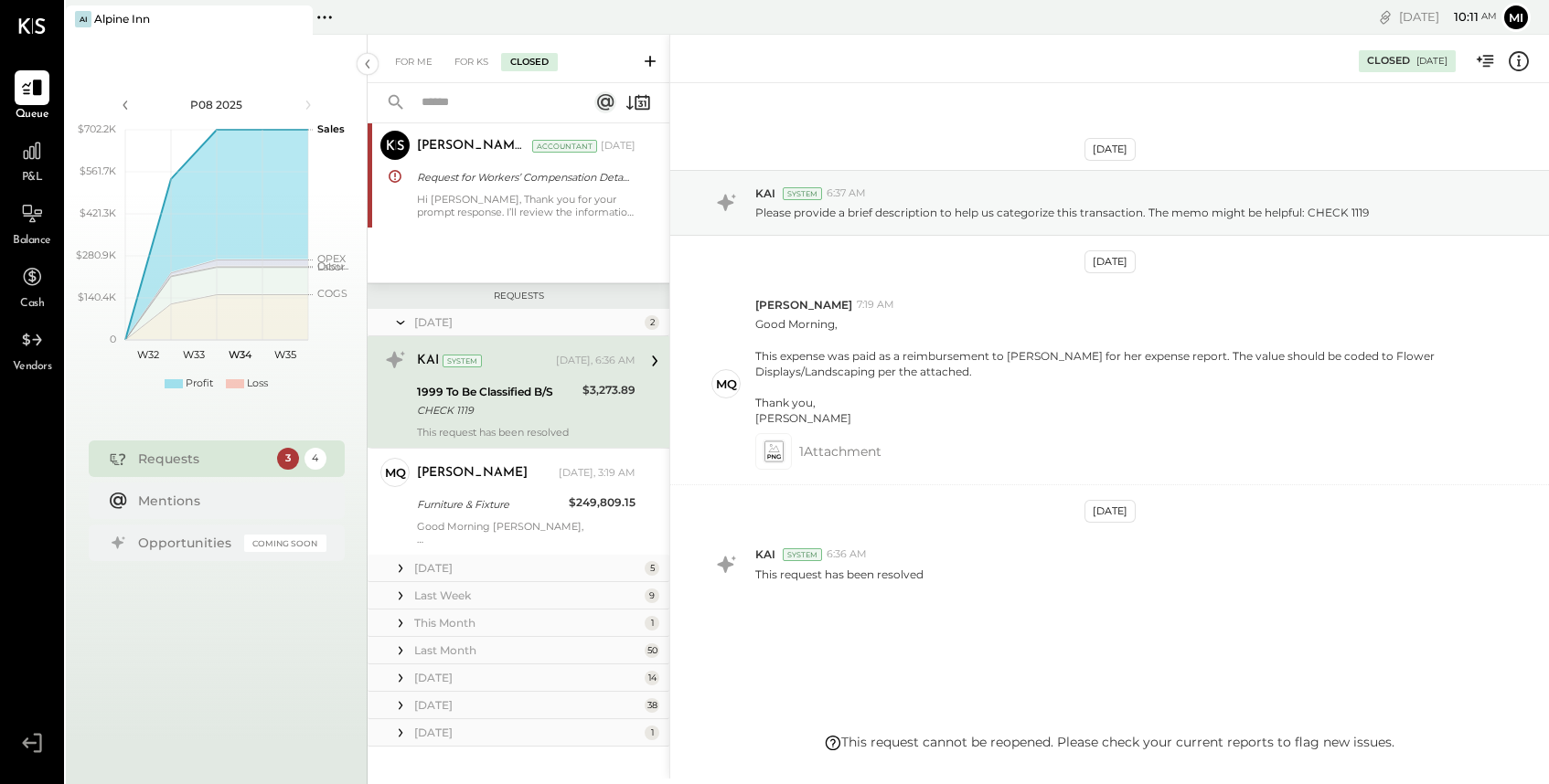
scroll to position [178, 0]
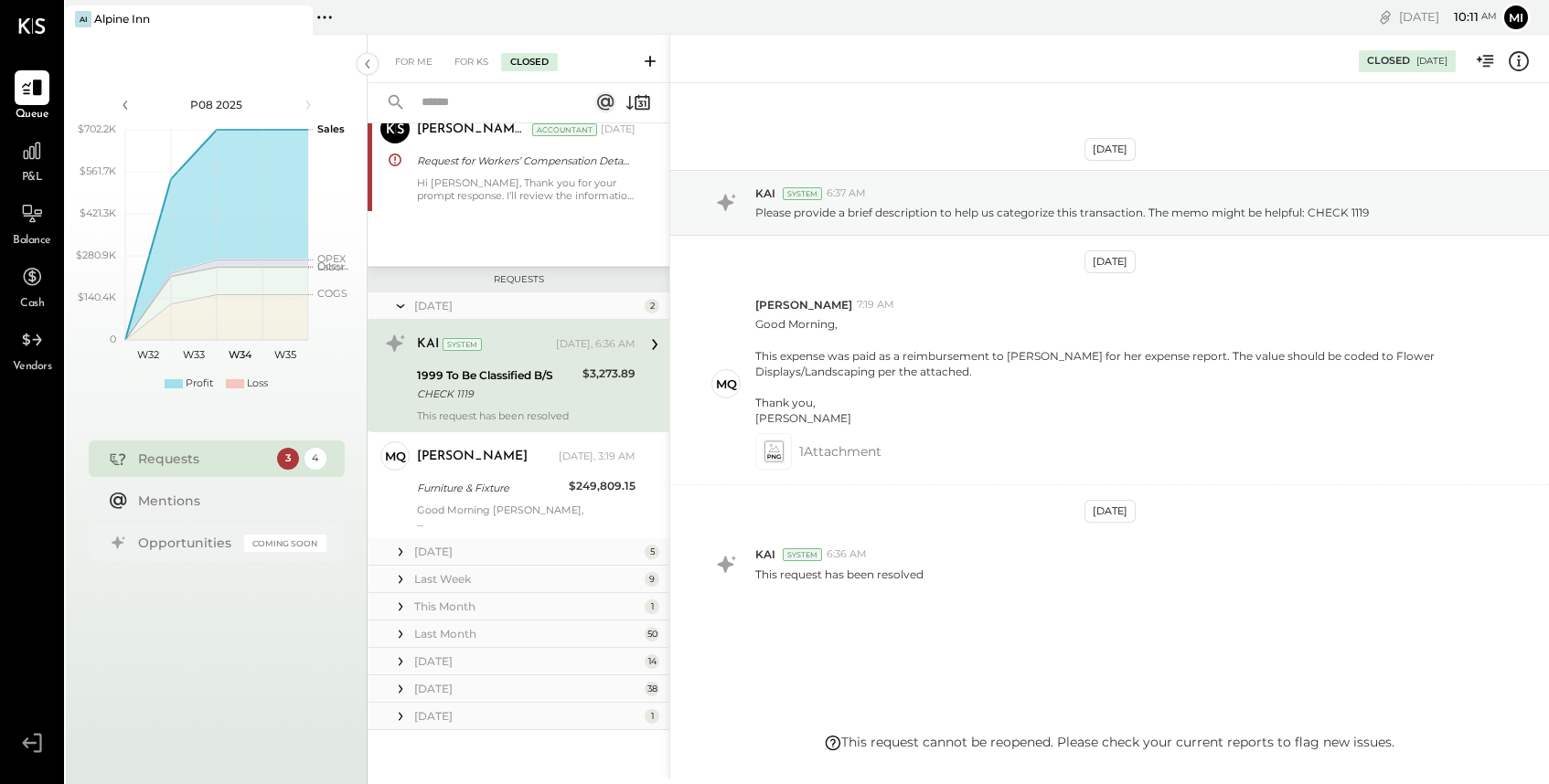
click at [403, 552] on icon at bounding box center [400, 552] width 18 height 18
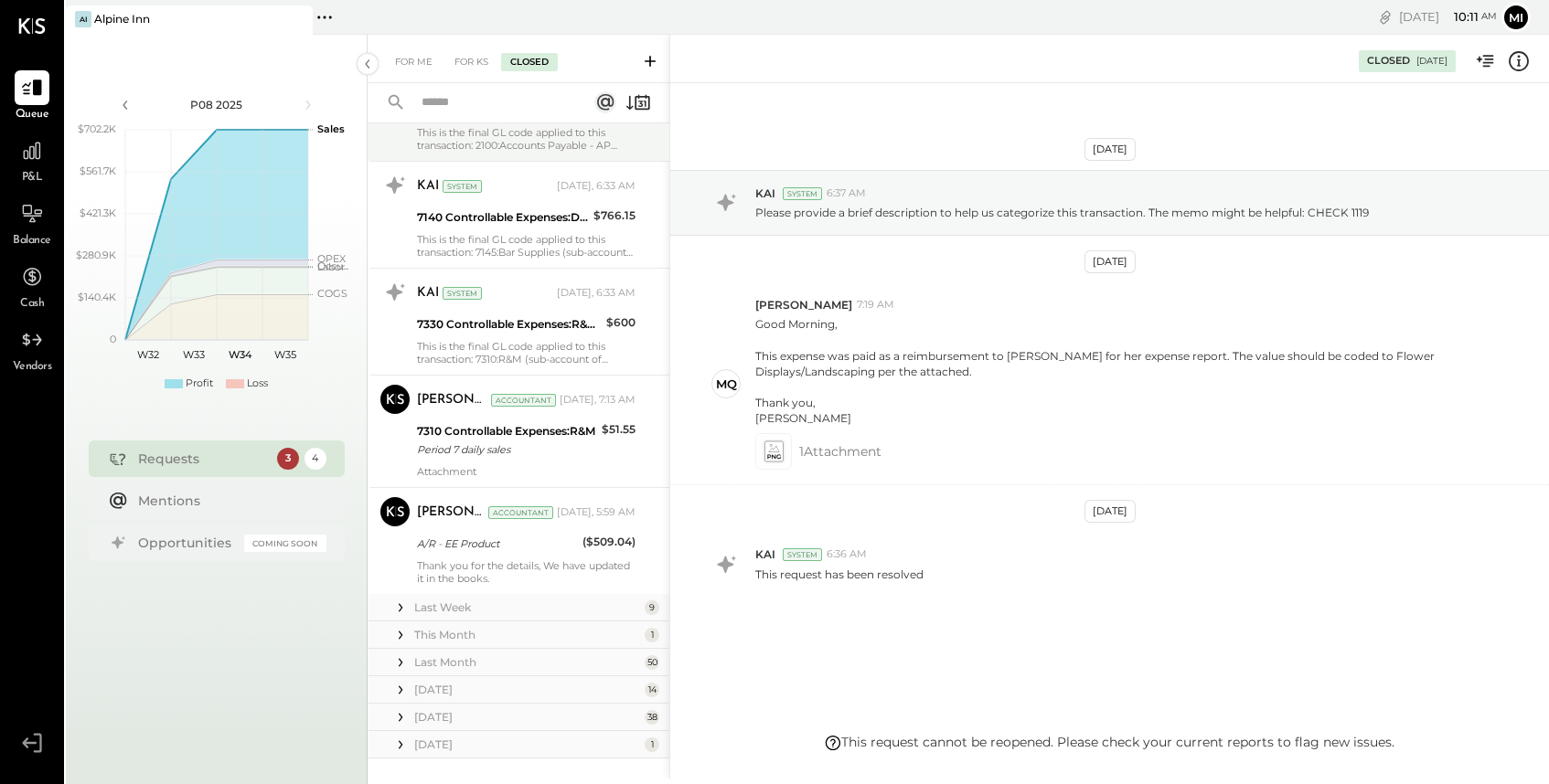
scroll to position [705, 0]
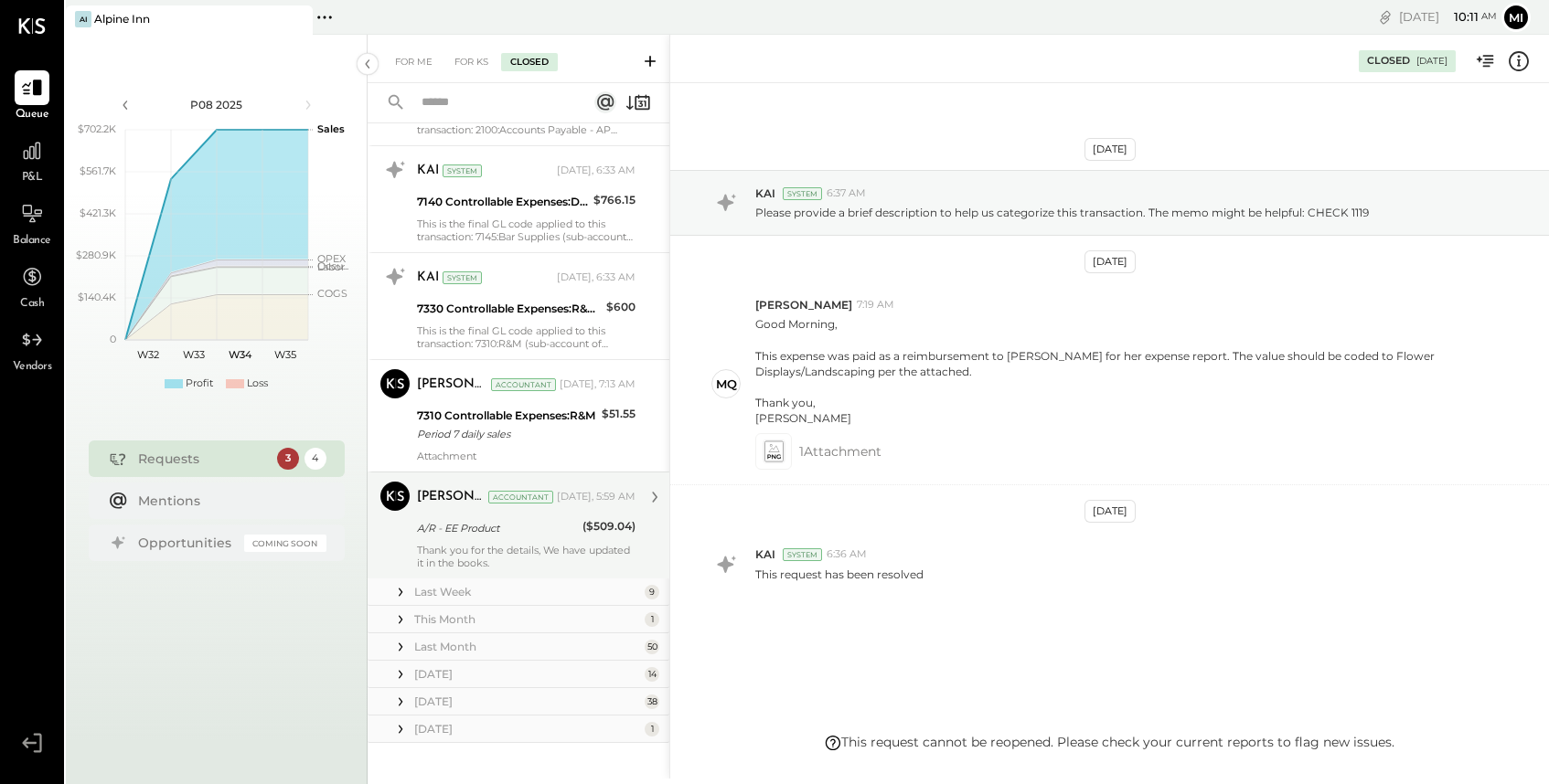
click at [480, 549] on div "Thank you for the details, We have updated it in the books." at bounding box center [526, 556] width 218 height 26
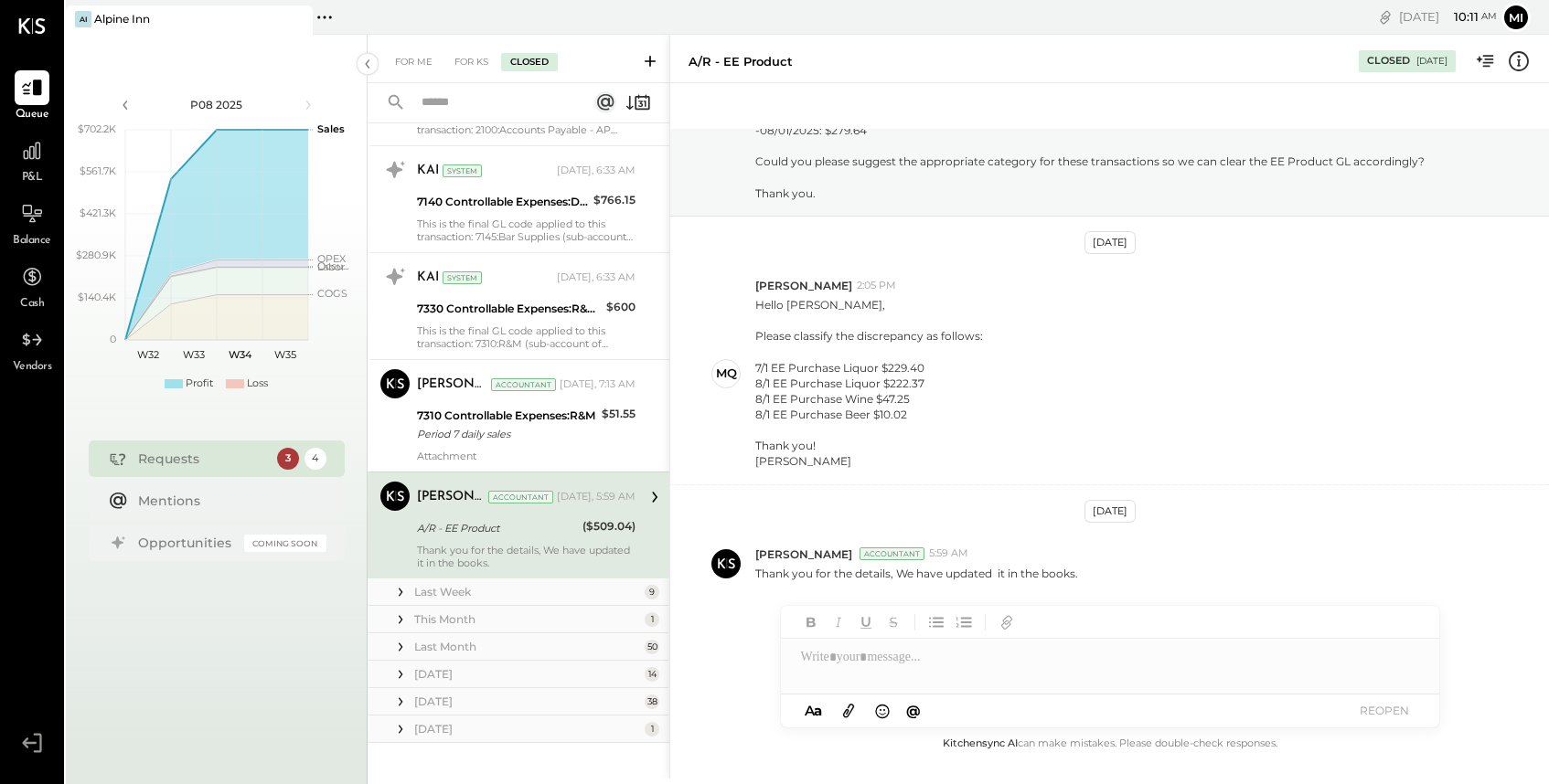
click at [35, 170] on span "P&L" at bounding box center [33, 178] width 21 height 16
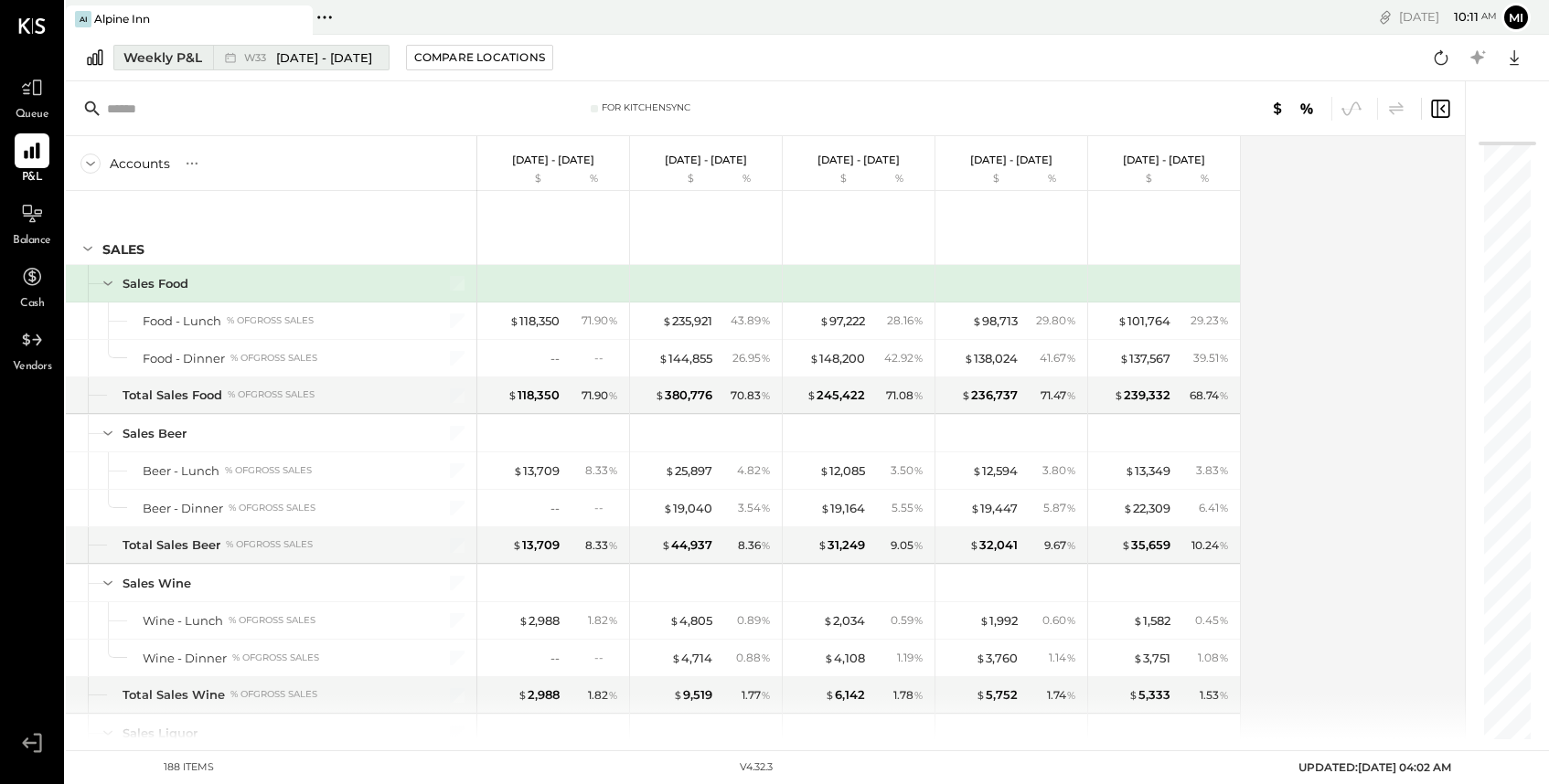
click at [183, 66] on div "Weekly P&L" at bounding box center [163, 57] width 78 height 18
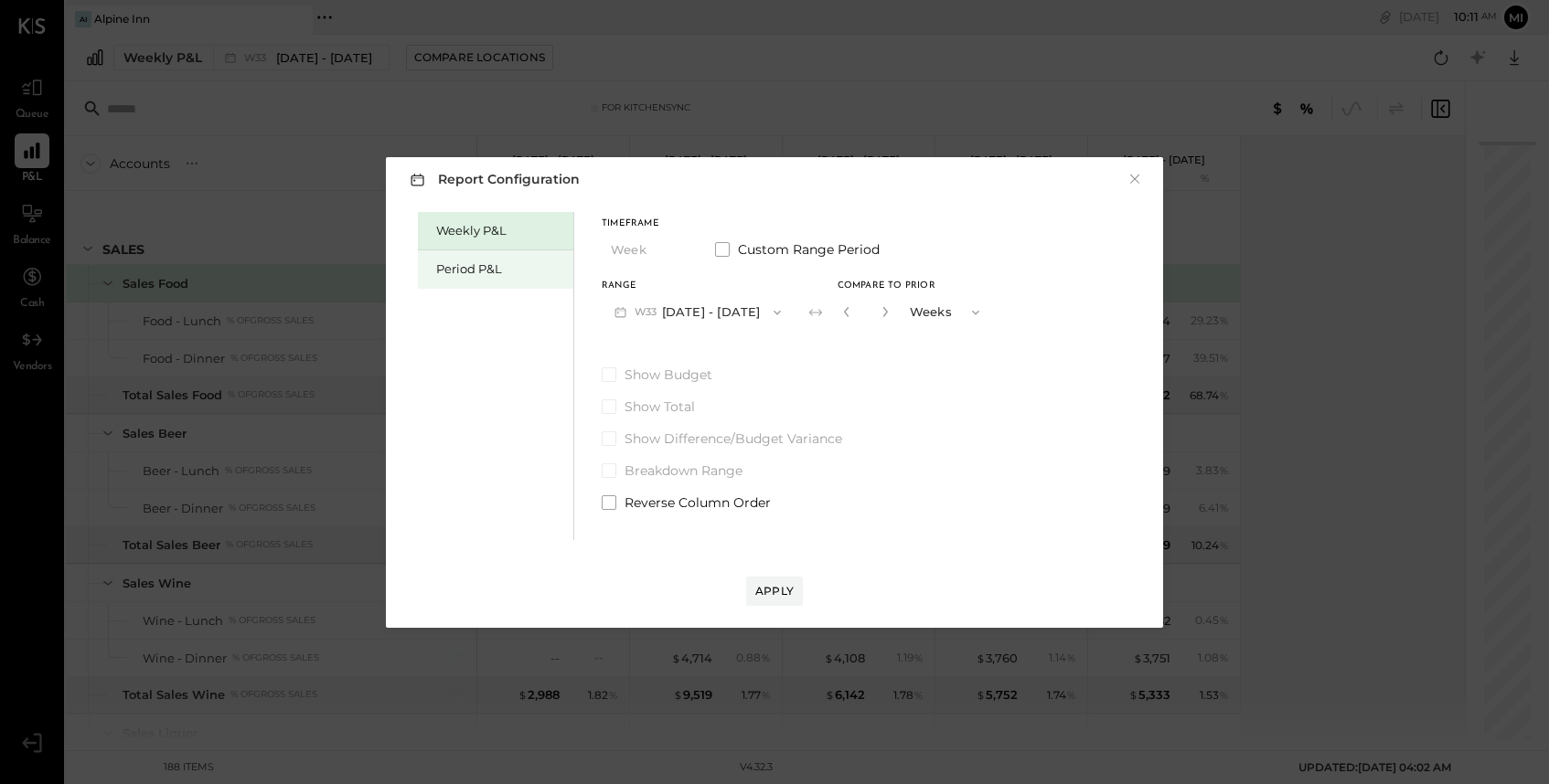
click at [505, 278] on div "Period P&L" at bounding box center [495, 270] width 156 height 38
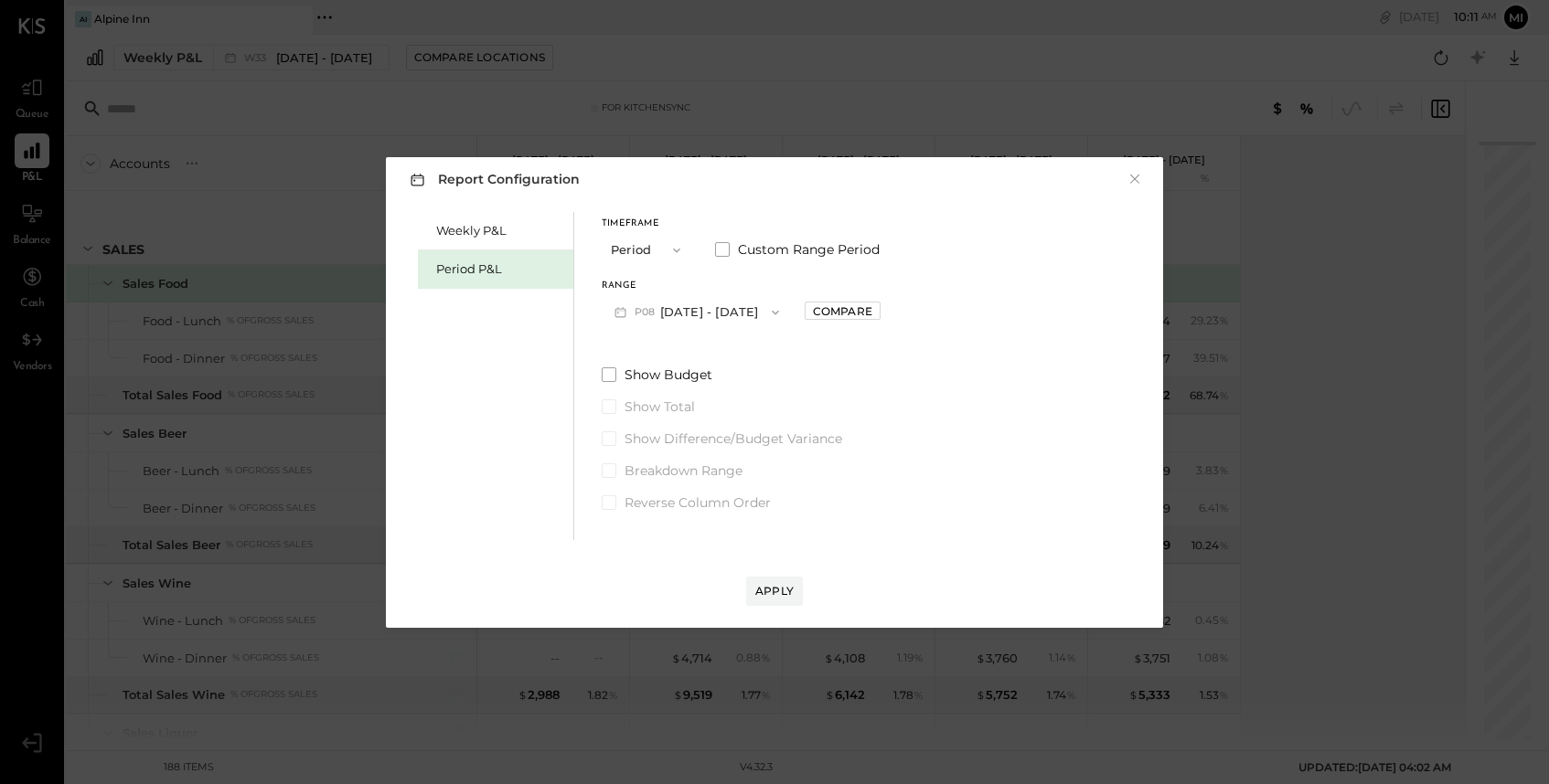
click at [768, 317] on icon "button" at bounding box center [774, 312] width 14 height 14
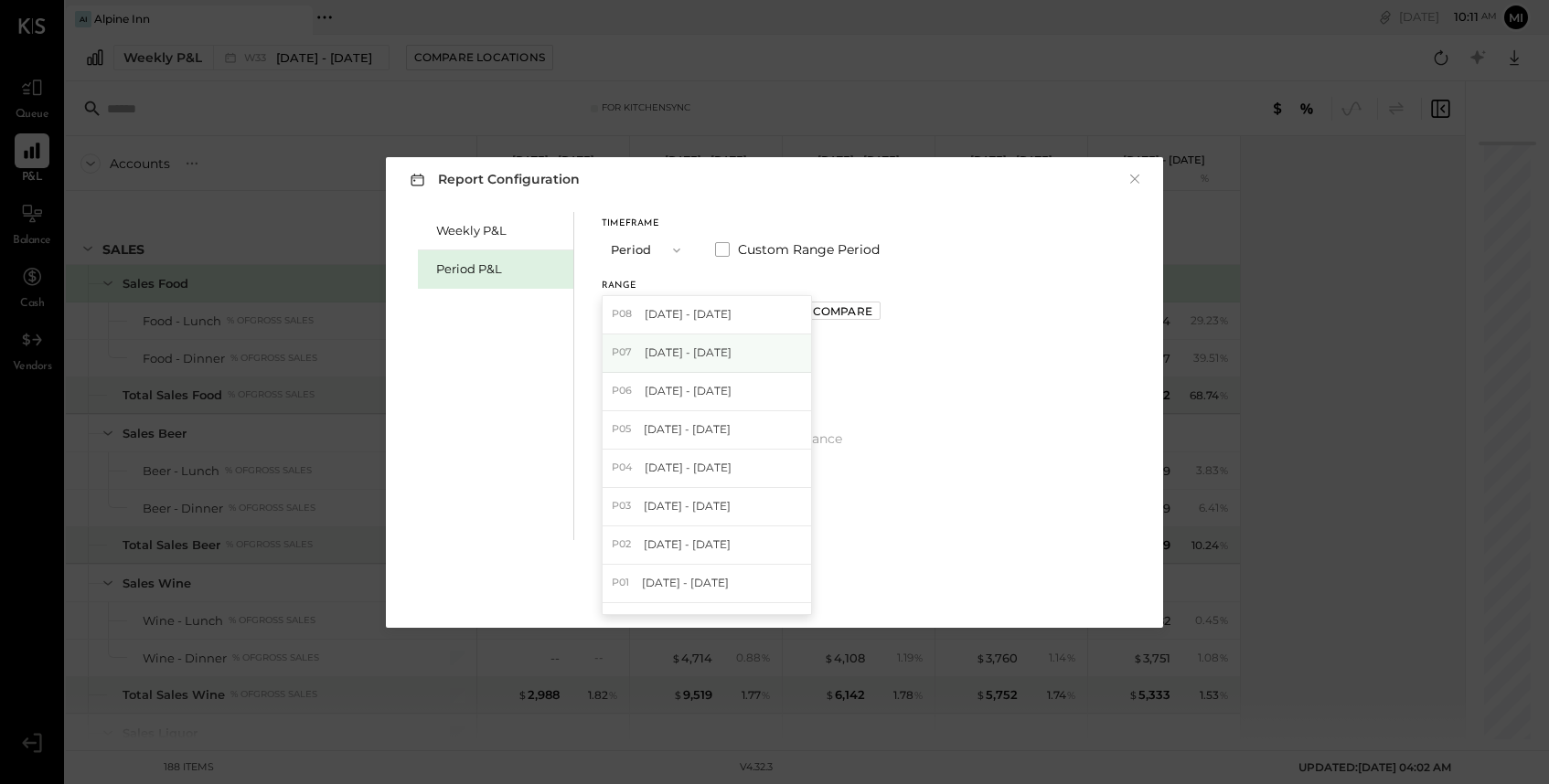
click at [731, 355] on span "[DATE] - [DATE]" at bounding box center [687, 352] width 87 height 15
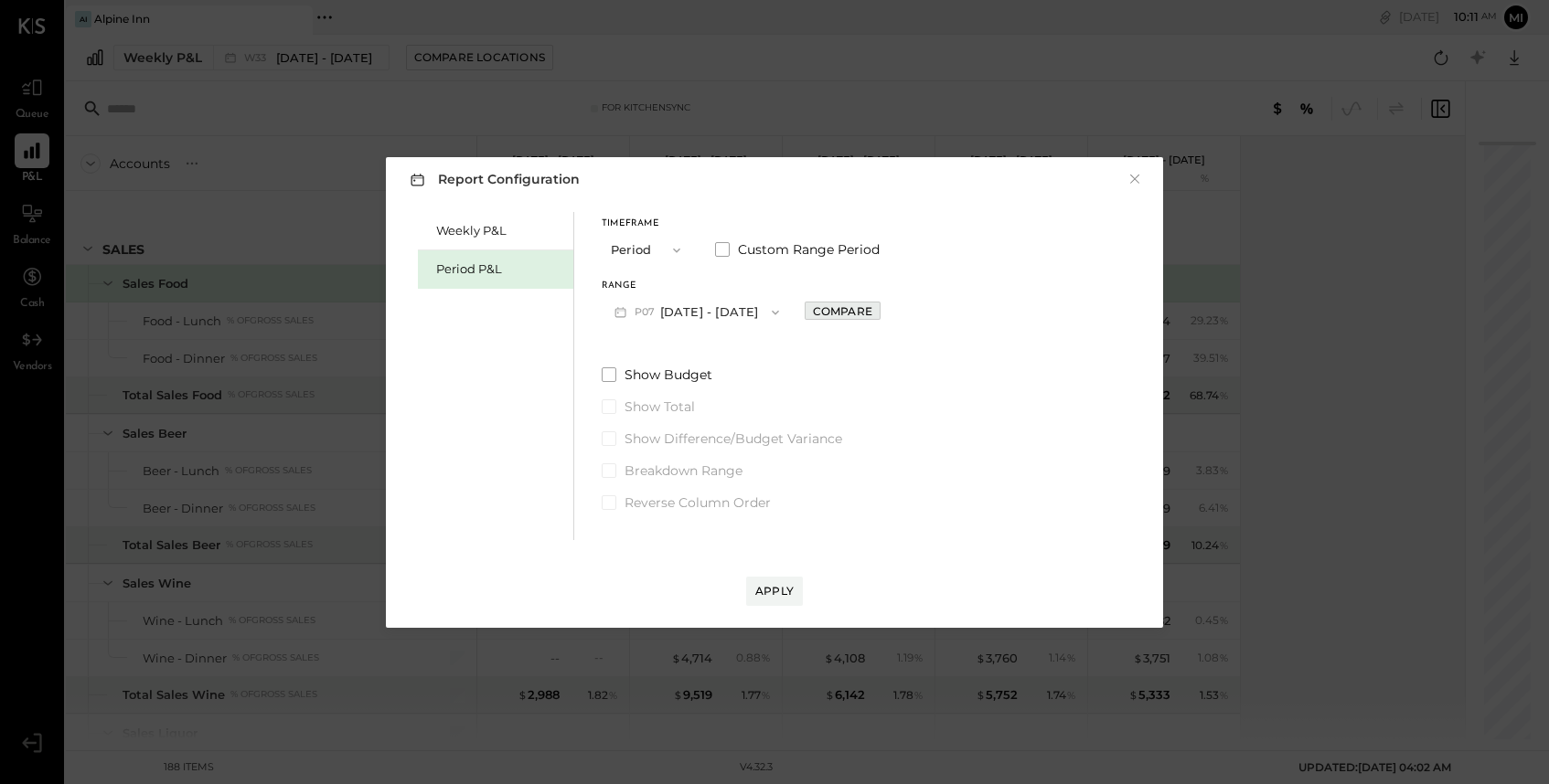
click at [870, 312] on div "Compare" at bounding box center [842, 311] width 59 height 15
click at [888, 312] on icon "button" at bounding box center [883, 311] width 11 height 11
type input "*"
click at [759, 595] on div "Apply" at bounding box center [774, 591] width 38 height 15
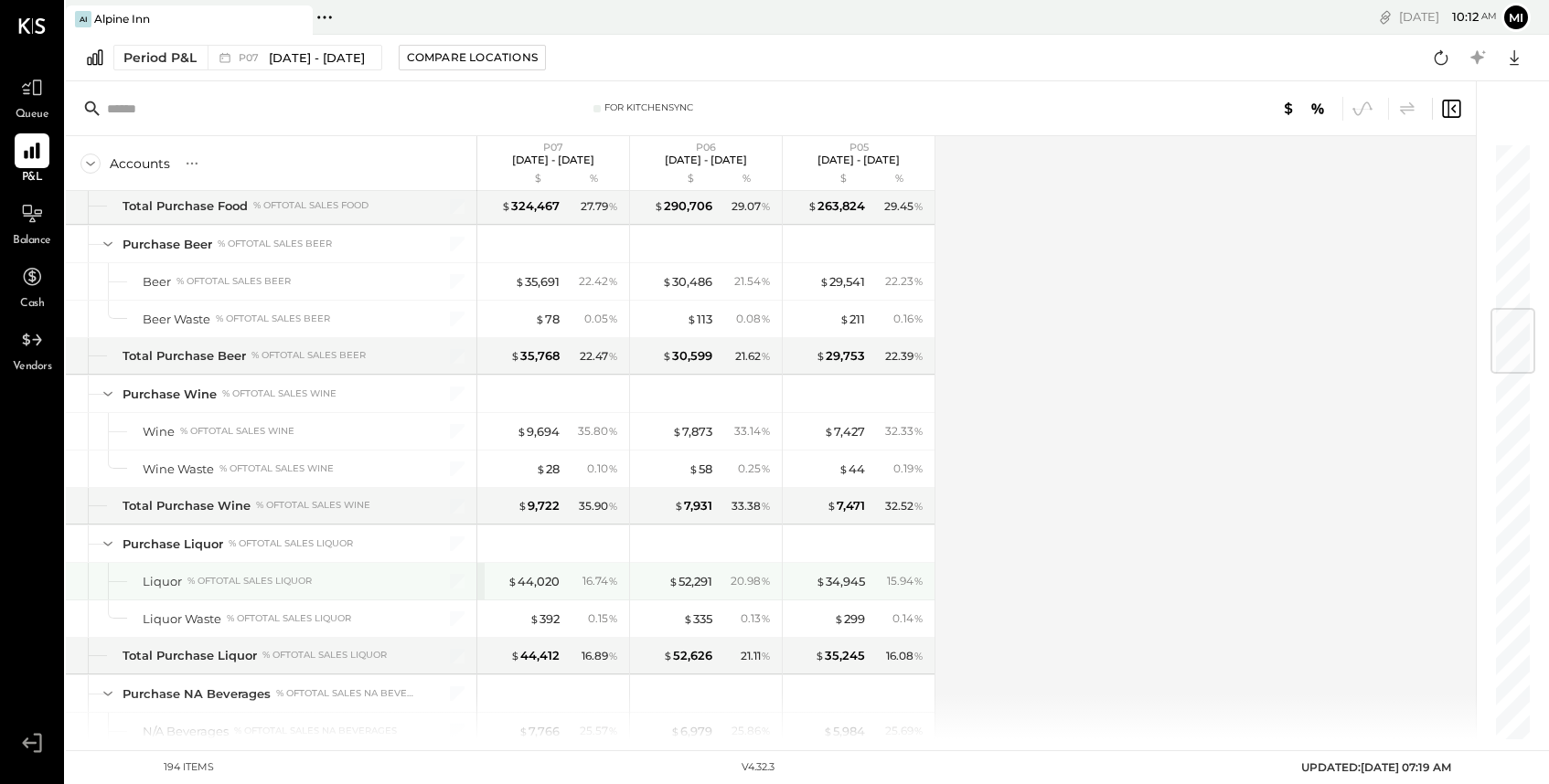
scroll to position [1397, 0]
